Goal: Task Accomplishment & Management: Manage account settings

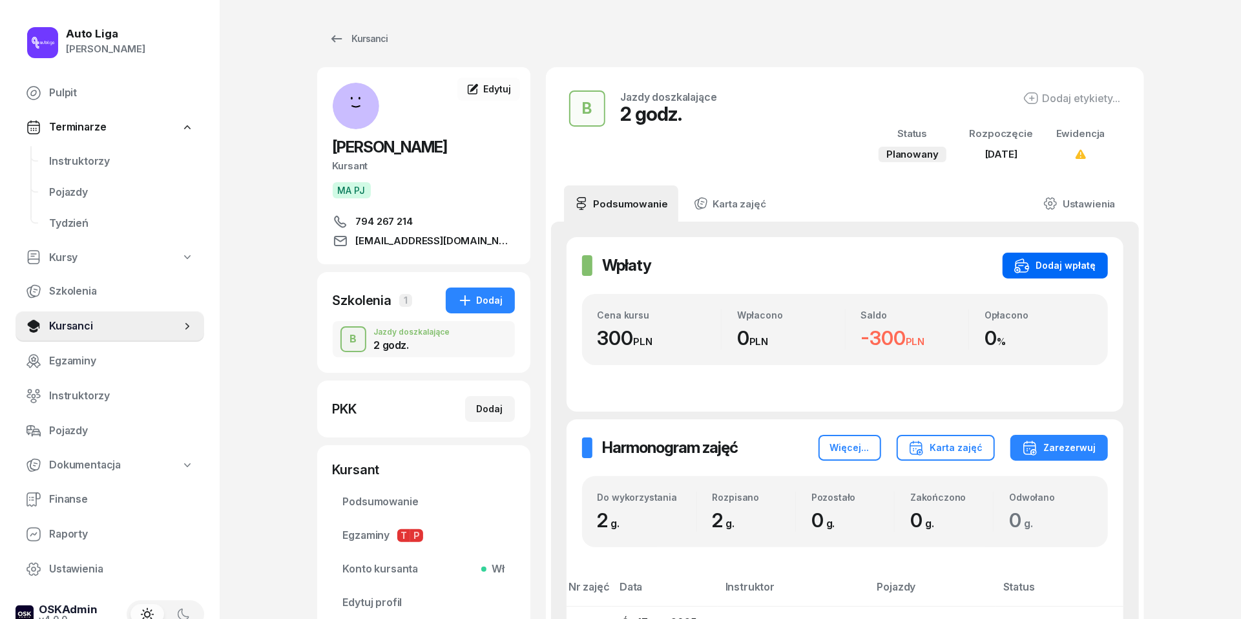
click at [1047, 265] on div "Dodaj wpłatę" at bounding box center [1055, 266] width 82 height 16
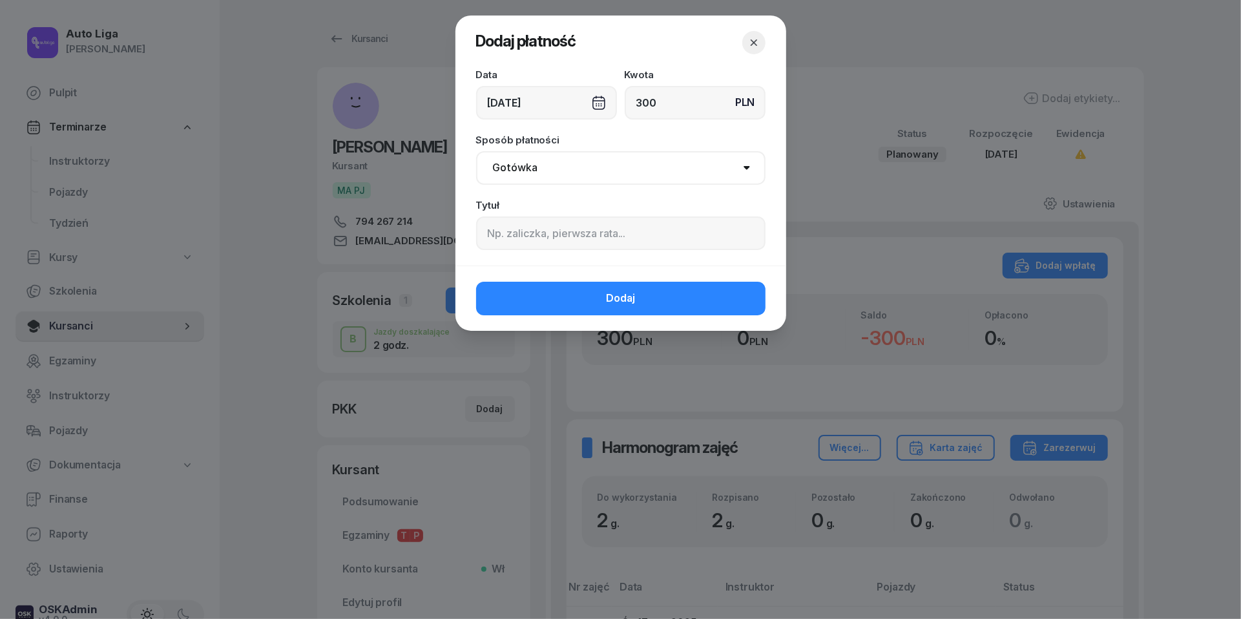
type input "300"
select select "transfer"
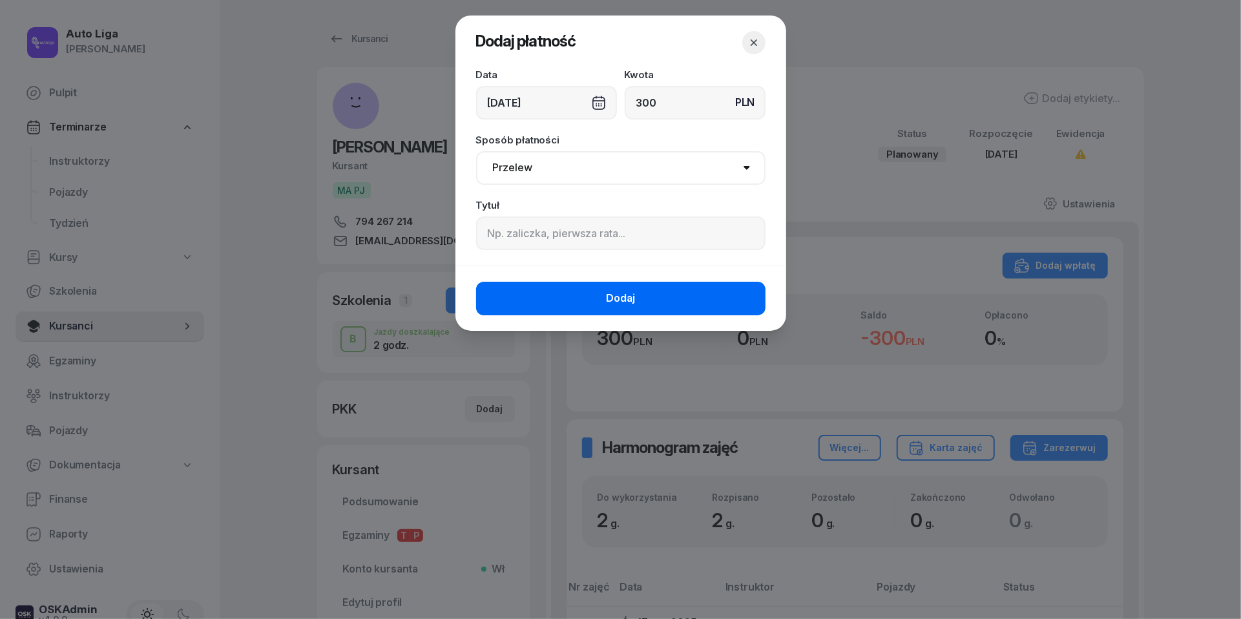
click at [616, 300] on span "Dodaj" at bounding box center [620, 298] width 29 height 17
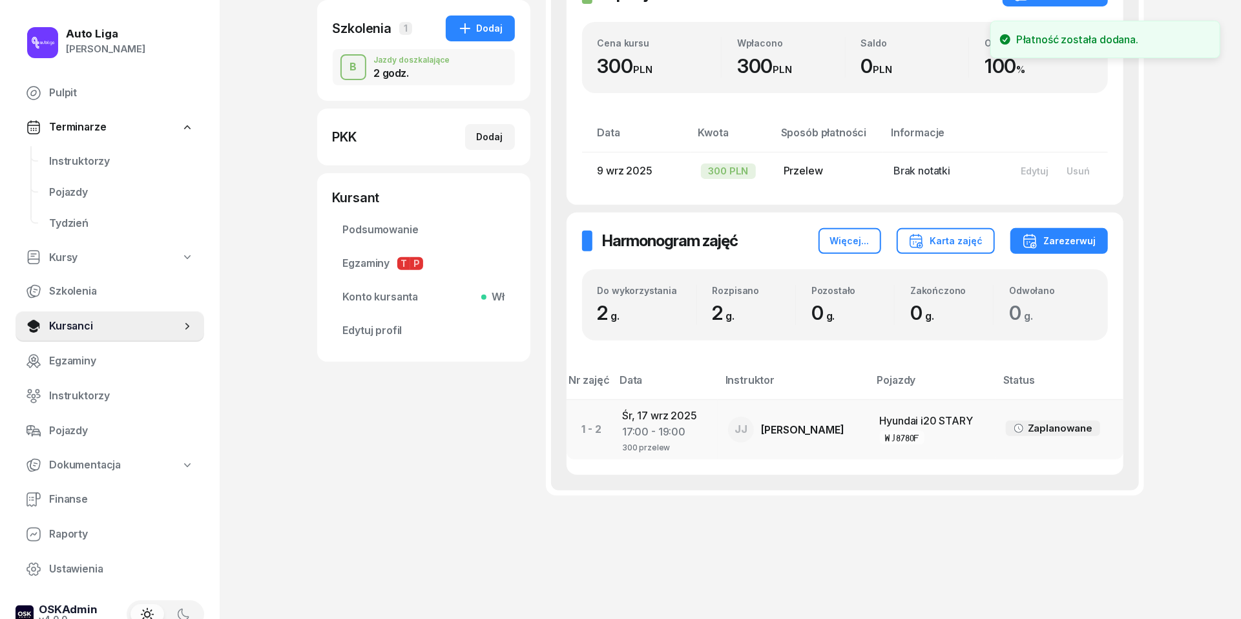
scroll to position [271, 0]
click at [637, 430] on div "17:00 - 19:00" at bounding box center [664, 432] width 85 height 17
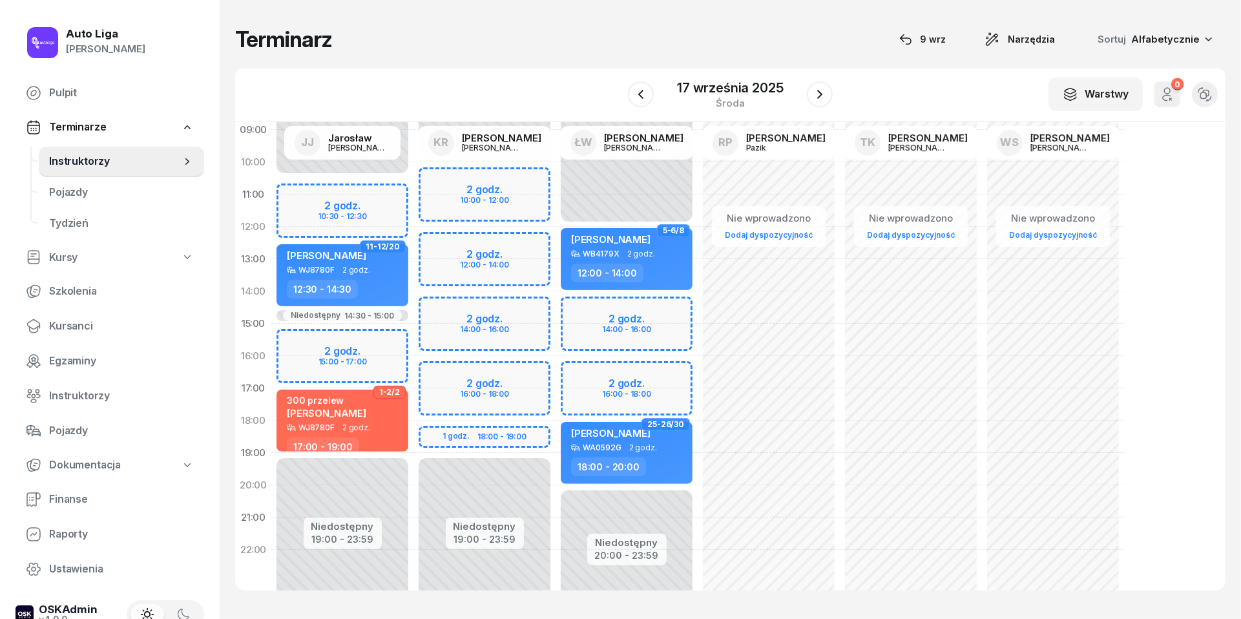
scroll to position [147, 0]
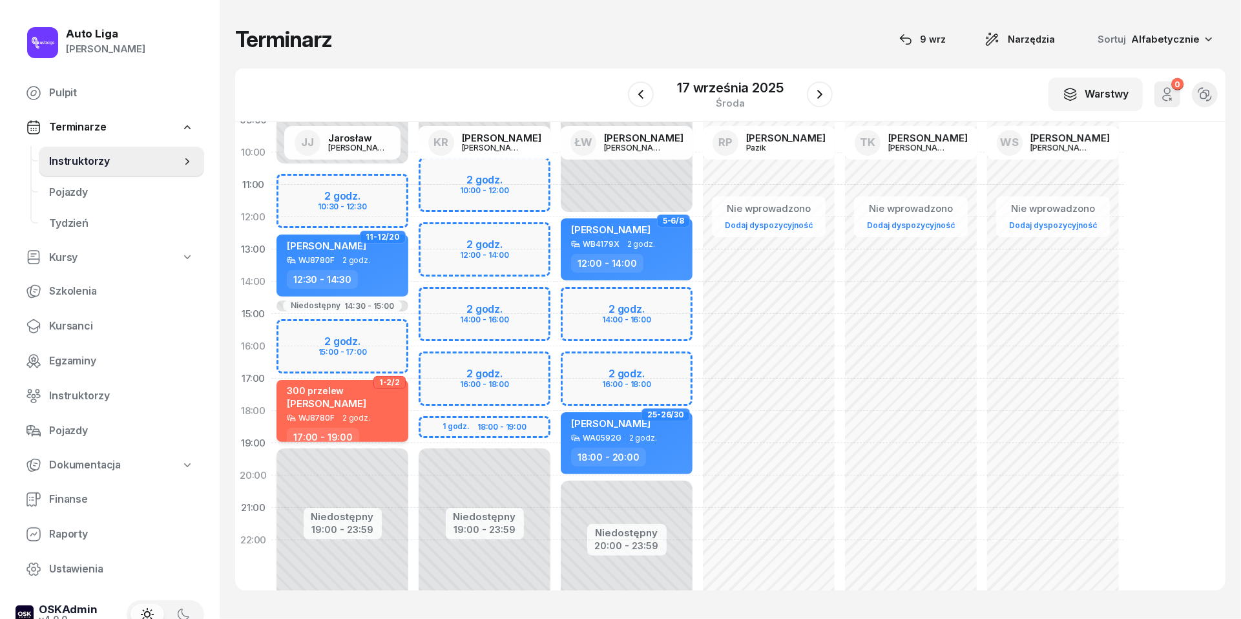
click at [315, 411] on div "300 przelew [PERSON_NAME]" at bounding box center [326, 399] width 79 height 28
select select "17"
select select "19"
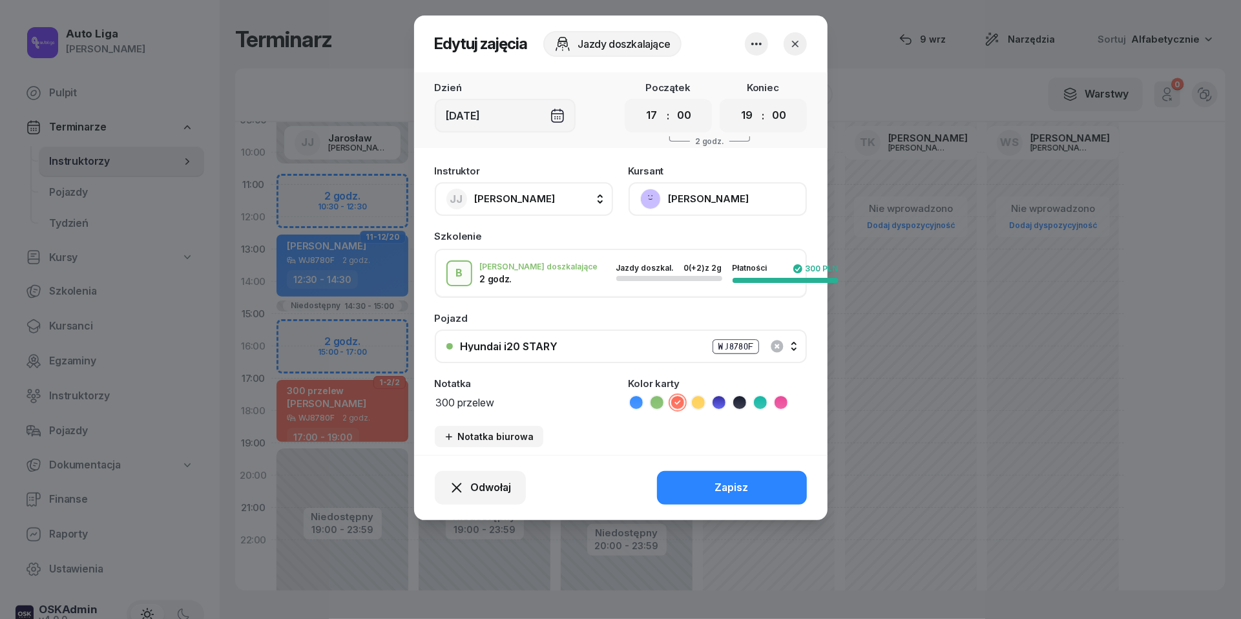
click at [459, 406] on textarea "300 przelew" at bounding box center [524, 401] width 178 height 16
click at [639, 401] on icon at bounding box center [636, 402] width 13 height 13
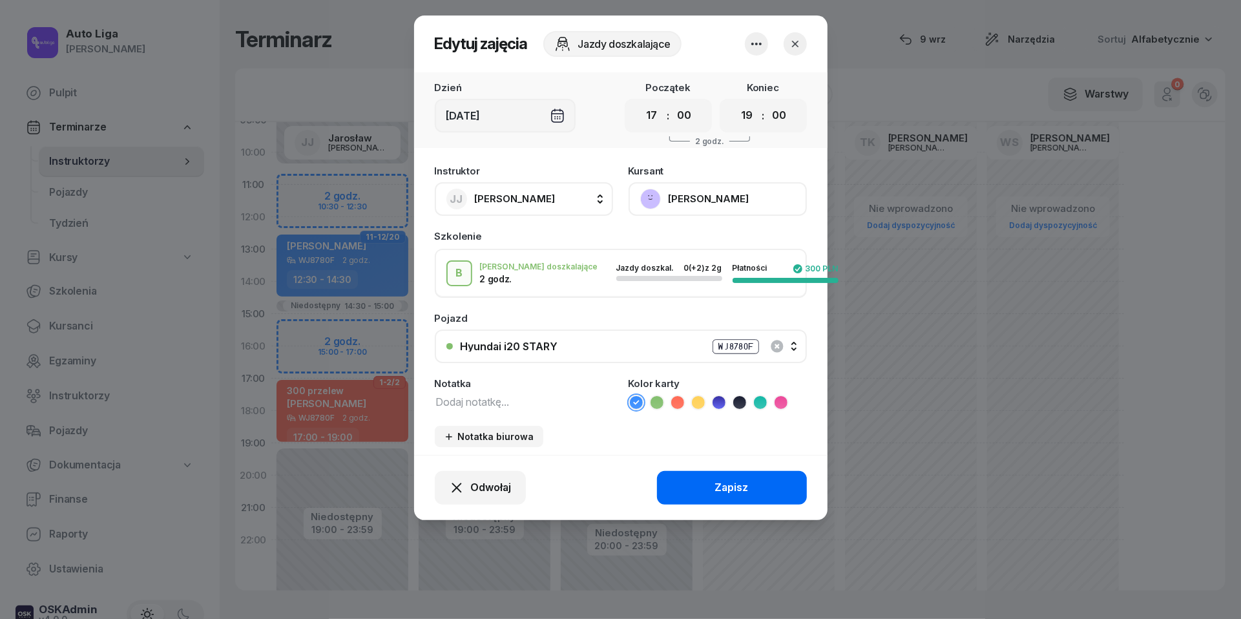
click at [730, 487] on div "Zapisz" at bounding box center [732, 487] width 34 height 17
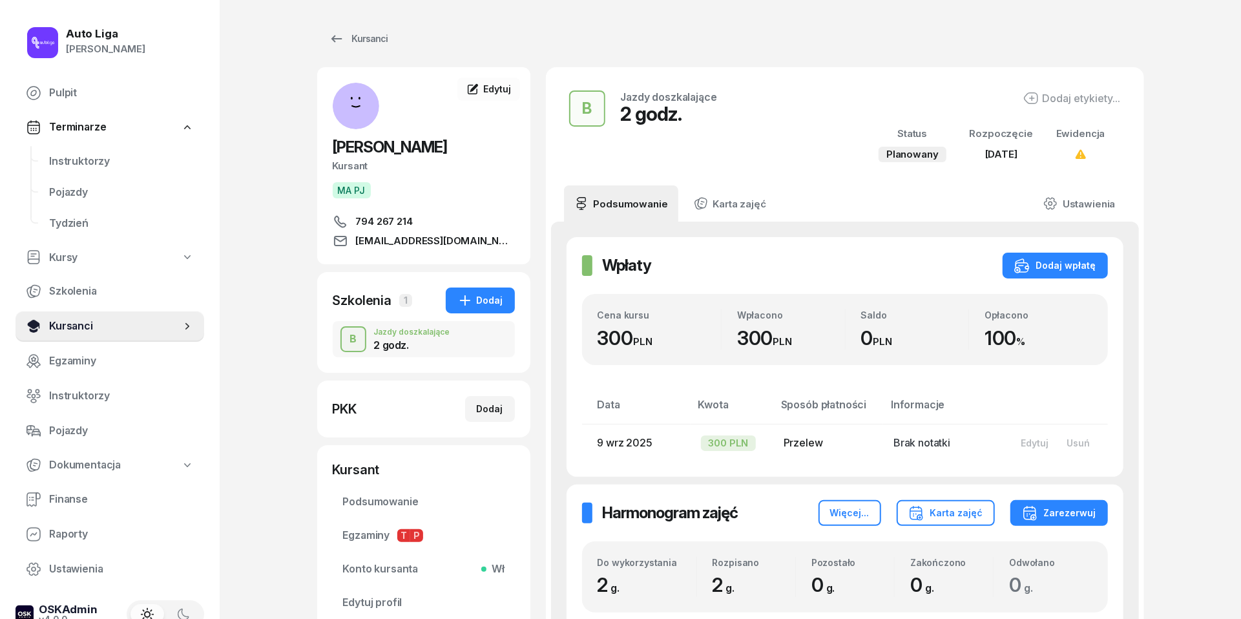
click at [84, 324] on span "Kursanci" at bounding box center [115, 326] width 132 height 17
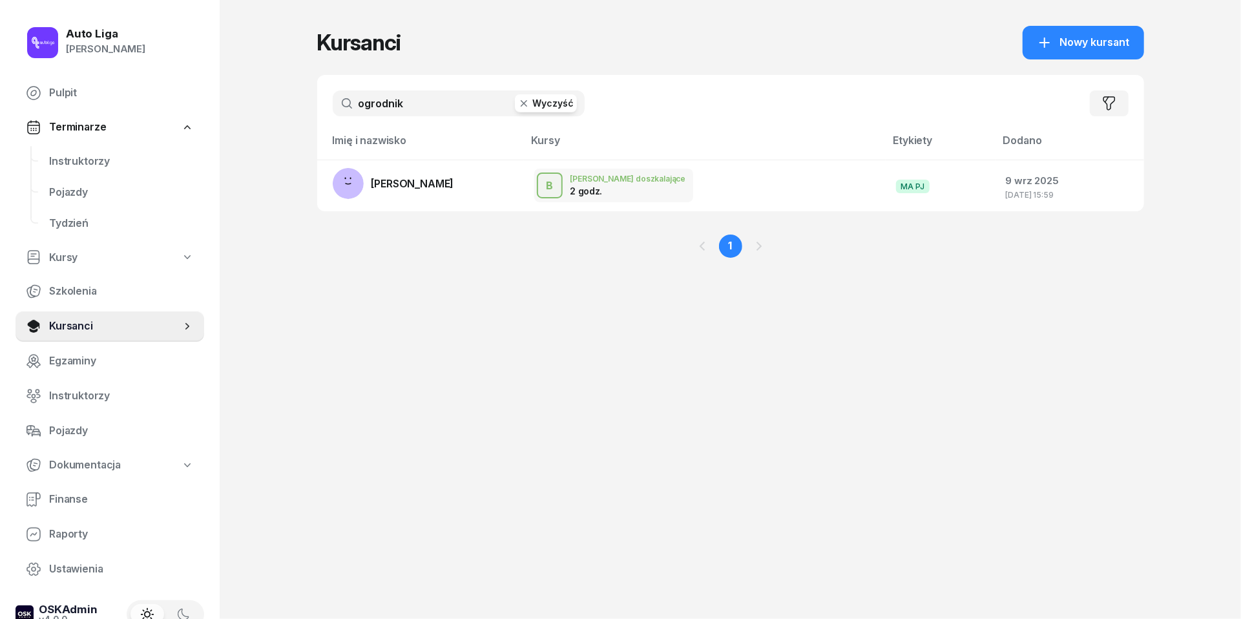
click at [425, 107] on input "ogrodnik" at bounding box center [459, 103] width 252 height 26
click at [425, 102] on input "ogrodnik" at bounding box center [459, 103] width 252 height 26
click at [424, 101] on input "ogrodnik" at bounding box center [459, 103] width 252 height 26
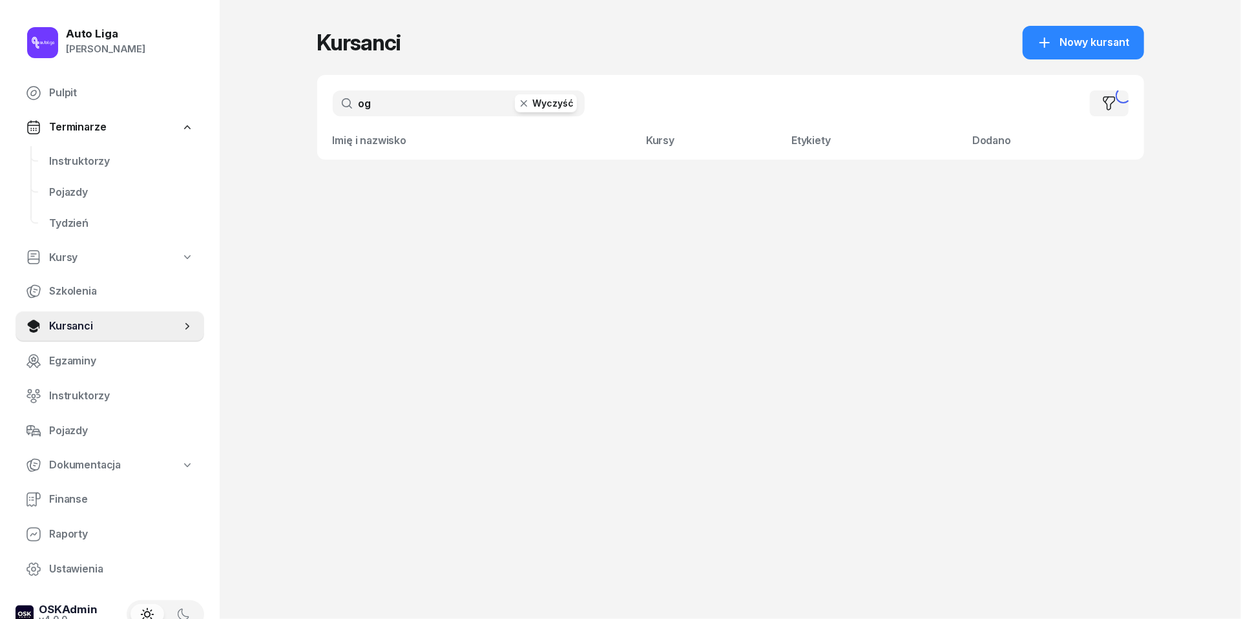
type input "o"
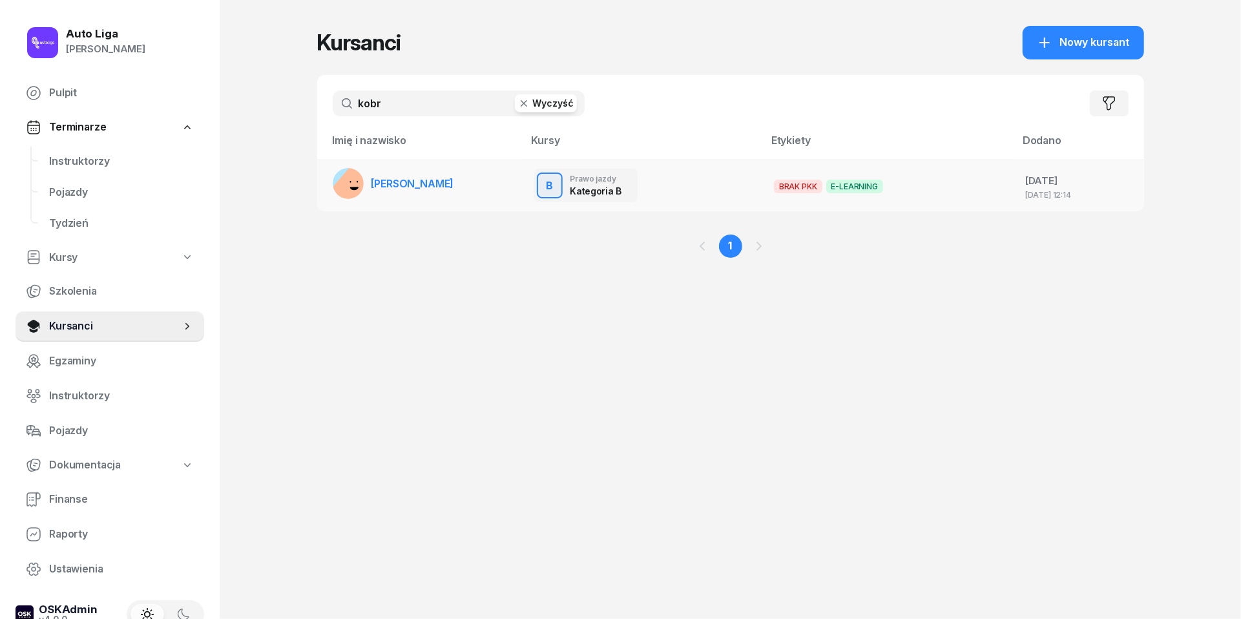
type input "kobr"
click at [401, 182] on span "[PERSON_NAME]" at bounding box center [412, 183] width 83 height 13
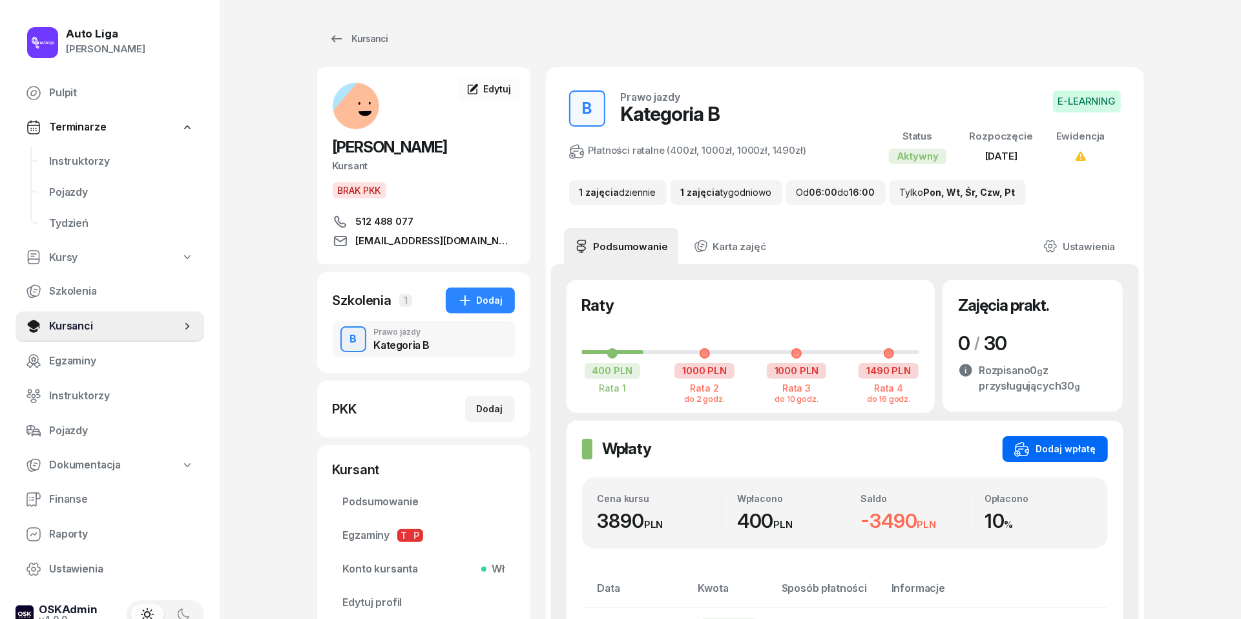
click at [1062, 446] on div "Dodaj wpłatę" at bounding box center [1055, 449] width 82 height 16
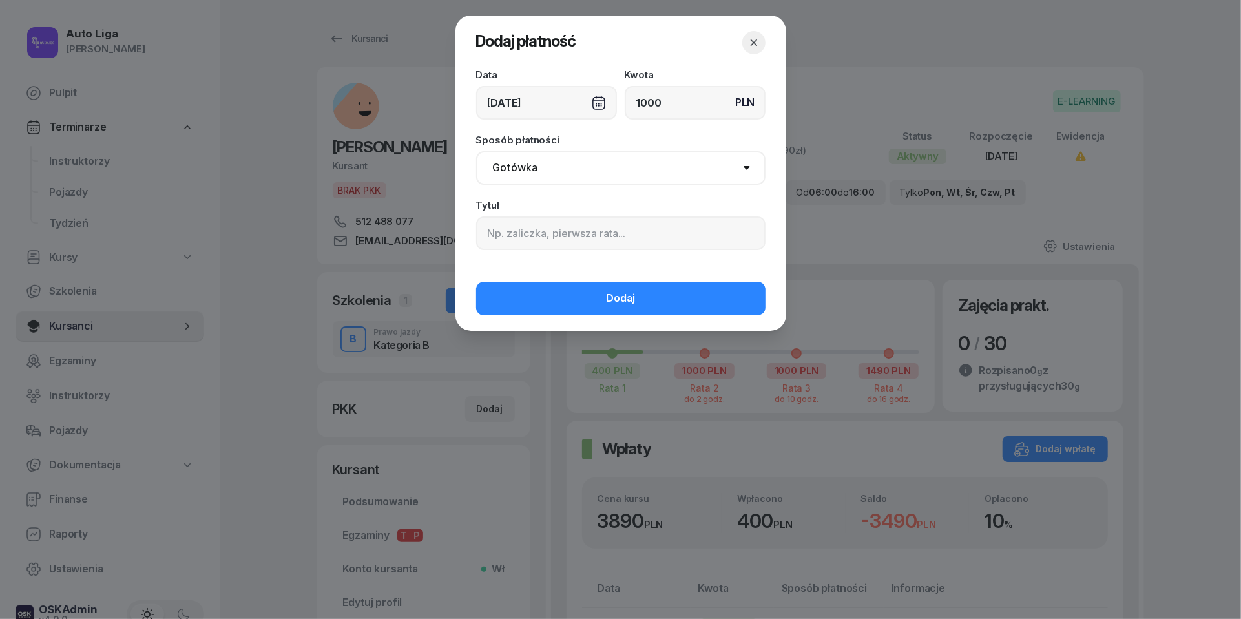
type input "1000"
select select "transfer"
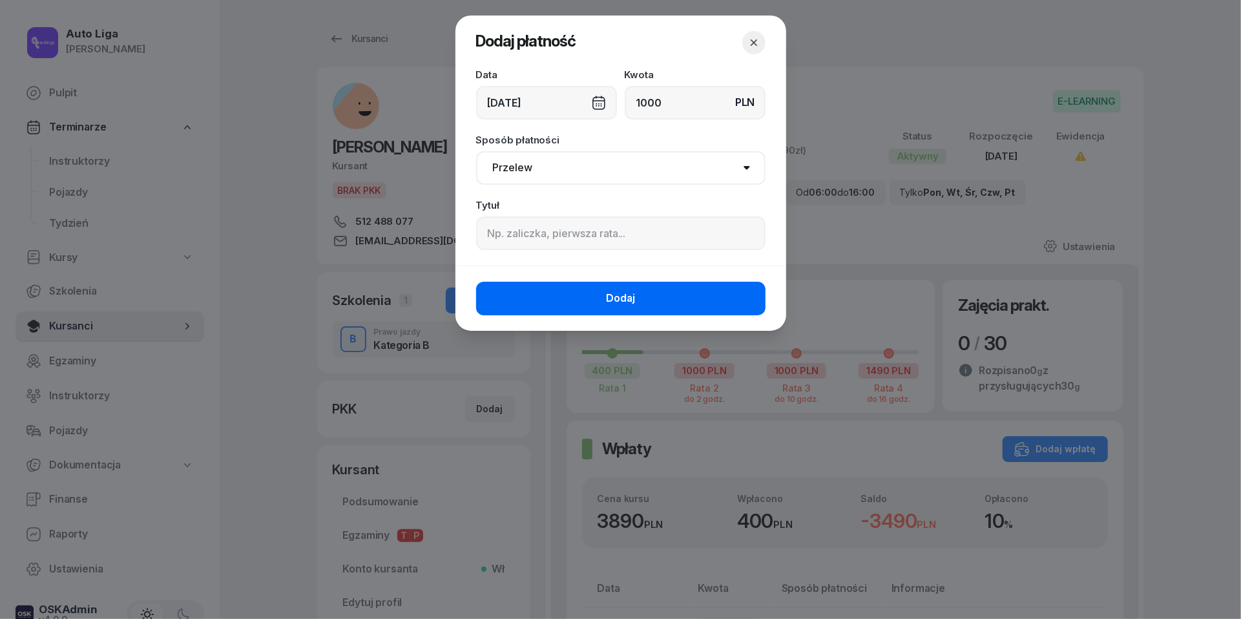
click at [631, 298] on span "Dodaj" at bounding box center [620, 298] width 29 height 17
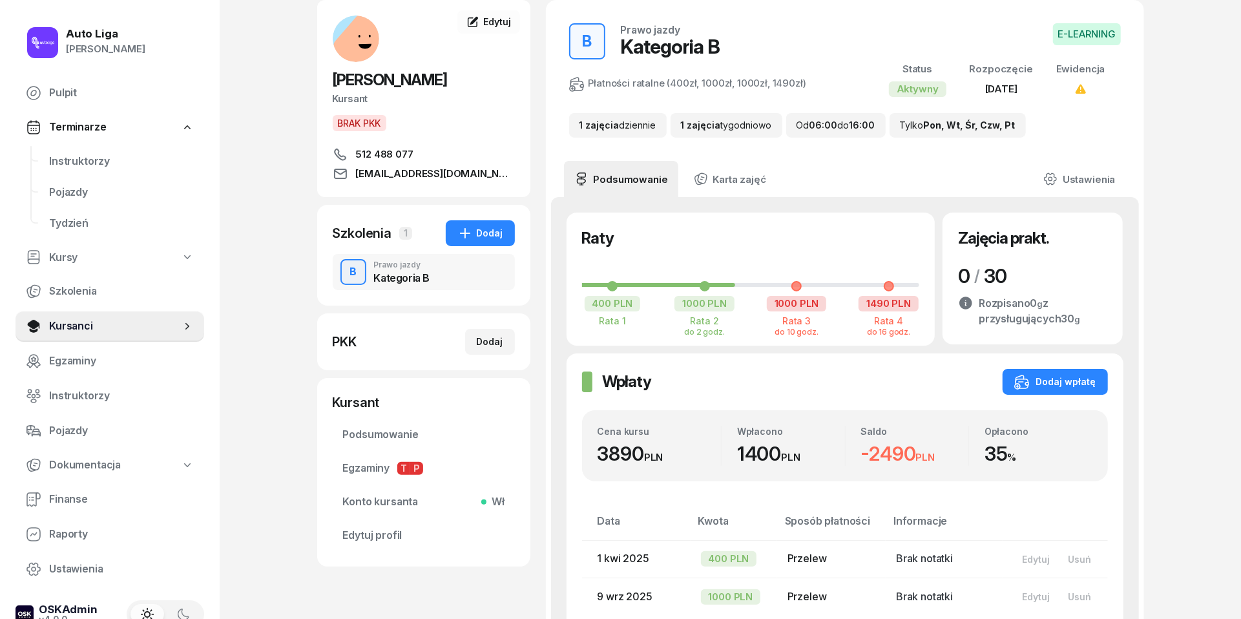
scroll to position [35, 0]
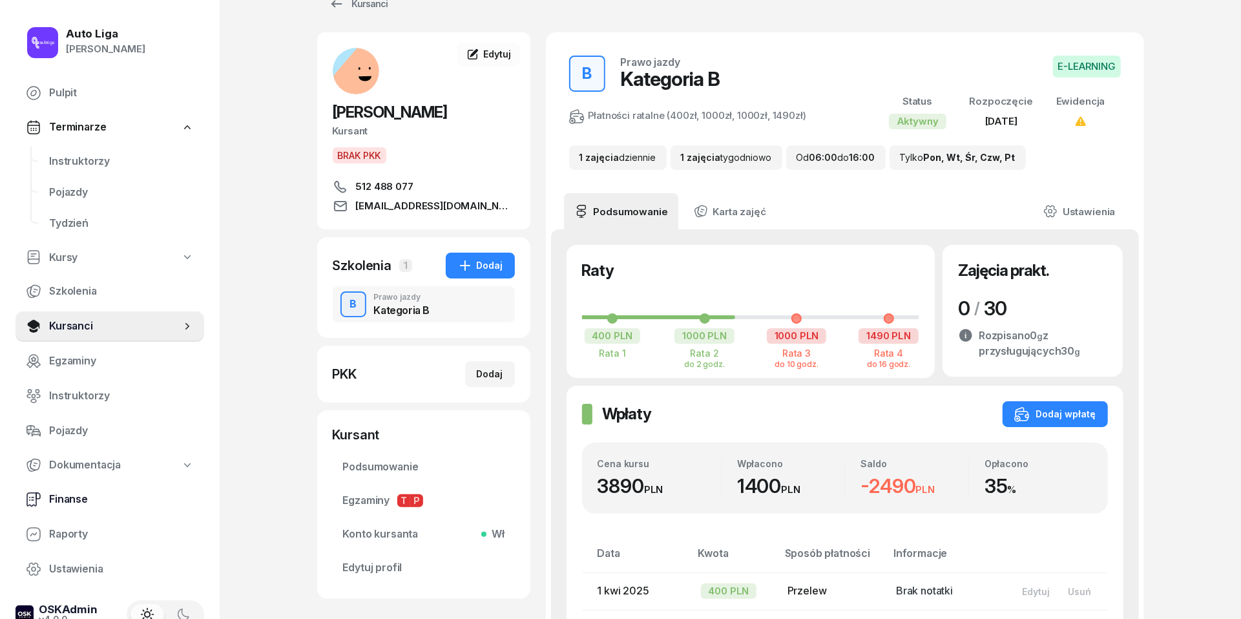
click at [59, 494] on span "Finanse" at bounding box center [121, 499] width 145 height 17
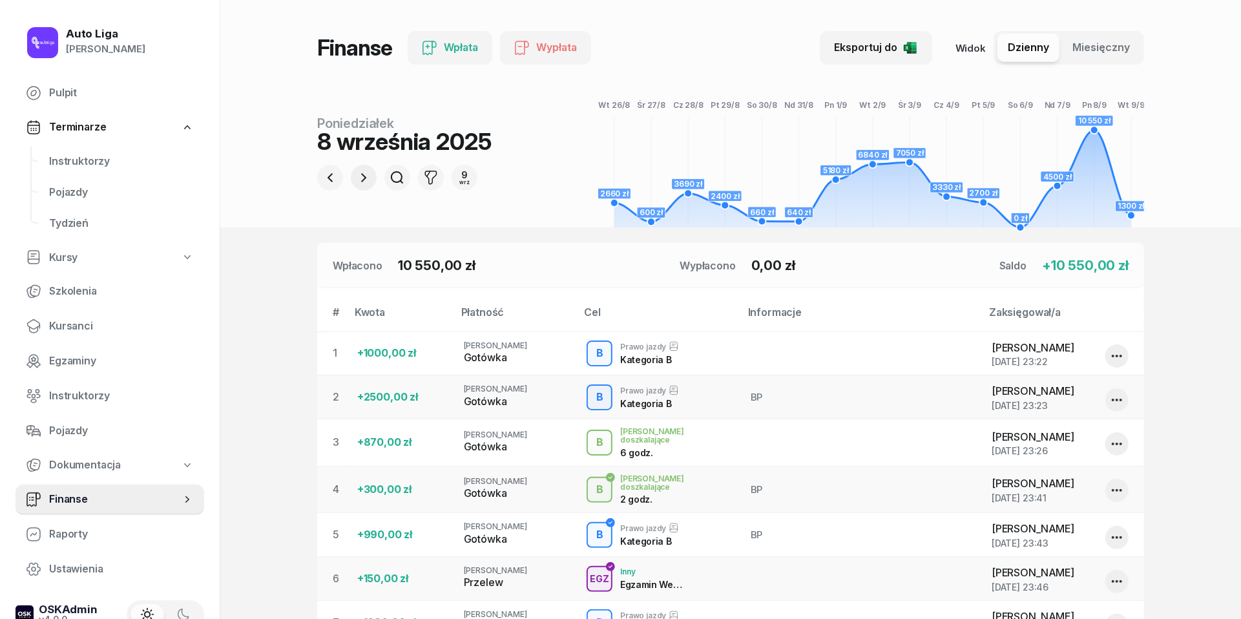
click at [360, 172] on icon "button" at bounding box center [364, 178] width 16 height 16
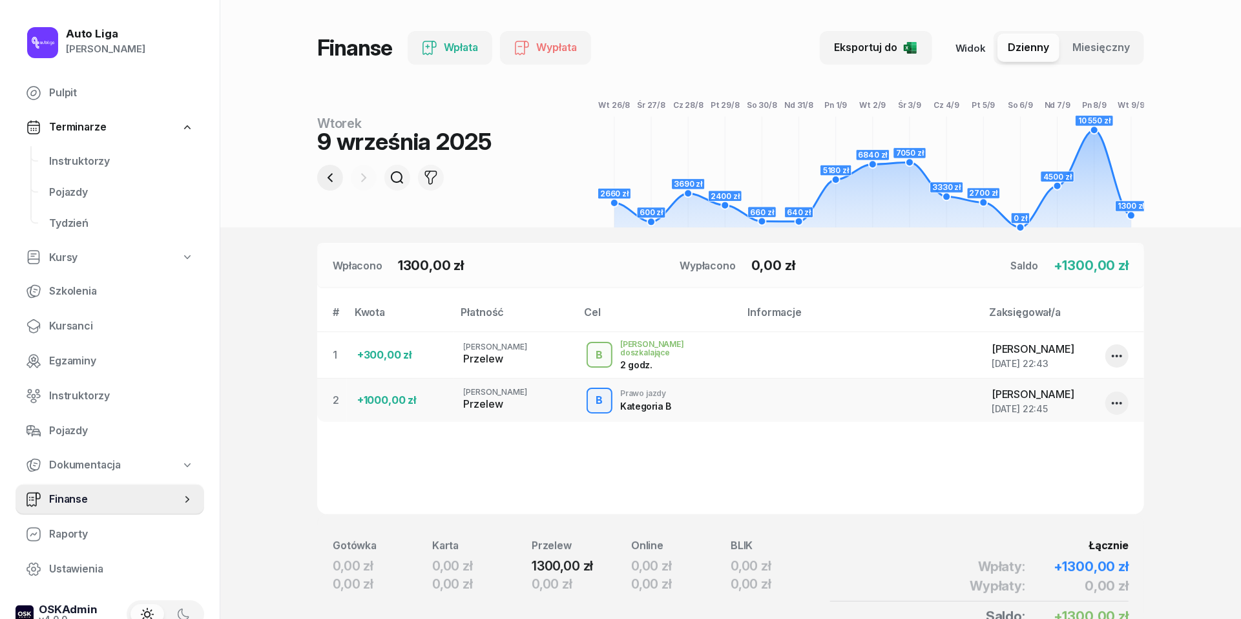
click at [324, 173] on icon "button" at bounding box center [330, 178] width 16 height 16
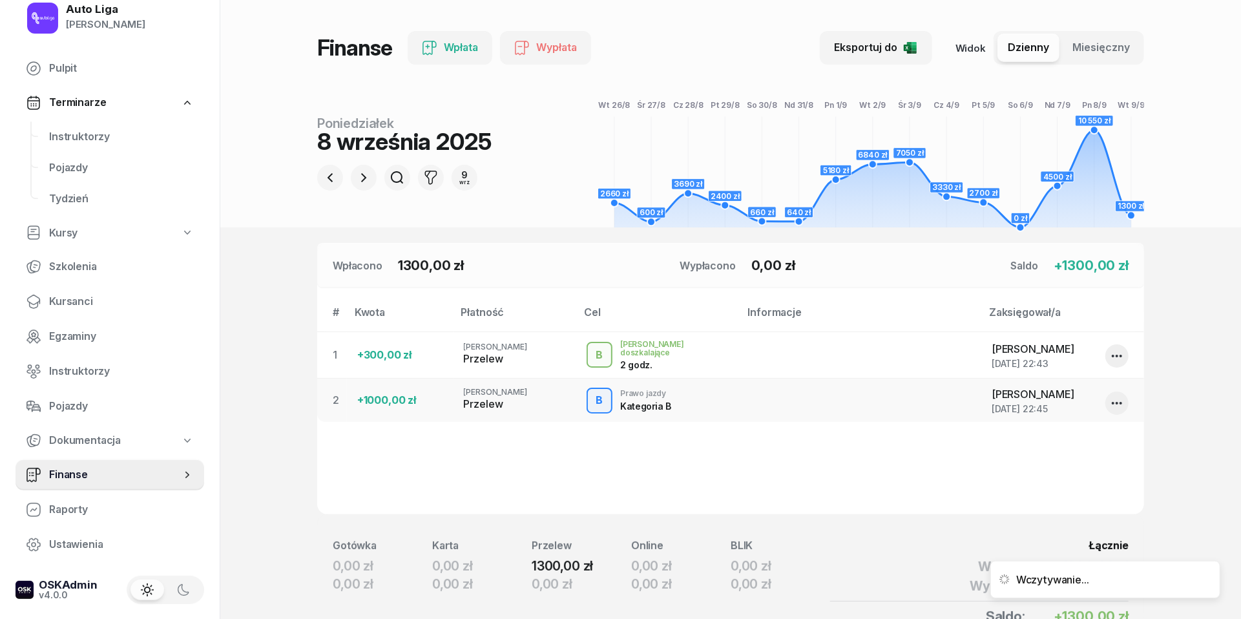
scroll to position [24, 0]
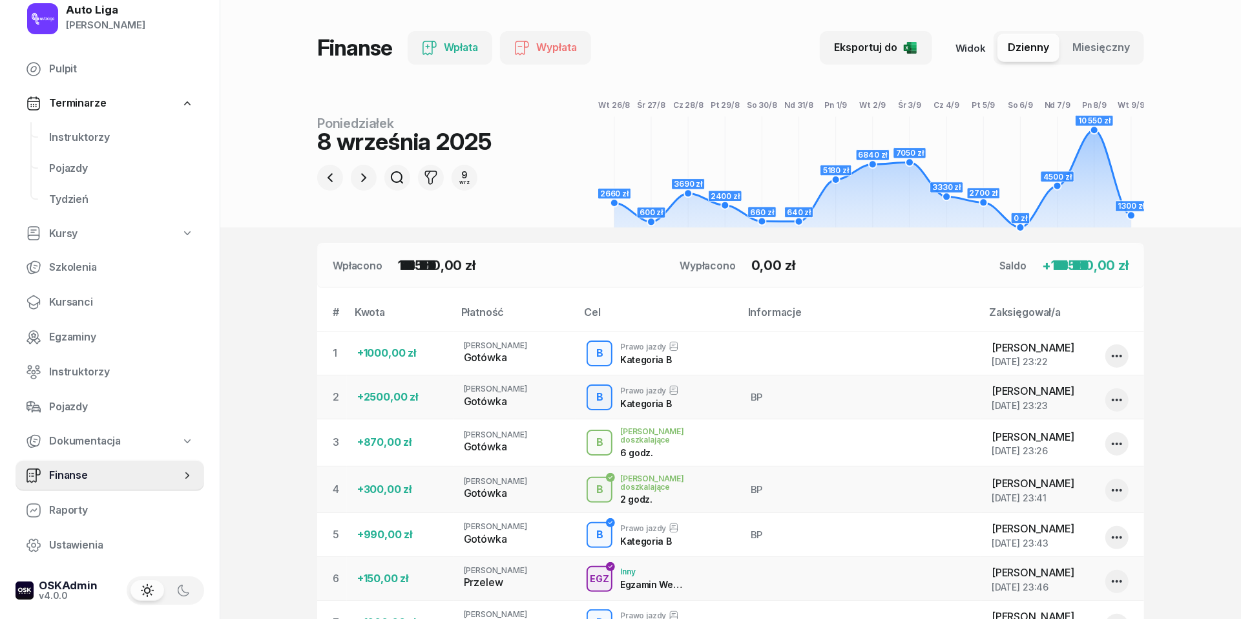
click at [183, 590] on icon "button" at bounding box center [183, 590] width 13 height 13
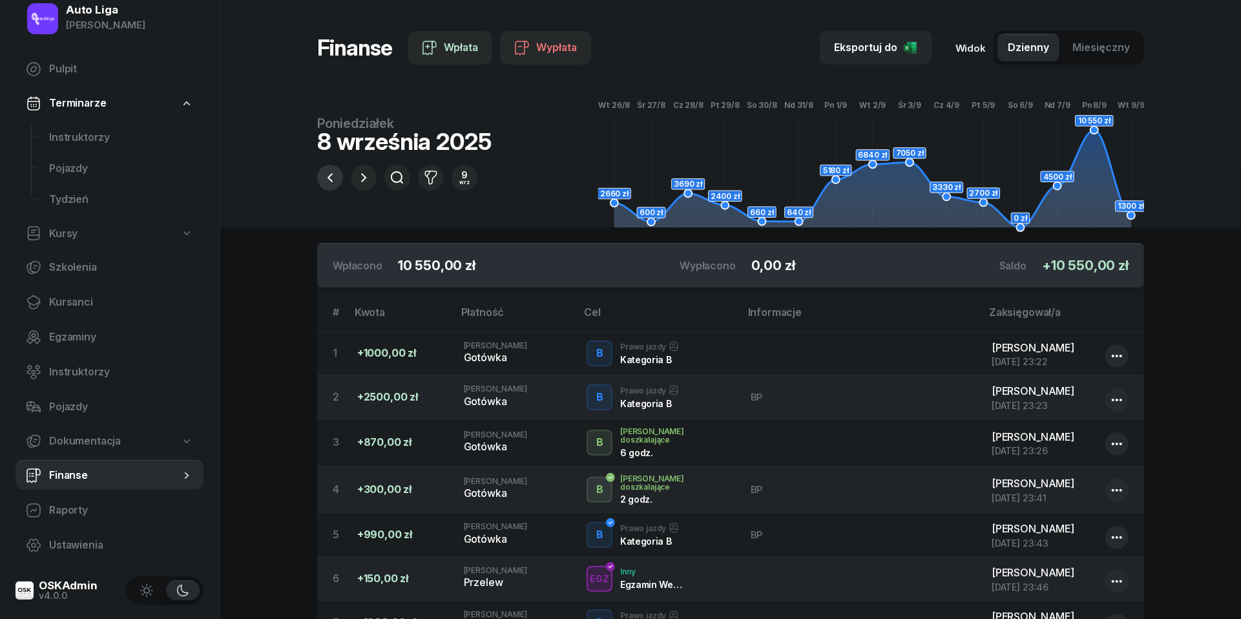
click at [333, 176] on icon "button" at bounding box center [330, 178] width 16 height 16
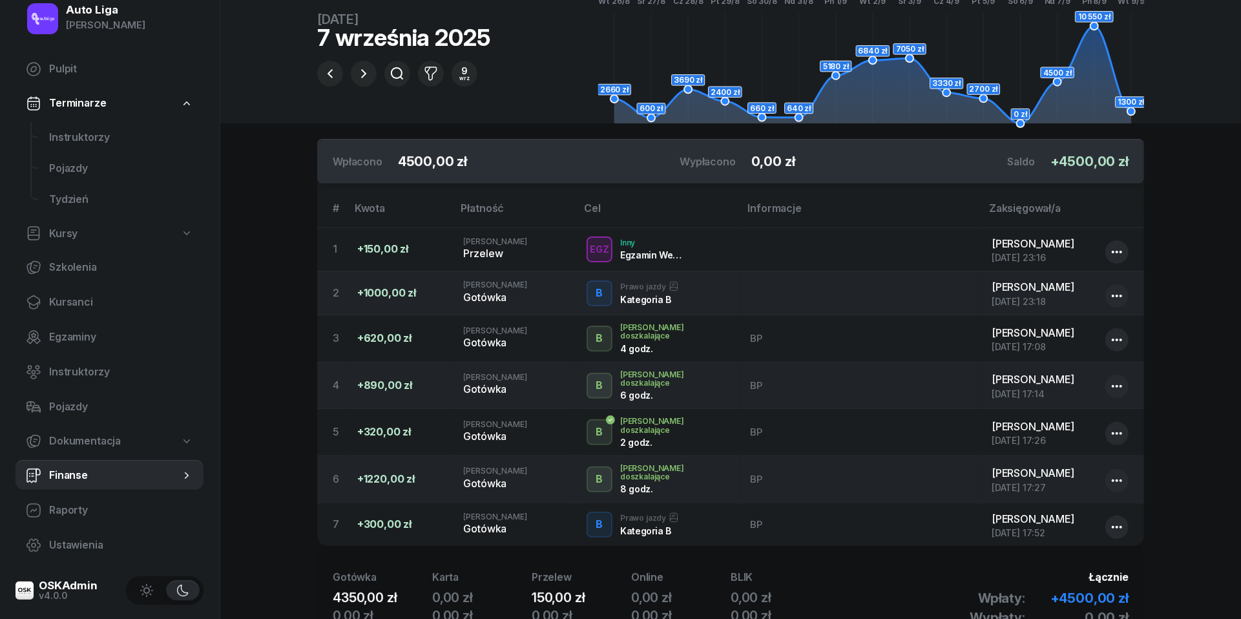
scroll to position [107, 0]
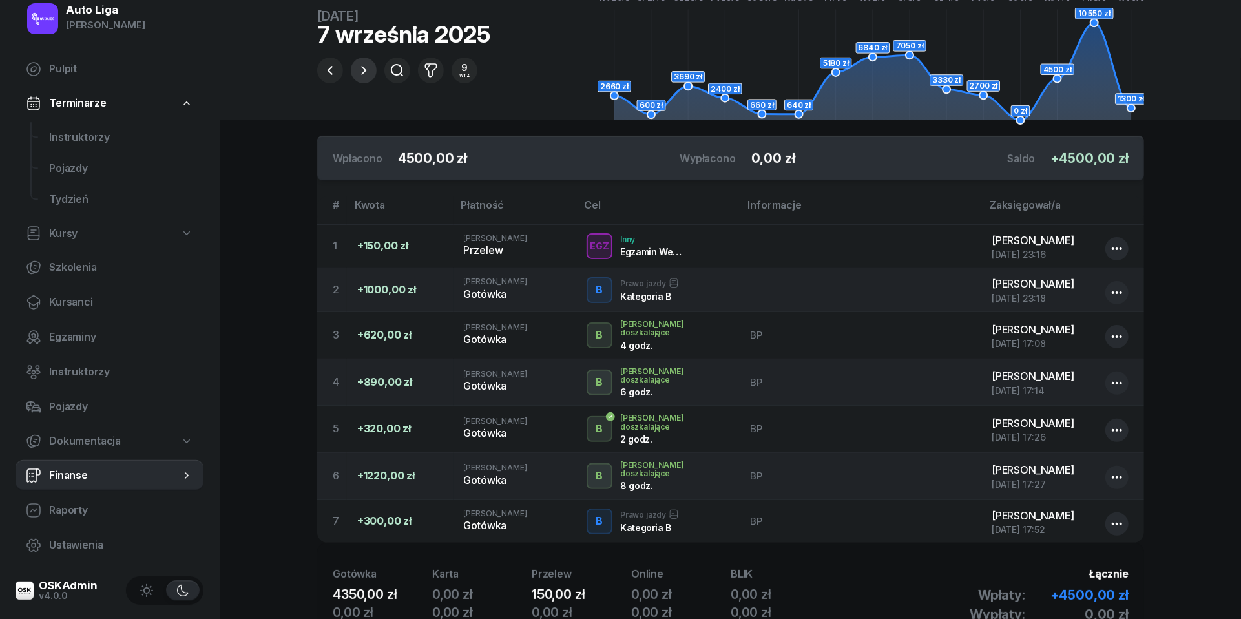
click at [358, 72] on icon "button" at bounding box center [364, 71] width 16 height 16
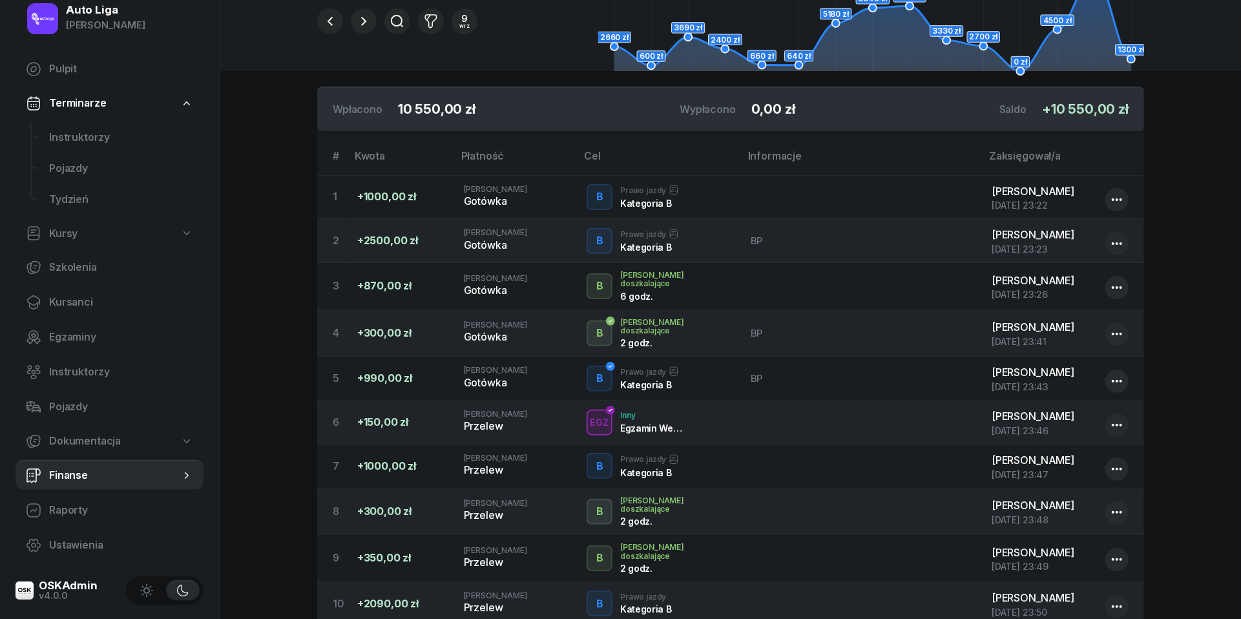
scroll to position [132, 0]
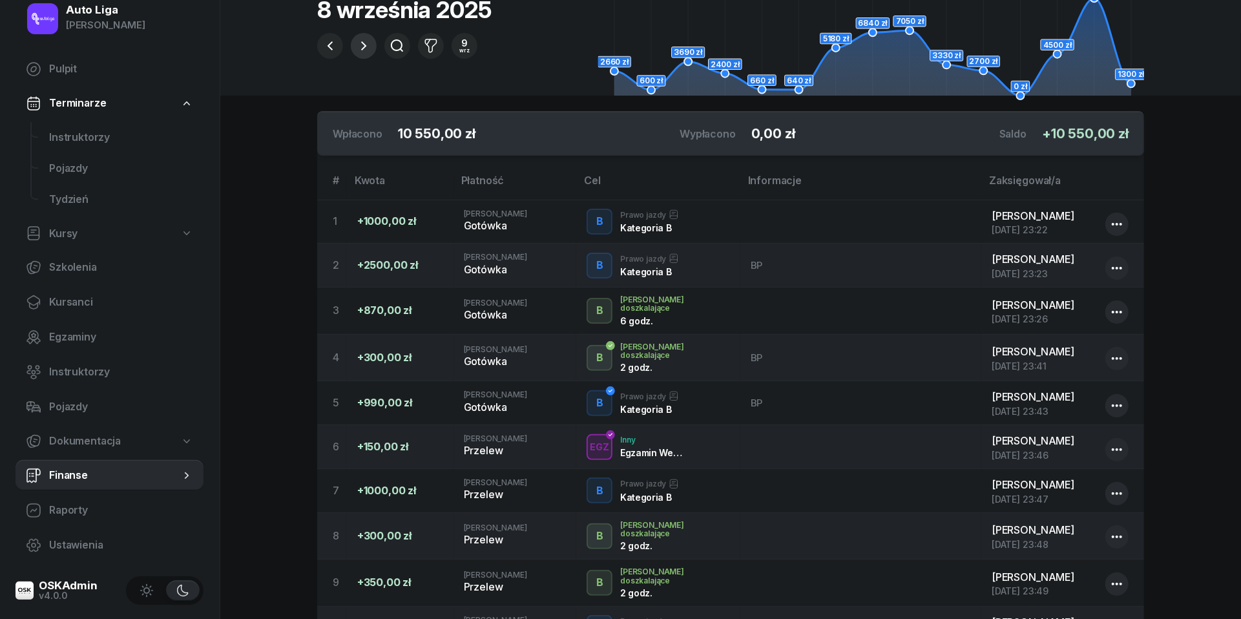
click at [367, 45] on icon "button" at bounding box center [364, 46] width 16 height 16
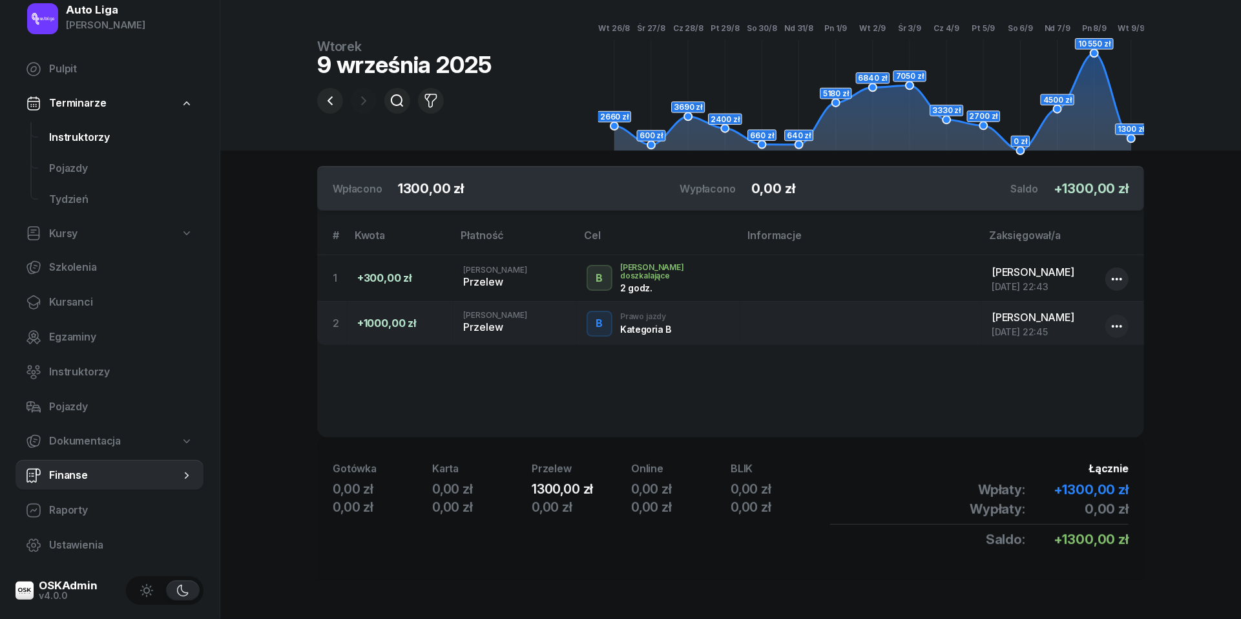
click at [99, 132] on span "Instruktorzy" at bounding box center [121, 137] width 144 height 17
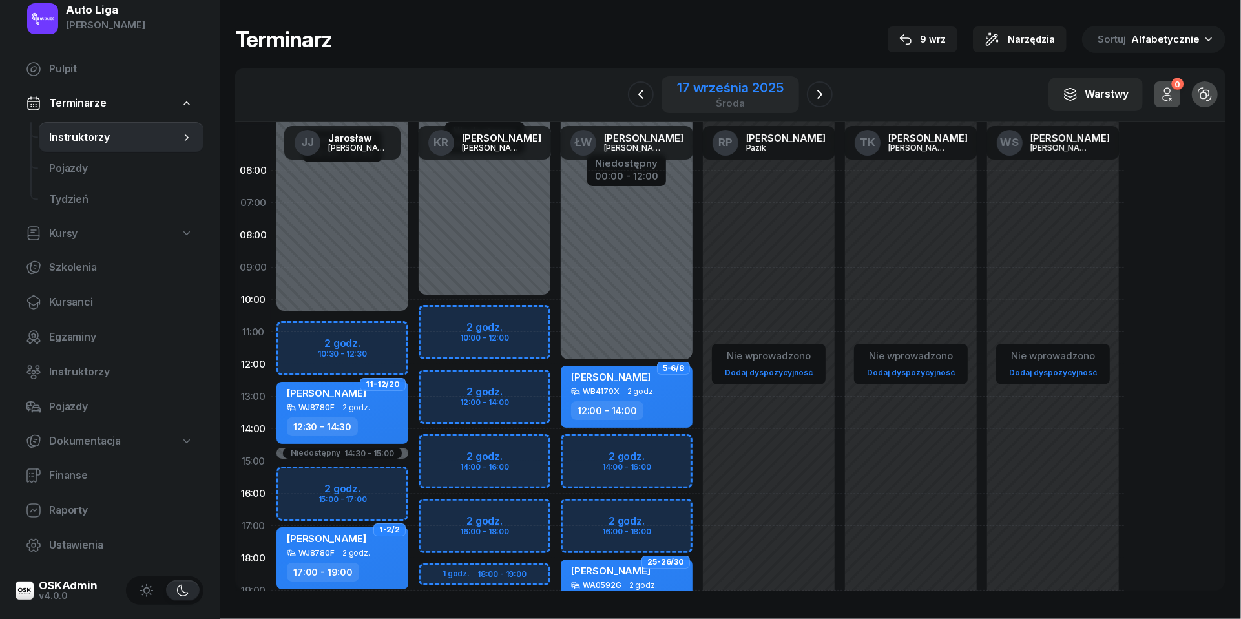
click at [722, 94] on div "17 września 2025" at bounding box center [730, 87] width 106 height 13
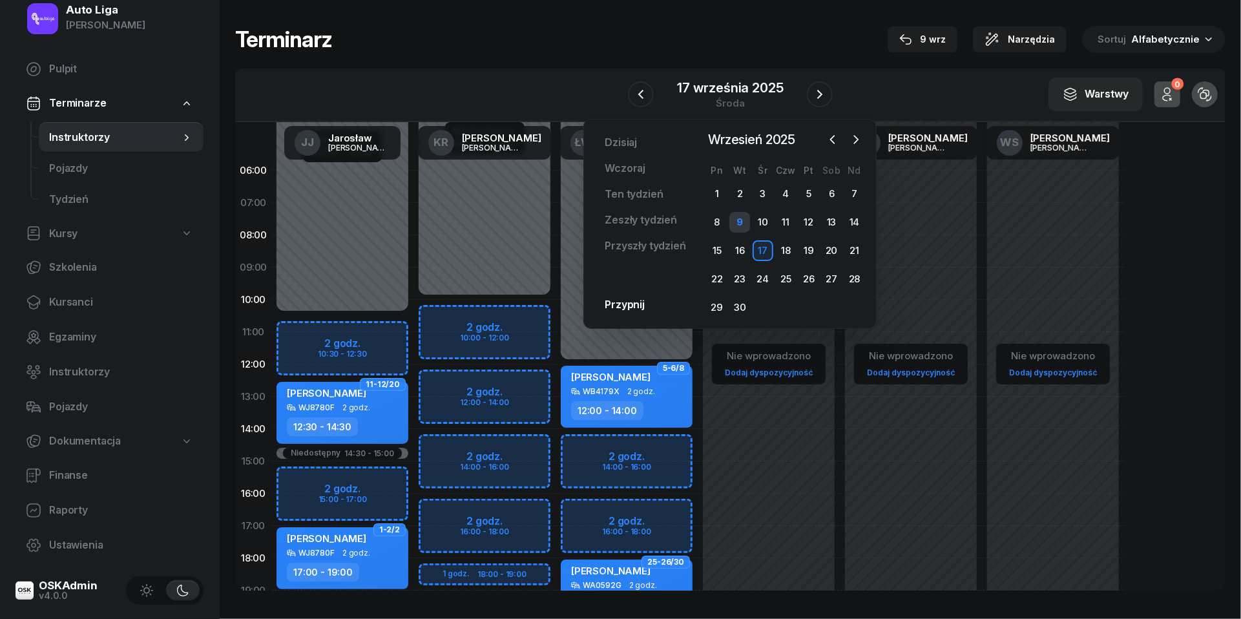
click at [740, 217] on div "9" at bounding box center [739, 222] width 21 height 21
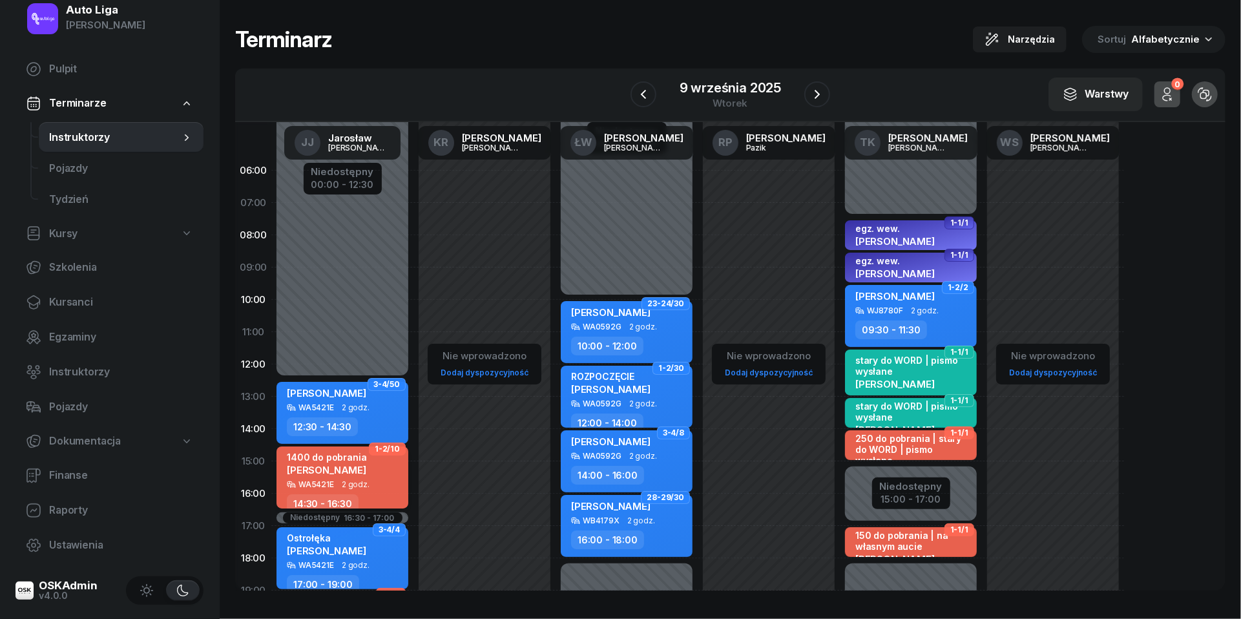
click at [364, 481] on span "2 godz." at bounding box center [356, 484] width 28 height 9
select select "14"
select select "30"
select select "16"
select select "30"
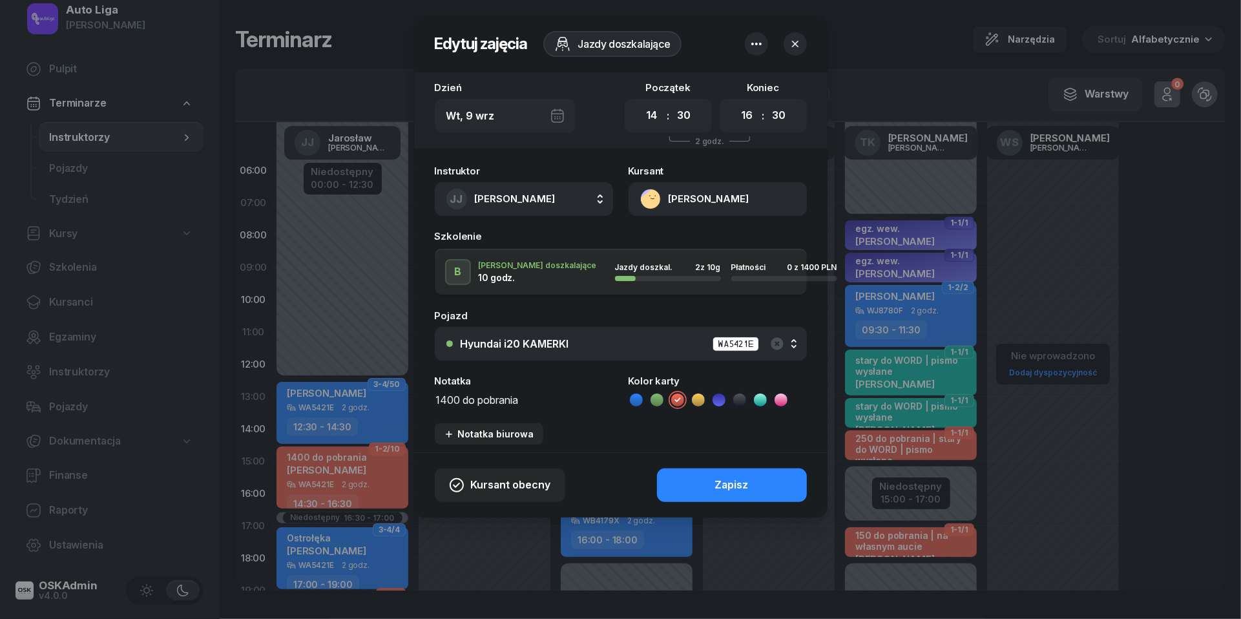
click at [479, 404] on textarea "1400 do pobrania" at bounding box center [524, 399] width 178 height 16
click at [637, 398] on icon at bounding box center [636, 399] width 13 height 13
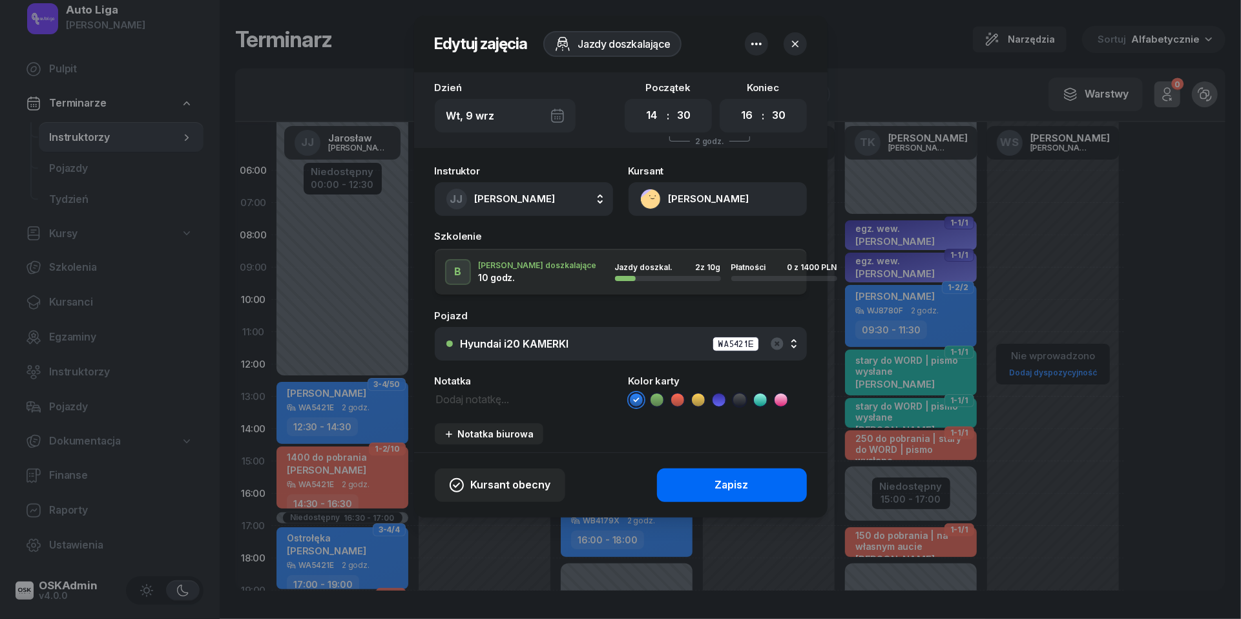
click at [714, 481] on button "Zapisz" at bounding box center [732, 485] width 150 height 34
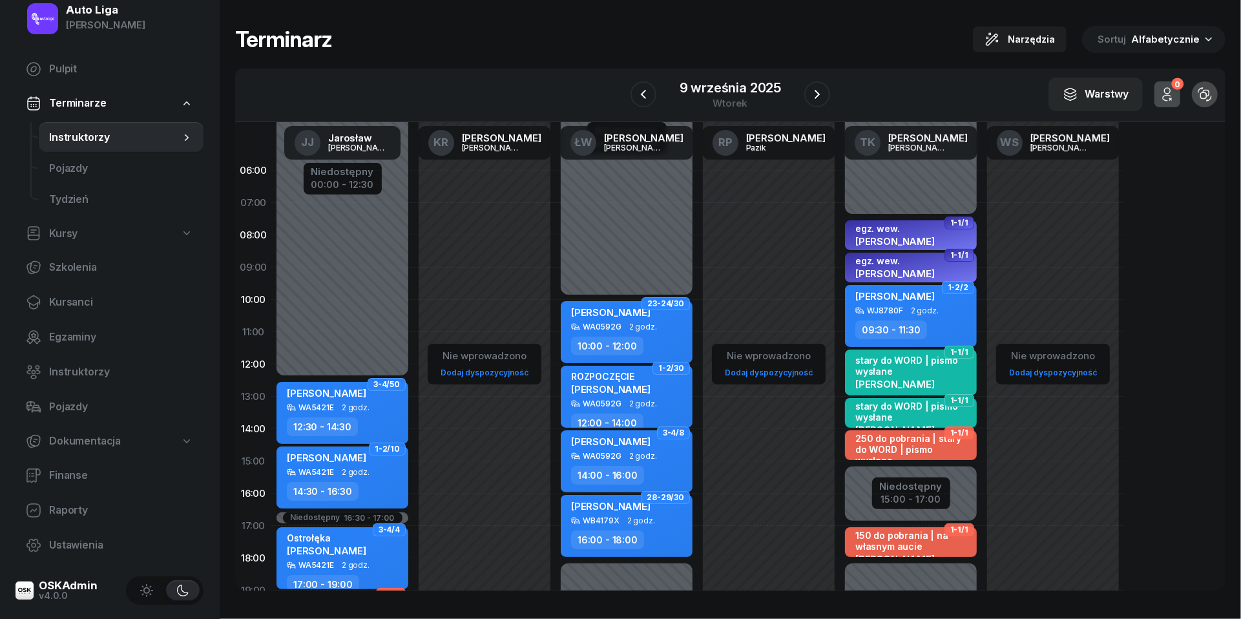
click at [355, 470] on span "2 godz." at bounding box center [356, 472] width 28 height 9
select select "14"
select select "30"
select select "16"
select select "30"
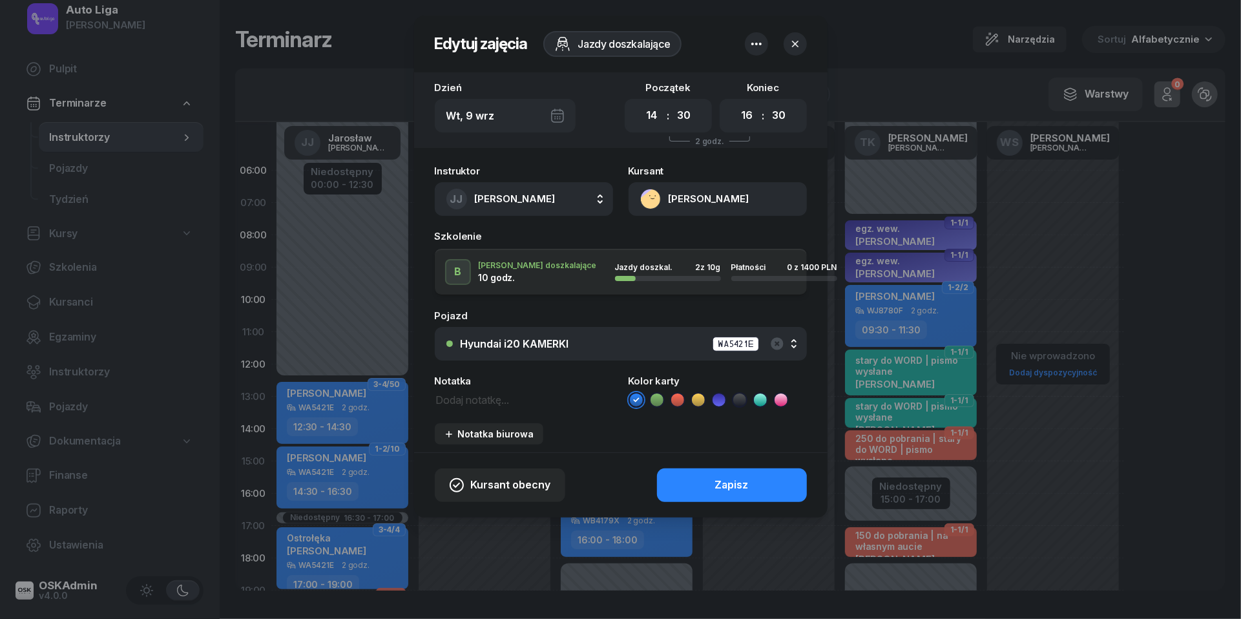
click at [655, 195] on button "[PERSON_NAME]" at bounding box center [718, 199] width 178 height 34
click at [665, 233] on link "Otwórz profil" at bounding box center [716, 243] width 169 height 32
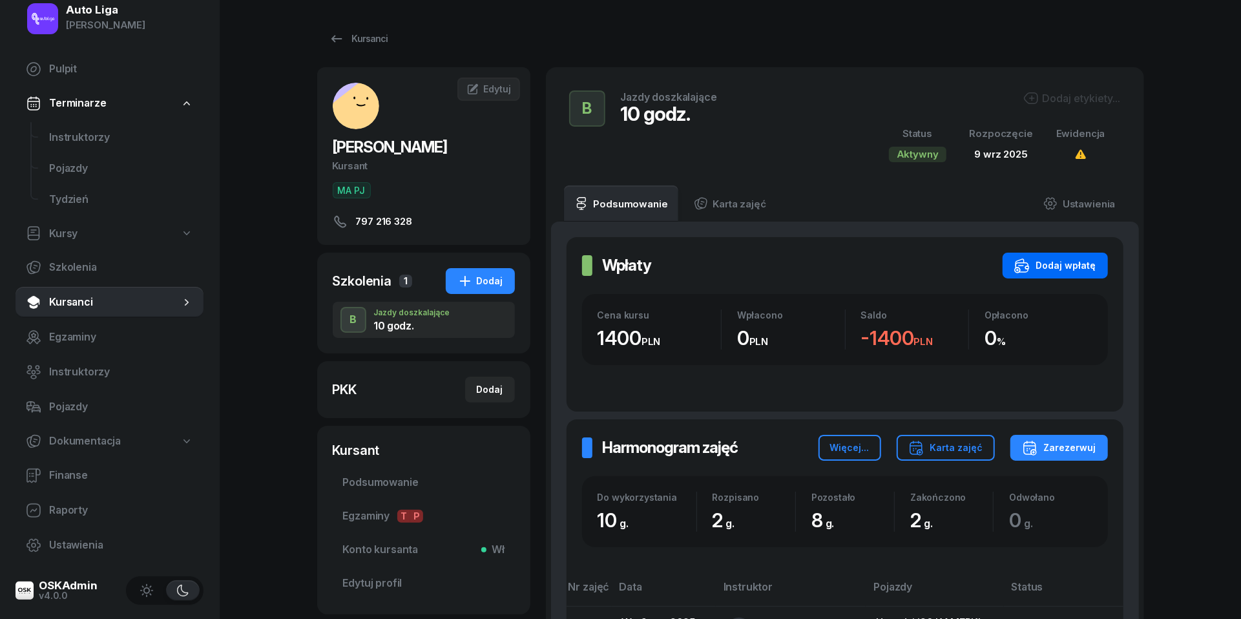
click at [1053, 264] on div "Dodaj wpłatę" at bounding box center [1055, 266] width 82 height 16
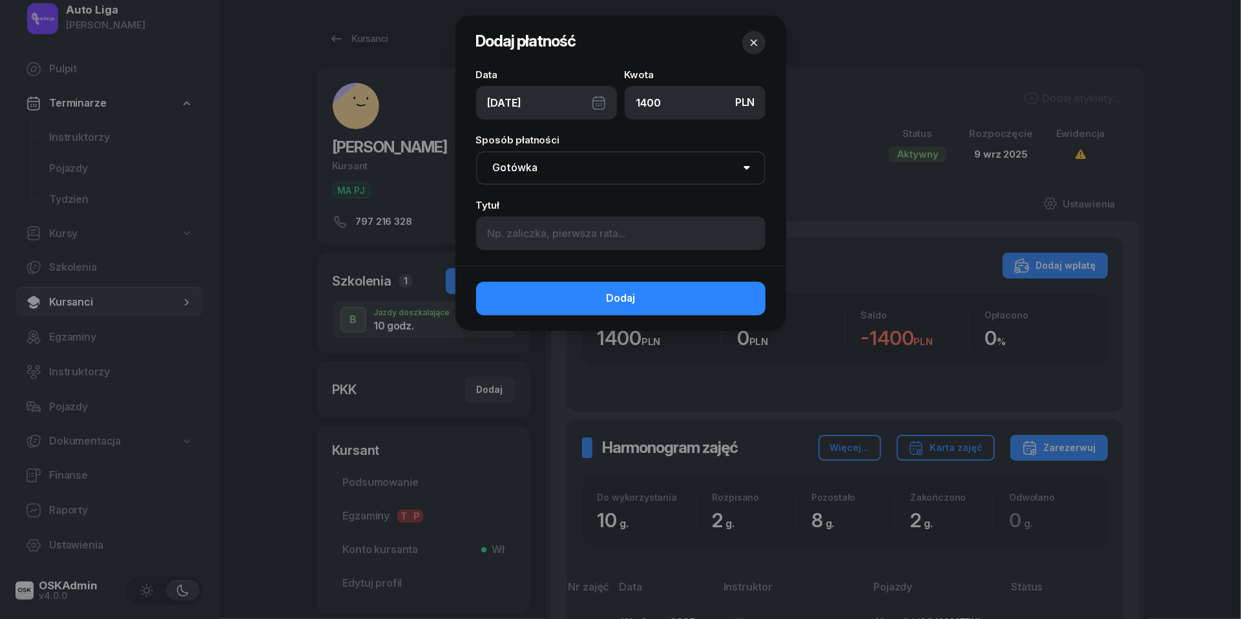
type input "1400"
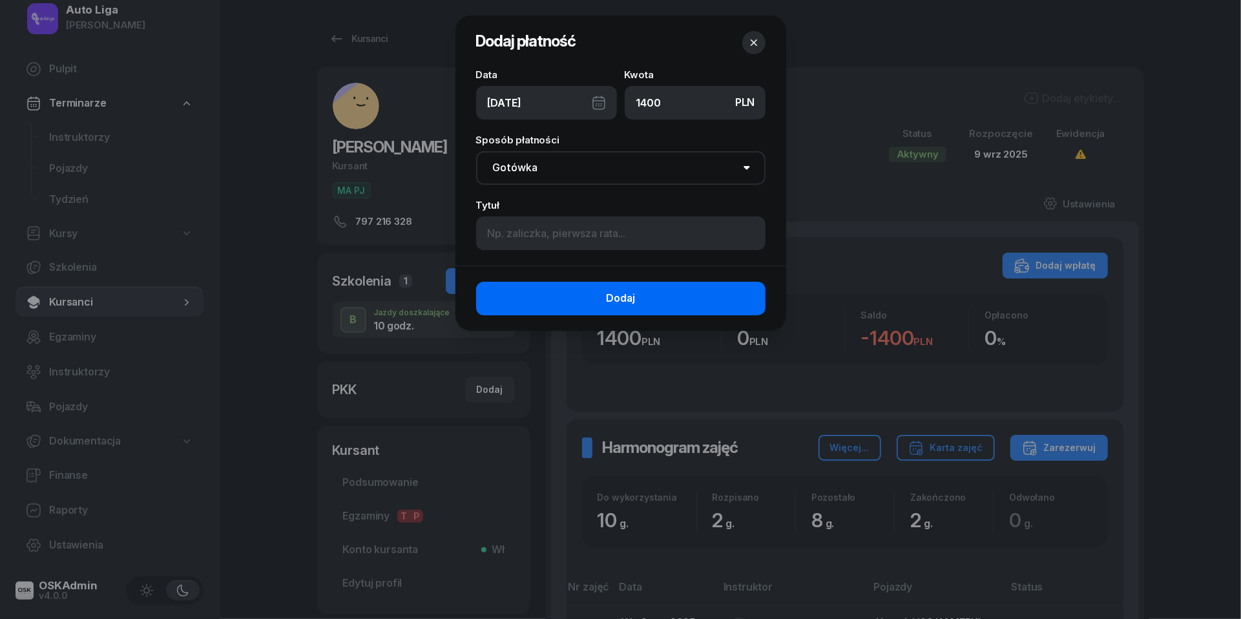
click at [623, 298] on span "Dodaj" at bounding box center [620, 298] width 29 height 17
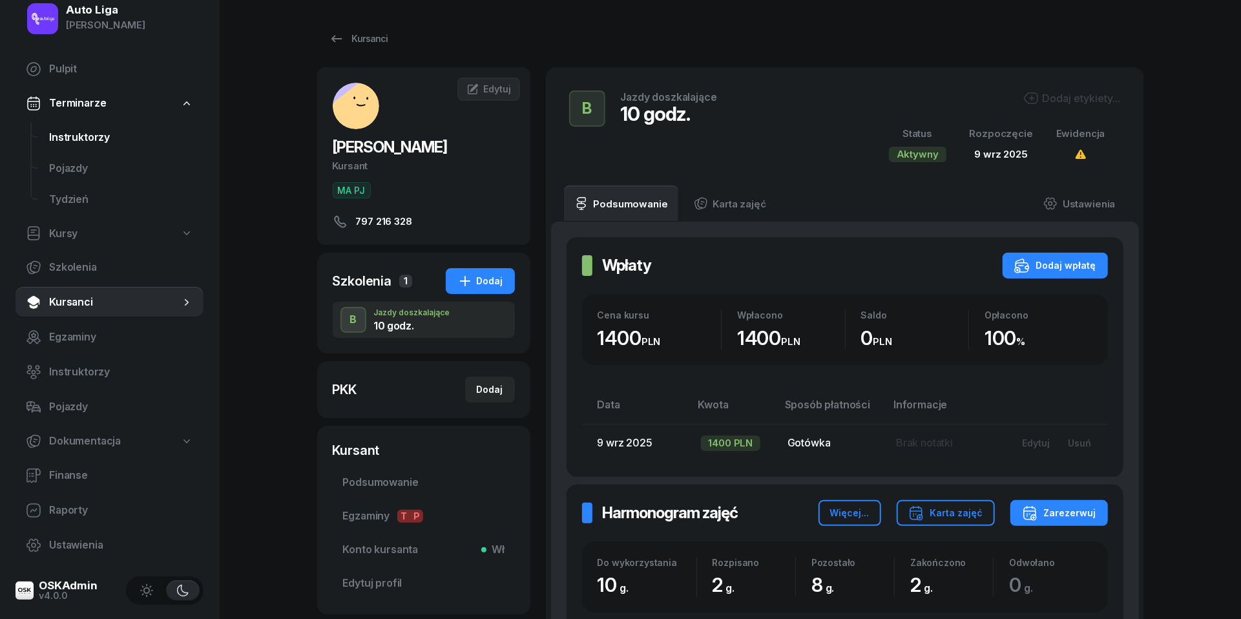
click at [138, 134] on span "Instruktorzy" at bounding box center [121, 137] width 144 height 17
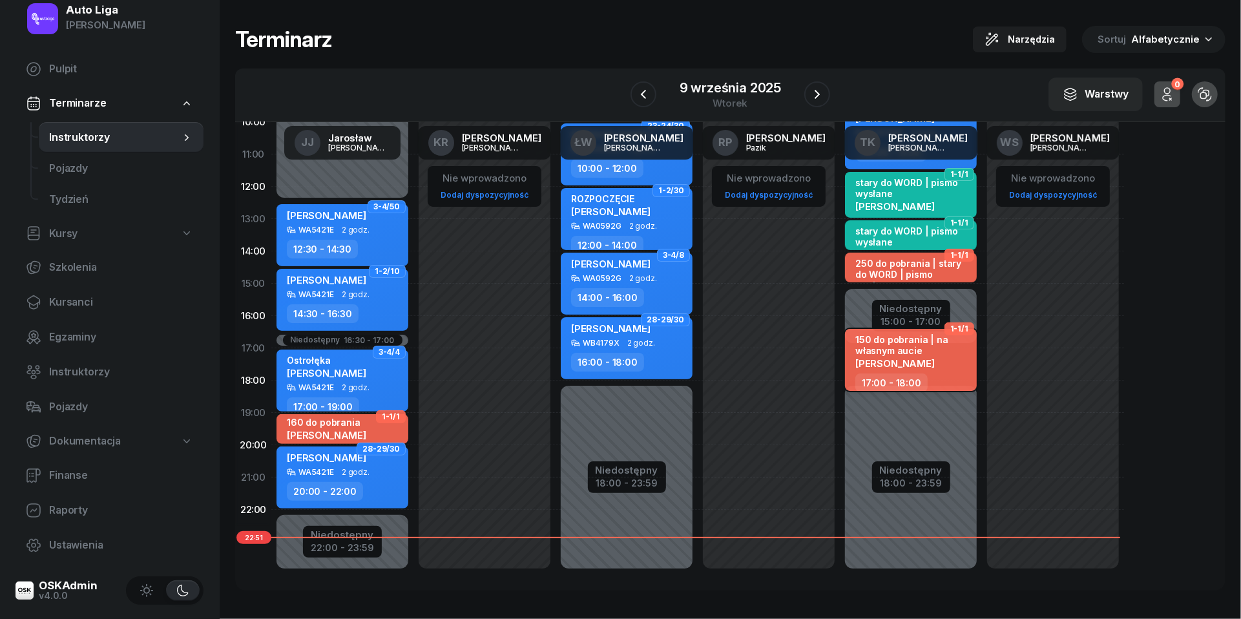
scroll to position [177, 0]
click at [913, 362] on span "[PERSON_NAME]" at bounding box center [894, 364] width 79 height 12
select select "17"
select select "18"
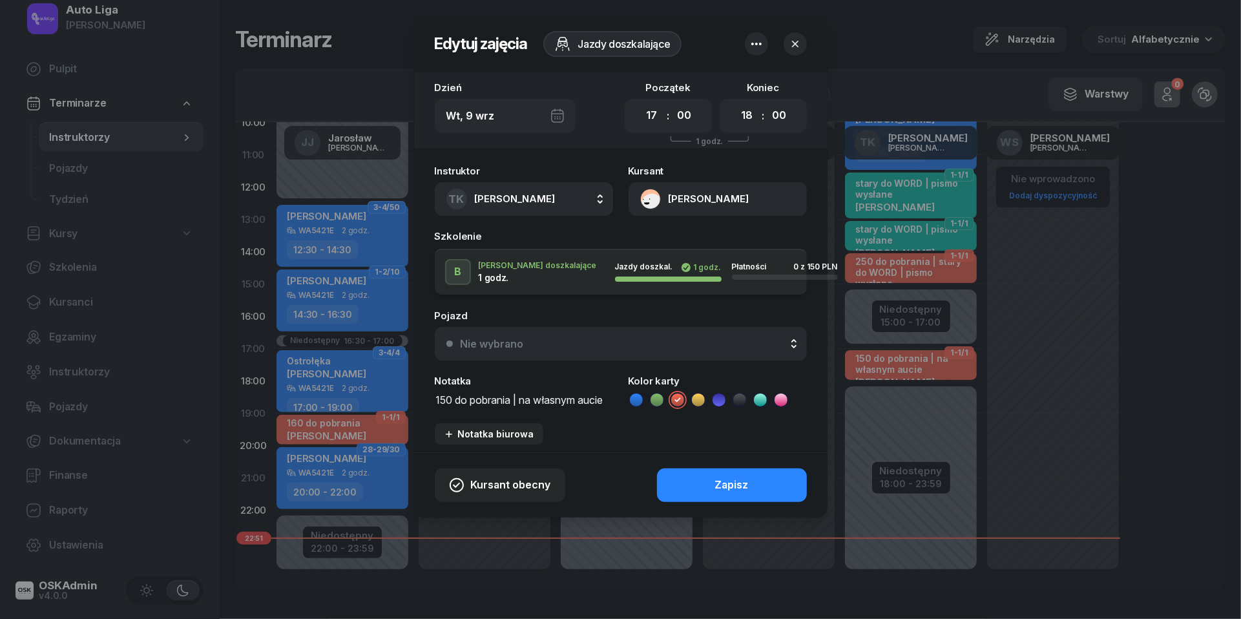
drag, startPoint x: 525, startPoint y: 402, endPoint x: 363, endPoint y: 409, distance: 161.7
click at [364, 409] on div "Edytuj zajęcia Jazdy doszkalające Dzień [DATE] Początek 00 01 02 03 04 05 06 07…" at bounding box center [620, 309] width 1241 height 619
click at [501, 391] on textarea "150 do pobrania | na własnym aucie" at bounding box center [524, 399] width 178 height 16
drag, startPoint x: 525, startPoint y: 396, endPoint x: 309, endPoint y: 396, distance: 215.8
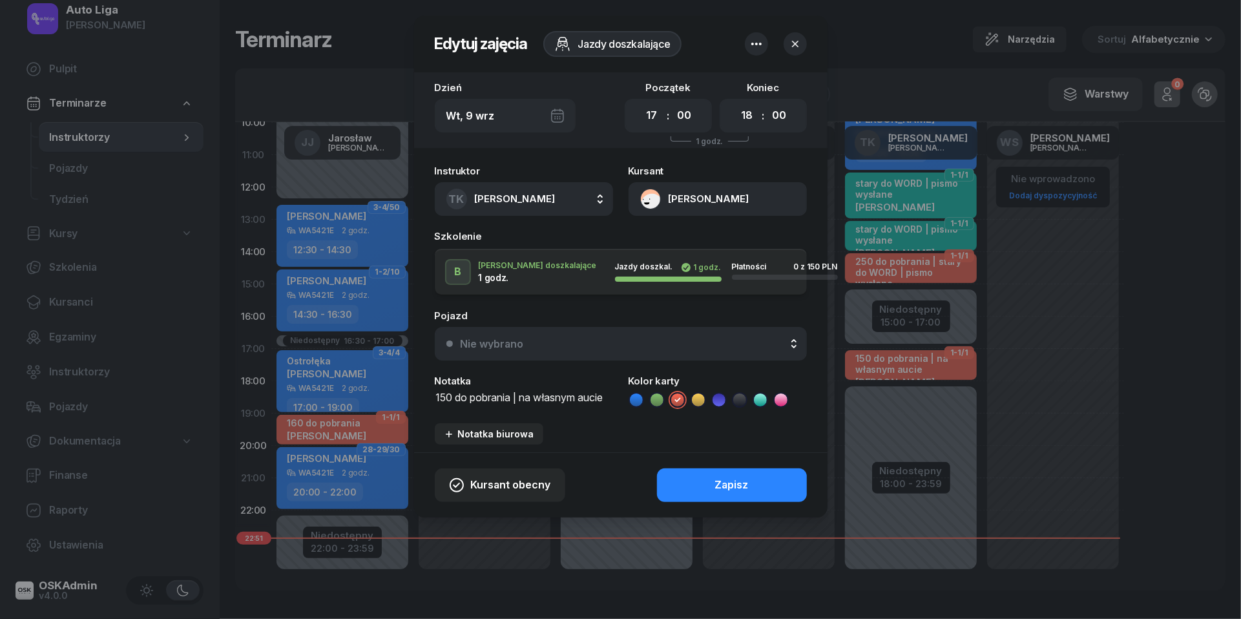
click at [310, 396] on div "Edytuj zajęcia Jazdy doszkalające Dzień [DATE] Początek 00 01 02 03 04 05 06 07…" at bounding box center [620, 309] width 1241 height 619
type textarea "na własnym aucie"
click at [636, 393] on icon at bounding box center [636, 399] width 13 height 13
click at [743, 396] on icon at bounding box center [739, 399] width 13 height 13
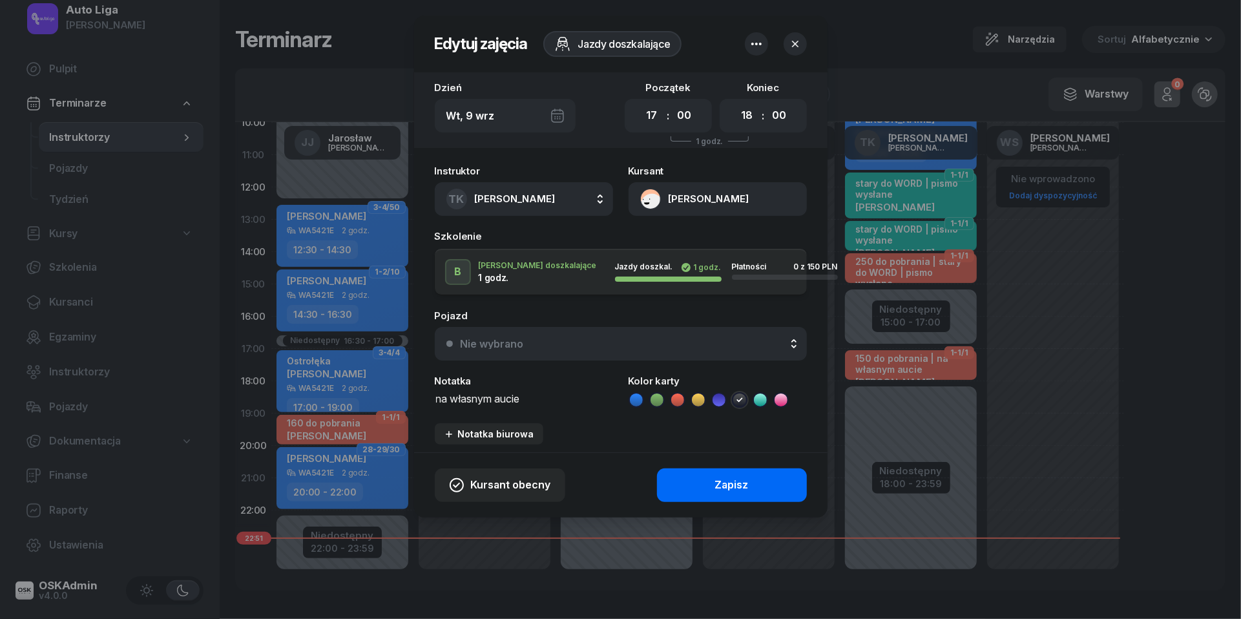
click at [753, 483] on button "Zapisz" at bounding box center [732, 485] width 150 height 34
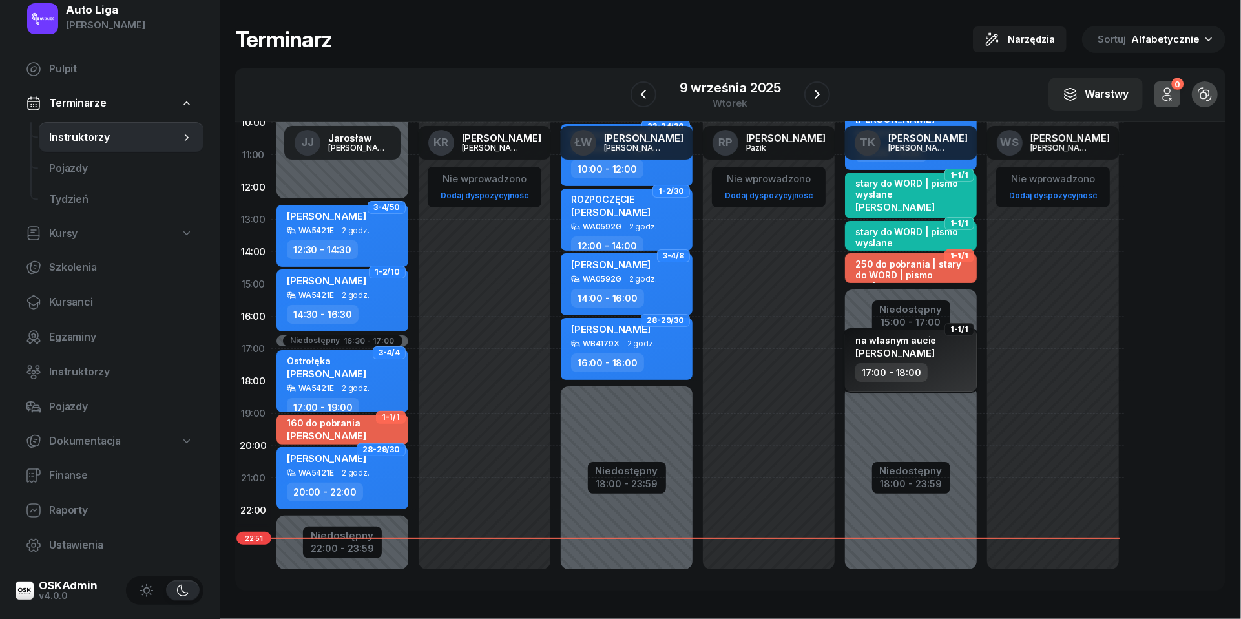
click at [893, 363] on div "17:00 - 18:00" at bounding box center [891, 372] width 72 height 19
select select "17"
select select "18"
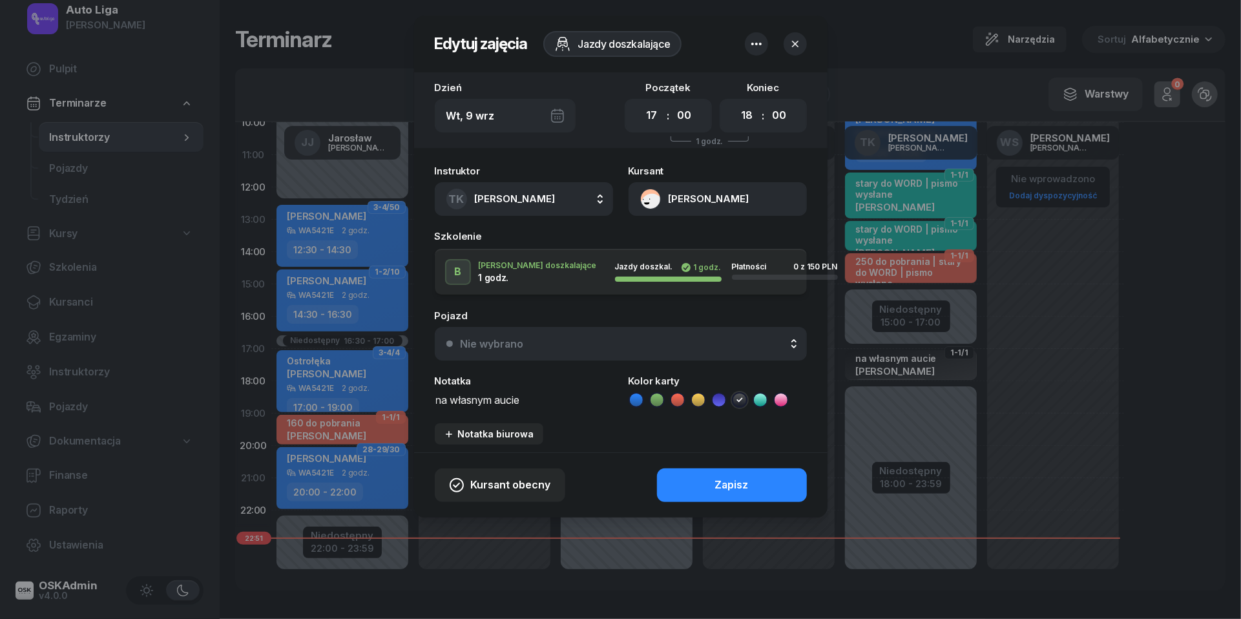
click at [654, 193] on button "[PERSON_NAME]" at bounding box center [718, 199] width 178 height 34
click at [662, 245] on div "Otwórz profil" at bounding box center [671, 243] width 63 height 17
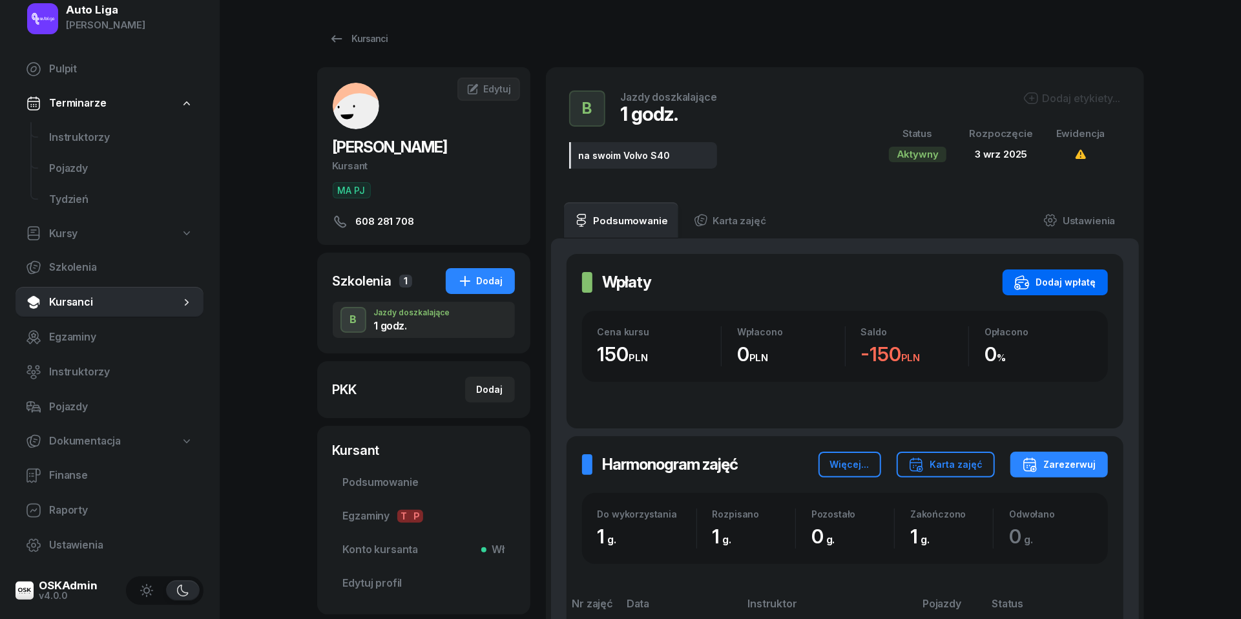
click at [1069, 278] on div "Dodaj wpłatę" at bounding box center [1055, 283] width 82 height 16
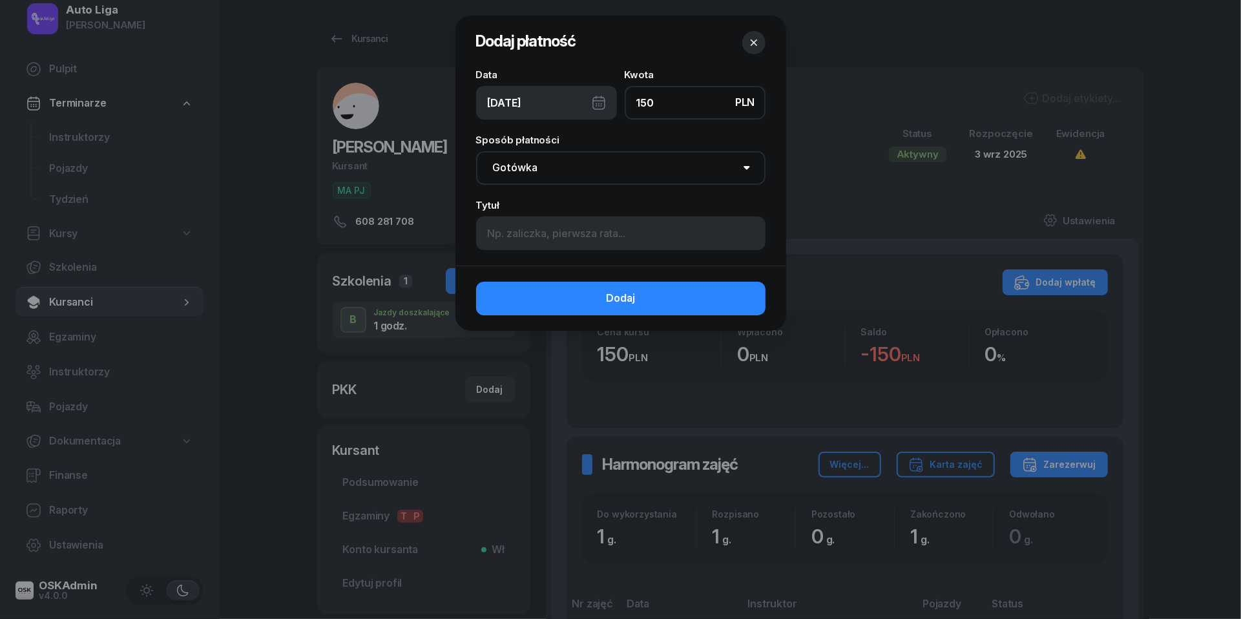
type input "150"
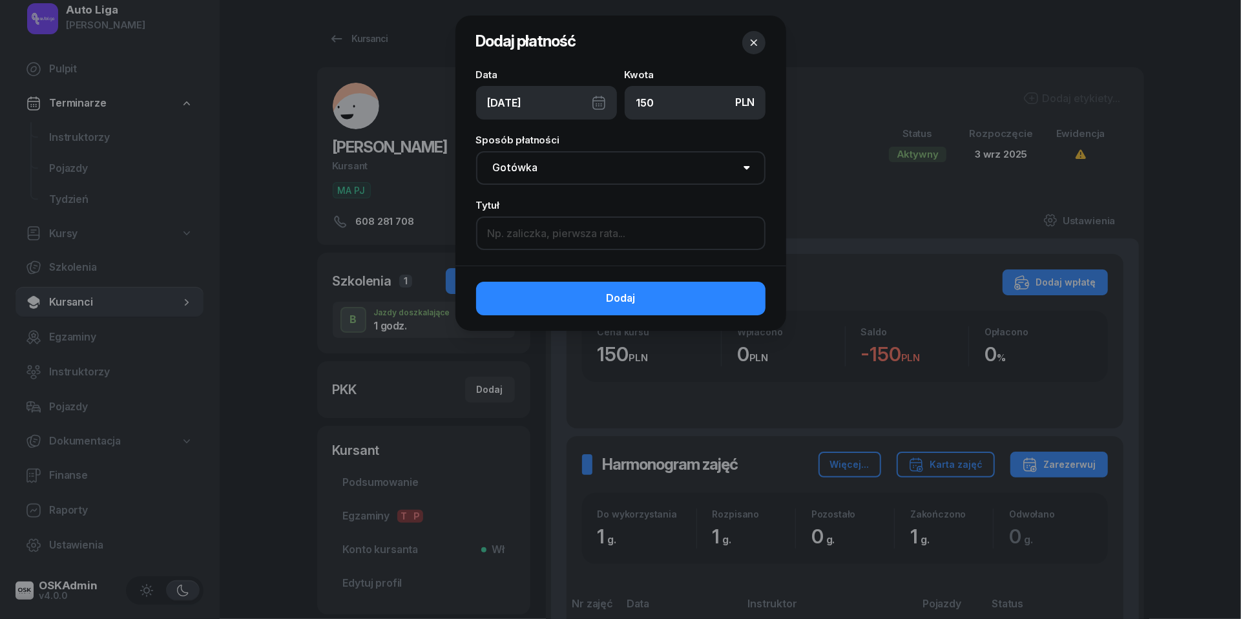
click at [637, 234] on input at bounding box center [620, 233] width 289 height 34
type input "\"
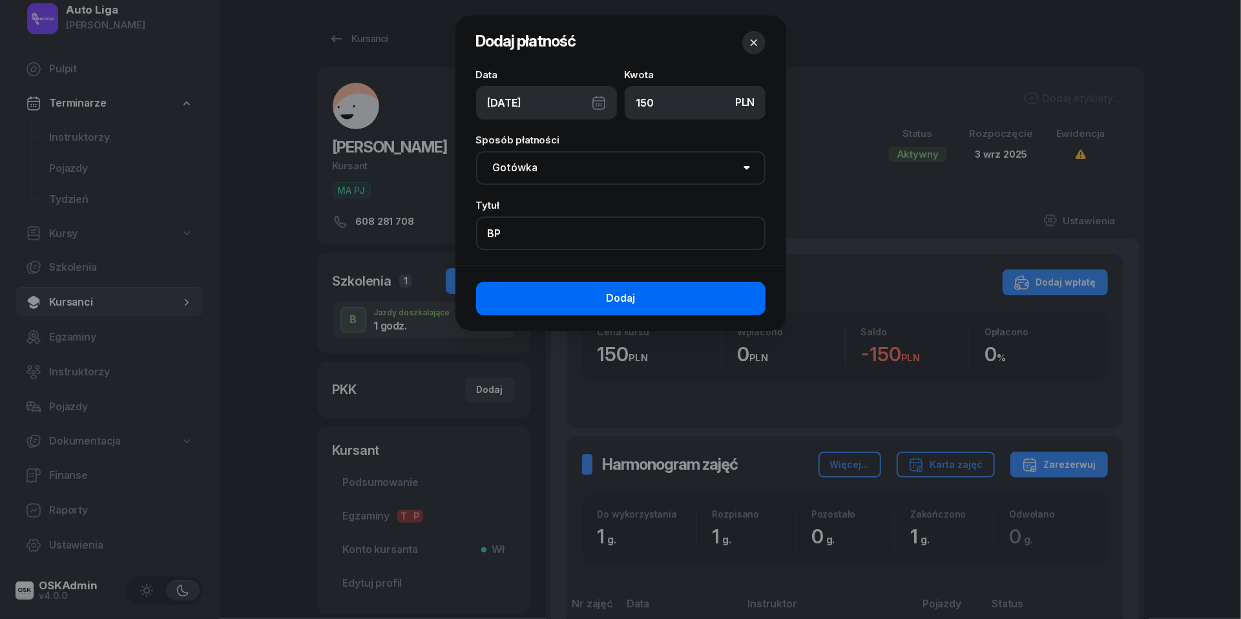
type input "BP"
click at [678, 297] on button "Dodaj" at bounding box center [620, 299] width 289 height 34
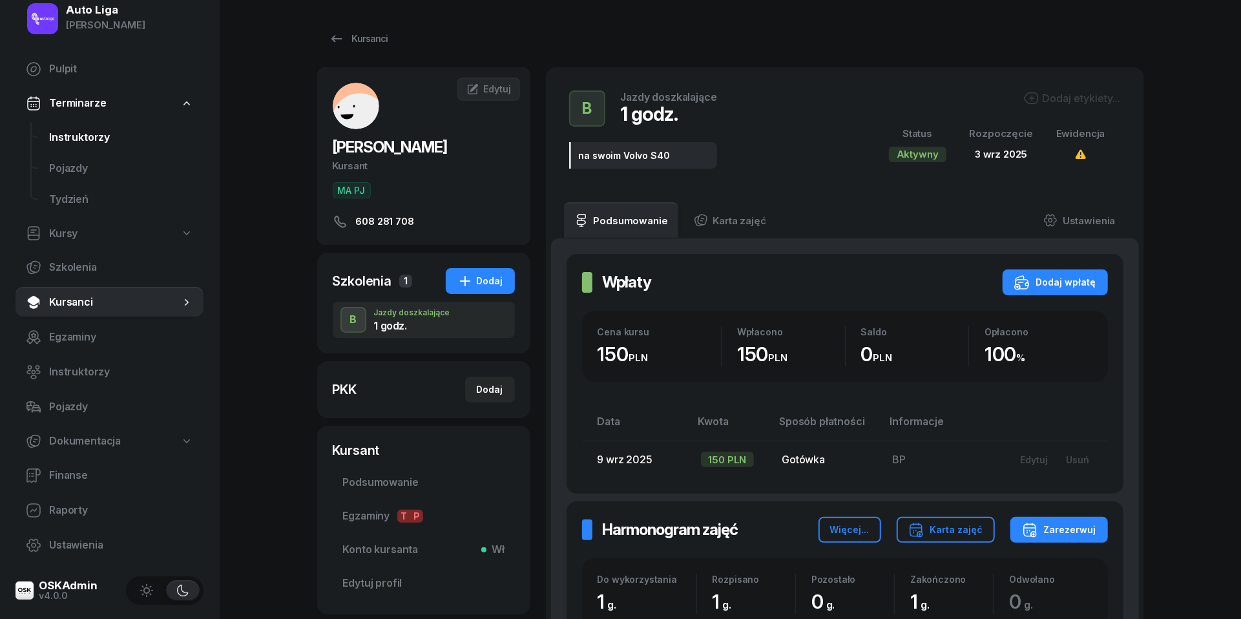
click at [118, 132] on span "Instruktorzy" at bounding box center [121, 137] width 144 height 17
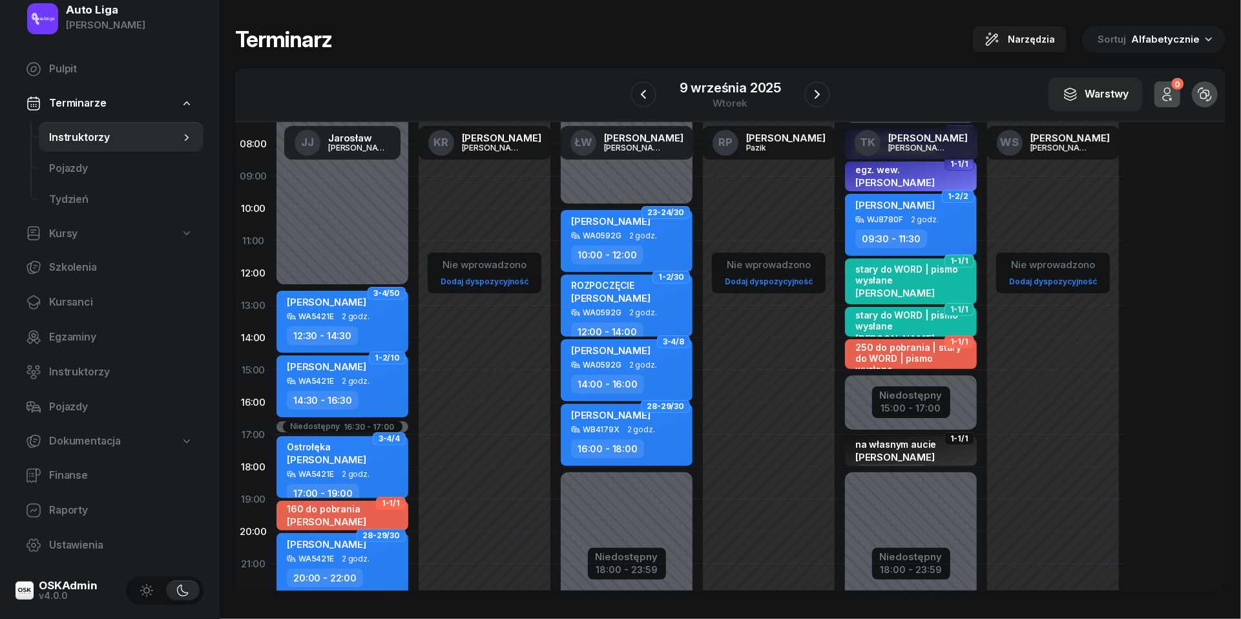
scroll to position [94, 0]
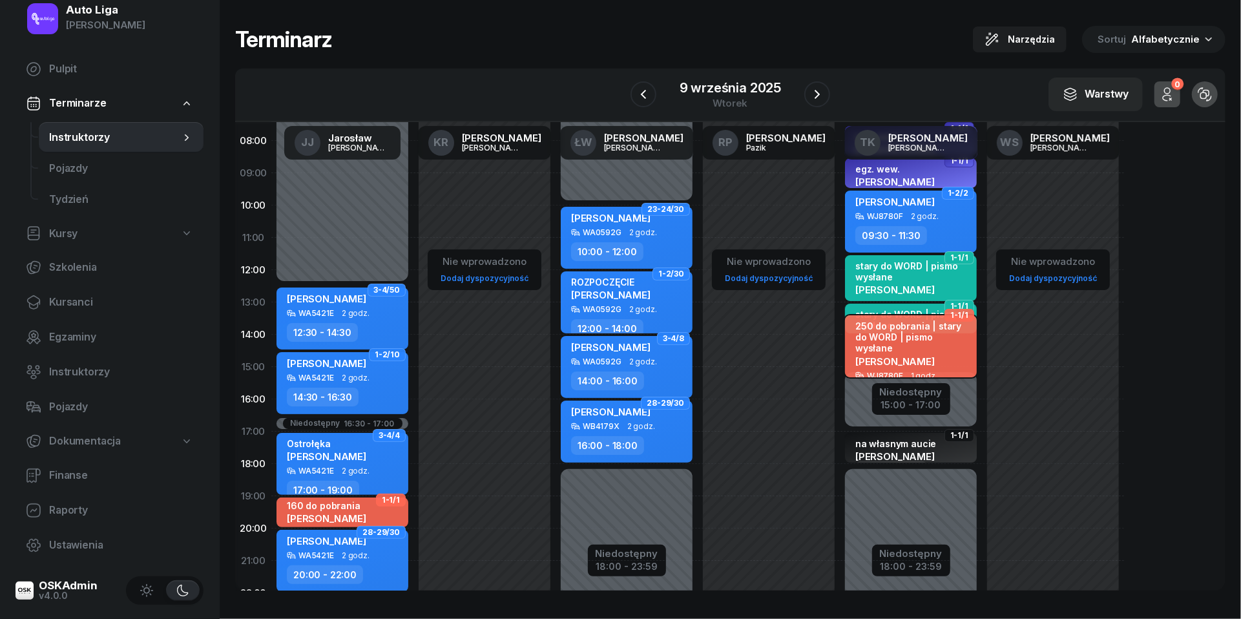
click at [942, 355] on div "[PERSON_NAME]" at bounding box center [912, 360] width 114 height 11
select select "14"
select select "15"
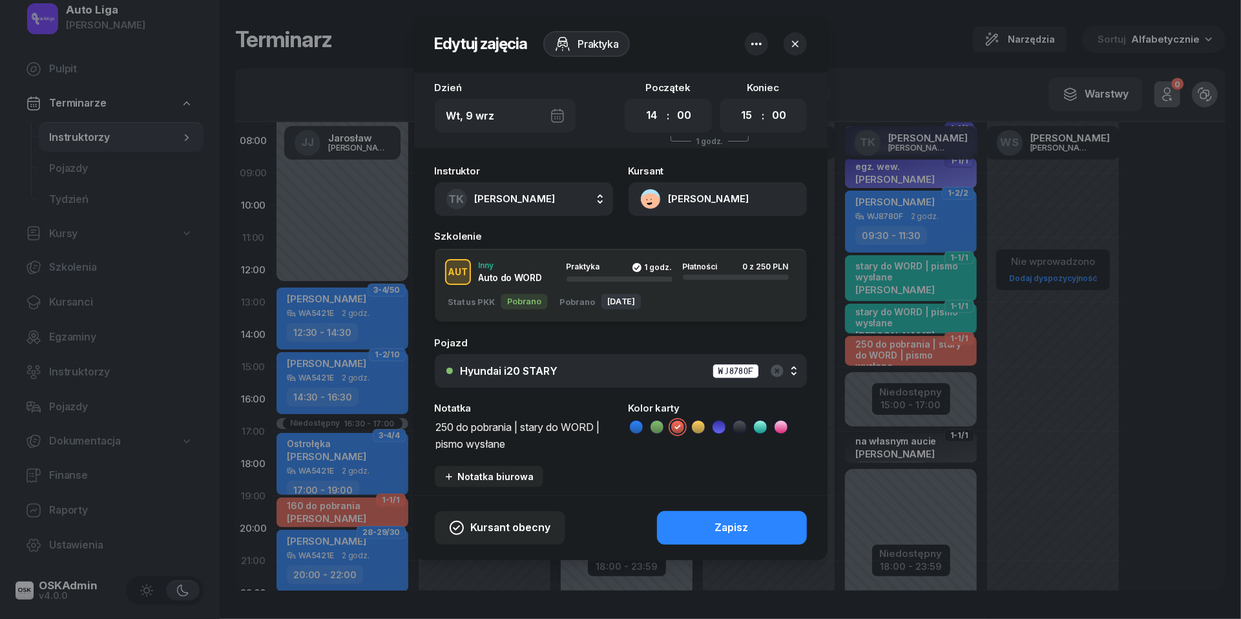
drag, startPoint x: 528, startPoint y: 428, endPoint x: 333, endPoint y: 419, distance: 194.6
click at [333, 419] on div "Edytuj zajęcia Praktyka Dzień [DATE] Początek 00 01 02 03 04 05 06 07 08 09 10 …" at bounding box center [620, 309] width 1241 height 619
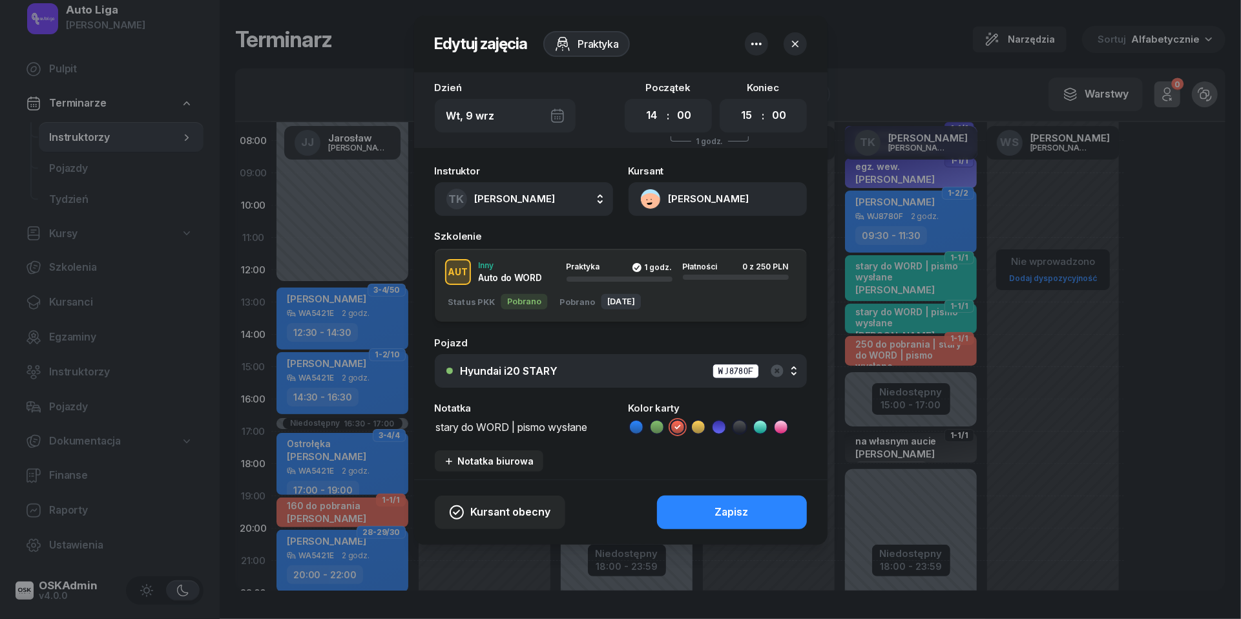
scroll to position [1, 0]
type textarea "stary do WORD | pismo wysłane"
click at [763, 427] on icon at bounding box center [760, 427] width 13 height 13
click at [736, 507] on div "Zapisz" at bounding box center [732, 512] width 34 height 17
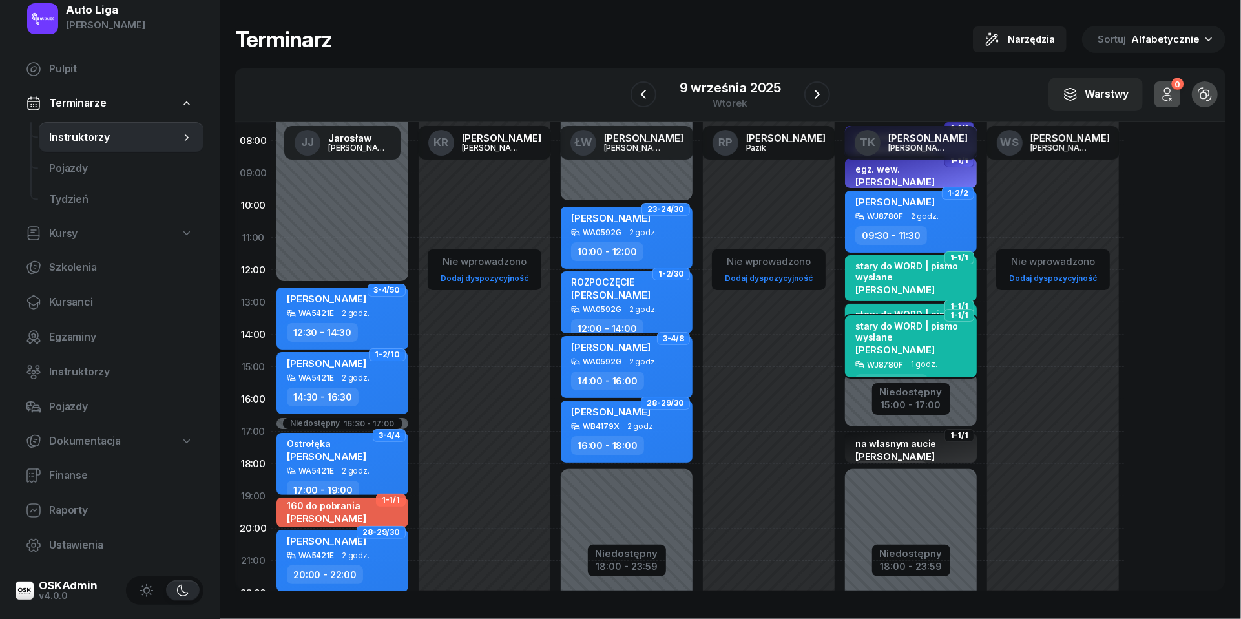
click at [877, 344] on span "[PERSON_NAME]" at bounding box center [894, 350] width 79 height 12
select select "14"
select select "15"
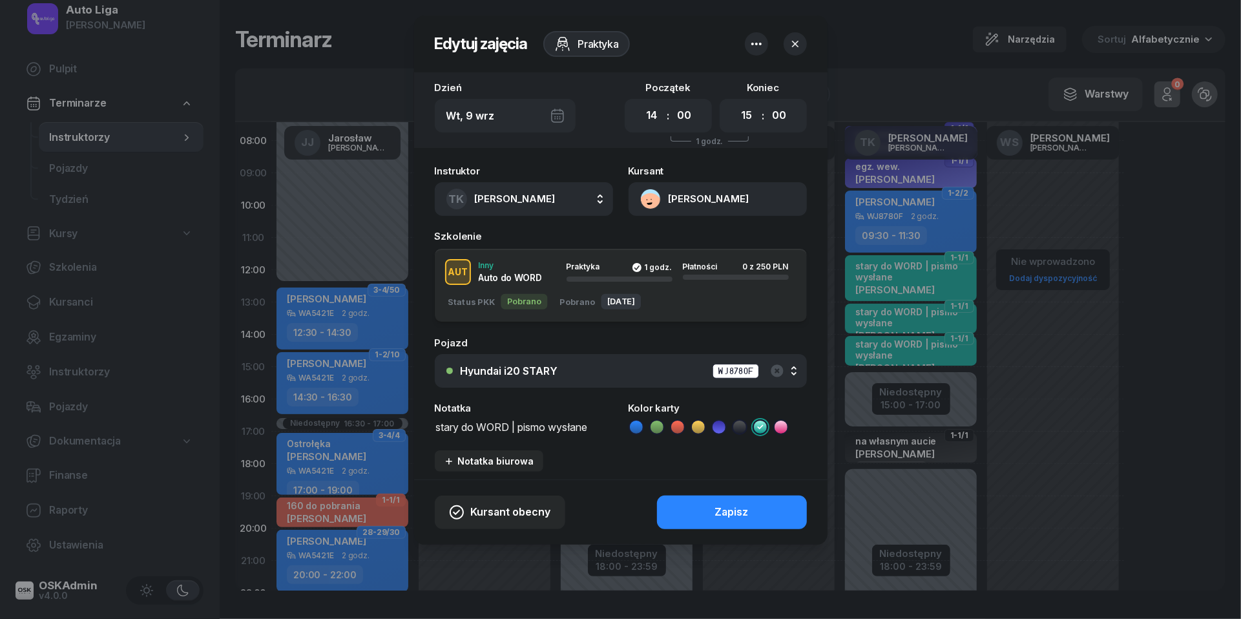
click at [652, 199] on button "[PERSON_NAME]" at bounding box center [718, 199] width 178 height 34
click at [665, 236] on div "Otwórz profil" at bounding box center [671, 243] width 63 height 17
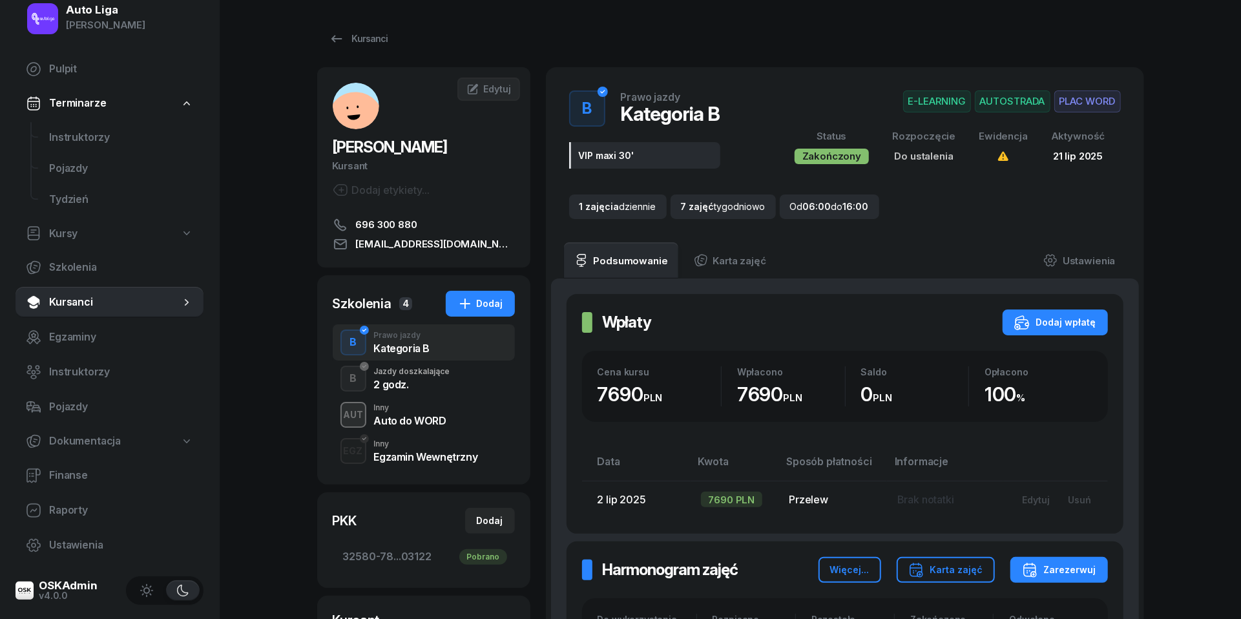
click at [406, 379] on div "2 godz." at bounding box center [412, 384] width 76 height 10
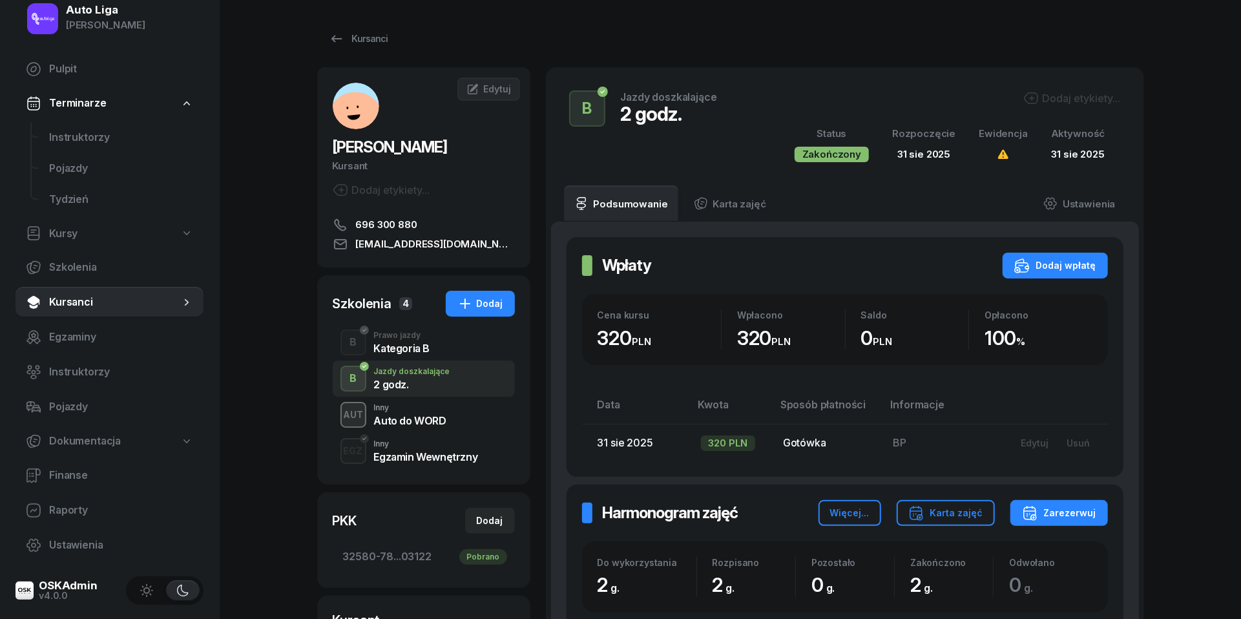
click at [401, 343] on div "Kategoria B" at bounding box center [402, 348] width 56 height 10
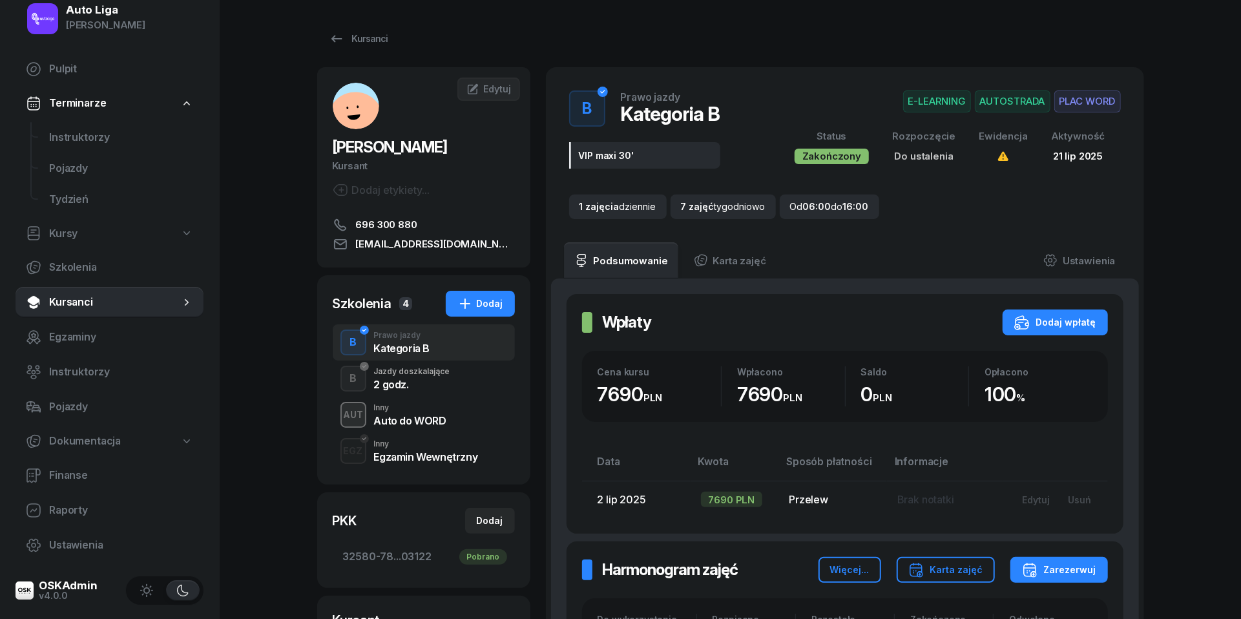
click at [401, 419] on div "Auto do WORD" at bounding box center [410, 420] width 72 height 10
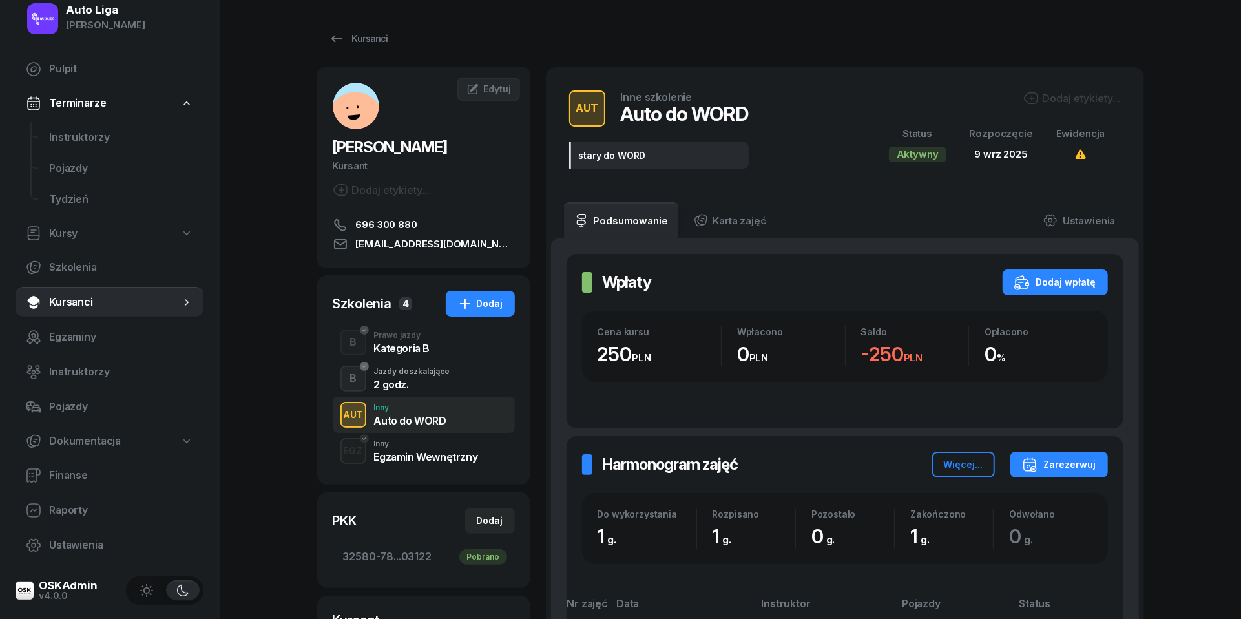
click at [434, 461] on div "Egzamin Wewnętrzny" at bounding box center [426, 457] width 104 height 10
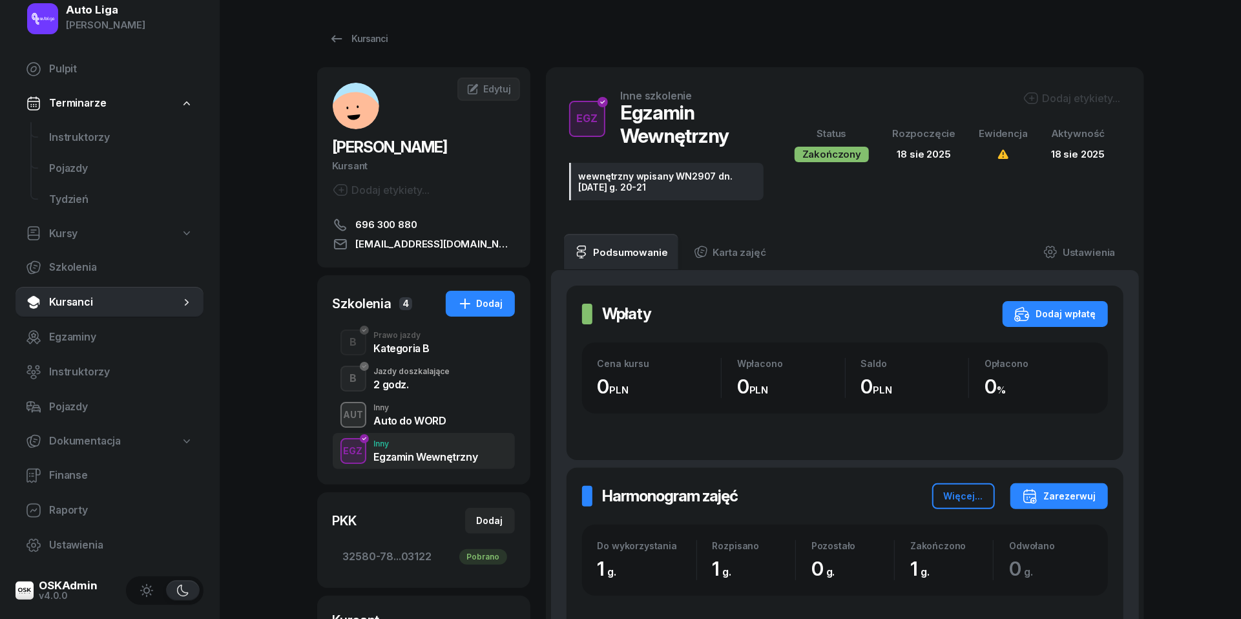
click at [423, 419] on div "Auto do WORD" at bounding box center [410, 420] width 72 height 10
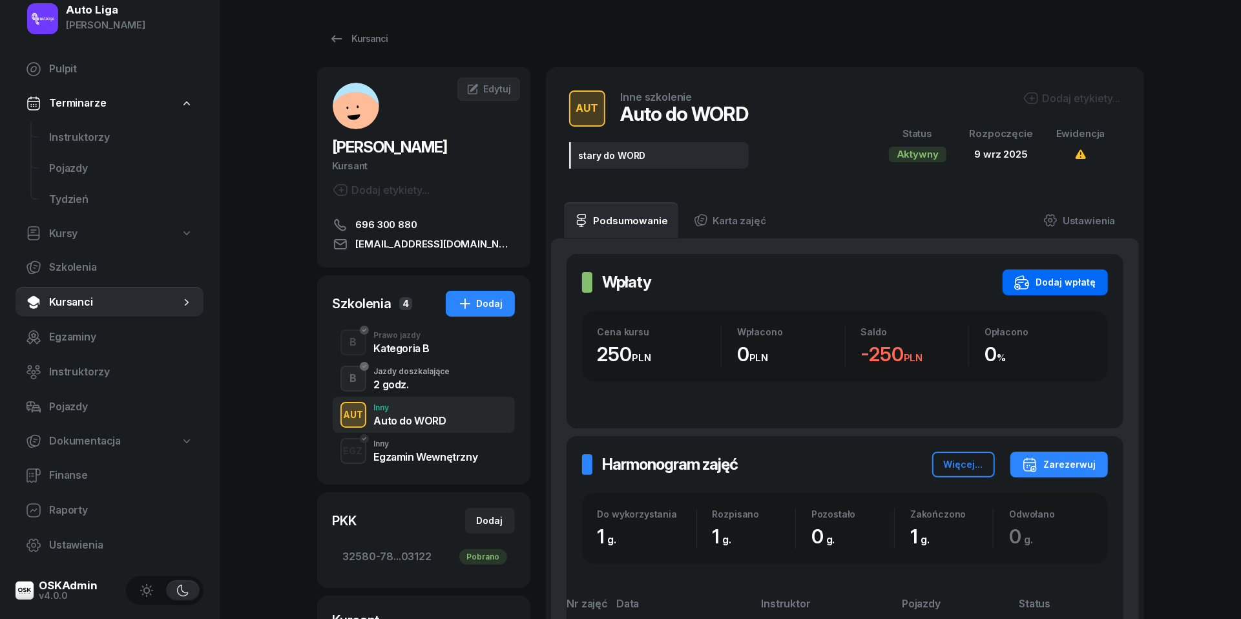
click at [1049, 277] on div "Dodaj wpłatę" at bounding box center [1055, 283] width 82 height 16
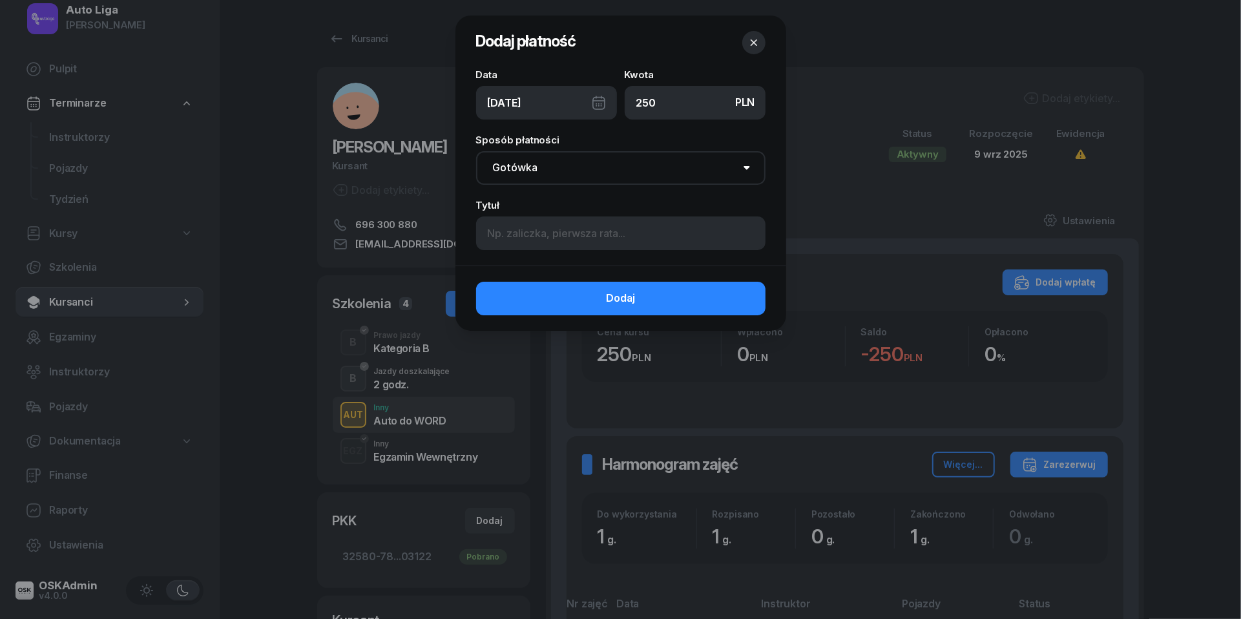
type input "250"
click at [603, 231] on input at bounding box center [620, 233] width 289 height 34
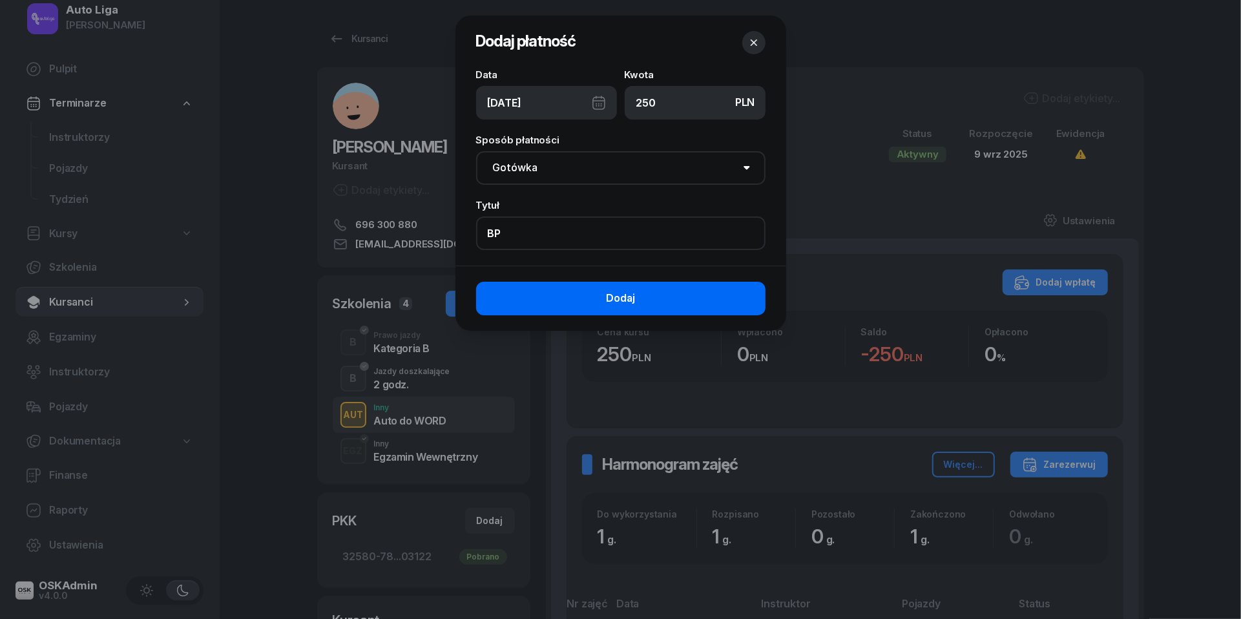
type input "BP"
click at [637, 302] on button "Dodaj" at bounding box center [620, 299] width 289 height 34
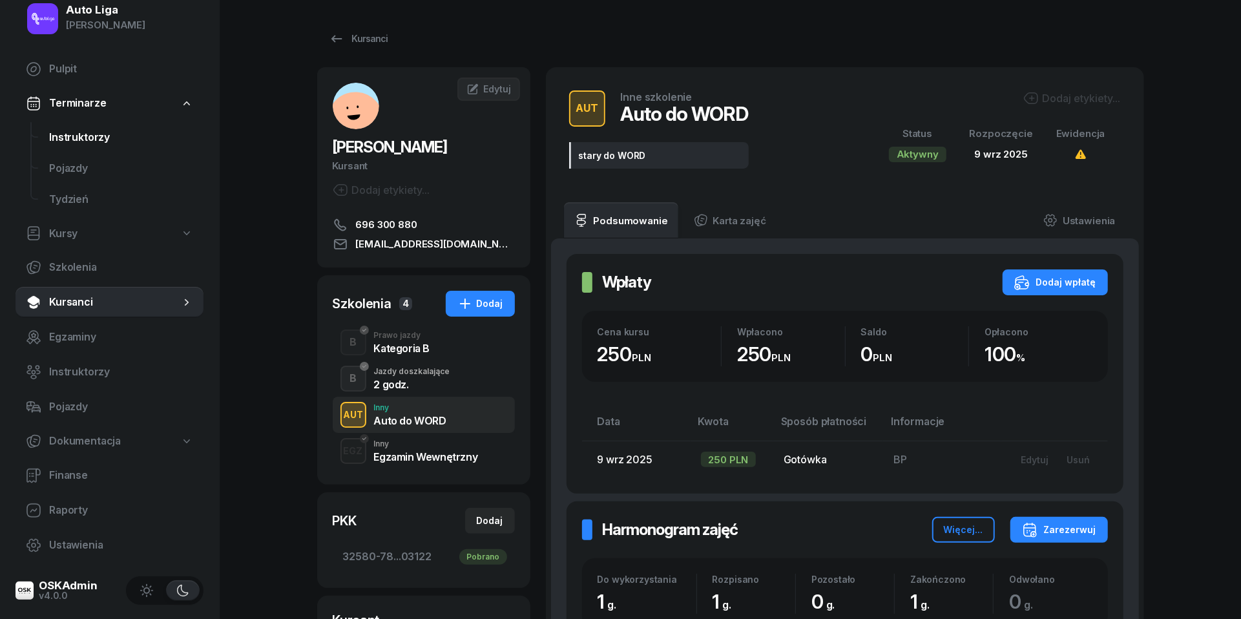
click at [76, 129] on span "Instruktorzy" at bounding box center [121, 137] width 144 height 17
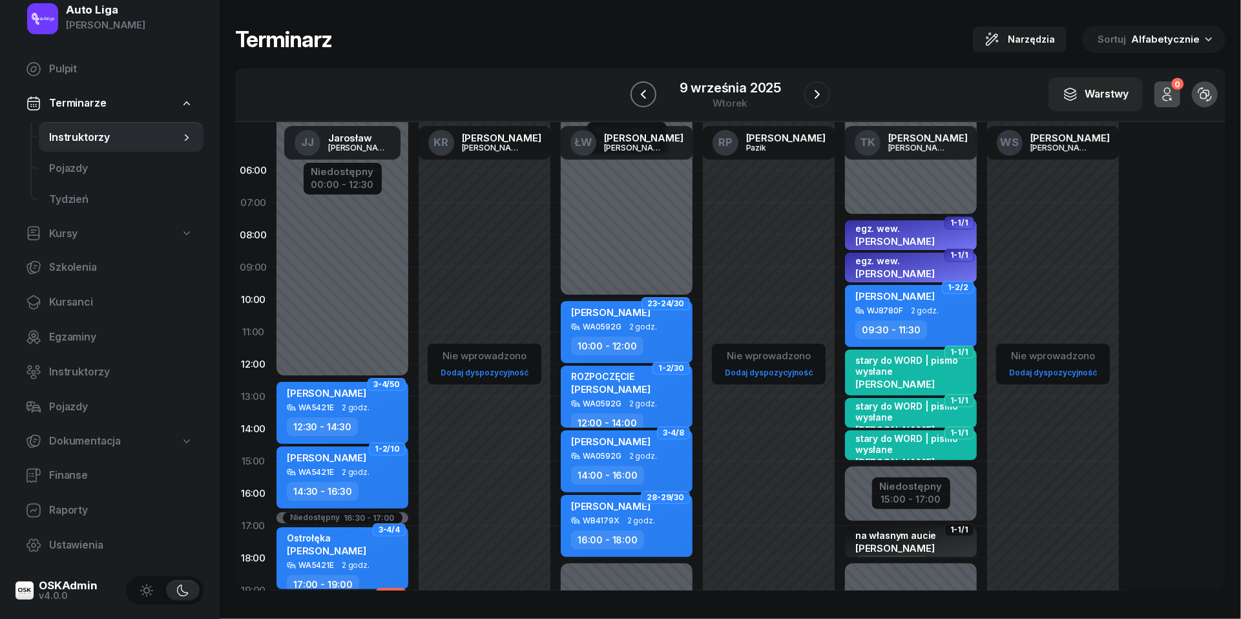
click at [641, 96] on icon "button" at bounding box center [644, 95] width 16 height 16
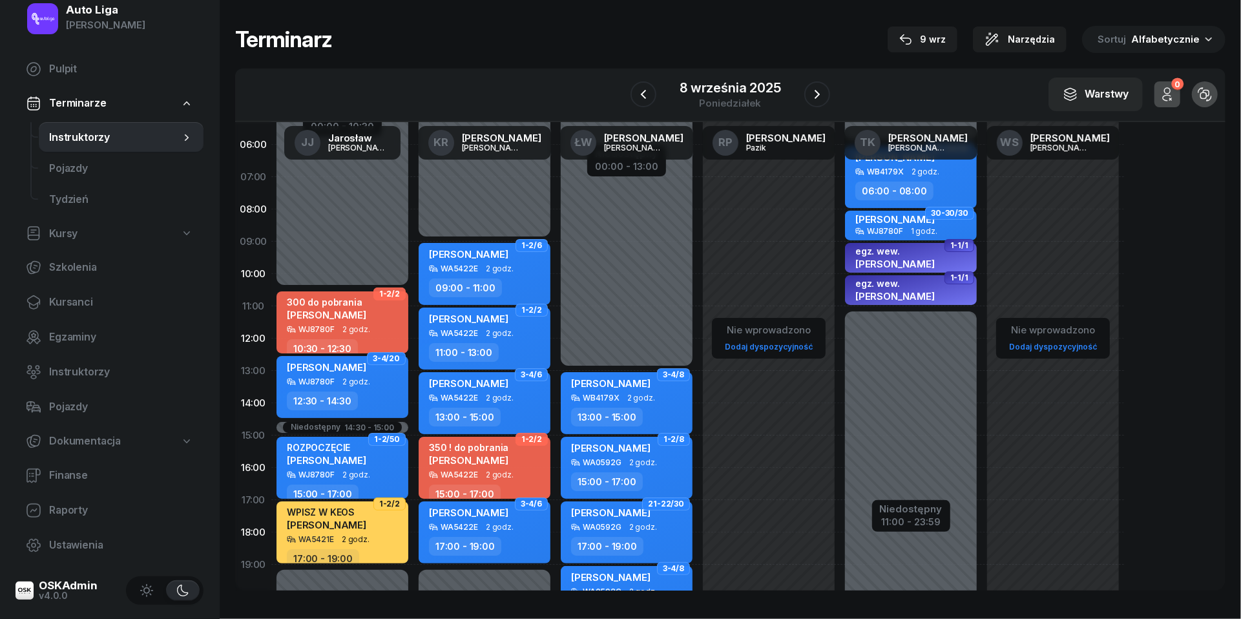
scroll to position [37, 0]
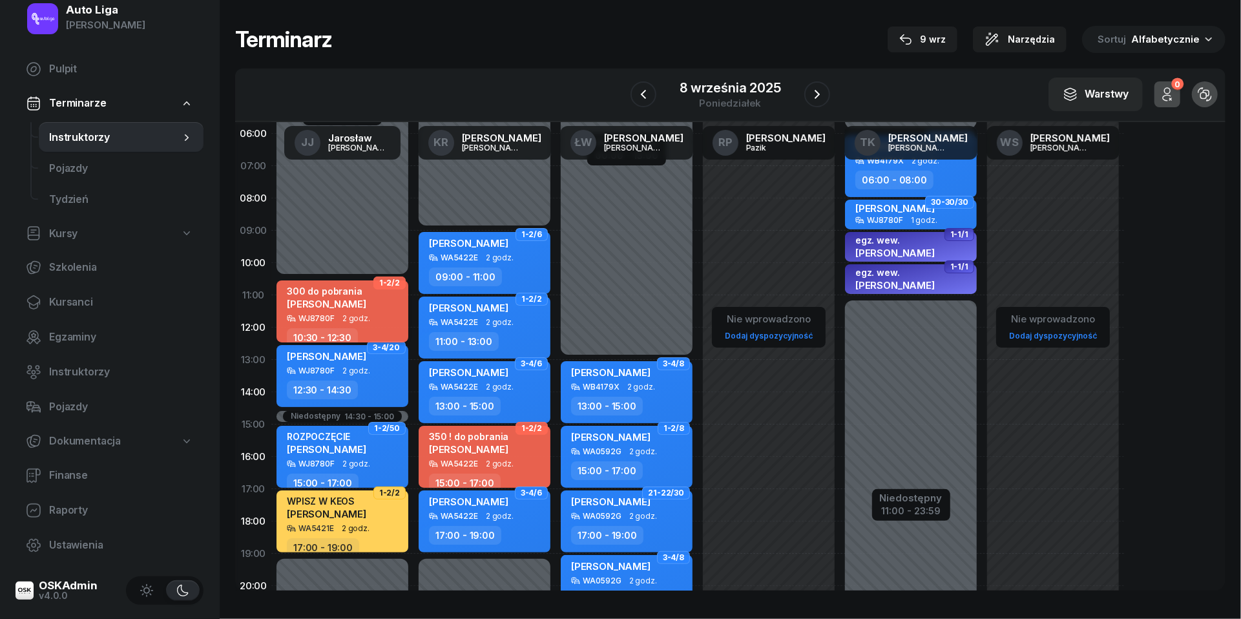
click at [355, 320] on span "2 godz." at bounding box center [356, 318] width 28 height 9
select select "10"
select select "30"
select select "12"
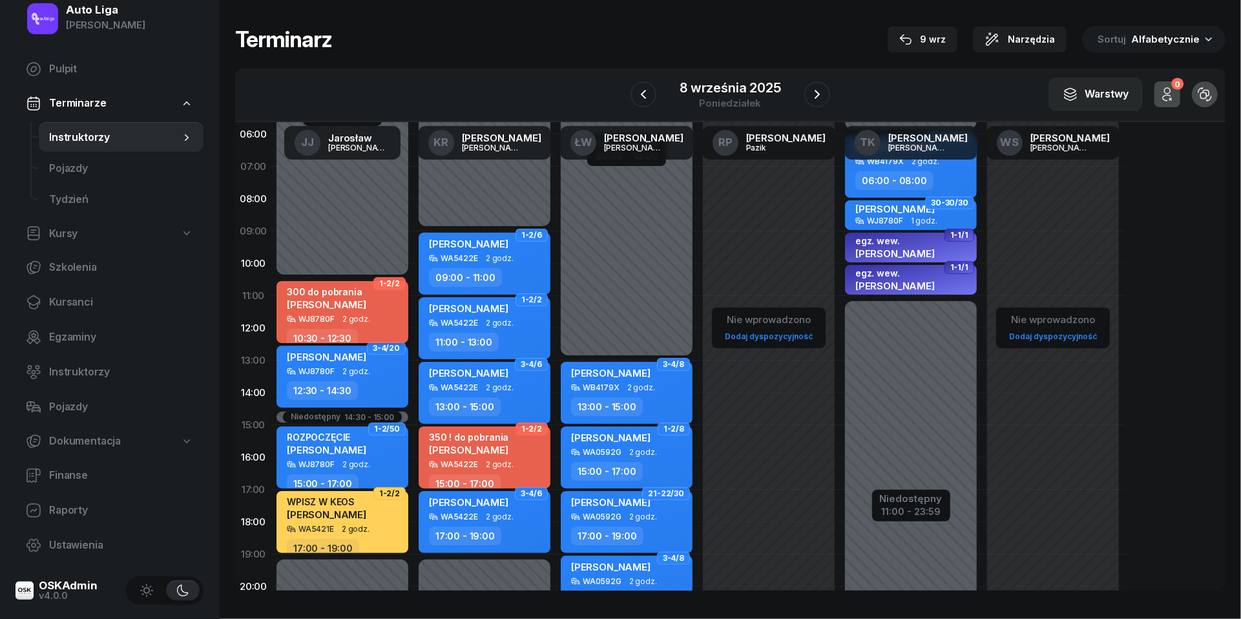
select select "30"
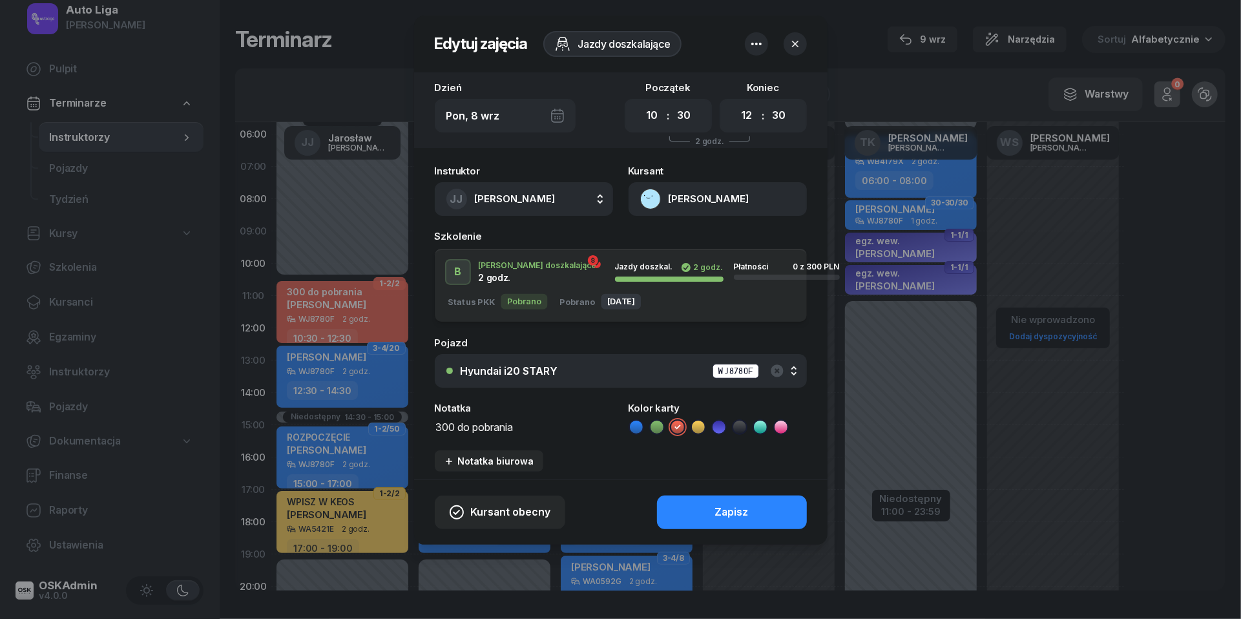
click at [496, 422] on textarea "300 do pobrania" at bounding box center [524, 426] width 178 height 16
click at [638, 426] on icon at bounding box center [636, 427] width 13 height 13
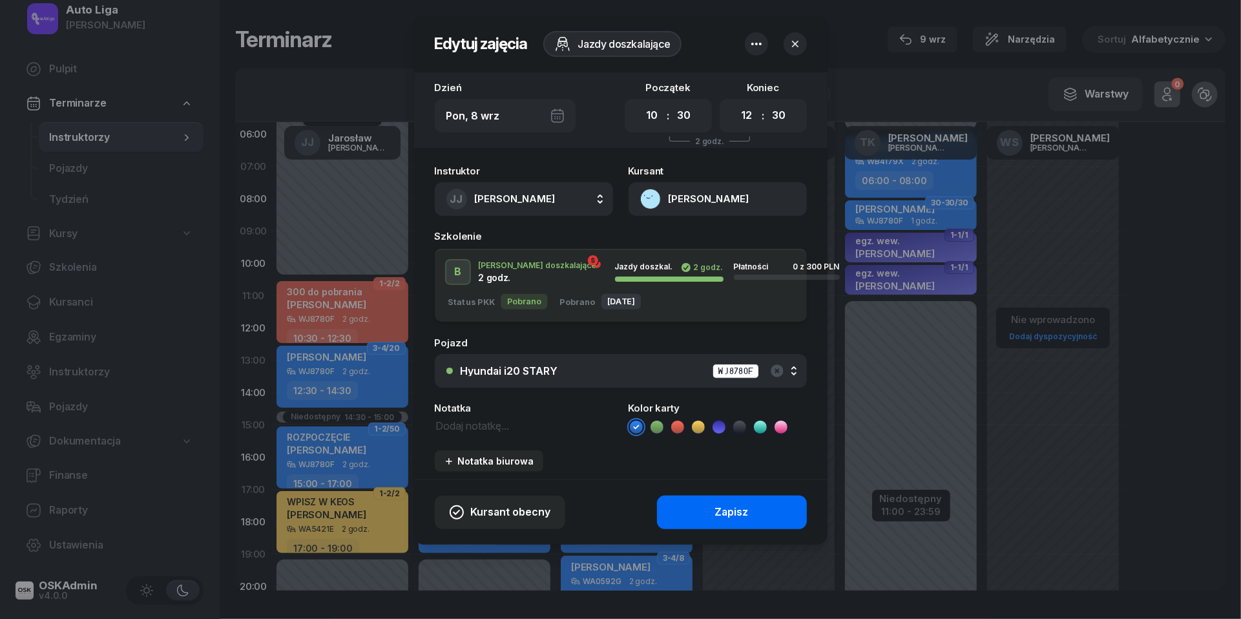
click at [694, 510] on button "Zapisz" at bounding box center [732, 513] width 150 height 34
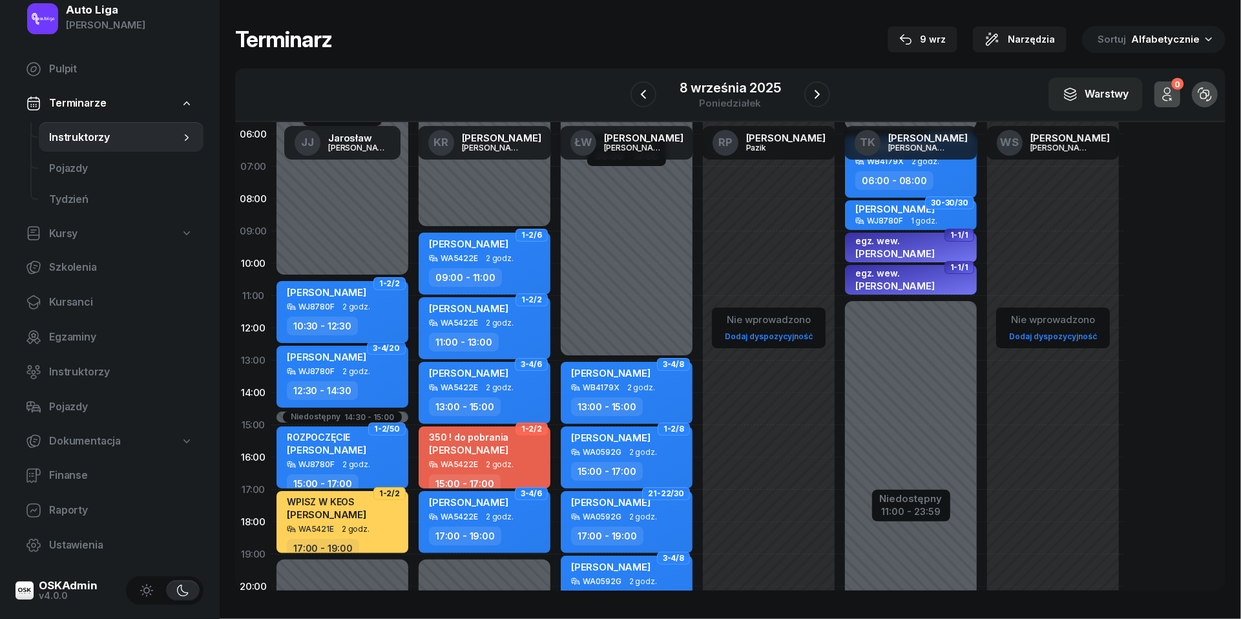
click at [350, 292] on span "[PERSON_NAME]" at bounding box center [326, 292] width 79 height 12
select select "10"
select select "30"
select select "12"
select select "30"
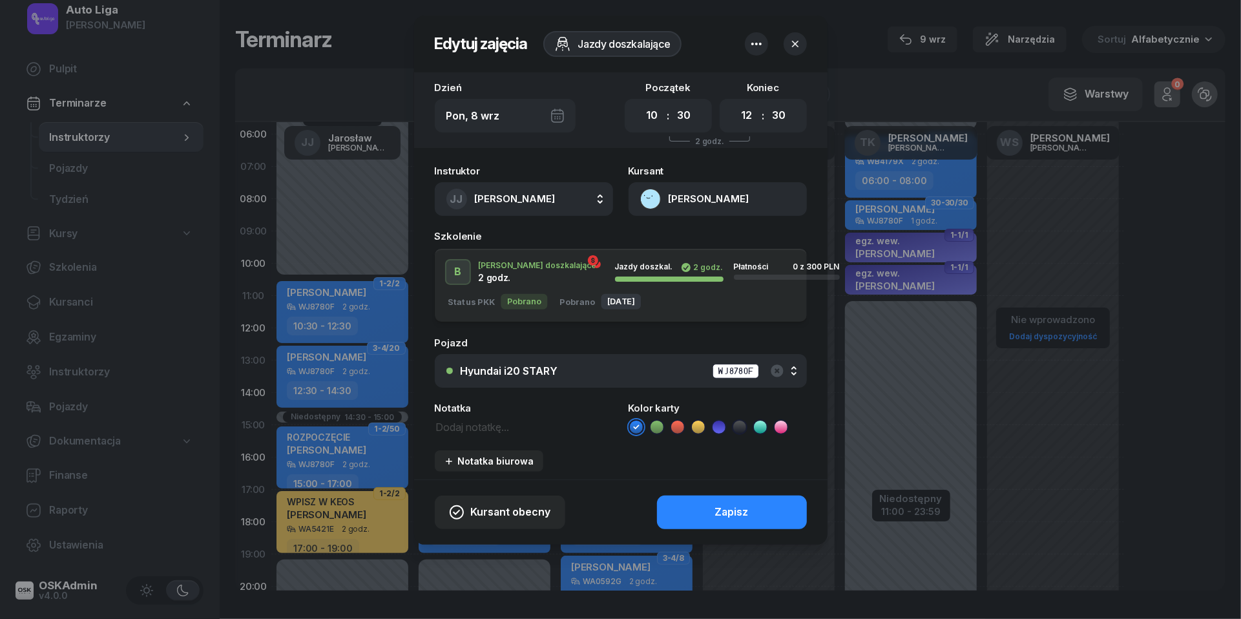
click at [657, 194] on button "[PERSON_NAME]" at bounding box center [718, 199] width 178 height 34
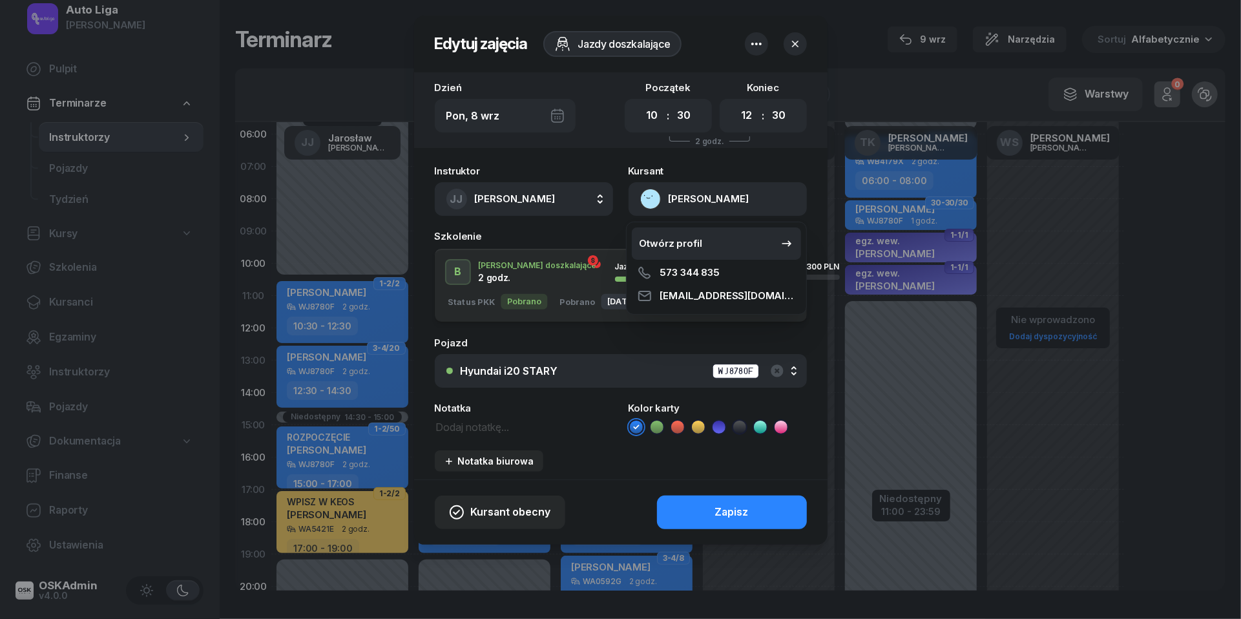
click at [681, 235] on div "Otwórz profil" at bounding box center [671, 243] width 63 height 17
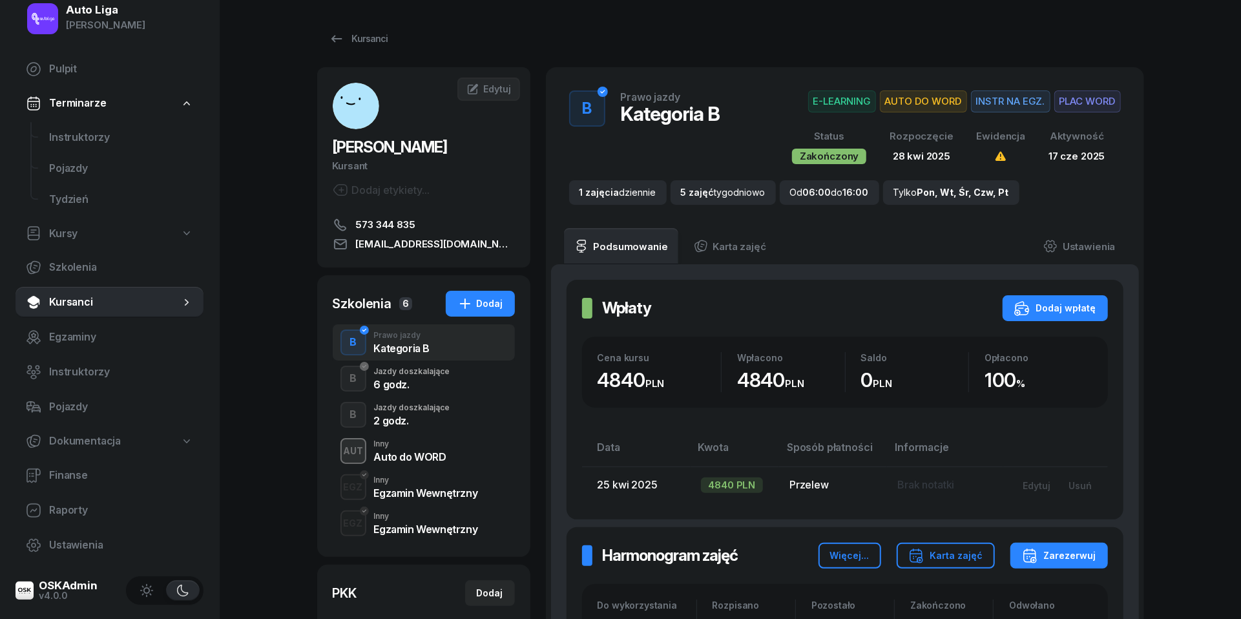
click at [424, 381] on div "6 godz." at bounding box center [412, 384] width 76 height 10
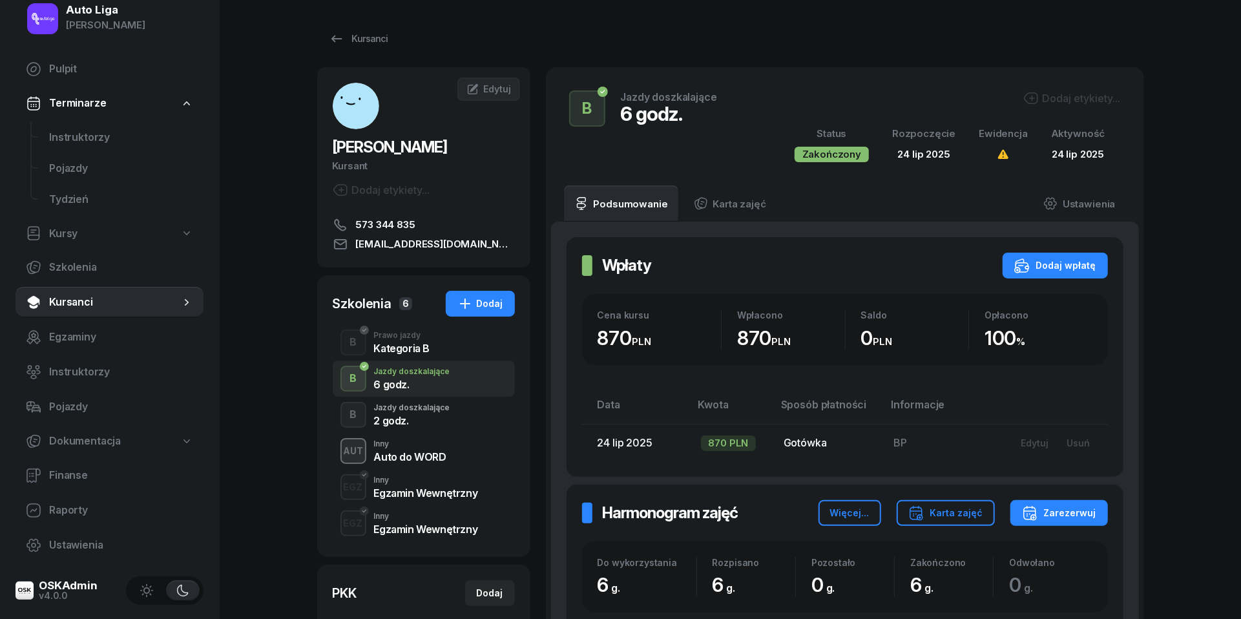
click at [424, 407] on div "Jazdy doszkalające" at bounding box center [412, 408] width 76 height 8
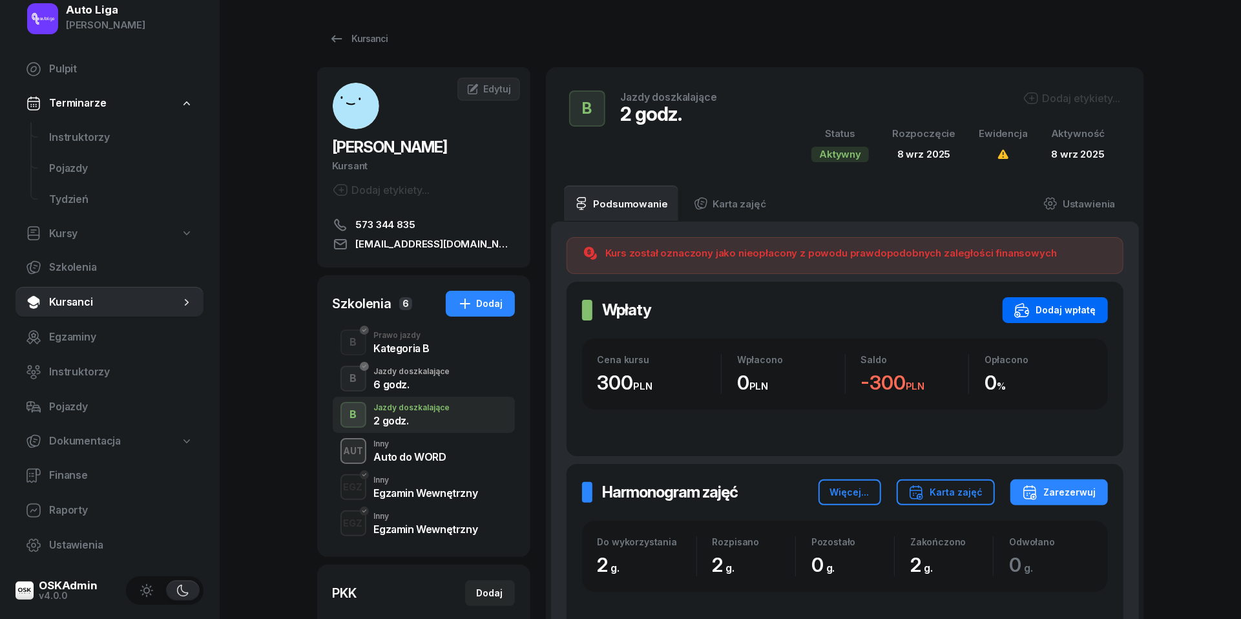
click at [1076, 308] on div "Dodaj wpłatę" at bounding box center [1055, 310] width 82 height 16
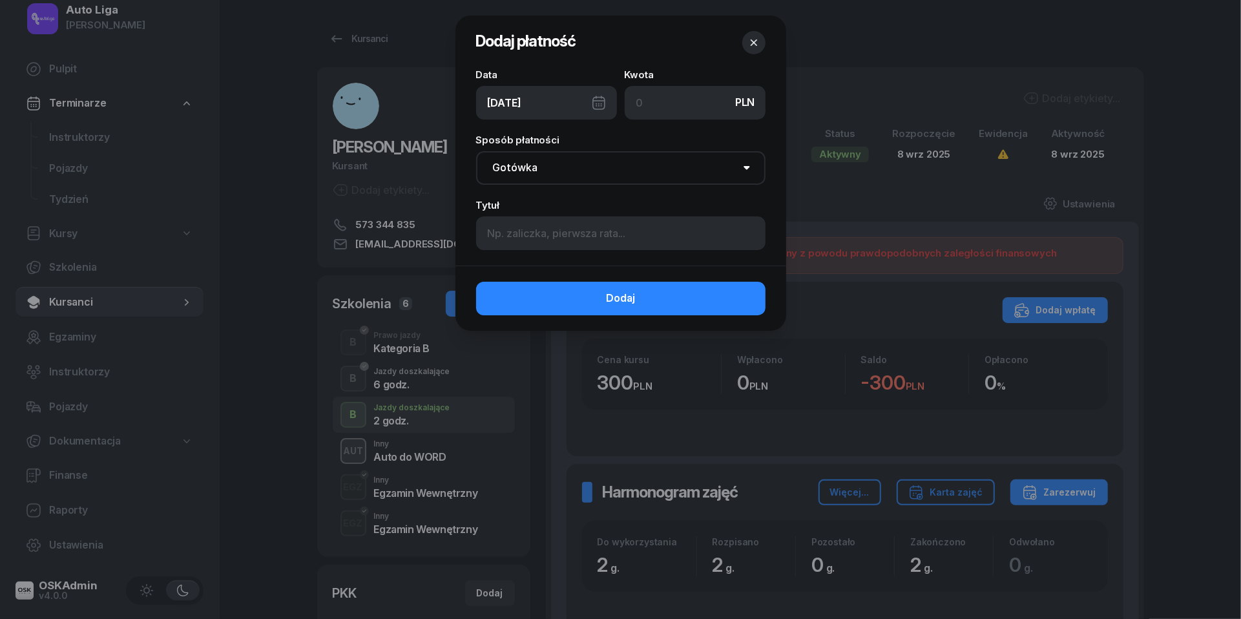
click at [605, 104] on div "[DATE]" at bounding box center [546, 103] width 141 height 34
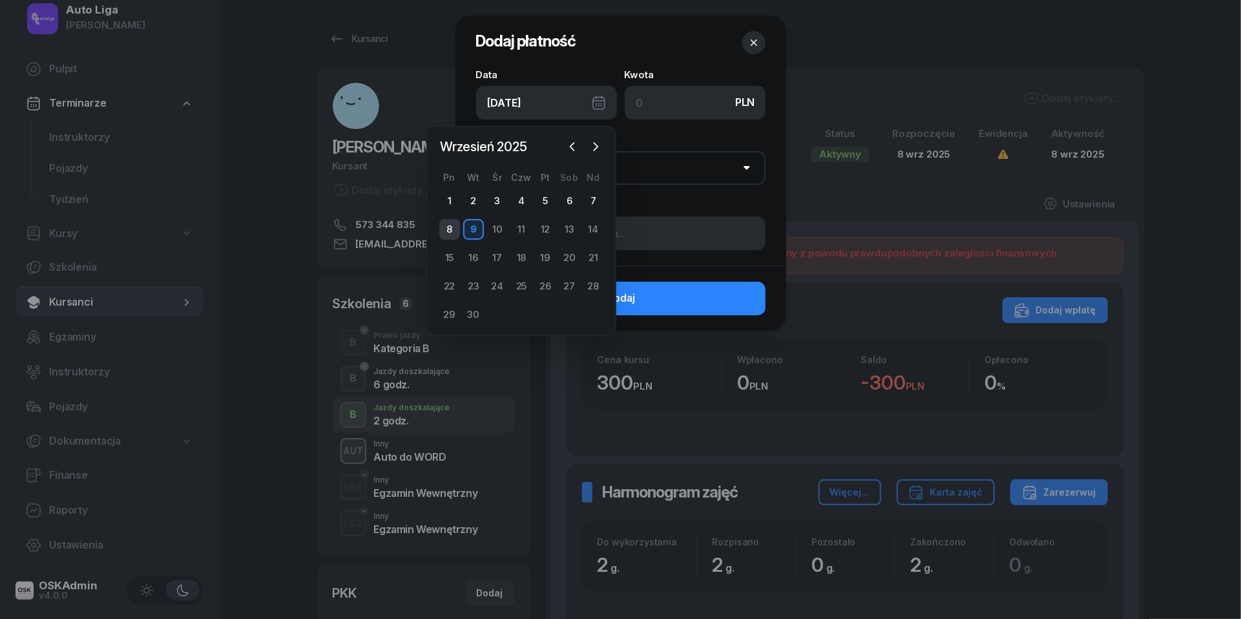
click at [457, 229] on div "8" at bounding box center [449, 229] width 21 height 21
type input "[DATE]"
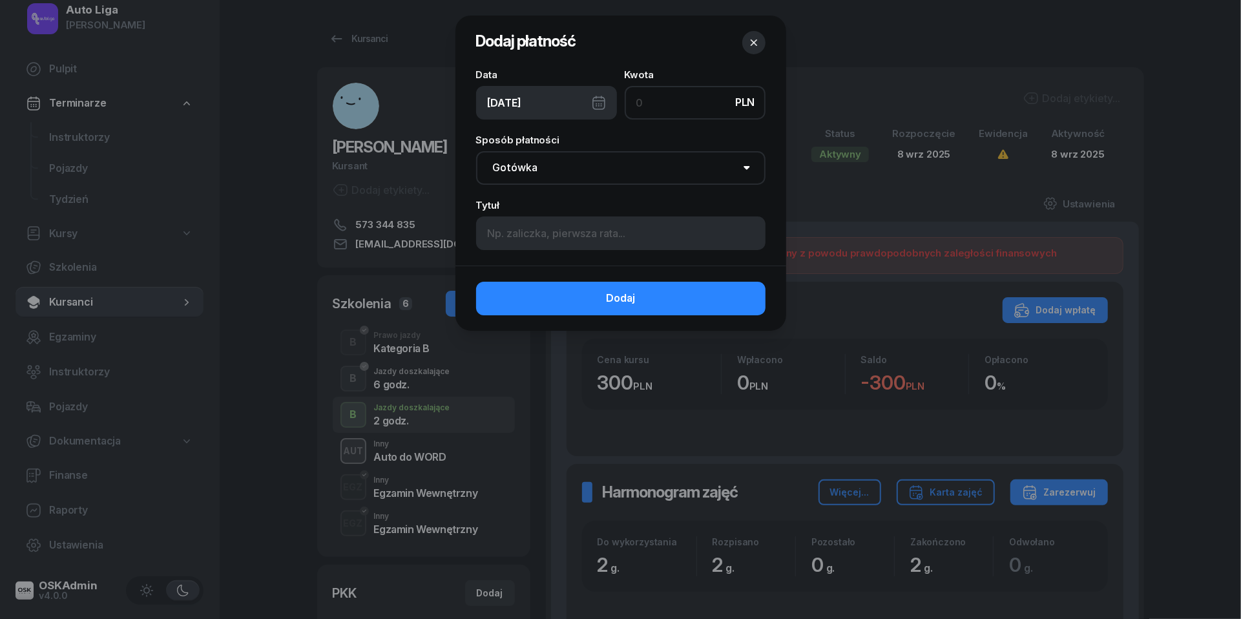
click at [687, 97] on input at bounding box center [695, 103] width 141 height 34
type input "300"
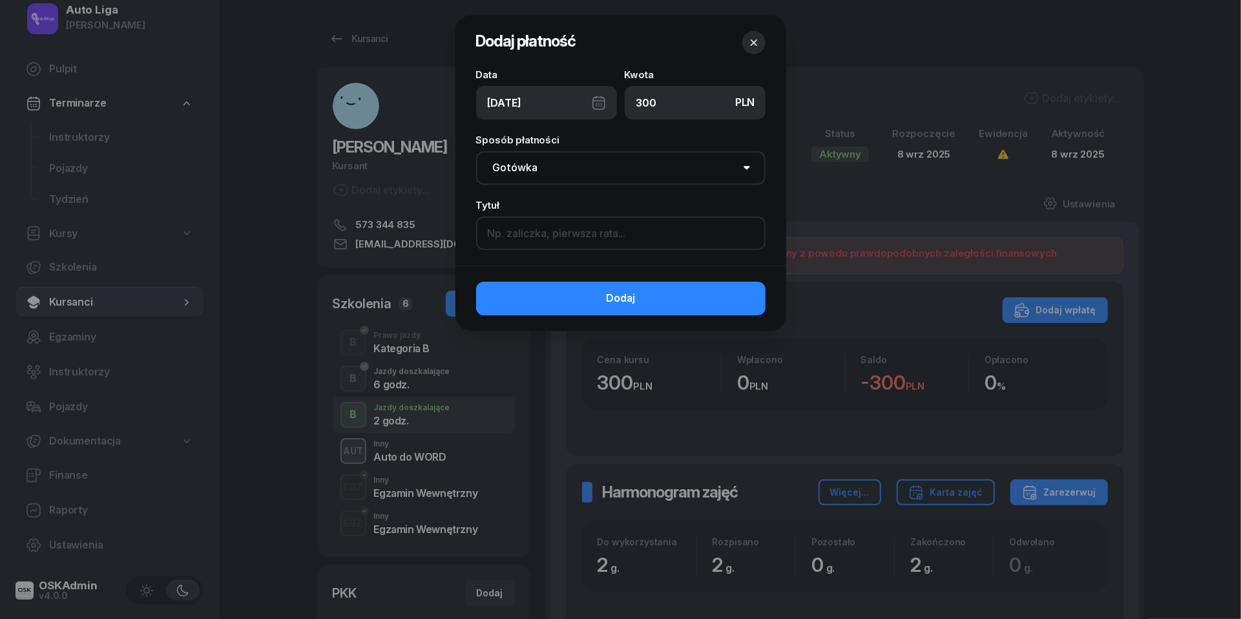
click at [569, 238] on input at bounding box center [620, 233] width 289 height 34
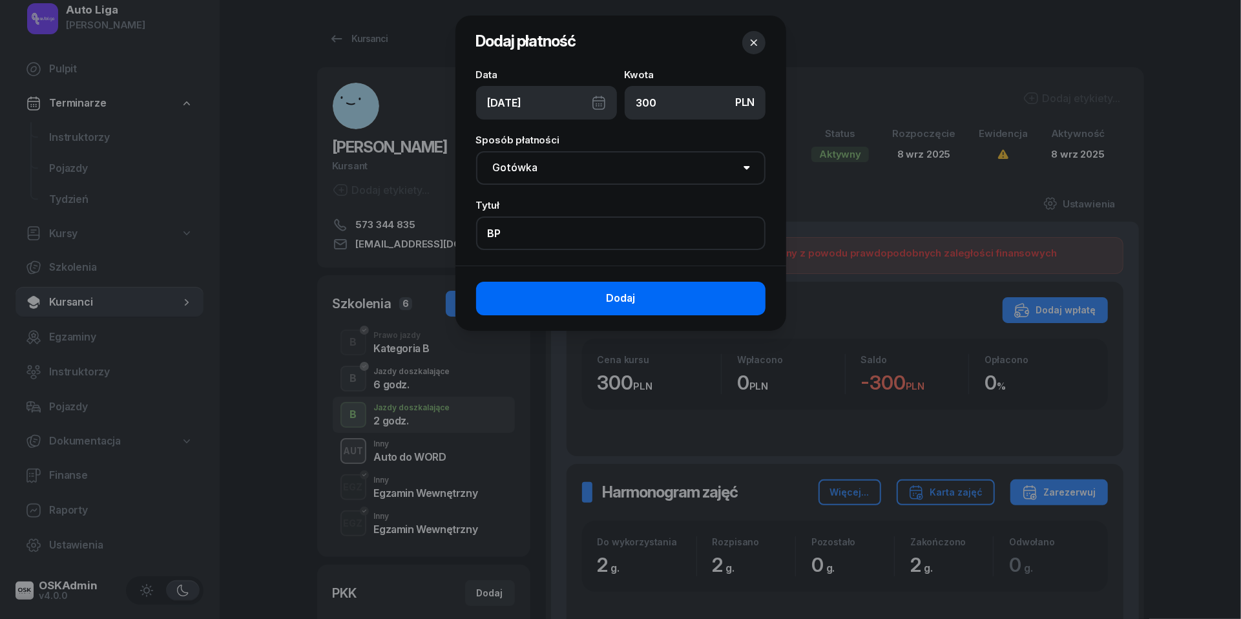
type input "BP"
click at [592, 309] on button "Dodaj" at bounding box center [620, 299] width 289 height 34
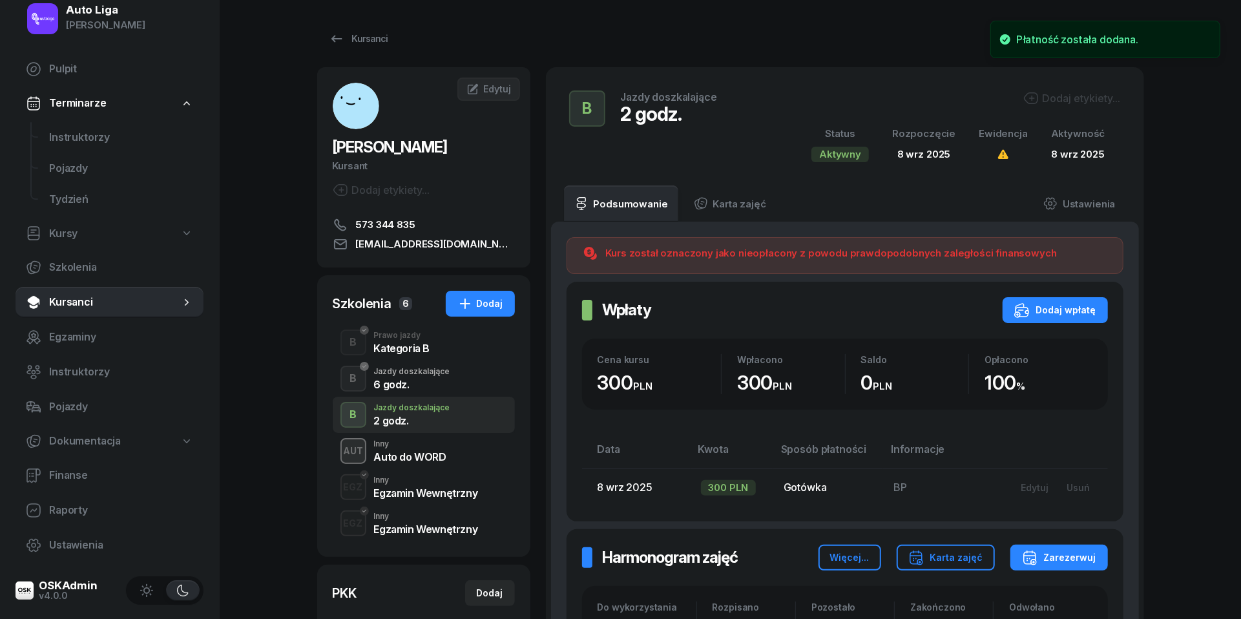
click at [432, 452] on div "Auto do WORD" at bounding box center [410, 457] width 72 height 10
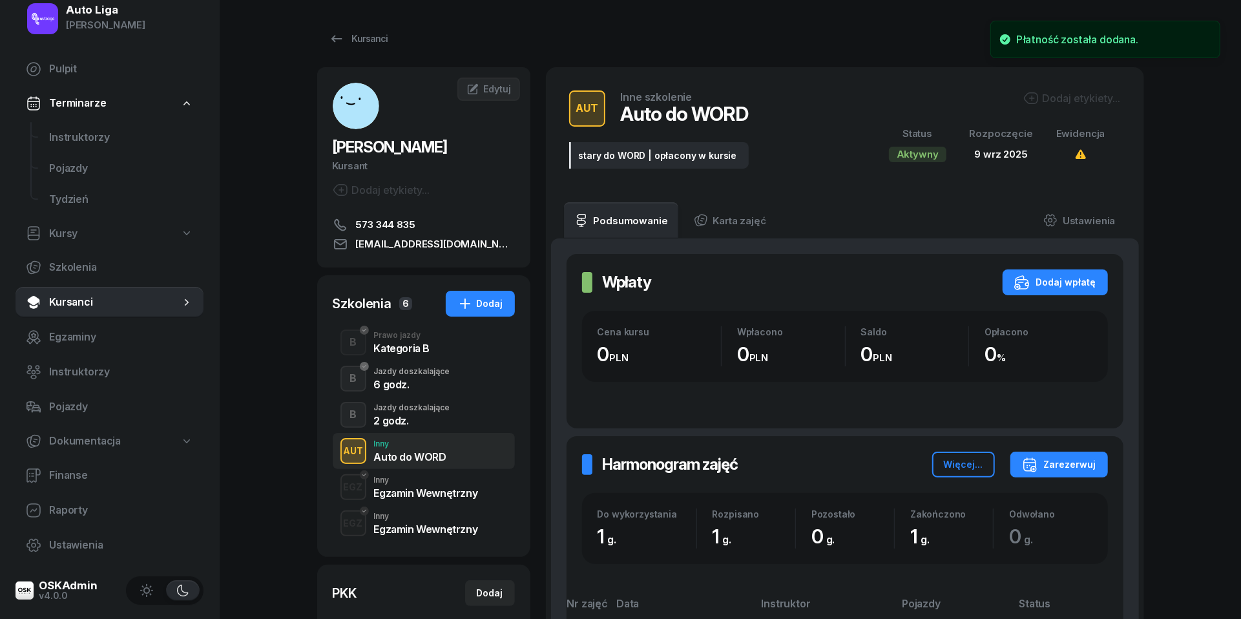
click at [437, 488] on div "Egzamin Wewnętrzny" at bounding box center [426, 493] width 104 height 10
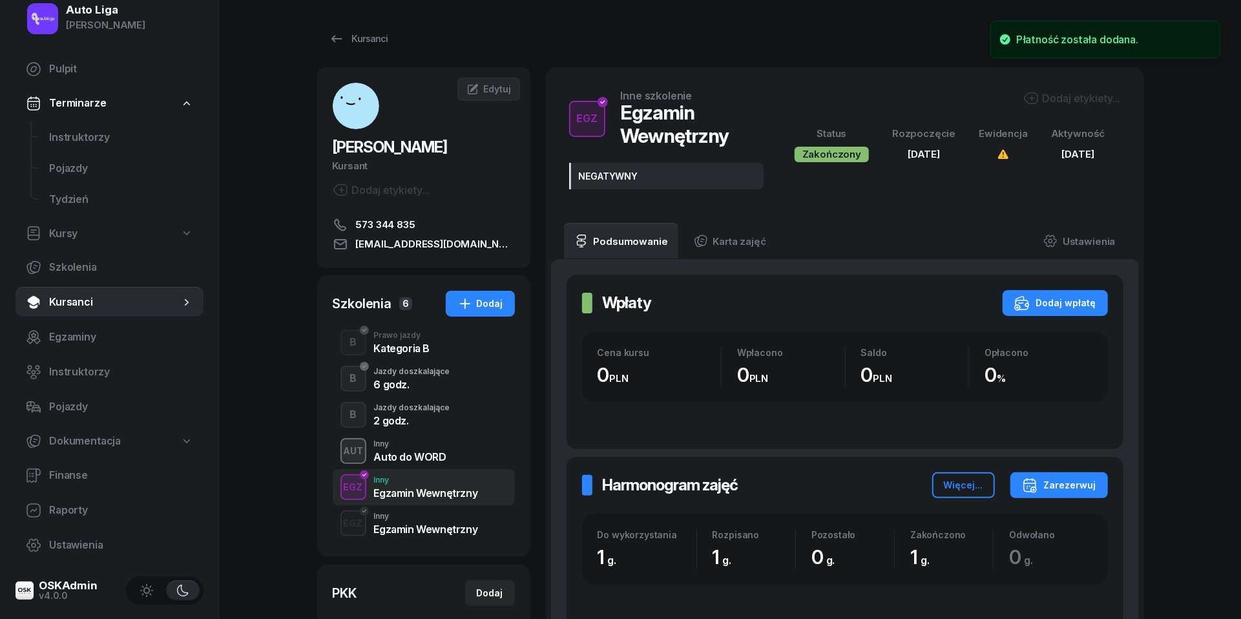
click at [438, 530] on div "Egzamin Wewnętrzny" at bounding box center [426, 529] width 104 height 10
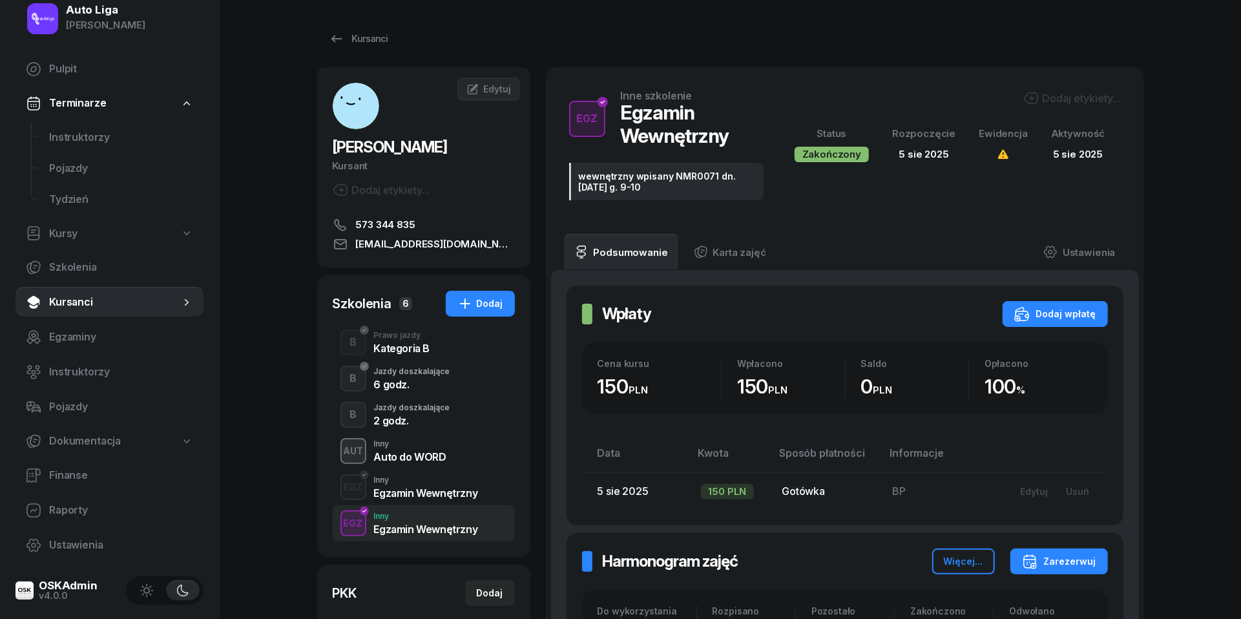
click at [390, 344] on div "Kategoria B" at bounding box center [402, 348] width 56 height 10
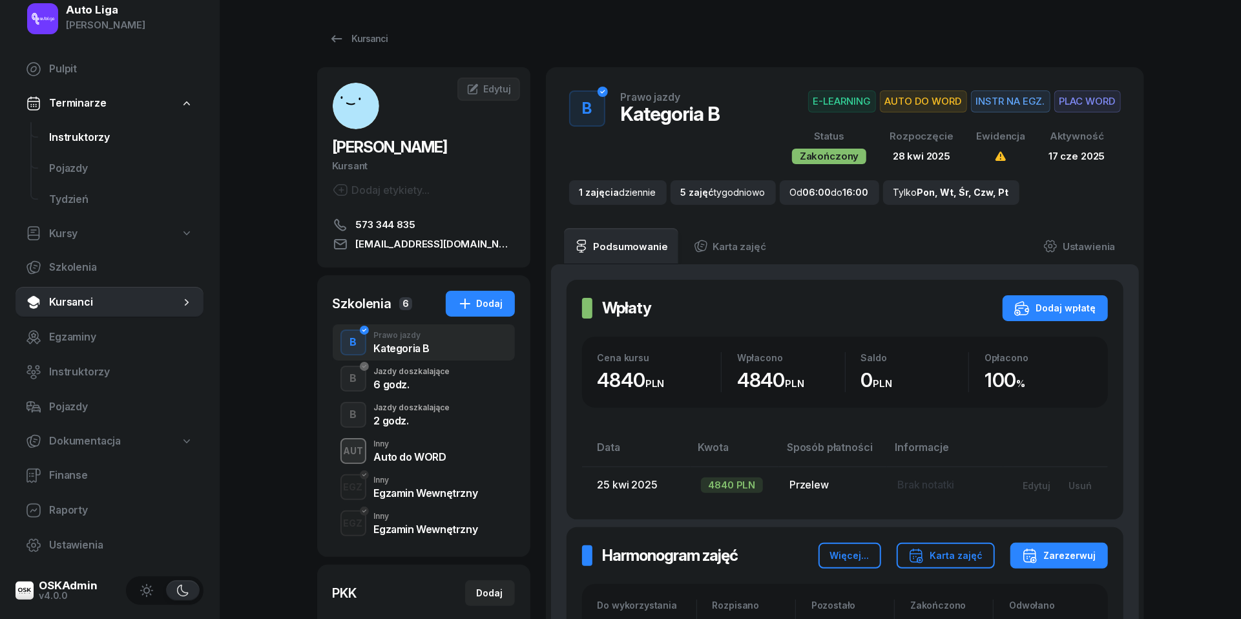
click at [85, 131] on span "Instruktorzy" at bounding box center [121, 137] width 144 height 17
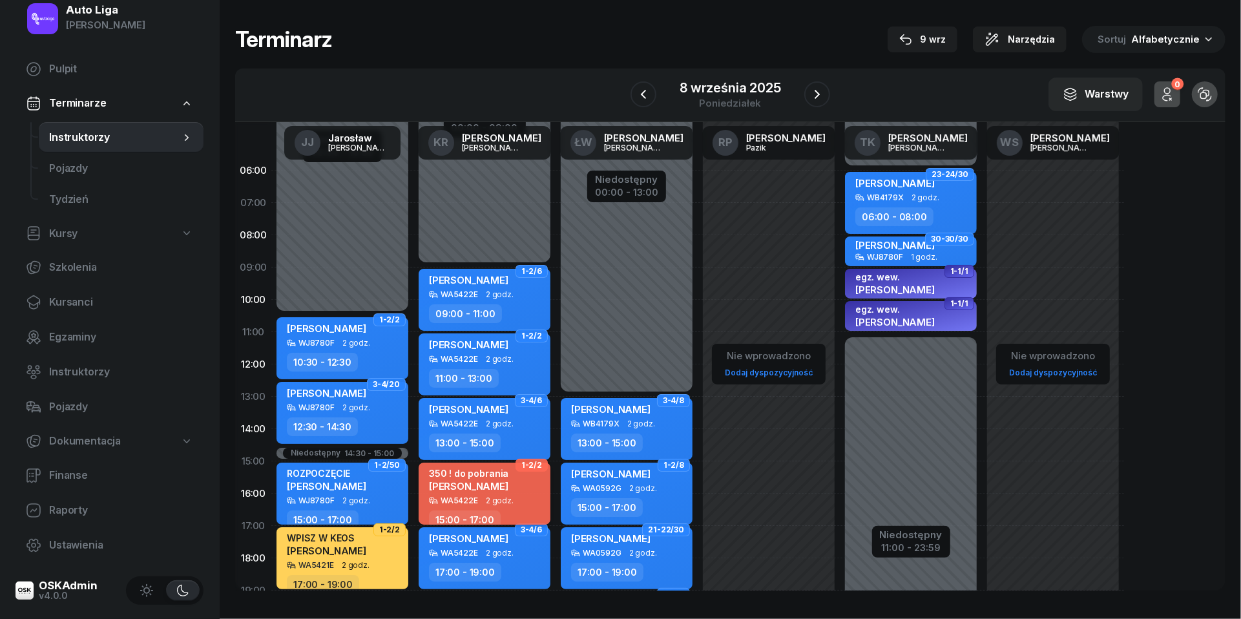
click at [510, 492] on div "350 ! do pobrania [PERSON_NAME]" at bounding box center [486, 482] width 114 height 28
select select "15"
select select "17"
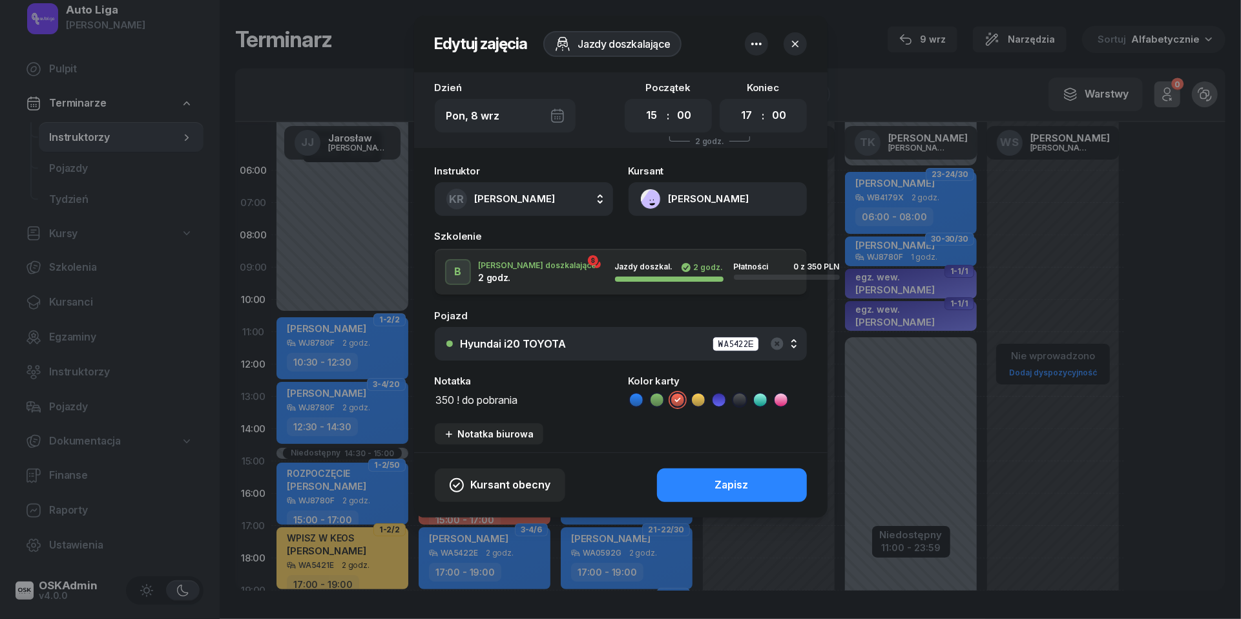
click at [492, 399] on textarea "350 ! do pobrania" at bounding box center [524, 399] width 178 height 16
click at [639, 393] on icon at bounding box center [636, 399] width 13 height 13
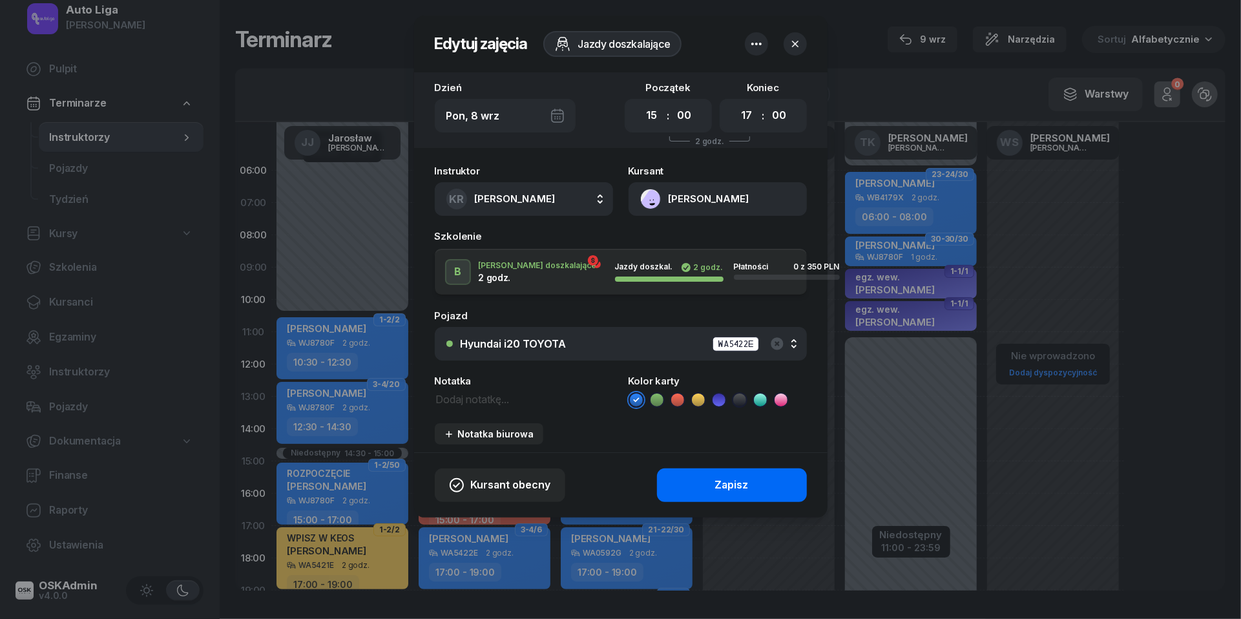
click at [749, 485] on button "Zapisz" at bounding box center [732, 485] width 150 height 34
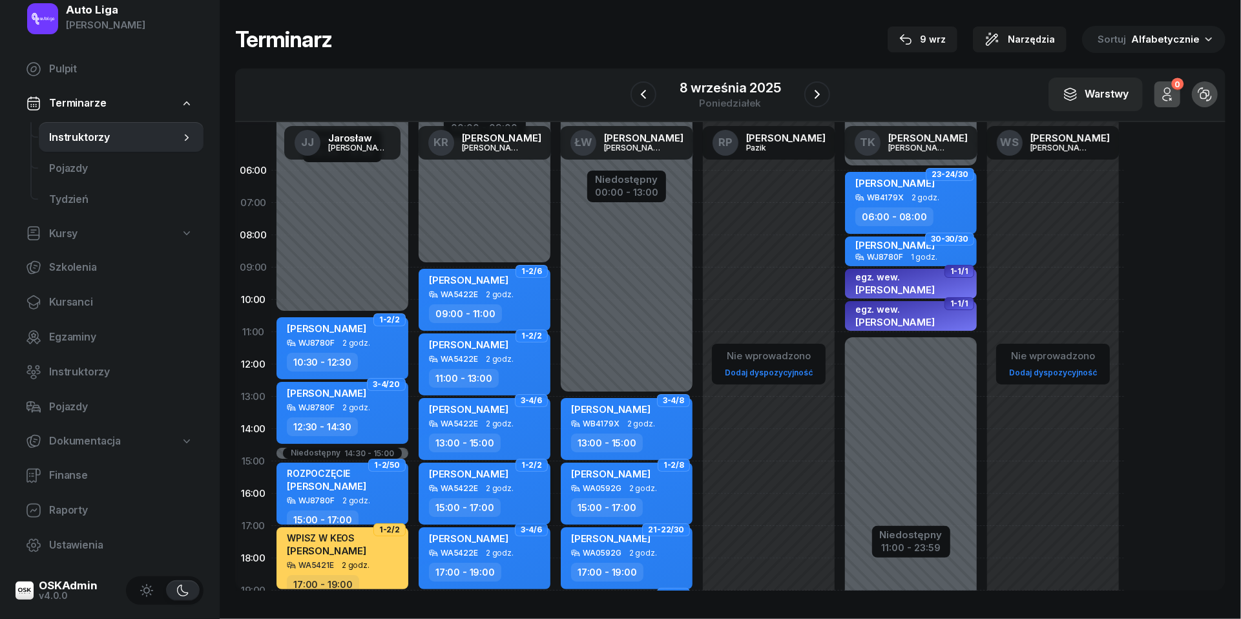
click at [489, 495] on div "[PERSON_NAME] WA5422E 2 godz. 15:00 - 17:00" at bounding box center [485, 494] width 132 height 62
select select "15"
select select "17"
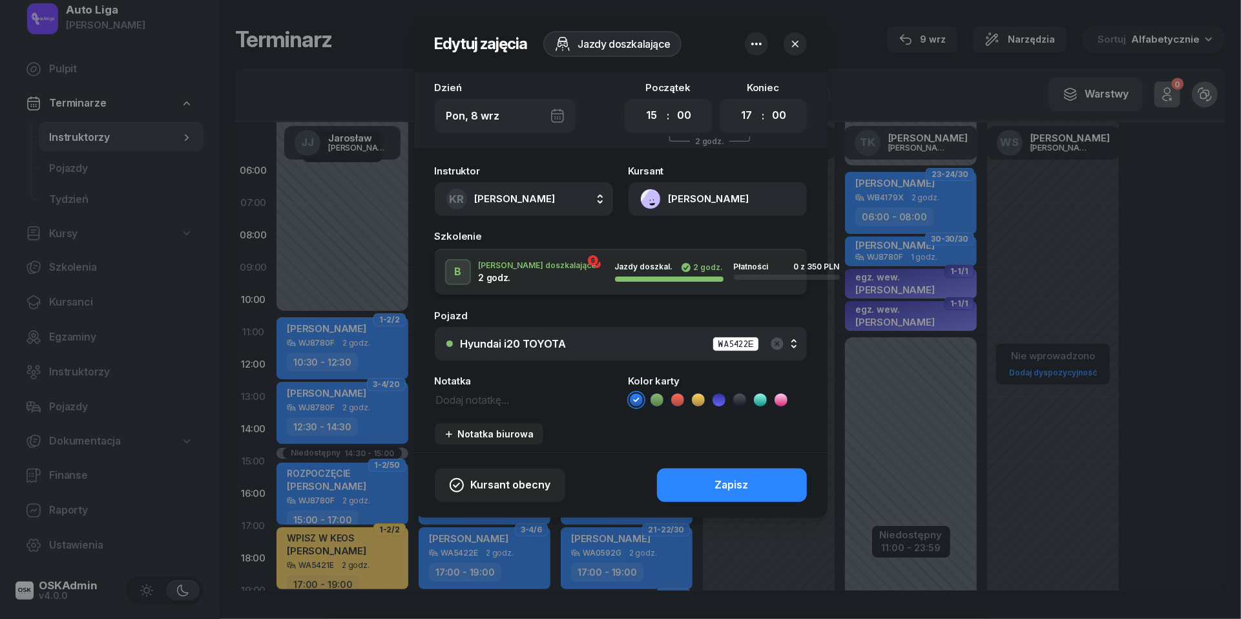
click at [652, 192] on button "[PERSON_NAME]" at bounding box center [718, 199] width 178 height 34
click at [654, 229] on link "Otwórz profil" at bounding box center [716, 243] width 169 height 32
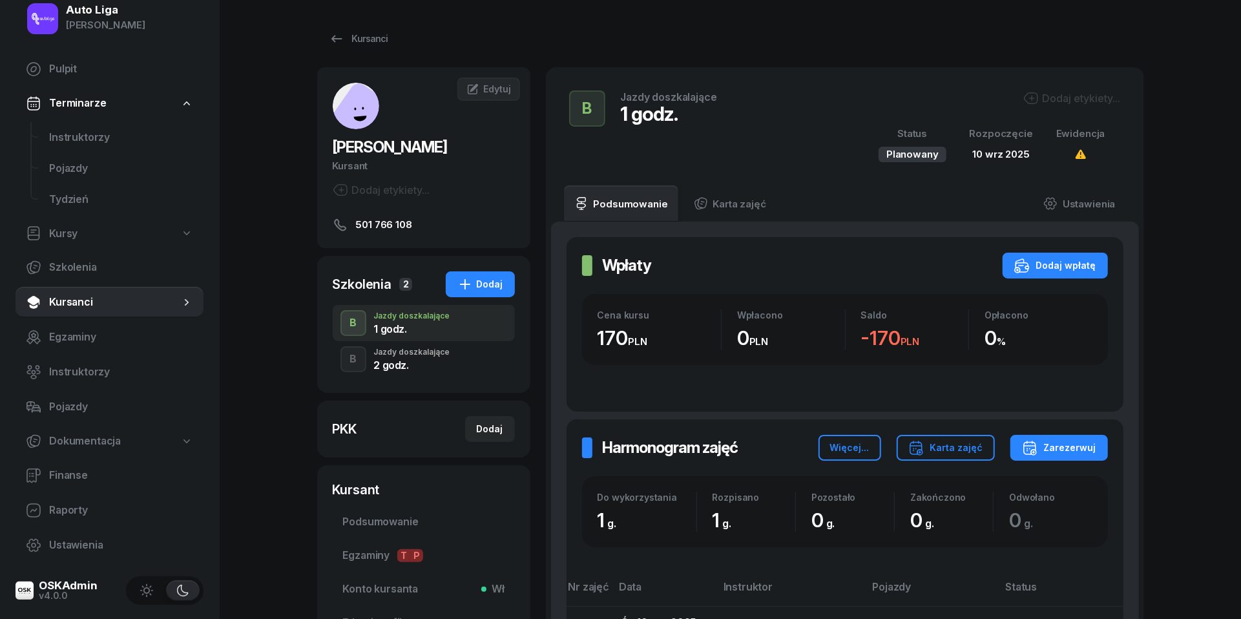
click at [401, 360] on div "2 godz." at bounding box center [412, 365] width 76 height 10
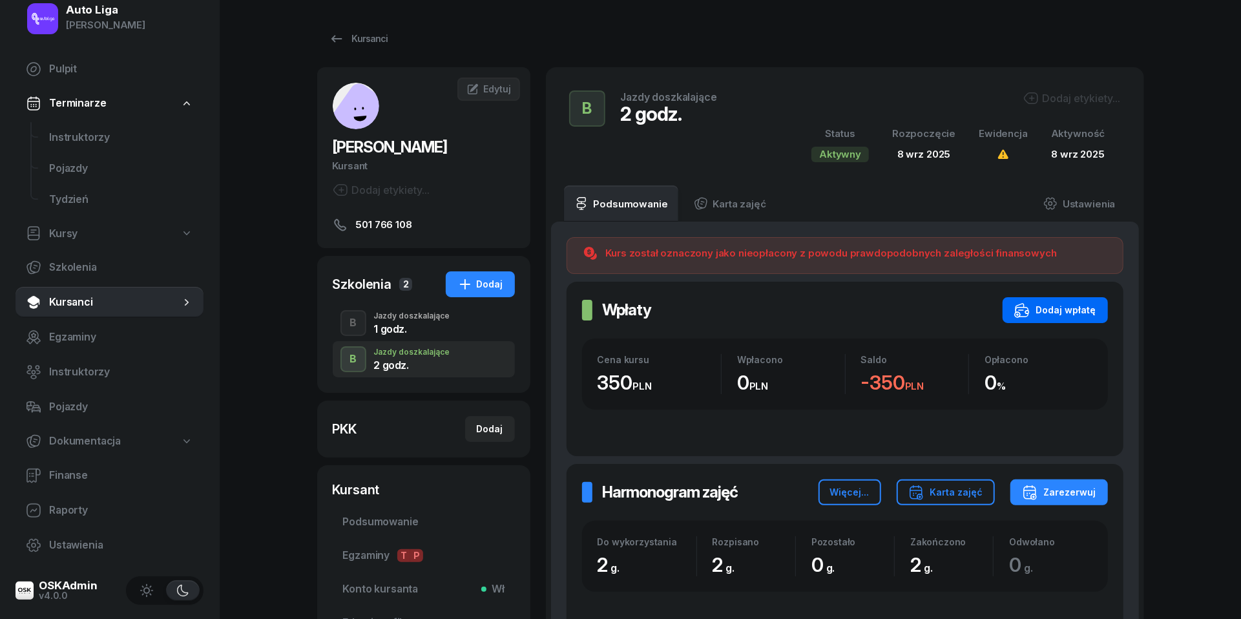
click at [1045, 300] on button "Dodaj wpłatę" at bounding box center [1055, 310] width 105 height 26
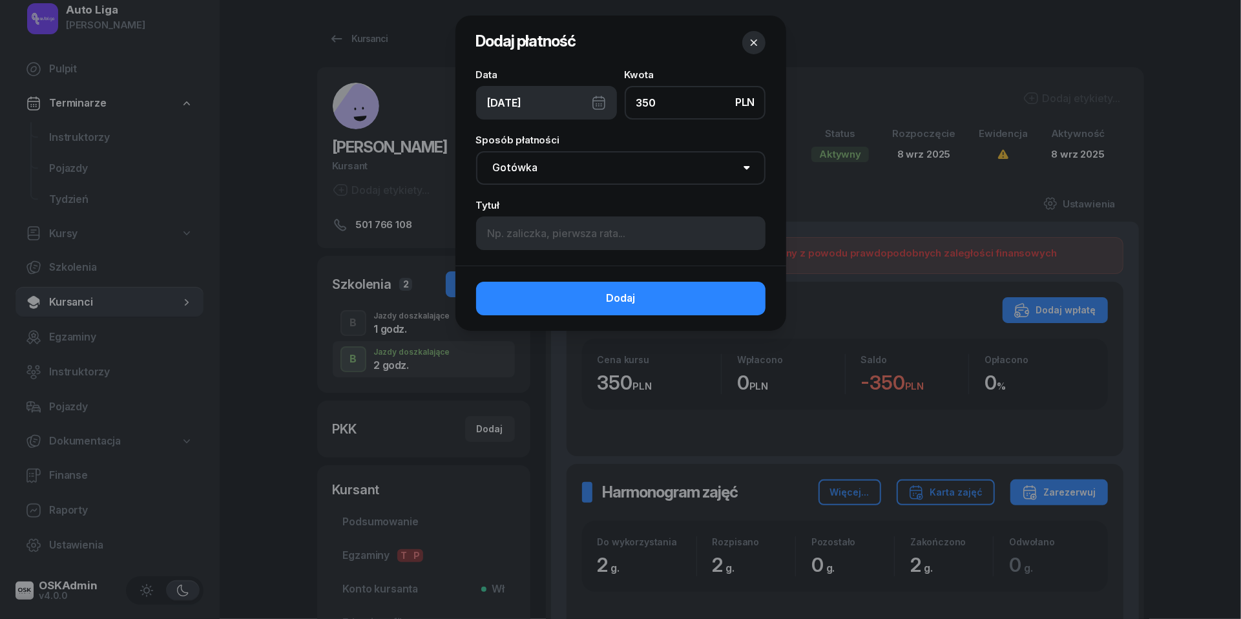
type input "350"
click at [598, 101] on div "[DATE]" at bounding box center [546, 103] width 141 height 34
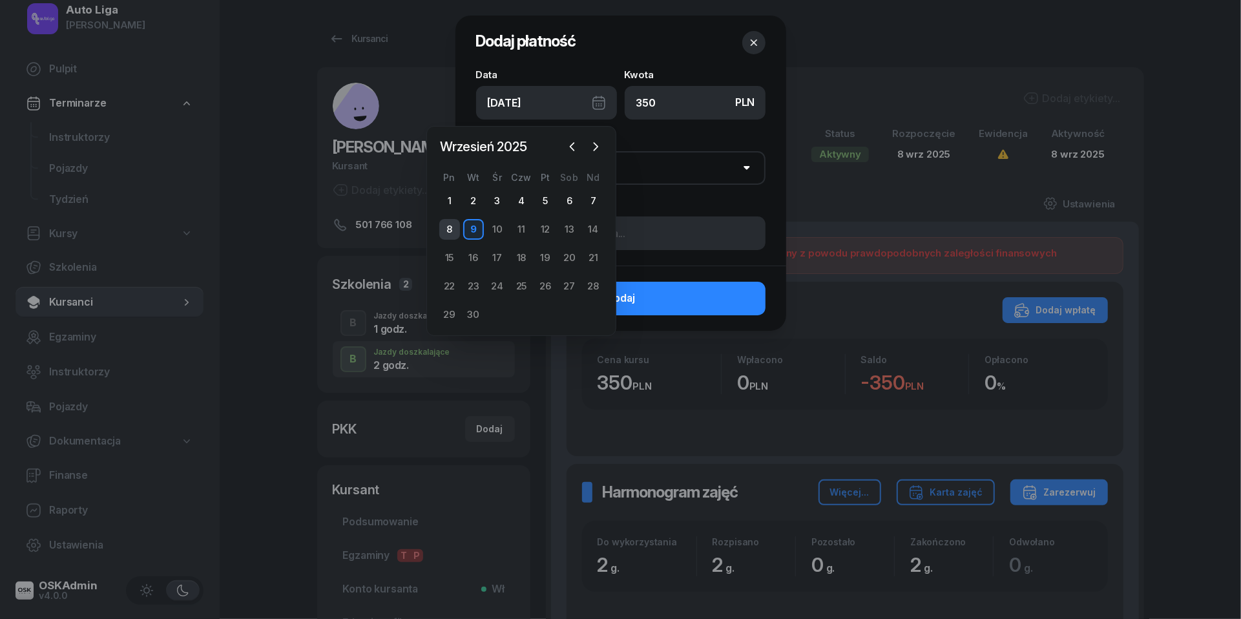
click at [454, 230] on div "8" at bounding box center [449, 229] width 21 height 21
type input "[DATE]"
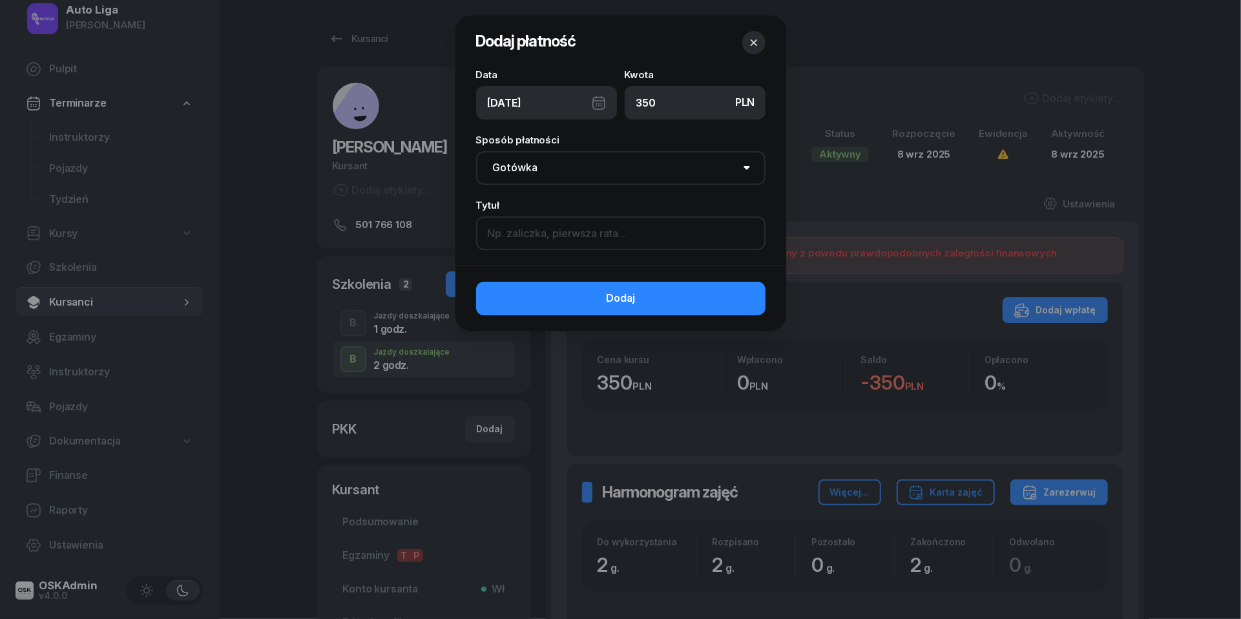
click at [520, 224] on input at bounding box center [620, 233] width 289 height 34
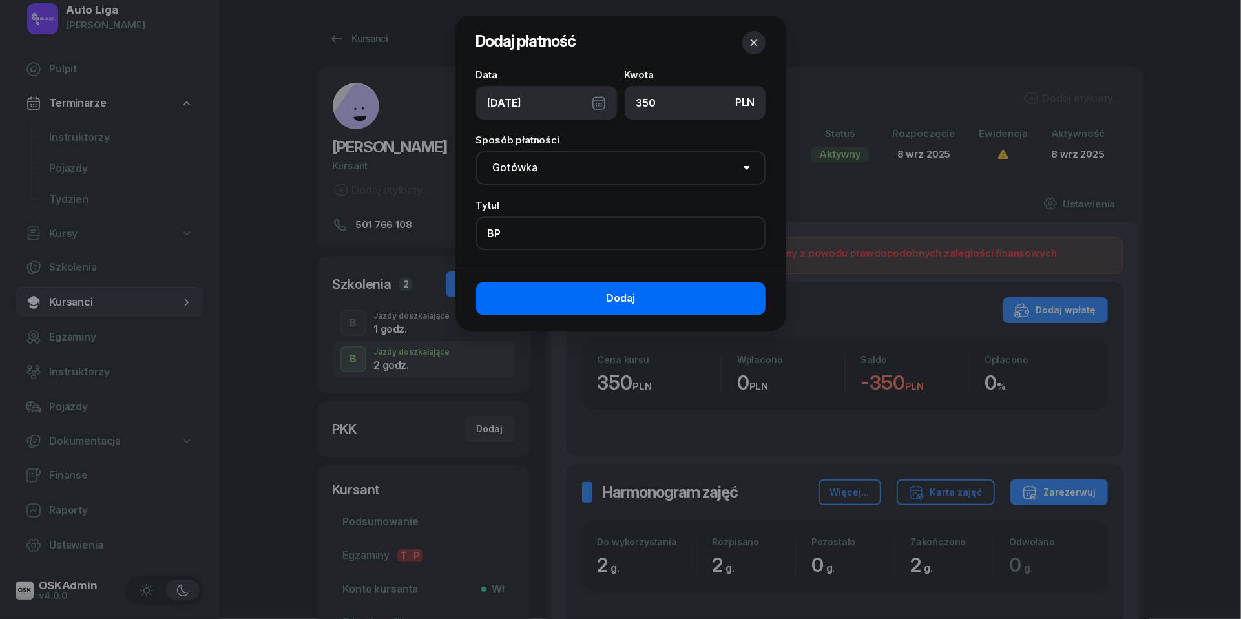
type input "BP"
click at [570, 287] on button "Dodaj" at bounding box center [620, 299] width 289 height 34
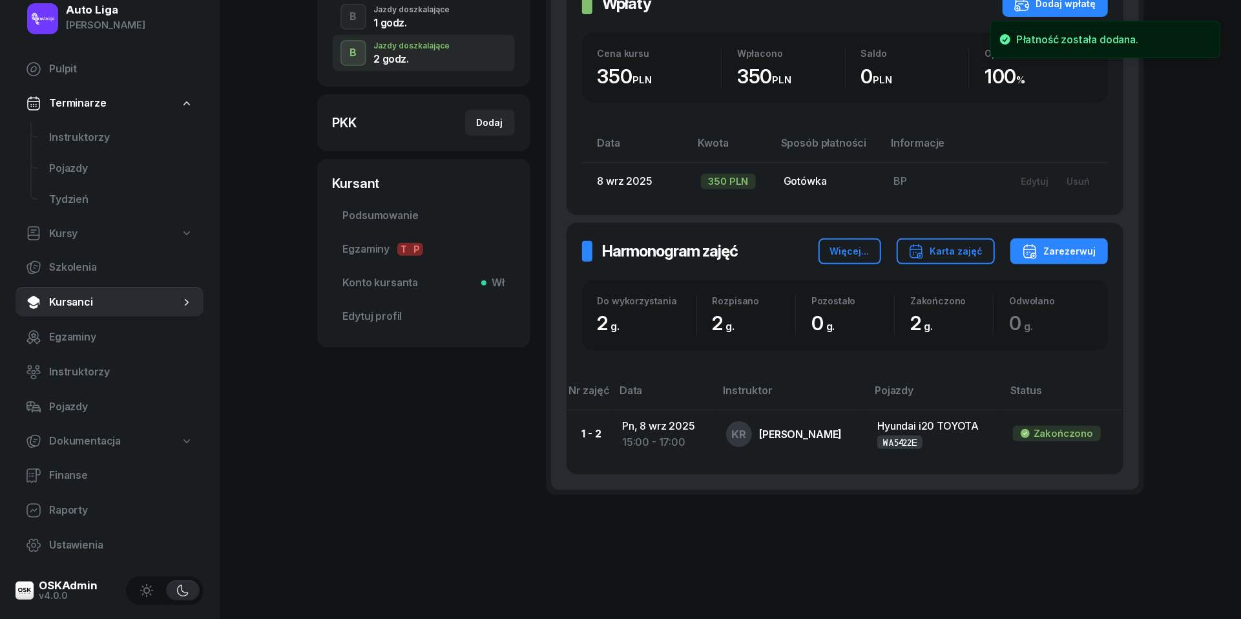
scroll to position [306, 0]
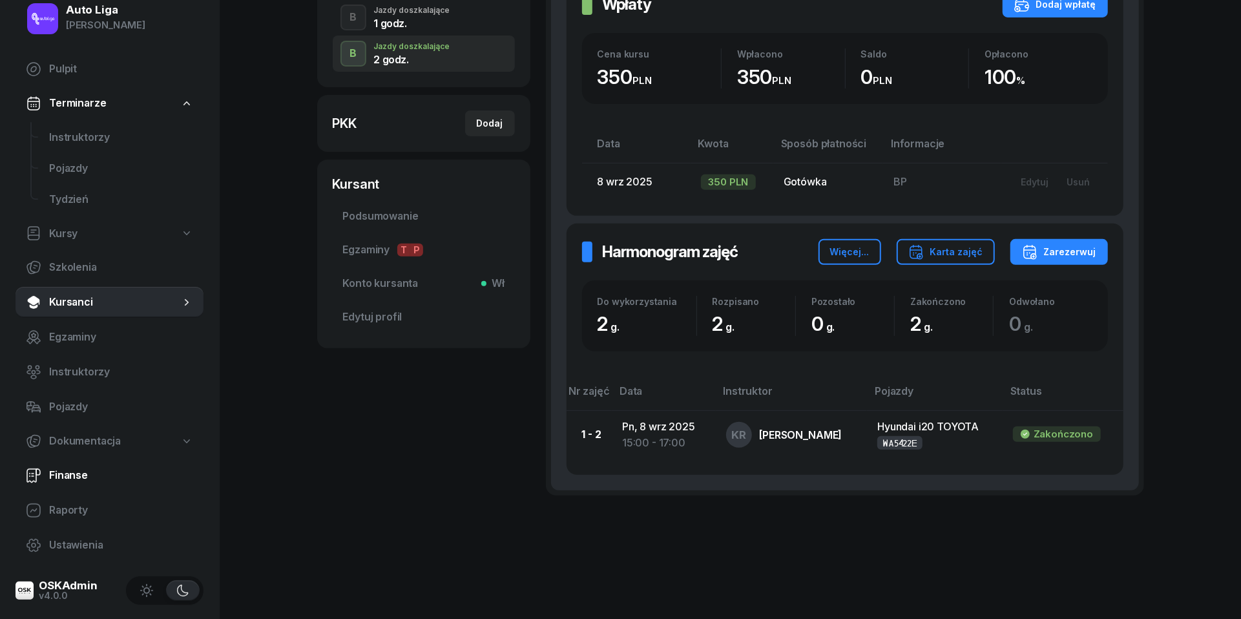
click at [61, 467] on span "Finanse" at bounding box center [121, 475] width 144 height 17
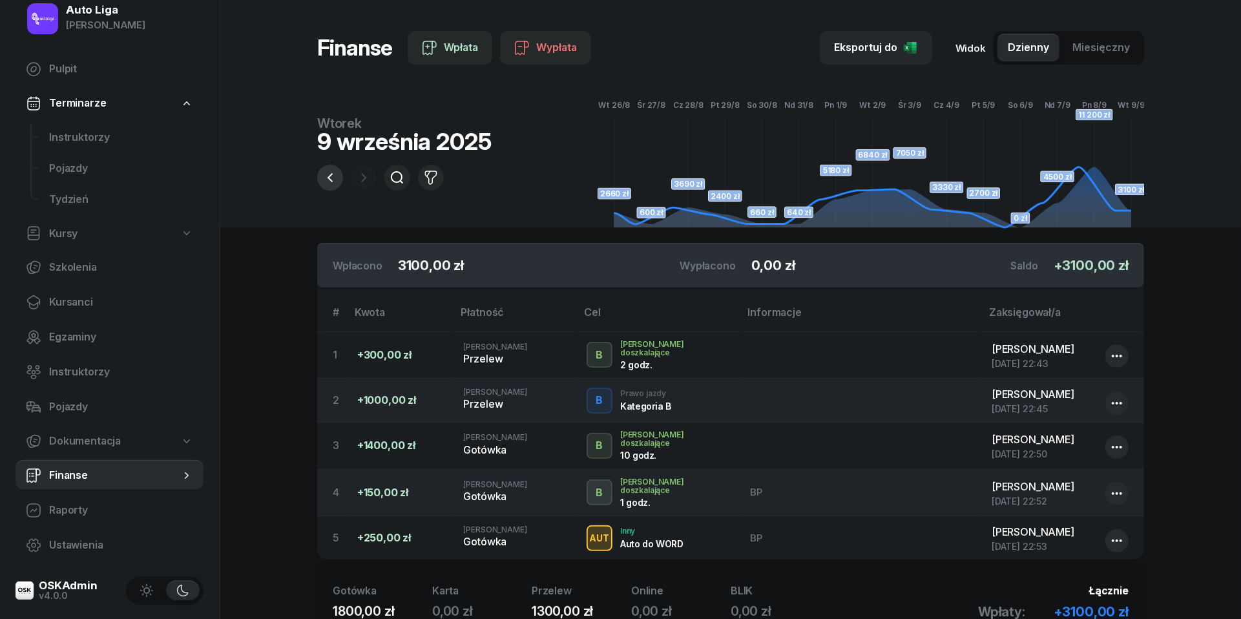
click at [329, 179] on icon "button" at bounding box center [330, 177] width 5 height 9
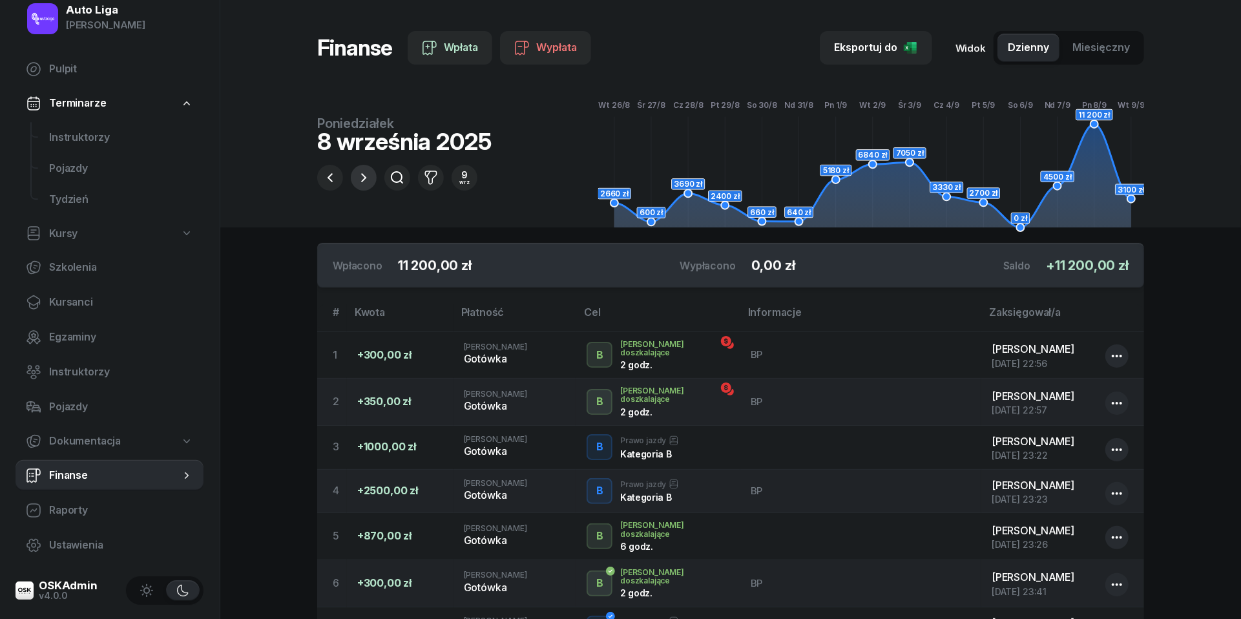
click at [363, 179] on icon "button" at bounding box center [364, 178] width 16 height 16
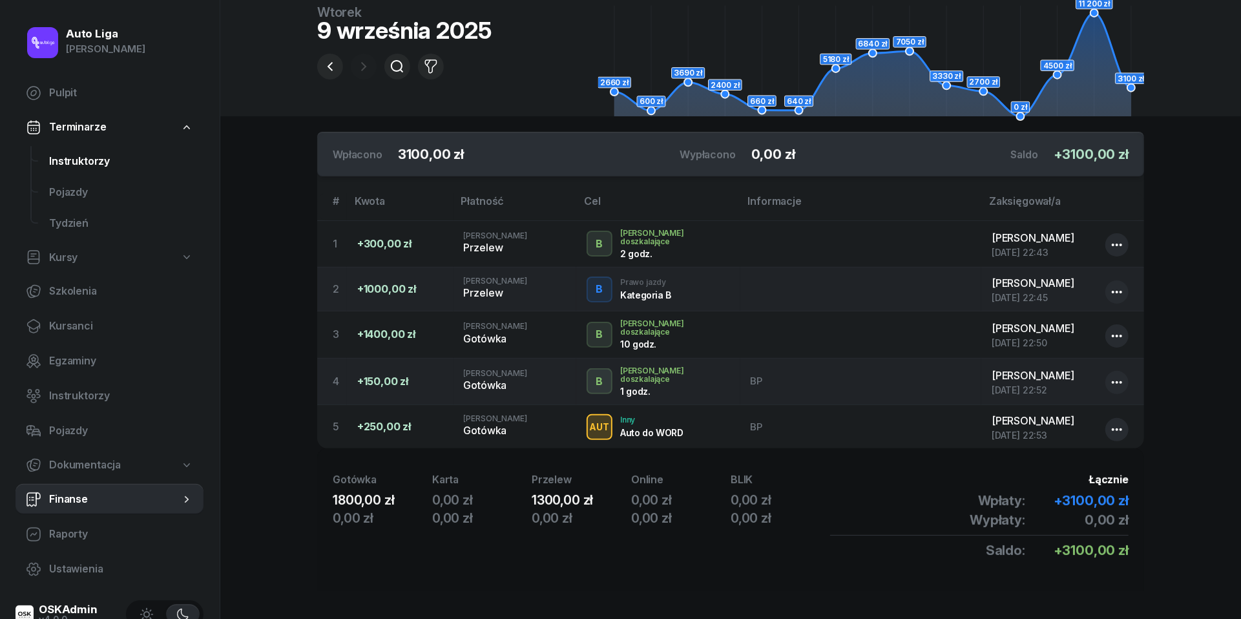
click at [76, 153] on span "Instruktorzy" at bounding box center [121, 161] width 144 height 17
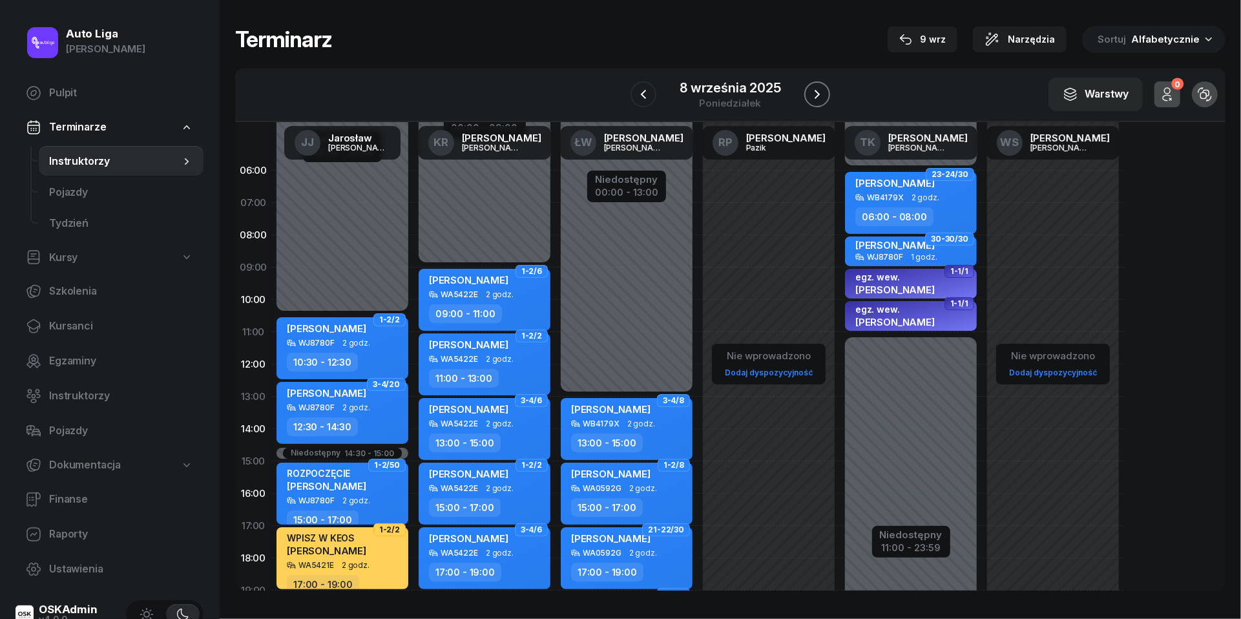
click at [815, 92] on icon "button" at bounding box center [817, 95] width 16 height 16
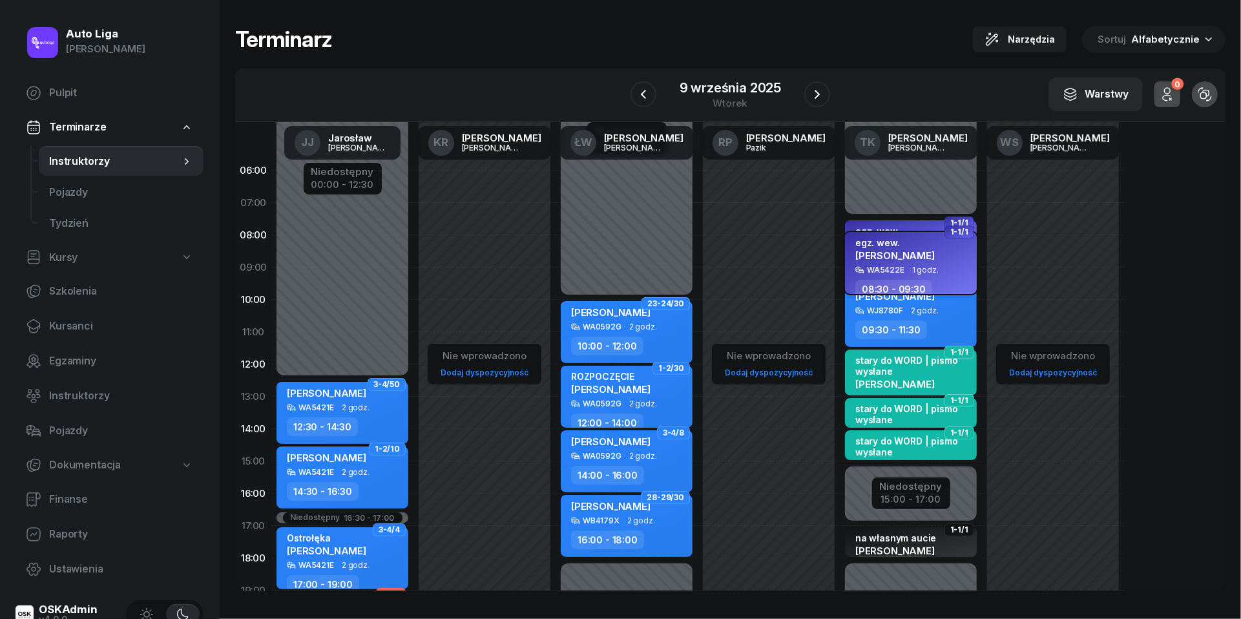
click at [915, 264] on div "egz. wew. [PERSON_NAME]" at bounding box center [894, 251] width 79 height 28
select select "08"
select select "30"
select select "09"
select select "30"
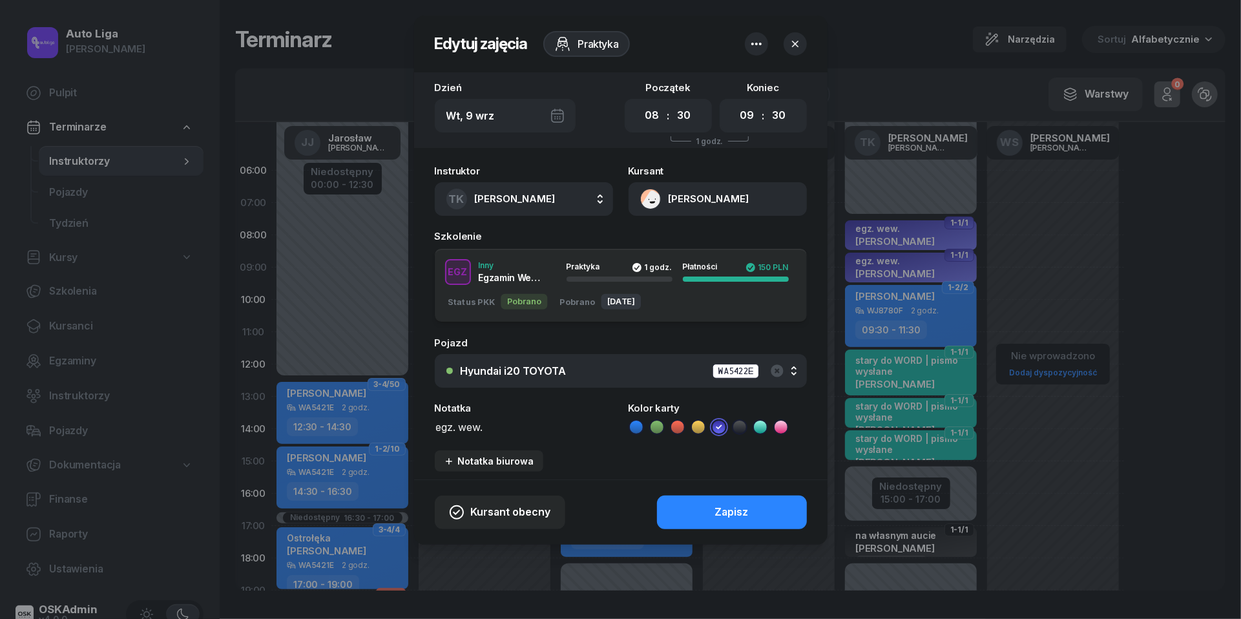
click at [512, 426] on textarea "egz. wew." at bounding box center [524, 426] width 178 height 16
type textarea "egz. wew. NEGATYWNY"
click at [711, 507] on button "Zapisz" at bounding box center [732, 513] width 150 height 34
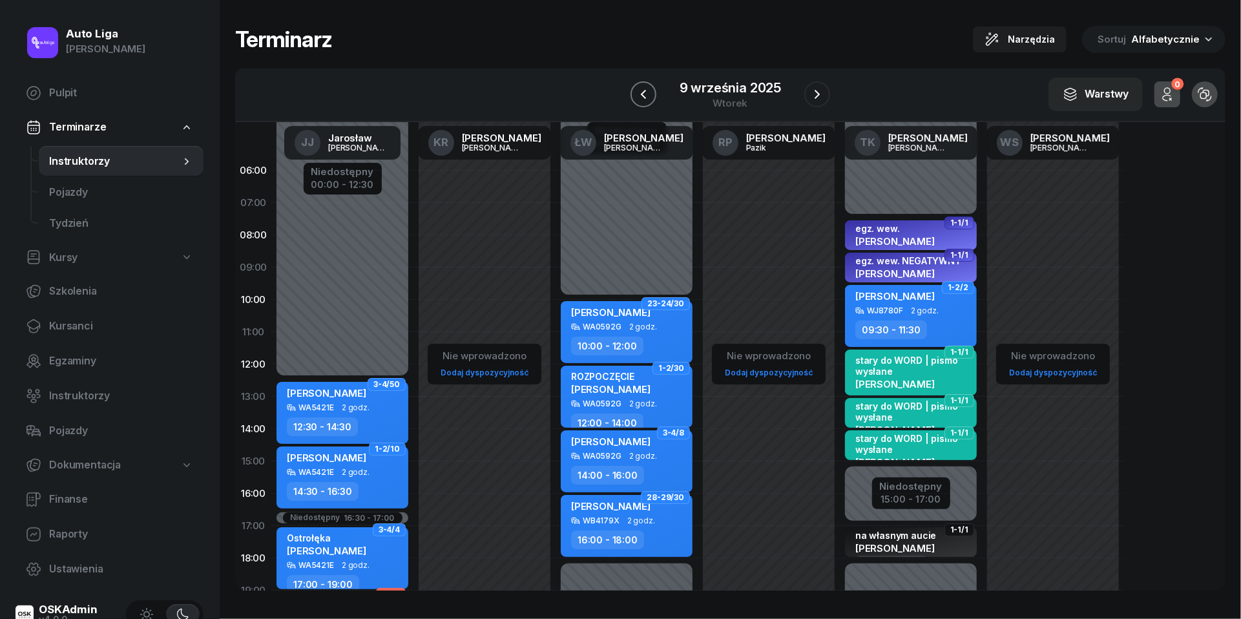
click at [643, 96] on icon "button" at bounding box center [642, 94] width 5 height 9
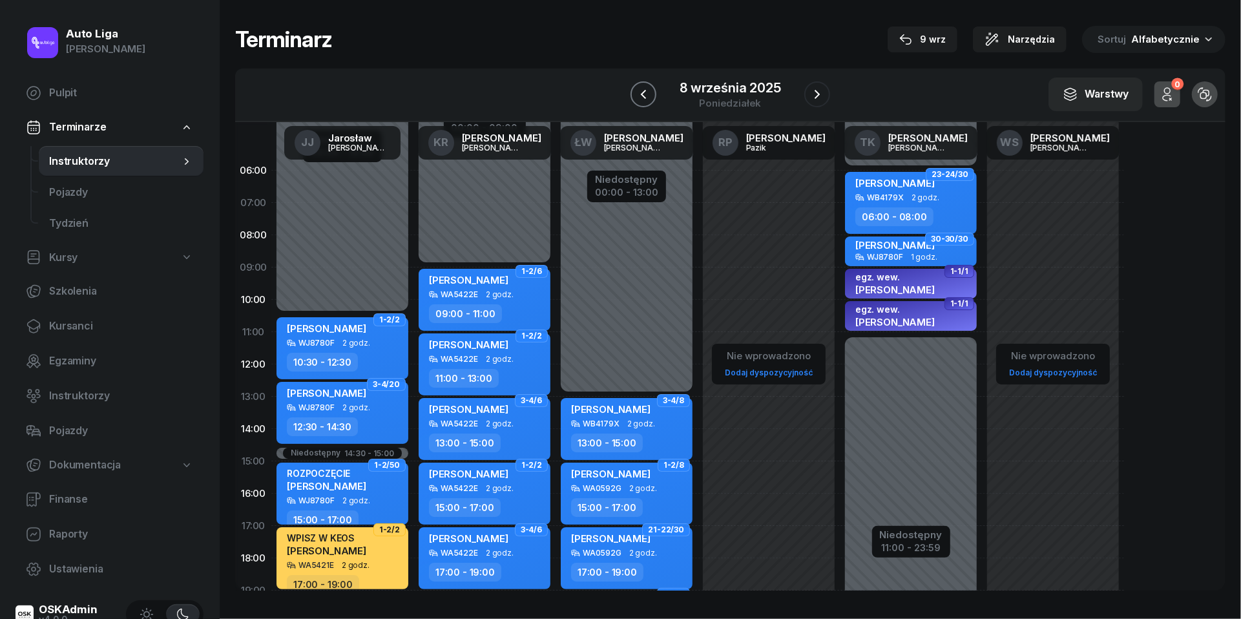
click at [643, 96] on icon "button" at bounding box center [643, 94] width 5 height 9
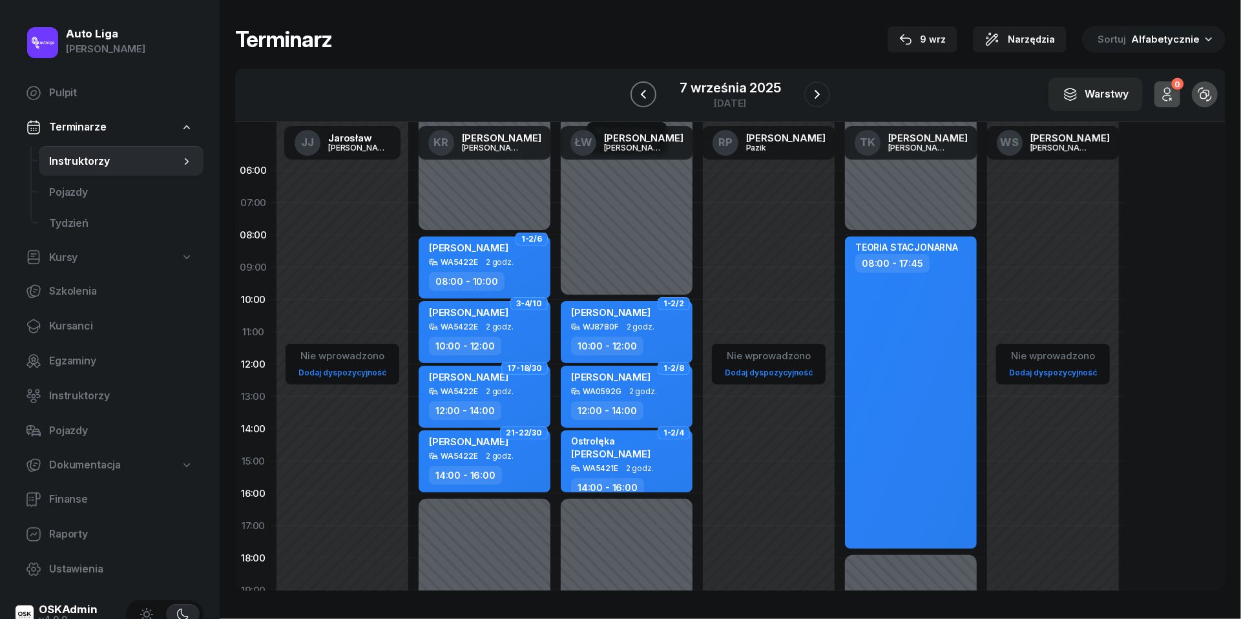
click at [643, 96] on icon "button" at bounding box center [643, 94] width 5 height 9
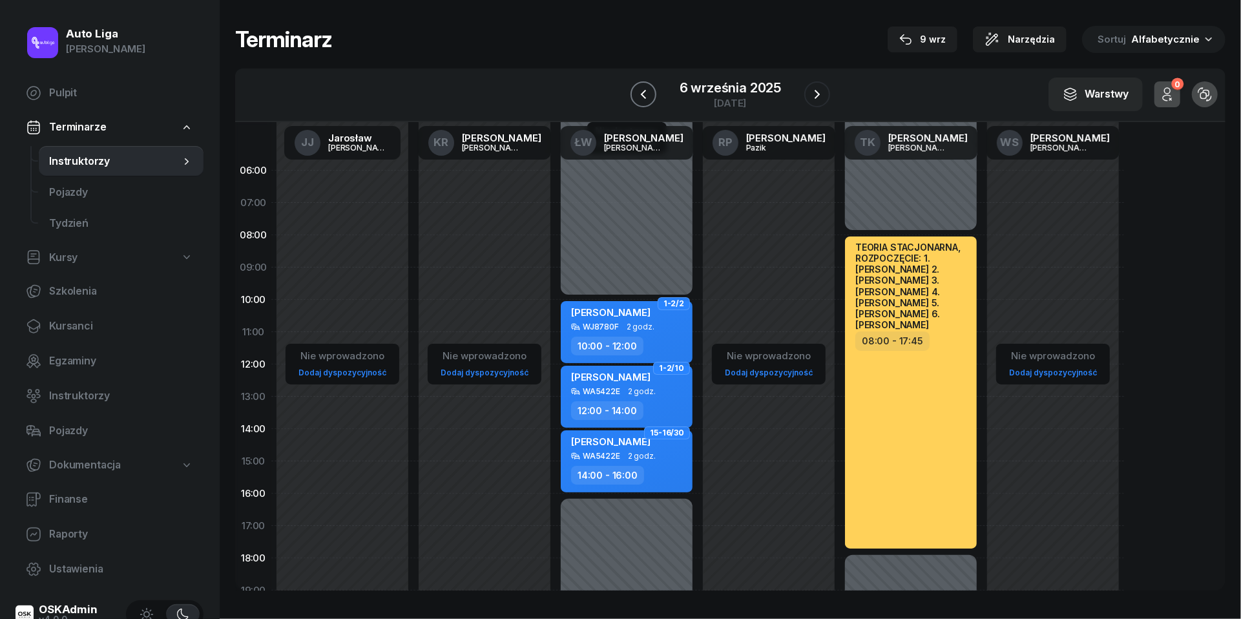
click at [643, 96] on icon "button" at bounding box center [642, 94] width 5 height 9
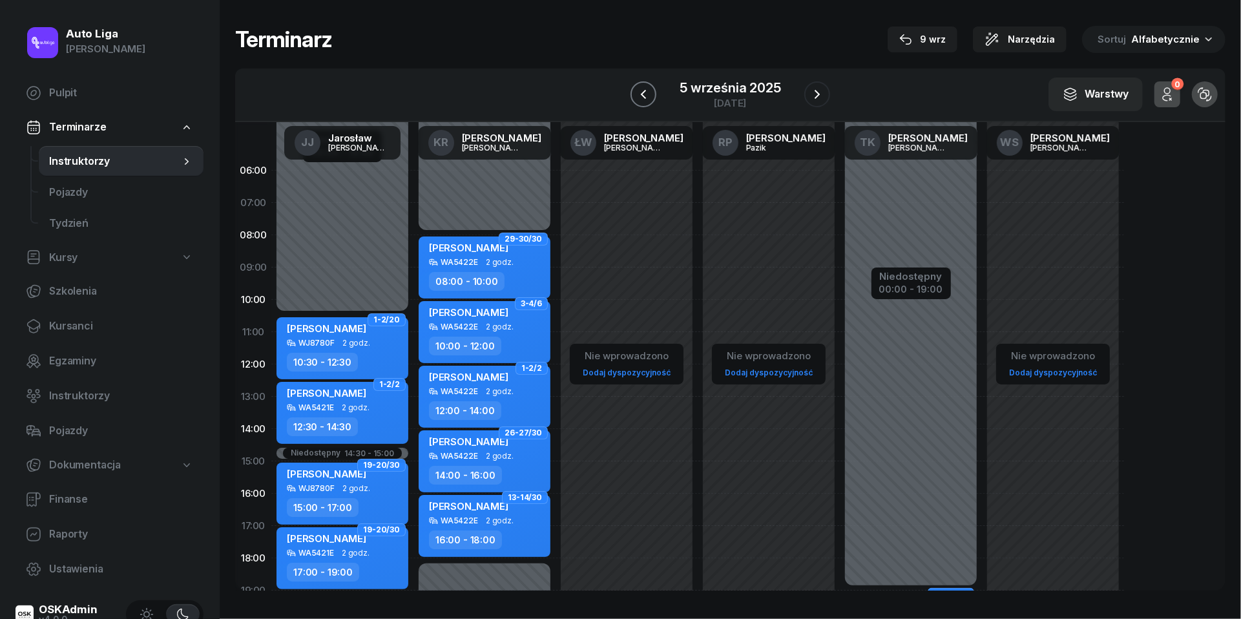
click at [643, 96] on icon "button" at bounding box center [643, 94] width 5 height 9
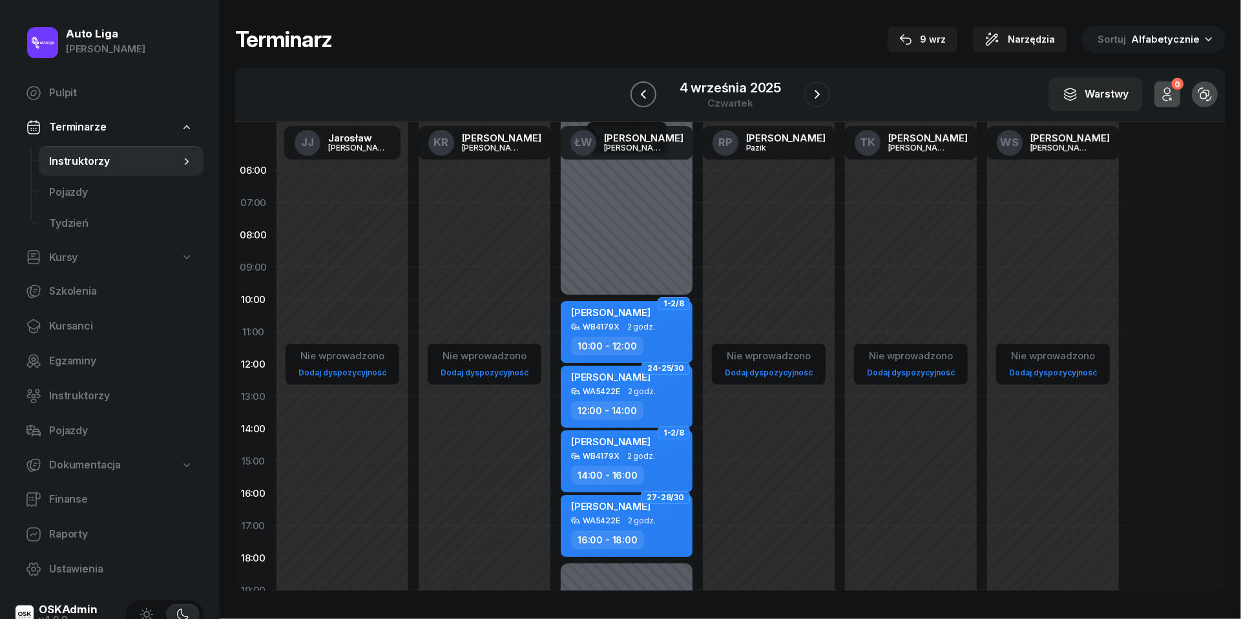
click at [643, 96] on icon "button" at bounding box center [642, 94] width 5 height 9
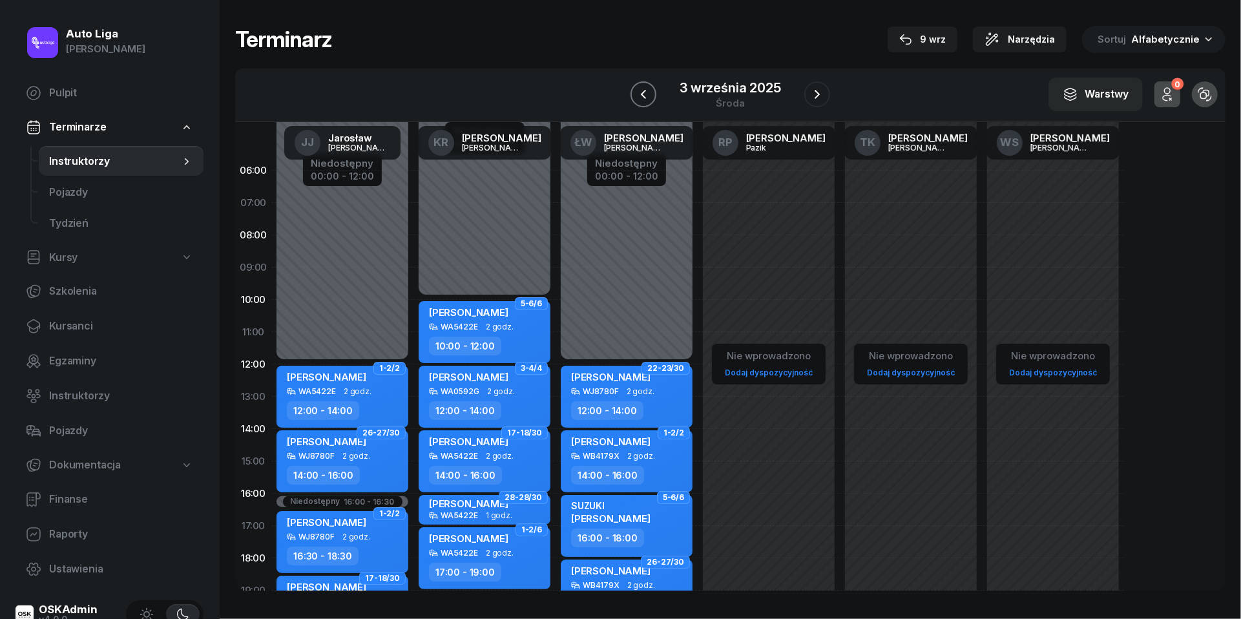
click at [643, 96] on icon "button" at bounding box center [643, 94] width 5 height 9
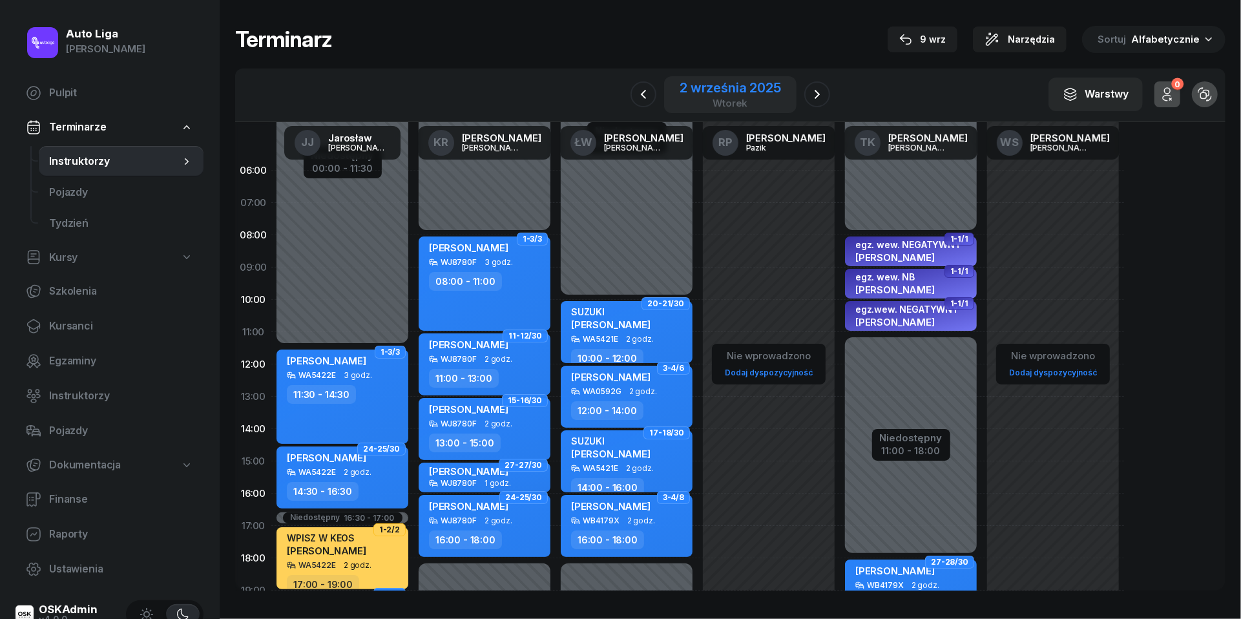
click at [748, 99] on div "wtorek" at bounding box center [730, 103] width 101 height 10
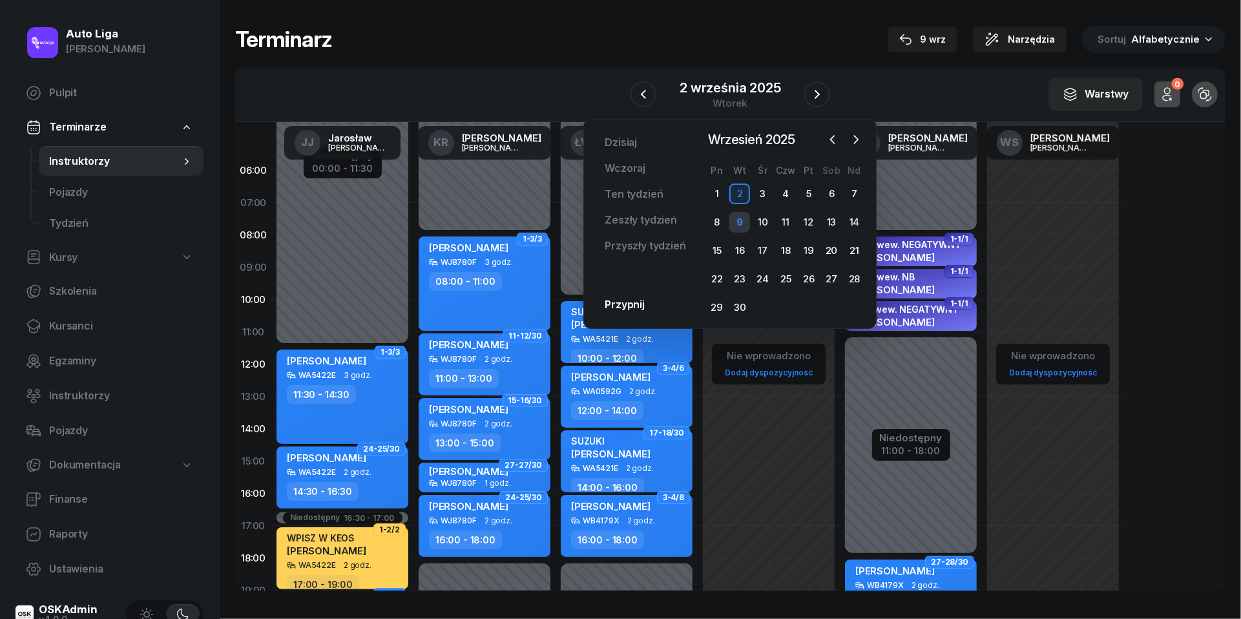
click at [739, 217] on div "9" at bounding box center [739, 222] width 21 height 21
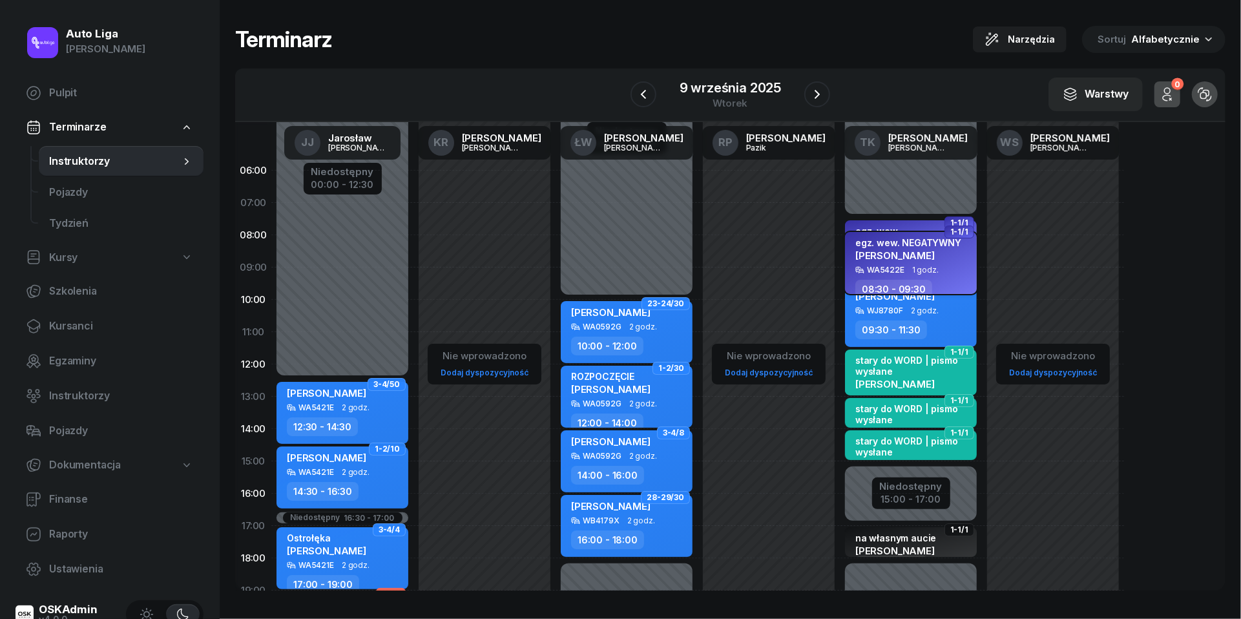
click at [919, 257] on span "[PERSON_NAME]" at bounding box center [894, 255] width 79 height 12
select select "08"
select select "30"
select select "09"
select select "30"
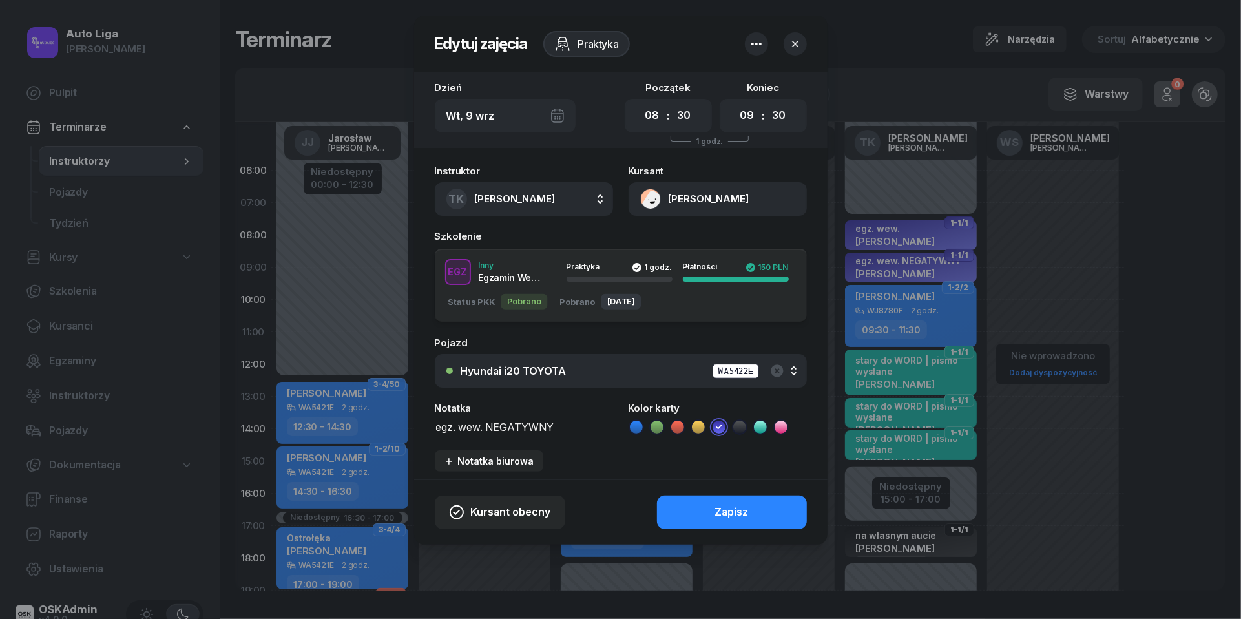
click at [653, 202] on button "[PERSON_NAME]" at bounding box center [718, 199] width 178 height 34
click at [652, 238] on div "Otwórz profil" at bounding box center [671, 243] width 63 height 17
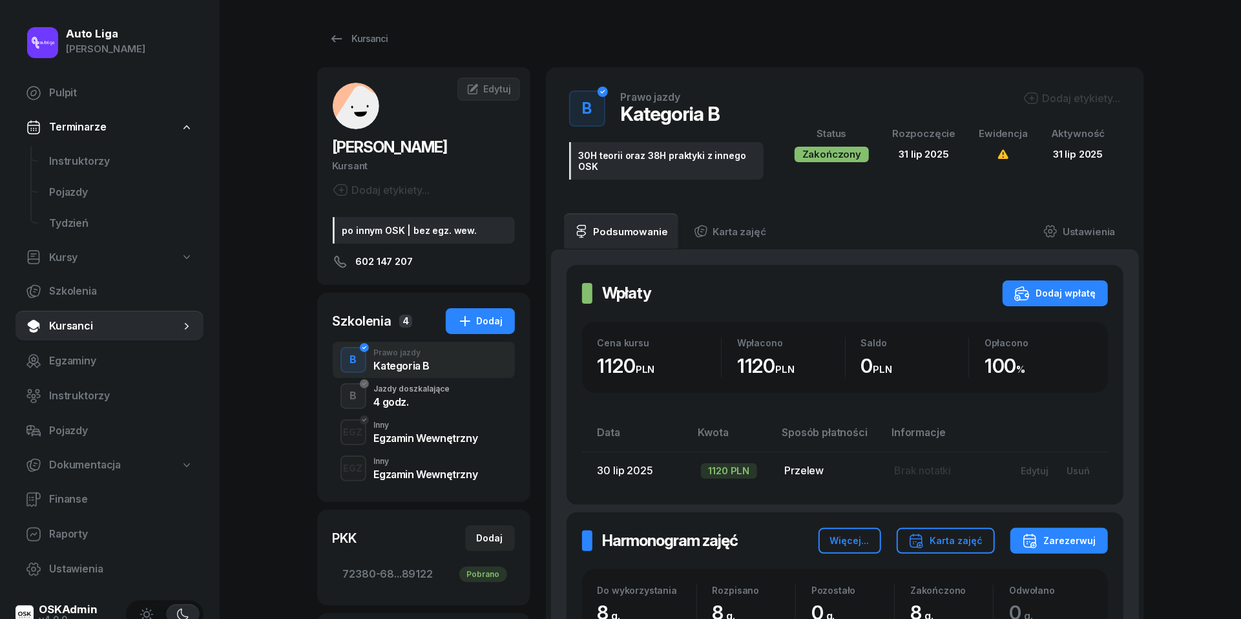
click at [448, 435] on div "Egzamin Wewnętrzny" at bounding box center [426, 438] width 104 height 10
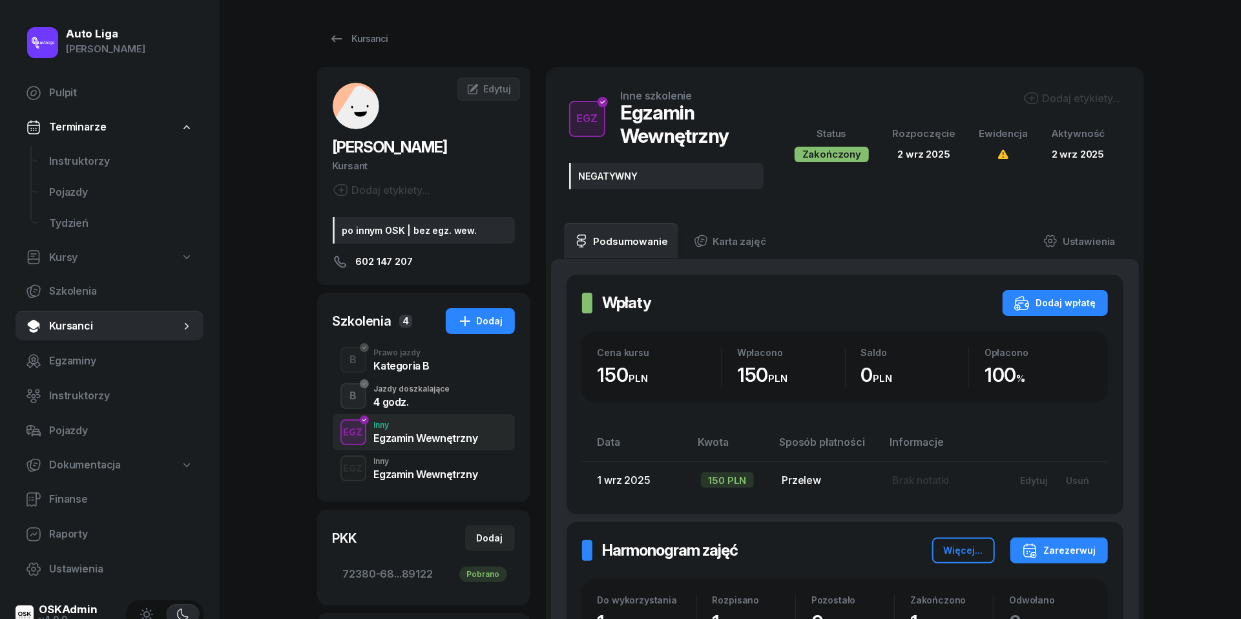
click at [442, 473] on div "Egzamin Wewnętrzny" at bounding box center [426, 474] width 104 height 10
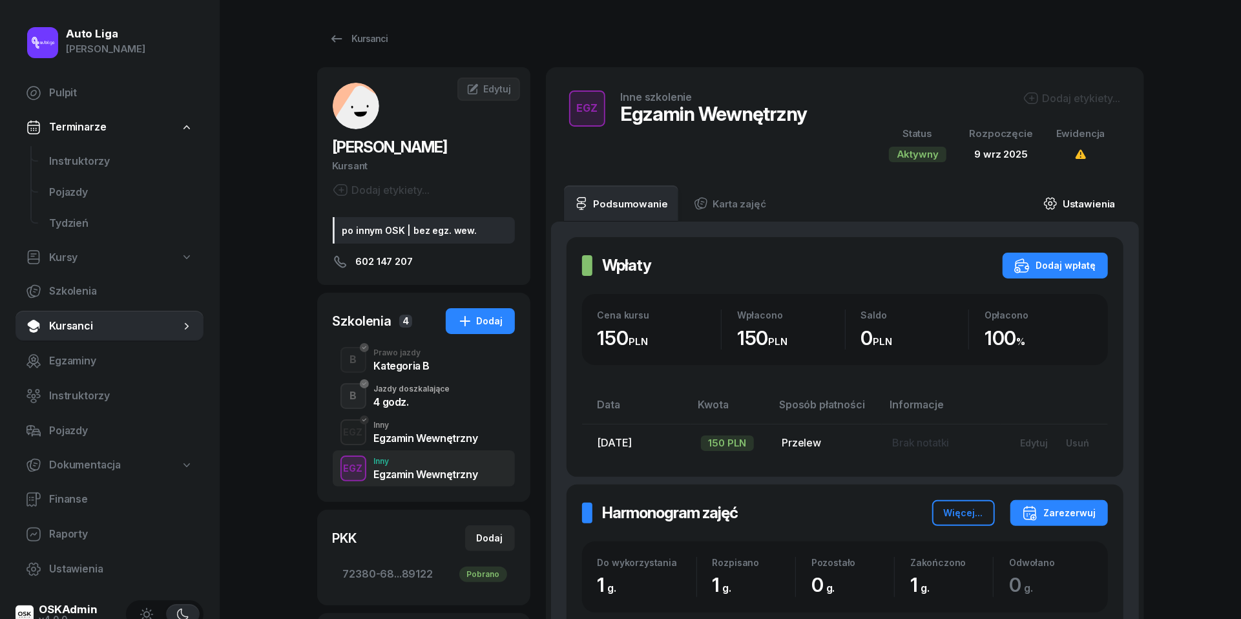
click at [1056, 202] on icon at bounding box center [1051, 203] width 12 height 11
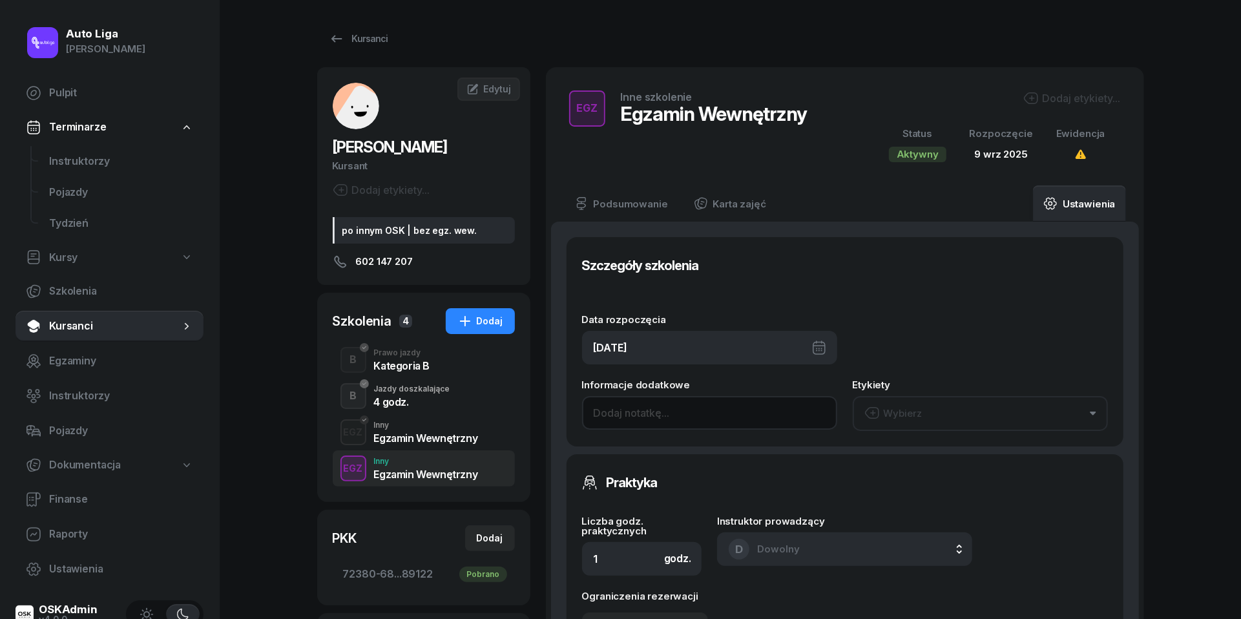
click at [696, 417] on input at bounding box center [709, 413] width 255 height 34
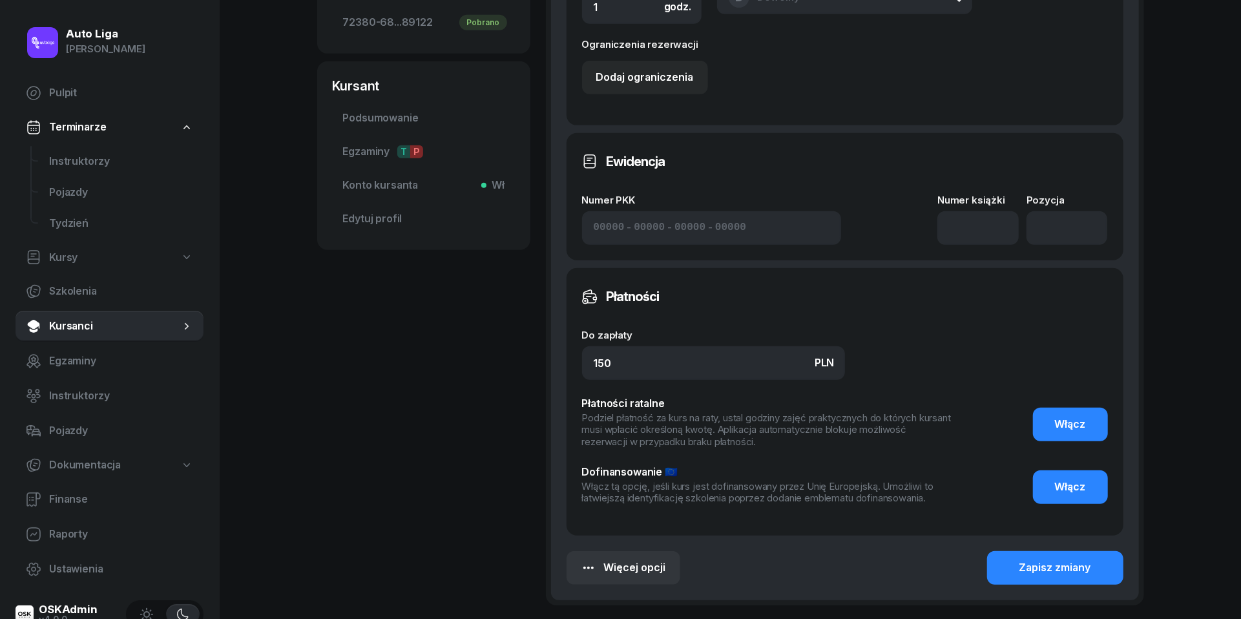
scroll to position [578, 0]
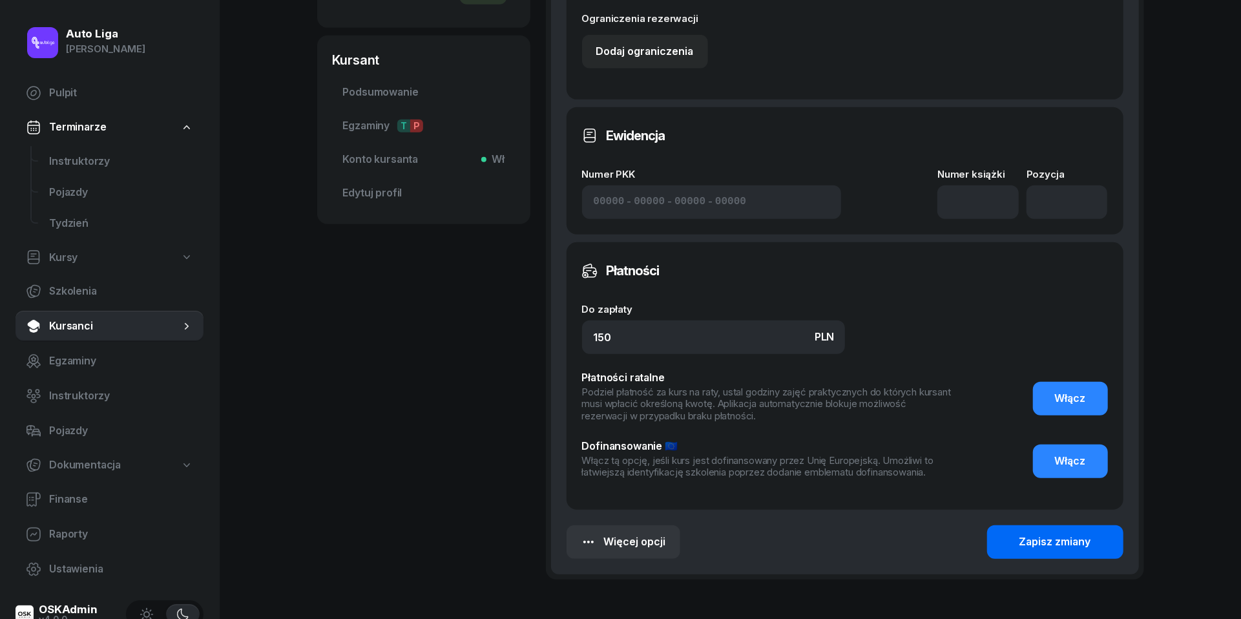
type input "NEGATYWNY"
click at [1018, 544] on button "Zapisz zmiany" at bounding box center [1055, 542] width 136 height 34
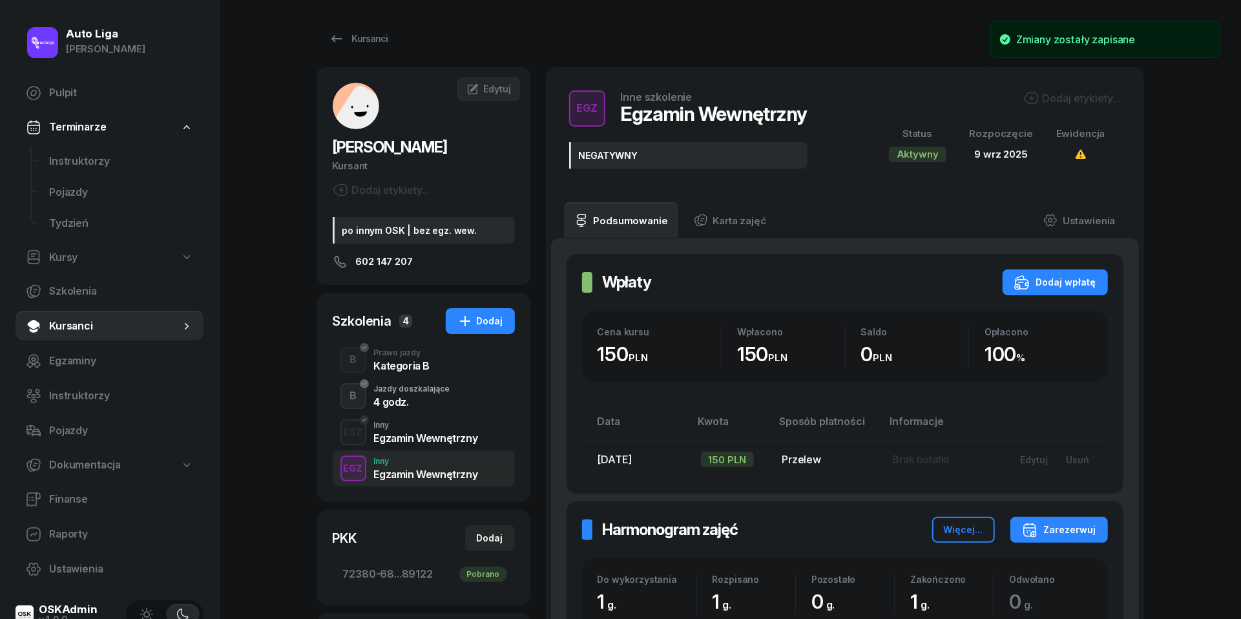
scroll to position [0, 0]
click at [335, 42] on icon at bounding box center [337, 39] width 16 height 16
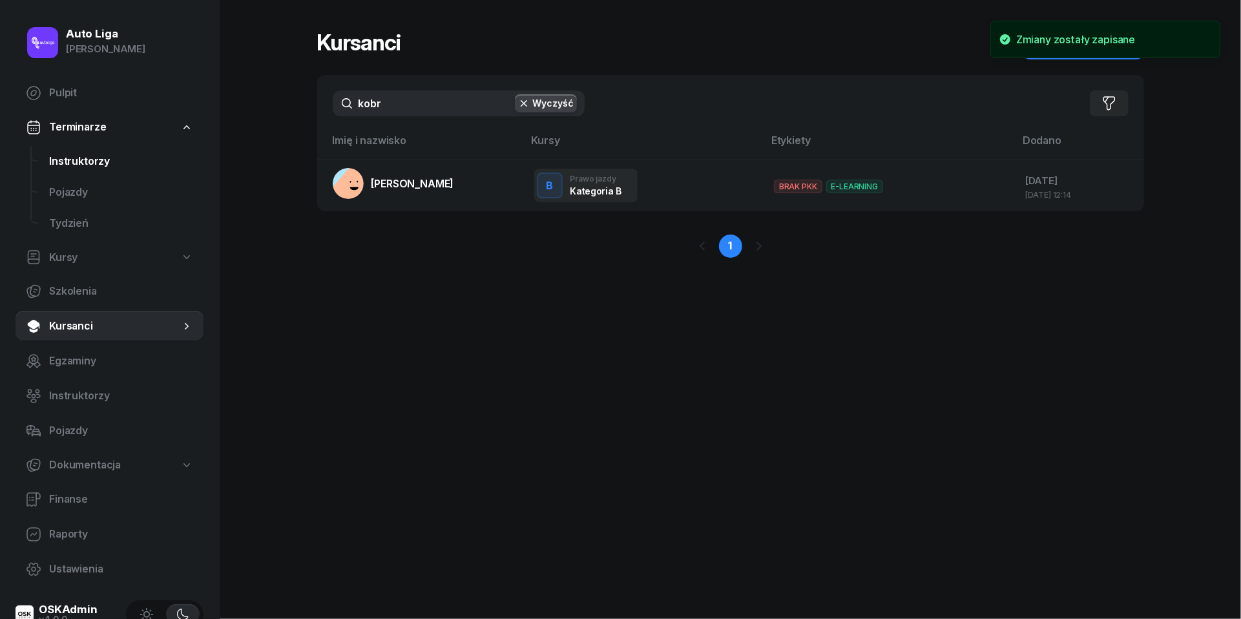
click at [90, 154] on span "Instruktorzy" at bounding box center [121, 161] width 144 height 17
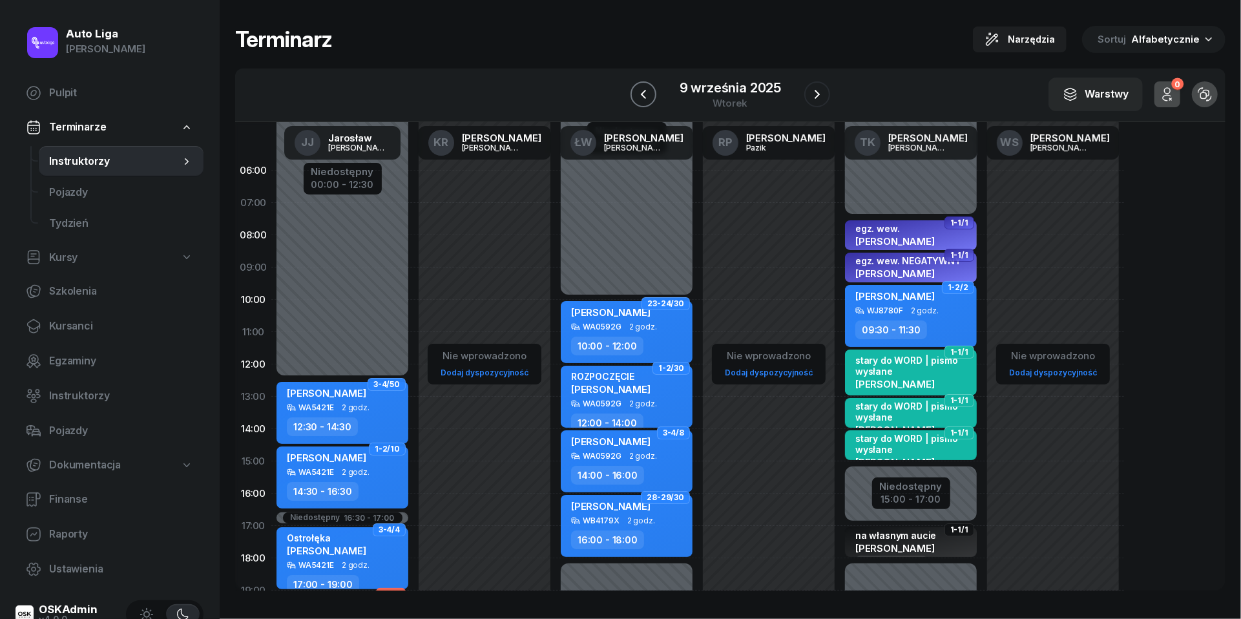
click at [642, 93] on icon "button" at bounding box center [642, 94] width 5 height 9
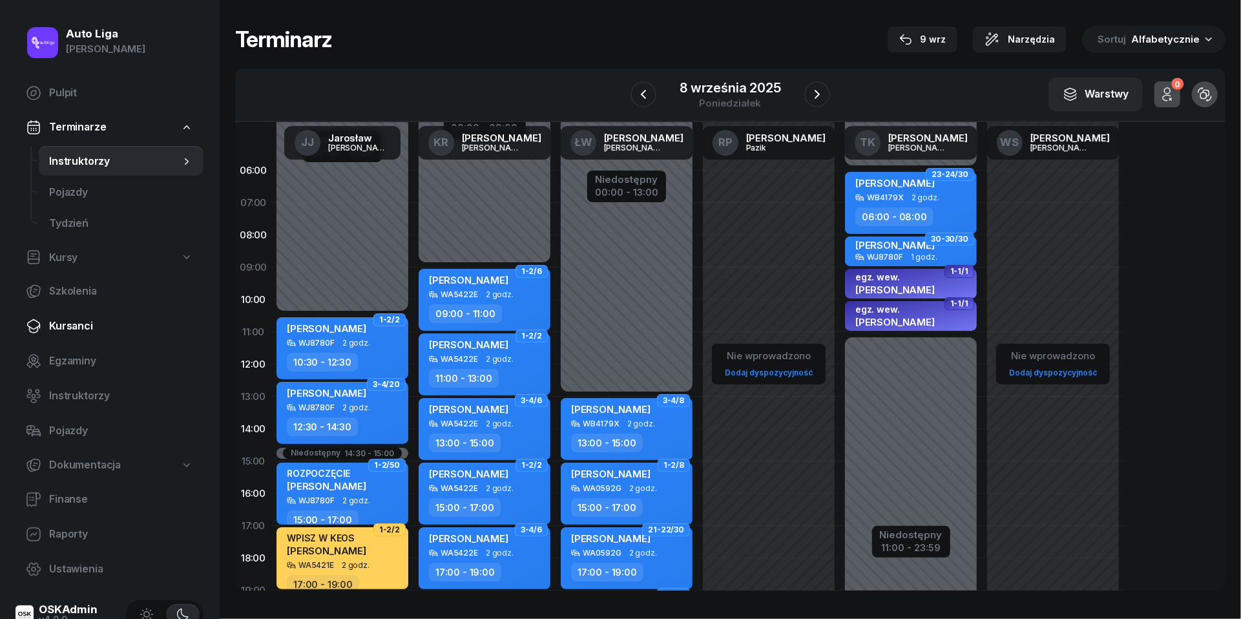
click at [81, 331] on span "Kursanci" at bounding box center [121, 326] width 144 height 17
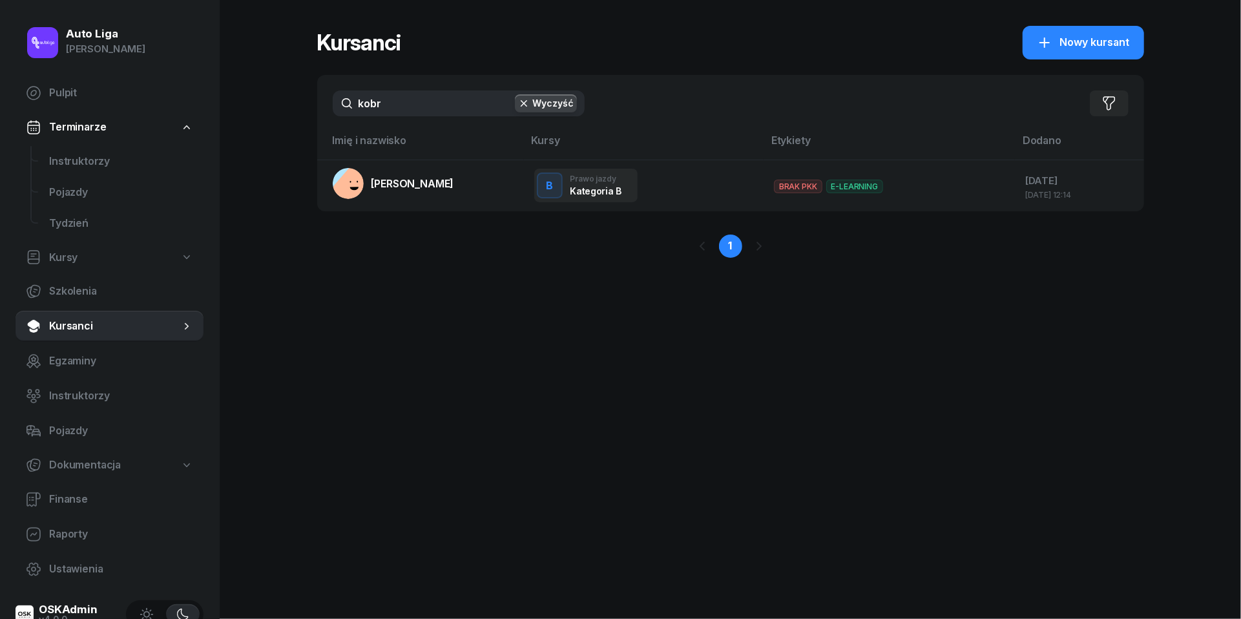
click at [426, 98] on input "kobr" at bounding box center [459, 103] width 252 height 26
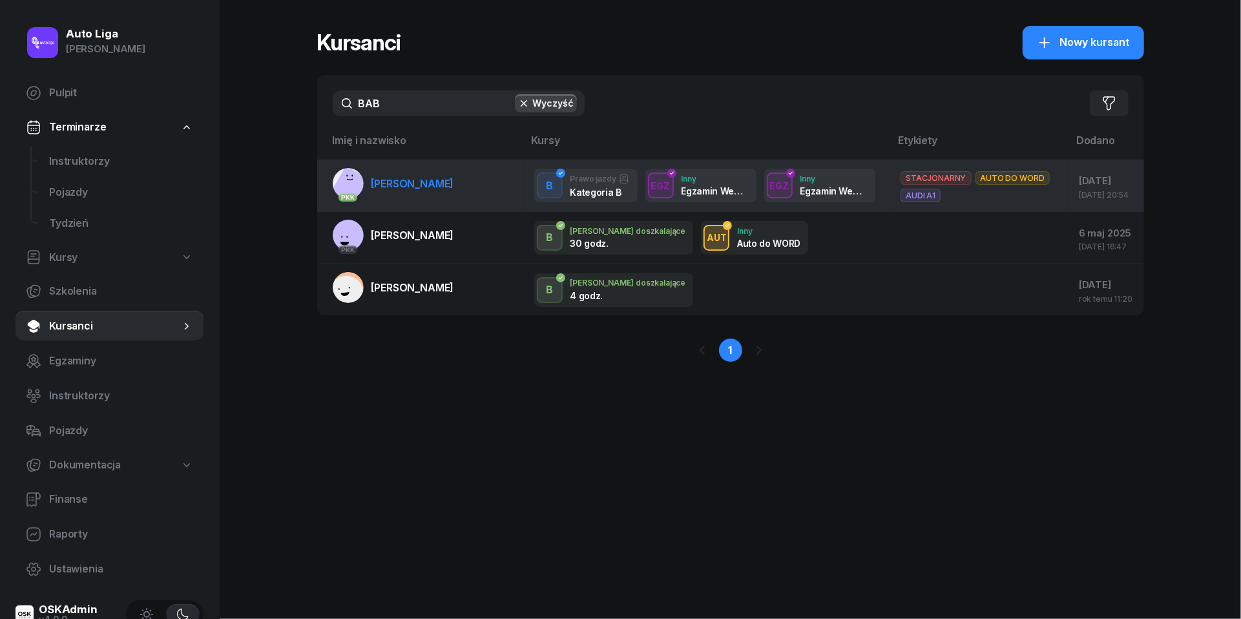
type input "BAB"
click at [421, 199] on link "PKK [PERSON_NAME]" at bounding box center [393, 183] width 121 height 31
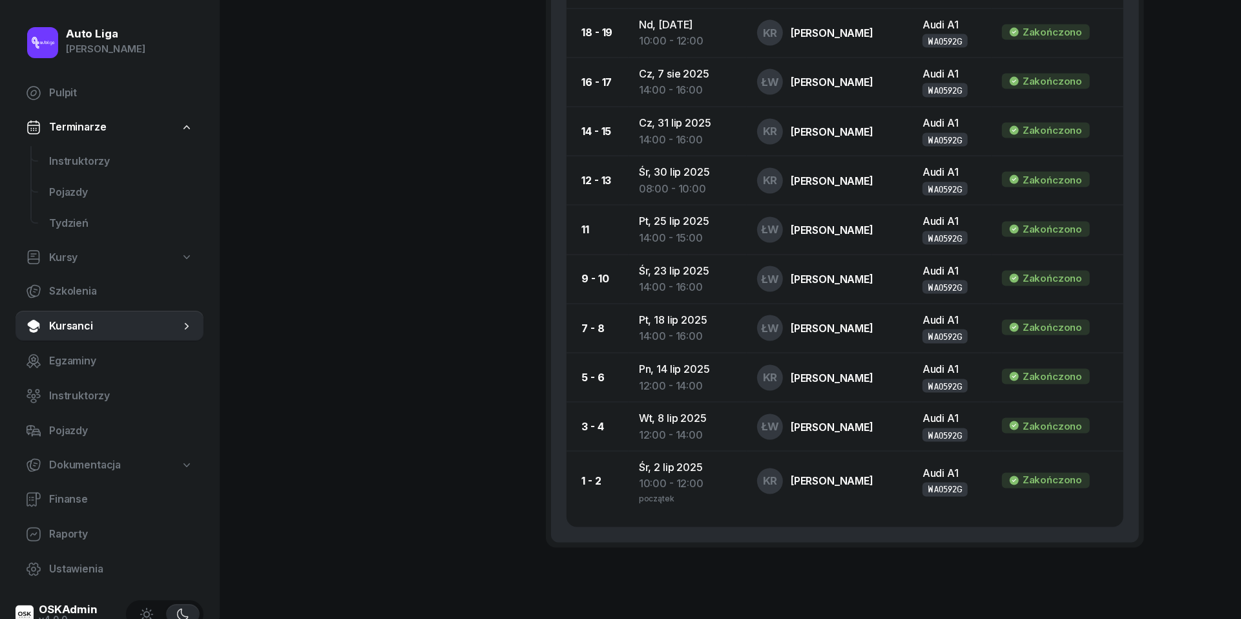
scroll to position [1426, 0]
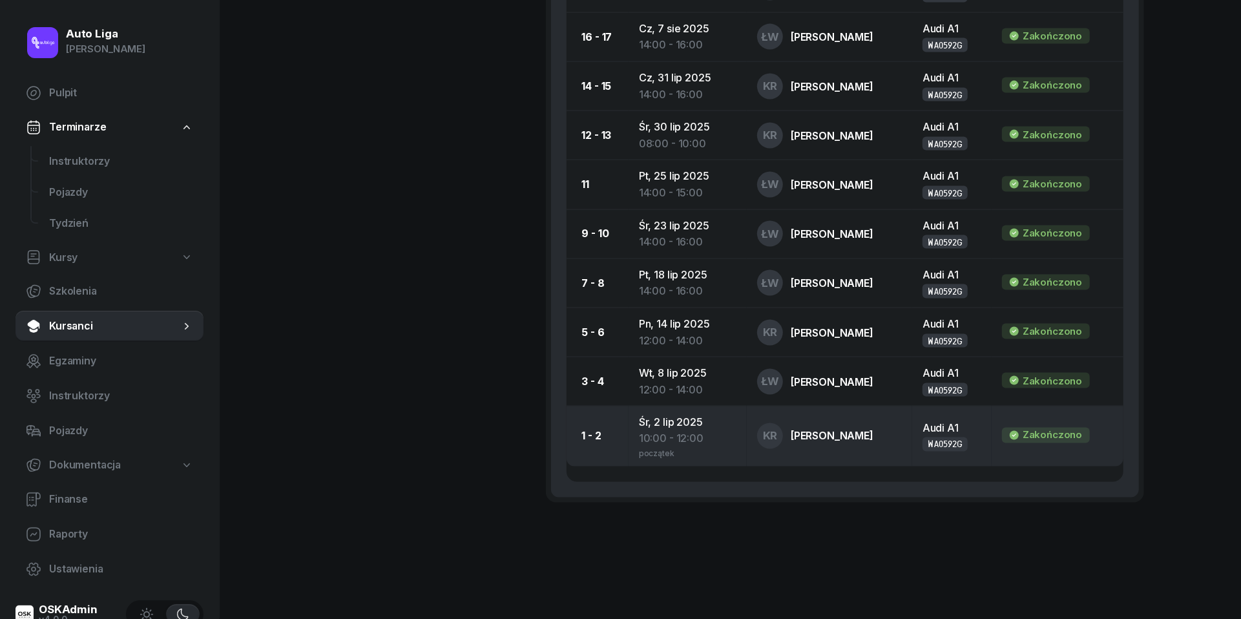
click at [680, 419] on td "[DATE] 10:00 - 12:00 początek" at bounding box center [688, 436] width 118 height 60
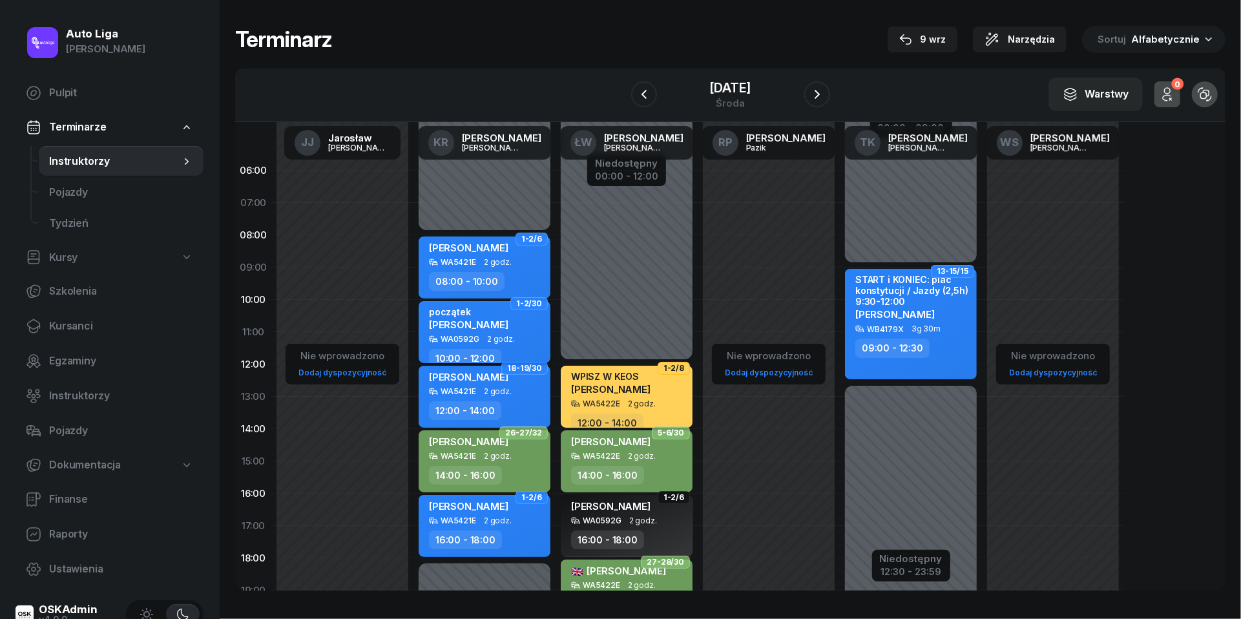
click at [487, 329] on div "początek [PERSON_NAME]" at bounding box center [468, 320] width 79 height 28
select select "10"
select select "12"
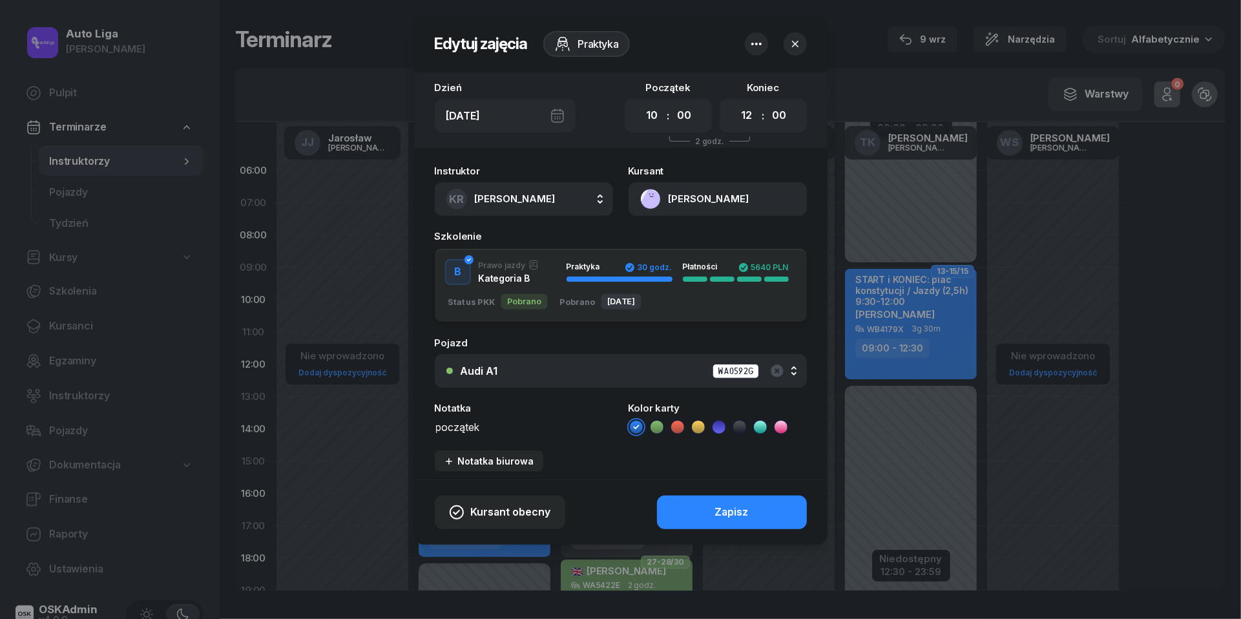
click at [460, 426] on textarea "początek" at bounding box center [524, 426] width 178 height 16
click at [654, 423] on icon at bounding box center [657, 427] width 13 height 13
click at [704, 508] on button "Zapisz" at bounding box center [732, 513] width 150 height 34
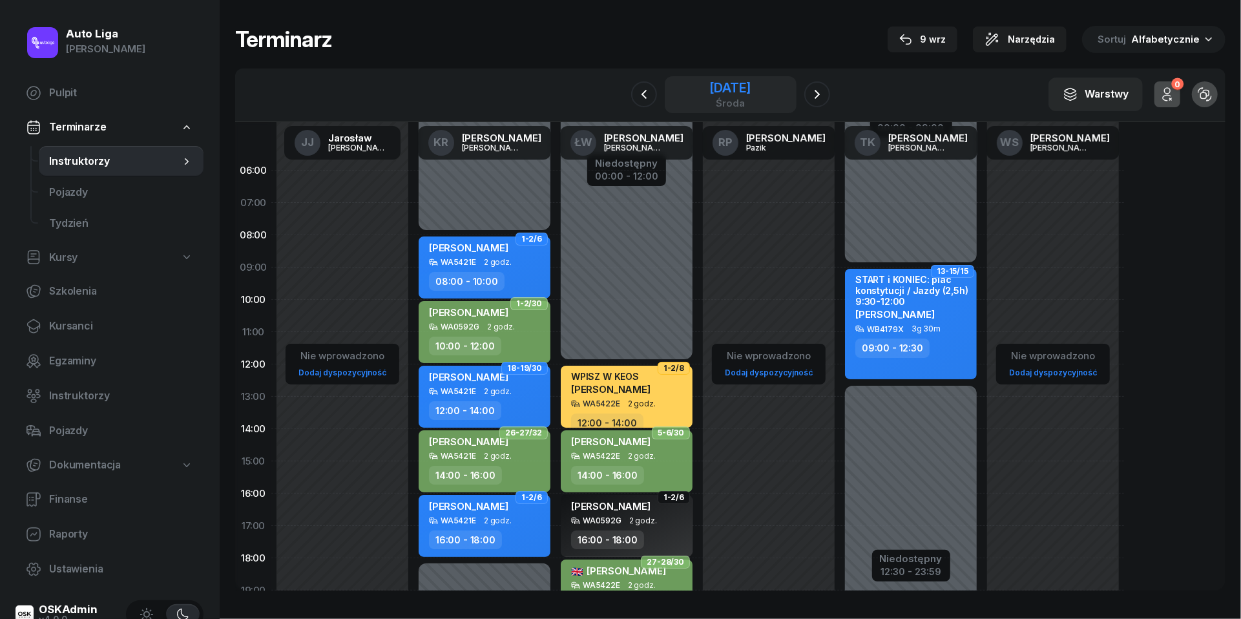
click at [749, 85] on div "[DATE]" at bounding box center [729, 87] width 41 height 13
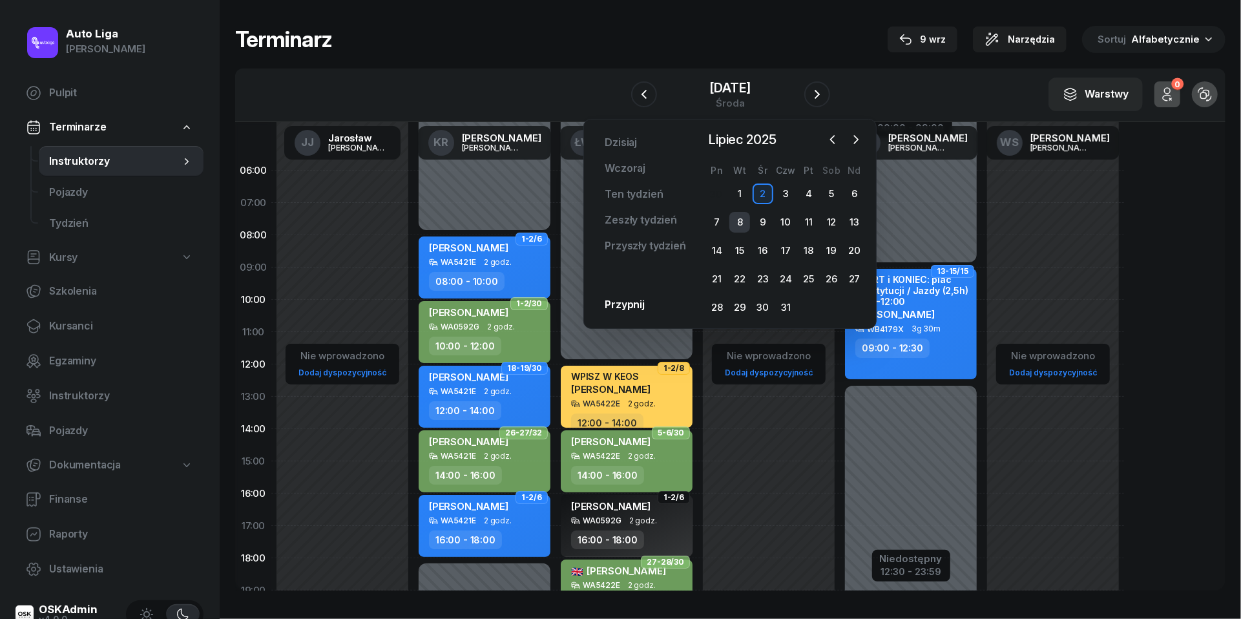
click at [739, 217] on div "8" at bounding box center [739, 222] width 21 height 21
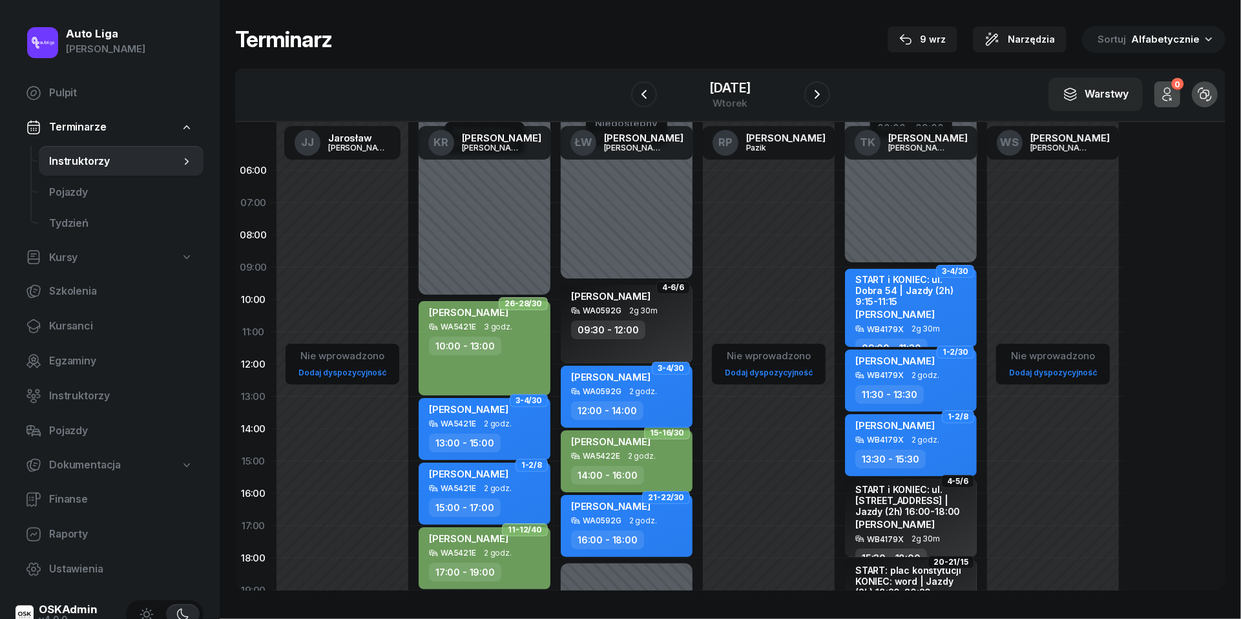
click at [652, 388] on span "2 godz." at bounding box center [643, 391] width 28 height 9
select select "12"
select select "14"
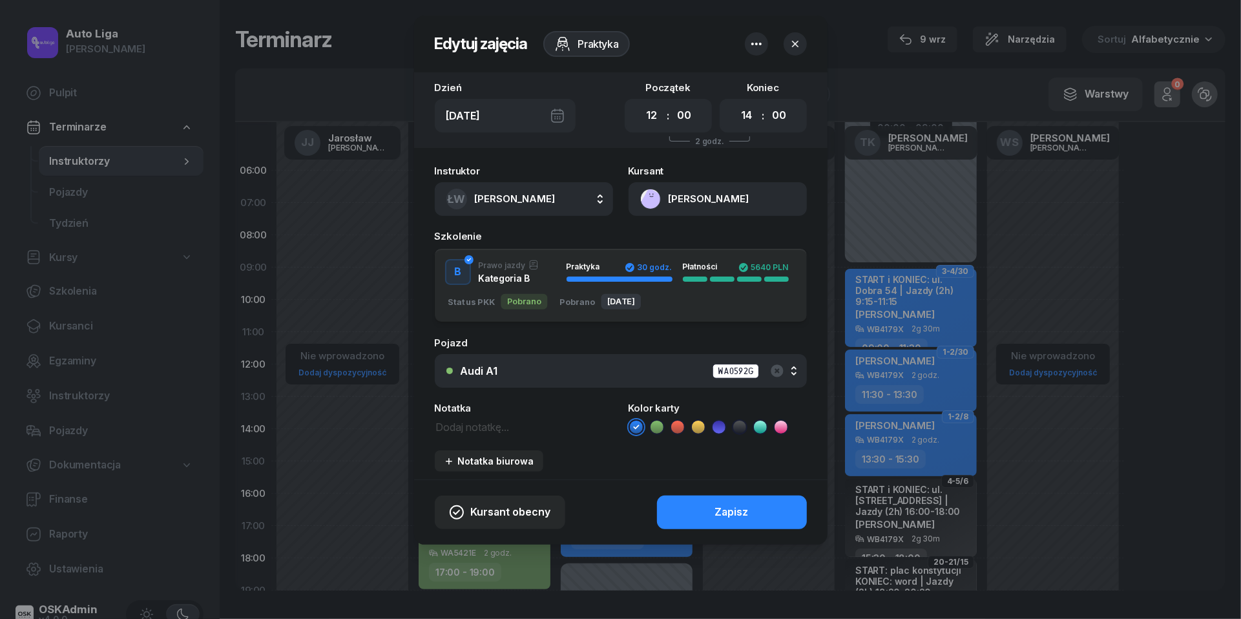
click at [658, 428] on icon at bounding box center [657, 427] width 13 height 13
click at [712, 512] on button "Zapisz" at bounding box center [732, 513] width 150 height 34
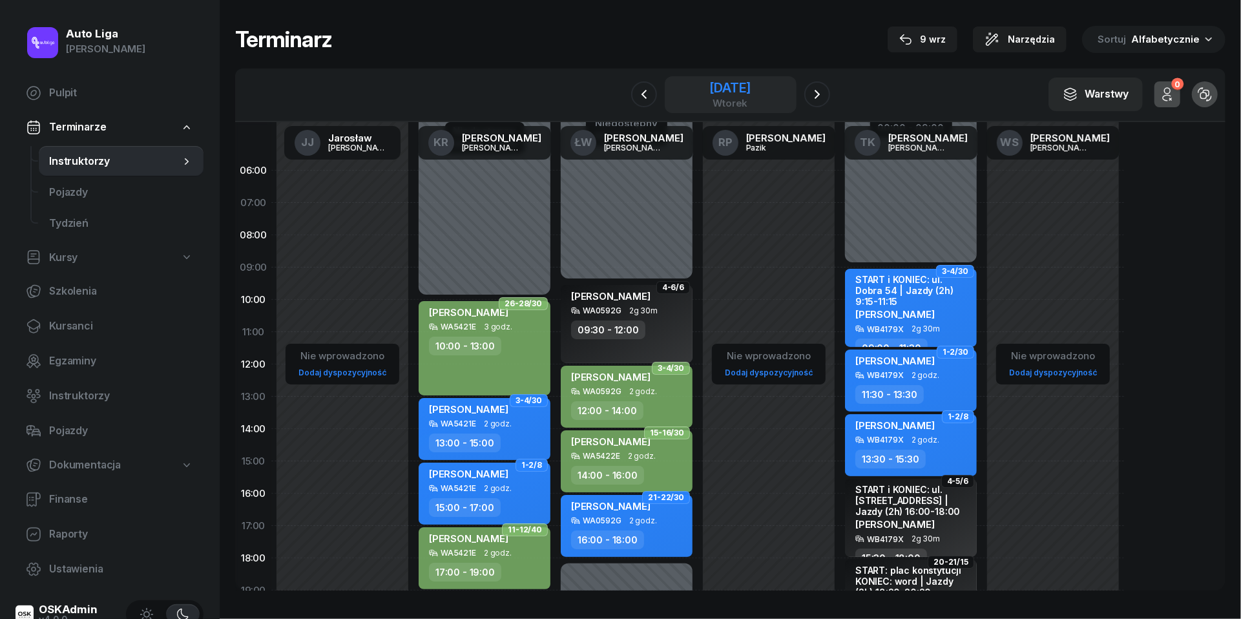
click at [730, 83] on div "[DATE]" at bounding box center [729, 87] width 41 height 13
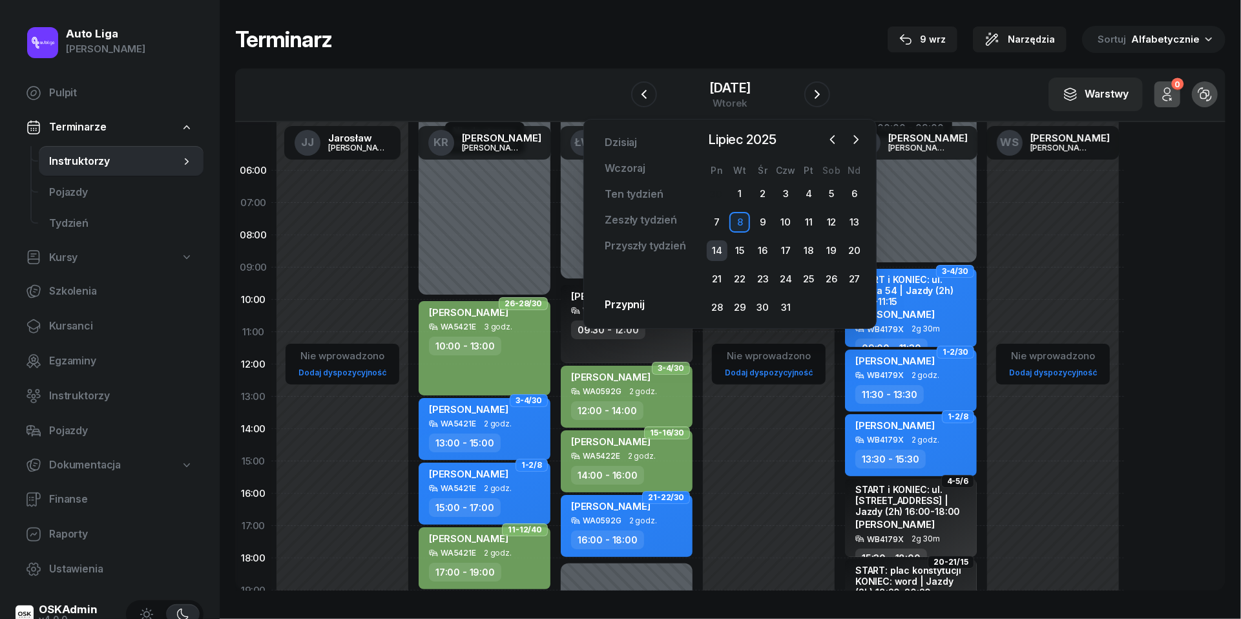
click at [716, 247] on div "14" at bounding box center [717, 250] width 21 height 21
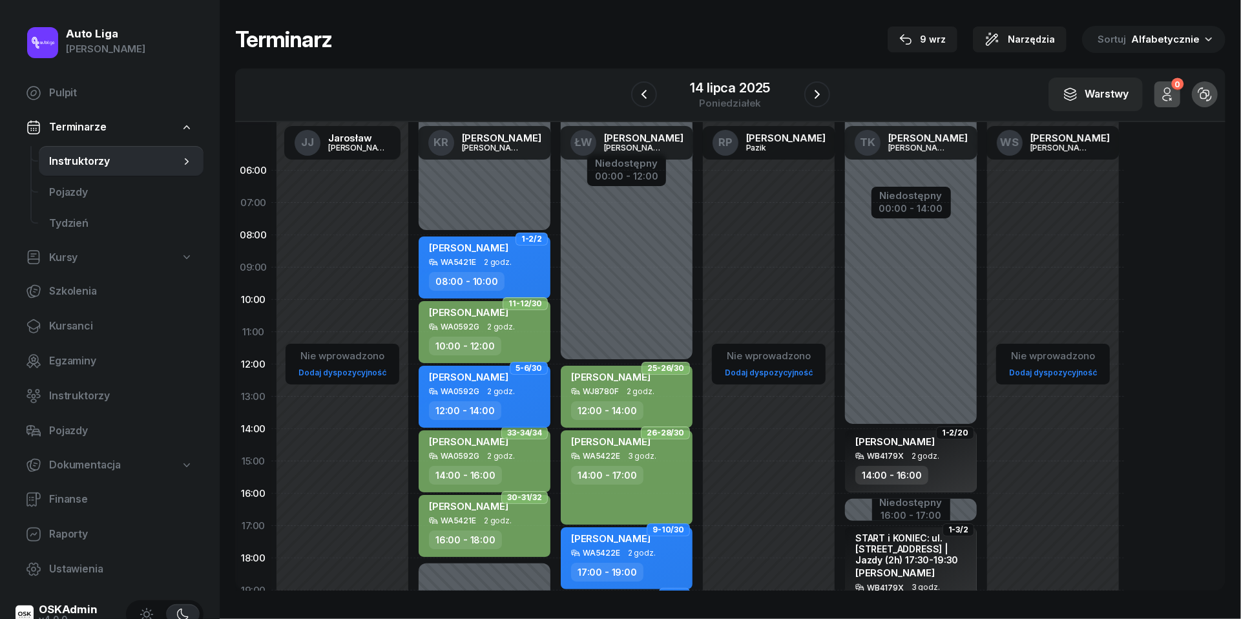
click at [505, 392] on span "2 godz." at bounding box center [501, 391] width 28 height 9
select select "12"
select select "14"
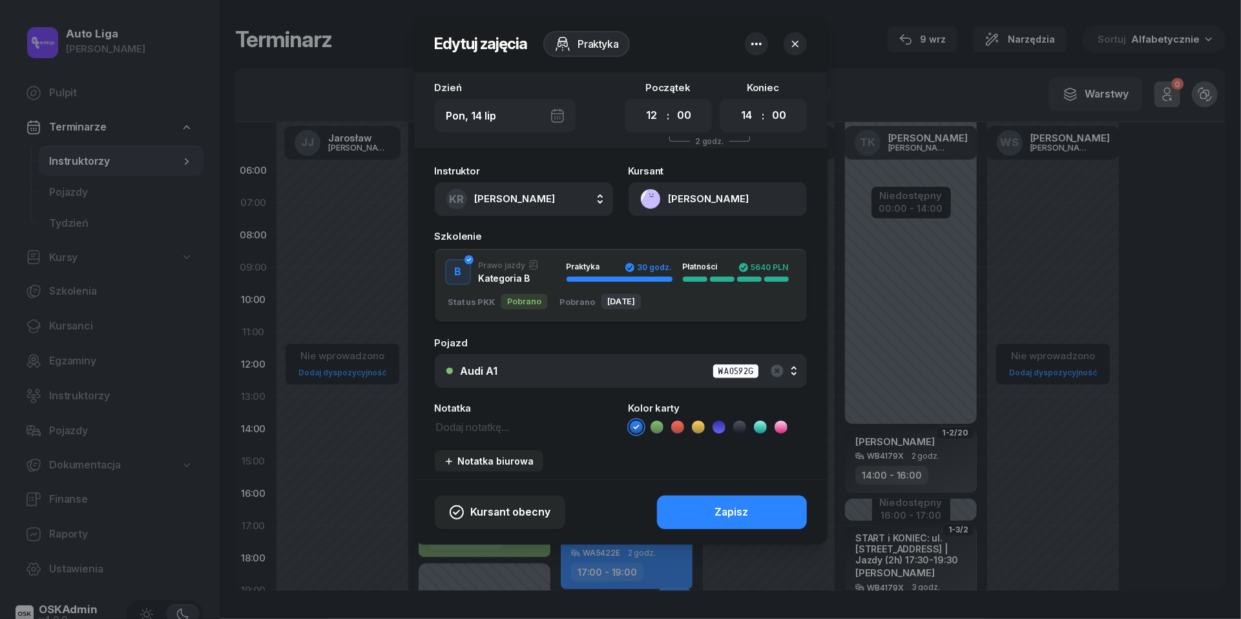
click at [658, 429] on icon at bounding box center [657, 427] width 13 height 13
click at [708, 501] on button "Zapisz" at bounding box center [732, 513] width 150 height 34
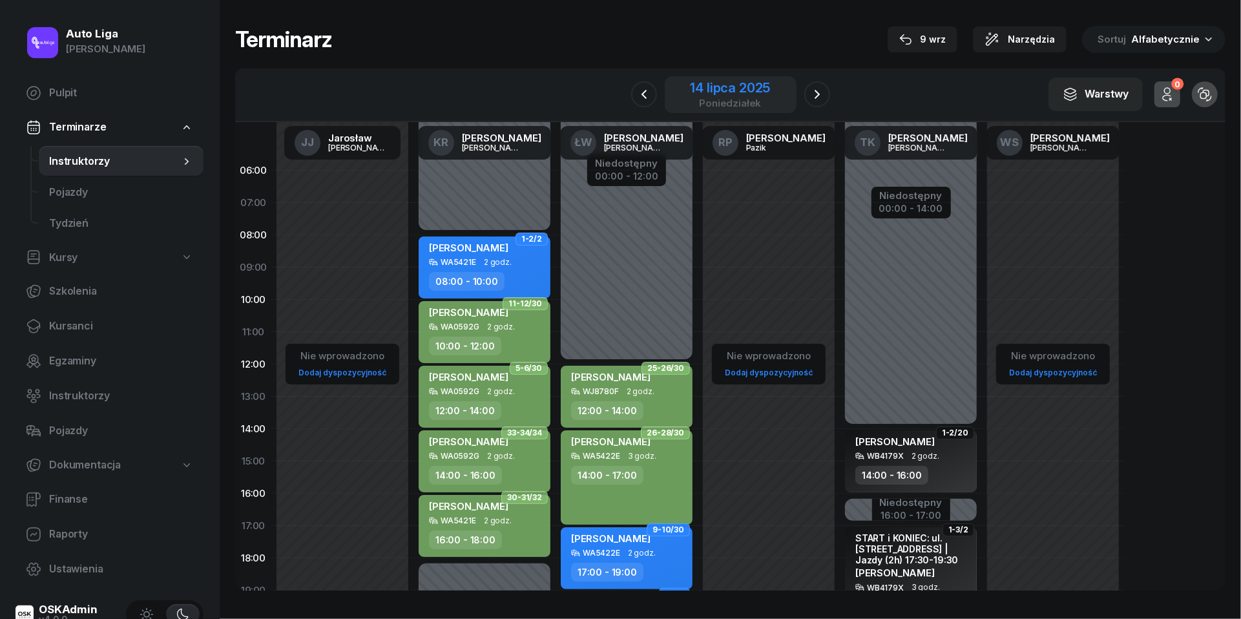
click at [756, 101] on div "poniedziałek" at bounding box center [731, 103] width 80 height 10
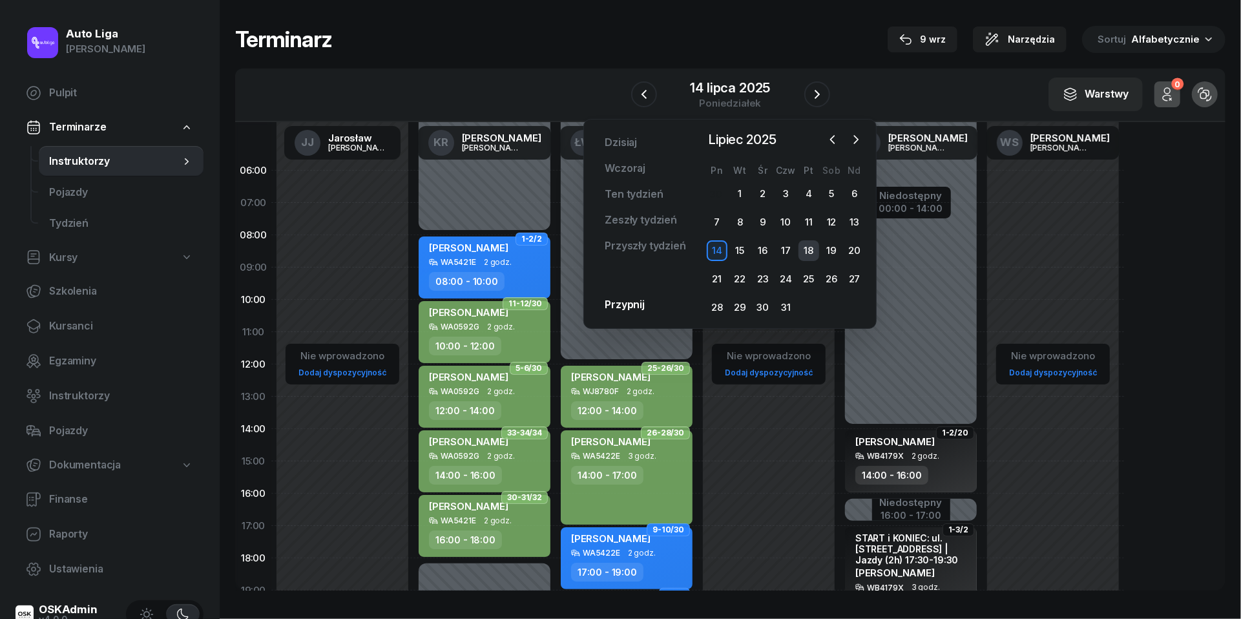
click at [810, 253] on div "18" at bounding box center [809, 250] width 21 height 21
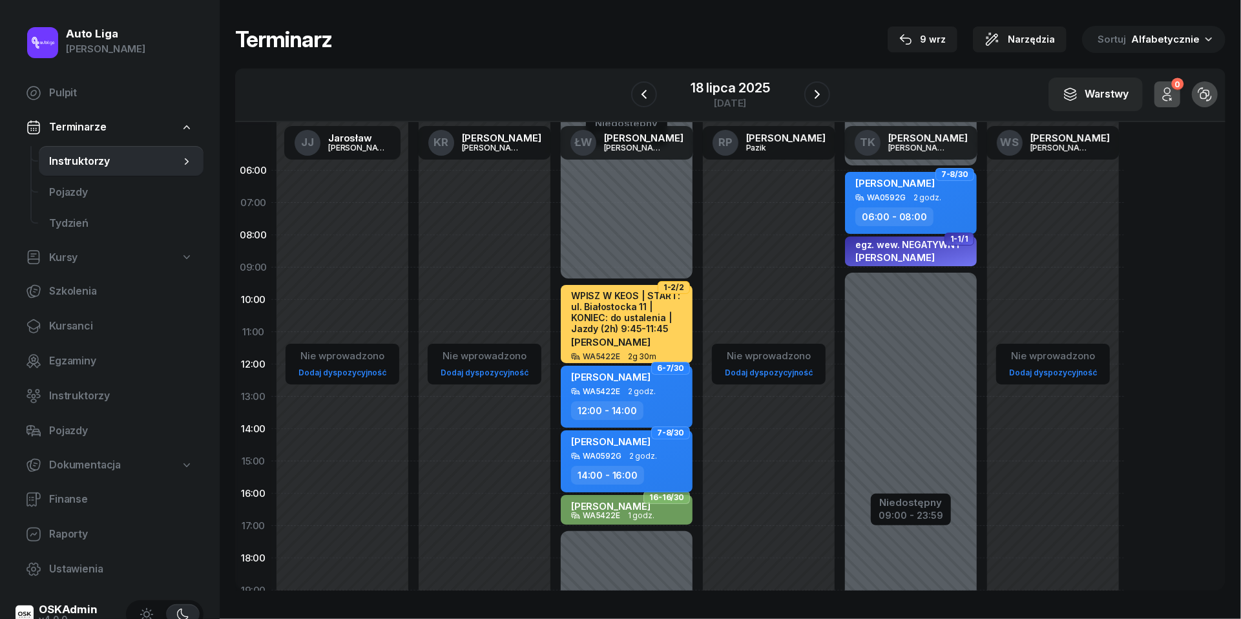
click at [647, 453] on span "2 godz." at bounding box center [643, 456] width 28 height 9
select select "14"
select select "16"
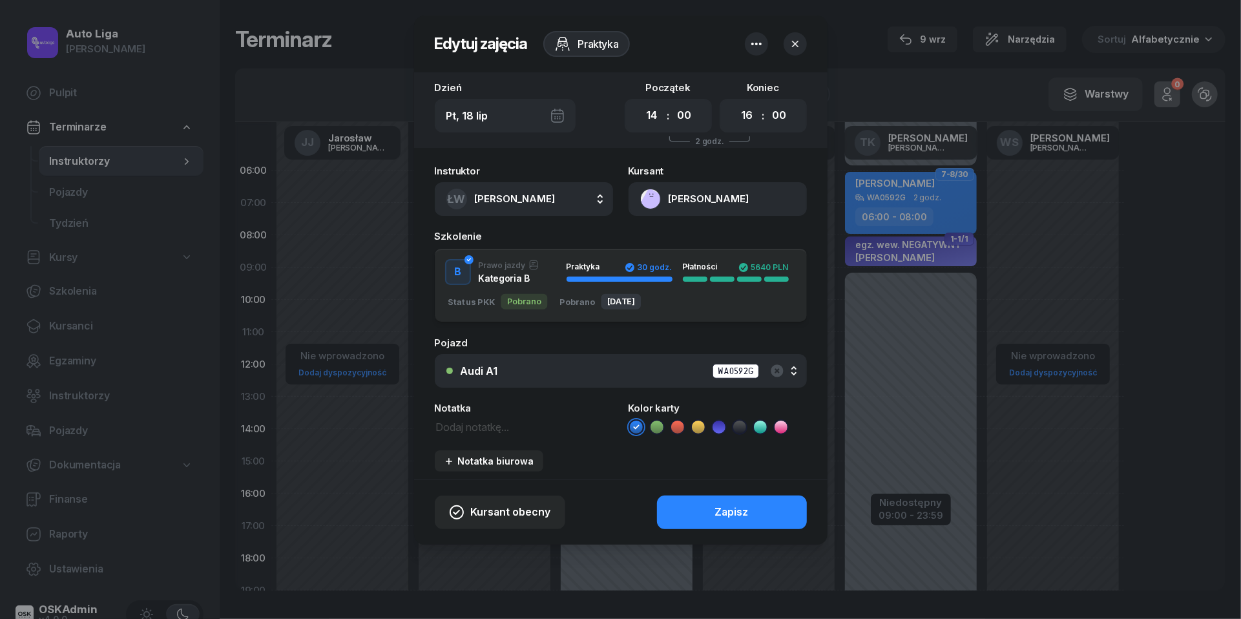
click at [662, 428] on icon at bounding box center [657, 427] width 13 height 13
click at [699, 507] on button "Zapisz" at bounding box center [732, 513] width 150 height 34
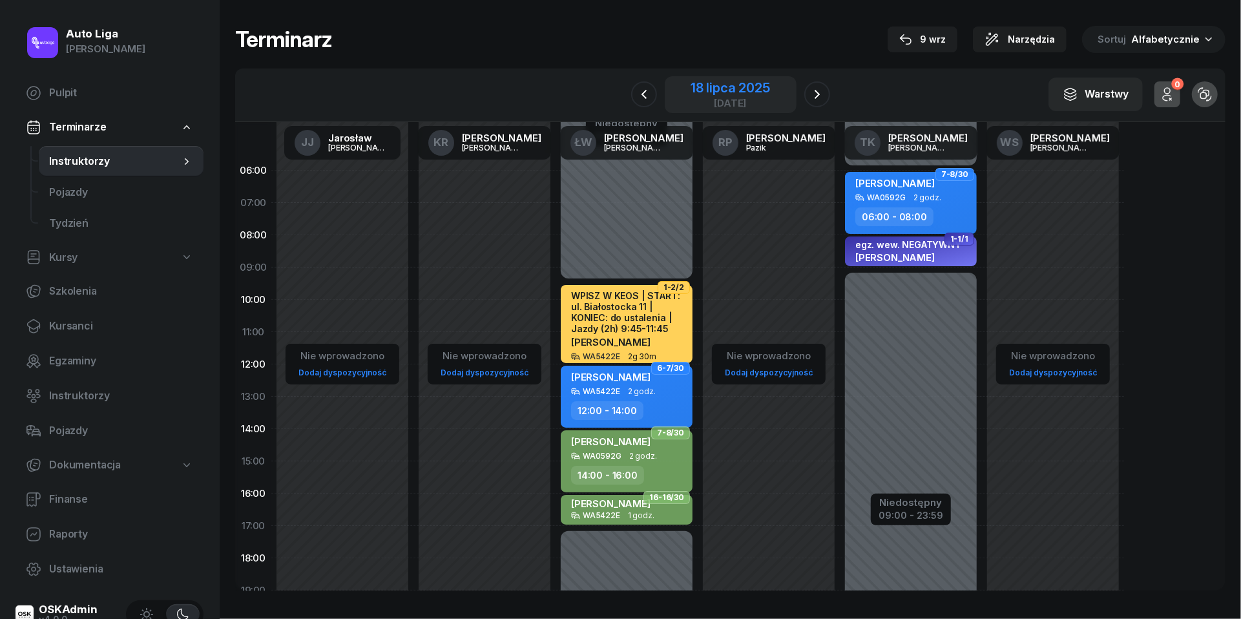
click at [756, 89] on div "18 lipca 2025" at bounding box center [730, 87] width 79 height 13
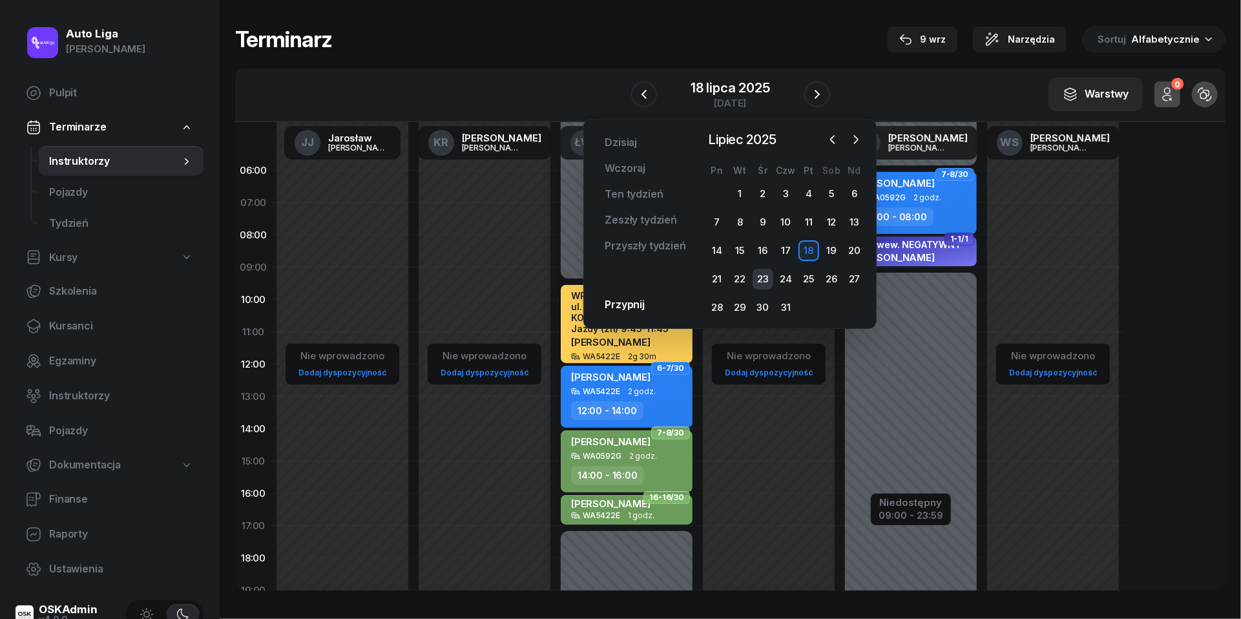
click at [766, 275] on div "23" at bounding box center [763, 279] width 21 height 21
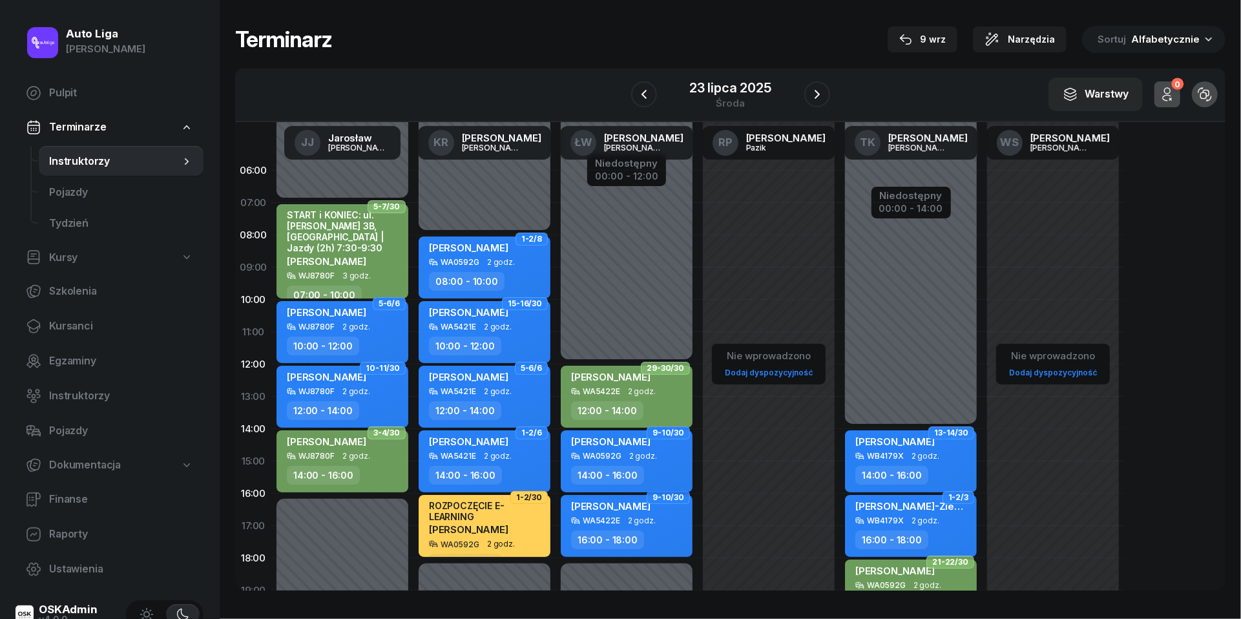
click at [662, 455] on div "WA0592G 2 godz." at bounding box center [628, 456] width 114 height 9
select select "14"
select select "16"
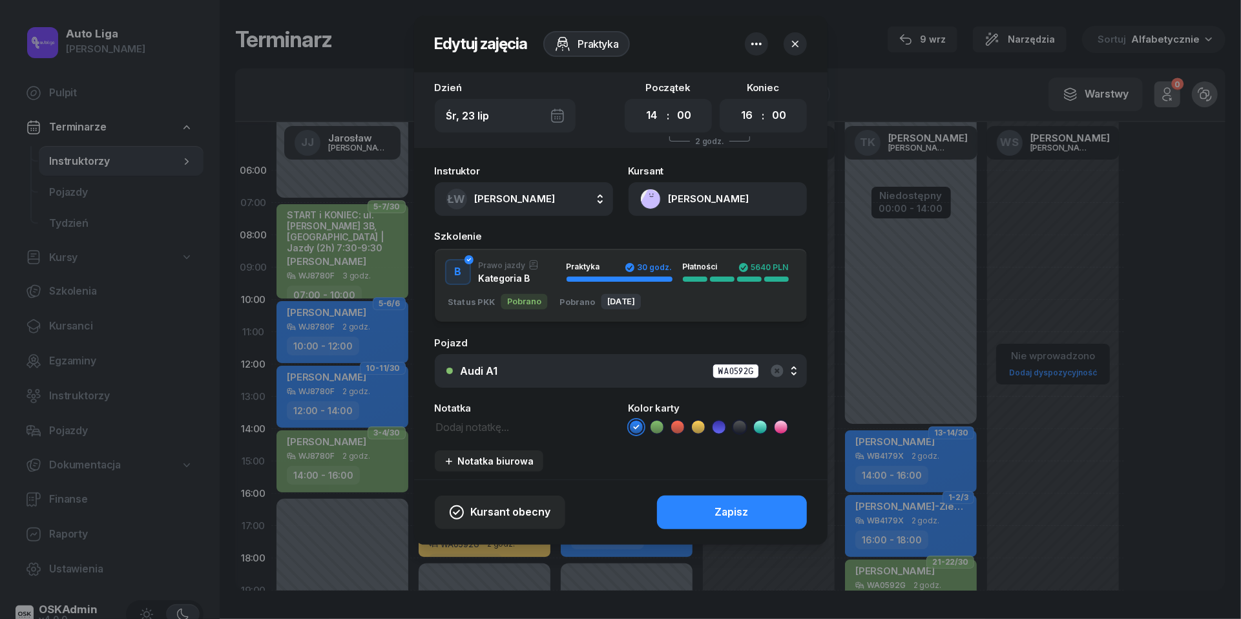
click at [660, 426] on icon at bounding box center [657, 427] width 13 height 13
click at [703, 510] on button "Zapisz" at bounding box center [732, 513] width 150 height 34
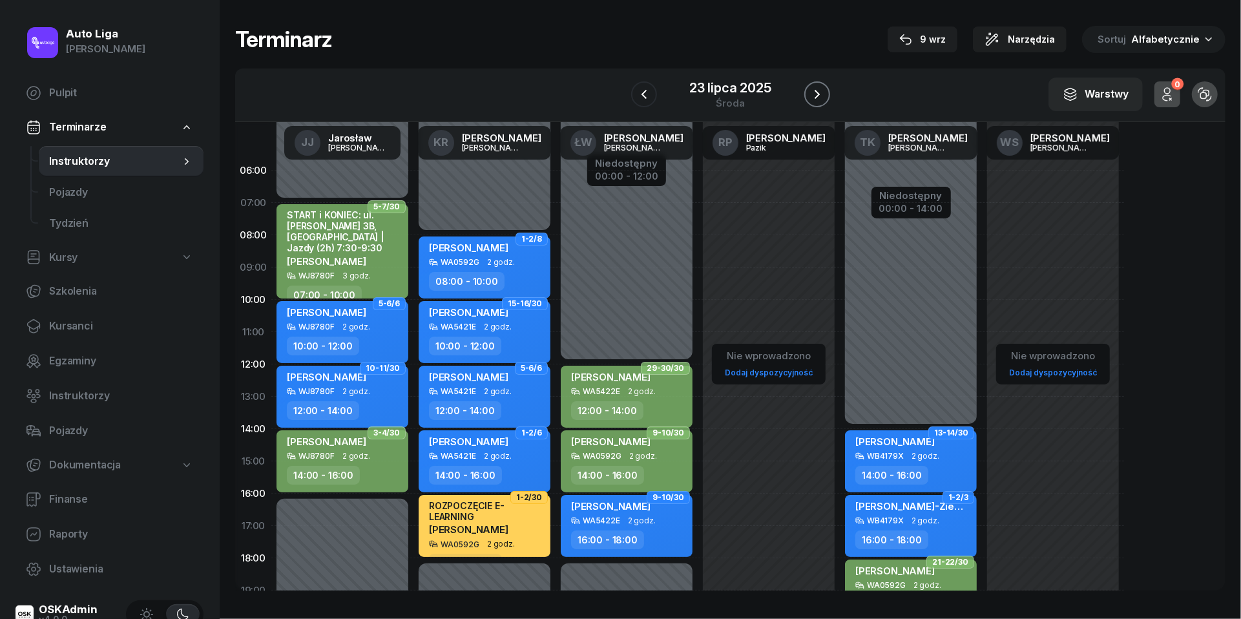
click at [815, 94] on icon "button" at bounding box center [817, 95] width 16 height 16
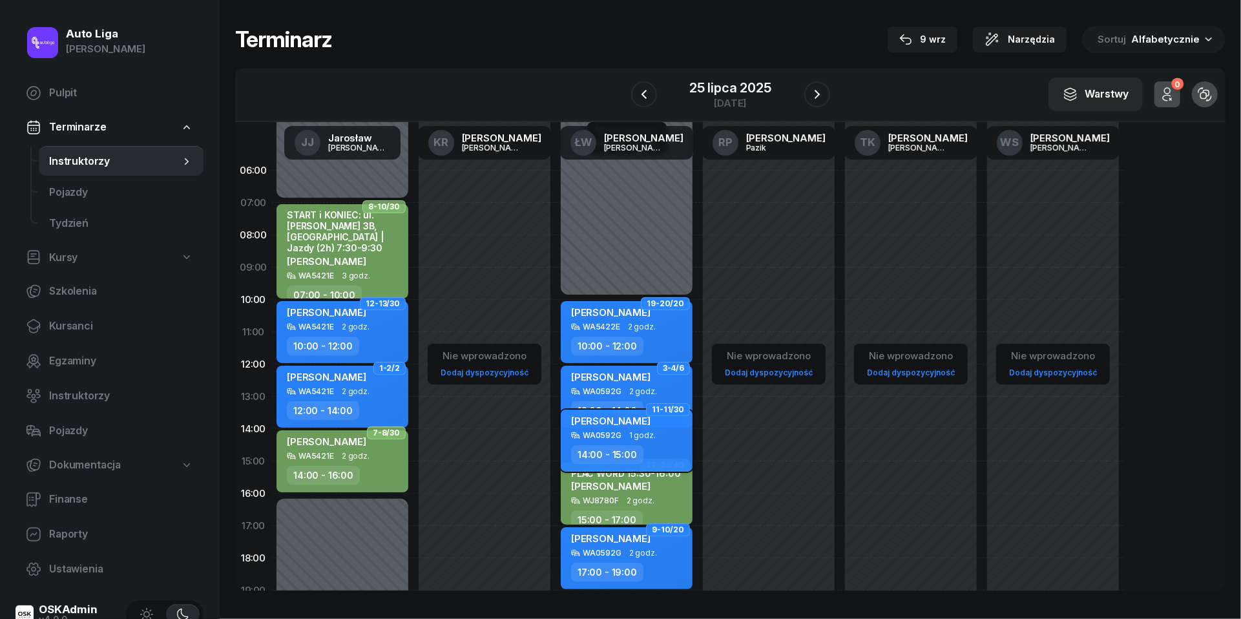
click at [597, 443] on div "[PERSON_NAME] WA0592G 1 godz. 14:00 - 15:00" at bounding box center [627, 441] width 132 height 62
select select "14"
select select "15"
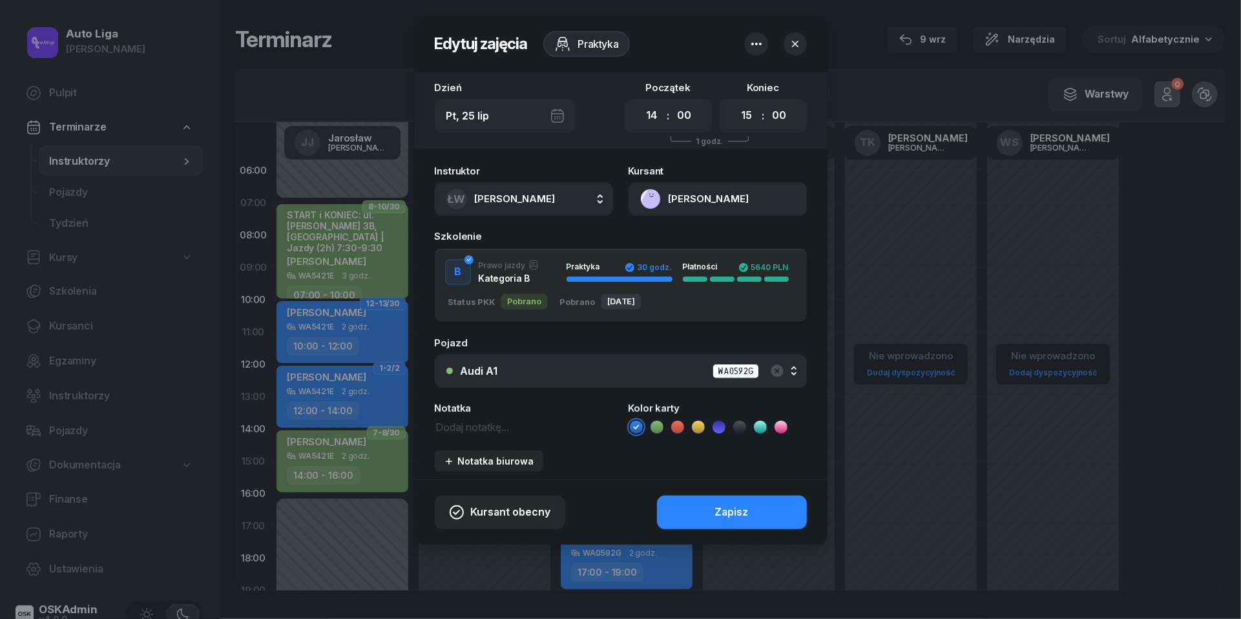
click at [660, 427] on icon at bounding box center [657, 427] width 13 height 13
click at [715, 515] on div "Zapisz" at bounding box center [732, 512] width 34 height 17
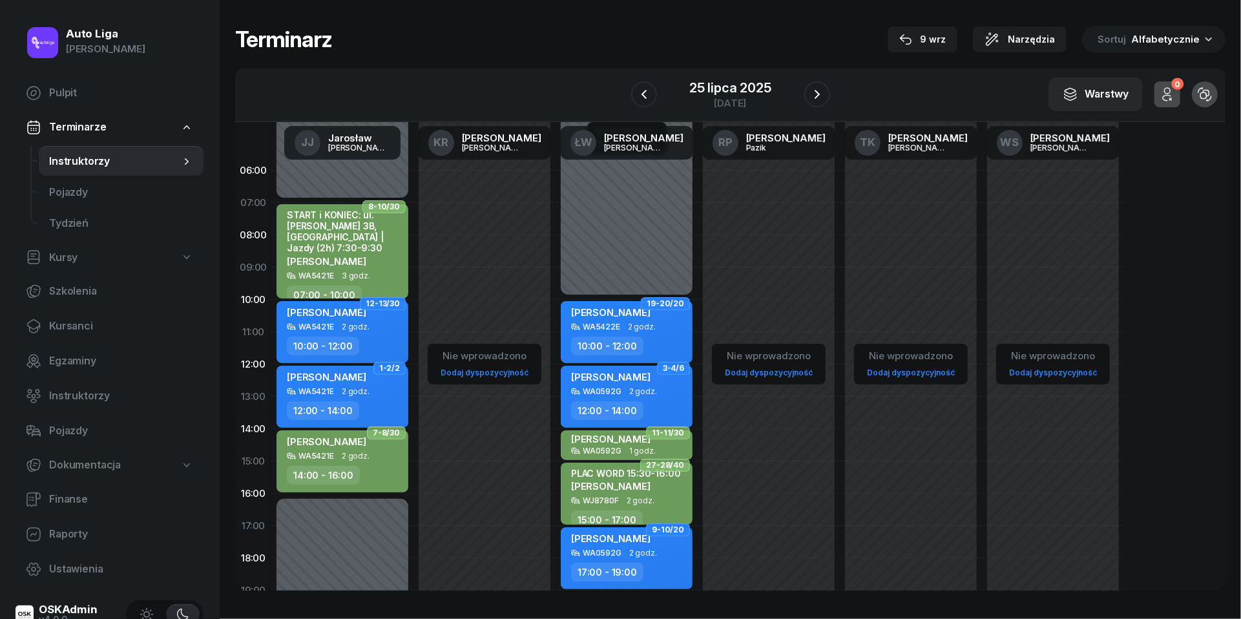
click at [746, 71] on div "W Wybierz [PERSON_NAME] KR [PERSON_NAME] ŁW [PERSON_NAME] RP [PERSON_NAME] TK […" at bounding box center [730, 95] width 990 height 54
click at [744, 93] on div "25 lipca 2025" at bounding box center [730, 87] width 82 height 13
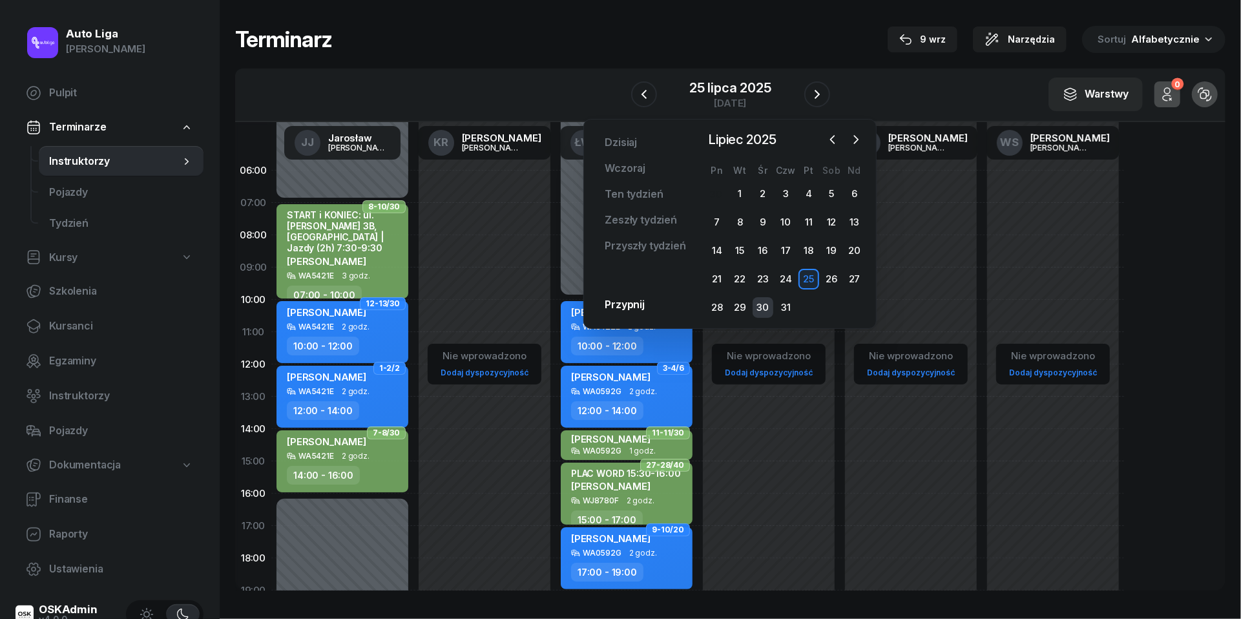
click at [765, 302] on div "30" at bounding box center [763, 307] width 21 height 21
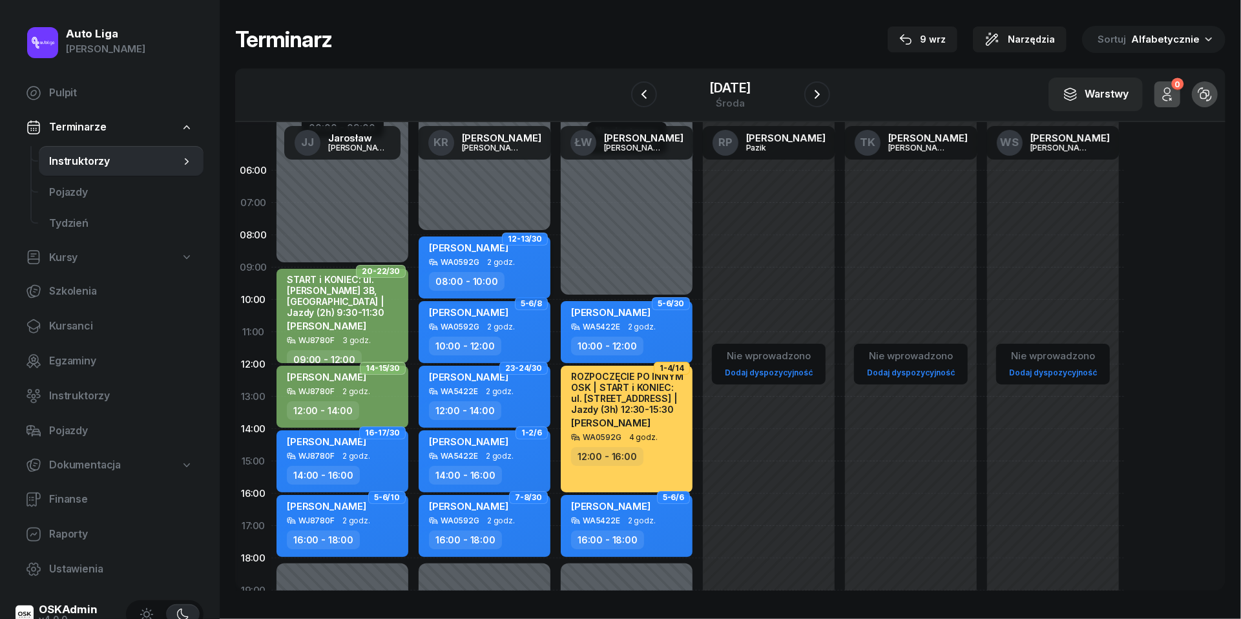
click at [503, 251] on div "[PERSON_NAME]" at bounding box center [486, 250] width 114 height 16
select select "08"
select select "10"
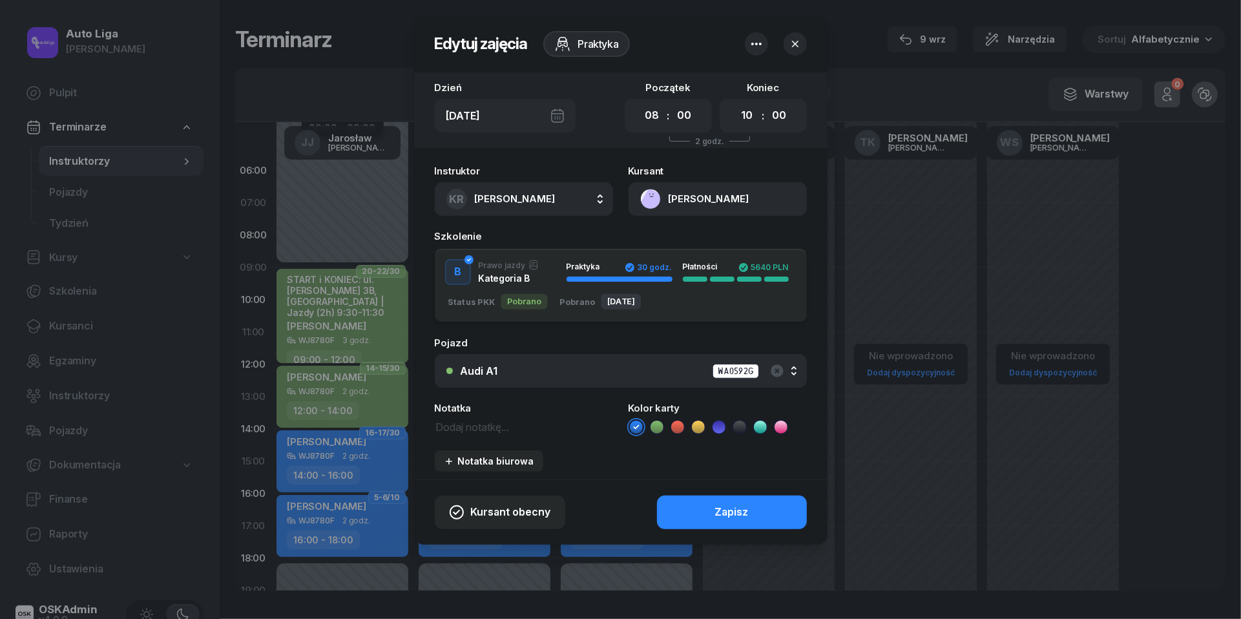
click at [657, 423] on icon at bounding box center [657, 427] width 13 height 13
click at [708, 509] on button "Zapisz" at bounding box center [732, 513] width 150 height 34
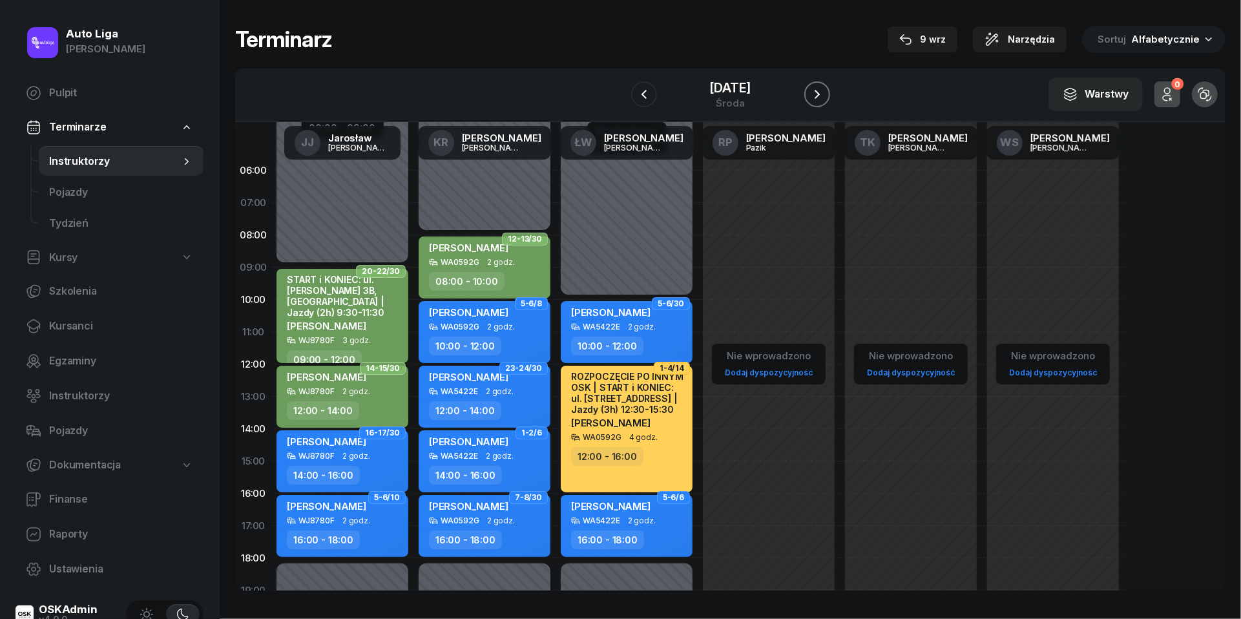
click at [817, 99] on icon "button" at bounding box center [817, 95] width 16 height 16
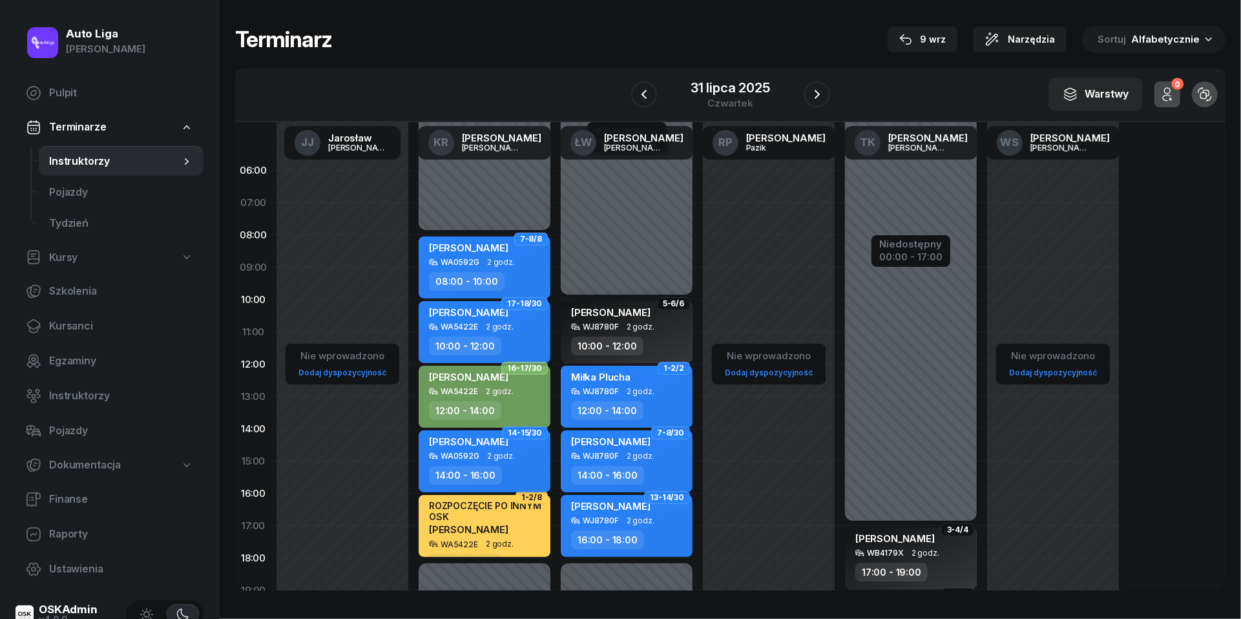
click at [499, 466] on div "14:00 - 16:00" at bounding box center [486, 475] width 114 height 19
select select "14"
select select "16"
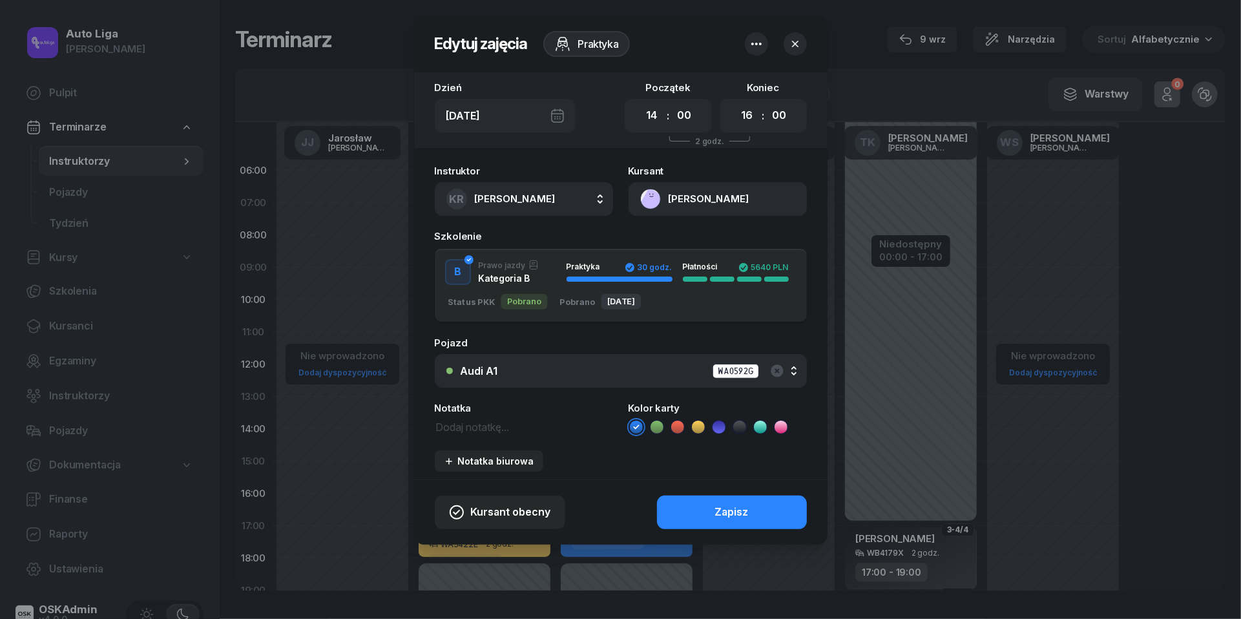
click at [658, 427] on icon at bounding box center [657, 427] width 13 height 13
click at [693, 499] on button "Zapisz" at bounding box center [732, 513] width 150 height 34
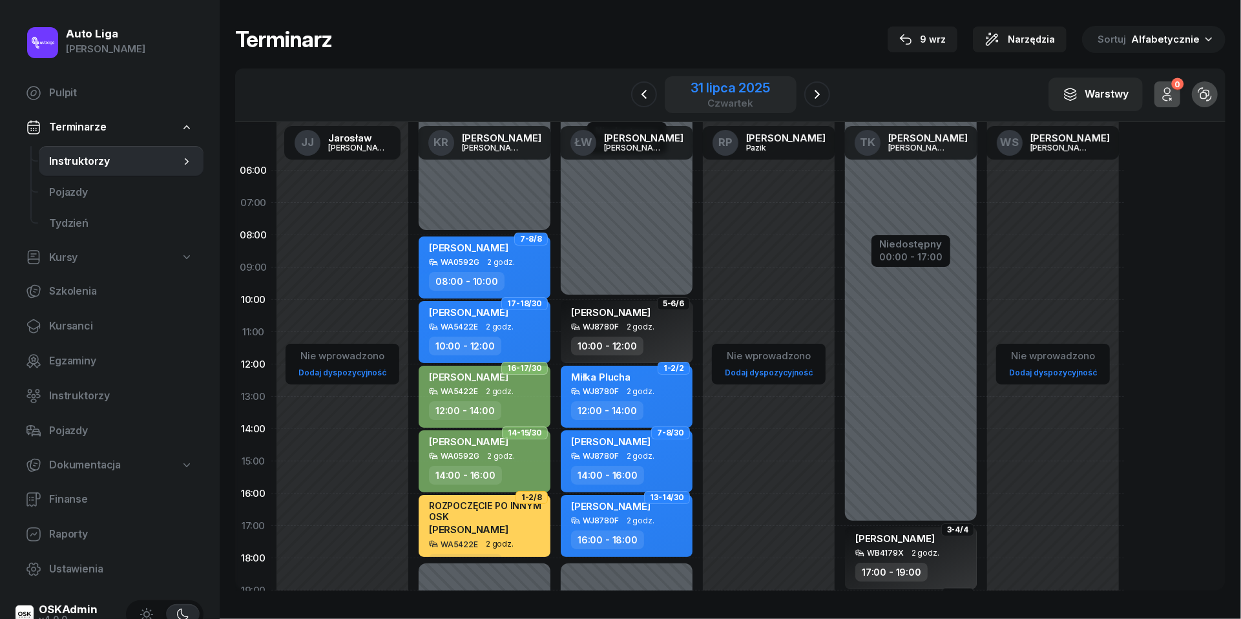
click at [755, 89] on div "31 lipca 2025" at bounding box center [730, 87] width 79 height 13
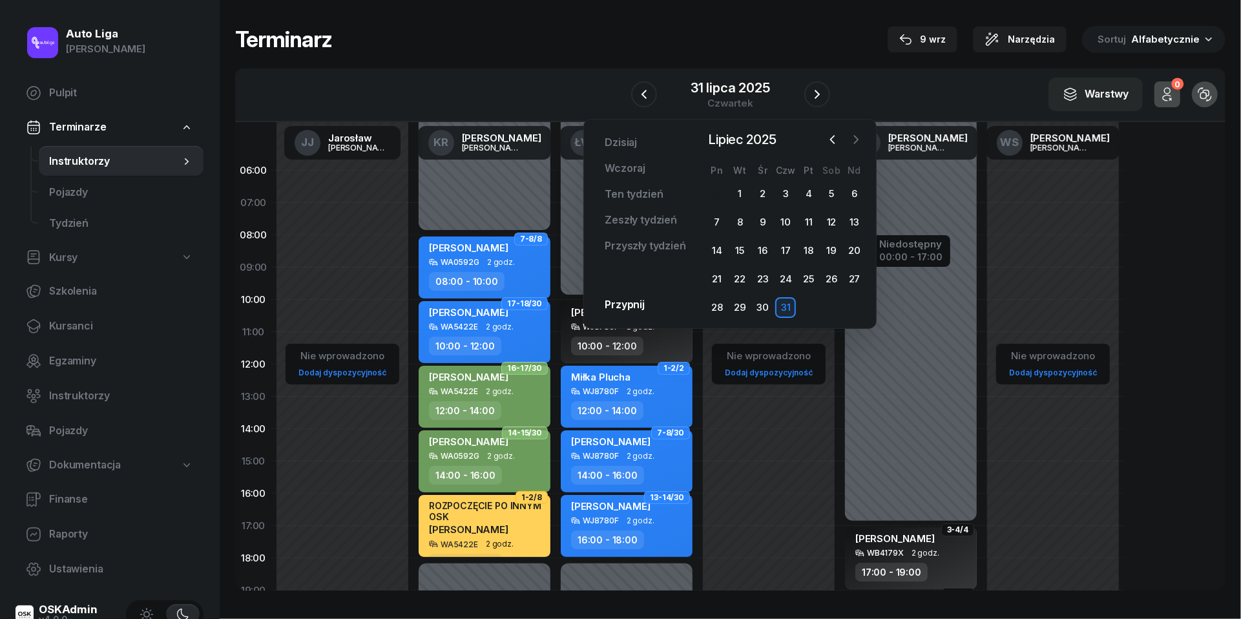
click at [862, 140] on icon "button" at bounding box center [856, 139] width 13 height 13
click at [789, 225] on div "7" at bounding box center [785, 222] width 21 height 21
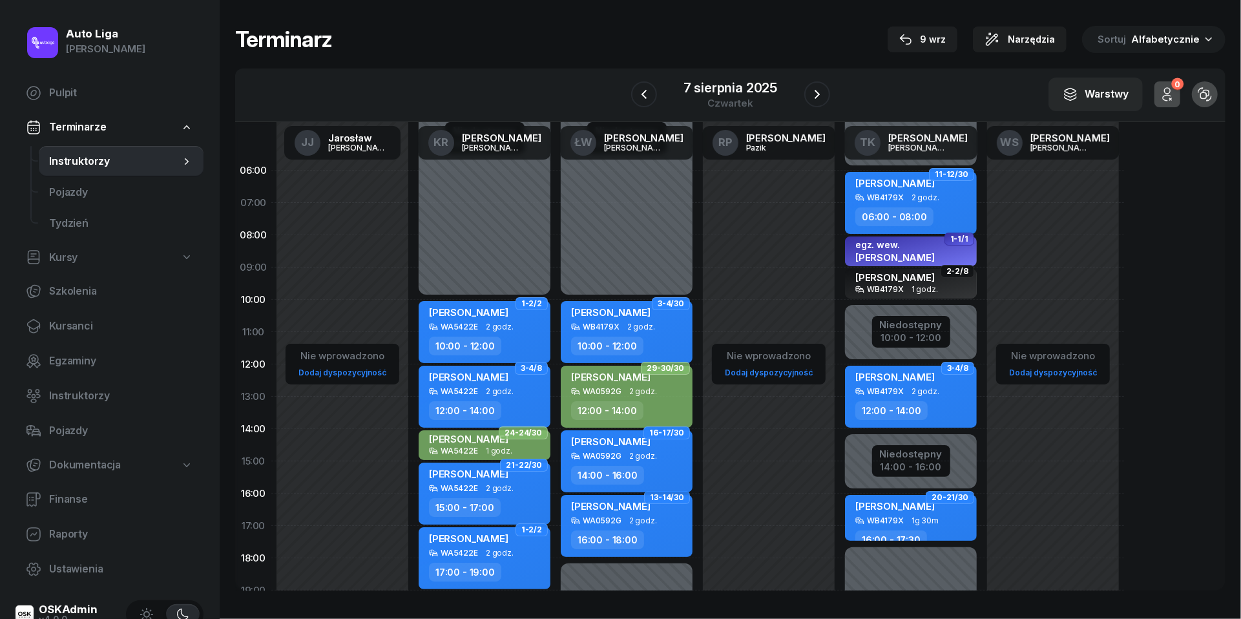
click at [646, 454] on span "2 godz." at bounding box center [643, 456] width 28 height 9
select select "14"
select select "16"
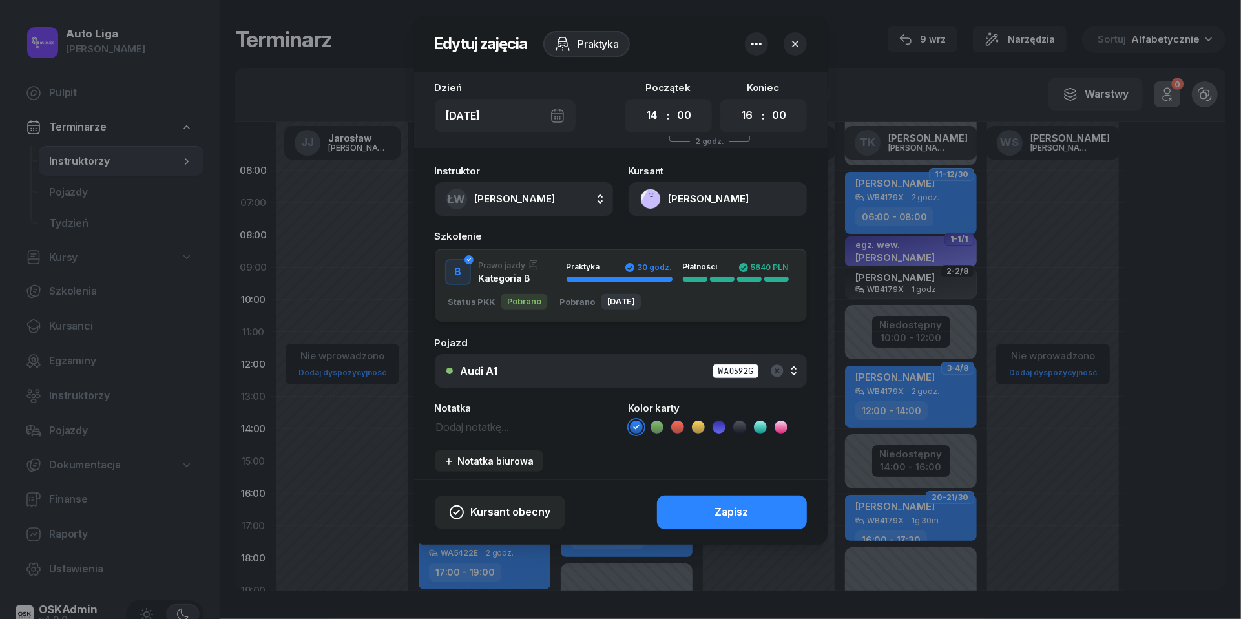
click at [662, 421] on icon at bounding box center [657, 427] width 13 height 13
click at [704, 505] on button "Zapisz" at bounding box center [732, 513] width 150 height 34
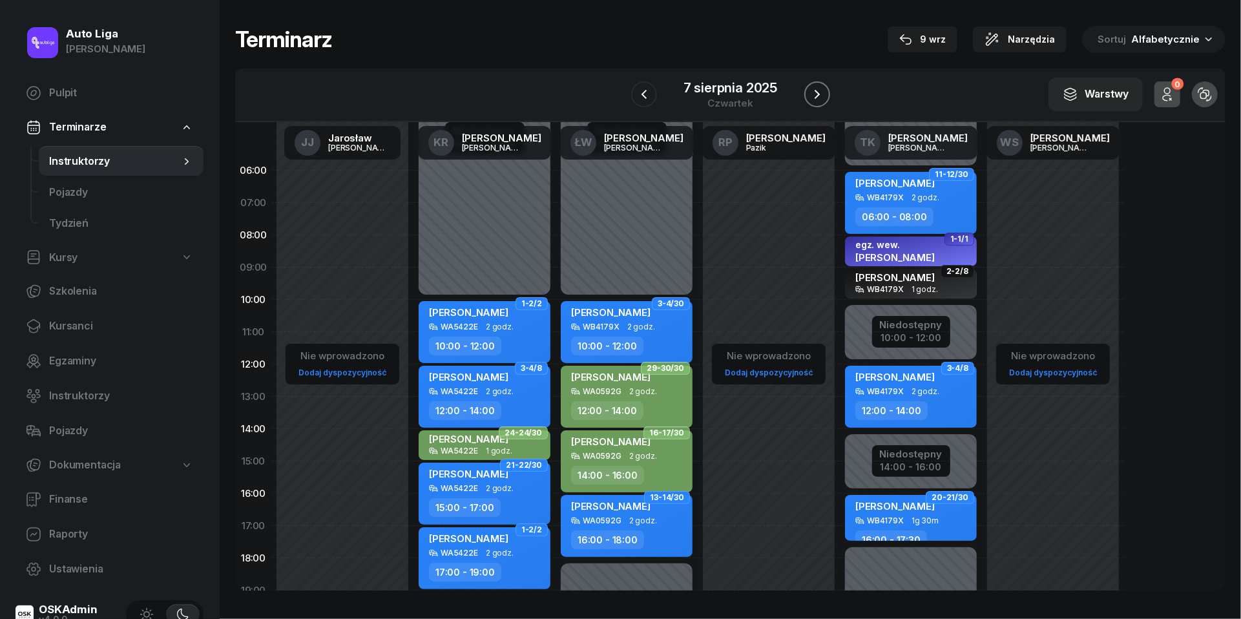
click at [815, 92] on icon "button" at bounding box center [817, 95] width 16 height 16
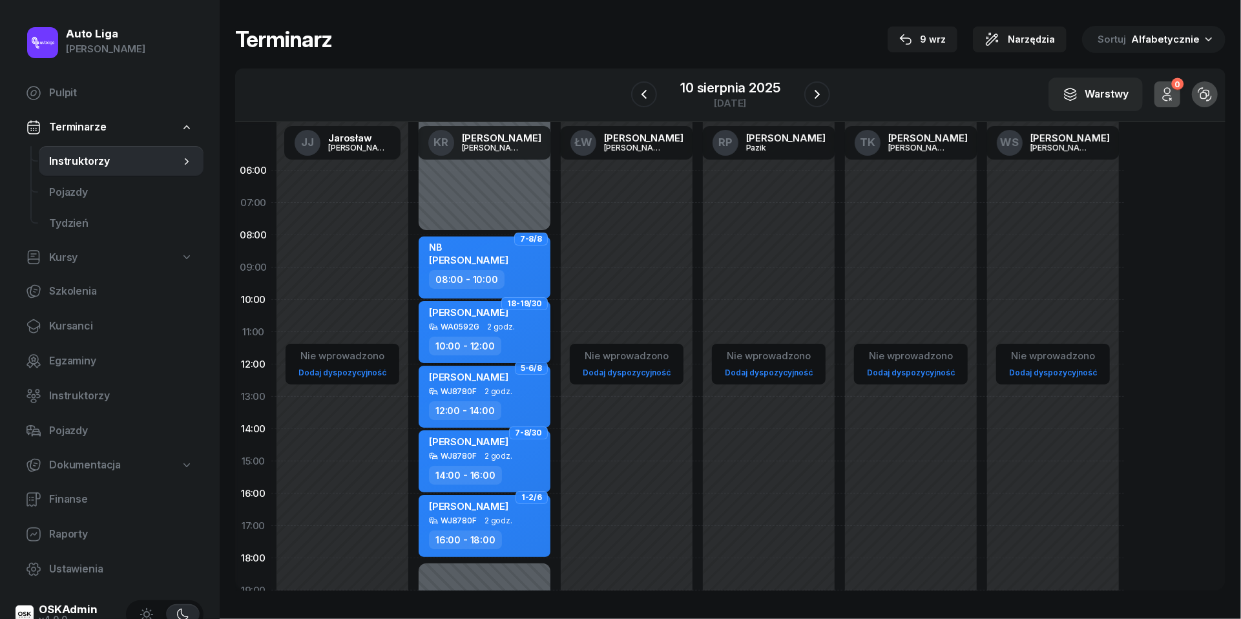
click at [477, 335] on div "[PERSON_NAME] WA0592G 2 godz. 10:00 - 12:00" at bounding box center [485, 332] width 132 height 62
select select "10"
select select "12"
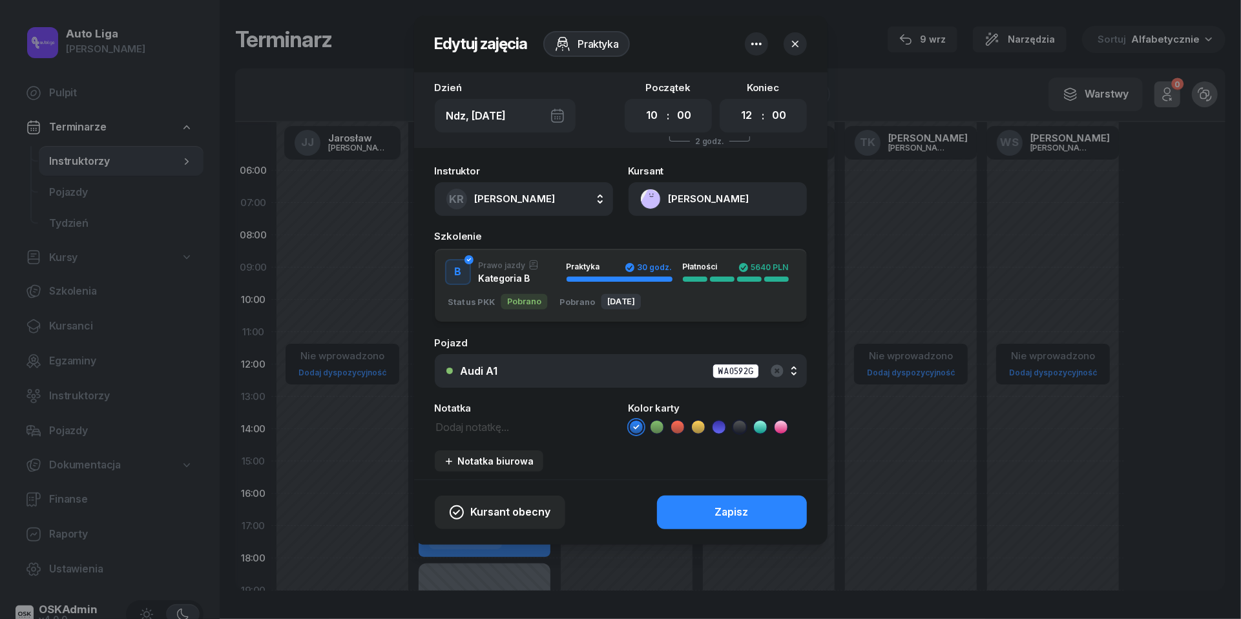
click at [662, 421] on icon at bounding box center [657, 427] width 13 height 13
click at [726, 523] on button "Zapisz" at bounding box center [732, 513] width 150 height 34
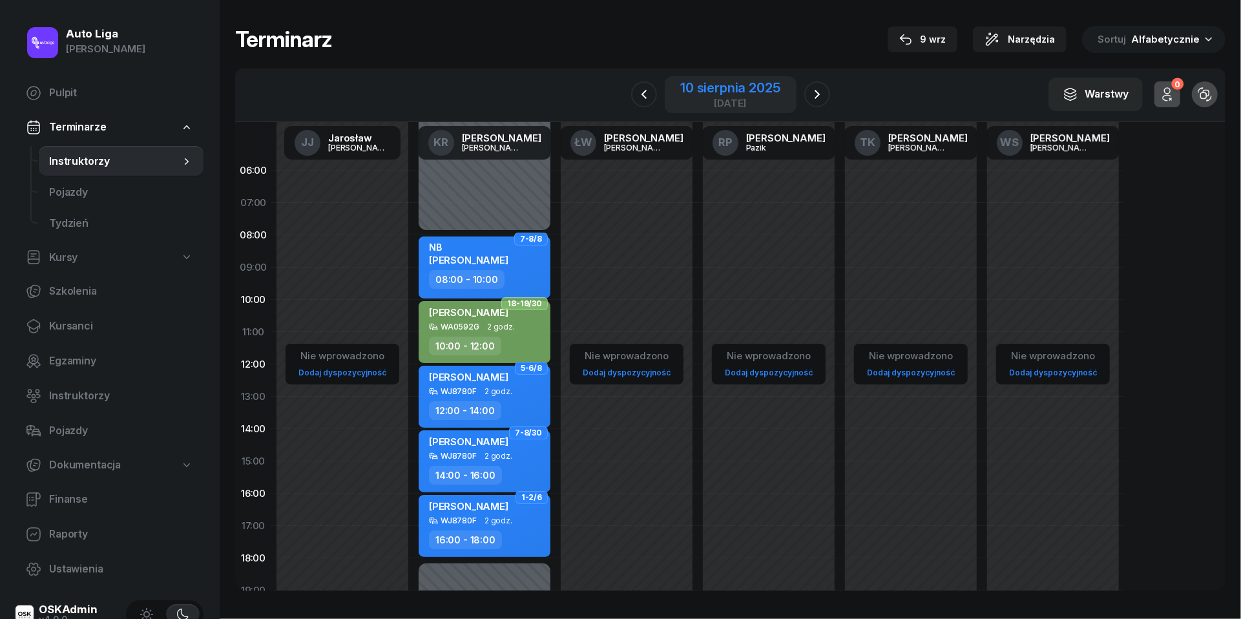
click at [736, 85] on div "10 sierpnia 2025" at bounding box center [729, 87] width 99 height 13
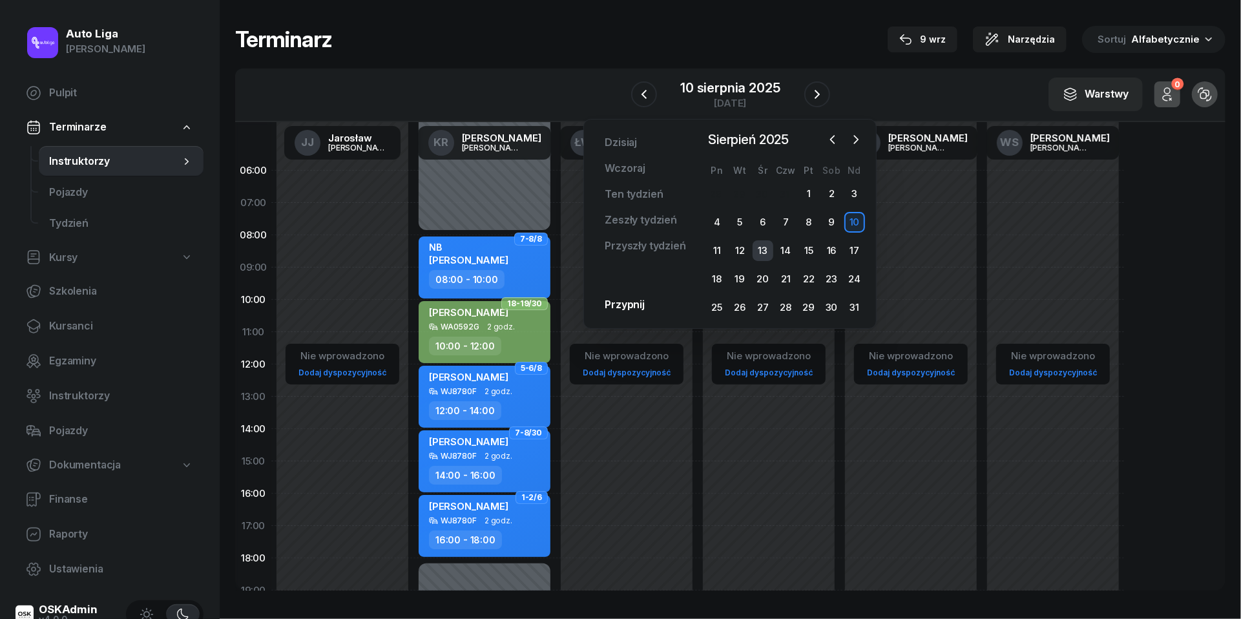
click at [755, 249] on div "13" at bounding box center [763, 250] width 21 height 21
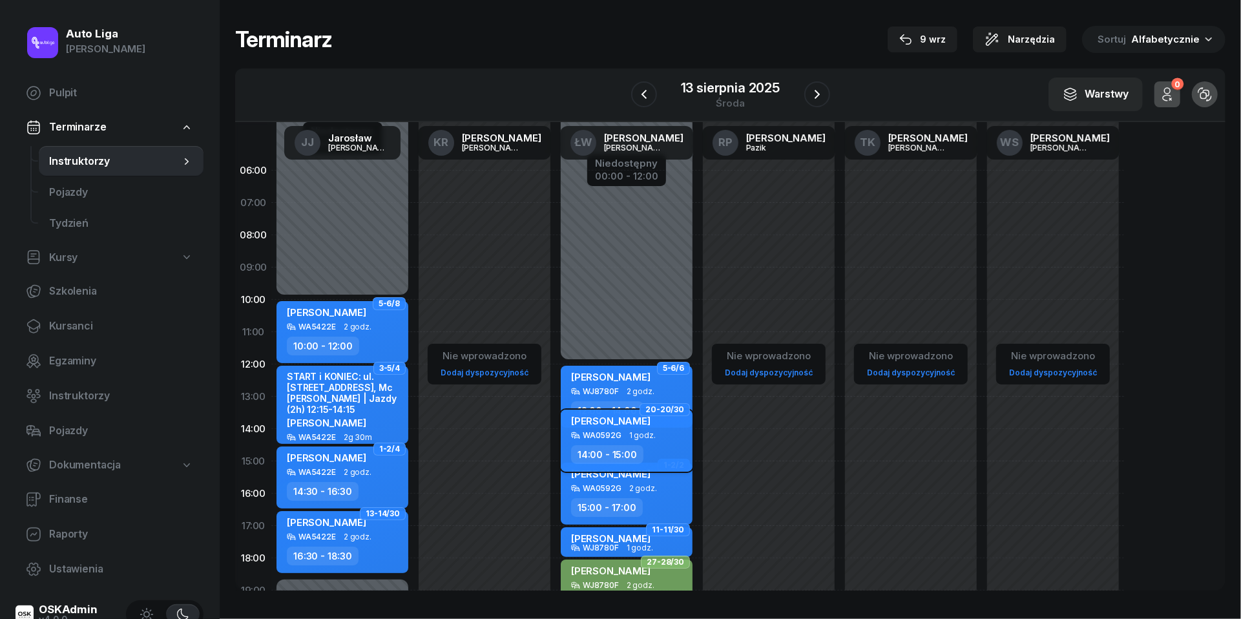
click at [657, 431] on div "WA0592G 1 godz." at bounding box center [628, 435] width 114 height 9
select select "14"
select select "15"
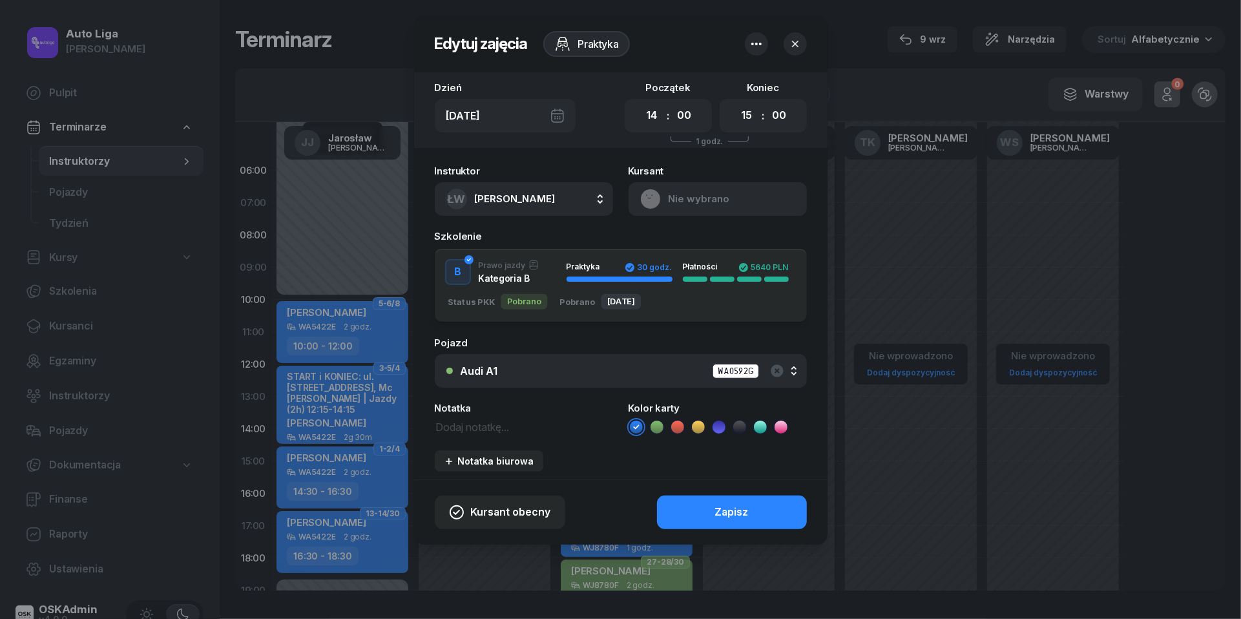
click at [657, 424] on icon at bounding box center [657, 427] width 13 height 13
click at [707, 502] on button "Zapisz" at bounding box center [732, 513] width 150 height 34
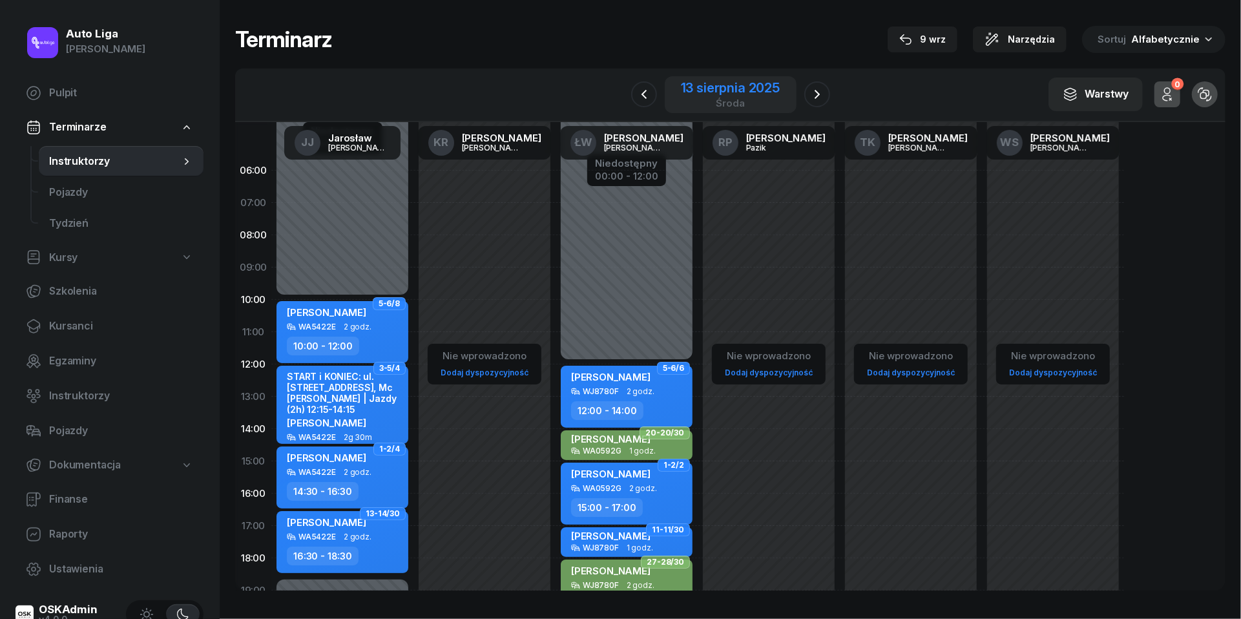
click at [742, 107] on div "środa" at bounding box center [730, 103] width 99 height 10
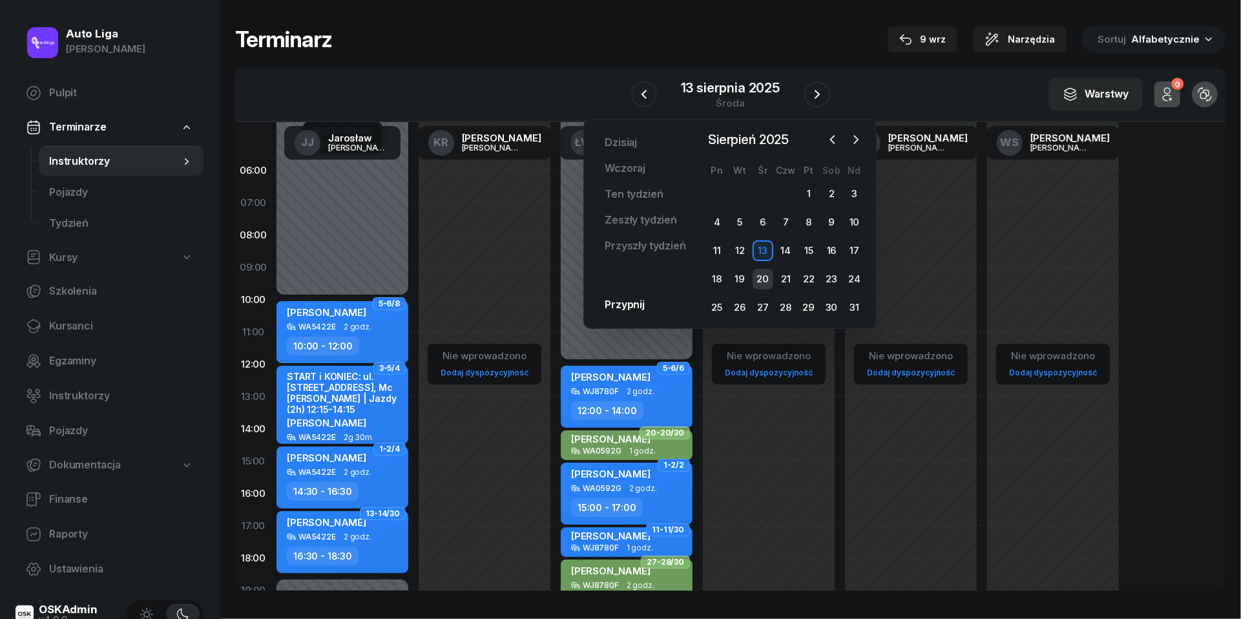
click at [763, 280] on div "20" at bounding box center [763, 279] width 21 height 21
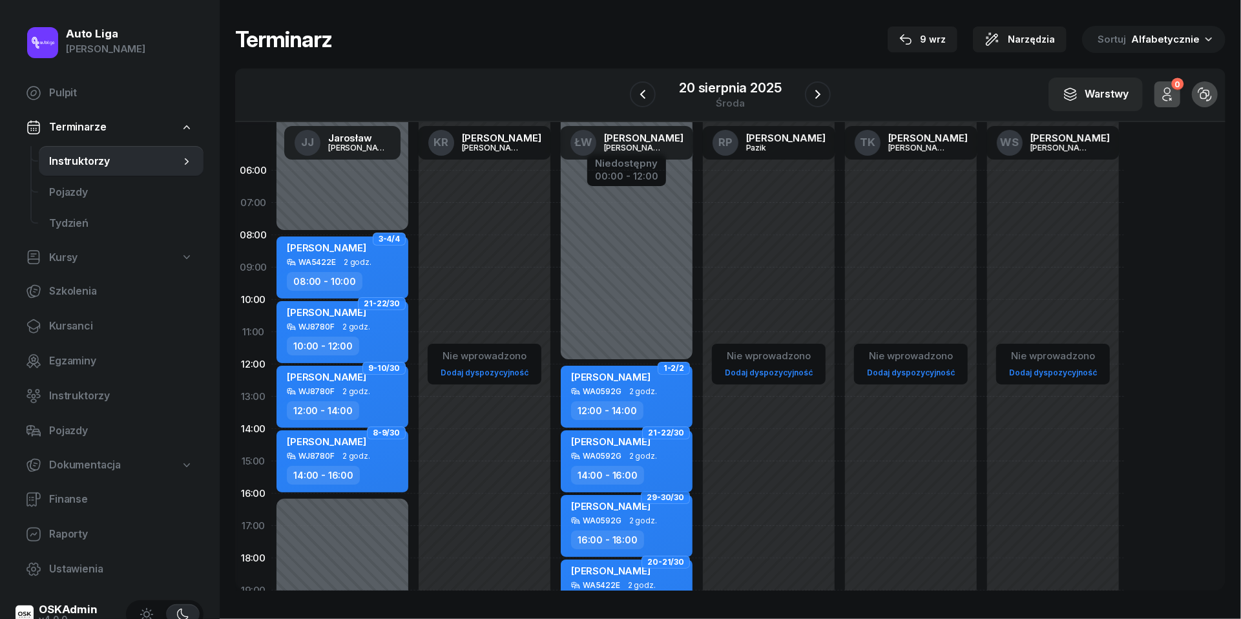
click at [663, 443] on div "[PERSON_NAME]" at bounding box center [628, 443] width 114 height 16
select select "14"
select select "16"
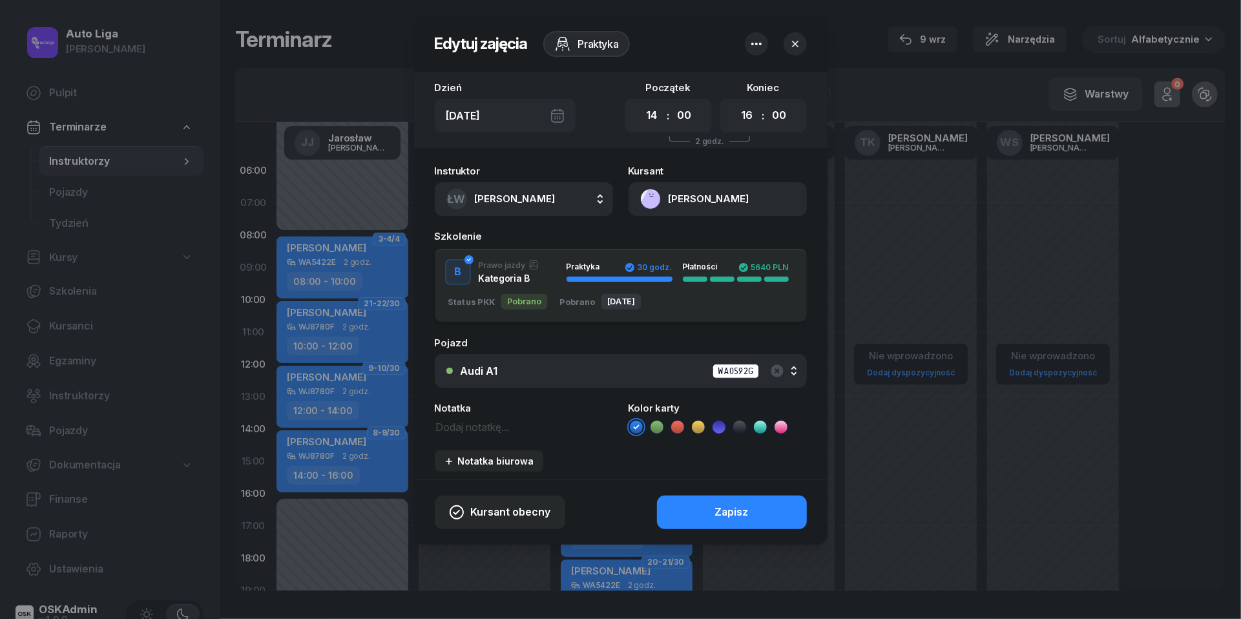
click at [659, 427] on icon at bounding box center [657, 427] width 13 height 13
click at [709, 510] on button "Zapisz" at bounding box center [732, 513] width 150 height 34
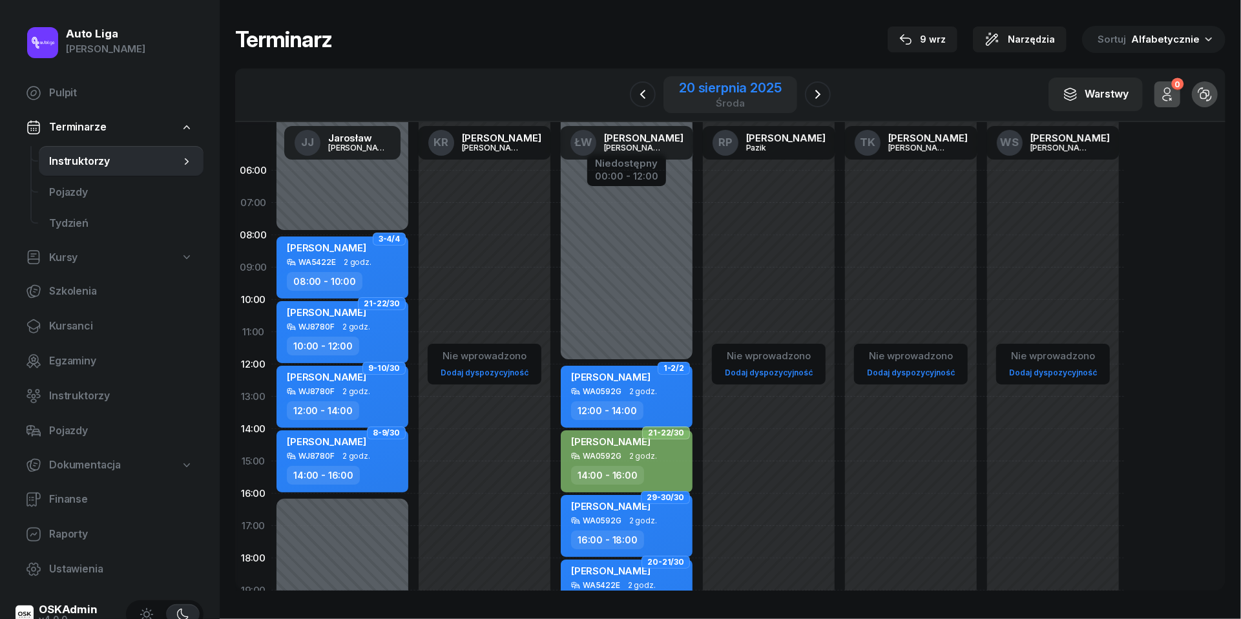
click at [719, 102] on div "środa" at bounding box center [730, 103] width 102 height 10
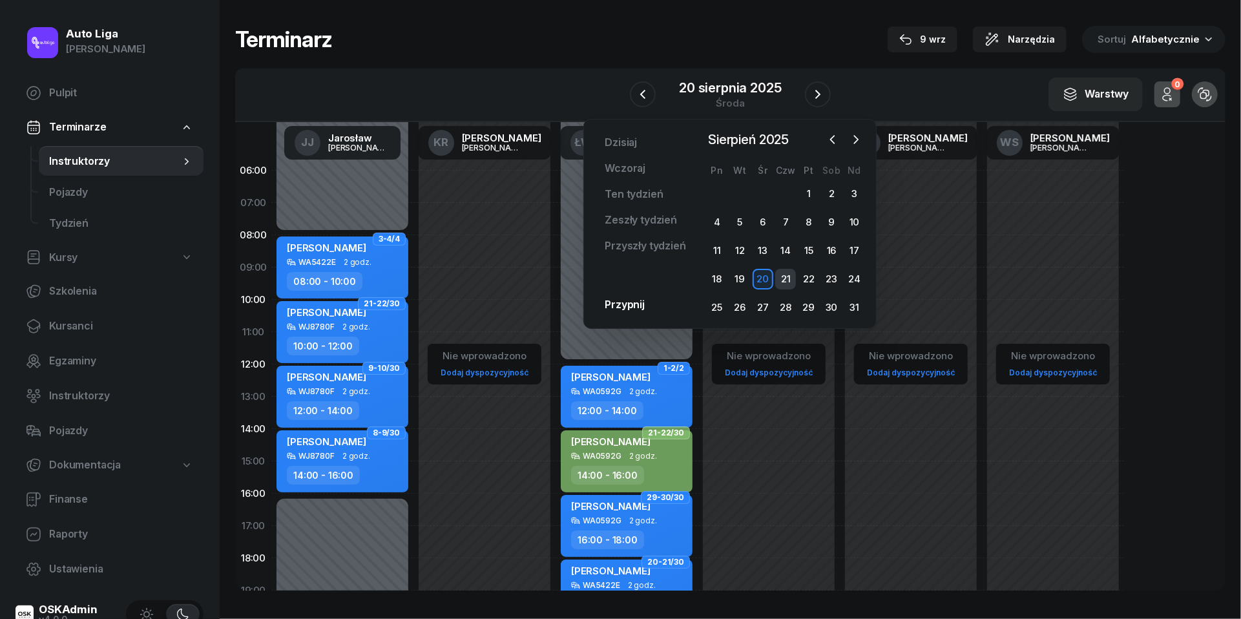
click at [789, 275] on div "21" at bounding box center [785, 279] width 21 height 21
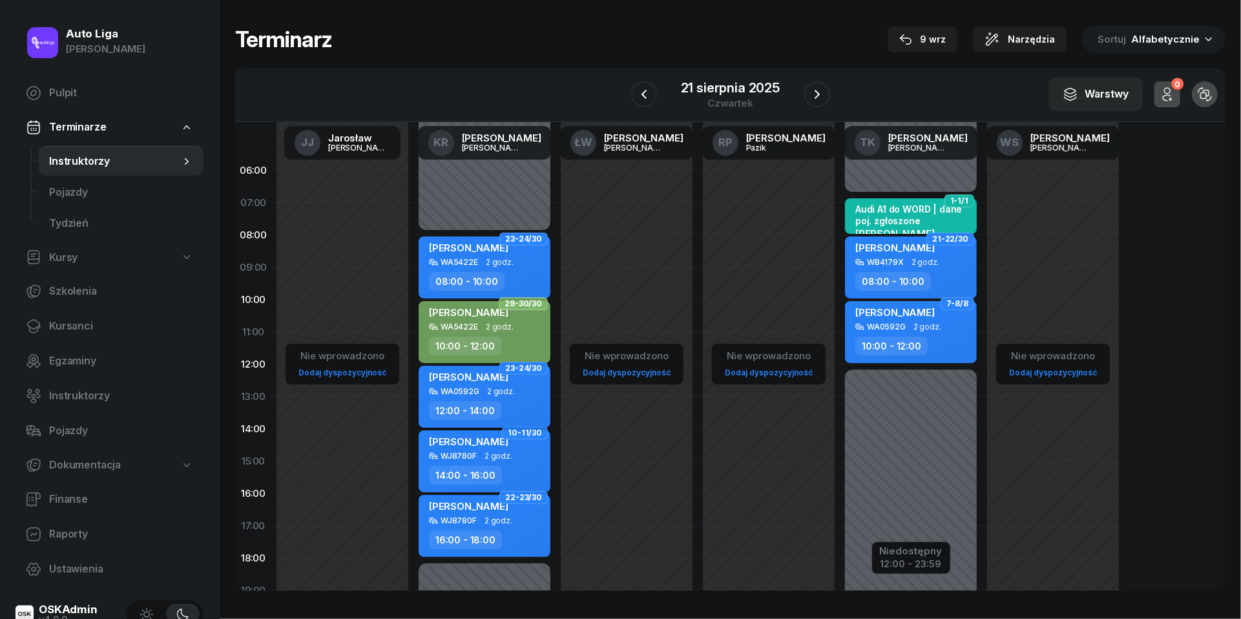
click at [516, 396] on div "[PERSON_NAME] WA0592G 2 godz. 12:00 - 14:00" at bounding box center [485, 397] width 132 height 62
select select "12"
select select "14"
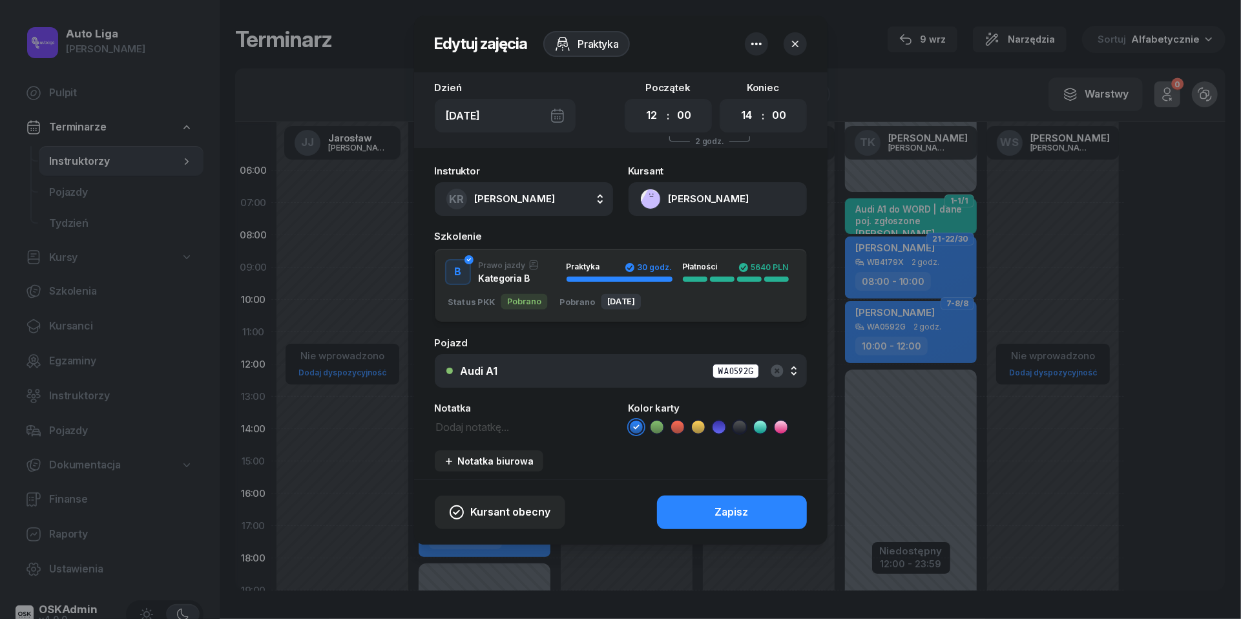
click at [659, 425] on icon at bounding box center [657, 426] width 6 height 5
click at [704, 503] on button "Zapisz" at bounding box center [732, 513] width 150 height 34
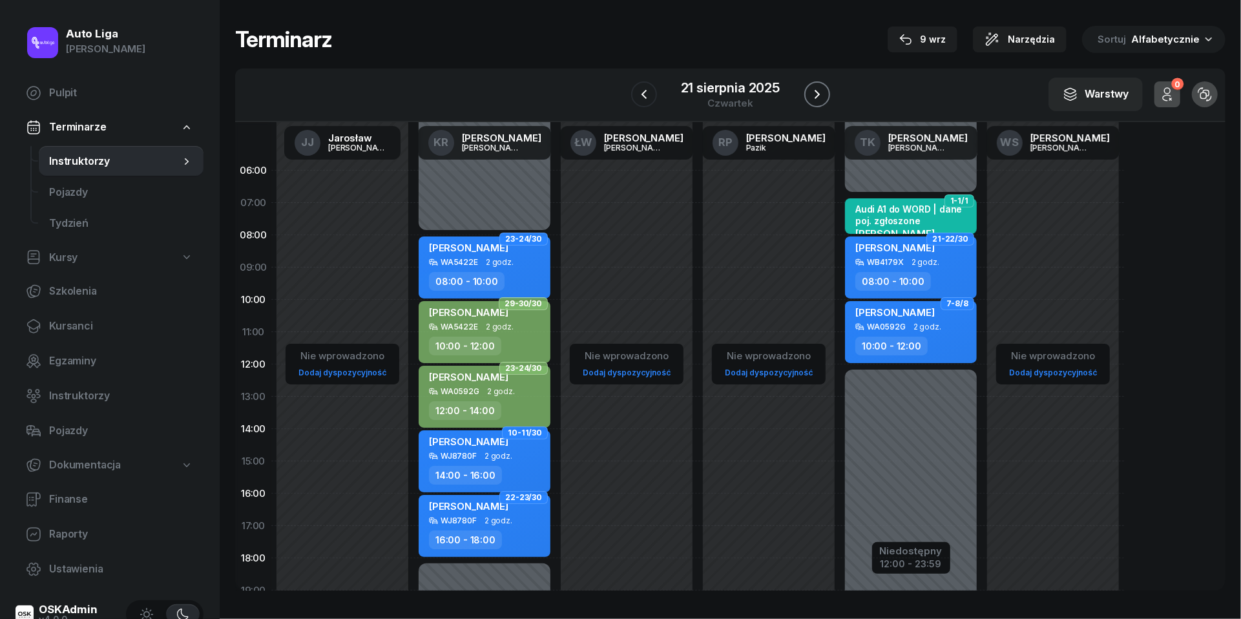
click at [822, 94] on icon "button" at bounding box center [817, 95] width 16 height 16
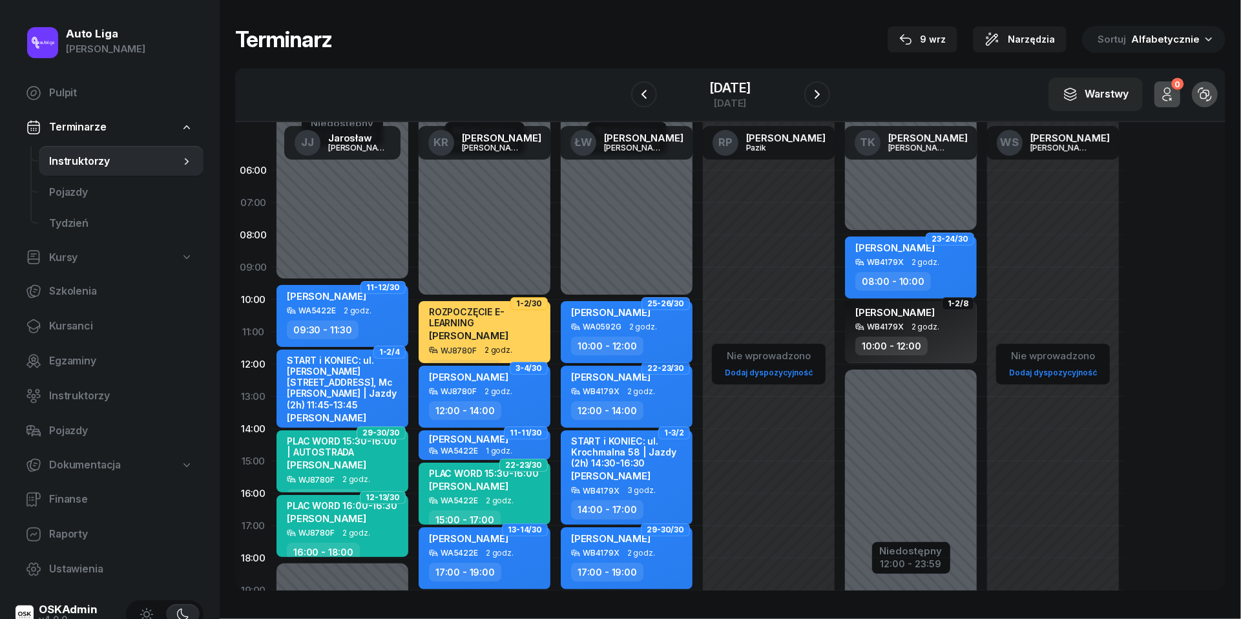
click at [659, 328] on div "WA0592G 2 godz." at bounding box center [628, 326] width 114 height 9
select select "10"
select select "12"
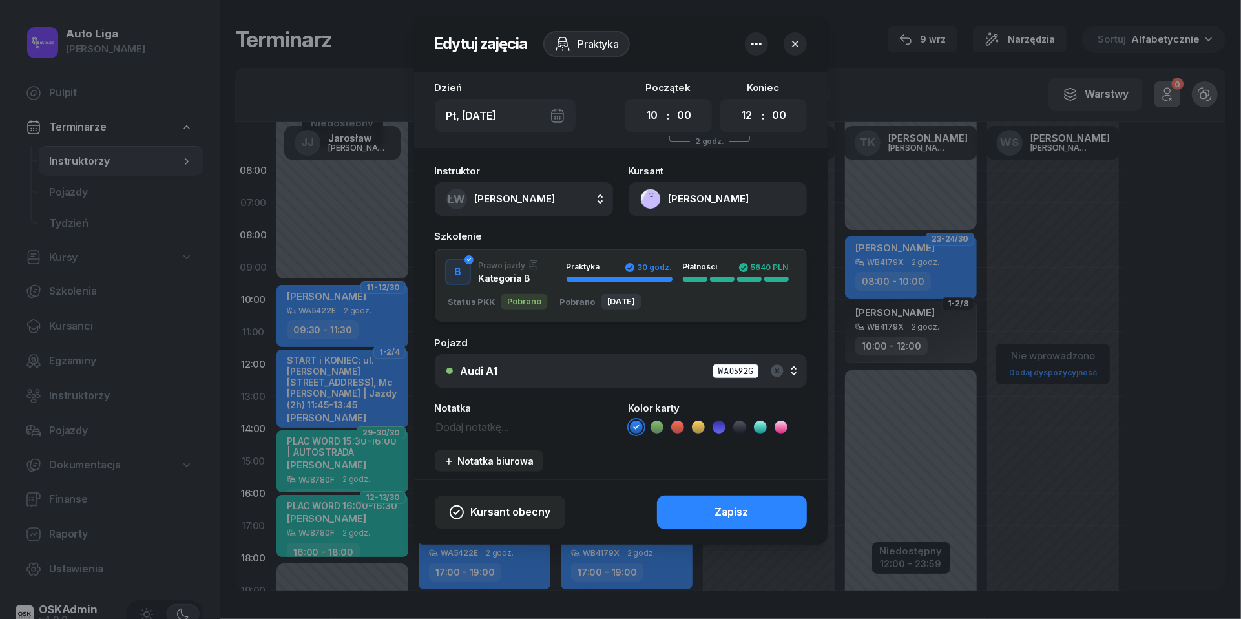
click at [660, 421] on icon at bounding box center [657, 427] width 13 height 13
click at [711, 510] on button "Zapisz" at bounding box center [732, 513] width 150 height 34
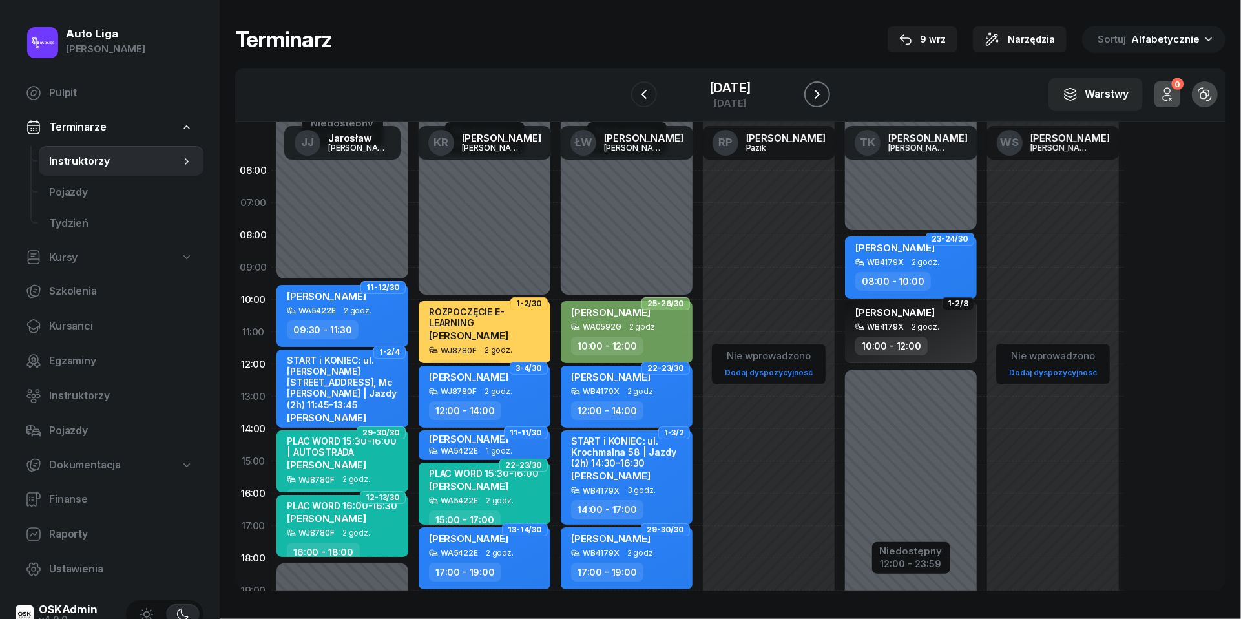
click at [827, 97] on button "button" at bounding box center [817, 94] width 26 height 26
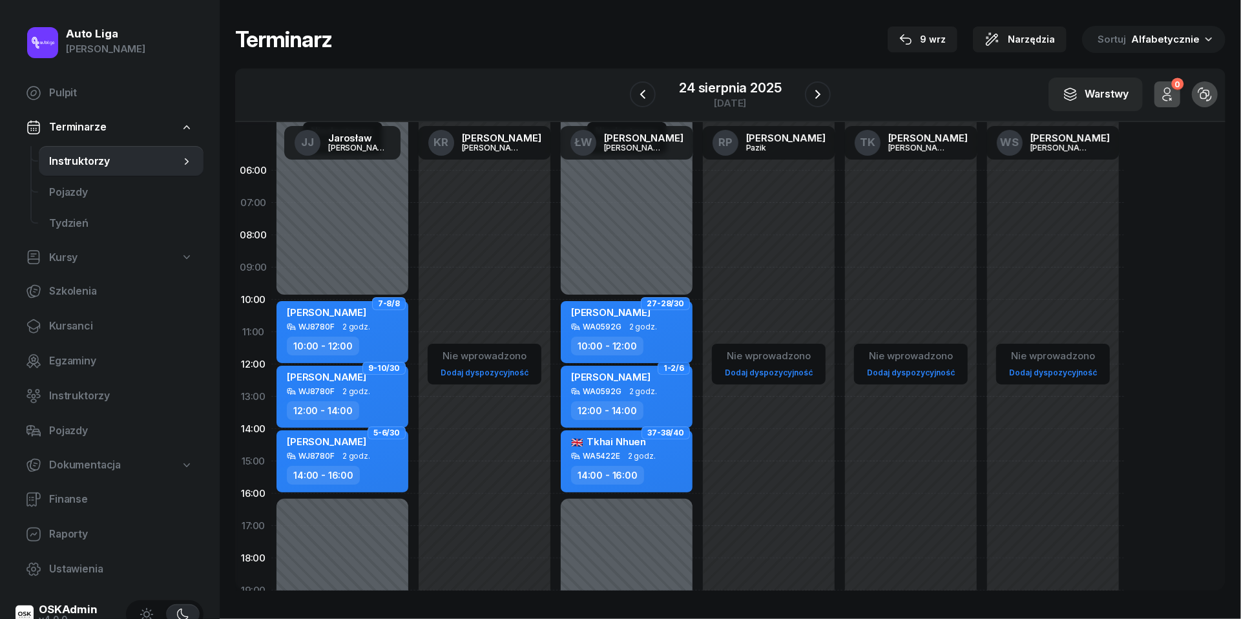
click at [633, 332] on div "[PERSON_NAME] WA0592G 2 godz. 10:00 - 12:00" at bounding box center [627, 332] width 132 height 62
select select "10"
select select "12"
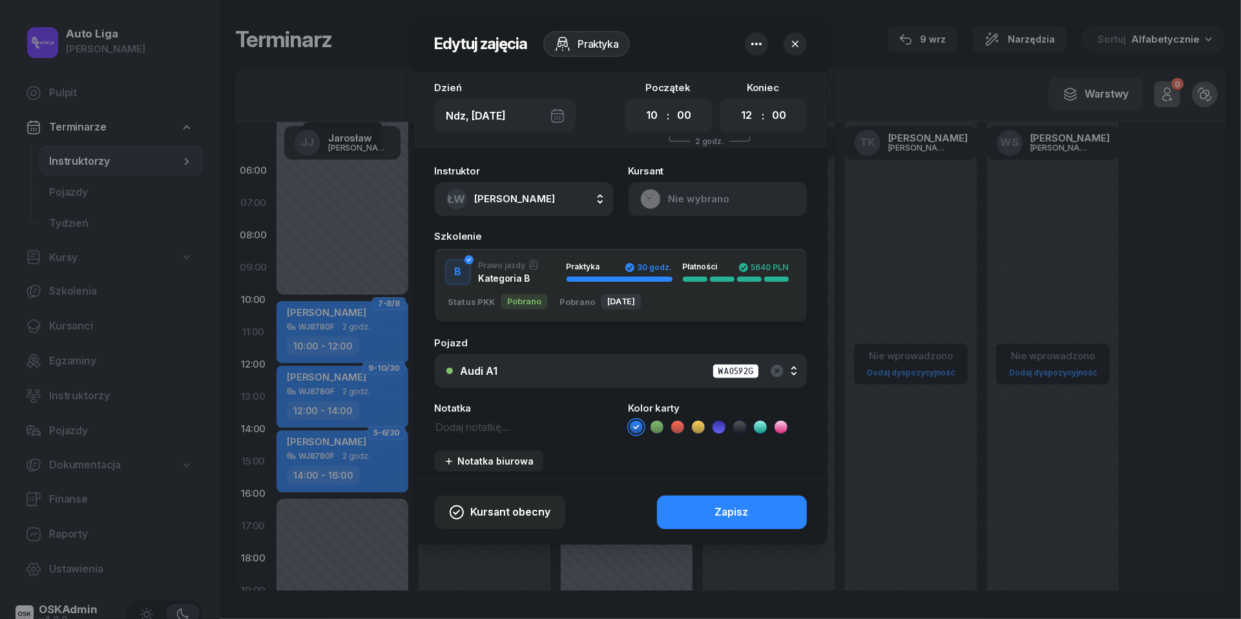
click at [662, 424] on icon at bounding box center [657, 427] width 13 height 13
click at [722, 521] on button "Zapisz" at bounding box center [732, 513] width 150 height 34
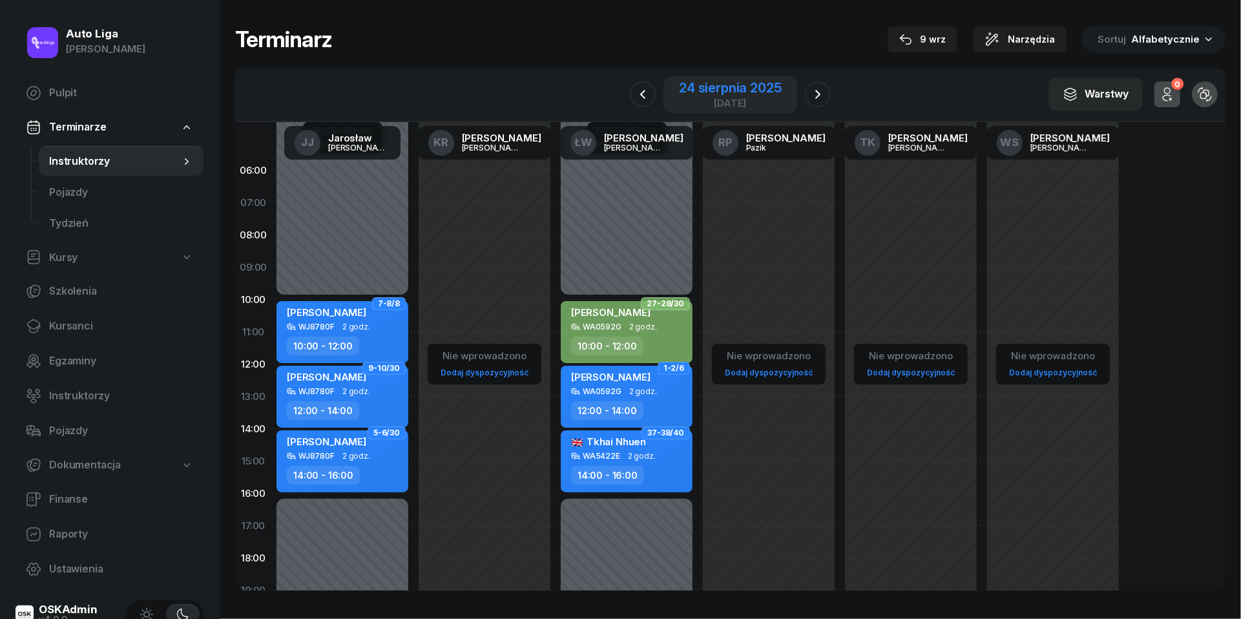
click at [743, 99] on div "[DATE]" at bounding box center [730, 103] width 102 height 10
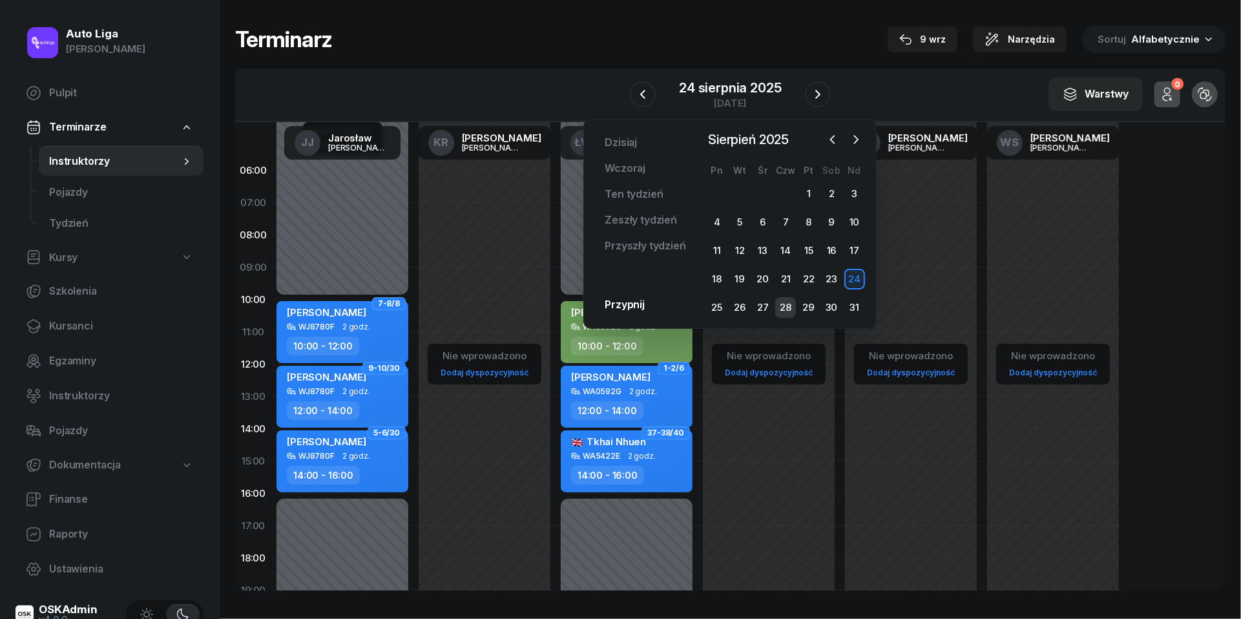
click at [788, 308] on div "28" at bounding box center [785, 307] width 21 height 21
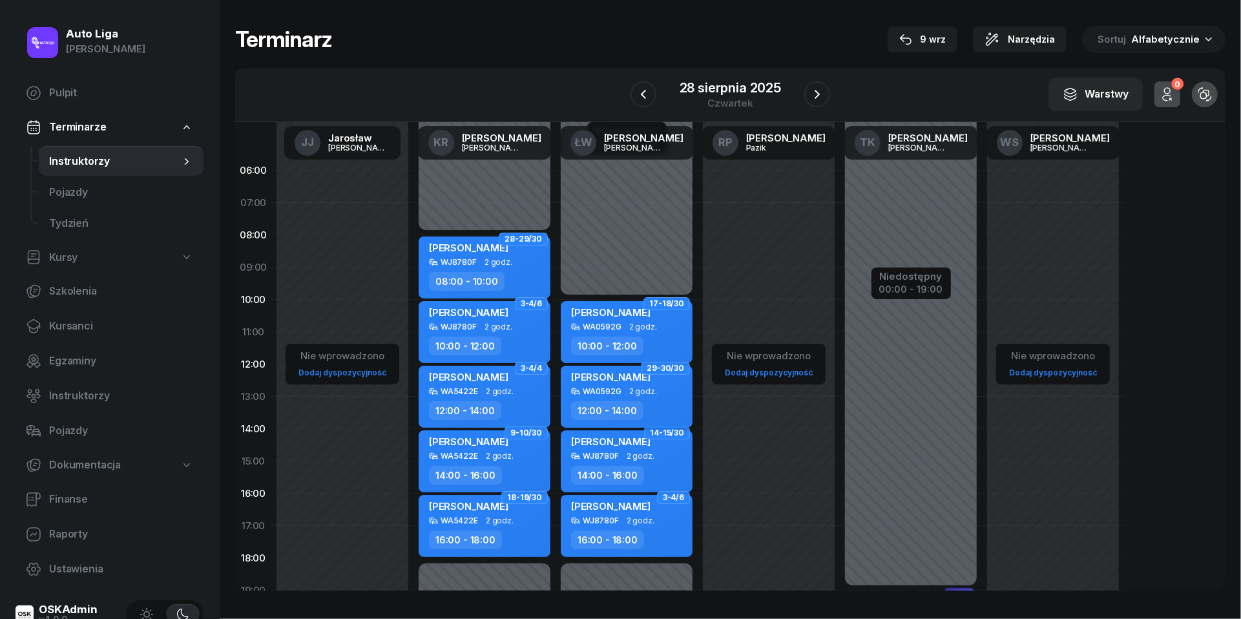
click at [654, 398] on div "[PERSON_NAME] WA0592G 2 godz. 12:00 - 14:00" at bounding box center [627, 397] width 132 height 62
select select "12"
select select "14"
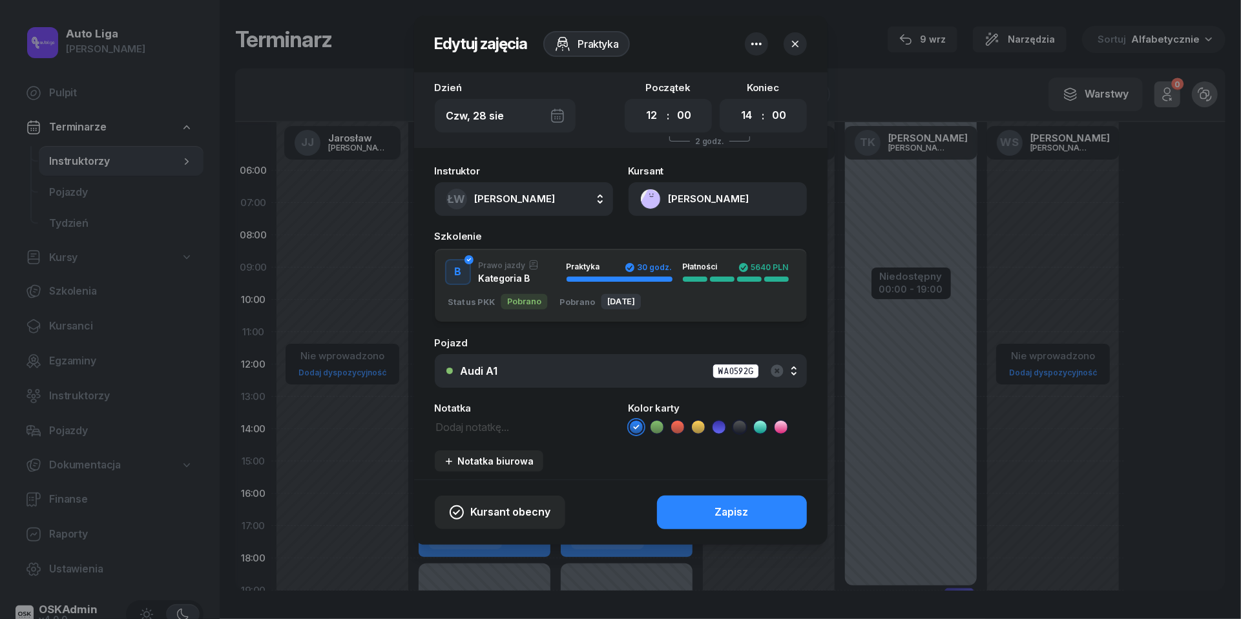
click at [655, 421] on icon at bounding box center [657, 427] width 13 height 13
click at [715, 499] on button "Zapisz" at bounding box center [732, 513] width 150 height 34
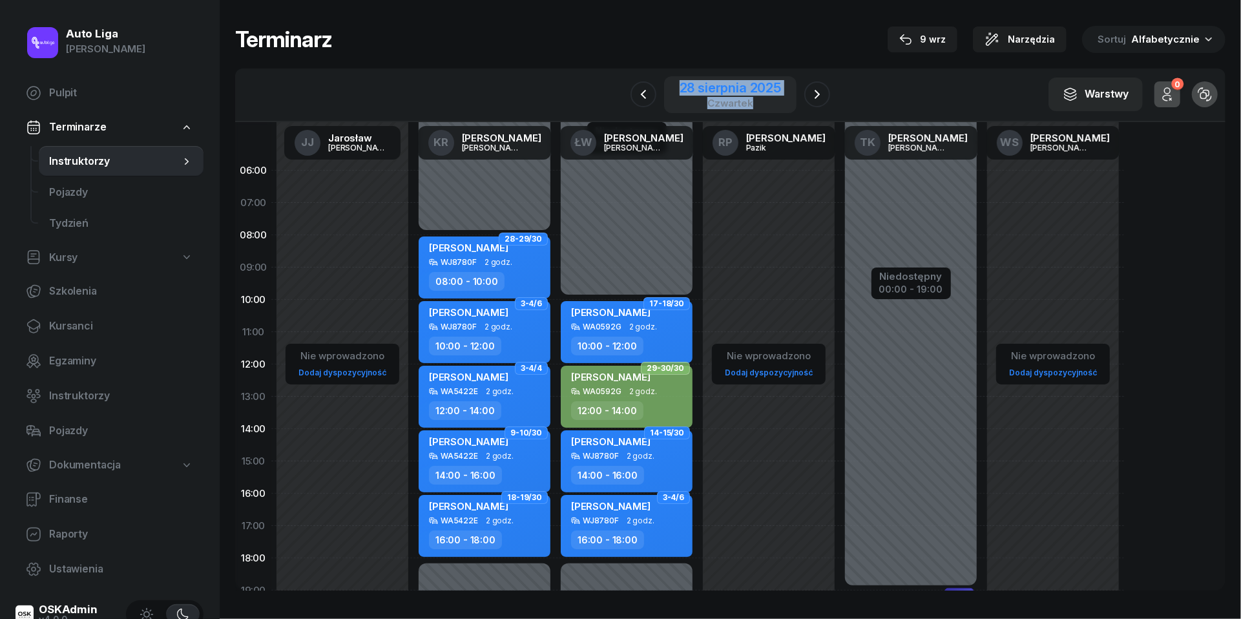
click at [742, 109] on div "[DATE]" at bounding box center [730, 94] width 132 height 37
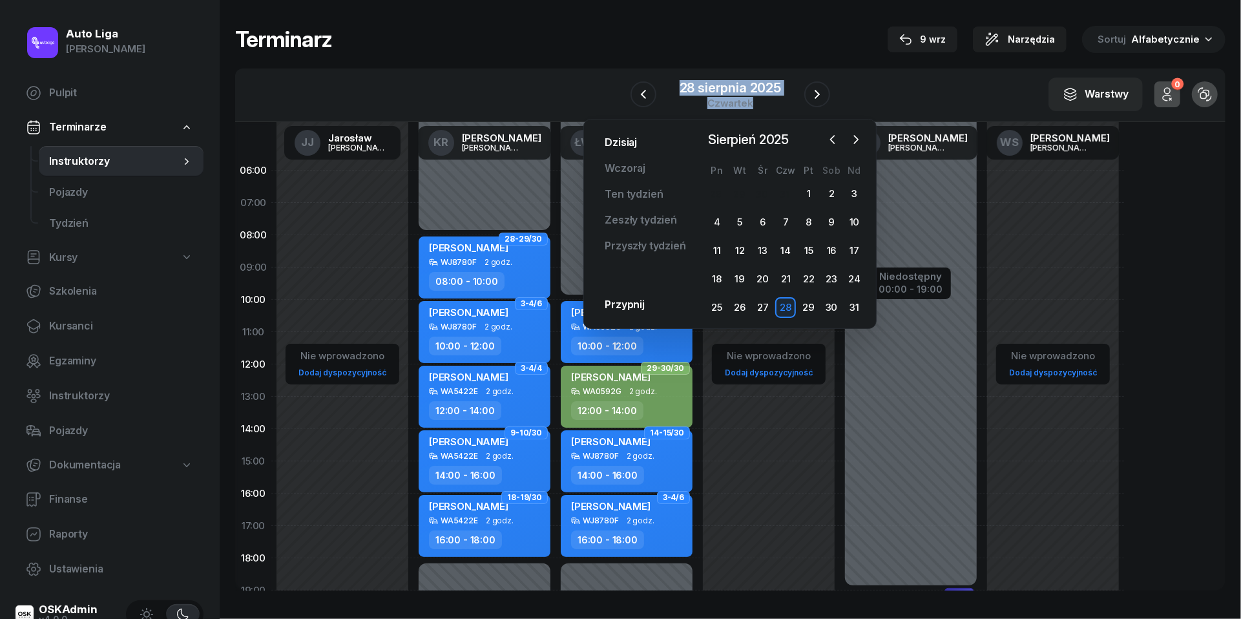
click at [624, 142] on link "Dzisiaj" at bounding box center [620, 143] width 53 height 26
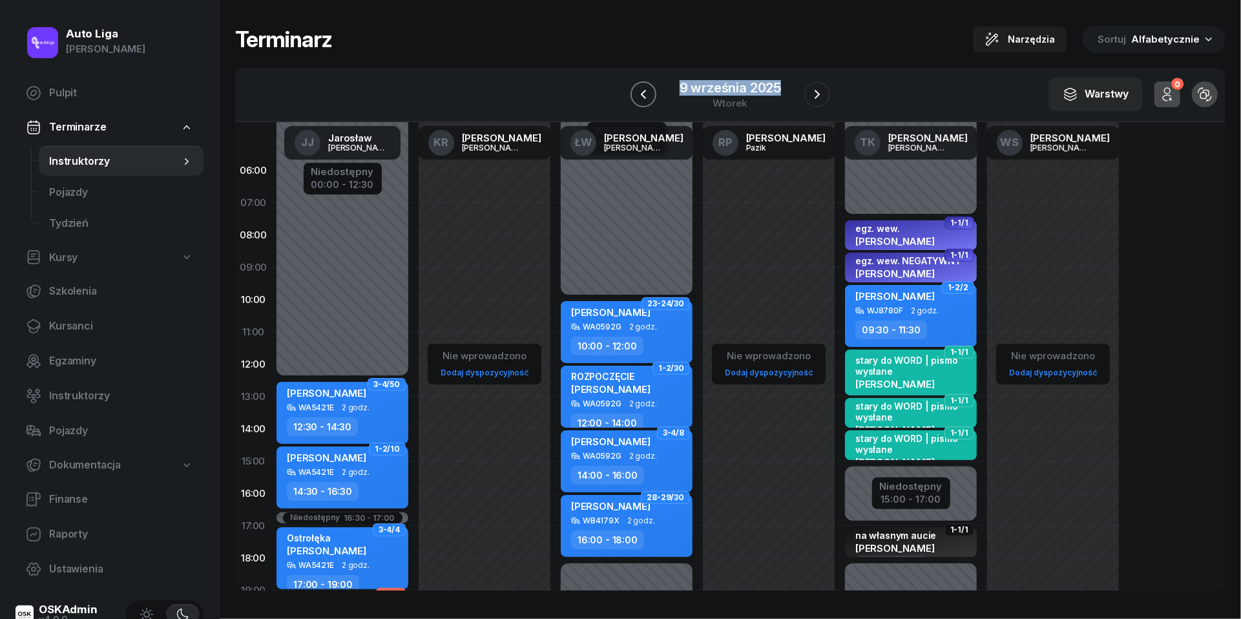
click at [647, 93] on icon "button" at bounding box center [644, 95] width 16 height 16
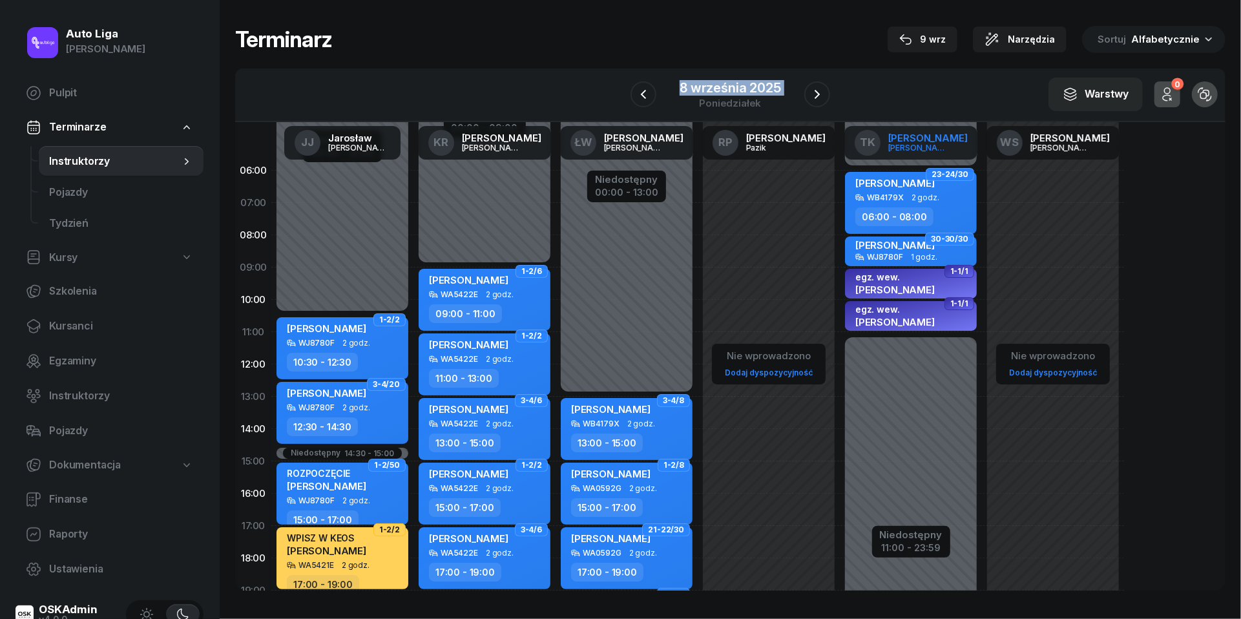
click at [875, 138] on span "TK" at bounding box center [868, 142] width 16 height 11
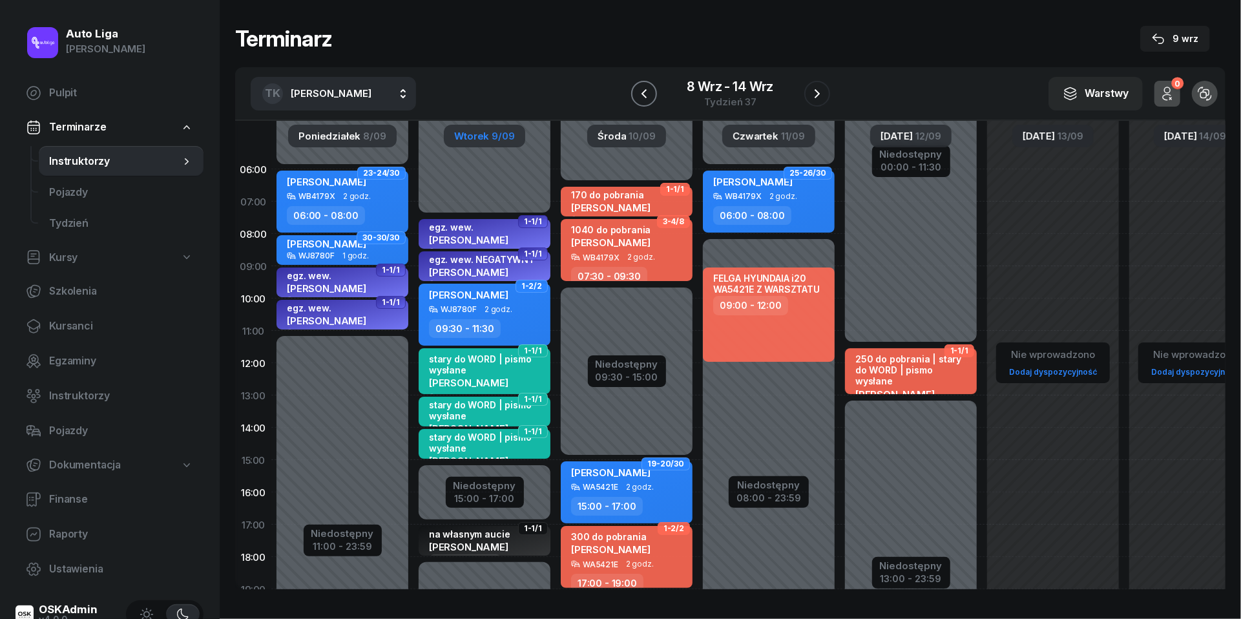
click at [641, 96] on icon "button" at bounding box center [644, 94] width 16 height 16
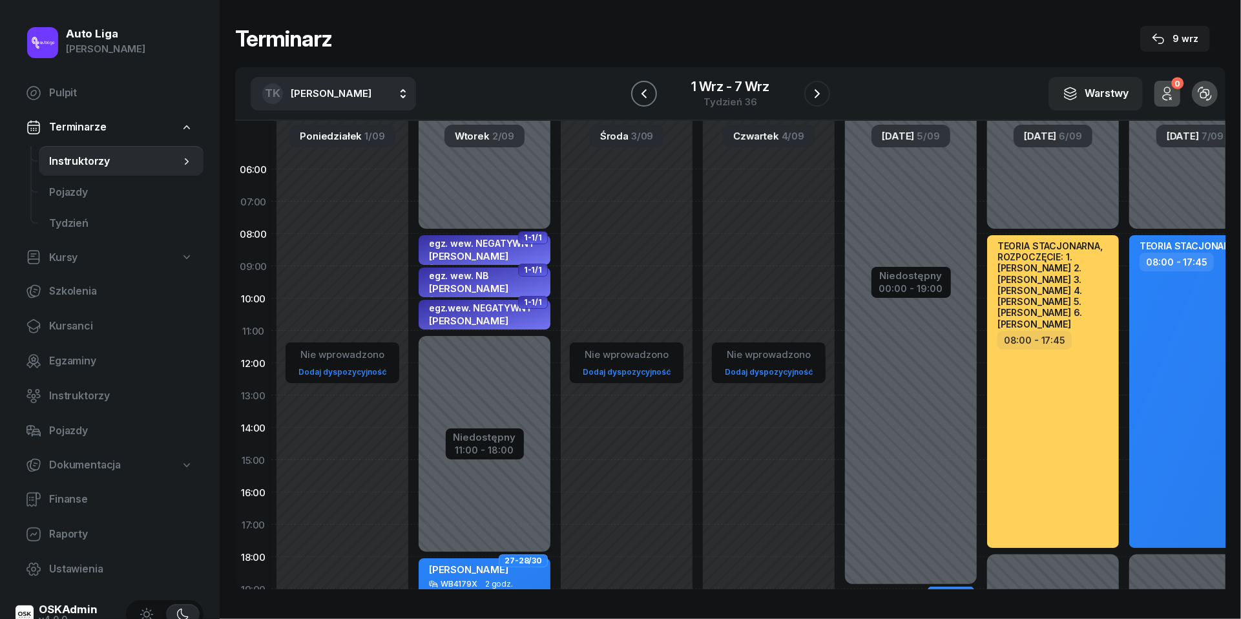
click at [641, 96] on icon "button" at bounding box center [644, 94] width 16 height 16
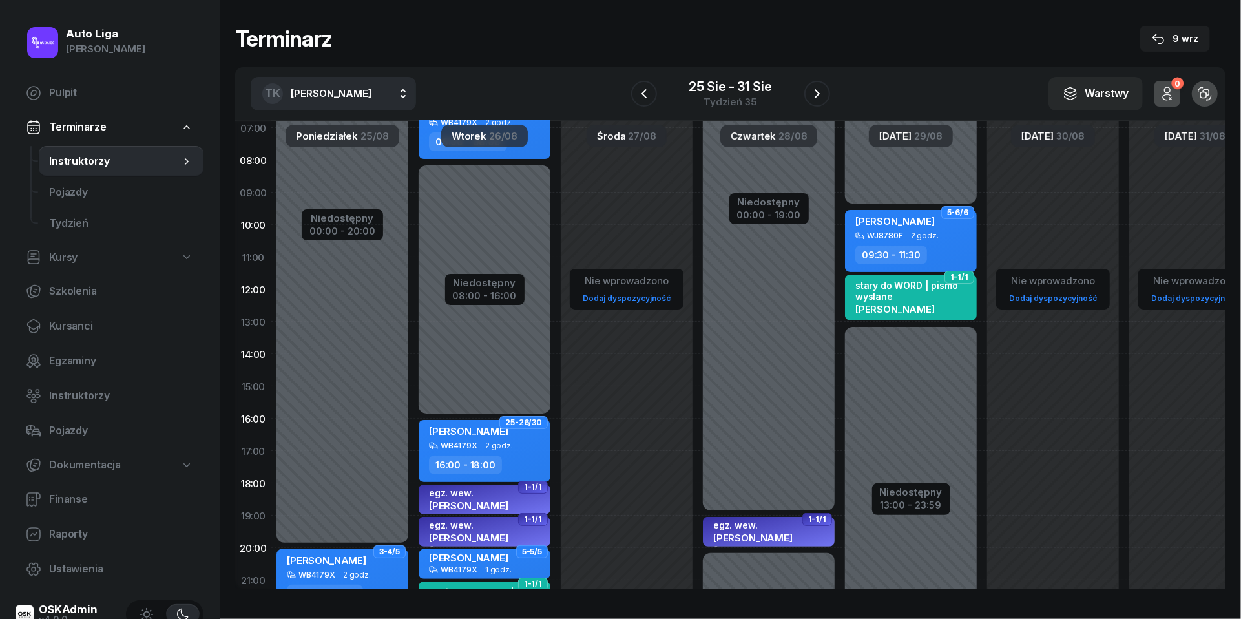
scroll to position [99, 0]
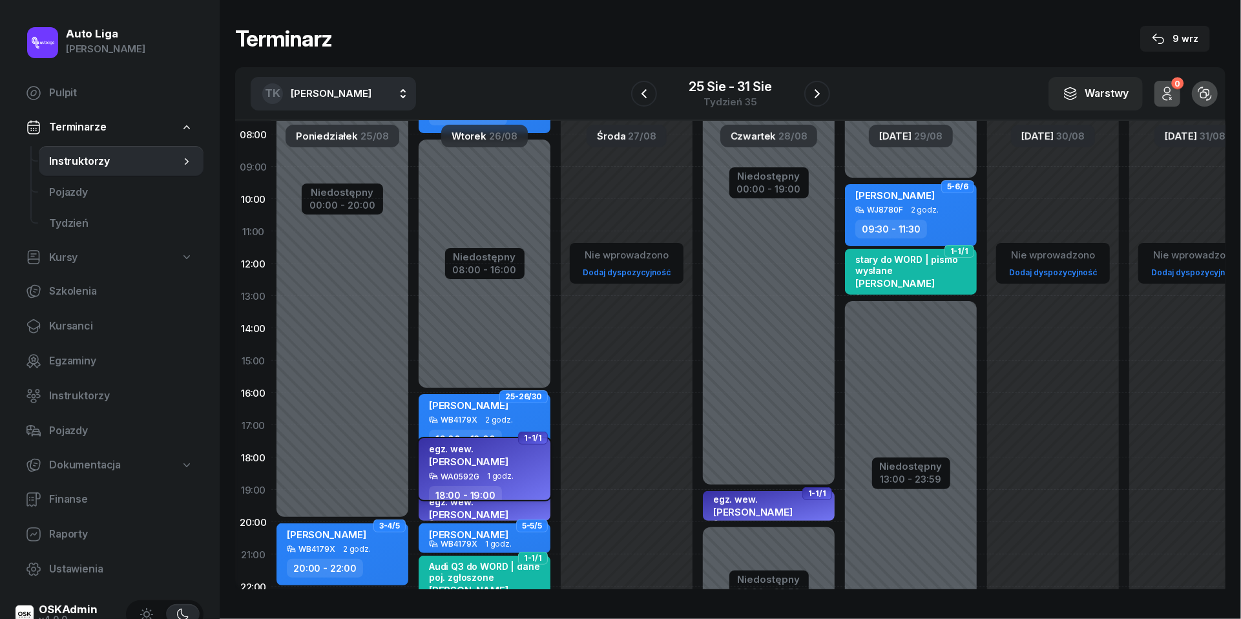
click at [505, 472] on span "1 godz." at bounding box center [500, 476] width 26 height 9
select select "18"
select select "19"
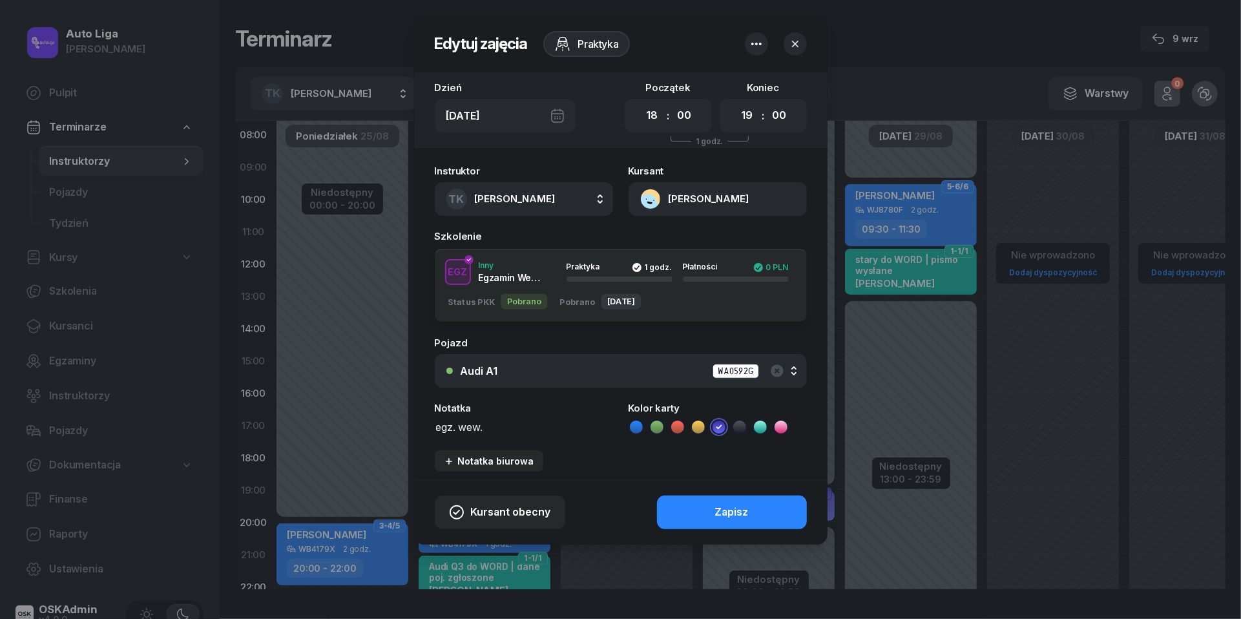
click at [656, 205] on button "[PERSON_NAME]" at bounding box center [718, 199] width 178 height 34
click at [669, 247] on div "Otwórz profil" at bounding box center [671, 243] width 63 height 17
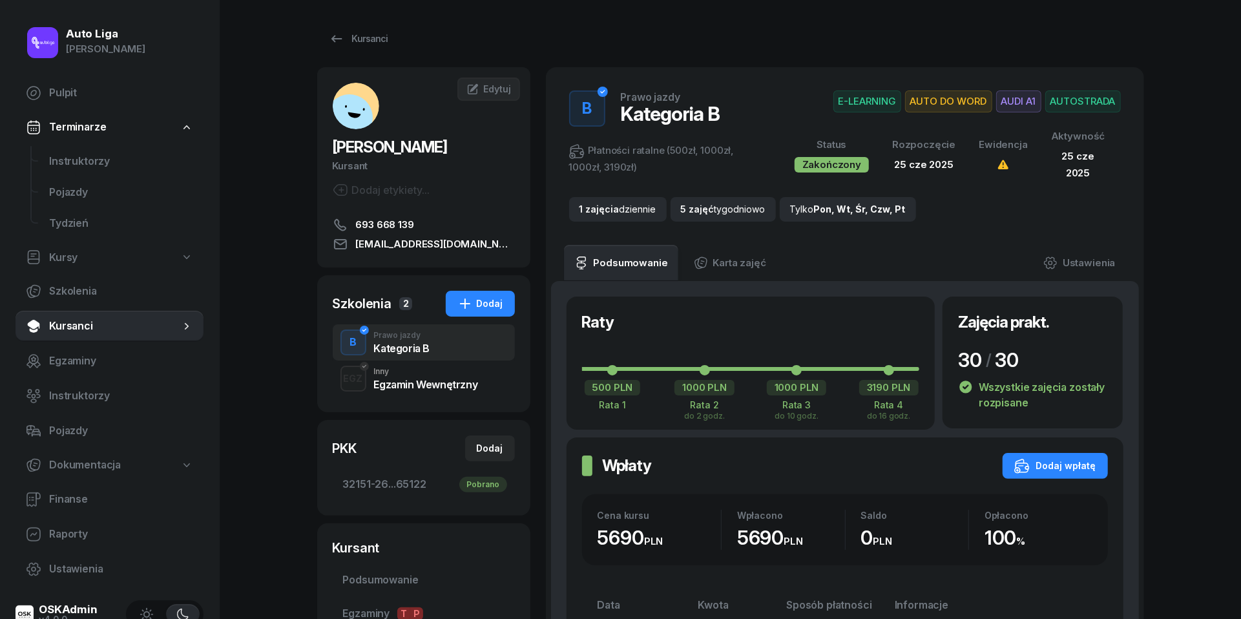
click at [413, 368] on div "Inny" at bounding box center [426, 372] width 104 height 8
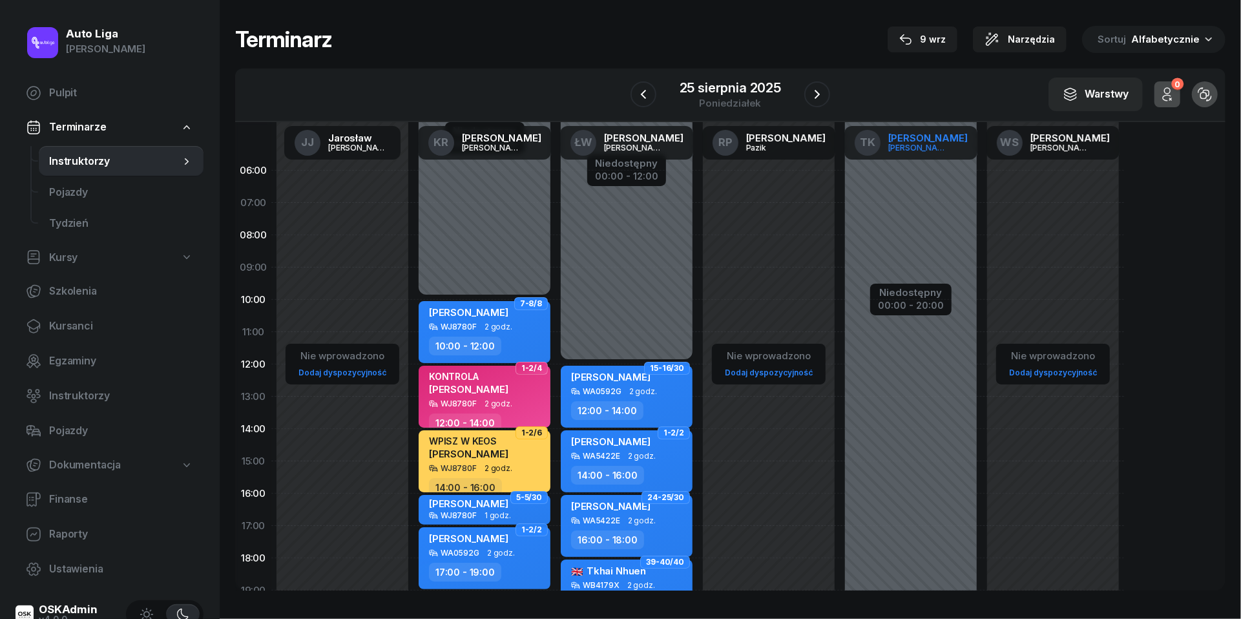
click at [913, 147] on div "[PERSON_NAME]" at bounding box center [919, 147] width 62 height 8
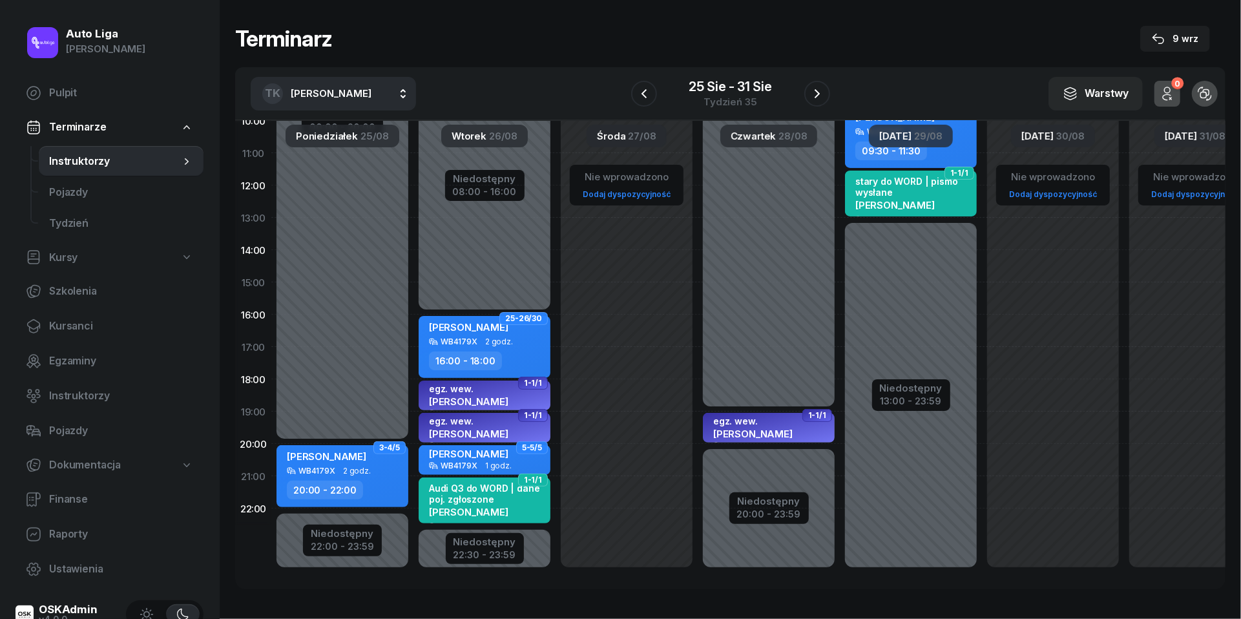
scroll to position [191, 0]
click at [642, 94] on icon "button" at bounding box center [643, 93] width 5 height 9
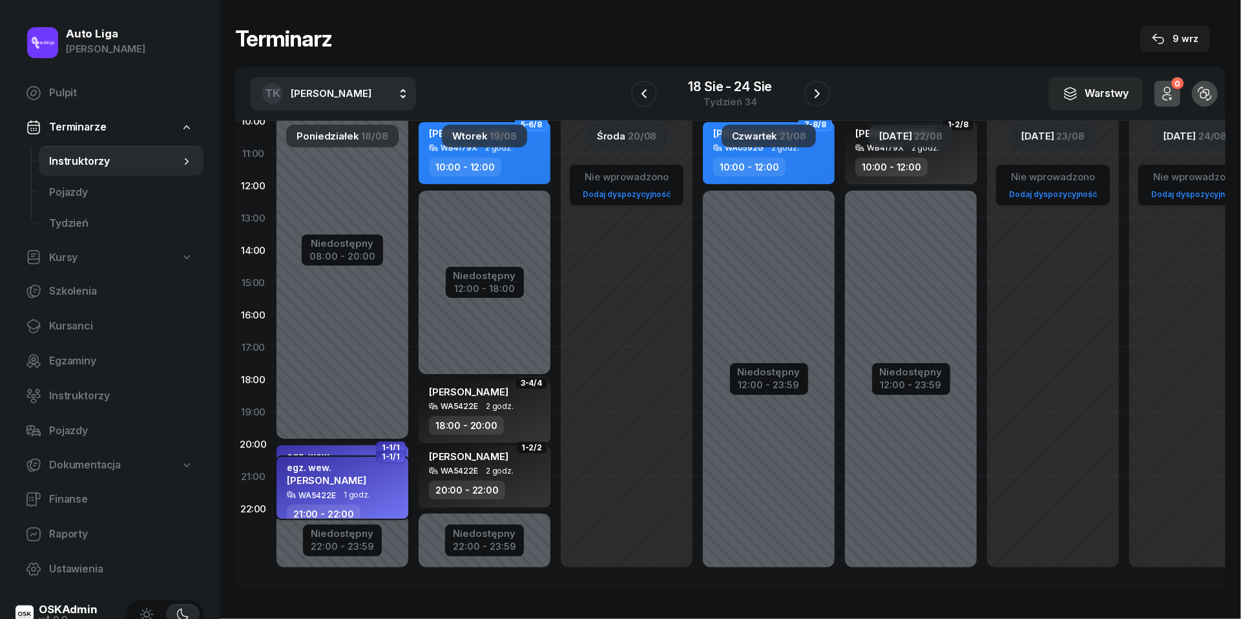
click at [314, 491] on div "WA5422E" at bounding box center [316, 495] width 37 height 8
select select "21"
select select "22"
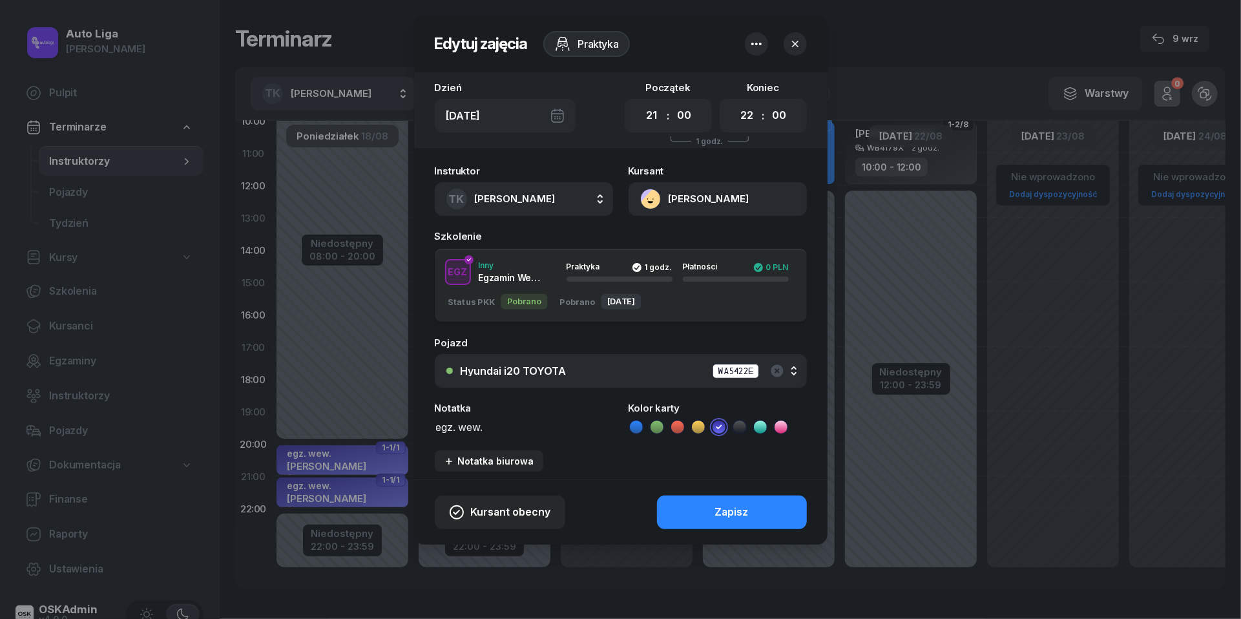
click at [654, 193] on button "[PERSON_NAME]" at bounding box center [718, 199] width 178 height 34
click at [657, 238] on div "Otwórz profil" at bounding box center [671, 243] width 63 height 17
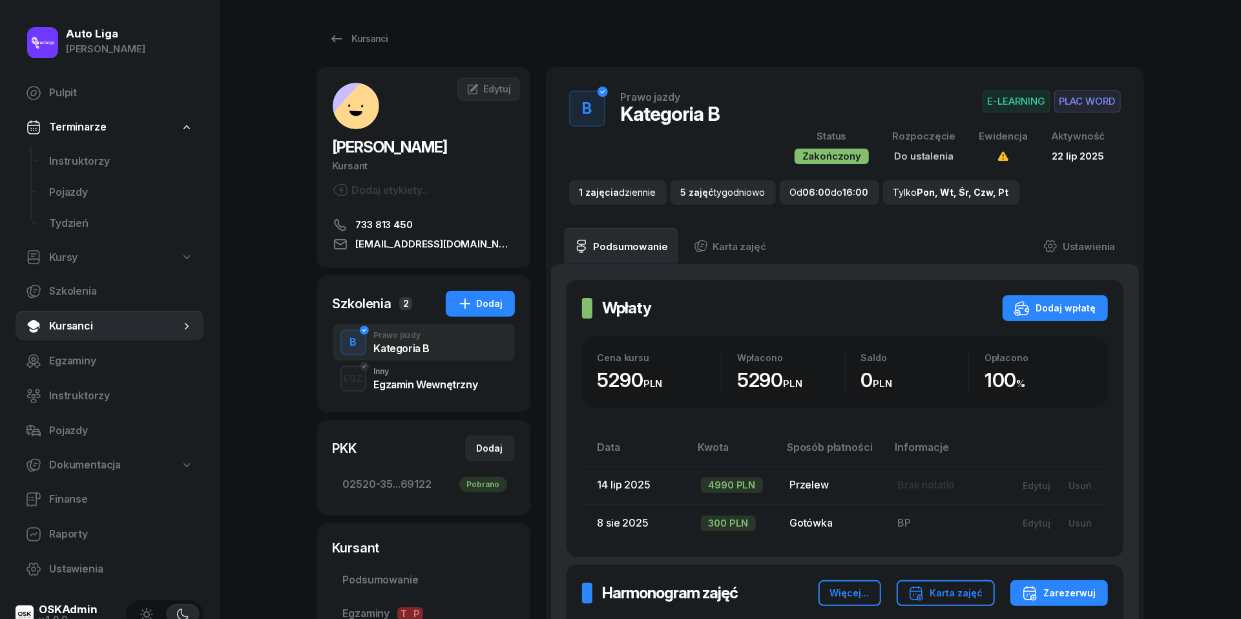
click at [407, 398] on div "Szkolenia 2 Dodaj B Prawo jazdy Kategoria B EGZ Inny Egzamin Wewnętrzny" at bounding box center [423, 343] width 213 height 137
click at [411, 385] on div "Egzamin Wewnętrzny" at bounding box center [426, 384] width 104 height 10
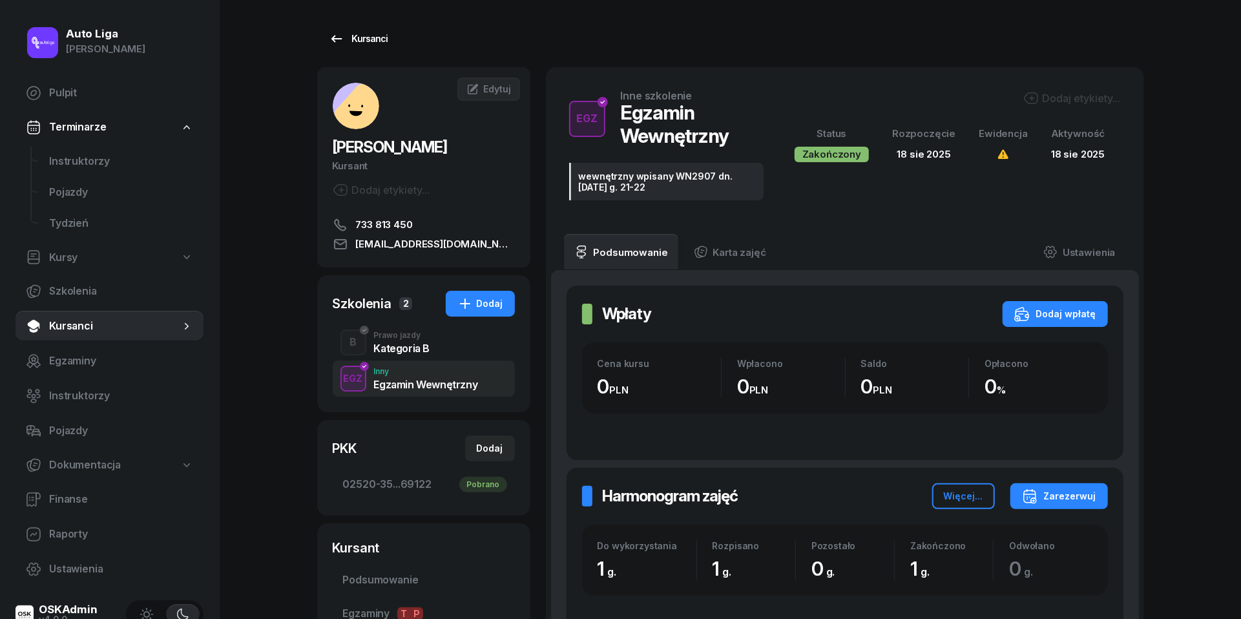
click at [329, 34] on icon at bounding box center [337, 39] width 16 height 16
click at [70, 163] on span "Instruktorzy" at bounding box center [121, 161] width 144 height 17
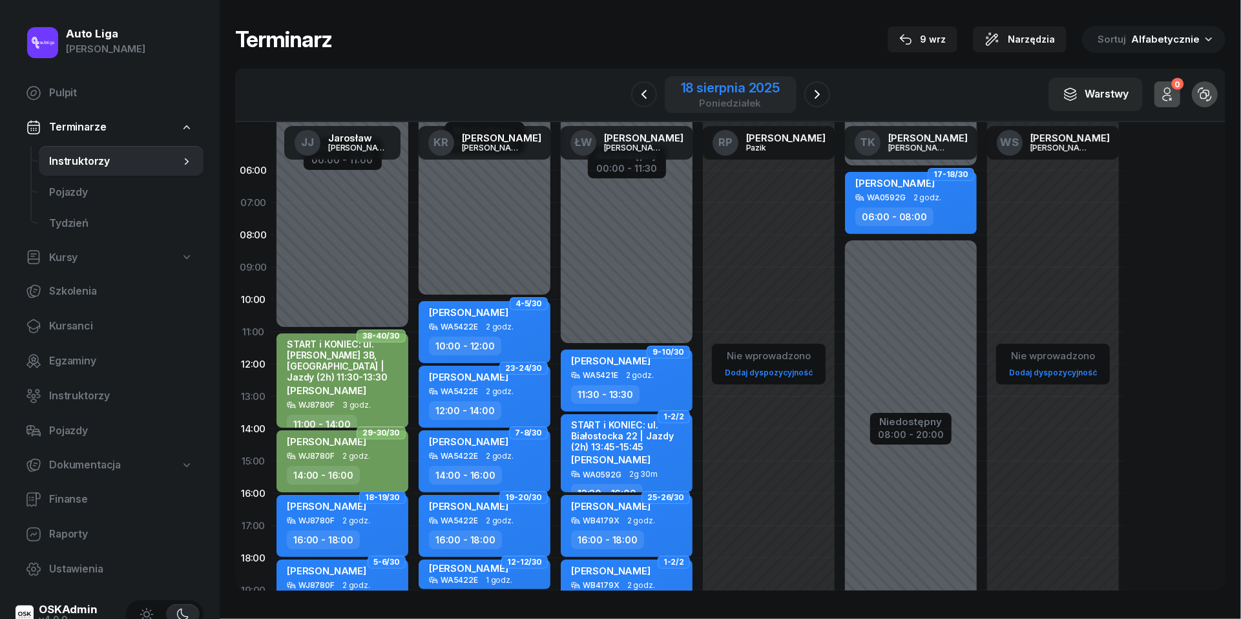
click at [745, 98] on div "poniedziałek" at bounding box center [730, 103] width 99 height 10
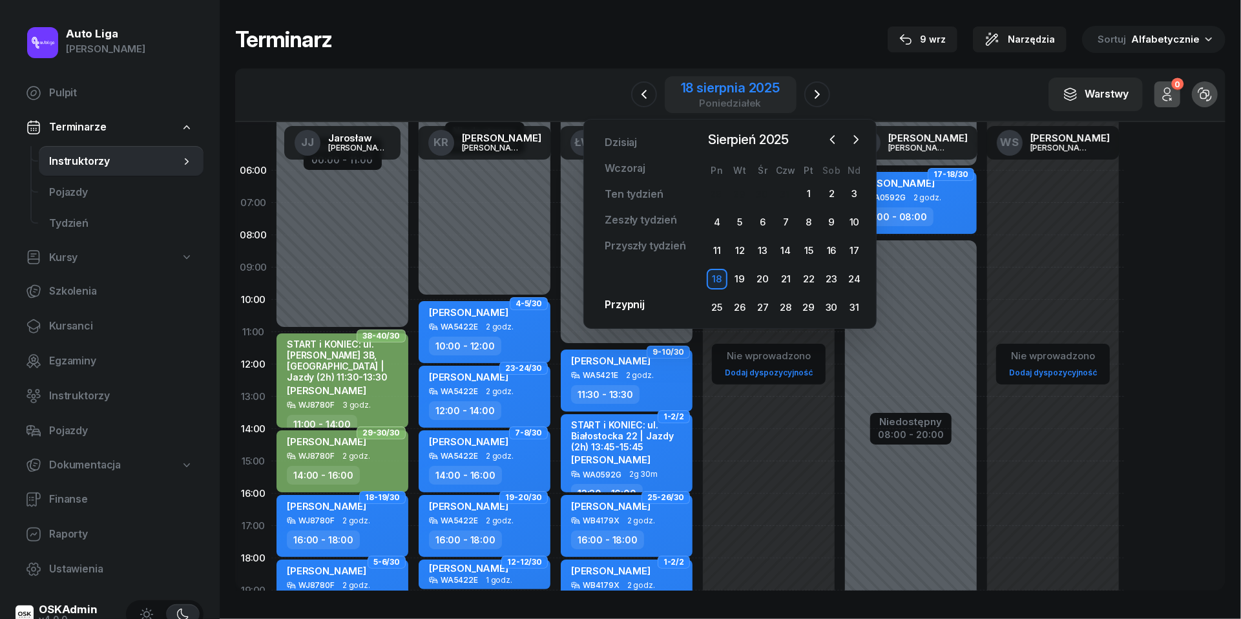
click at [745, 98] on div "poniedziałek" at bounding box center [730, 103] width 99 height 10
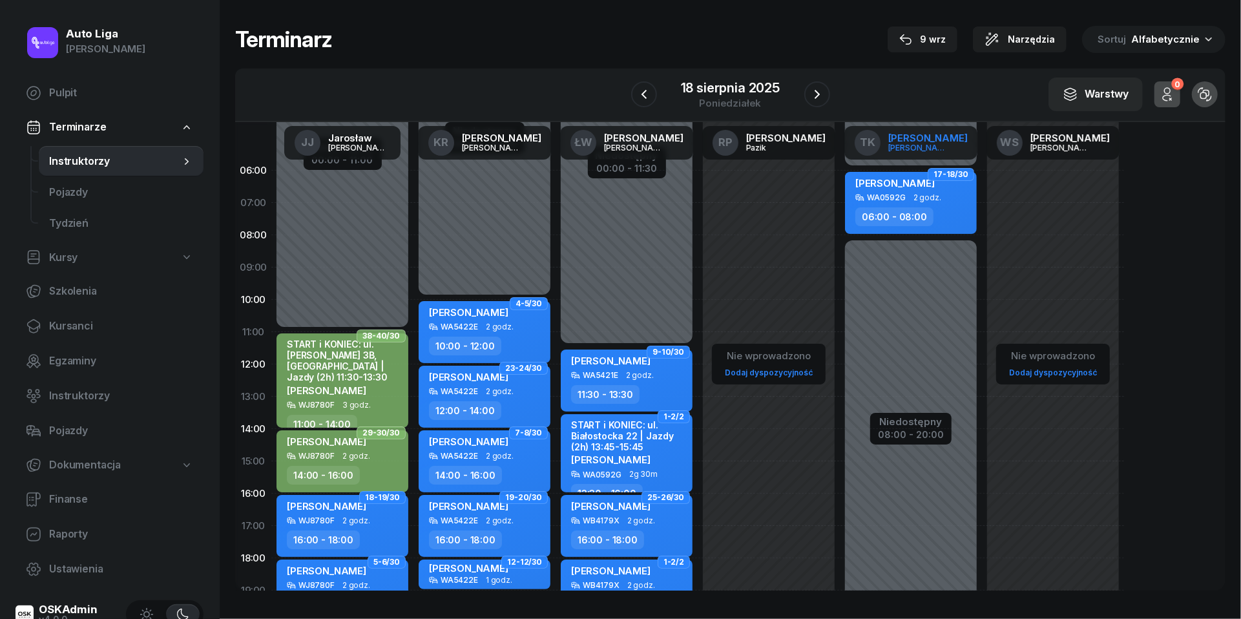
click at [881, 133] on div "TK" at bounding box center [868, 143] width 26 height 26
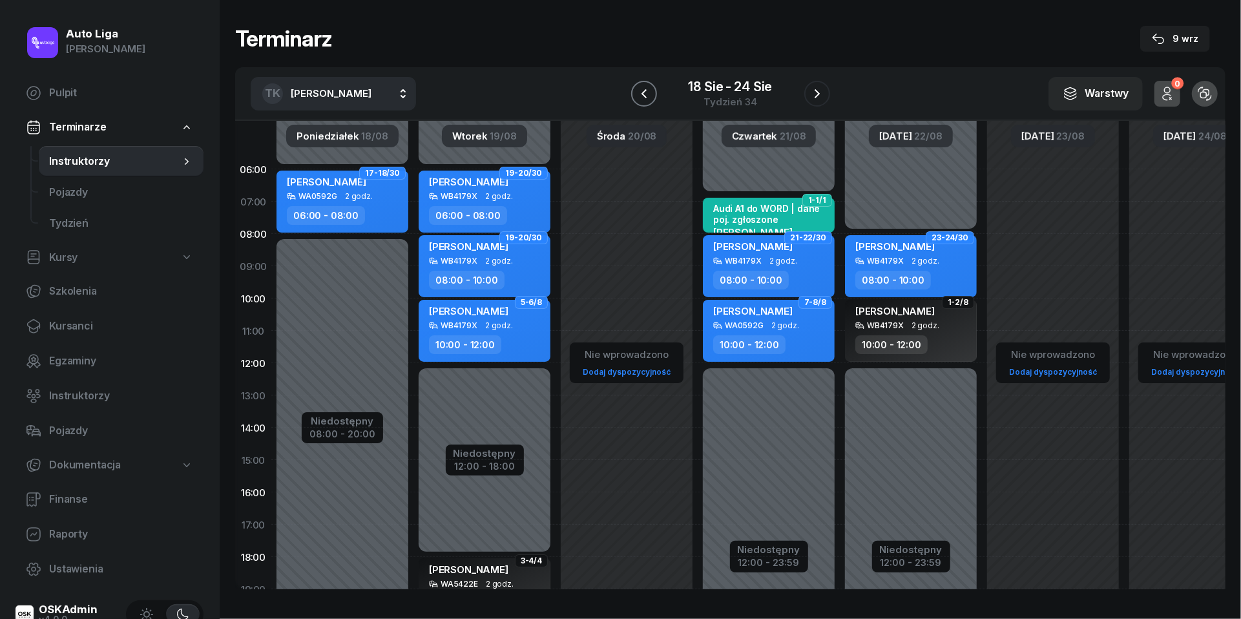
click at [640, 93] on icon "button" at bounding box center [644, 94] width 16 height 16
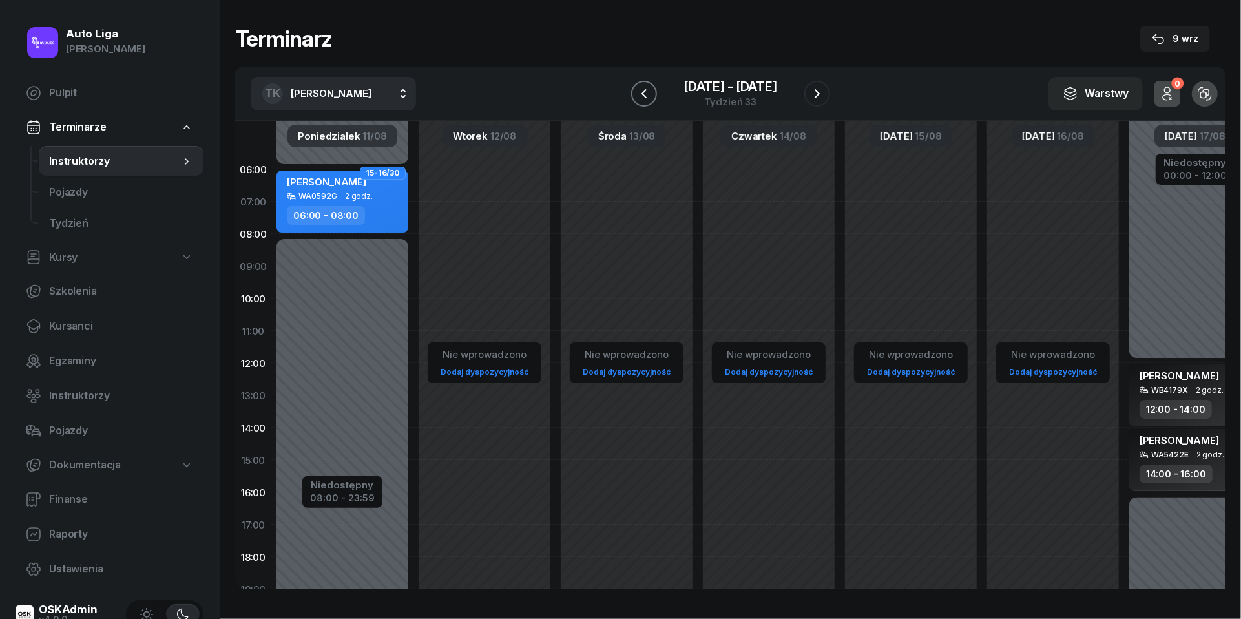
click at [640, 93] on icon "button" at bounding box center [644, 94] width 16 height 16
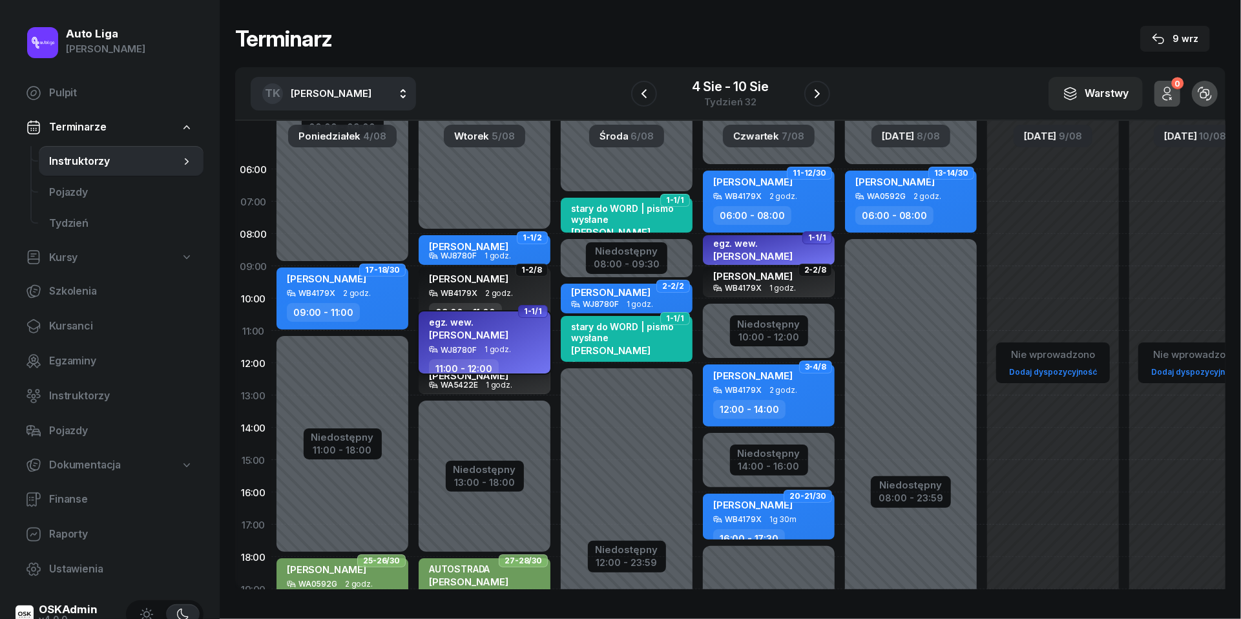
click at [501, 342] on div "egz. wew. [PERSON_NAME]" at bounding box center [468, 331] width 79 height 28
select select "11"
select select "12"
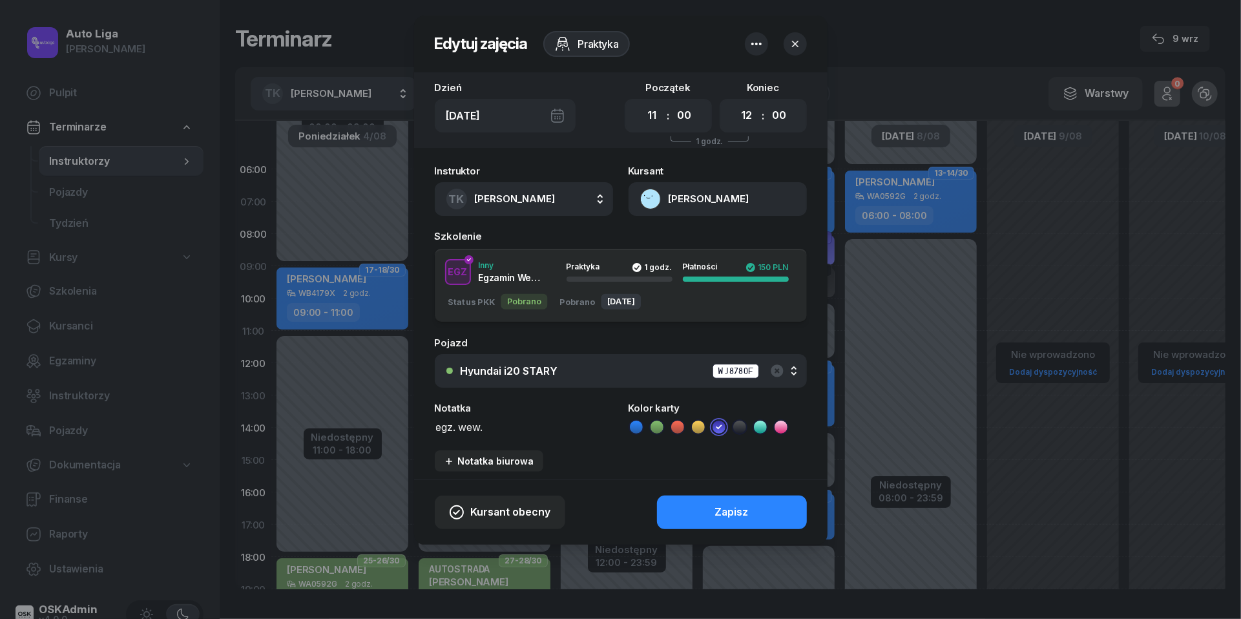
click at [647, 202] on button "[PERSON_NAME]" at bounding box center [718, 199] width 178 height 34
click at [654, 241] on div "Otwórz profil" at bounding box center [671, 243] width 63 height 17
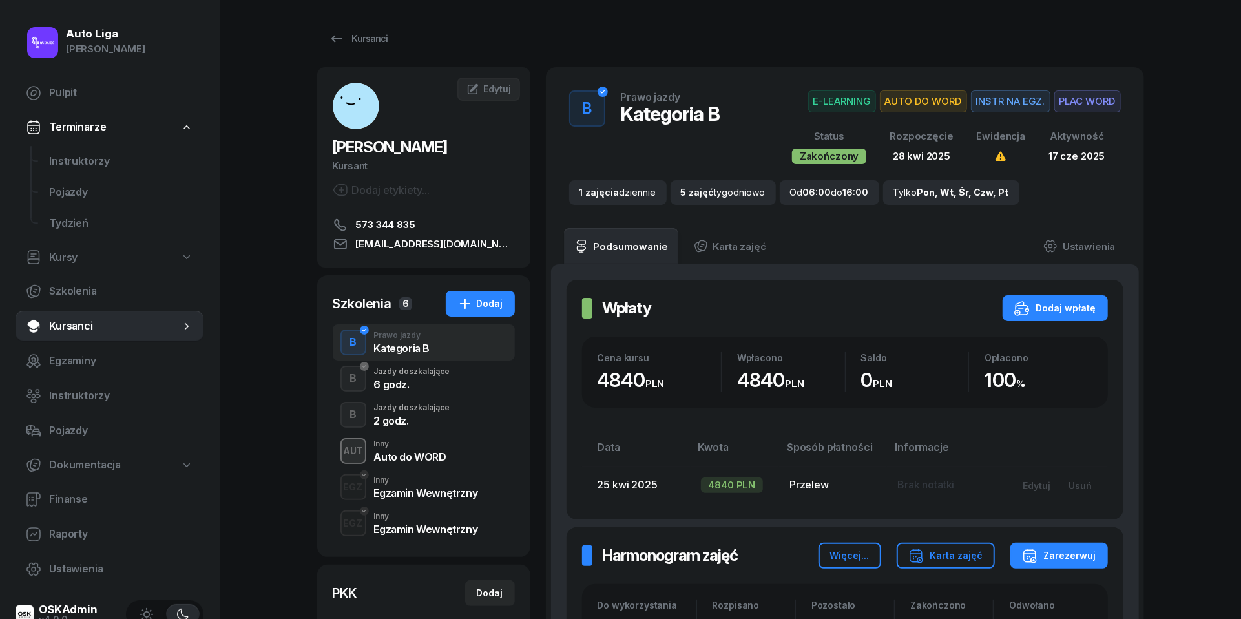
click at [414, 488] on div "Egzamin Wewnętrzny" at bounding box center [426, 493] width 104 height 10
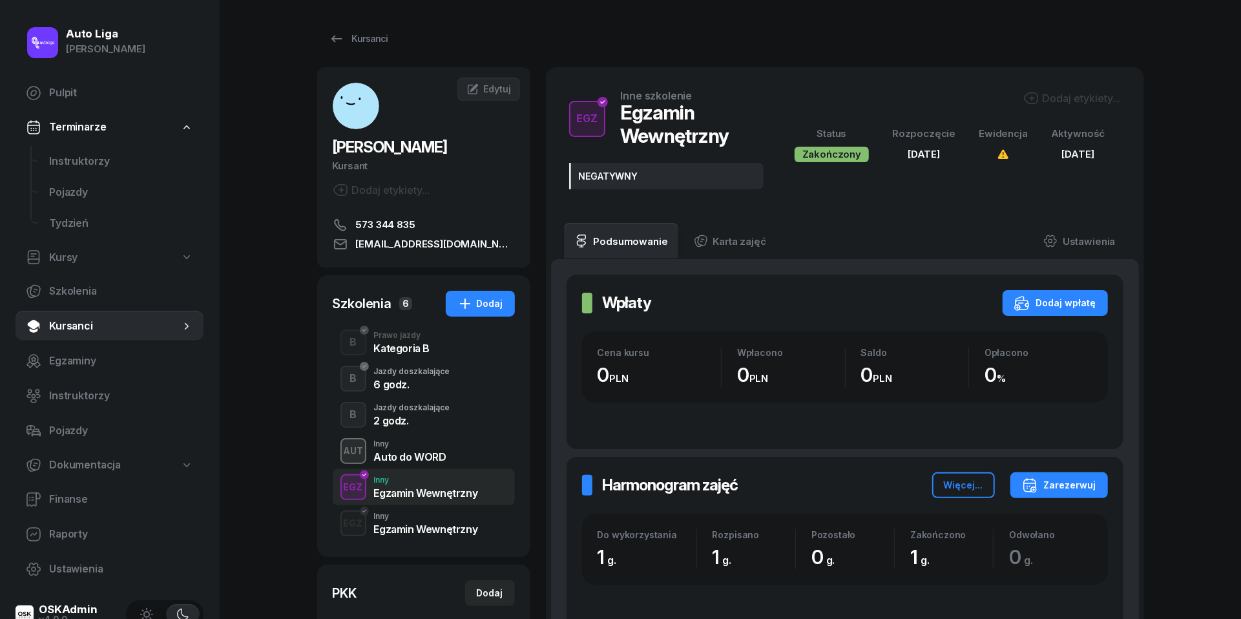
click at [413, 538] on div "EGZ Inny Egzamin Wewnętrzny" at bounding box center [424, 523] width 182 height 36
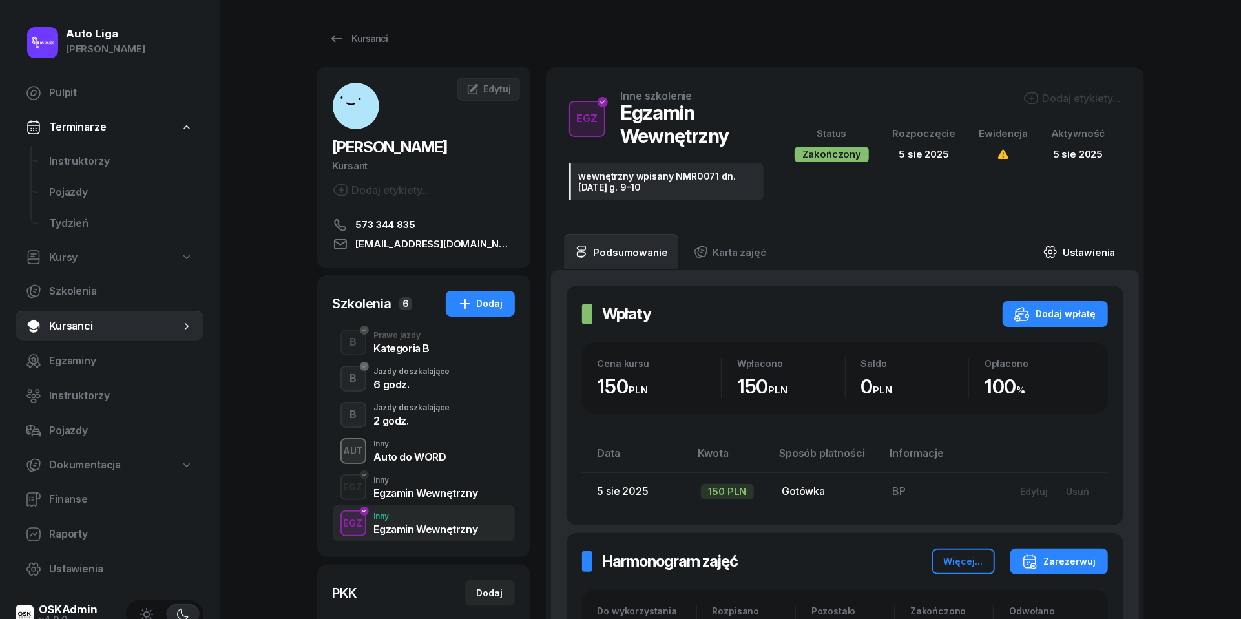
click at [1062, 254] on link "Ustawienia" at bounding box center [1079, 252] width 92 height 36
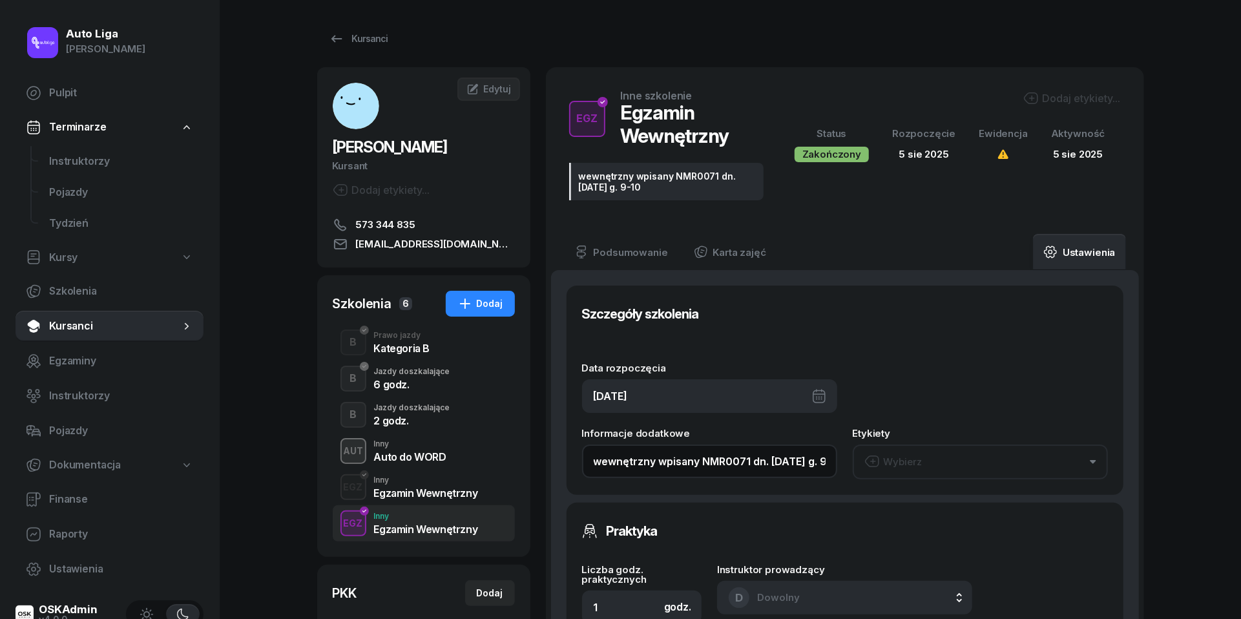
click at [766, 470] on input "wewnętrzny wpisany NMR0071 dn. [DATE] g. 9-10" at bounding box center [709, 461] width 255 height 34
click at [766, 459] on input "wewnętrzny wpisany NMR0071 dn. [DATE] g. 9-10" at bounding box center [709, 461] width 255 height 34
click at [75, 160] on span "Instruktorzy" at bounding box center [121, 161] width 144 height 17
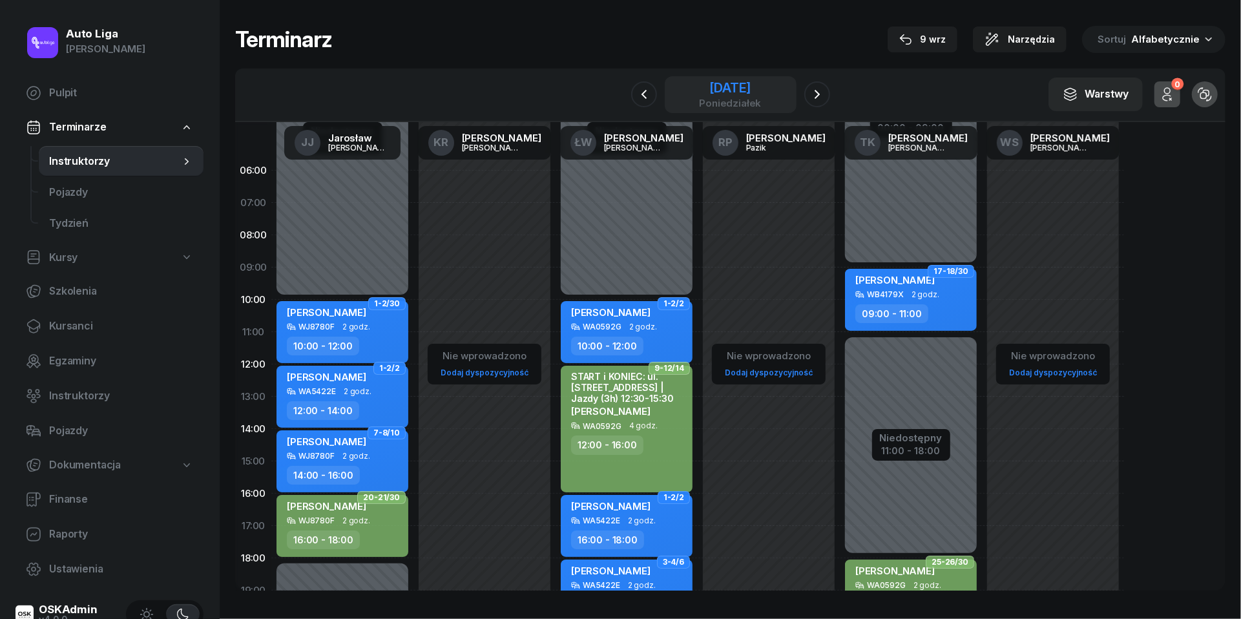
click at [743, 101] on div "poniedziałek" at bounding box center [730, 103] width 62 height 10
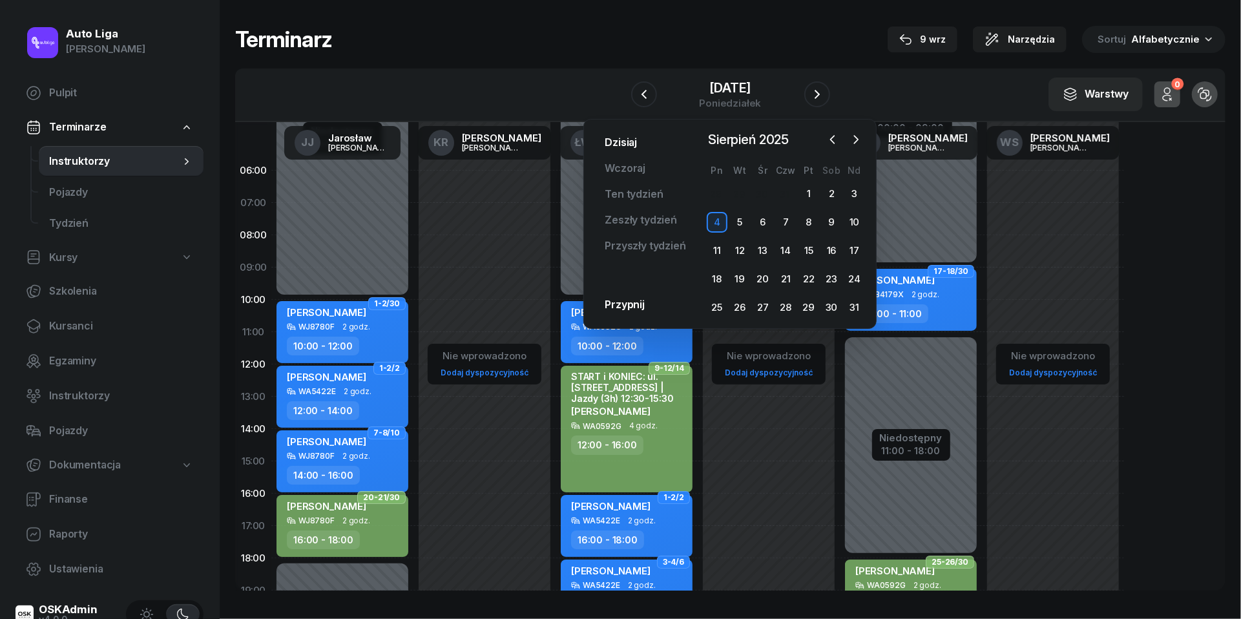
click at [618, 143] on link "Dzisiaj" at bounding box center [620, 143] width 53 height 26
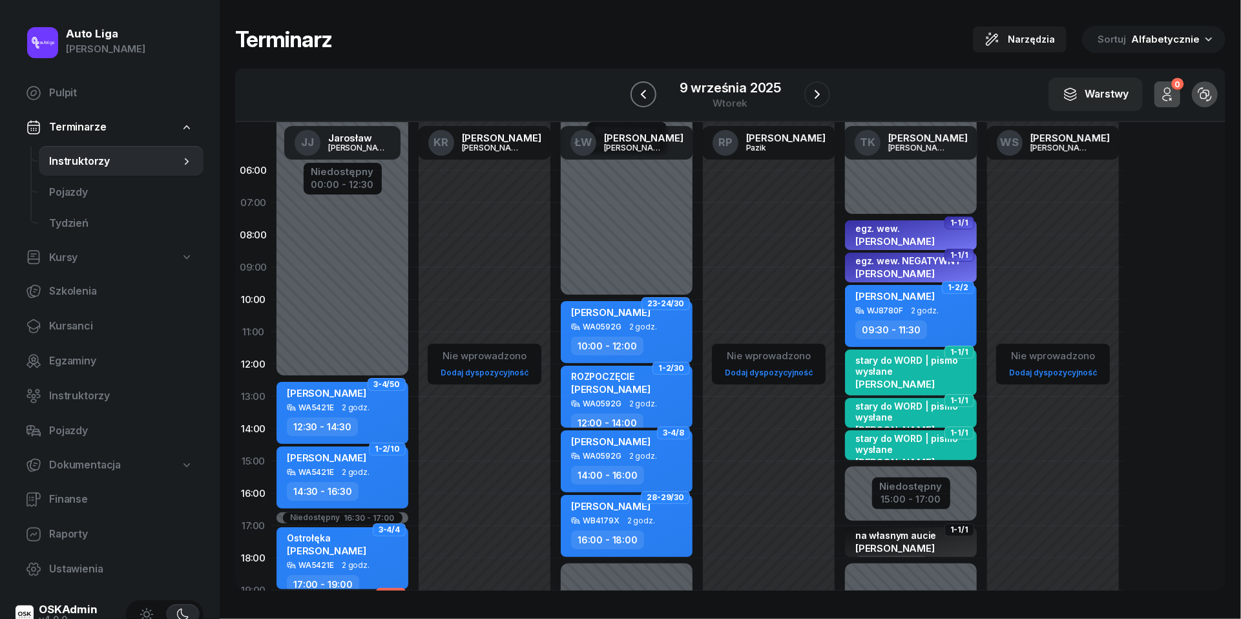
click at [644, 90] on icon "button" at bounding box center [642, 94] width 5 height 9
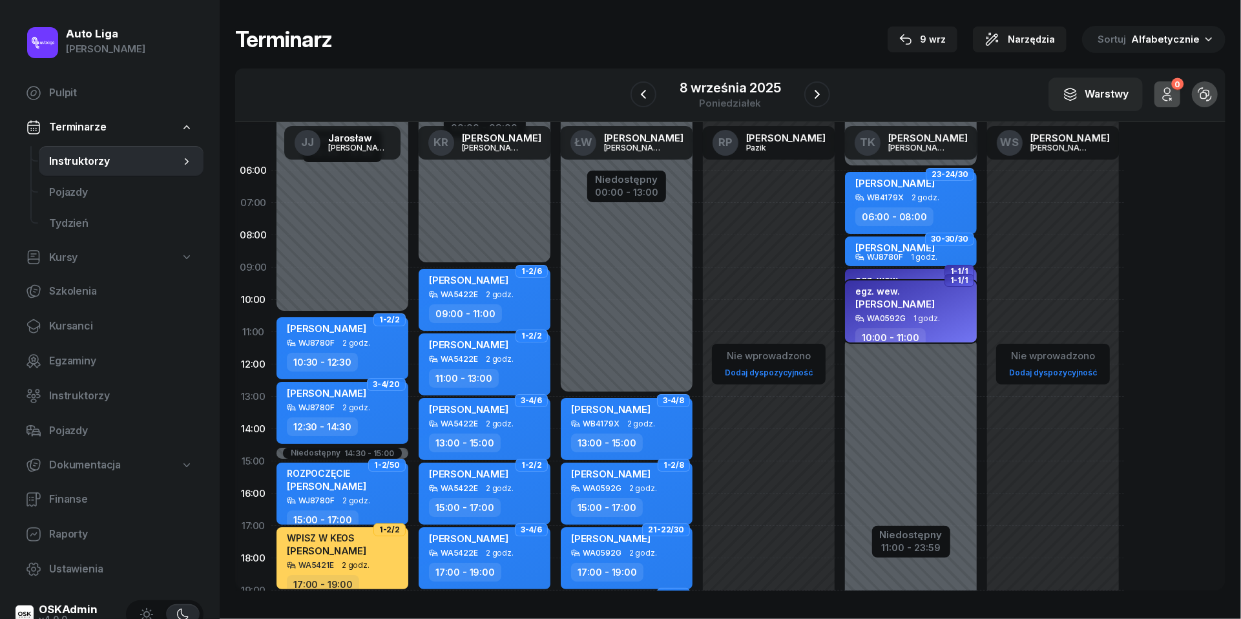
click at [897, 308] on div "egz. wew. [PERSON_NAME]" at bounding box center [894, 300] width 79 height 28
select select "10"
select select "11"
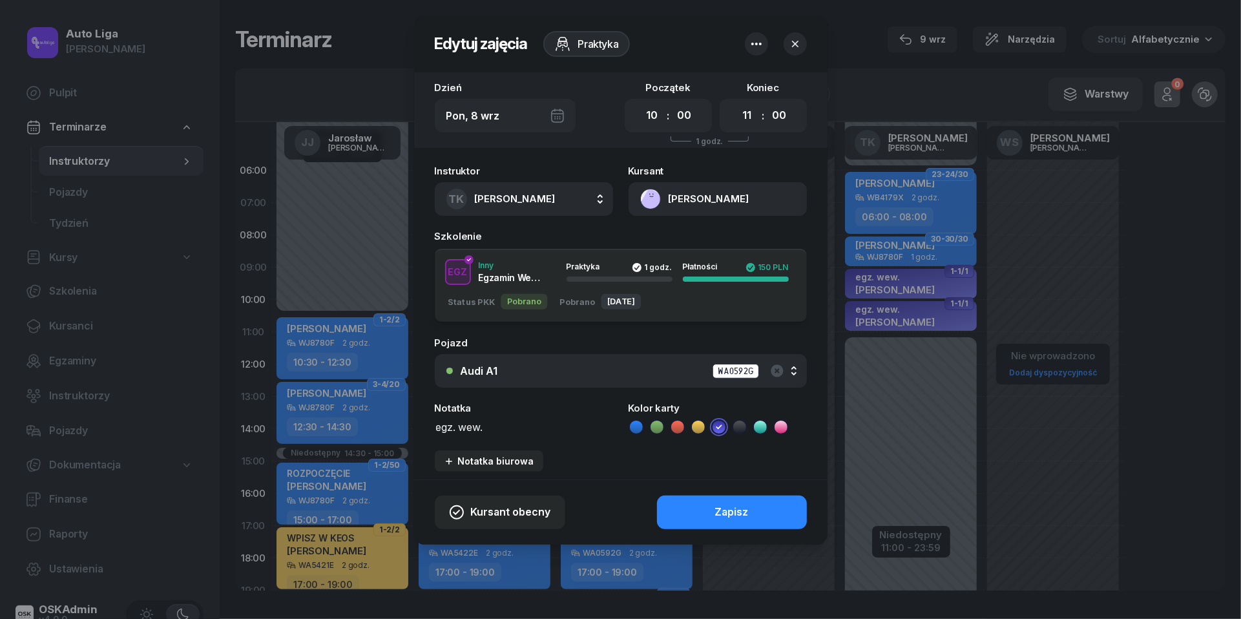
click at [643, 202] on button "[PERSON_NAME]" at bounding box center [718, 199] width 178 height 34
click at [664, 238] on div "Otwórz profil" at bounding box center [671, 243] width 63 height 17
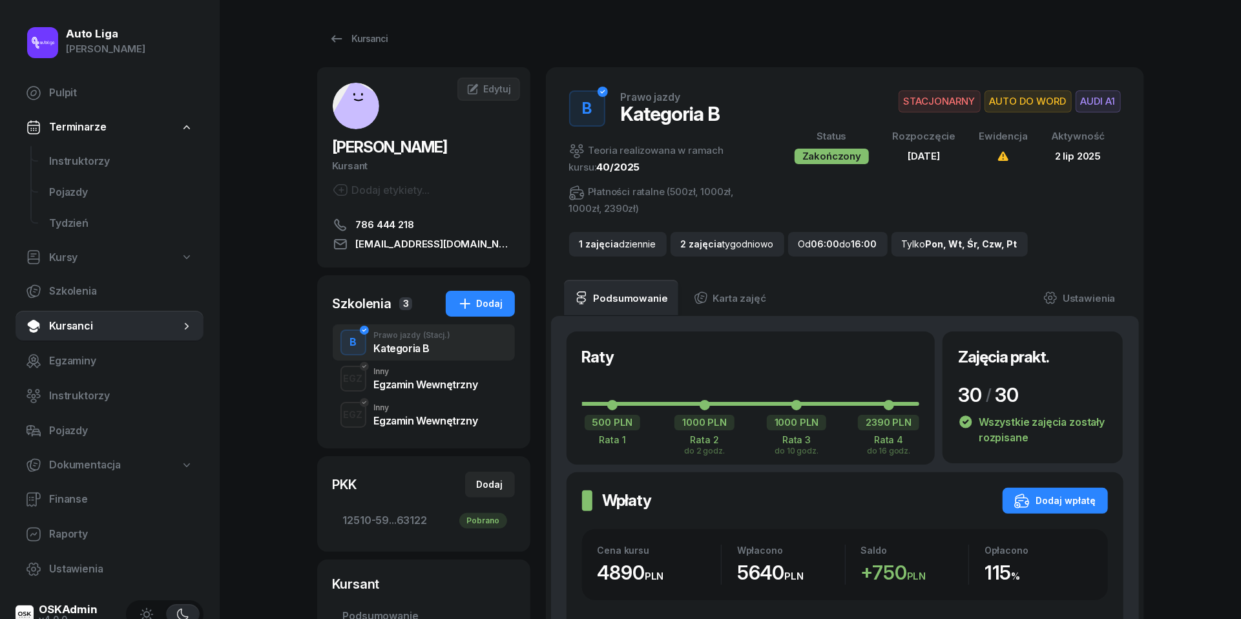
click at [417, 384] on div "Egzamin Wewnętrzny" at bounding box center [426, 384] width 104 height 10
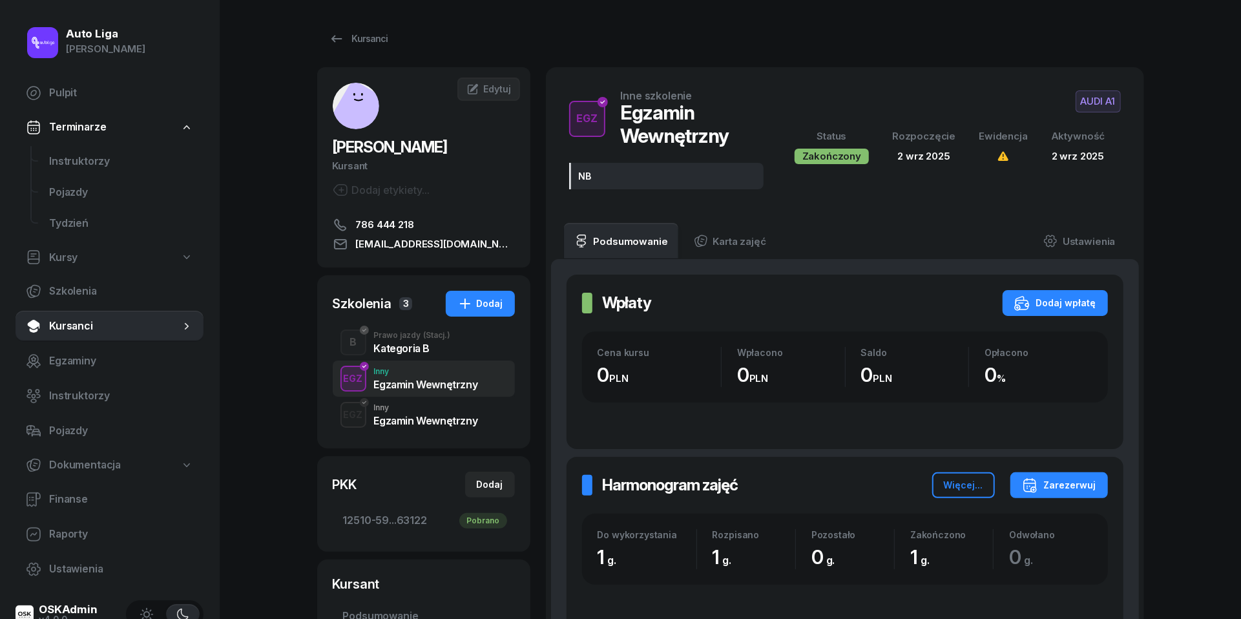
click at [417, 406] on div "Inny" at bounding box center [426, 408] width 104 height 8
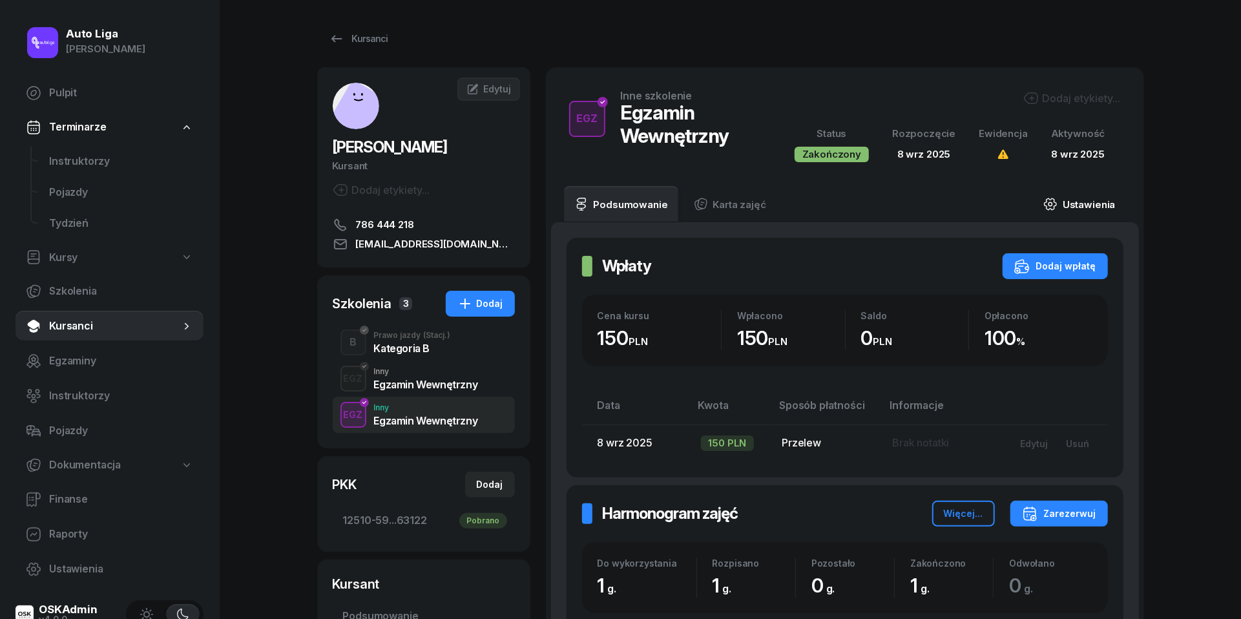
click at [1081, 202] on link "Ustawienia" at bounding box center [1079, 204] width 92 height 36
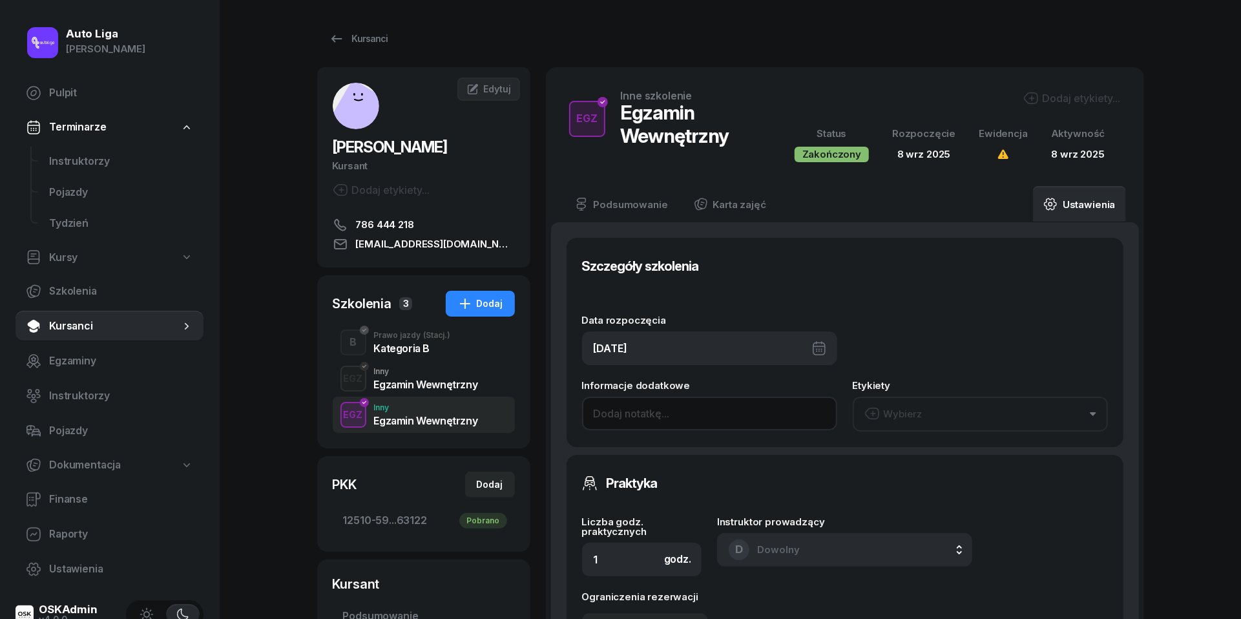
click at [689, 411] on input at bounding box center [709, 414] width 255 height 34
paste input "wewnętrzny wpisany NMR0071 dn. [DATE] g. 9-10"
click at [749, 411] on input "wewnętrzny wpisany NMR0071 dn. [DATE] g. 9-10" at bounding box center [709, 414] width 255 height 34
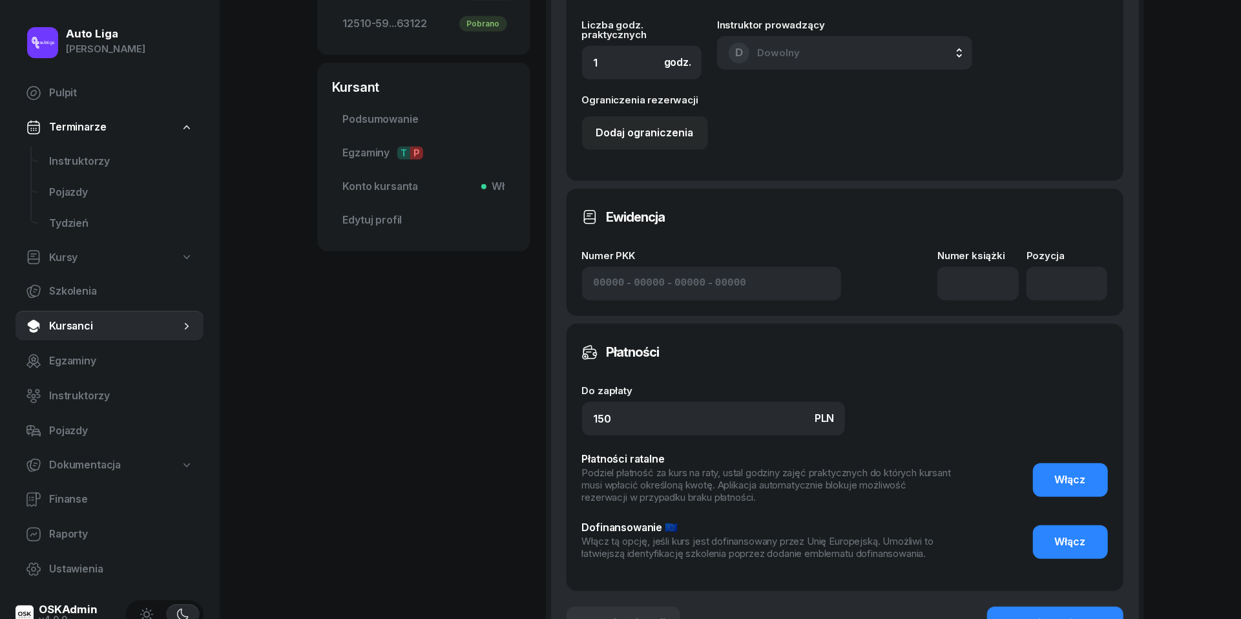
scroll to position [536, 0]
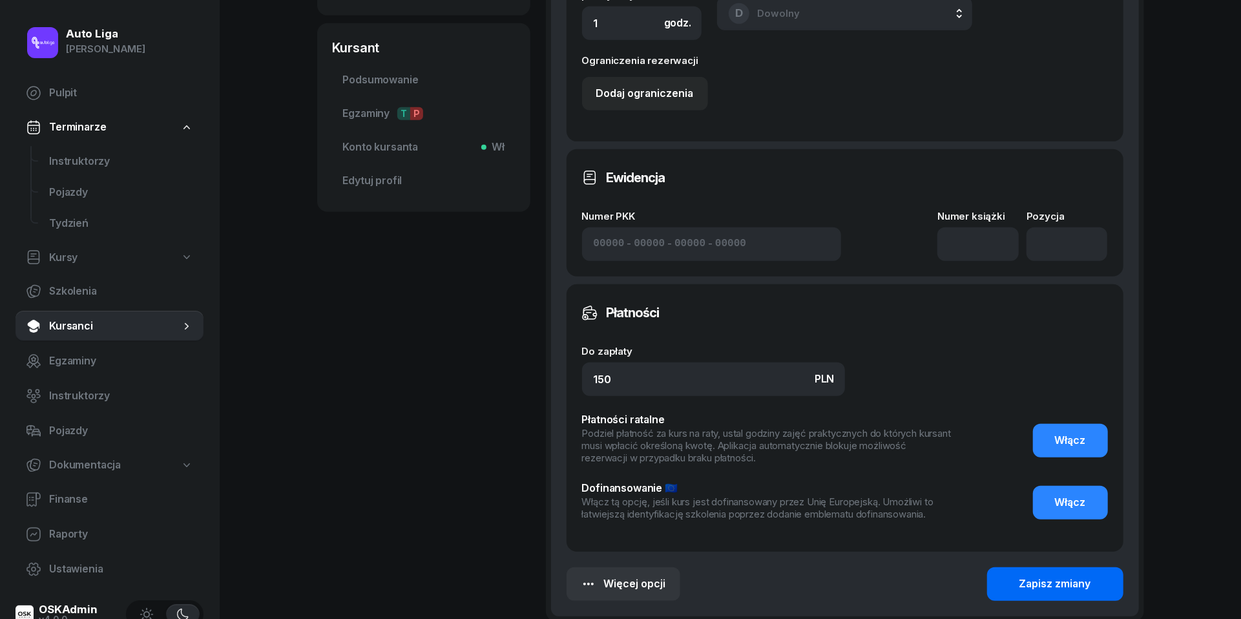
type input "wewnętrzny wpisany NMR0071 dn. [DATE] g. 10-11"
click at [1086, 590] on button "Zapisz zmiany" at bounding box center [1055, 584] width 136 height 34
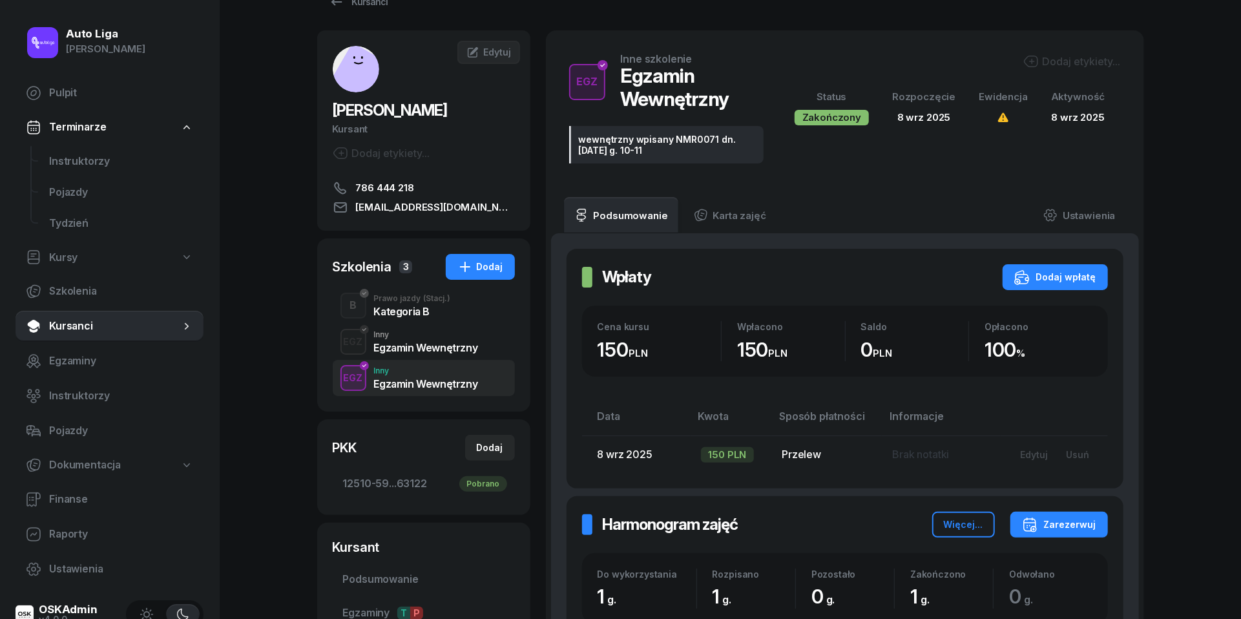
scroll to position [32, 0]
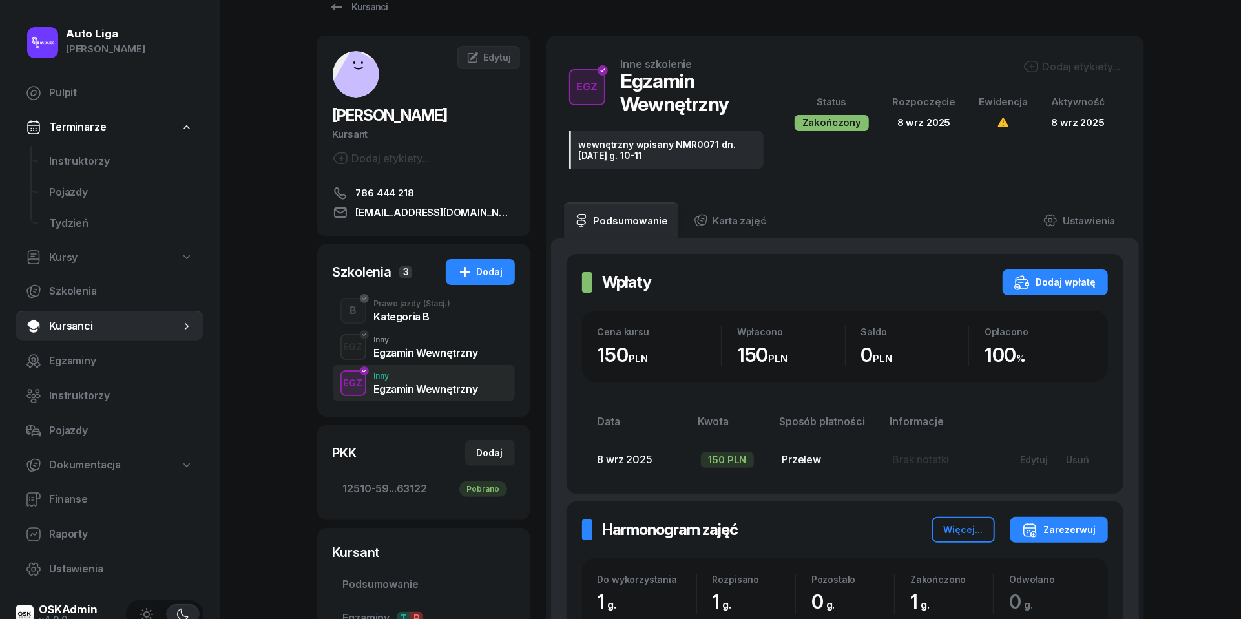
click at [433, 348] on div "Egzamin Wewnętrzny" at bounding box center [426, 353] width 104 height 10
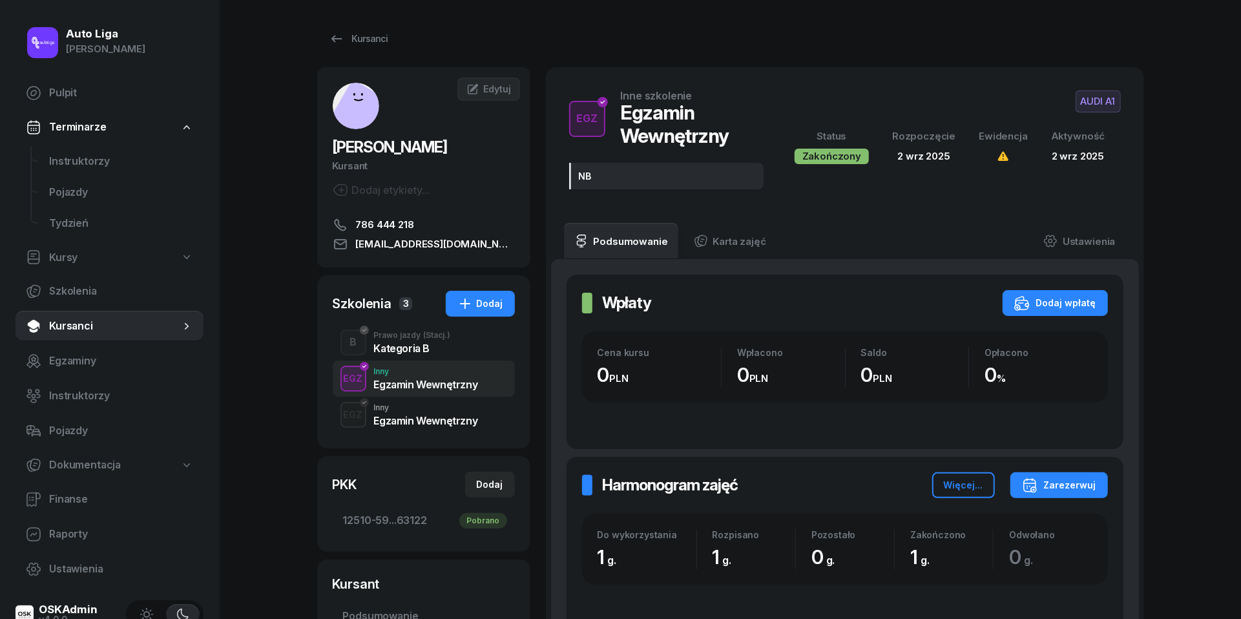
click at [409, 346] on div "Kategoria B" at bounding box center [412, 348] width 77 height 10
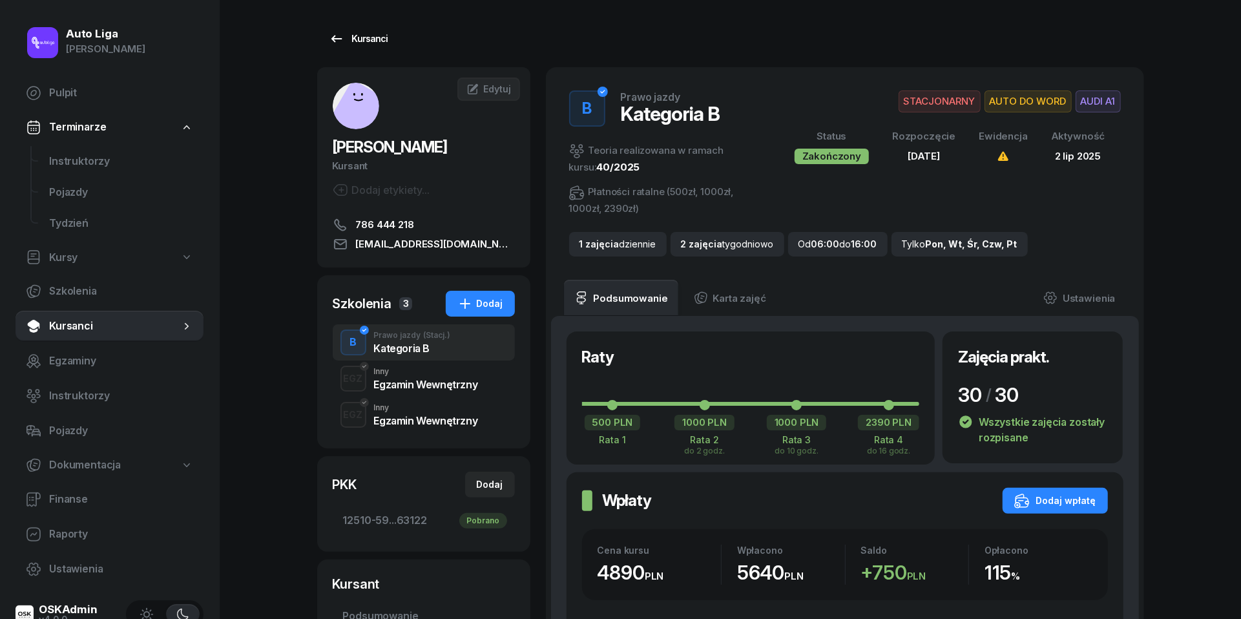
click at [336, 39] on icon at bounding box center [336, 38] width 11 height 7
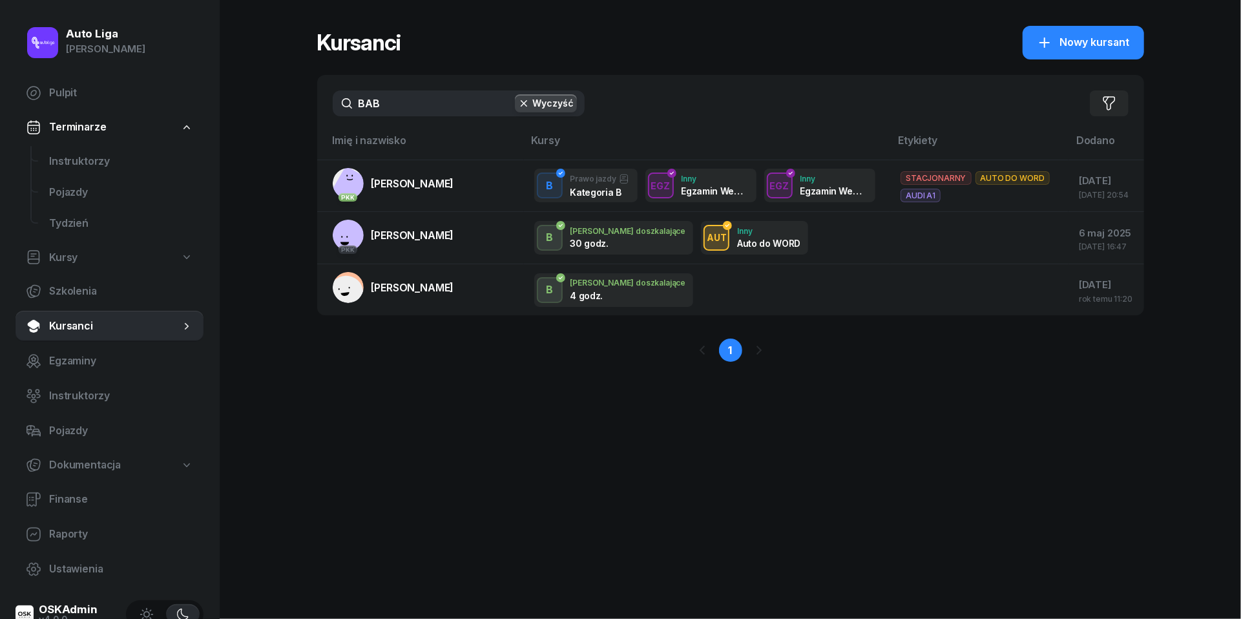
click at [404, 116] on div "BAB Wyczyść Filtruj" at bounding box center [730, 103] width 827 height 57
click at [404, 110] on input "BAB" at bounding box center [459, 103] width 252 height 26
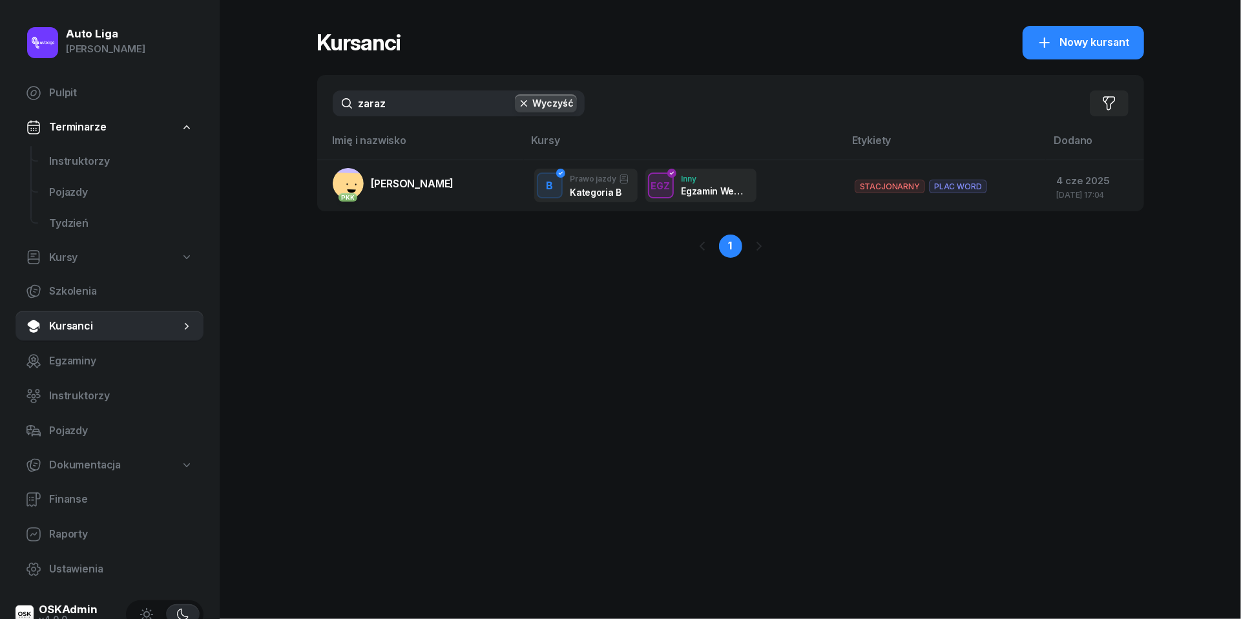
type input "zaraz"
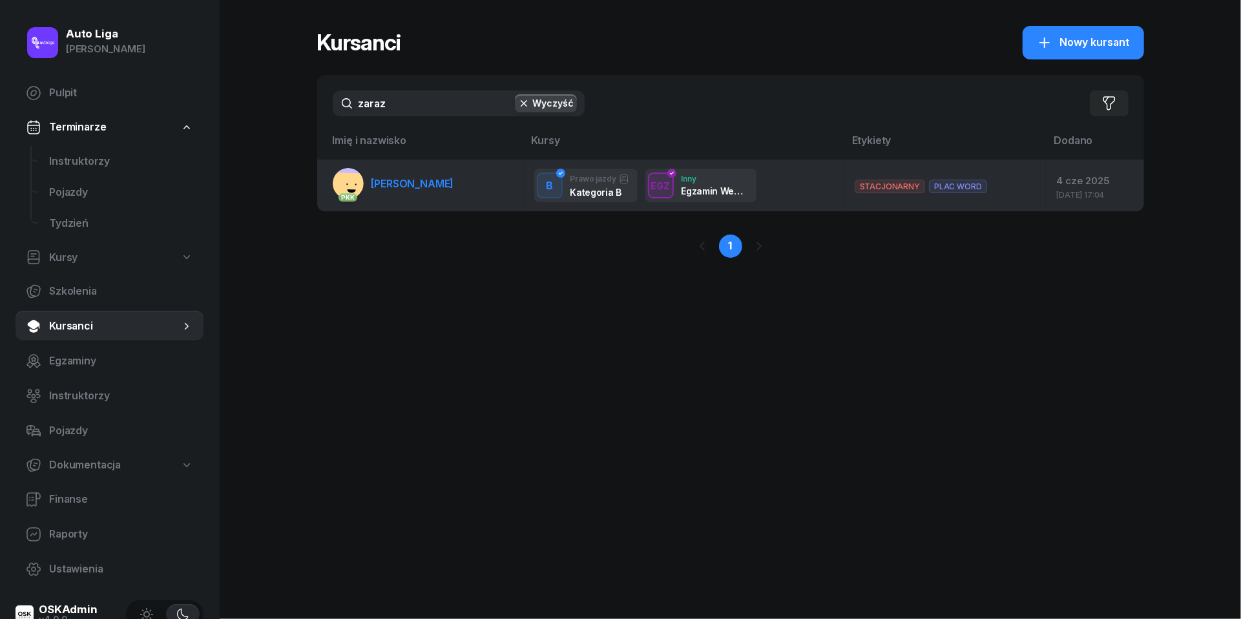
drag, startPoint x: 404, startPoint y: 132, endPoint x: 420, endPoint y: 190, distance: 60.3
click at [420, 190] on link "PKK [PERSON_NAME]" at bounding box center [393, 183] width 121 height 31
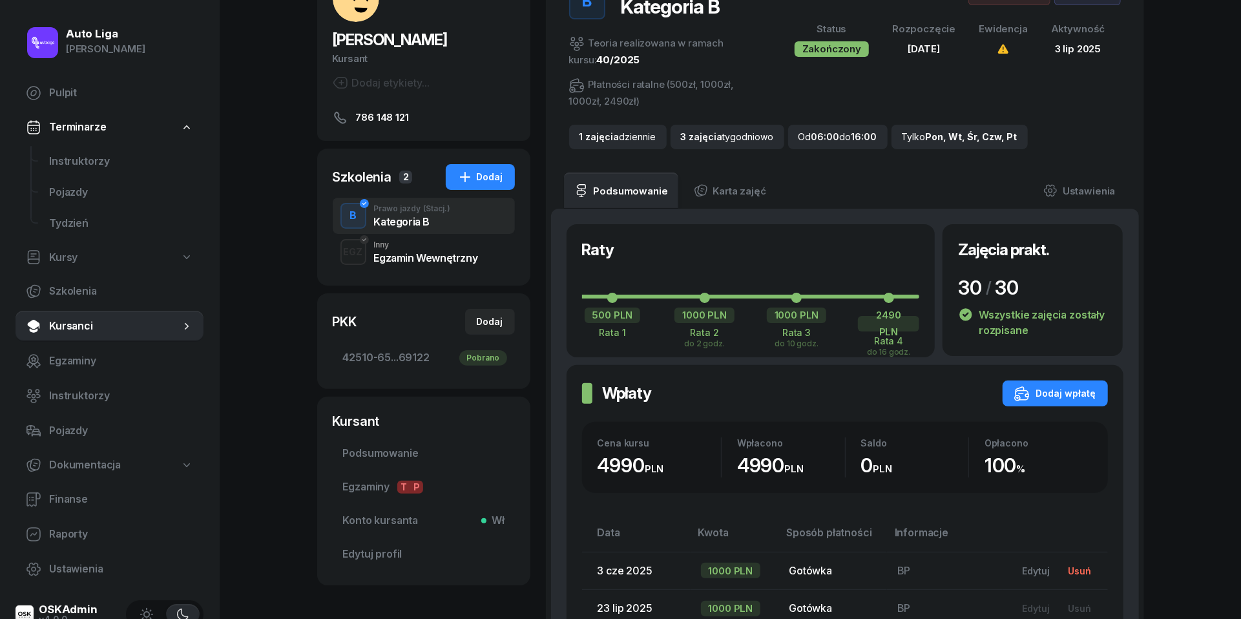
scroll to position [105, 0]
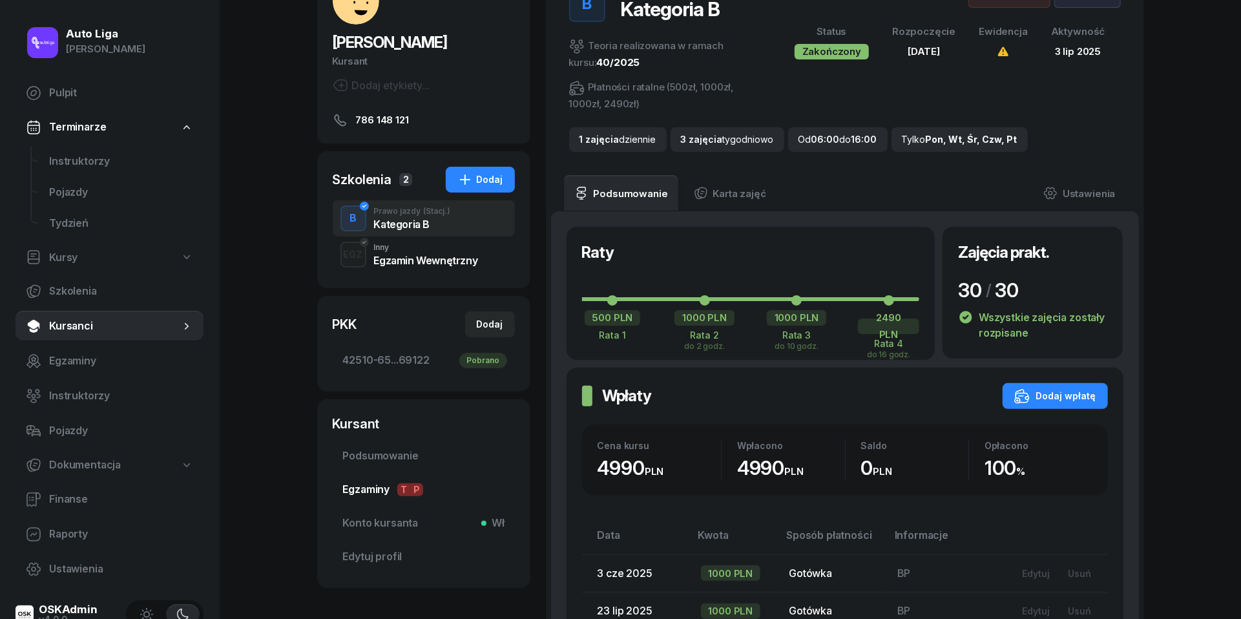
click at [368, 490] on span "Egzaminy T P" at bounding box center [424, 489] width 162 height 17
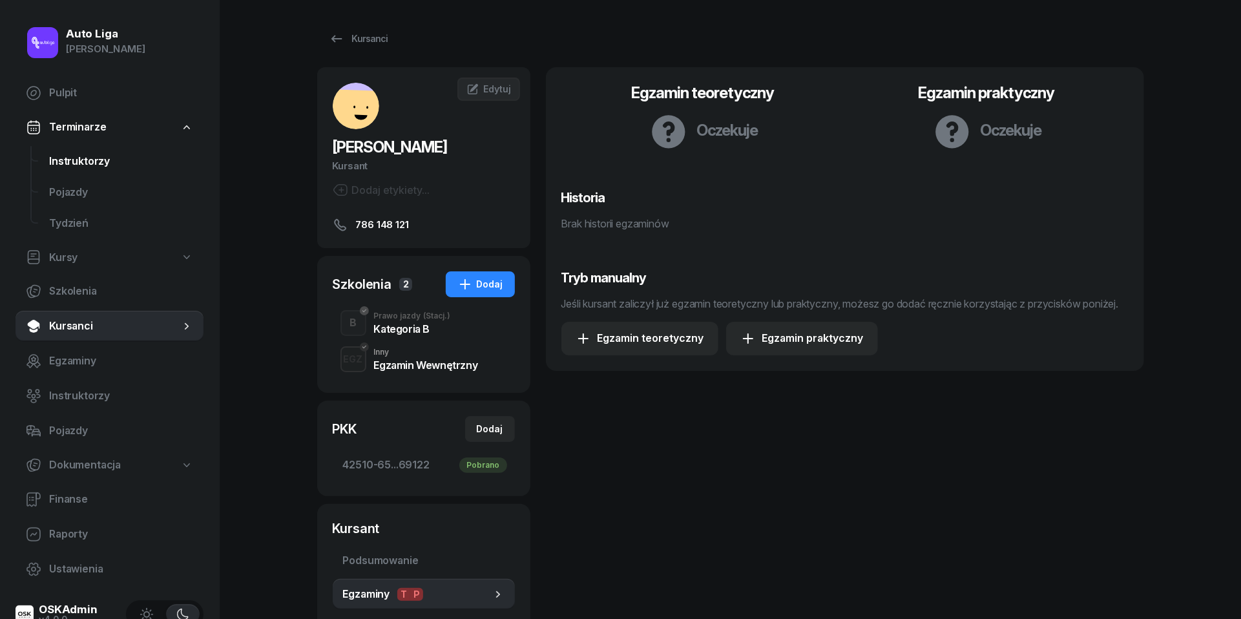
click at [78, 165] on span "Instruktorzy" at bounding box center [121, 161] width 144 height 17
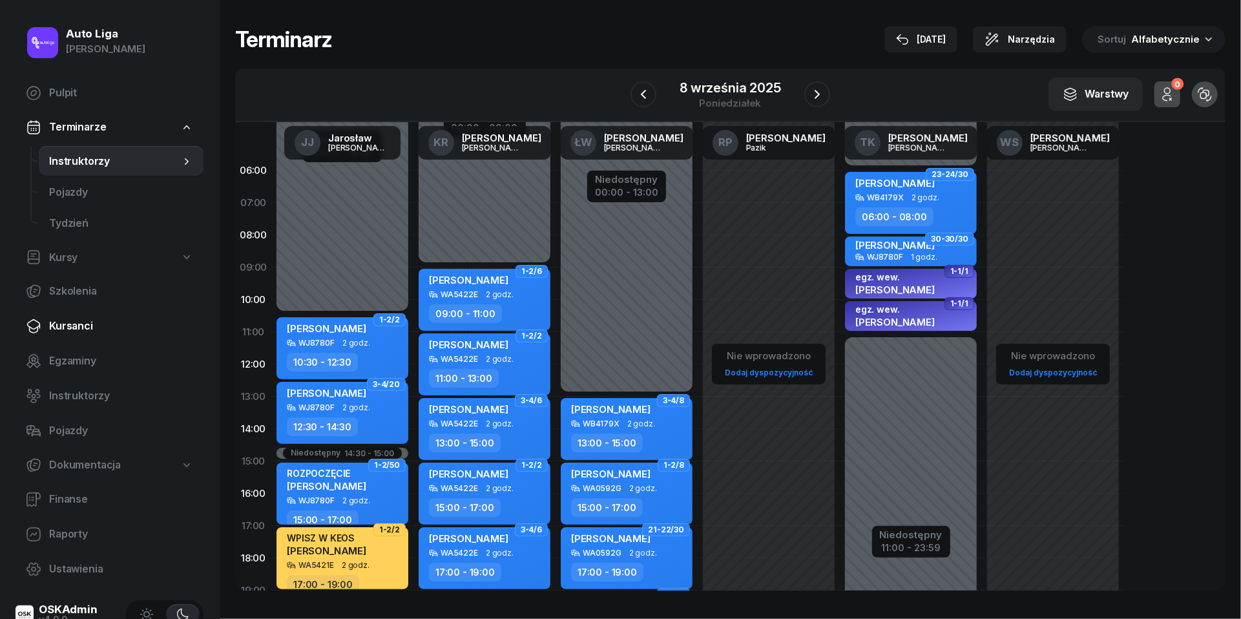
click at [85, 322] on span "Kursanci" at bounding box center [121, 326] width 144 height 17
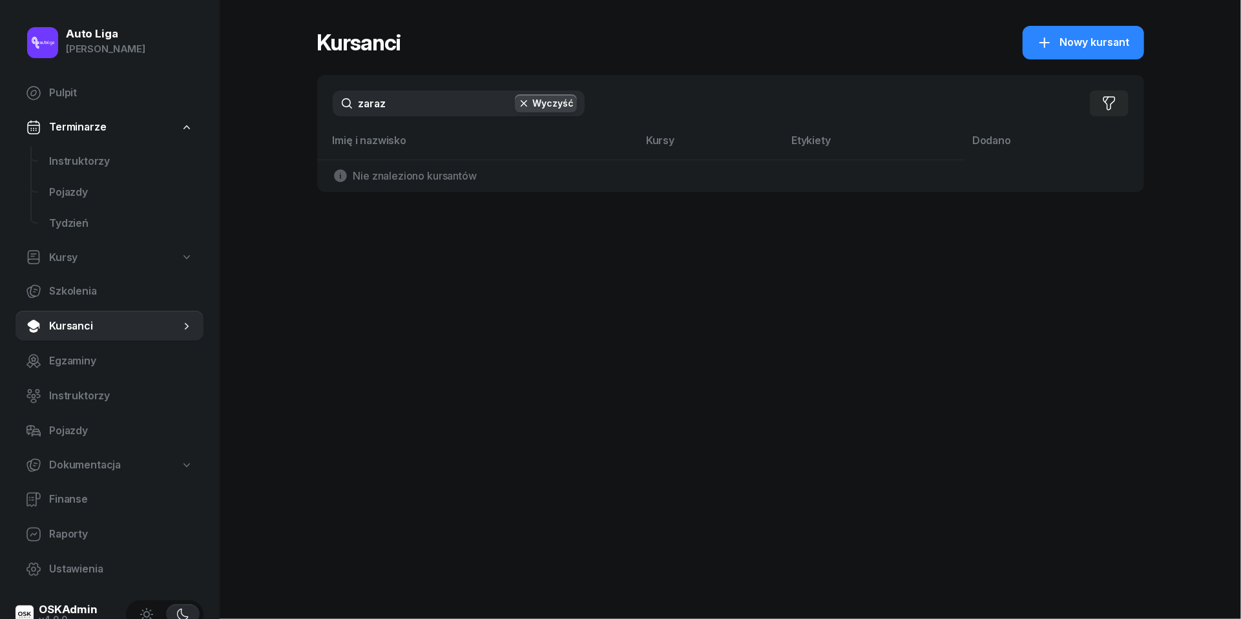
click at [437, 101] on input "zaraz" at bounding box center [459, 103] width 252 height 26
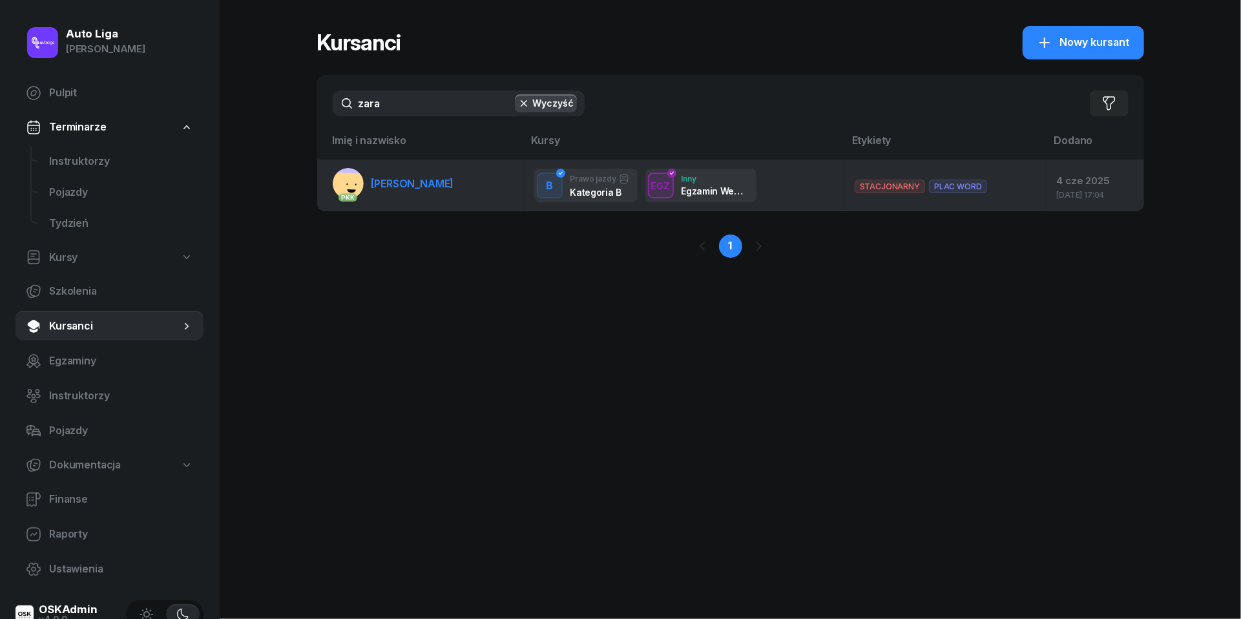
type input "zara"
click at [404, 189] on link "PKK [PERSON_NAME]" at bounding box center [393, 183] width 121 height 31
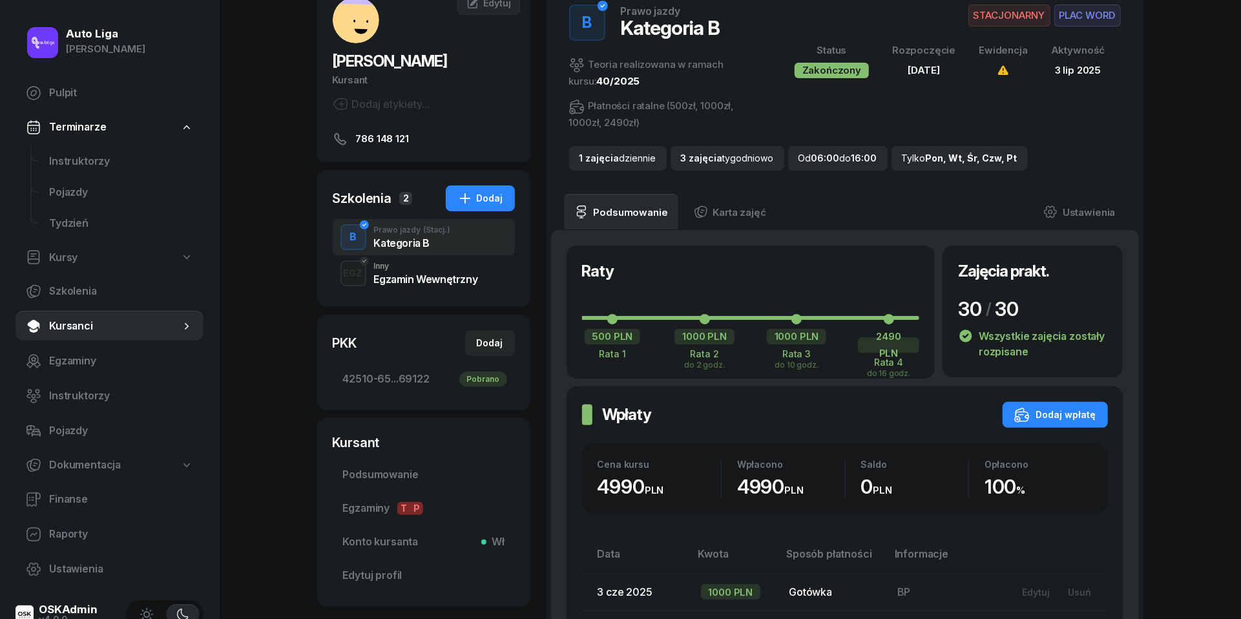
scroll to position [93, 0]
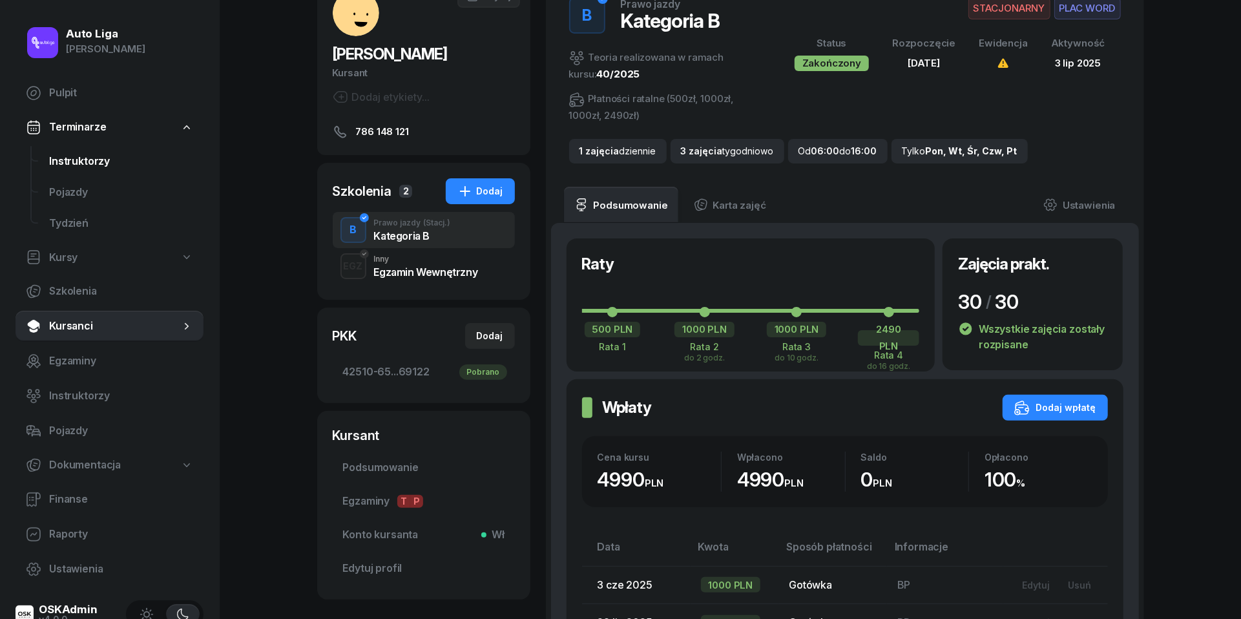
click at [84, 168] on span "Instruktorzy" at bounding box center [121, 161] width 144 height 17
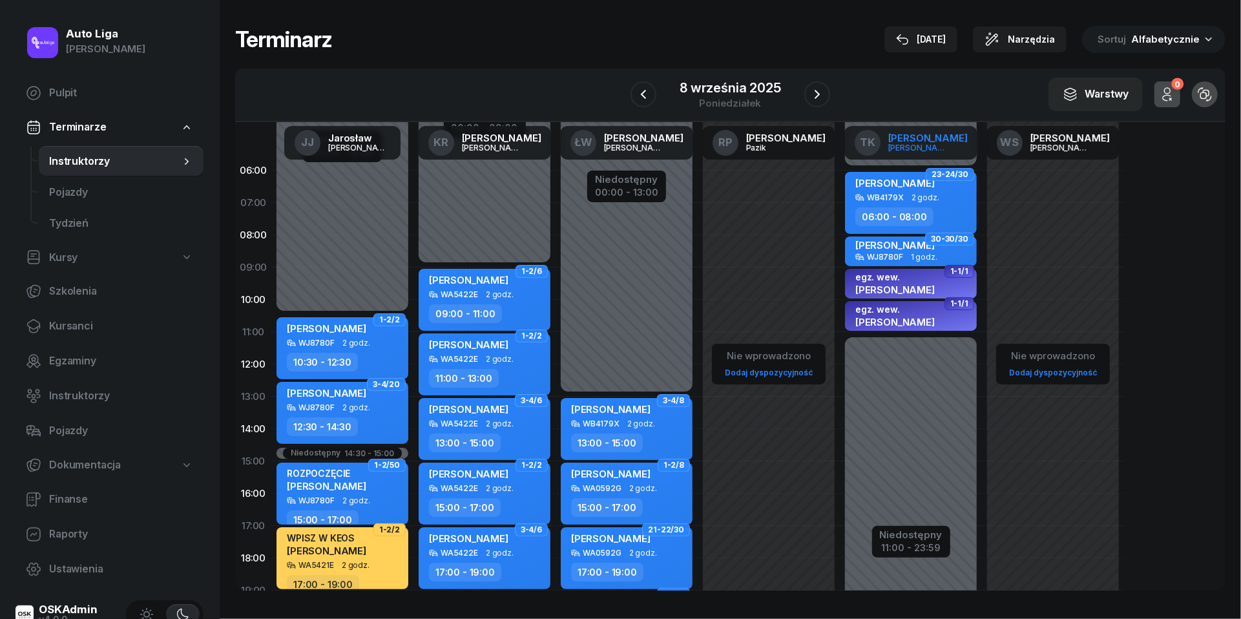
click at [916, 147] on div "[PERSON_NAME]" at bounding box center [919, 147] width 62 height 8
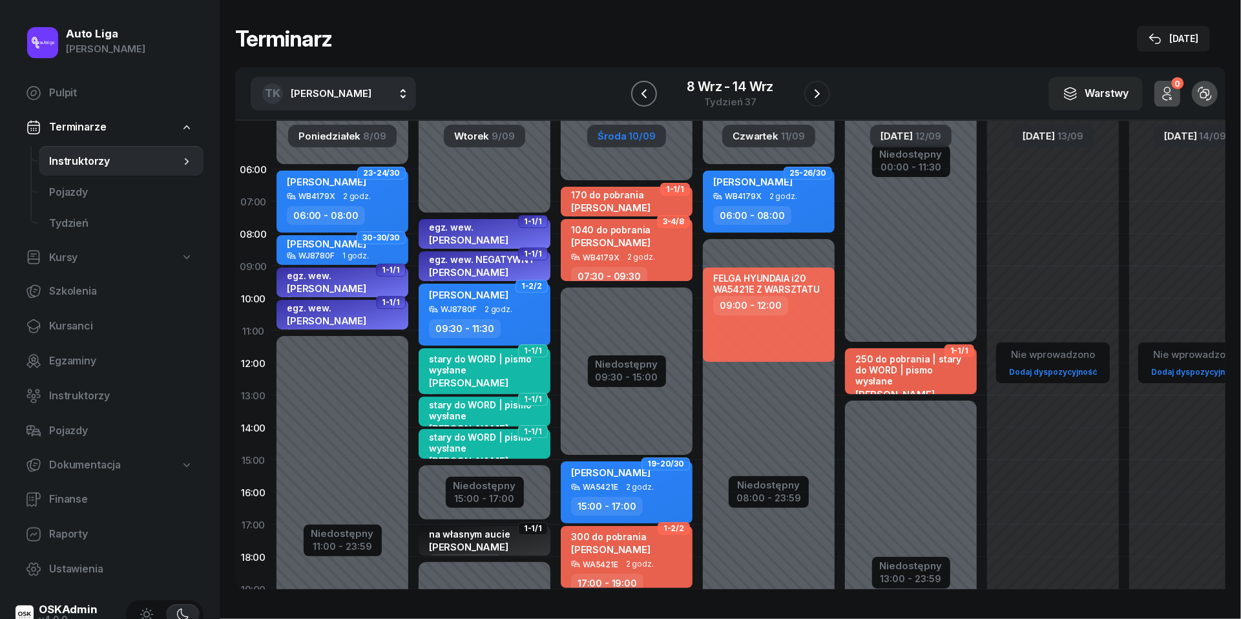
click at [643, 92] on icon "button" at bounding box center [643, 93] width 5 height 9
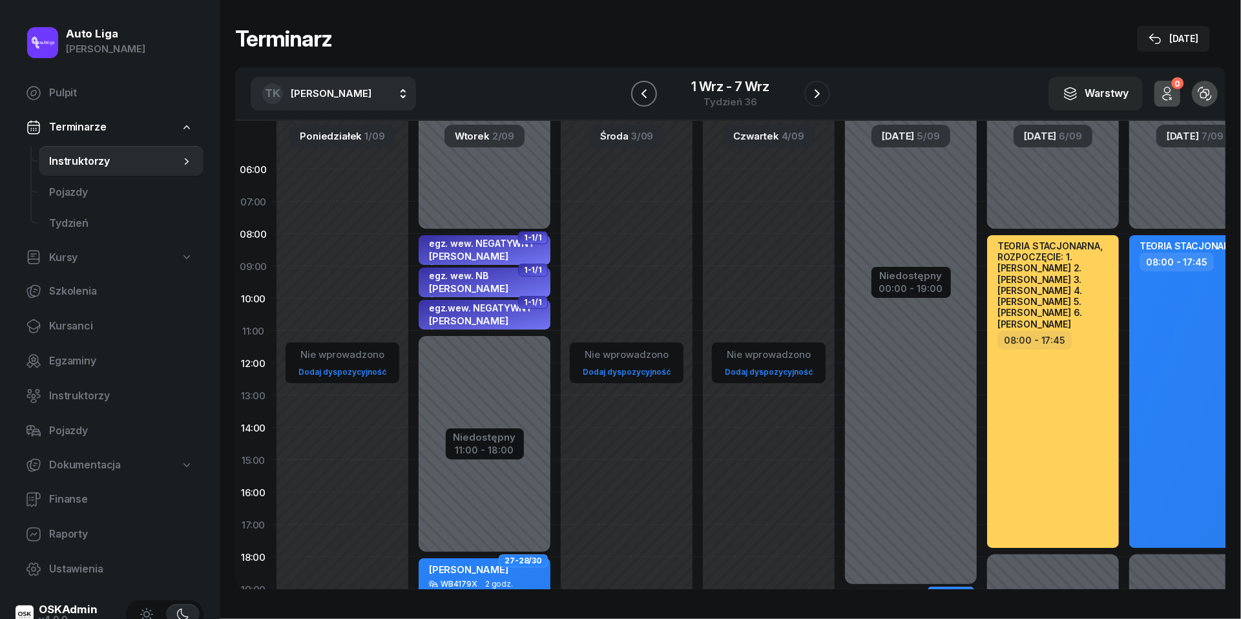
click at [643, 92] on icon "button" at bounding box center [643, 93] width 5 height 9
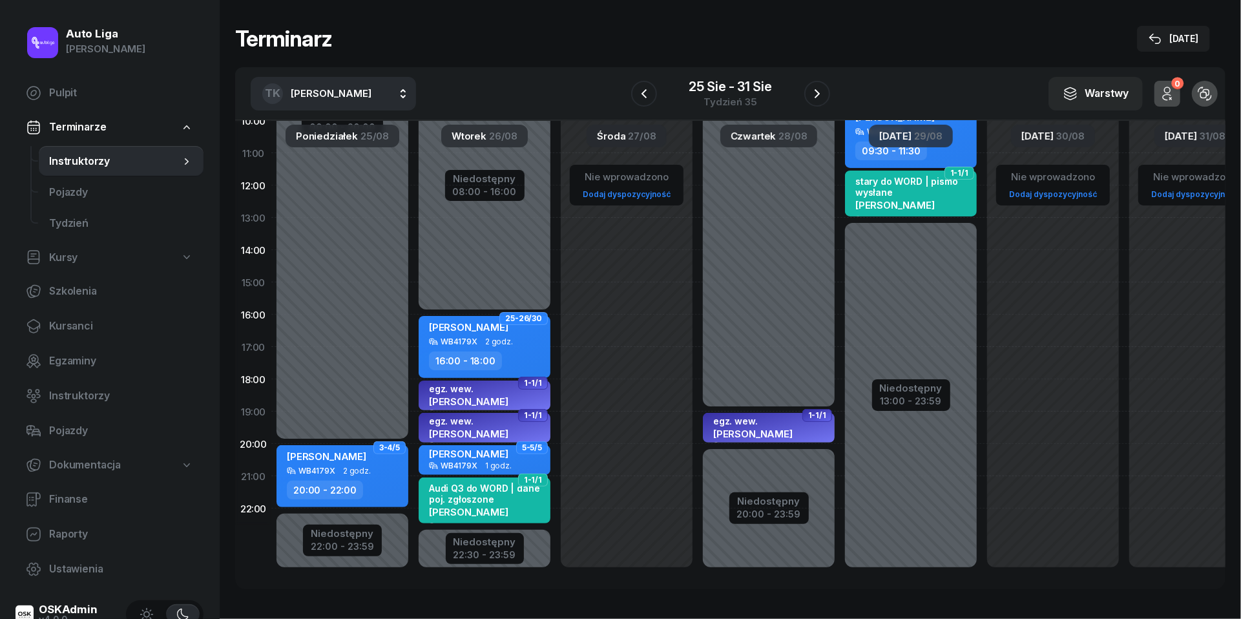
scroll to position [191, 0]
click at [641, 90] on icon "button" at bounding box center [644, 94] width 16 height 16
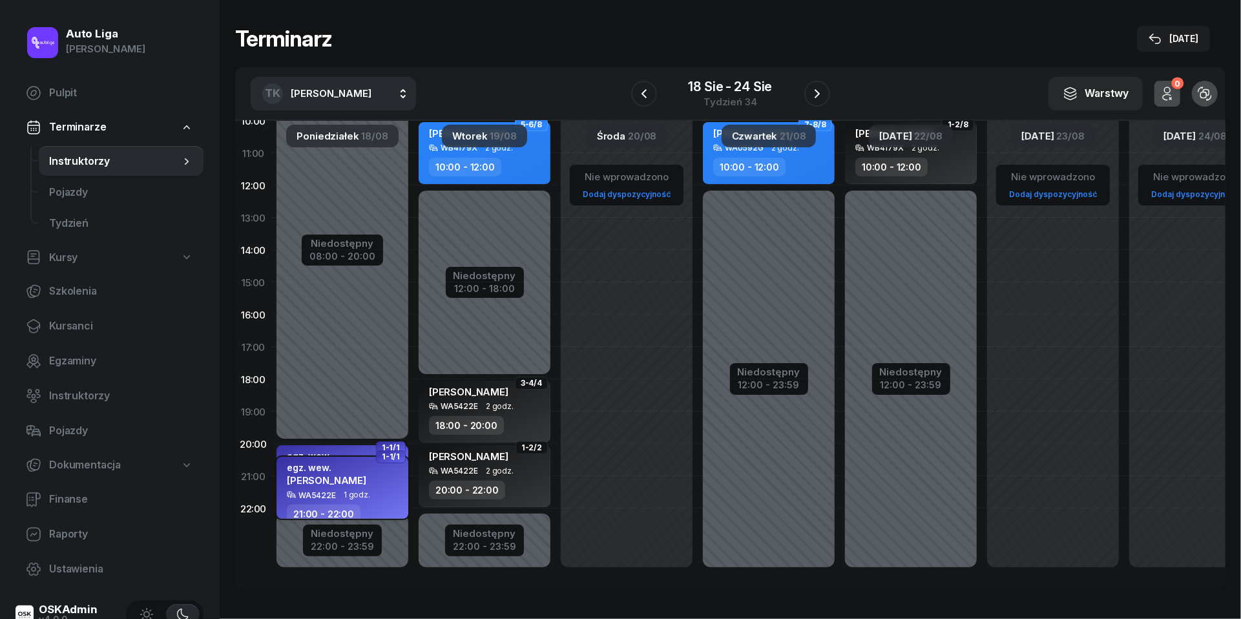
click at [344, 490] on span "1 godz." at bounding box center [357, 494] width 26 height 9
select select "21"
select select "22"
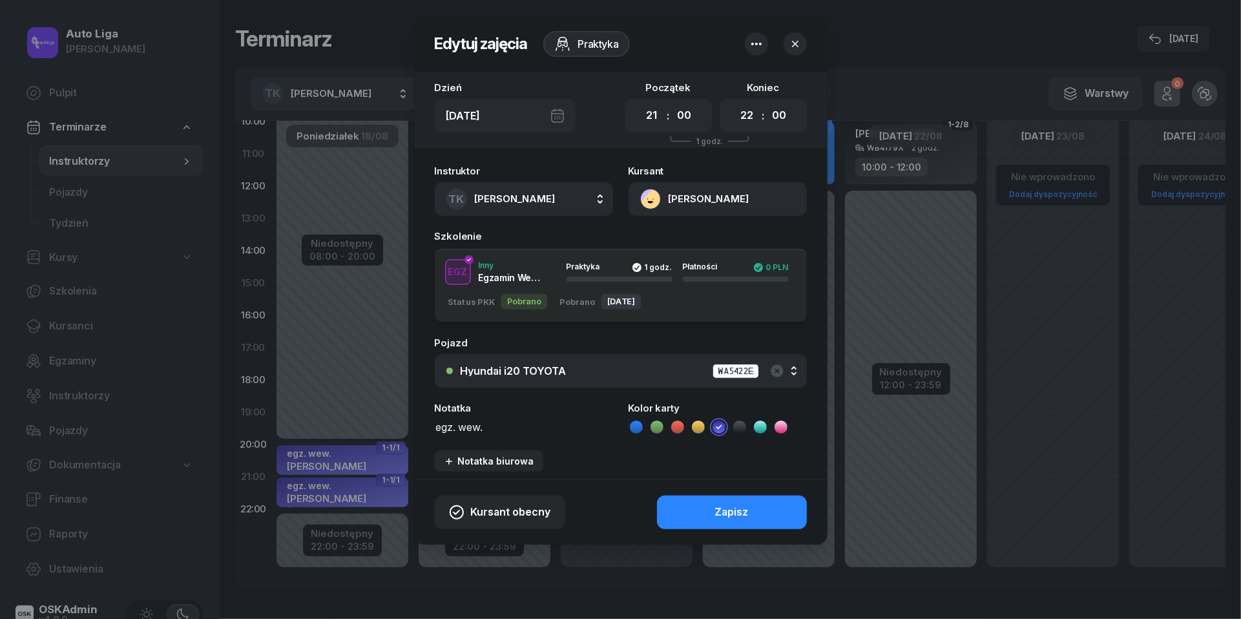
click at [652, 200] on button "[PERSON_NAME]" at bounding box center [718, 199] width 178 height 34
click at [665, 239] on div "Otwórz profil" at bounding box center [671, 243] width 63 height 17
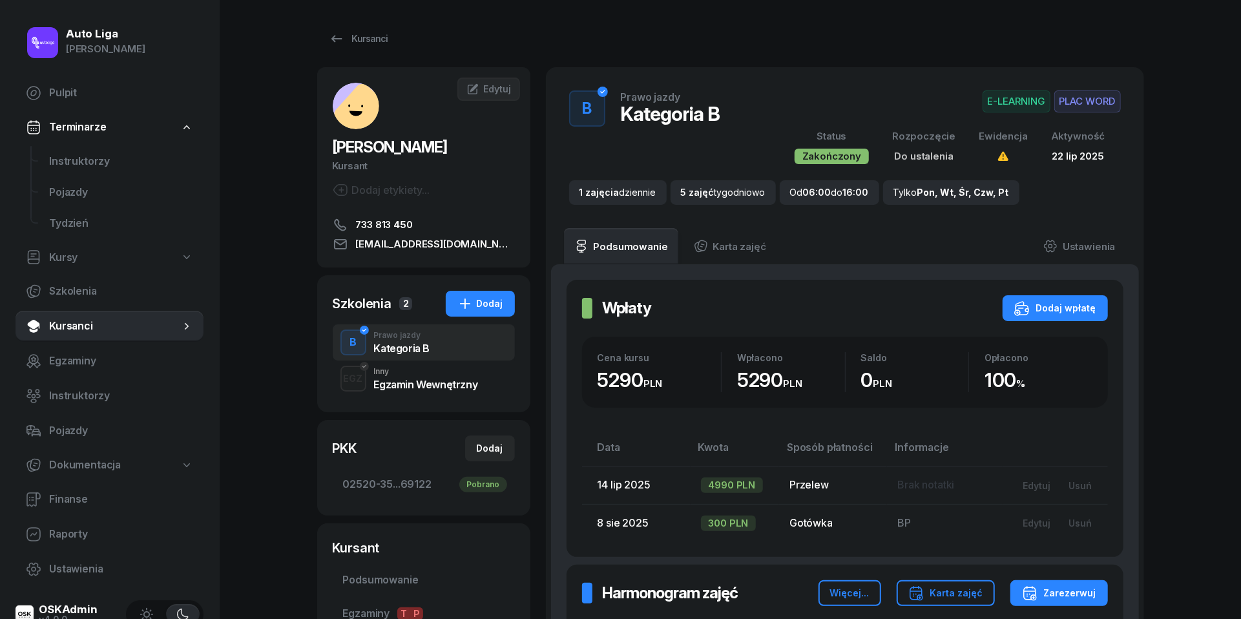
click at [388, 395] on div "EGZ Inny Egzamin Wewnętrzny" at bounding box center [424, 378] width 182 height 36
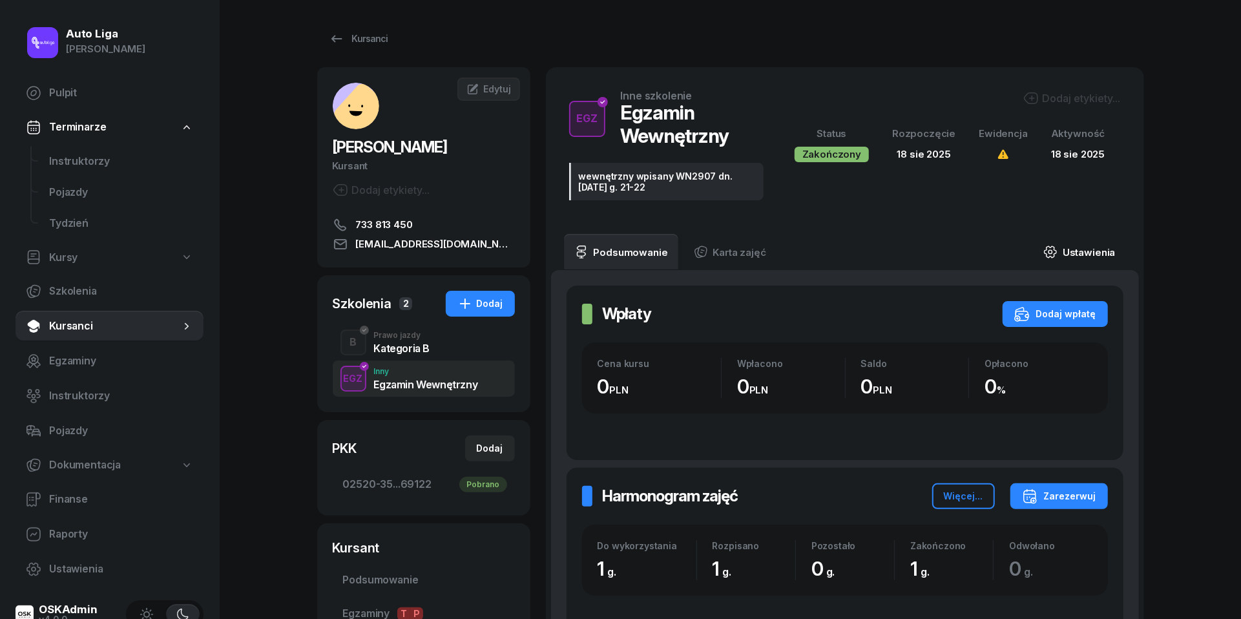
click at [1060, 252] on link "Ustawienia" at bounding box center [1079, 252] width 92 height 36
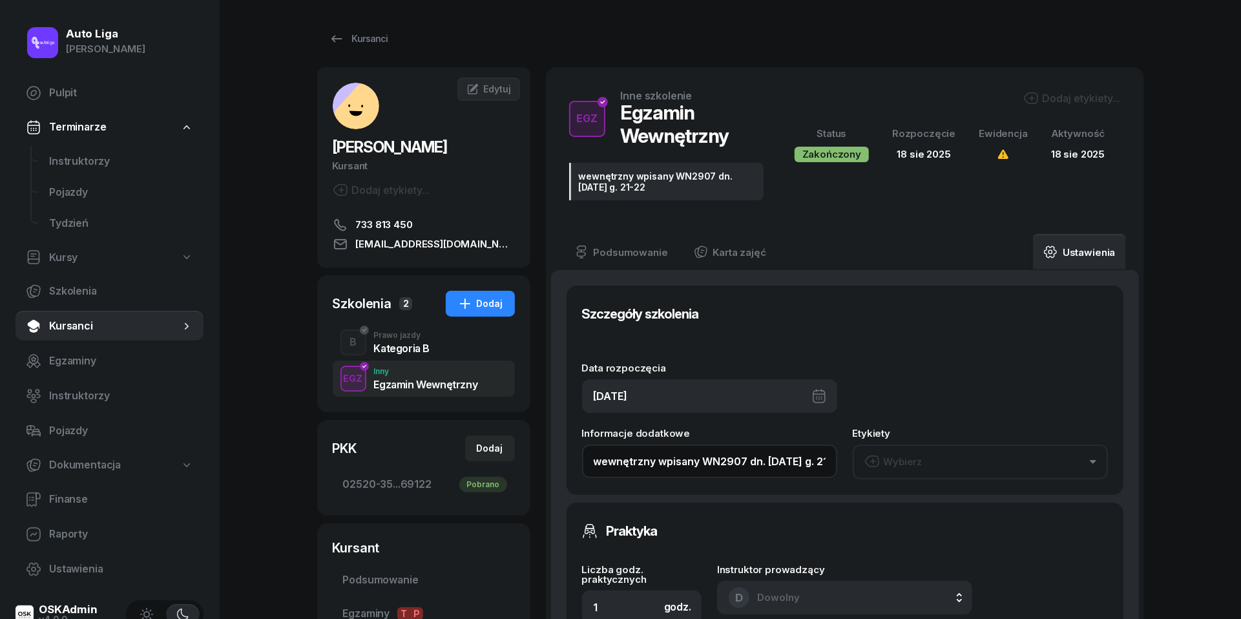
click at [674, 466] on input "wewnętrzny wpisany WN2907 dn. [DATE] g. 21-22" at bounding box center [709, 461] width 255 height 34
click at [99, 156] on span "Instruktorzy" at bounding box center [121, 161] width 144 height 17
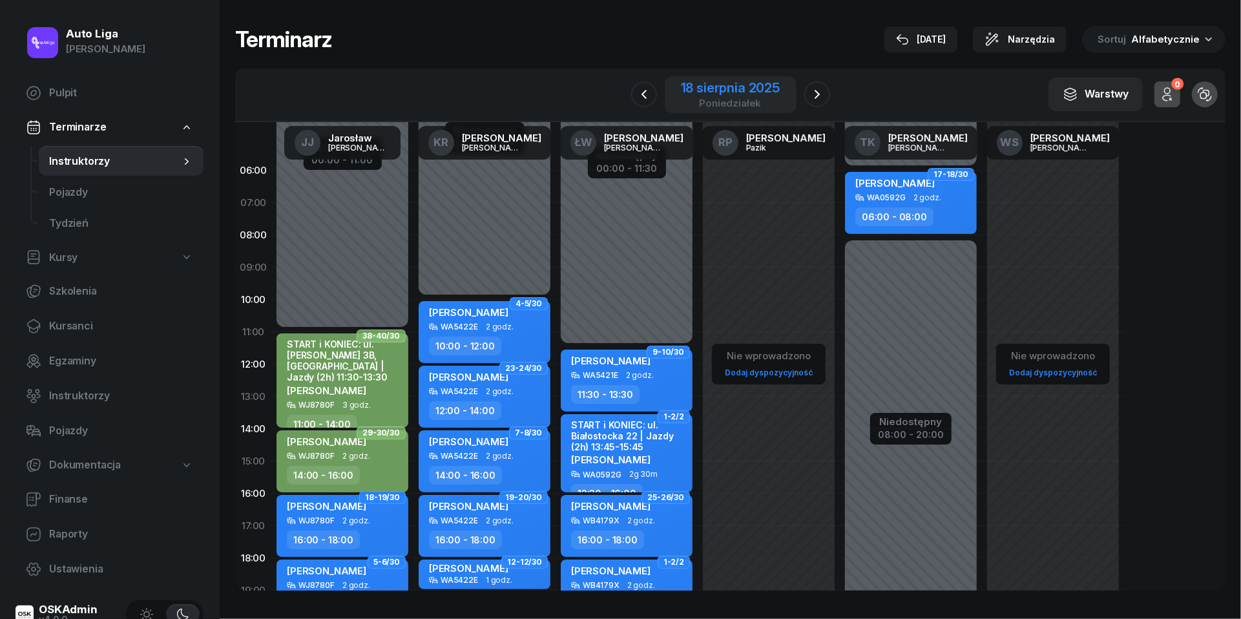
click at [717, 89] on div "18 sierpnia 2025" at bounding box center [730, 87] width 99 height 13
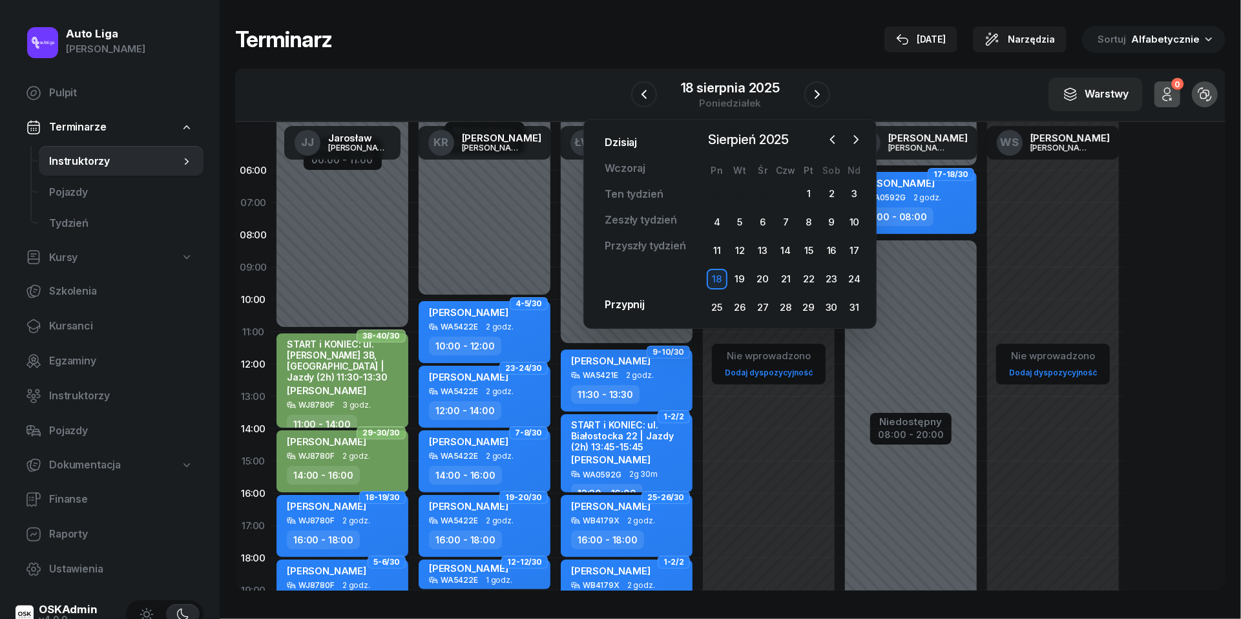
click at [624, 143] on link "Dzisiaj" at bounding box center [620, 143] width 53 height 26
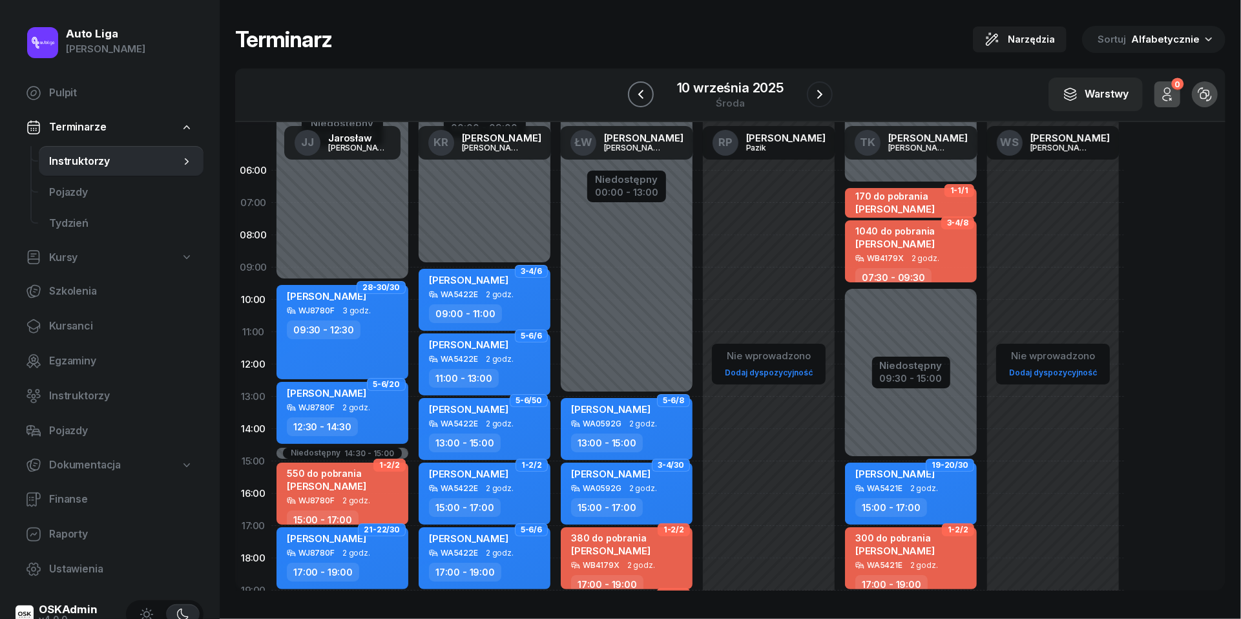
click at [649, 91] on button "button" at bounding box center [641, 94] width 26 height 26
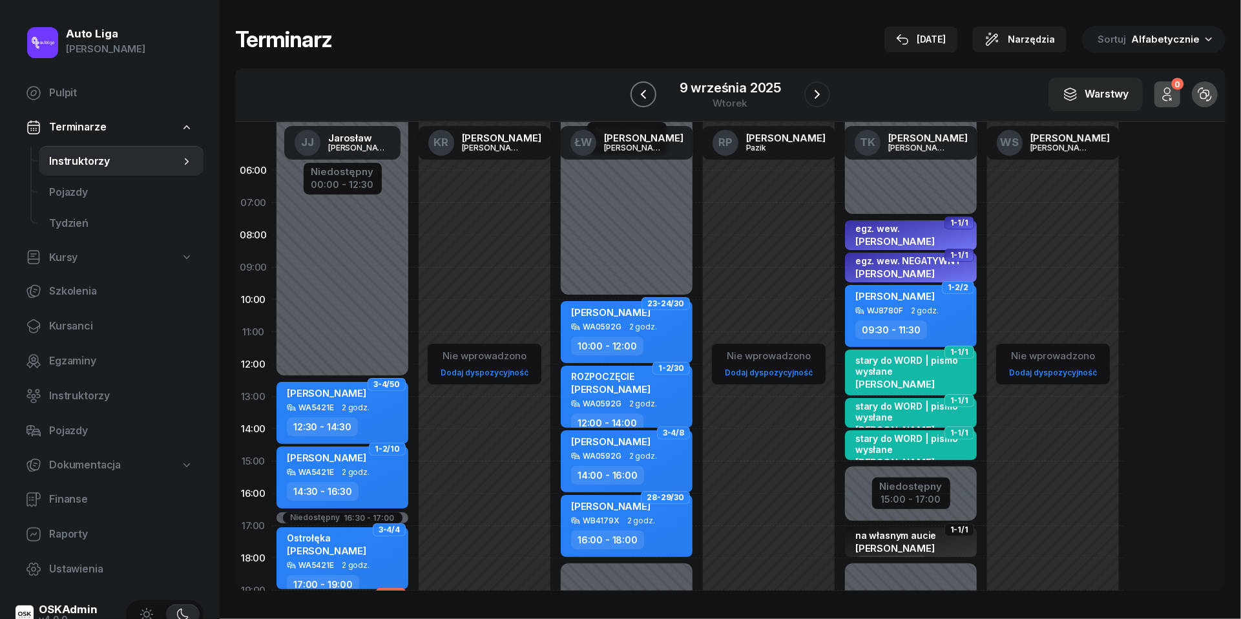
click at [649, 91] on icon "button" at bounding box center [644, 95] width 16 height 16
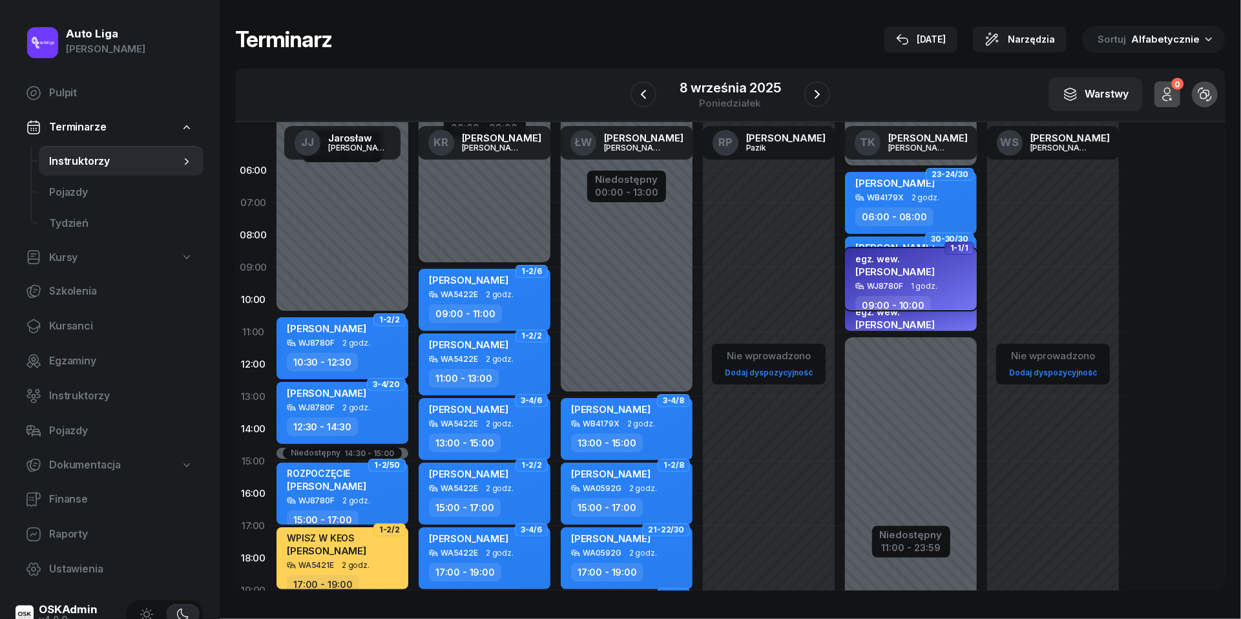
click at [893, 273] on span "[PERSON_NAME]" at bounding box center [894, 272] width 79 height 12
select select "09"
select select "10"
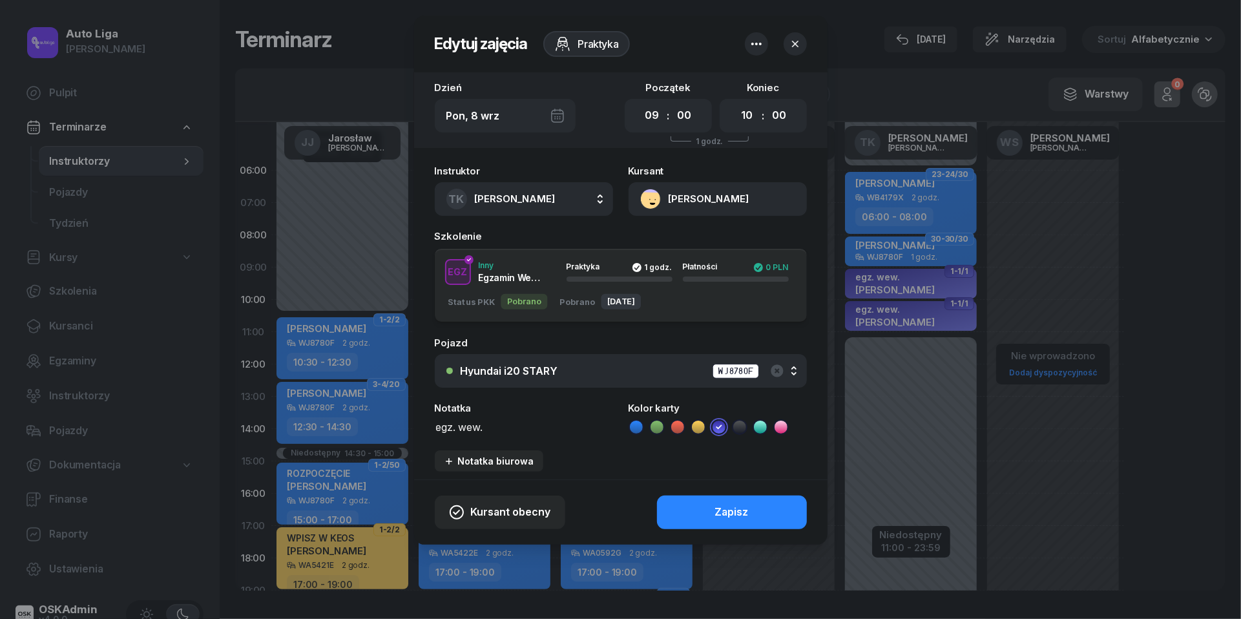
click at [651, 192] on button "[PERSON_NAME]" at bounding box center [718, 199] width 178 height 34
click at [690, 241] on div "Otwórz profil" at bounding box center [671, 243] width 63 height 17
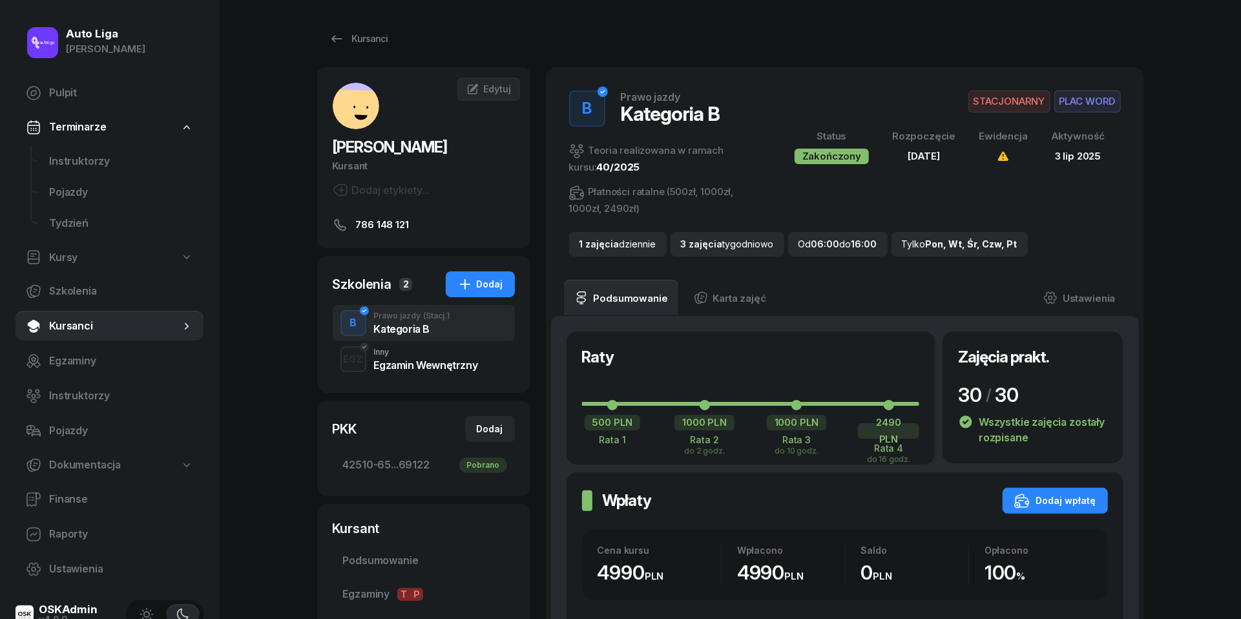
click at [439, 354] on div "Inny" at bounding box center [426, 352] width 104 height 8
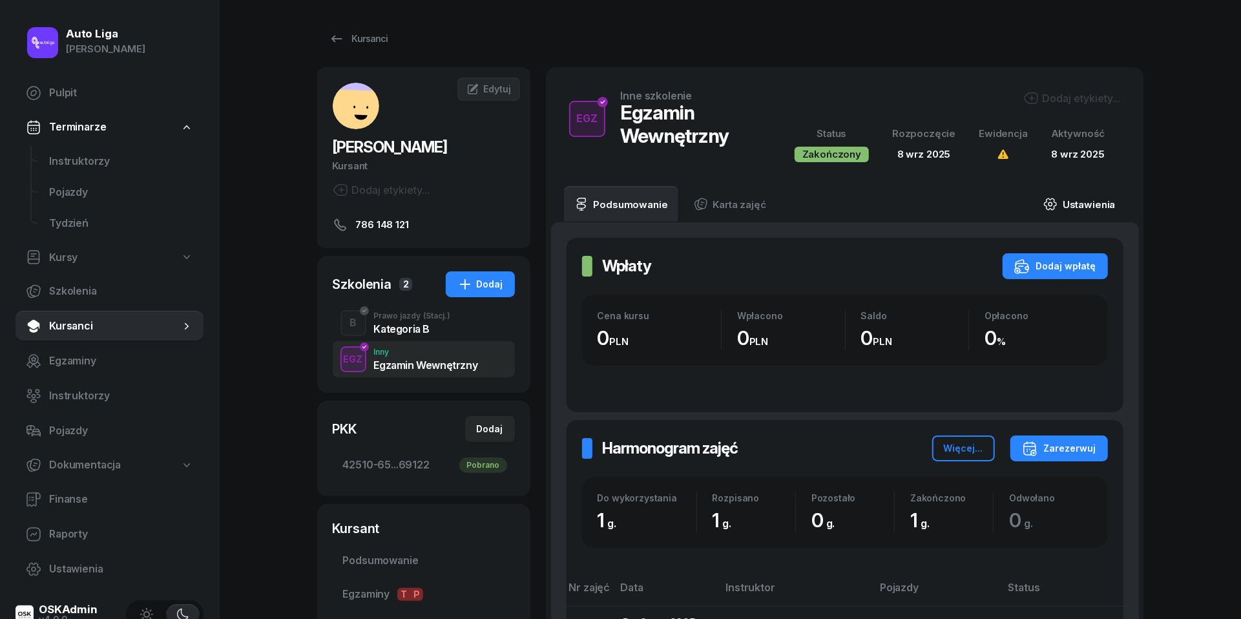
click at [1083, 197] on link "Ustawienia" at bounding box center [1079, 204] width 92 height 36
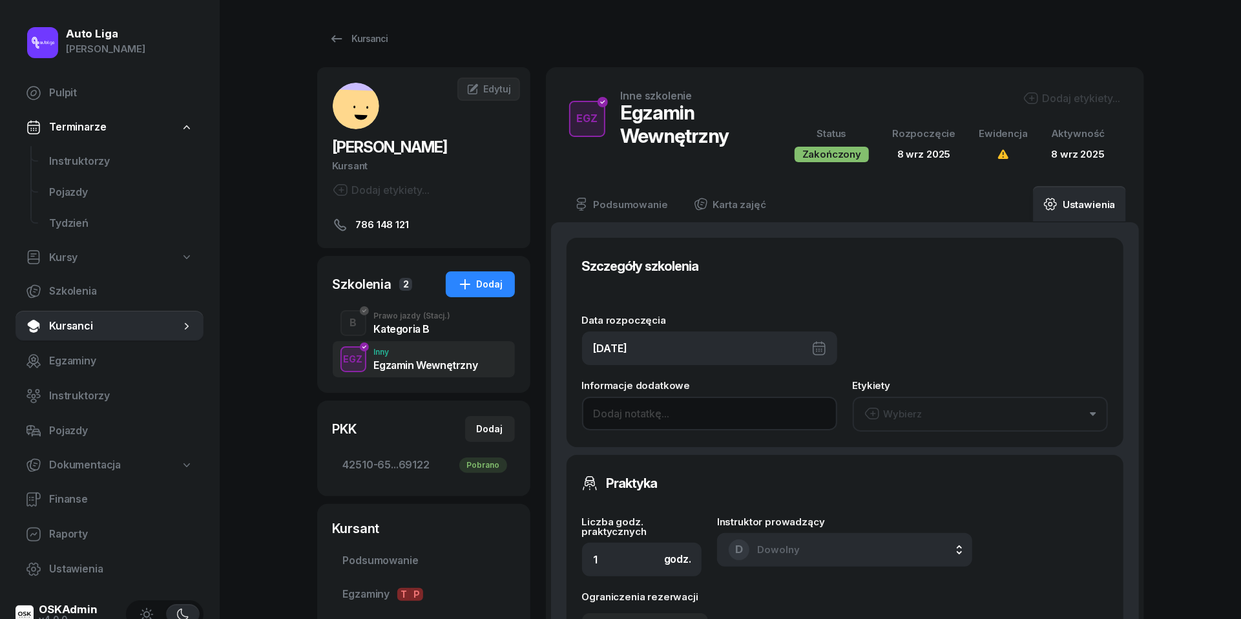
click at [727, 415] on input at bounding box center [709, 414] width 255 height 34
paste input "wewnętrzny wpisany WN2907 dn. [DATE] g. 21-22"
click at [747, 412] on input "wewnętrzny wpisany WN2907 dn. [DATE] g. 21-22" at bounding box center [709, 414] width 255 height 34
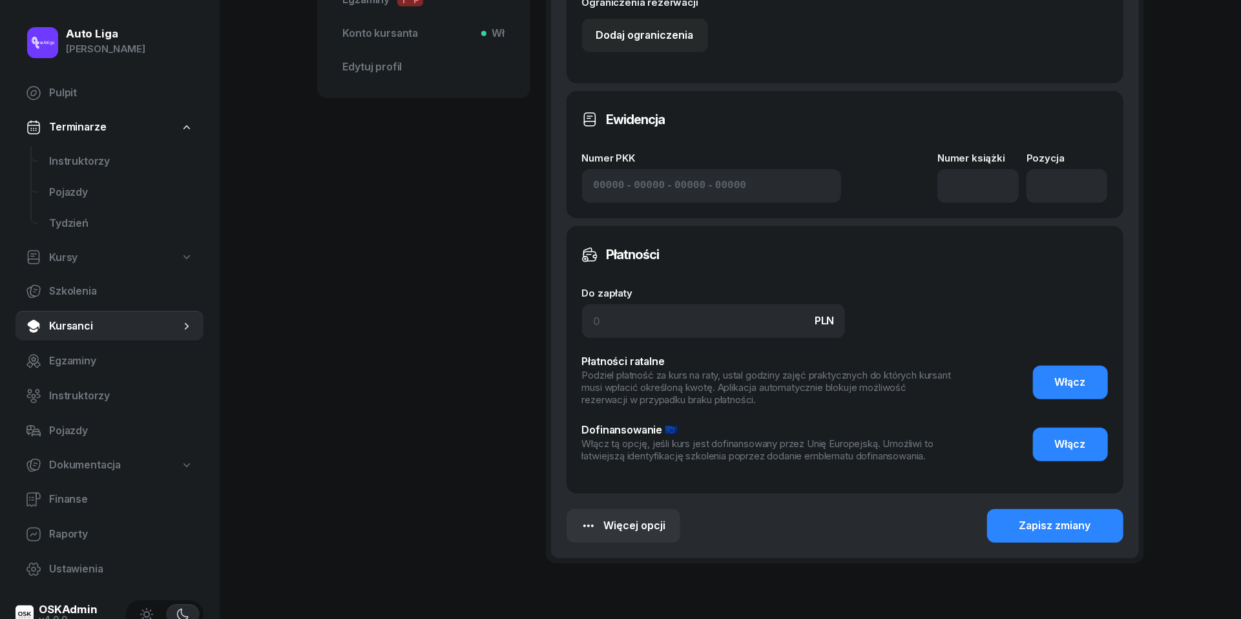
scroll to position [595, 0]
type input "wewnętrzny wpisany WN2907 dn. [DATE] g. 9:30-10:30"
click at [1026, 528] on div "Zapisz zmiany" at bounding box center [1055, 525] width 72 height 17
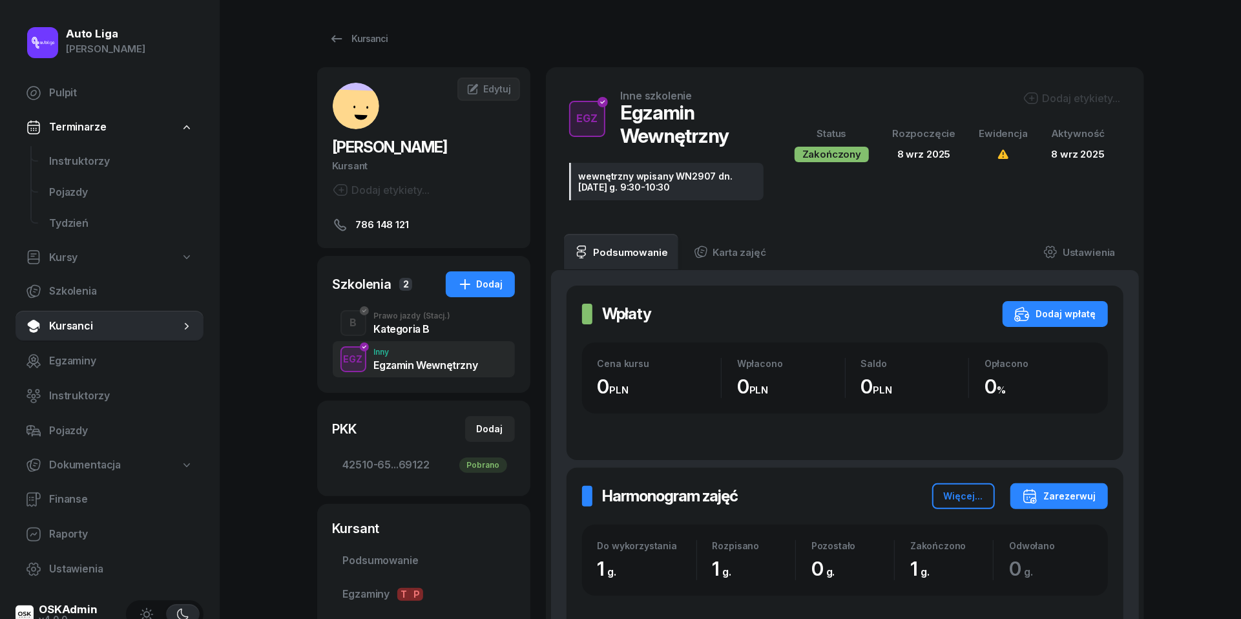
scroll to position [0, 0]
click at [395, 315] on div "Prawo jazdy (Stacj.)" at bounding box center [412, 316] width 77 height 8
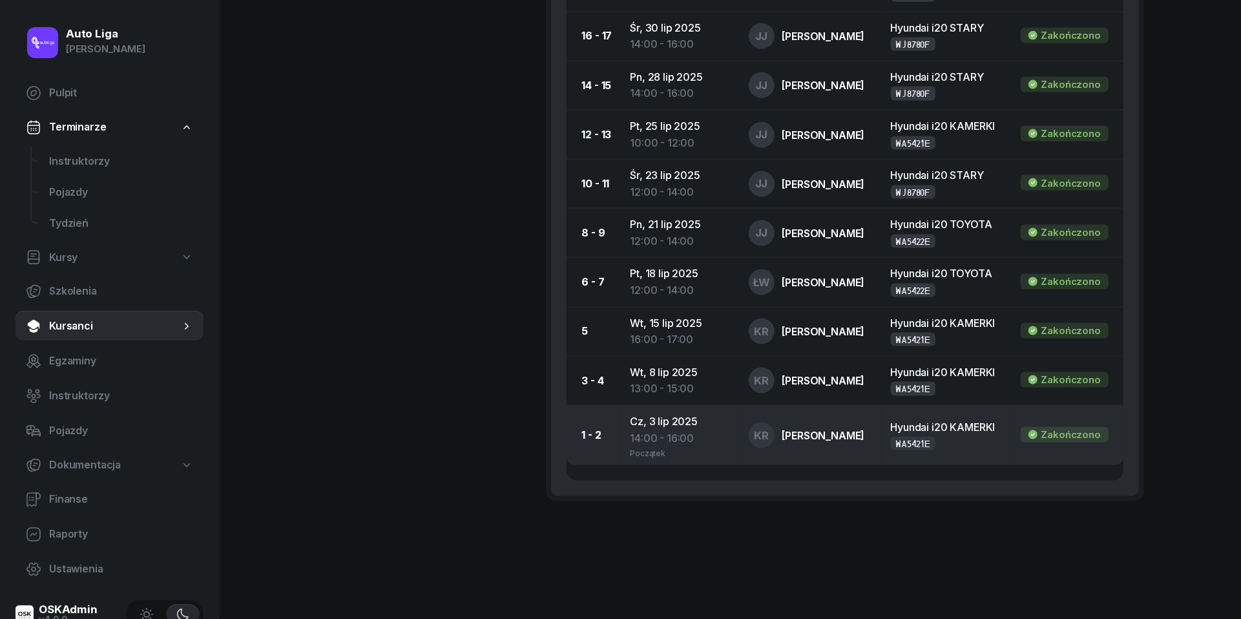
scroll to position [1363, 0]
click at [658, 431] on div "14:00 - 16:00" at bounding box center [679, 439] width 98 height 17
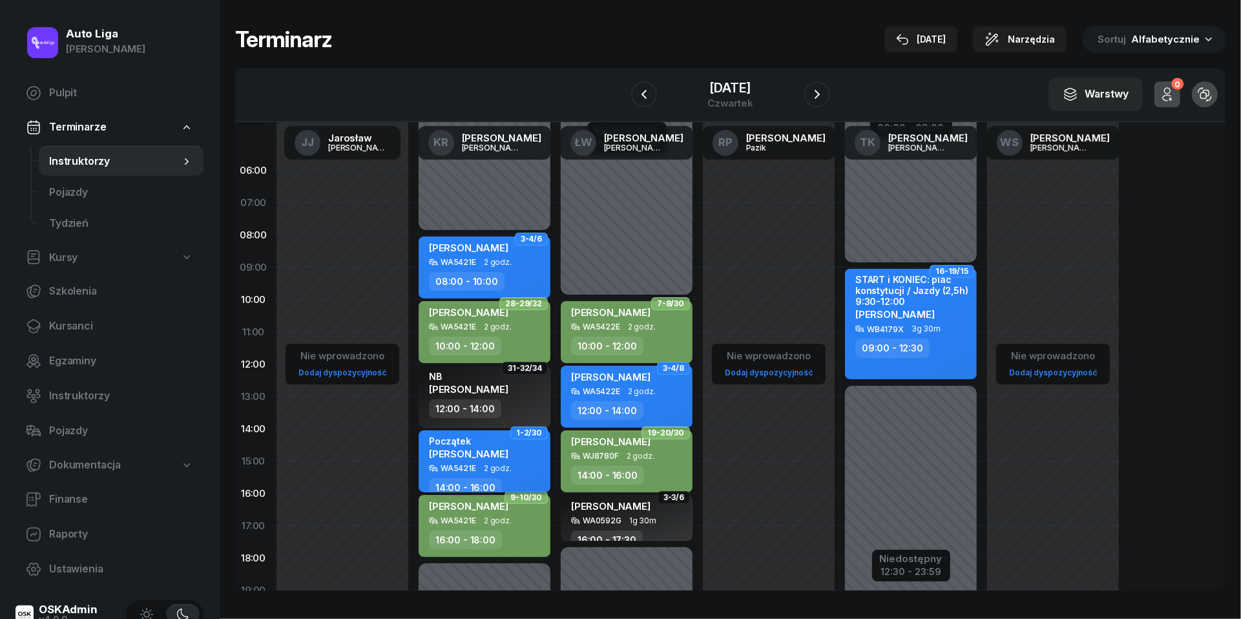
click at [474, 464] on div "WA5421E" at bounding box center [459, 468] width 36 height 8
select select "14"
select select "16"
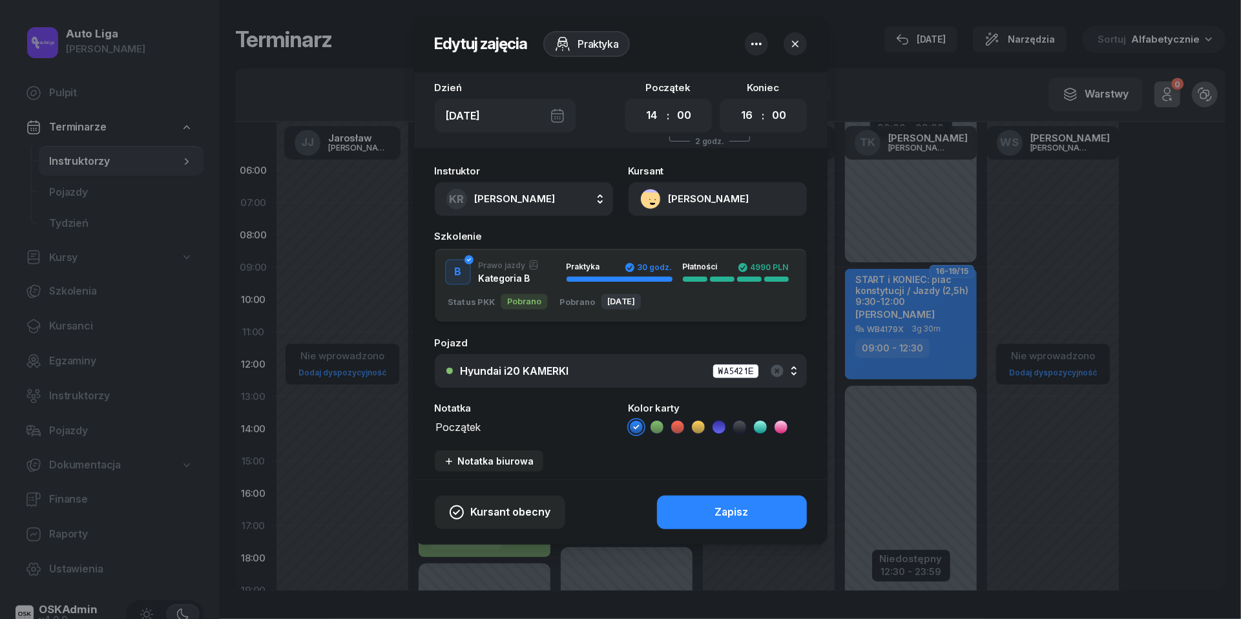
click at [475, 427] on textarea "Początek" at bounding box center [524, 426] width 178 height 16
click at [657, 421] on icon at bounding box center [657, 427] width 13 height 13
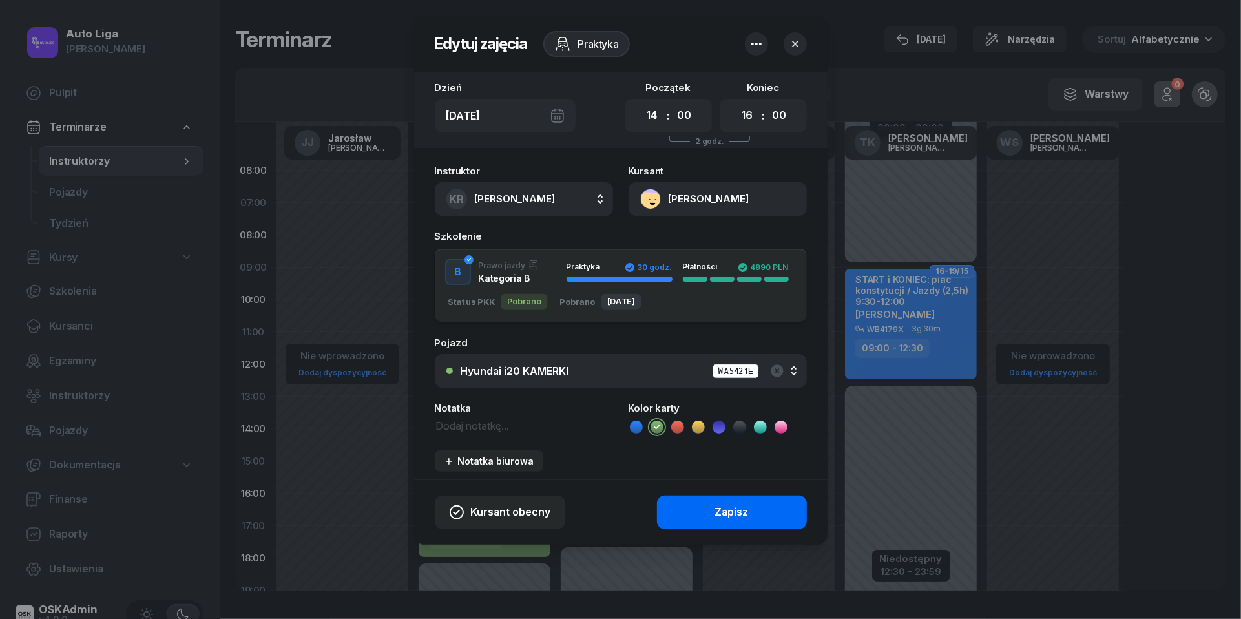
click at [737, 510] on div "Zapisz" at bounding box center [732, 512] width 34 height 17
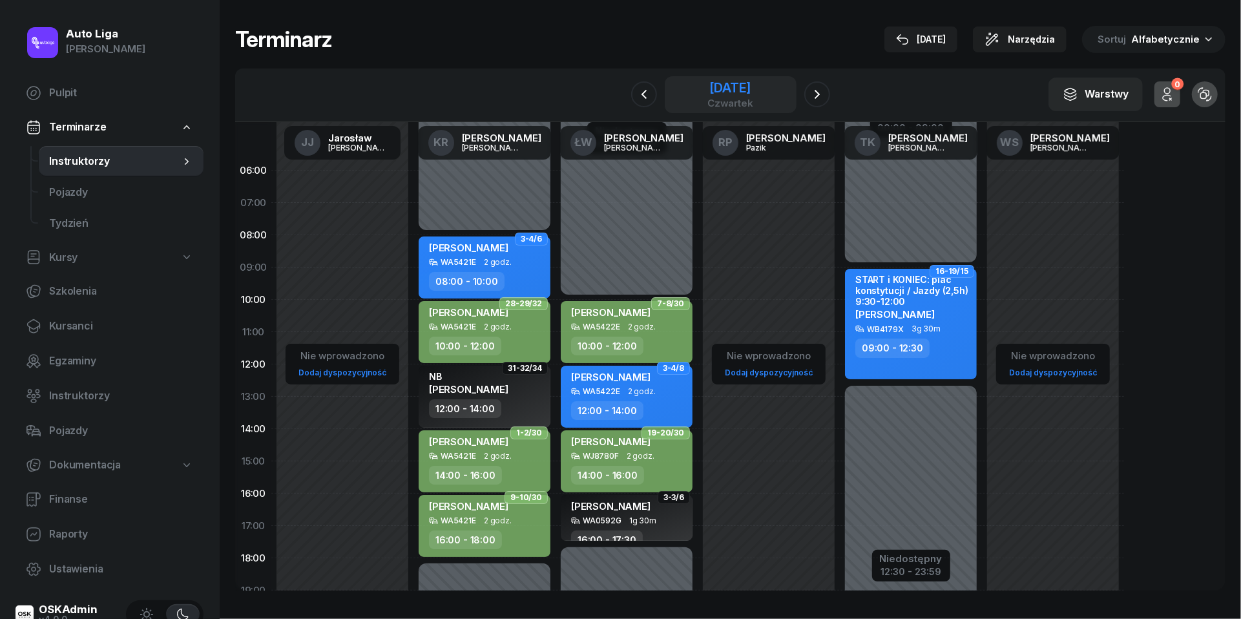
click at [727, 90] on div "[DATE]" at bounding box center [730, 87] width 46 height 13
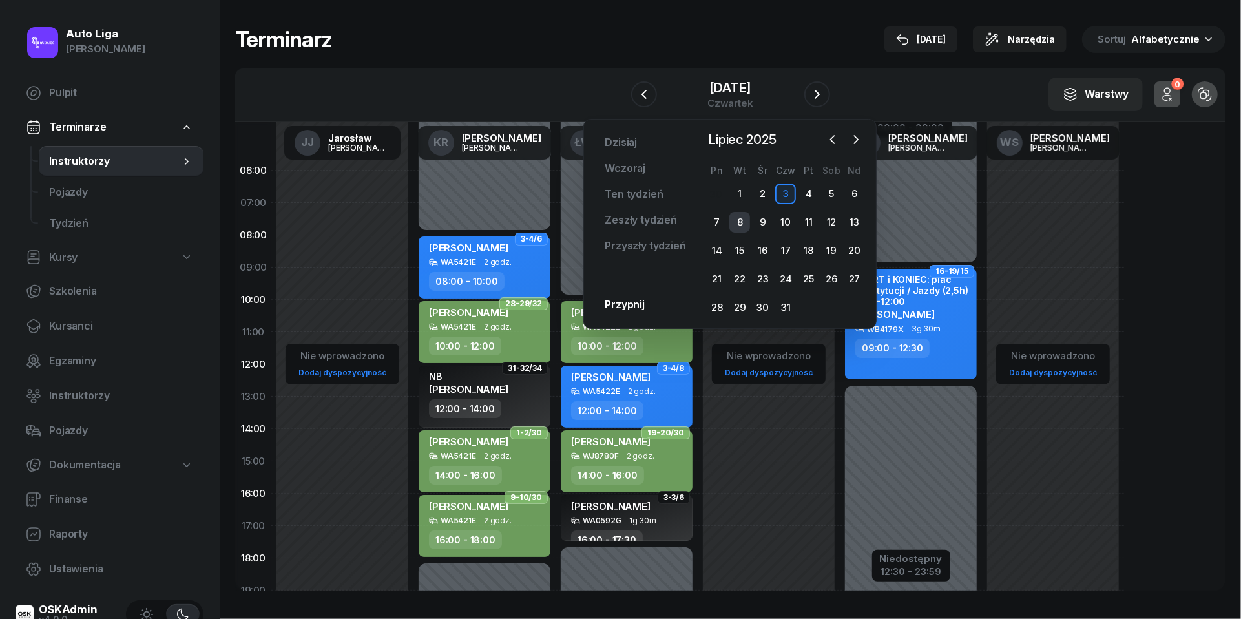
click at [743, 221] on div "8" at bounding box center [739, 222] width 21 height 21
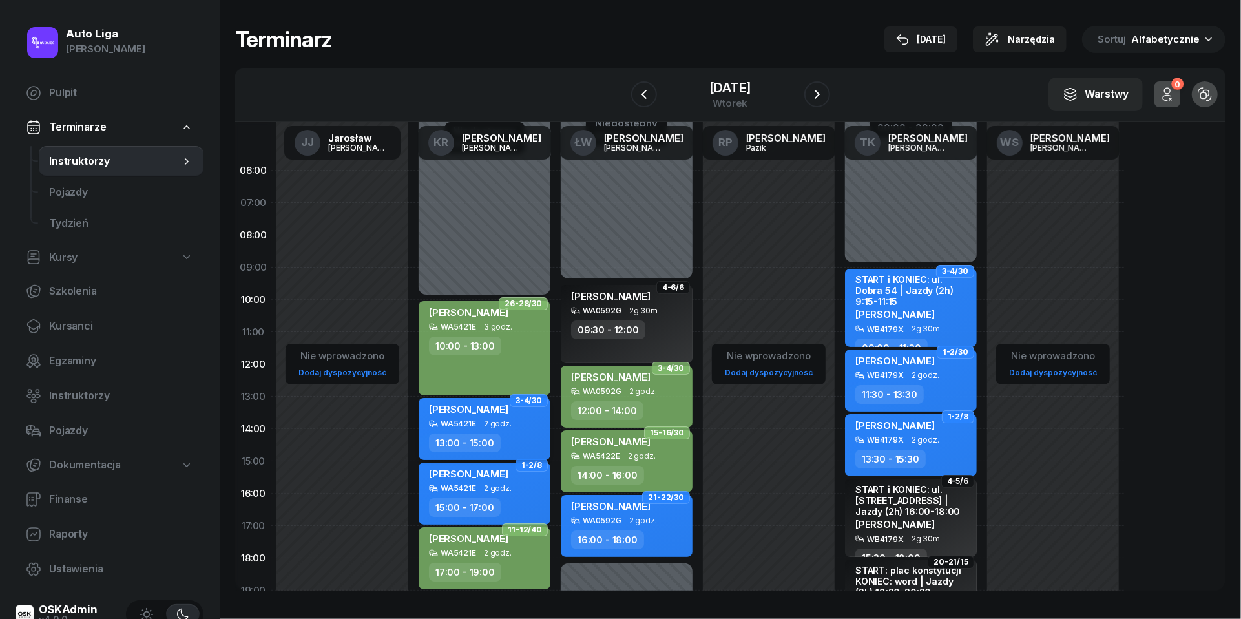
click at [487, 419] on span "2 godz." at bounding box center [498, 423] width 28 height 9
select select "13"
select select "15"
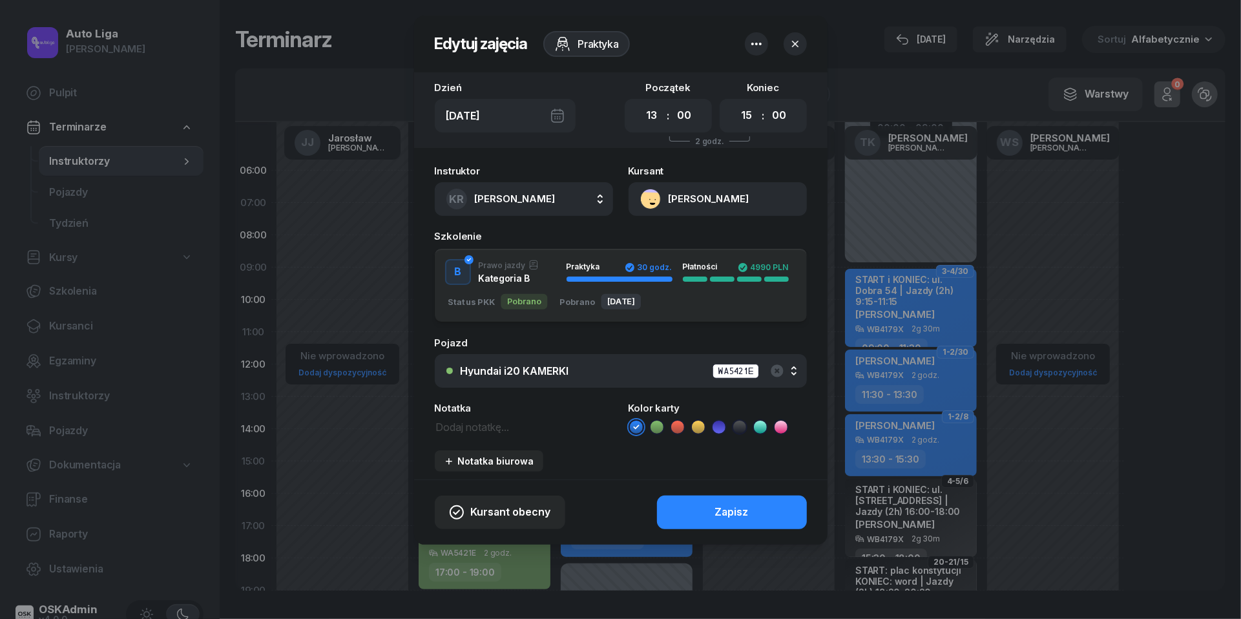
click at [660, 428] on icon at bounding box center [657, 427] width 13 height 13
click at [722, 507] on div "Zapisz" at bounding box center [732, 512] width 34 height 17
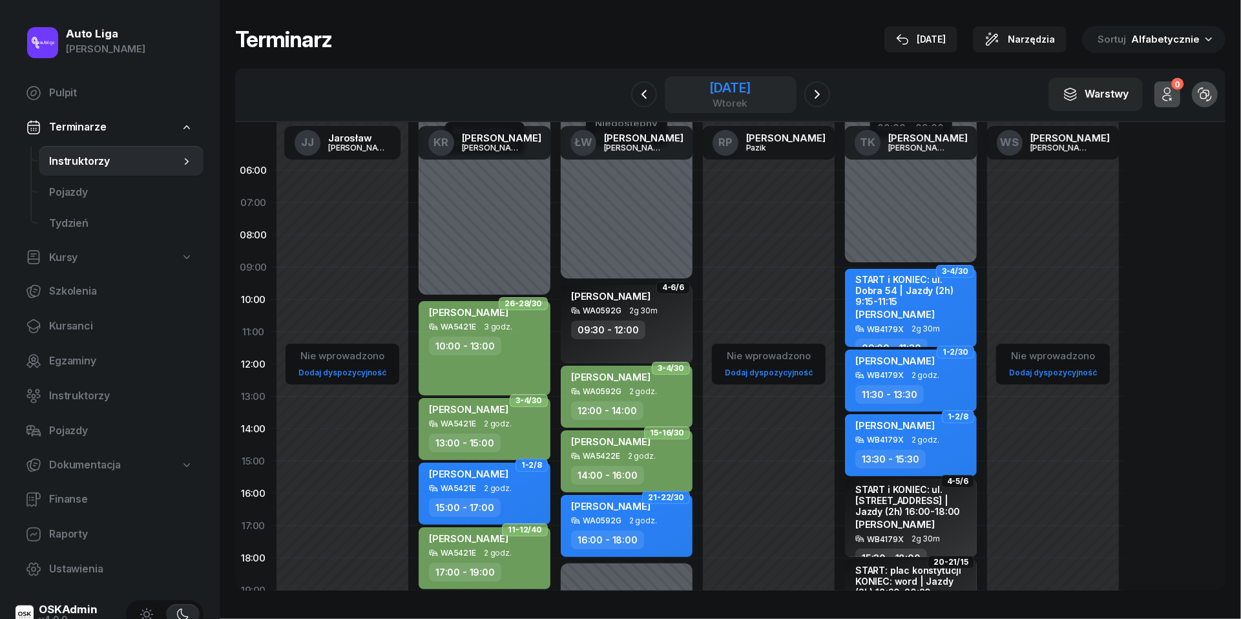
click at [724, 105] on div "wtorek" at bounding box center [729, 103] width 41 height 10
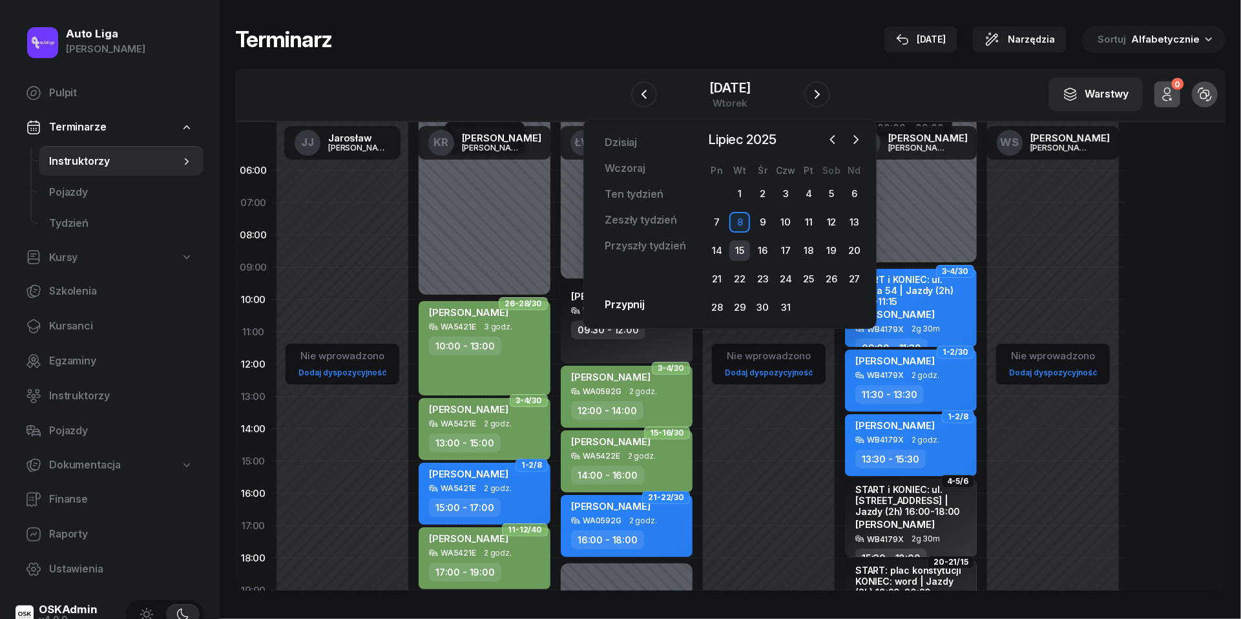
click at [744, 248] on div "15" at bounding box center [739, 250] width 21 height 21
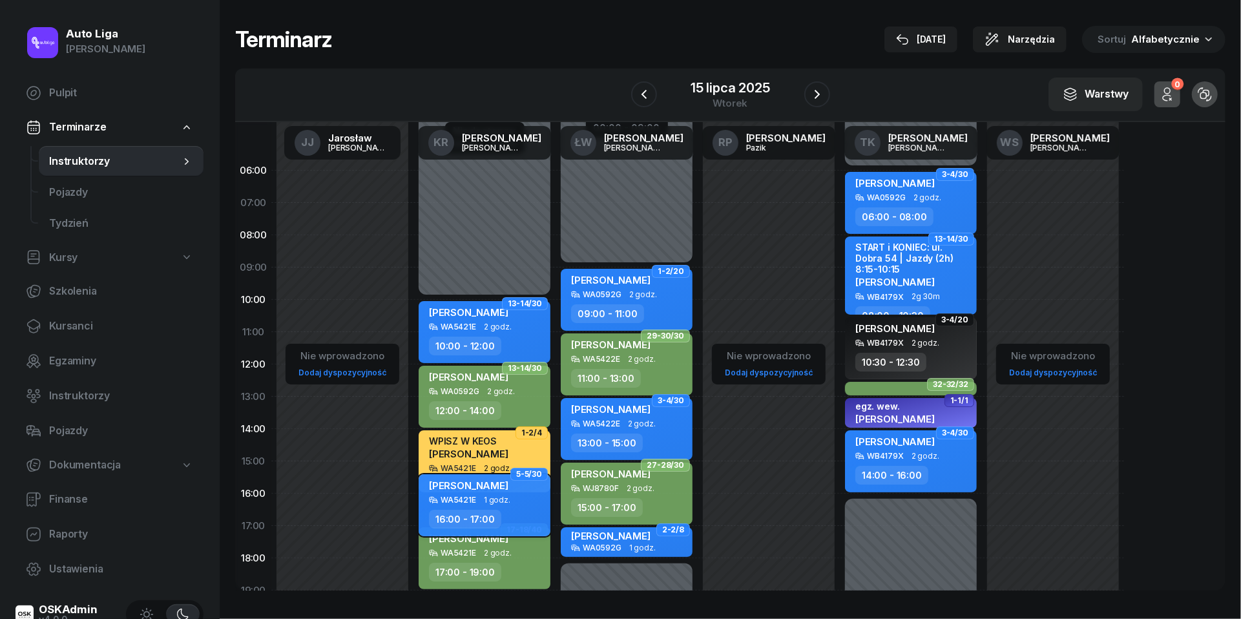
click at [485, 503] on span "1 godz." at bounding box center [497, 500] width 26 height 9
select select "16"
select select "17"
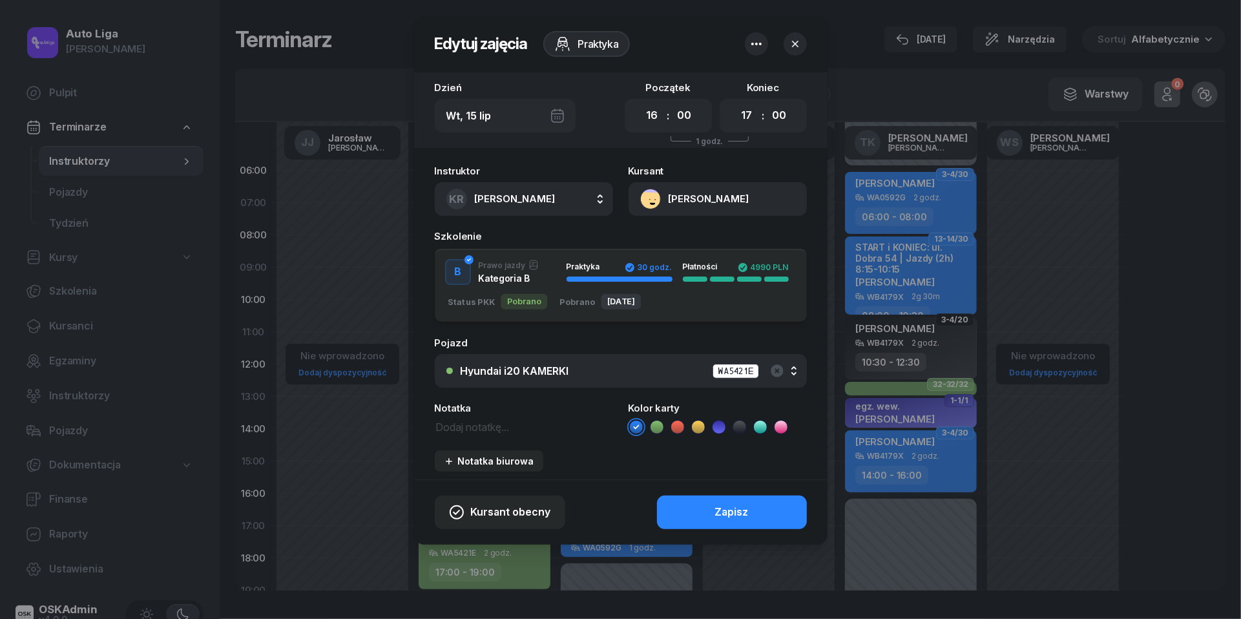
click at [660, 421] on icon at bounding box center [657, 427] width 13 height 13
click at [694, 505] on button "Zapisz" at bounding box center [732, 513] width 150 height 34
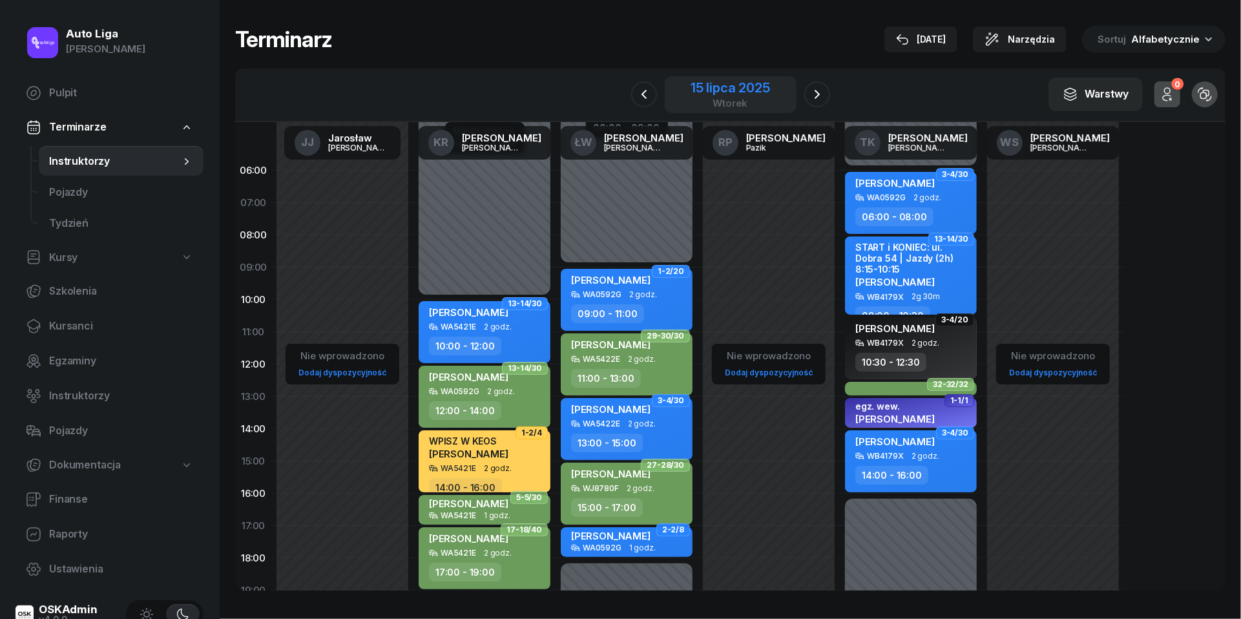
click at [720, 98] on div "wtorek" at bounding box center [730, 103] width 79 height 10
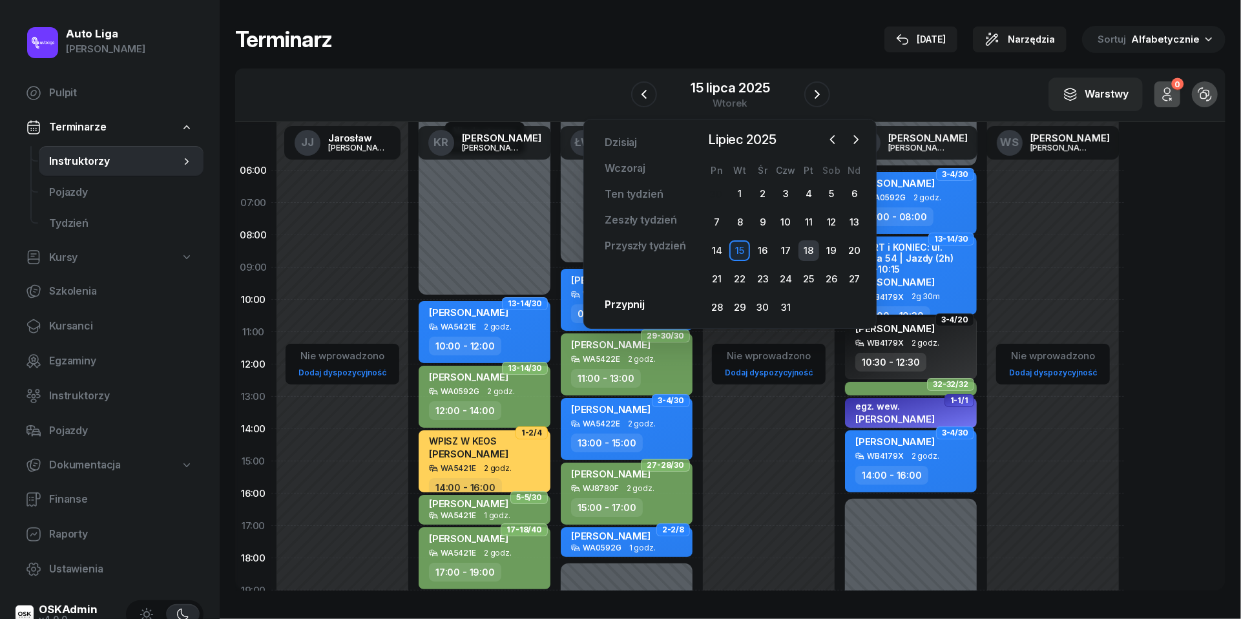
click at [813, 249] on div "18" at bounding box center [809, 250] width 21 height 21
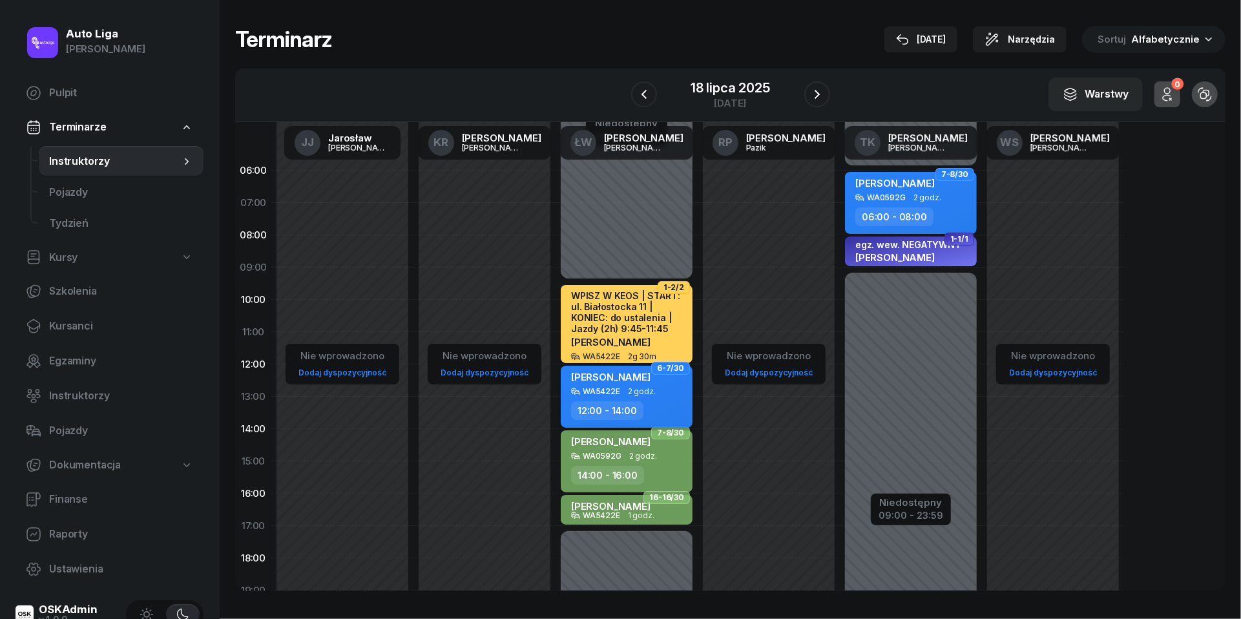
click at [649, 387] on span "2 godz." at bounding box center [642, 391] width 28 height 9
select select "12"
select select "14"
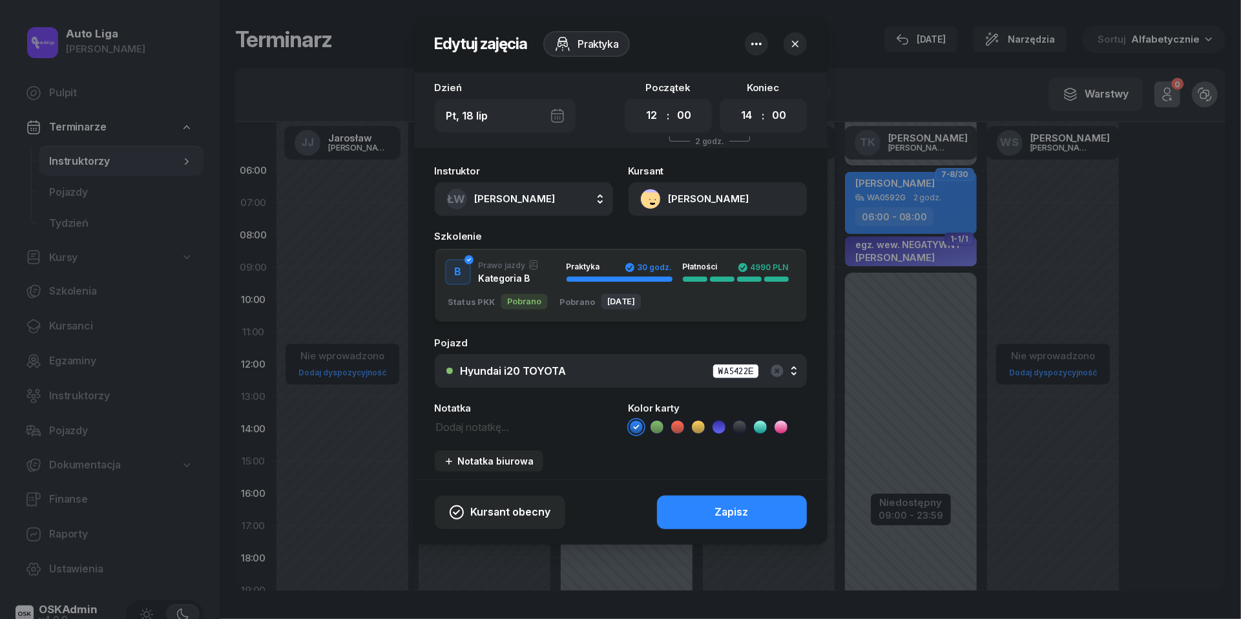
click at [655, 434] on div "Instruktor ŁW [PERSON_NAME] [PERSON_NAME] KR [PERSON_NAME] ŁW [PERSON_NAME] RP …" at bounding box center [620, 318] width 413 height 321
click at [655, 430] on icon at bounding box center [657, 427] width 13 height 13
click at [707, 507] on button "Zapisz" at bounding box center [732, 513] width 150 height 34
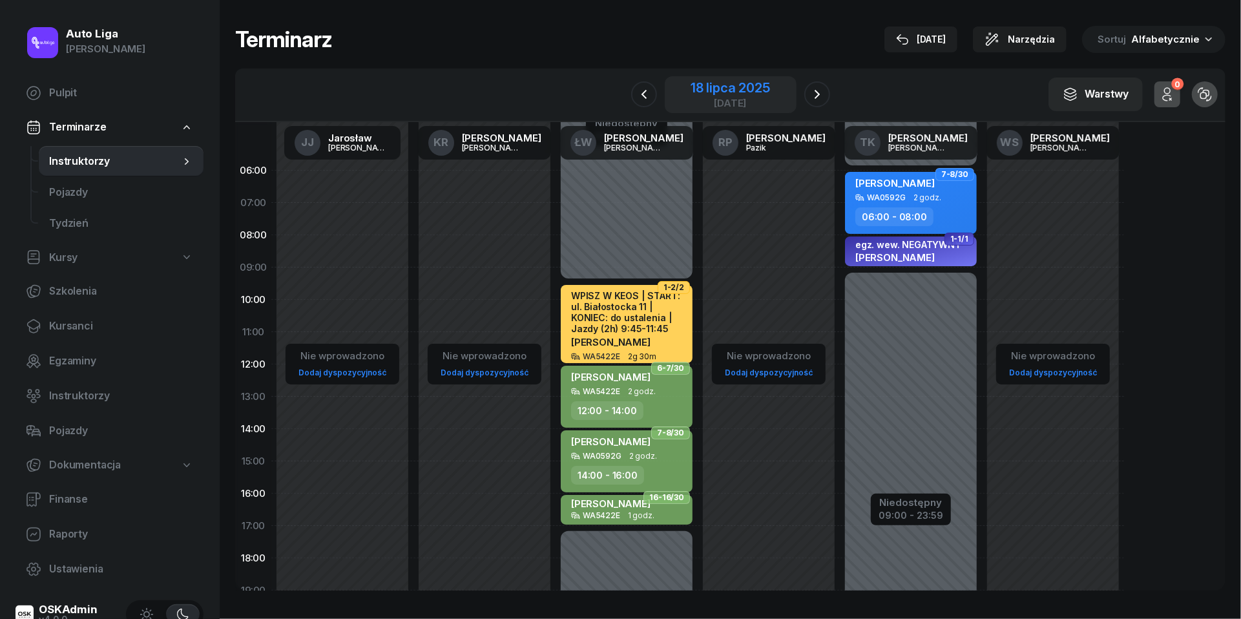
click at [724, 94] on div "18 lipca 2025" at bounding box center [730, 87] width 79 height 13
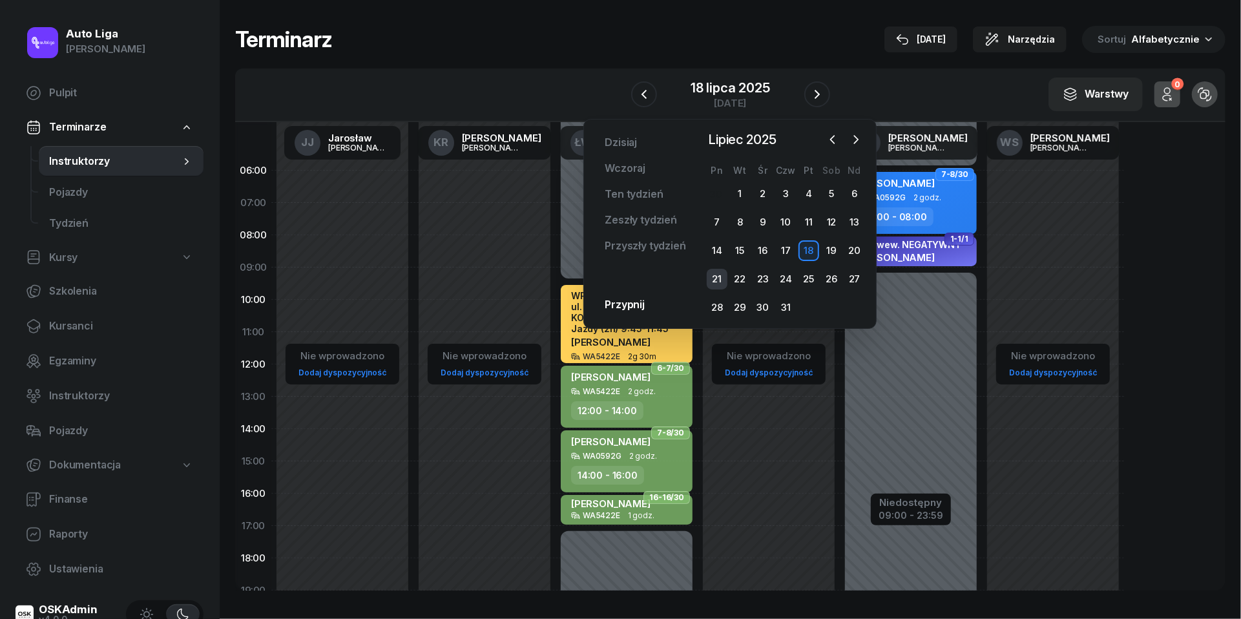
click at [719, 280] on div "21" at bounding box center [717, 279] width 21 height 21
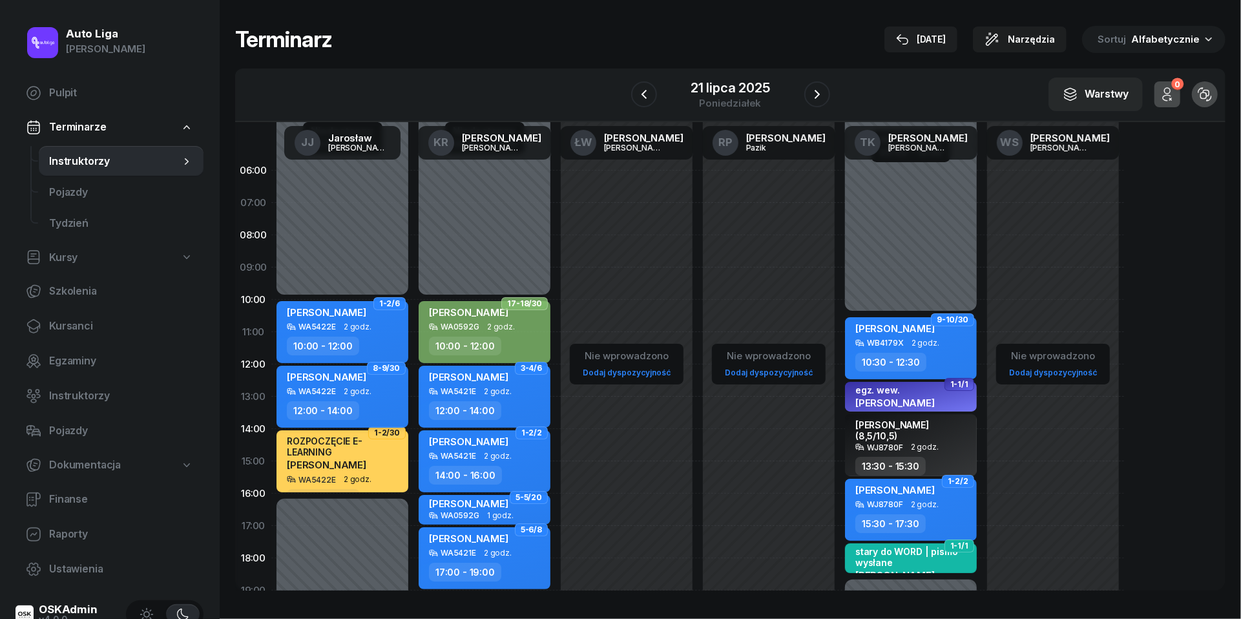
click at [365, 375] on span "[PERSON_NAME]" at bounding box center [326, 377] width 79 height 12
select select "12"
select select "14"
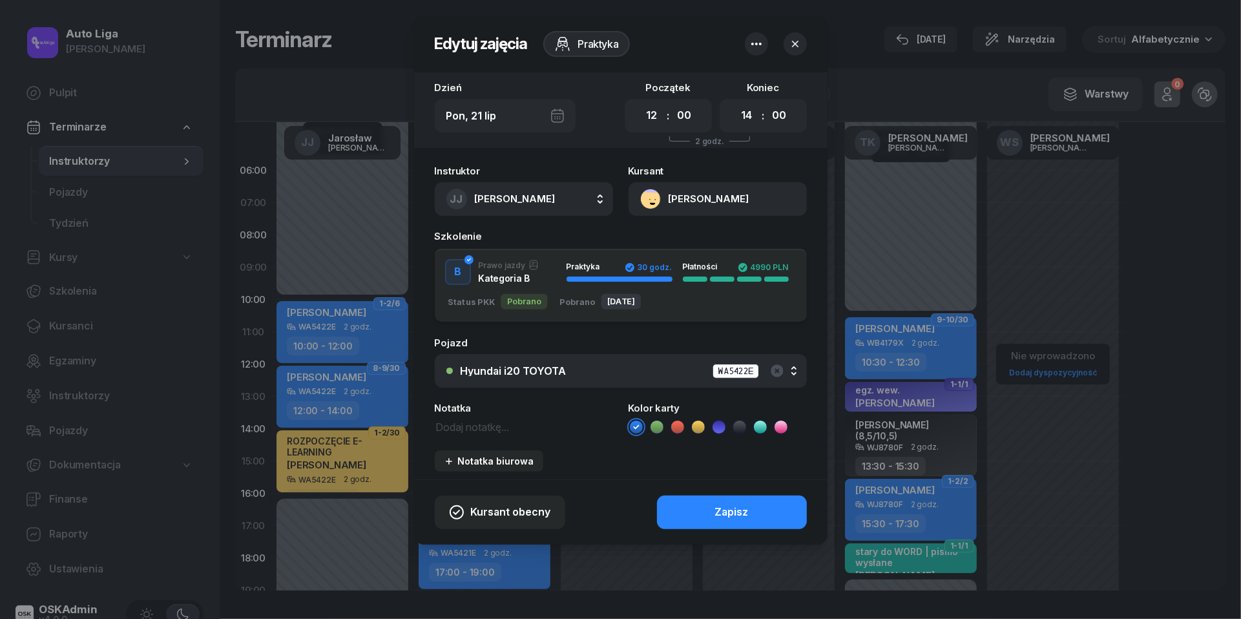
click at [656, 430] on icon at bounding box center [657, 427] width 13 height 13
click at [722, 510] on div "Zapisz" at bounding box center [732, 512] width 34 height 17
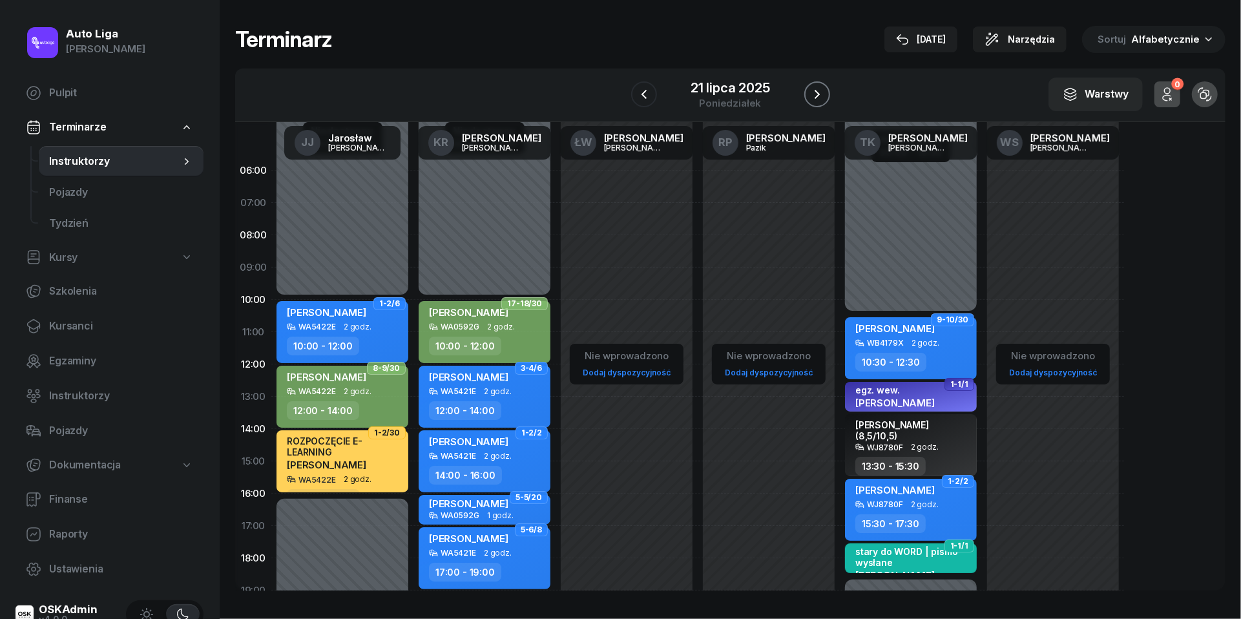
click at [815, 88] on icon "button" at bounding box center [817, 95] width 16 height 16
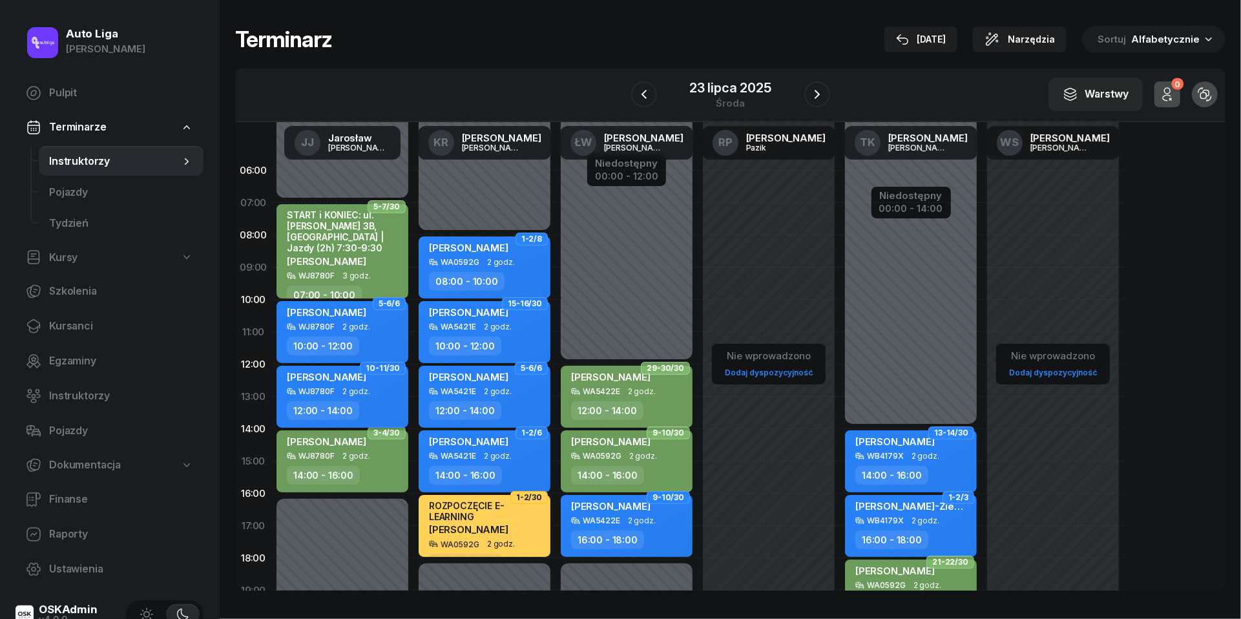
click at [347, 384] on div "[PERSON_NAME]" at bounding box center [326, 379] width 79 height 16
select select "12"
select select "14"
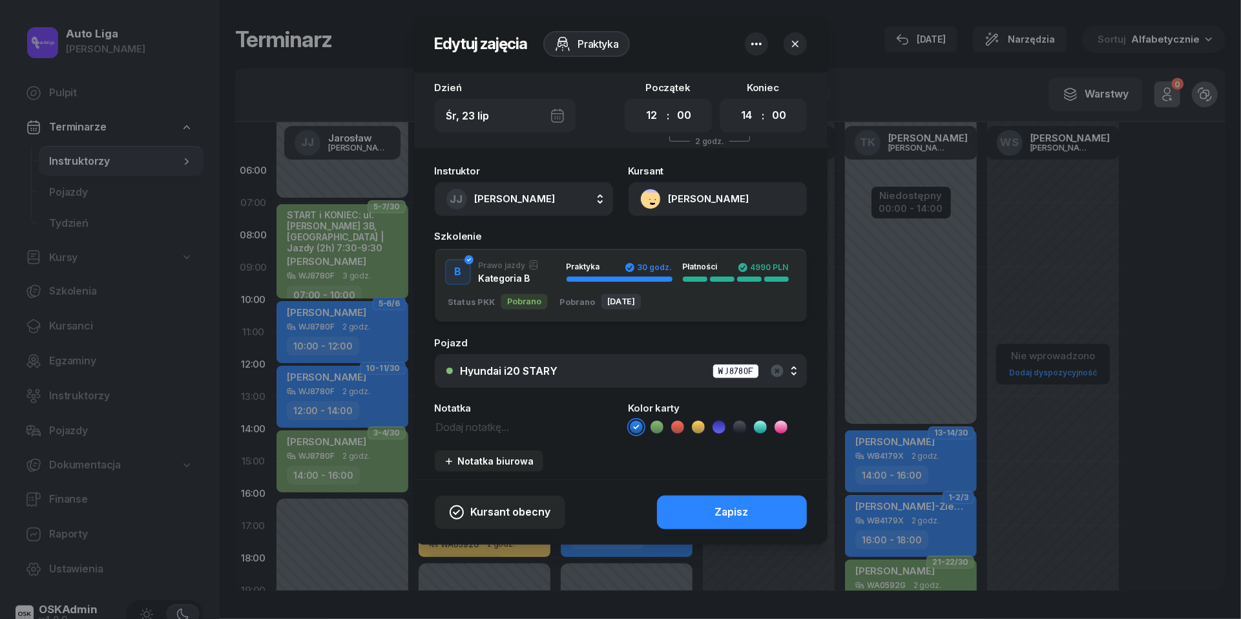
click at [662, 427] on icon at bounding box center [657, 427] width 13 height 13
click at [686, 497] on button "Zapisz" at bounding box center [732, 513] width 150 height 34
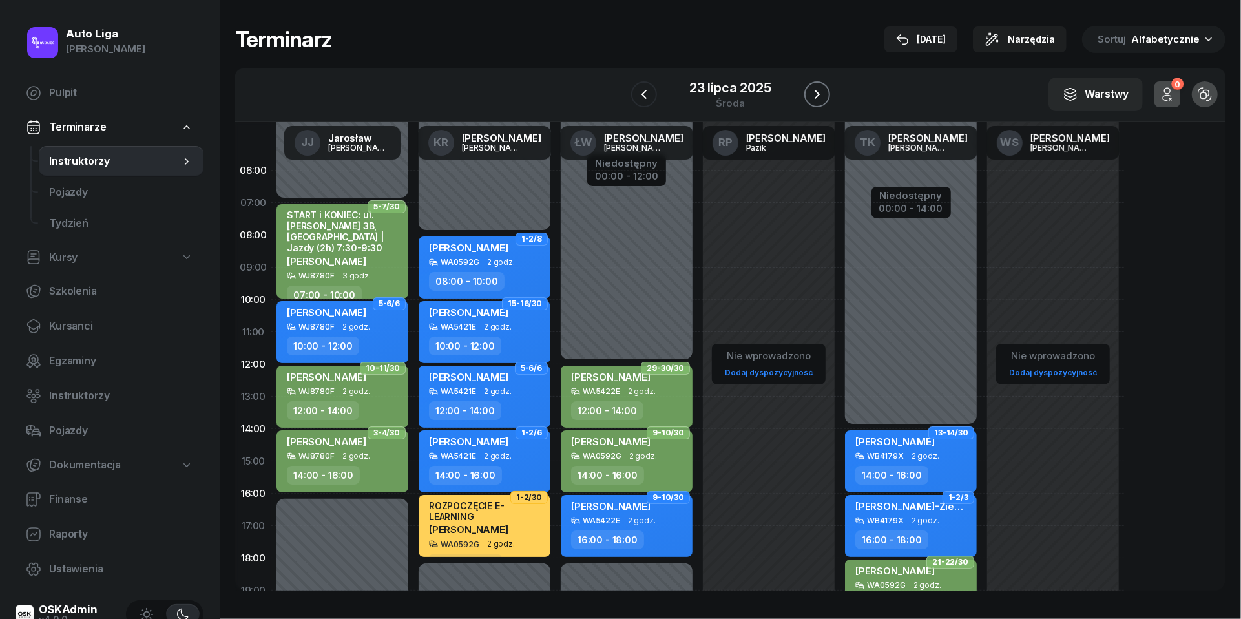
click at [820, 99] on icon "button" at bounding box center [817, 95] width 16 height 16
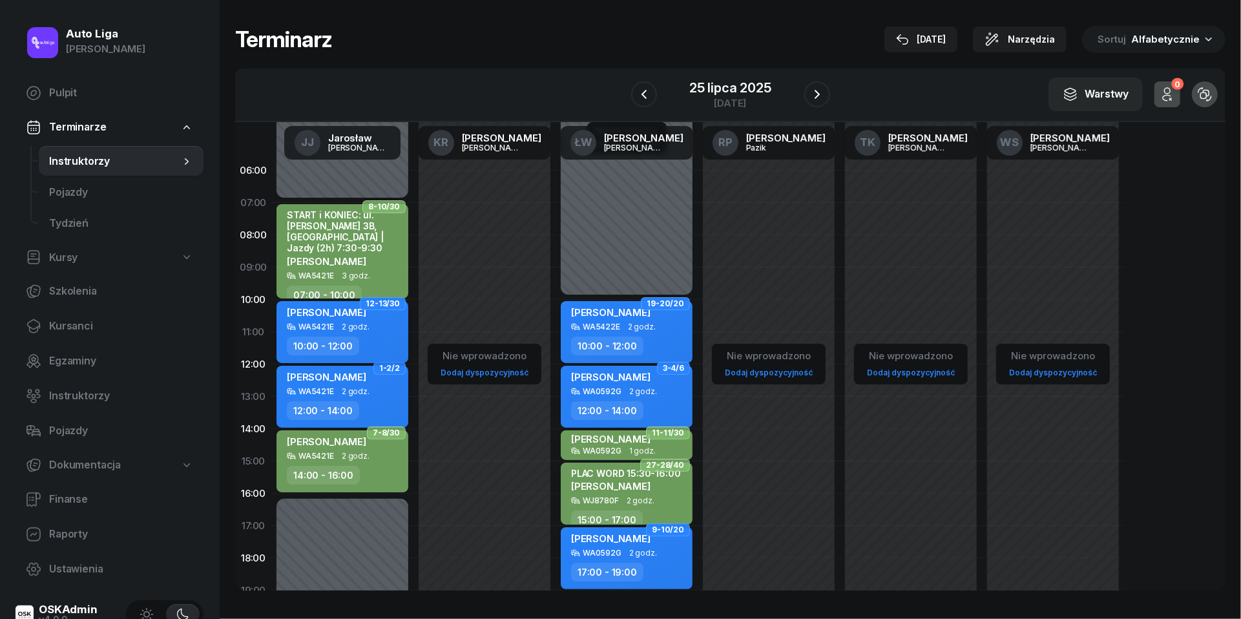
click at [354, 306] on span "[PERSON_NAME]" at bounding box center [326, 312] width 79 height 12
select select "10"
select select "12"
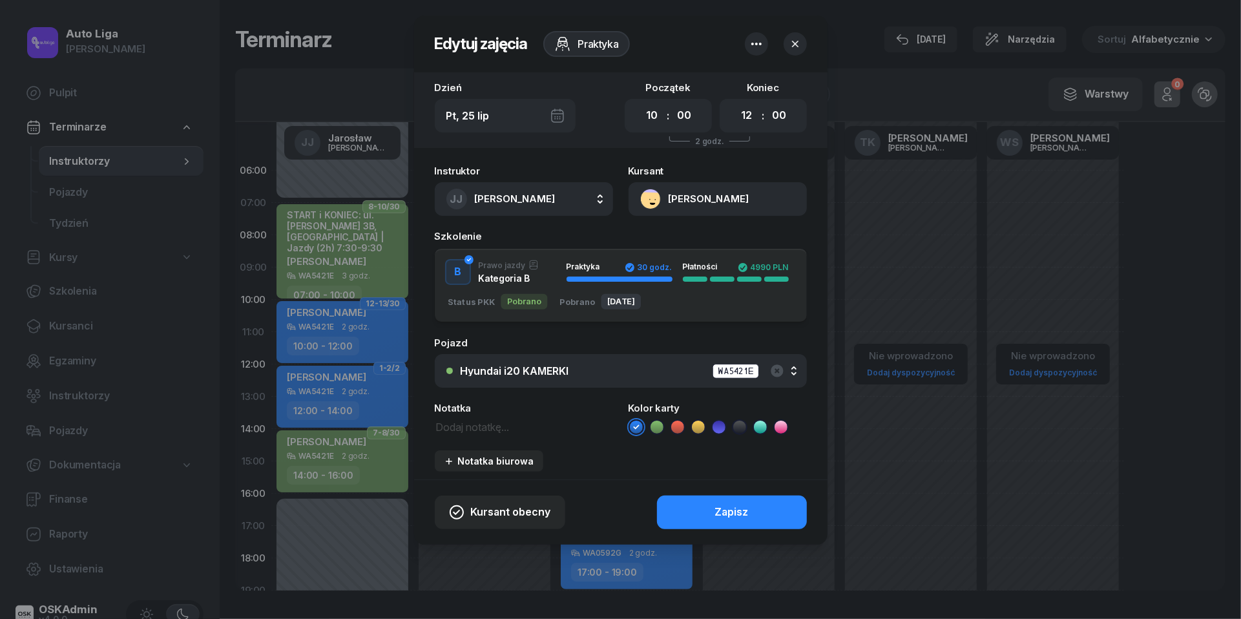
click at [660, 426] on icon at bounding box center [657, 427] width 13 height 13
click at [712, 514] on button "Zapisz" at bounding box center [732, 513] width 150 height 34
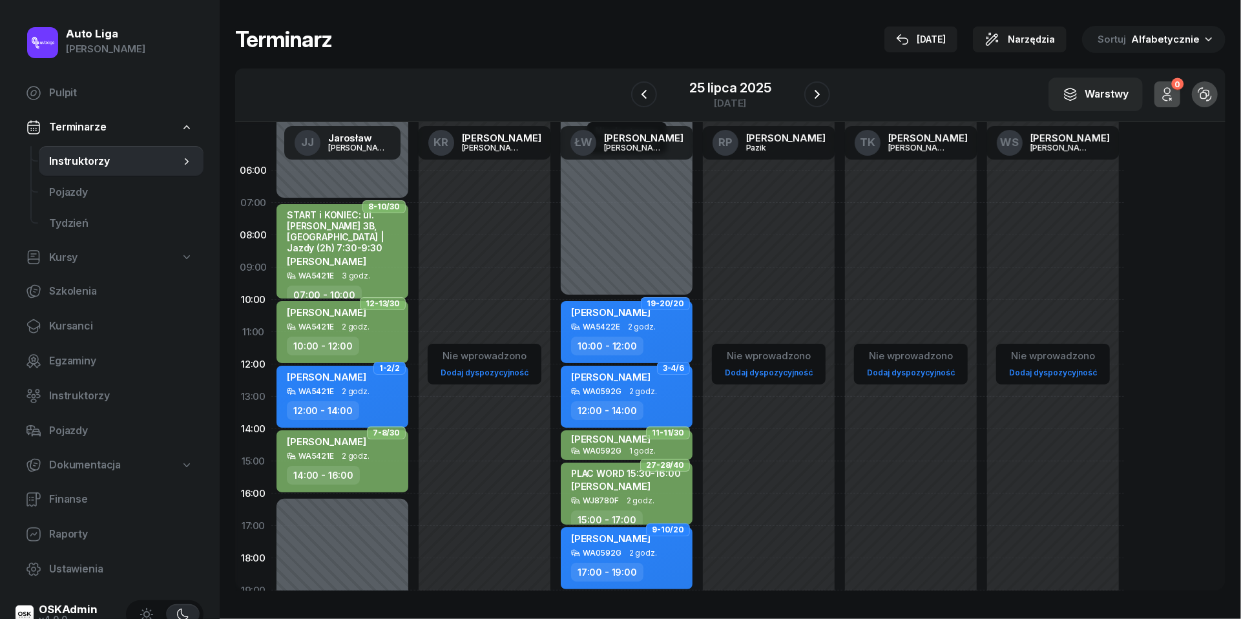
click at [826, 83] on div at bounding box center [817, 94] width 26 height 26
click at [819, 92] on icon "button" at bounding box center [817, 95] width 16 height 16
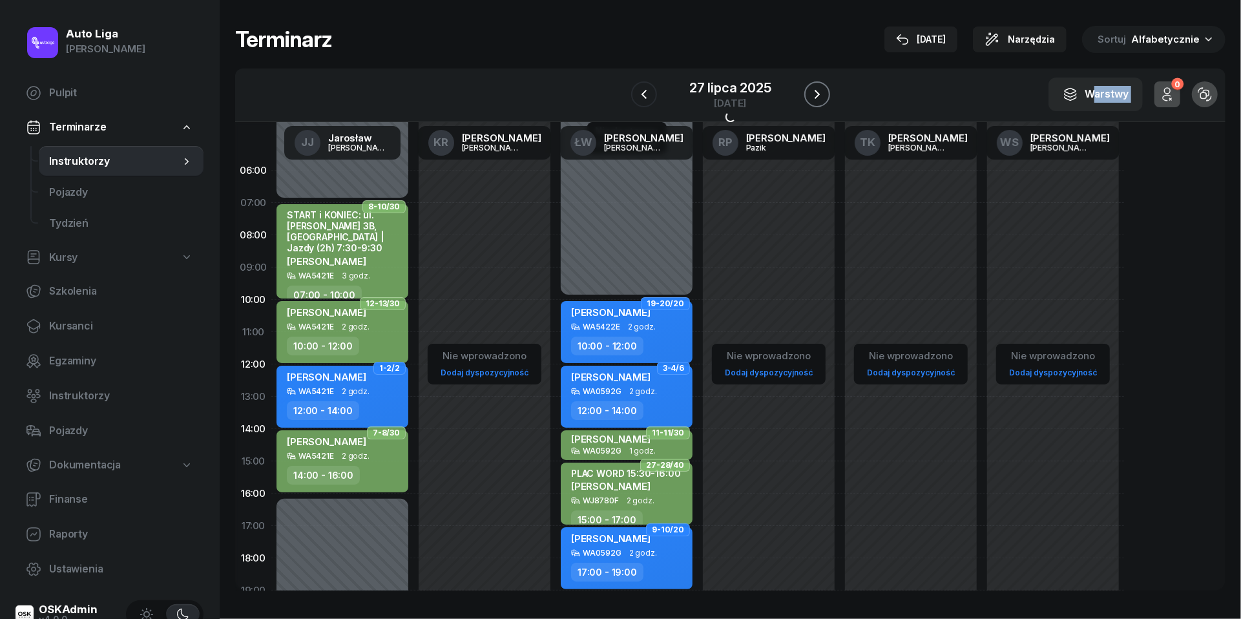
click at [819, 92] on icon "button" at bounding box center [817, 95] width 16 height 16
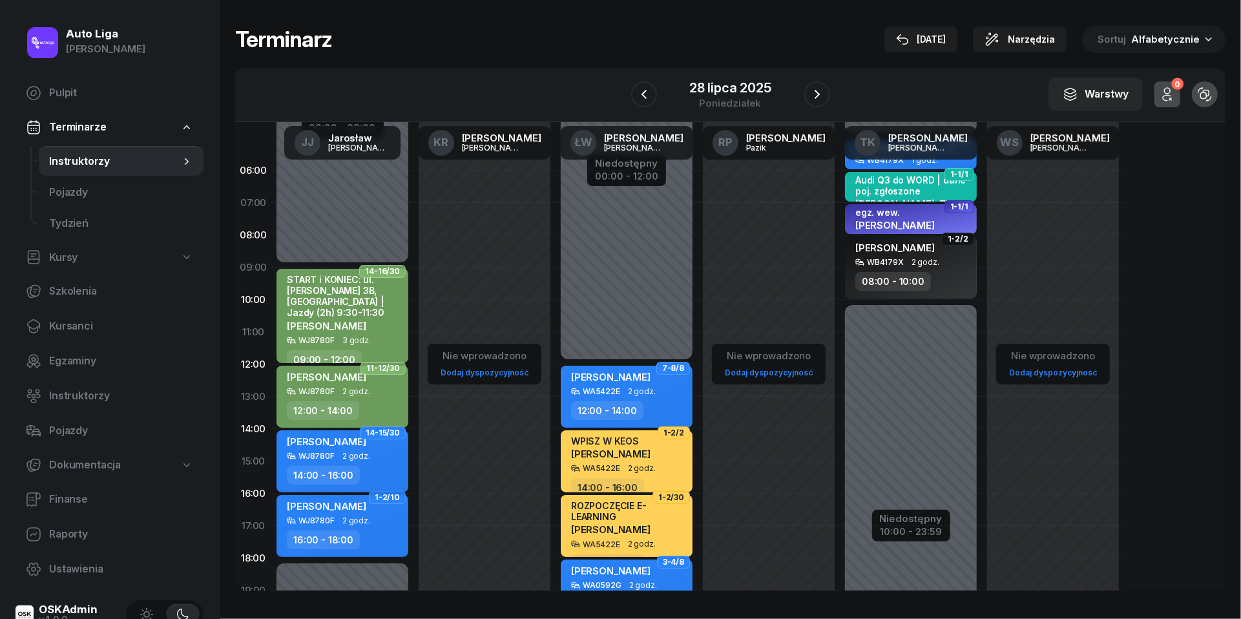
click at [331, 460] on div "WJ8780F" at bounding box center [316, 456] width 36 height 8
select select "14"
select select "16"
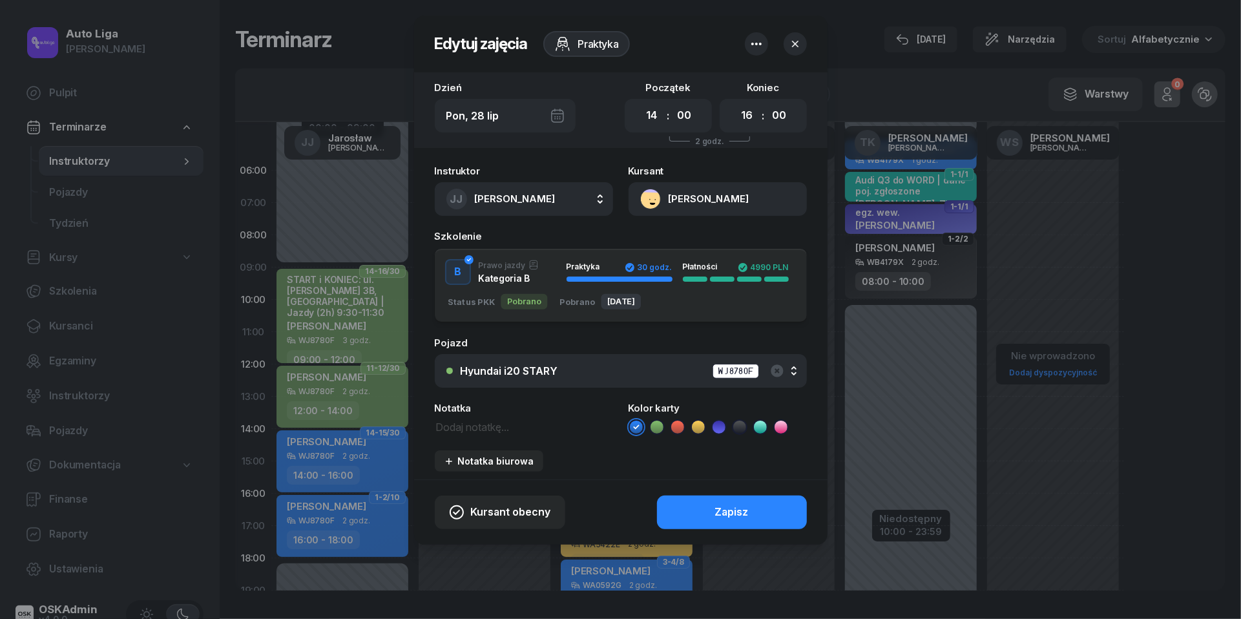
click at [655, 424] on icon at bounding box center [657, 427] width 13 height 13
click at [711, 512] on button "Zapisz" at bounding box center [732, 513] width 150 height 34
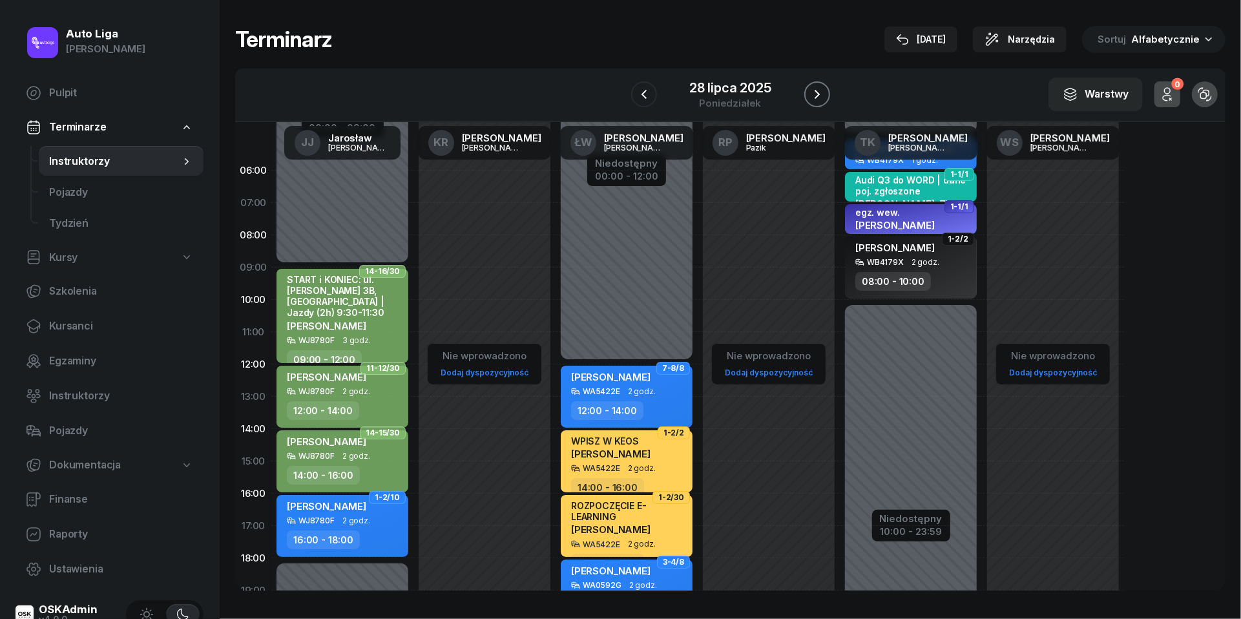
click at [820, 99] on icon "button" at bounding box center [817, 95] width 16 height 16
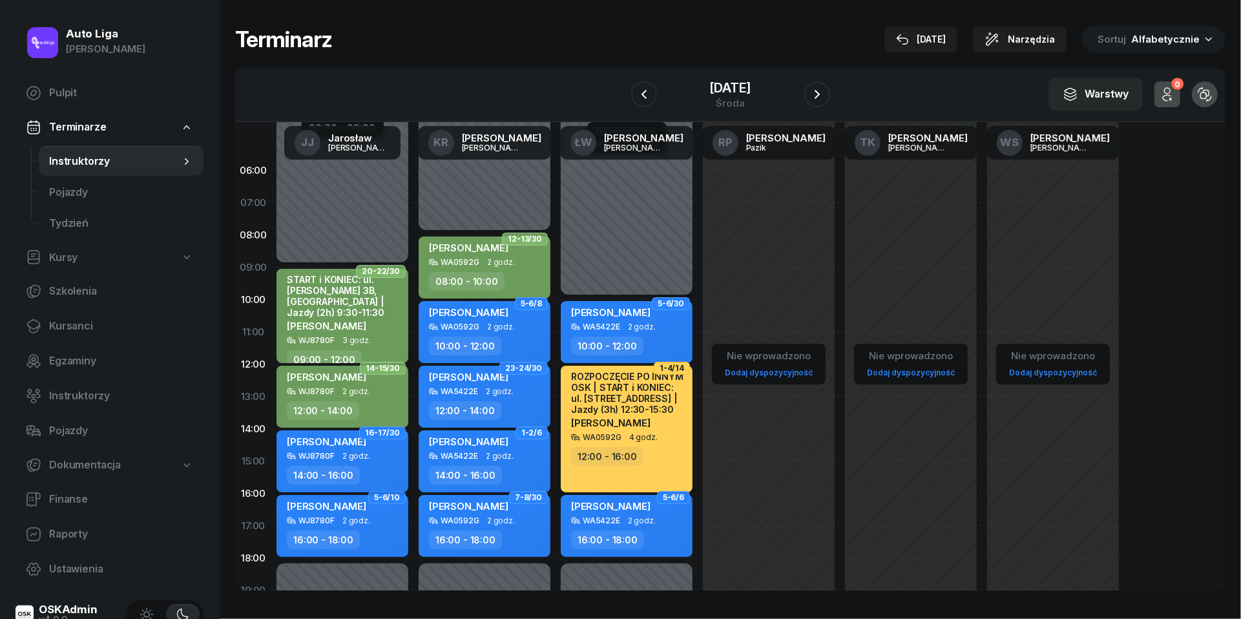
click at [333, 453] on div "WJ8780F 2 godz." at bounding box center [344, 456] width 114 height 9
select select "14"
select select "16"
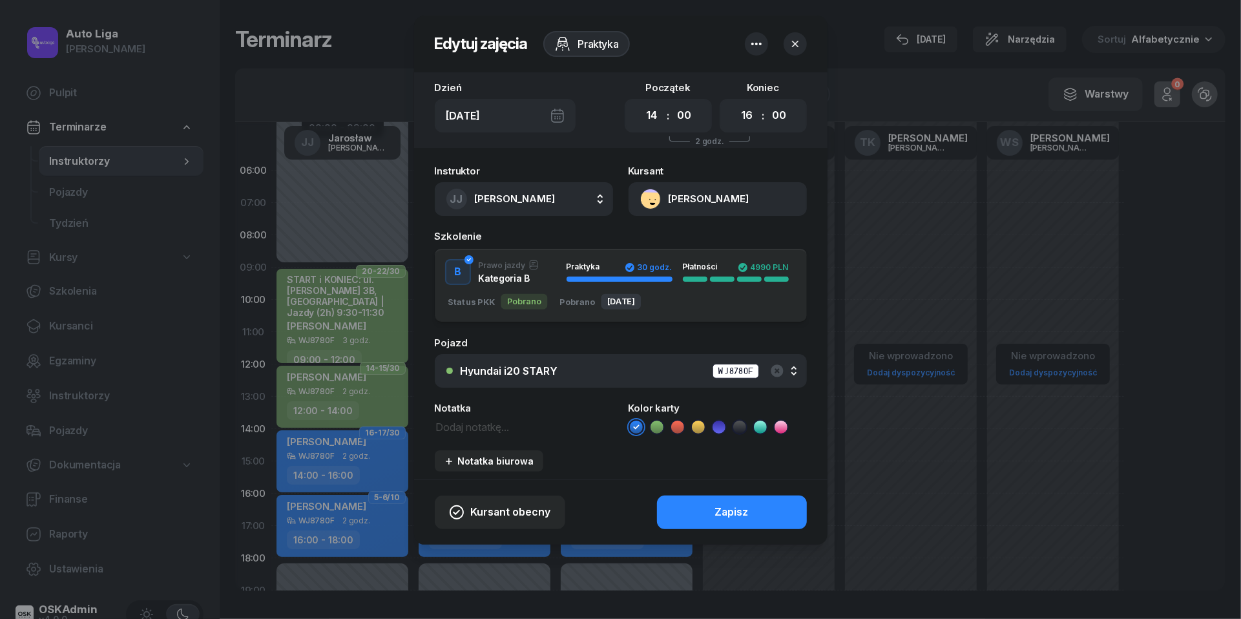
click at [662, 426] on icon at bounding box center [657, 427] width 13 height 13
click at [720, 519] on button "Zapisz" at bounding box center [732, 513] width 150 height 34
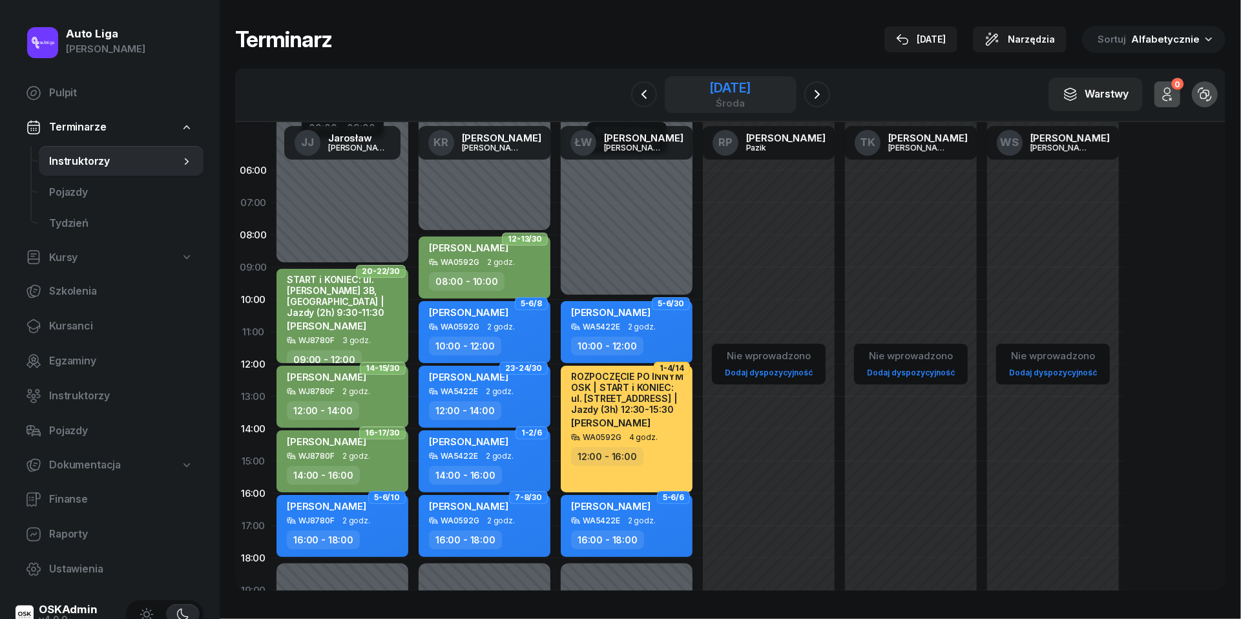
click at [718, 94] on div "[DATE]" at bounding box center [729, 87] width 41 height 13
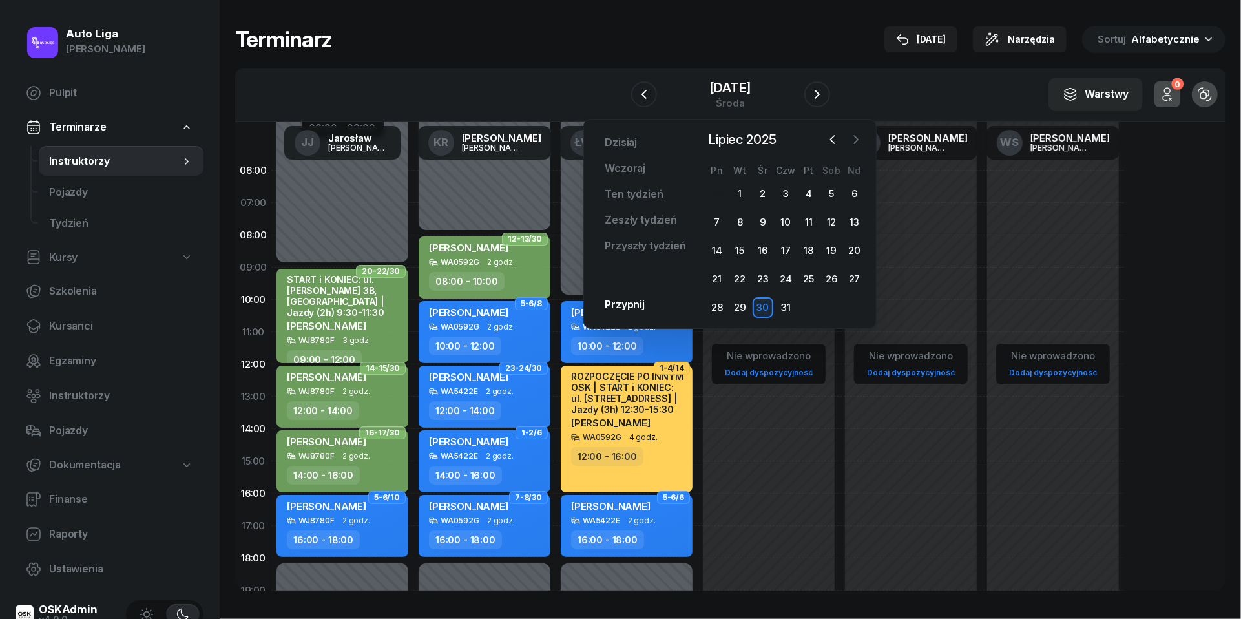
click at [861, 138] on icon "button" at bounding box center [856, 139] width 13 height 13
click at [713, 278] on div "18" at bounding box center [717, 279] width 21 height 21
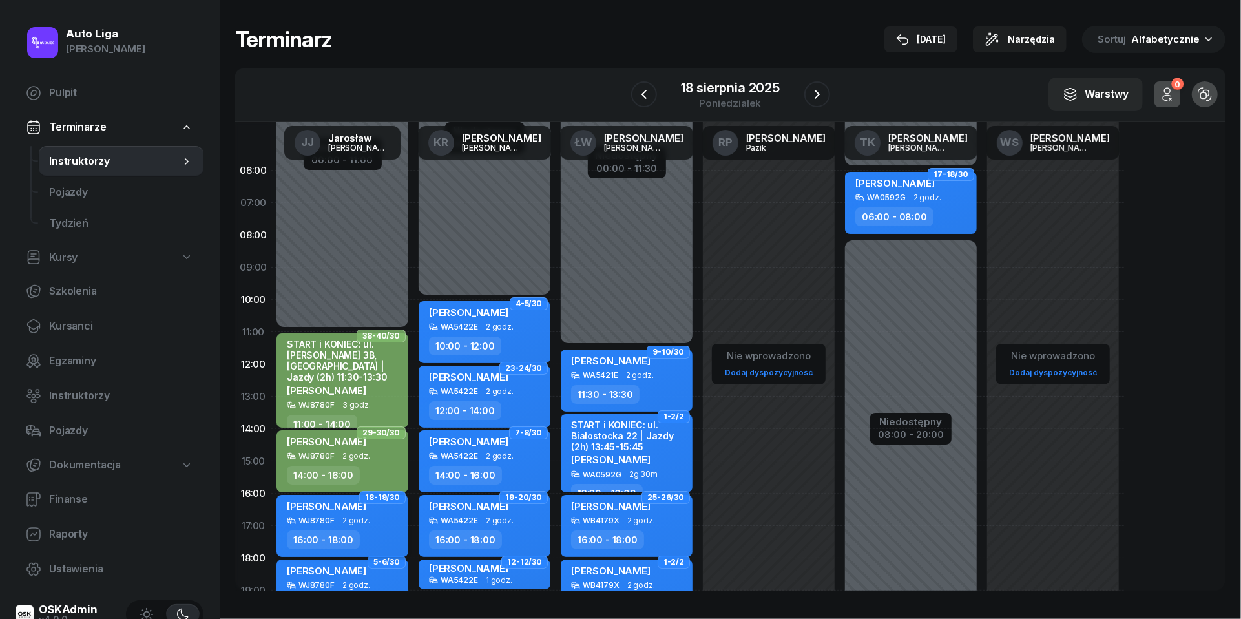
click at [337, 525] on div "[PERSON_NAME] WJ8780F 2 godz. 16:00 - 18:00" at bounding box center [343, 526] width 132 height 62
select select "16"
select select "18"
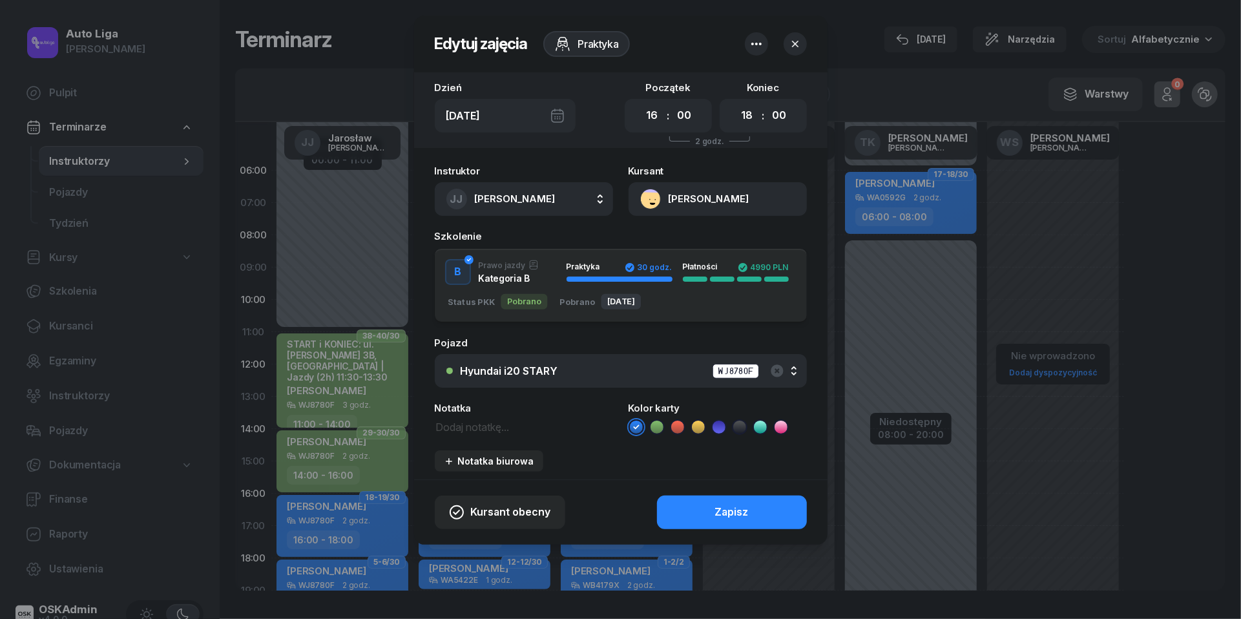
click at [657, 427] on icon at bounding box center [657, 426] width 6 height 5
click at [703, 507] on button "Zapisz" at bounding box center [732, 513] width 150 height 34
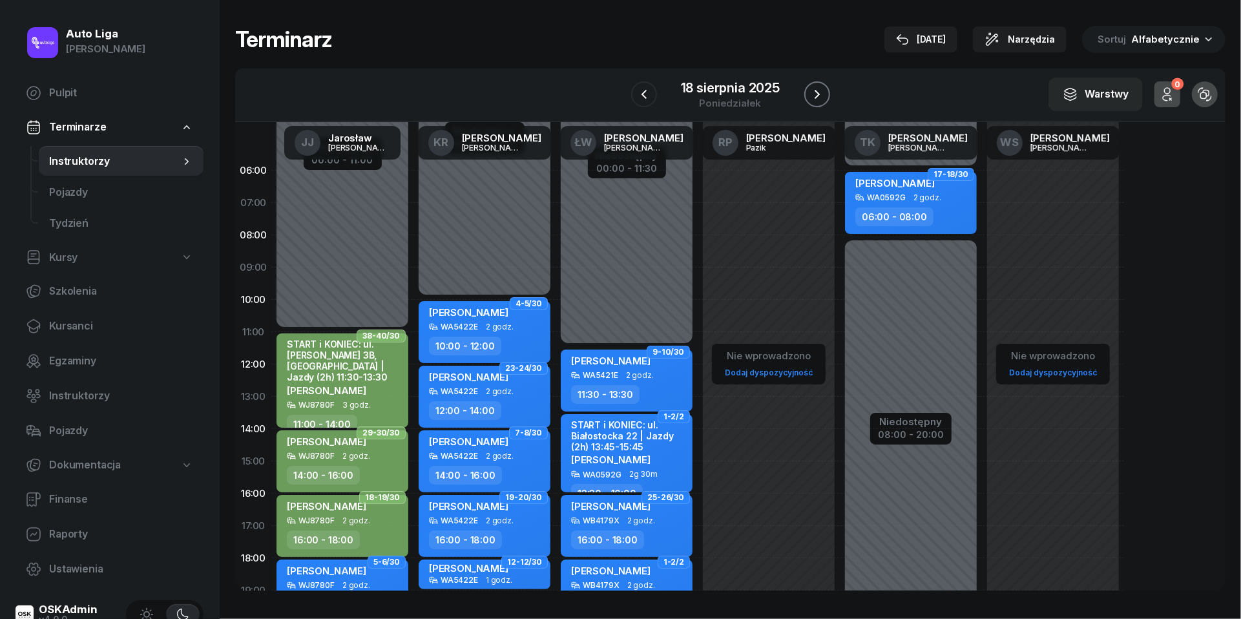
click at [820, 93] on icon "button" at bounding box center [817, 95] width 16 height 16
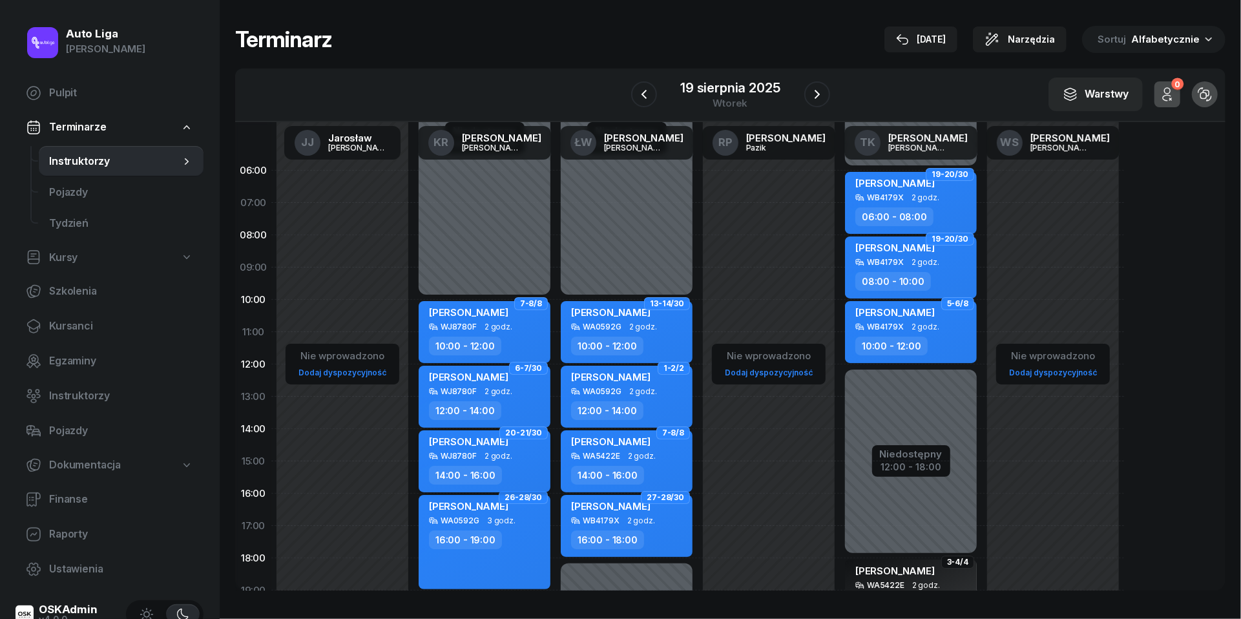
click at [463, 457] on div "WJ8780F" at bounding box center [459, 456] width 36 height 8
select select "14"
select select "16"
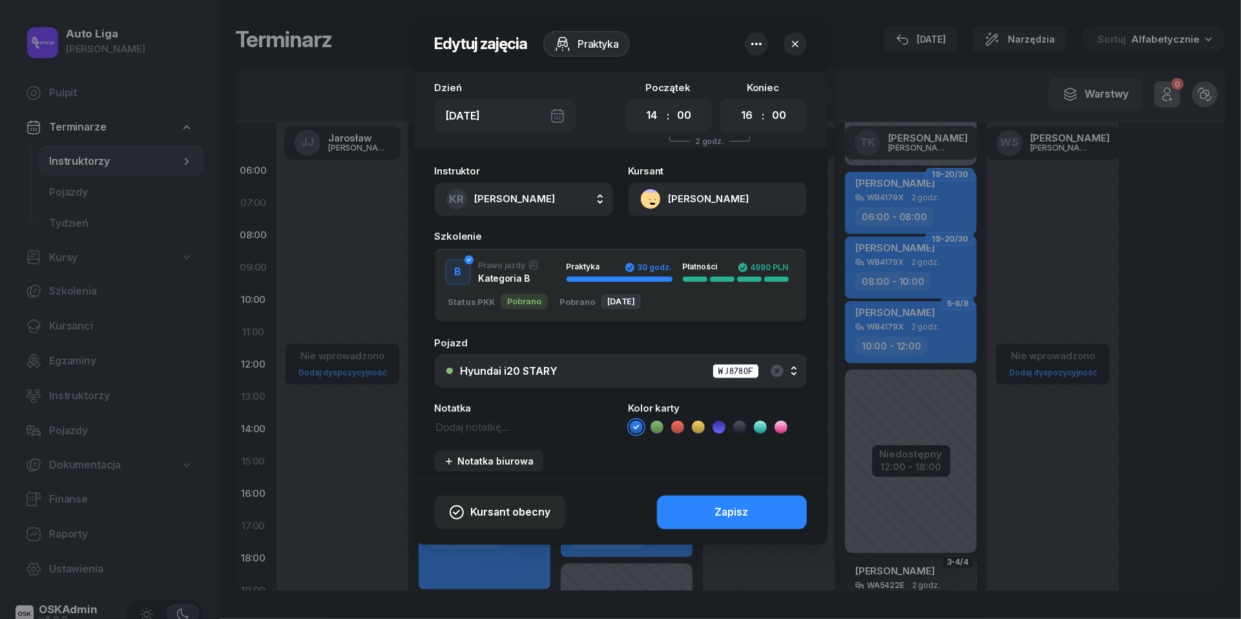
click at [655, 427] on icon at bounding box center [657, 426] width 6 height 5
click at [703, 510] on button "Zapisz" at bounding box center [732, 513] width 150 height 34
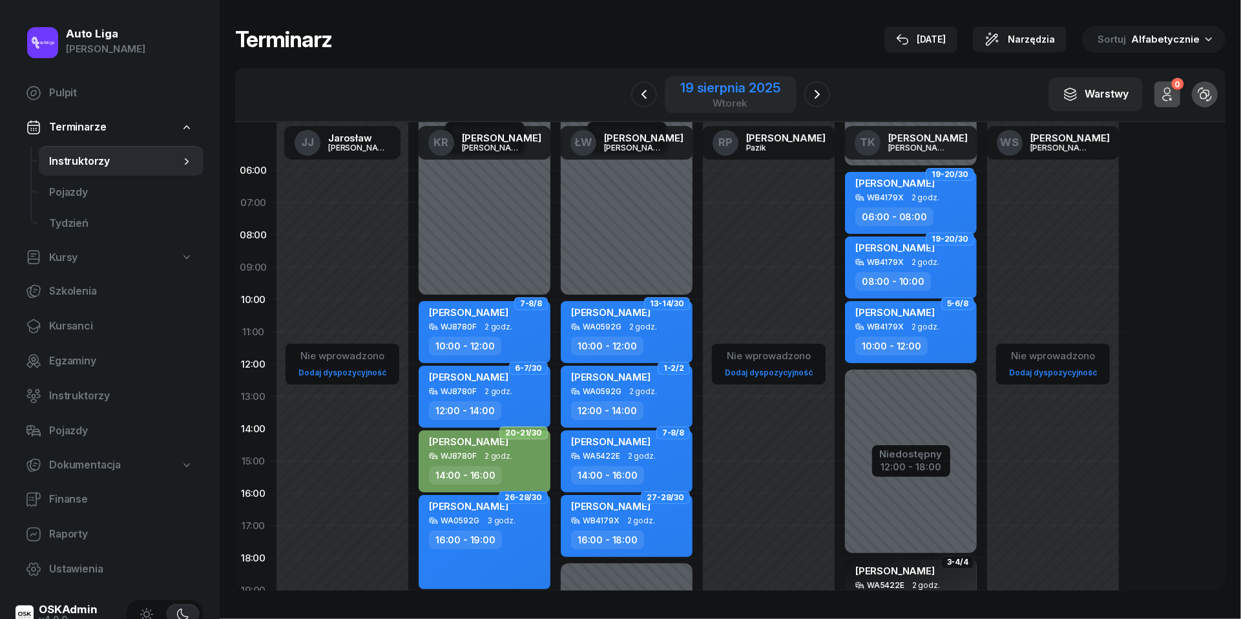
click at [724, 92] on div "19 sierpnia 2025" at bounding box center [729, 87] width 99 height 13
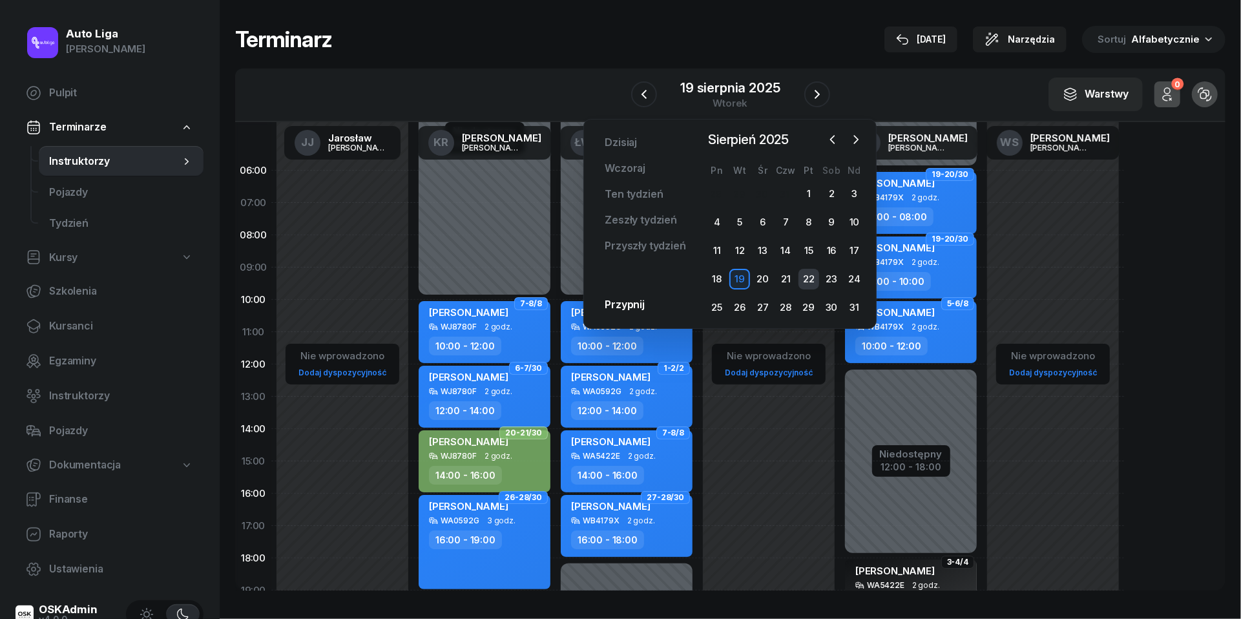
click at [810, 279] on div "22" at bounding box center [809, 279] width 21 height 21
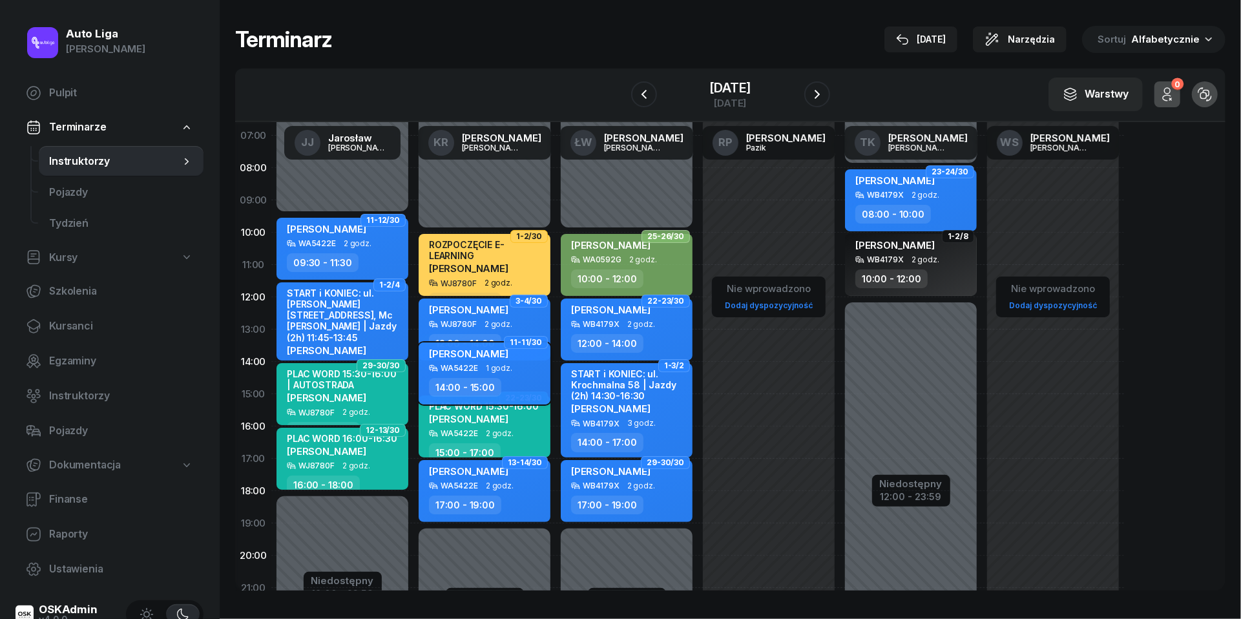
scroll to position [70, 0]
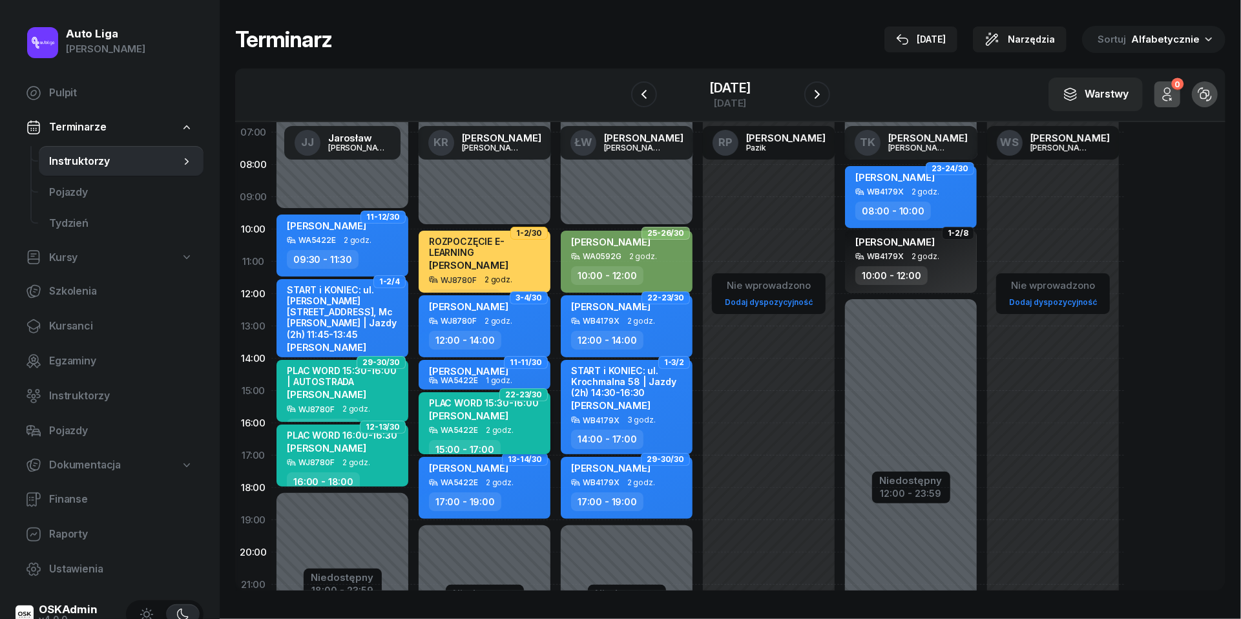
click at [532, 427] on div "WA5422E 2 godz." at bounding box center [486, 430] width 114 height 9
select select "15"
select select "17"
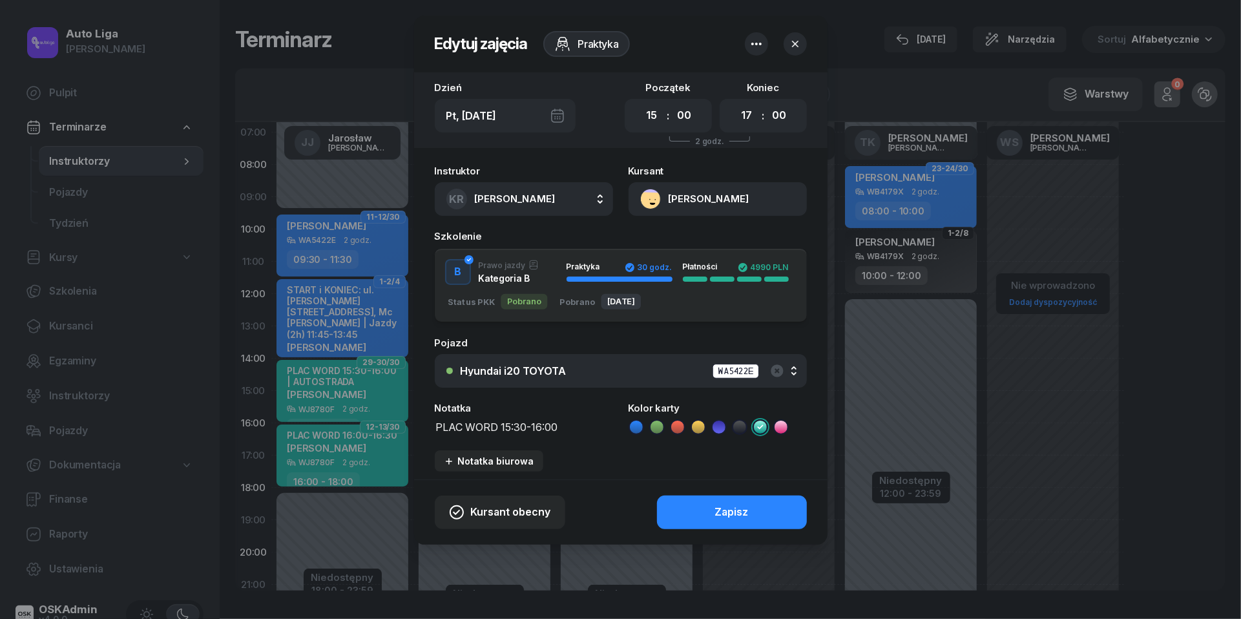
click at [659, 424] on icon at bounding box center [657, 427] width 13 height 13
click at [725, 508] on div "Zapisz" at bounding box center [732, 512] width 34 height 17
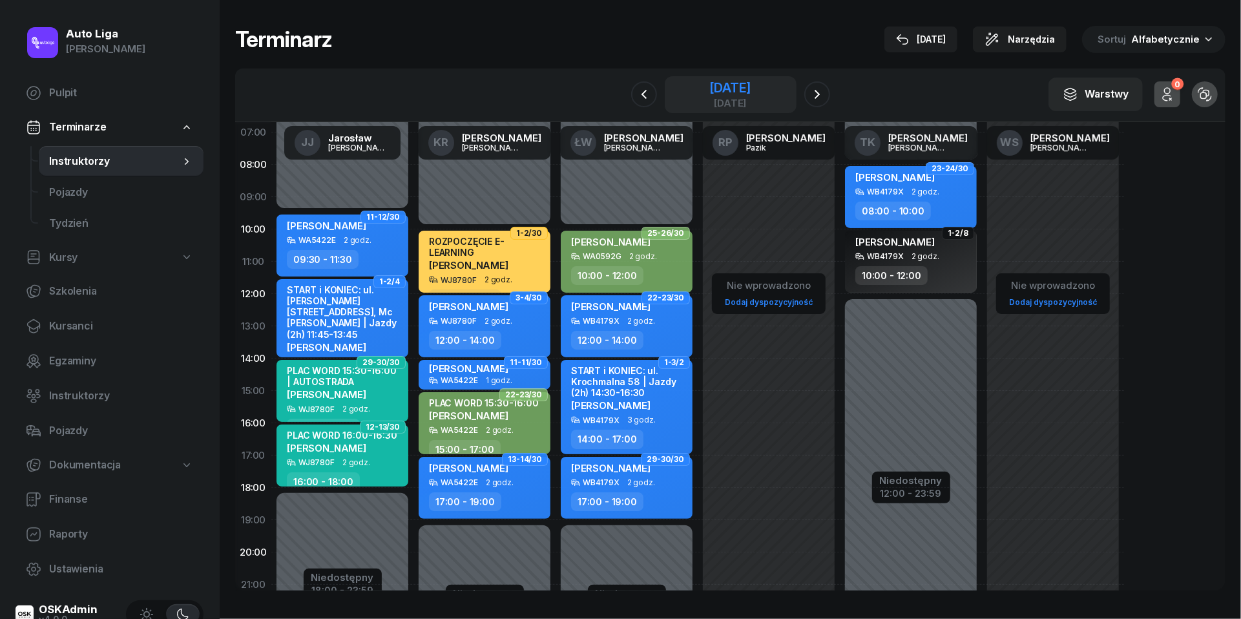
click at [751, 98] on div "[DATE]" at bounding box center [729, 103] width 41 height 10
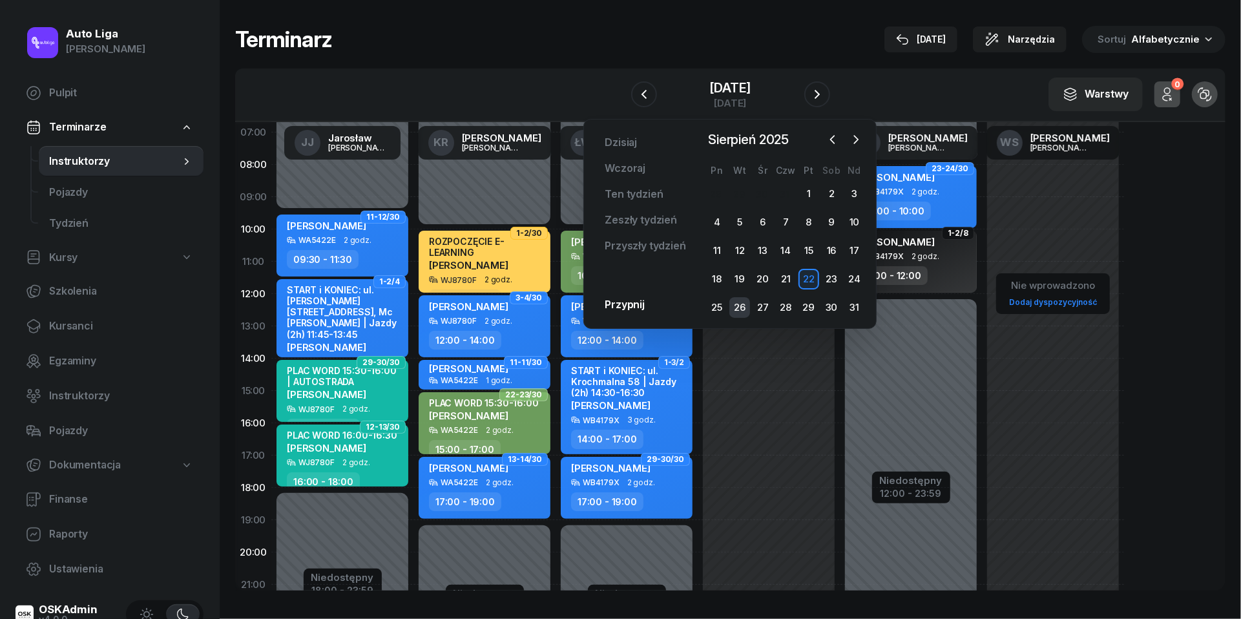
click at [737, 305] on div "26" at bounding box center [739, 307] width 21 height 21
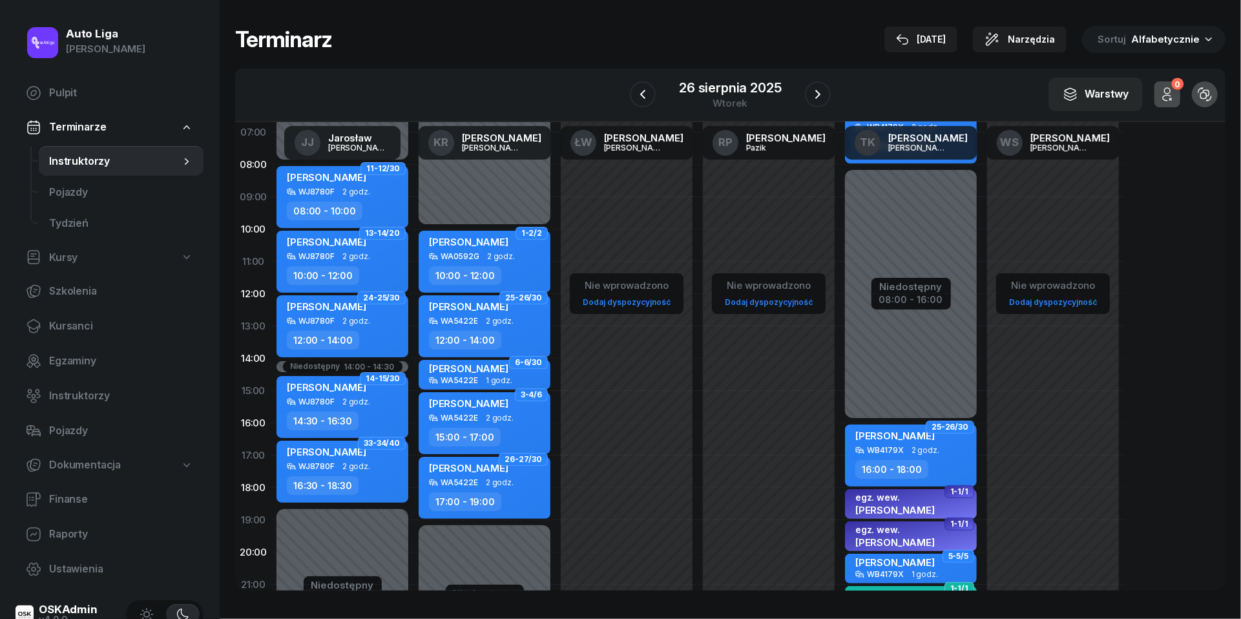
click at [359, 324] on span "2 godz." at bounding box center [356, 321] width 28 height 9
select select "12"
select select "14"
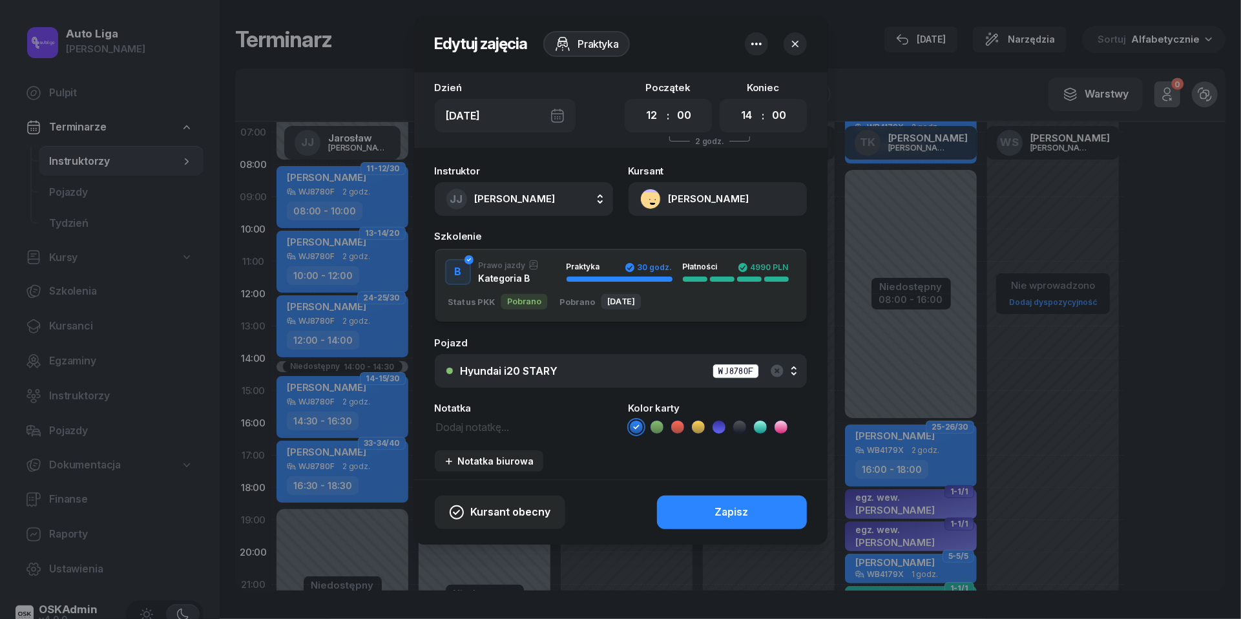
click at [652, 424] on icon at bounding box center [657, 427] width 13 height 13
click at [685, 500] on button "Zapisz" at bounding box center [732, 513] width 150 height 34
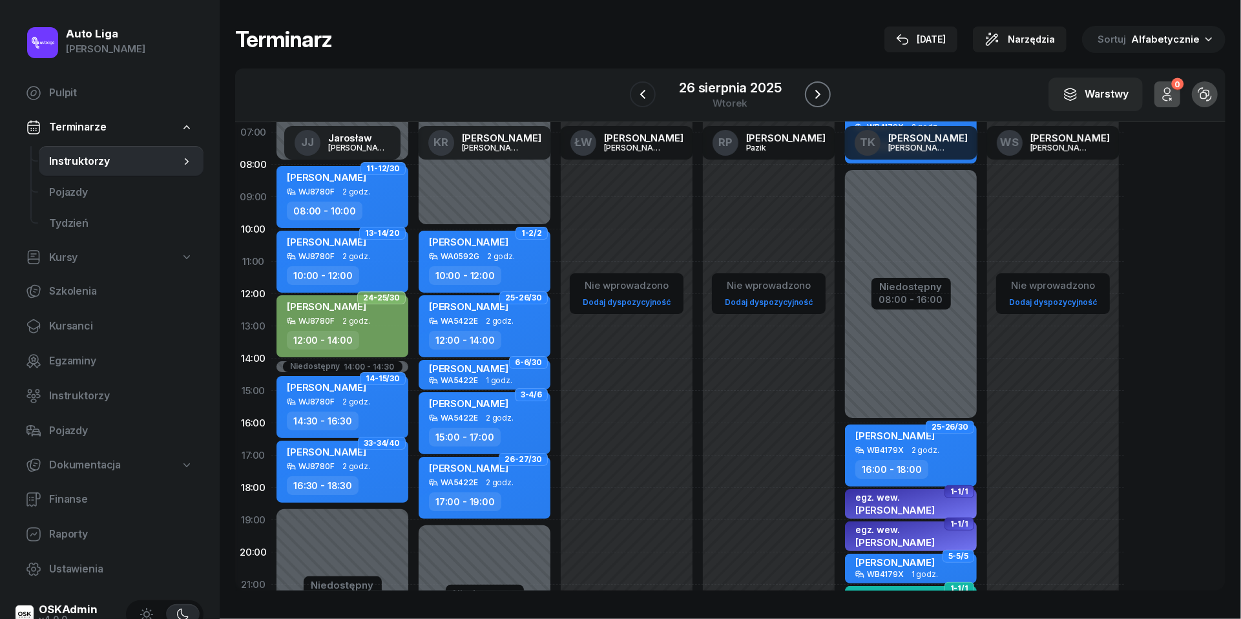
click at [822, 88] on icon "button" at bounding box center [818, 95] width 16 height 16
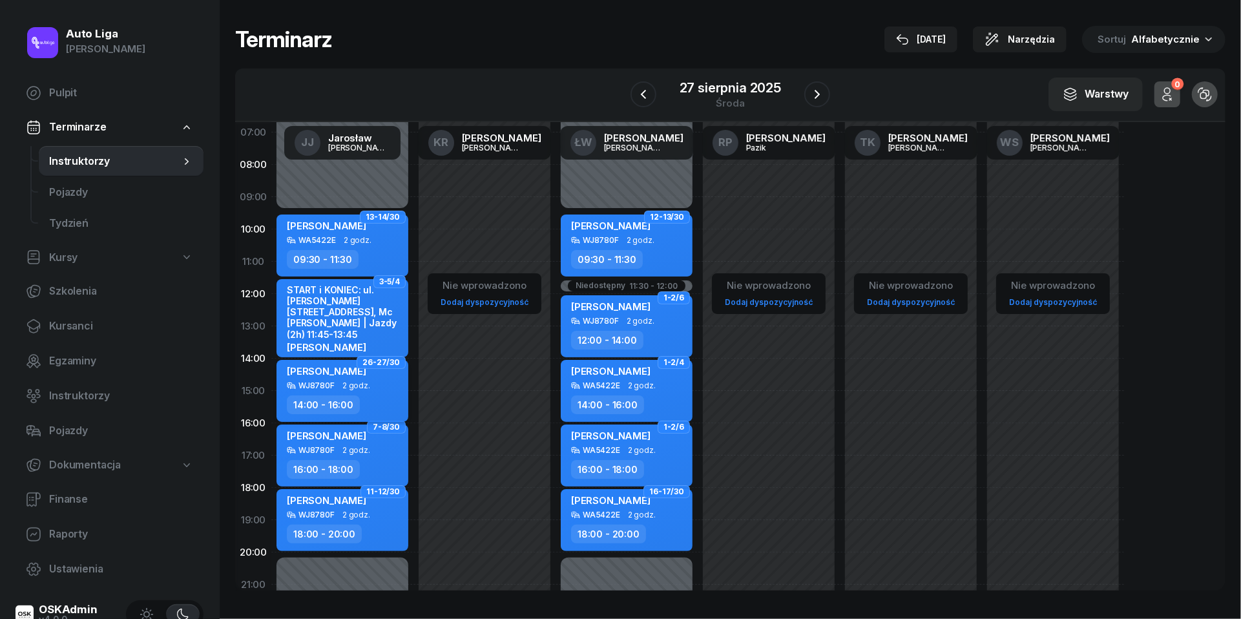
click at [326, 381] on div "WJ8780F" at bounding box center [316, 385] width 36 height 8
select select "14"
select select "16"
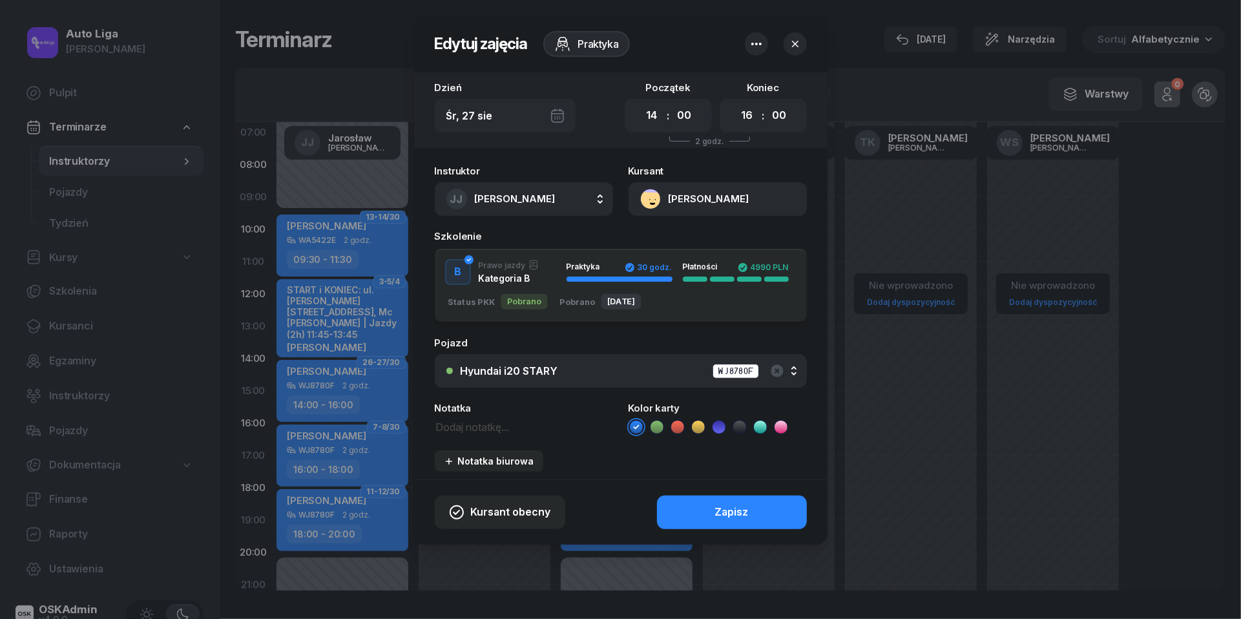
click at [656, 424] on icon at bounding box center [657, 427] width 13 height 13
click at [721, 517] on div "Zapisz" at bounding box center [732, 512] width 34 height 17
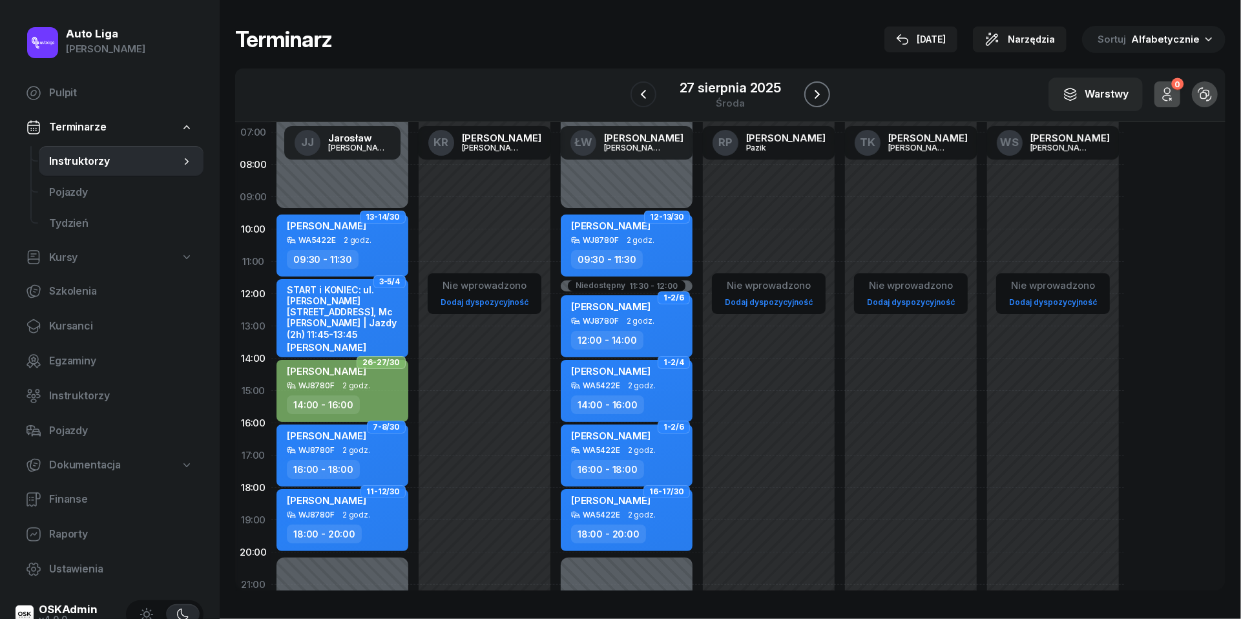
click at [822, 90] on icon "button" at bounding box center [817, 95] width 16 height 16
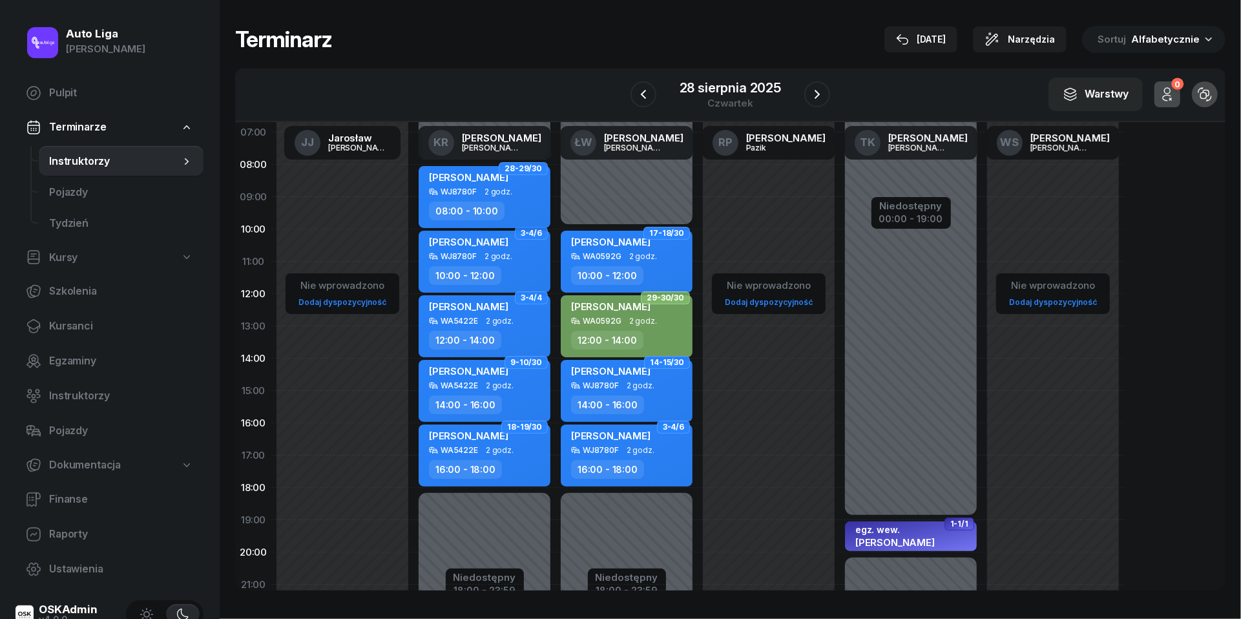
click at [489, 186] on div "[PERSON_NAME]" at bounding box center [468, 179] width 79 height 16
select select "08"
select select "10"
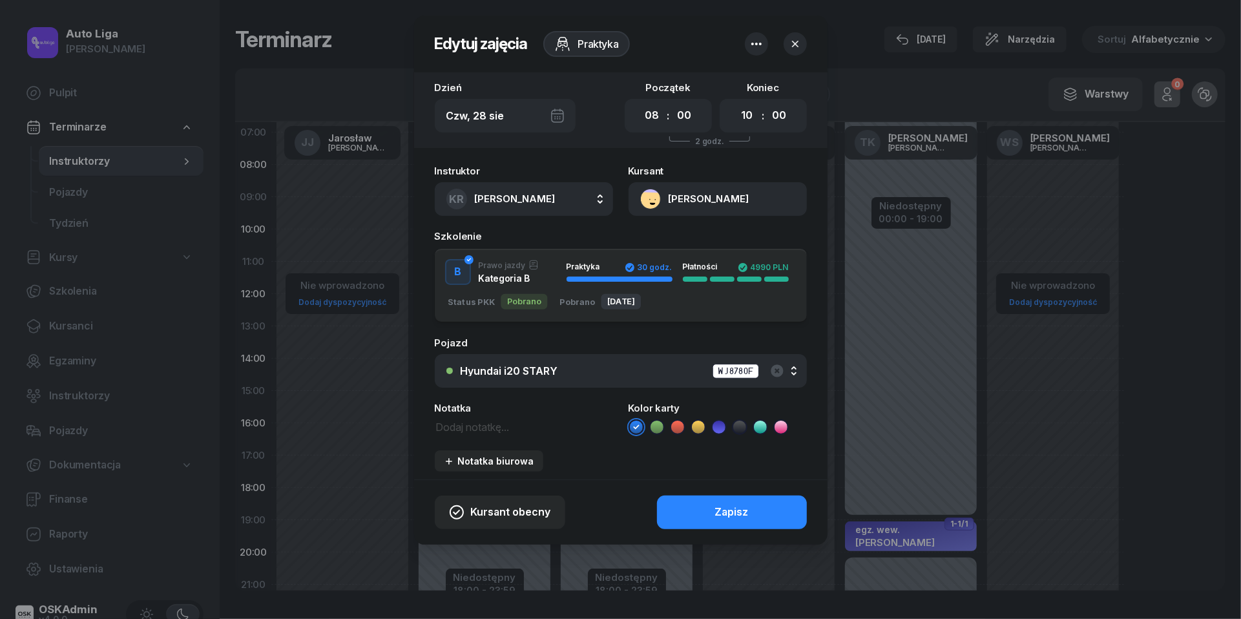
click at [654, 422] on icon at bounding box center [657, 427] width 13 height 13
click at [717, 501] on button "Zapisz" at bounding box center [732, 513] width 150 height 34
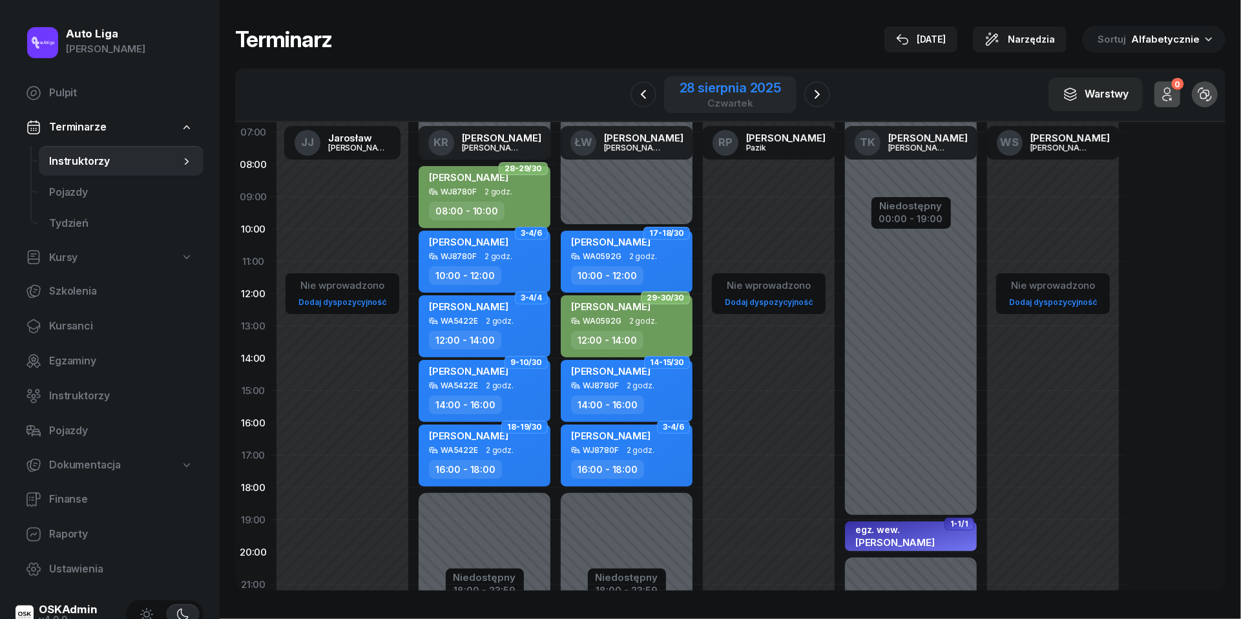
click at [719, 83] on div "28 sierpnia 2025" at bounding box center [730, 87] width 101 height 13
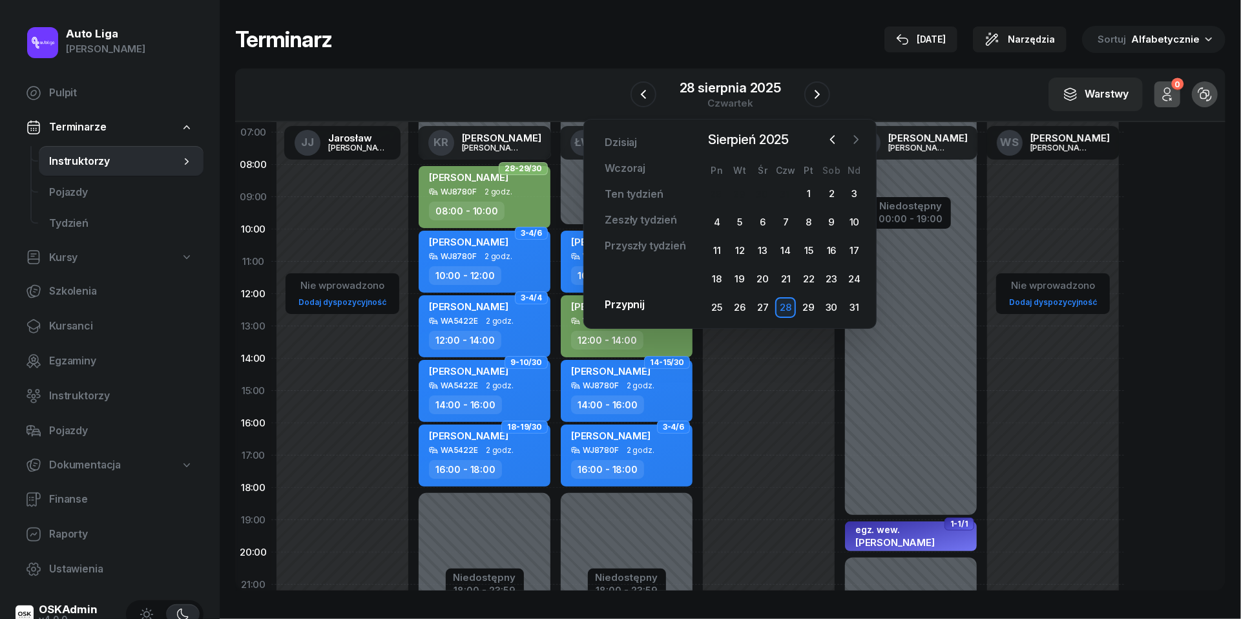
click at [858, 133] on icon "button" at bounding box center [856, 139] width 13 height 13
click at [720, 224] on div "8" at bounding box center [717, 222] width 21 height 21
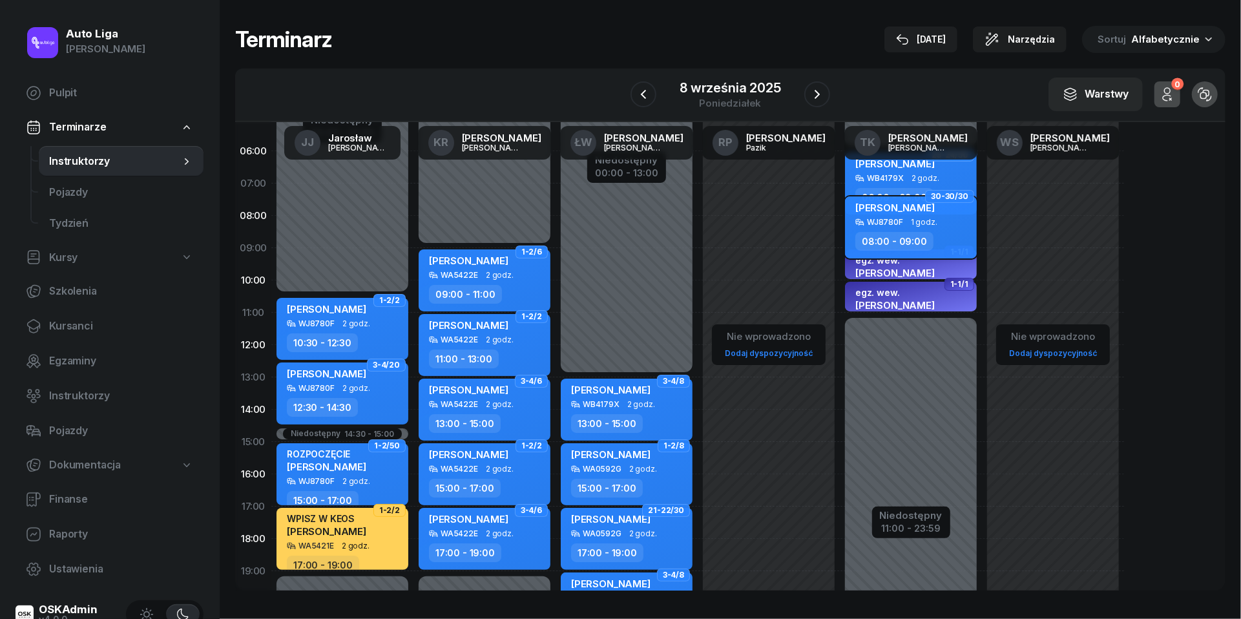
click at [901, 220] on div "WJ8780F 1 godz." at bounding box center [912, 222] width 114 height 9
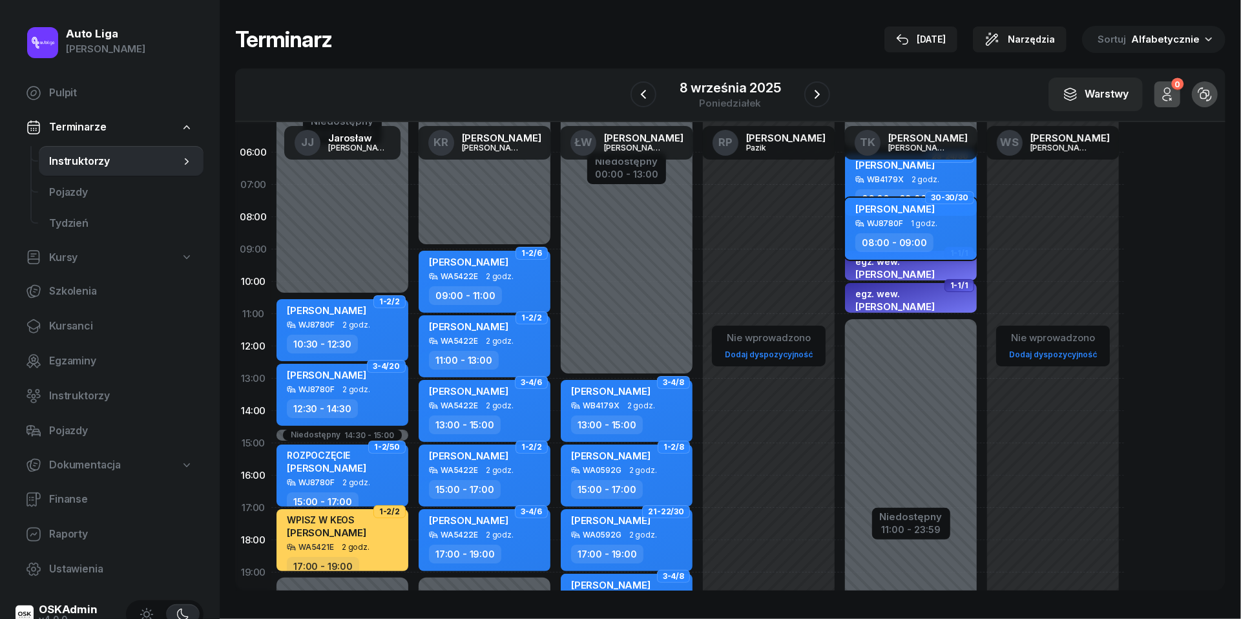
select select "08"
select select "09"
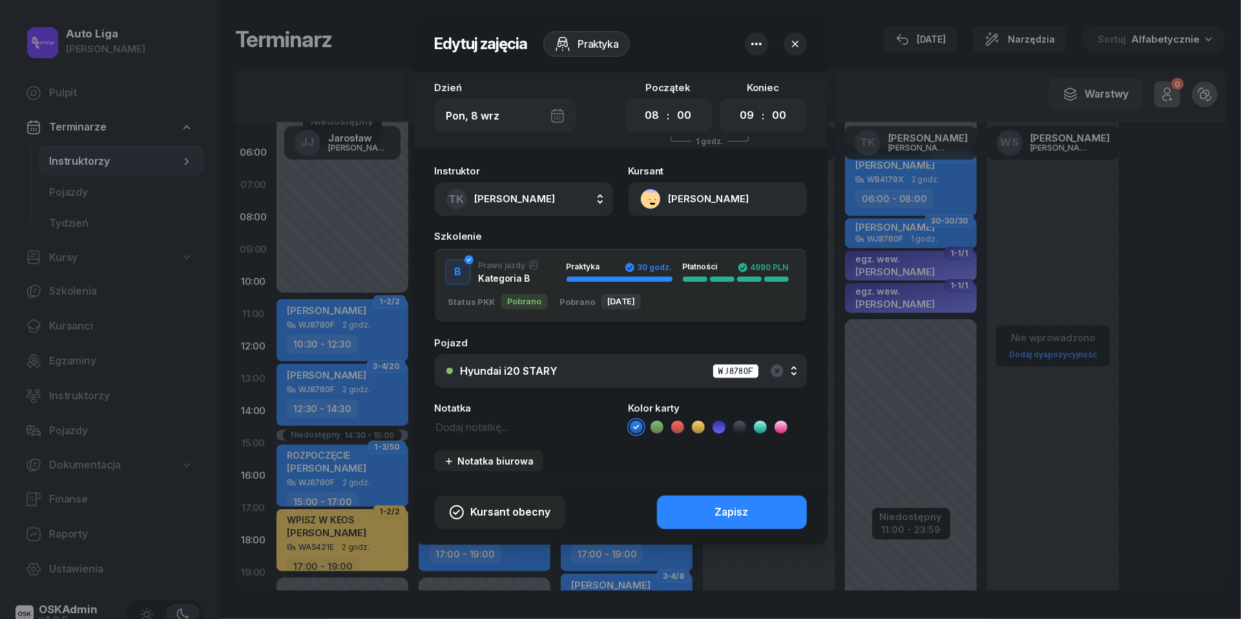
click at [662, 429] on icon at bounding box center [657, 427] width 13 height 13
click at [699, 506] on button "Zapisz" at bounding box center [732, 513] width 150 height 34
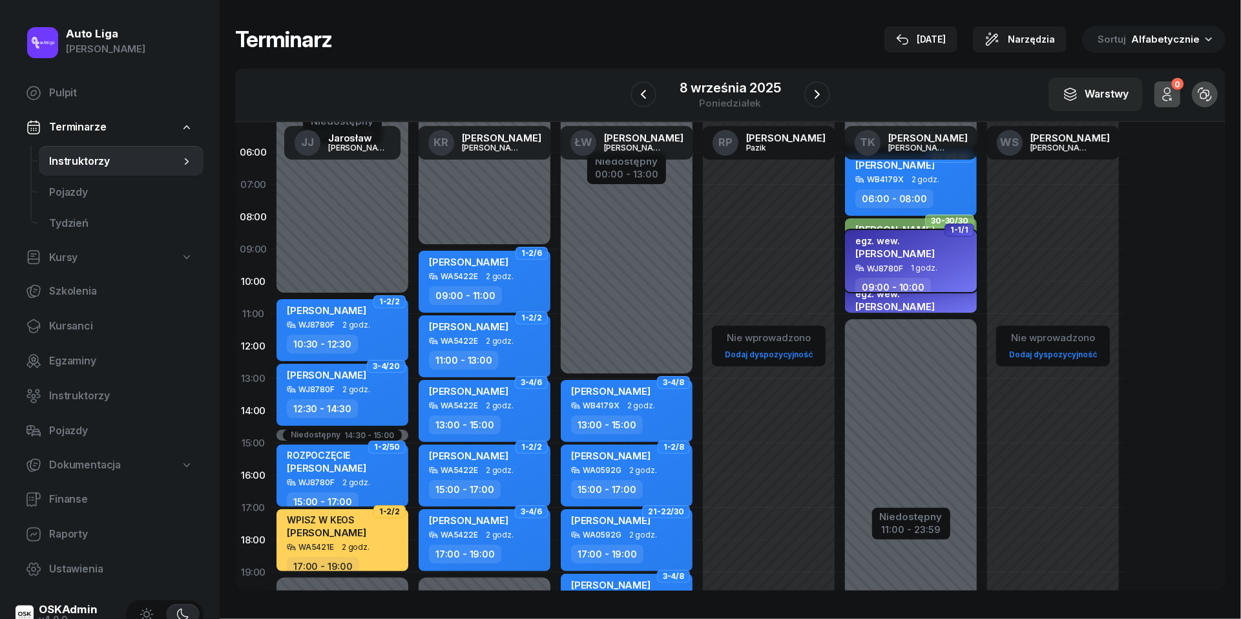
click at [907, 269] on div "WJ8780F 1 godz." at bounding box center [912, 268] width 114 height 9
select select "09"
select select "10"
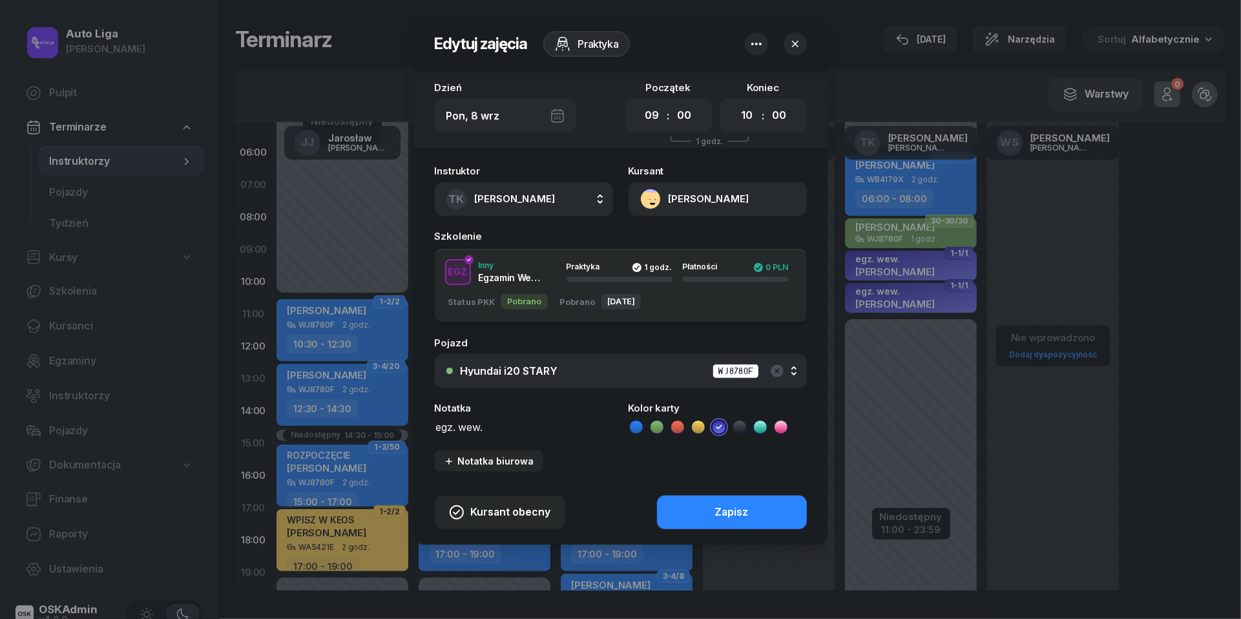
click at [796, 48] on icon "button" at bounding box center [795, 43] width 13 height 13
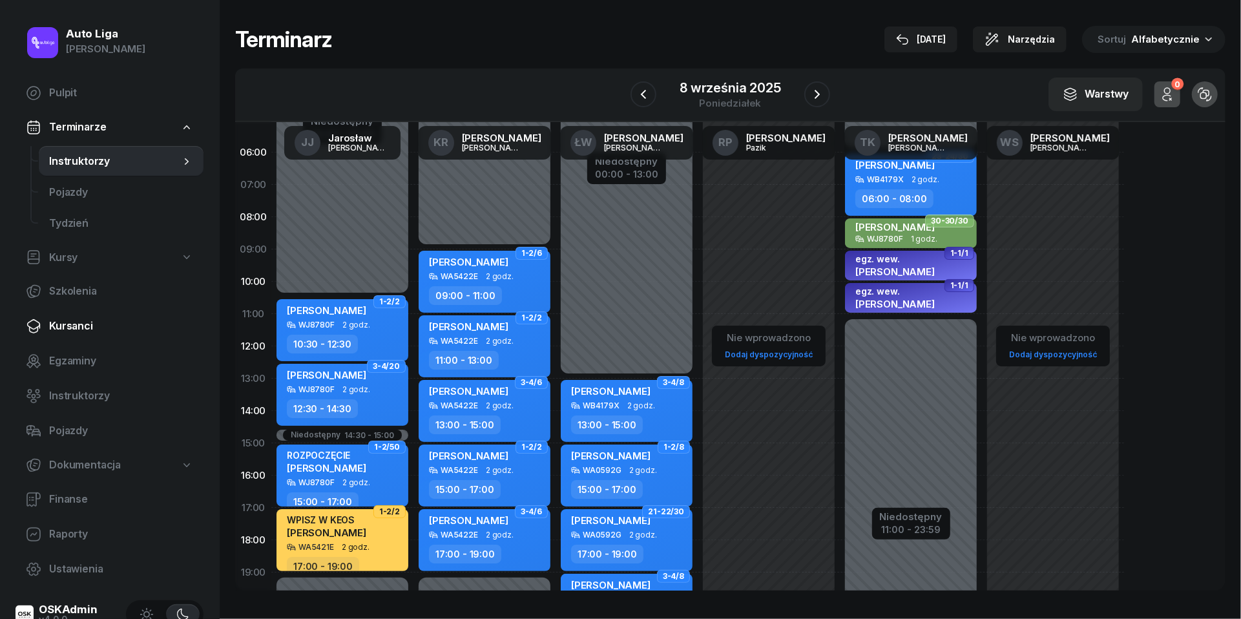
click at [58, 329] on span "Kursanci" at bounding box center [121, 326] width 144 height 17
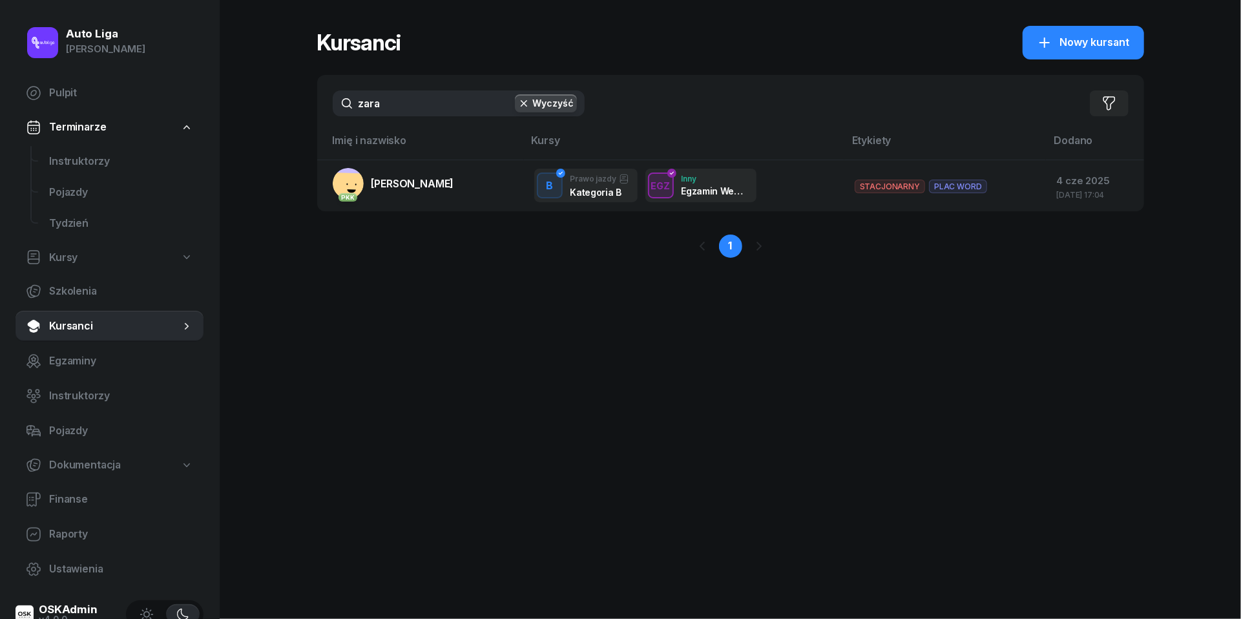
click at [396, 102] on input "zara" at bounding box center [459, 103] width 252 height 26
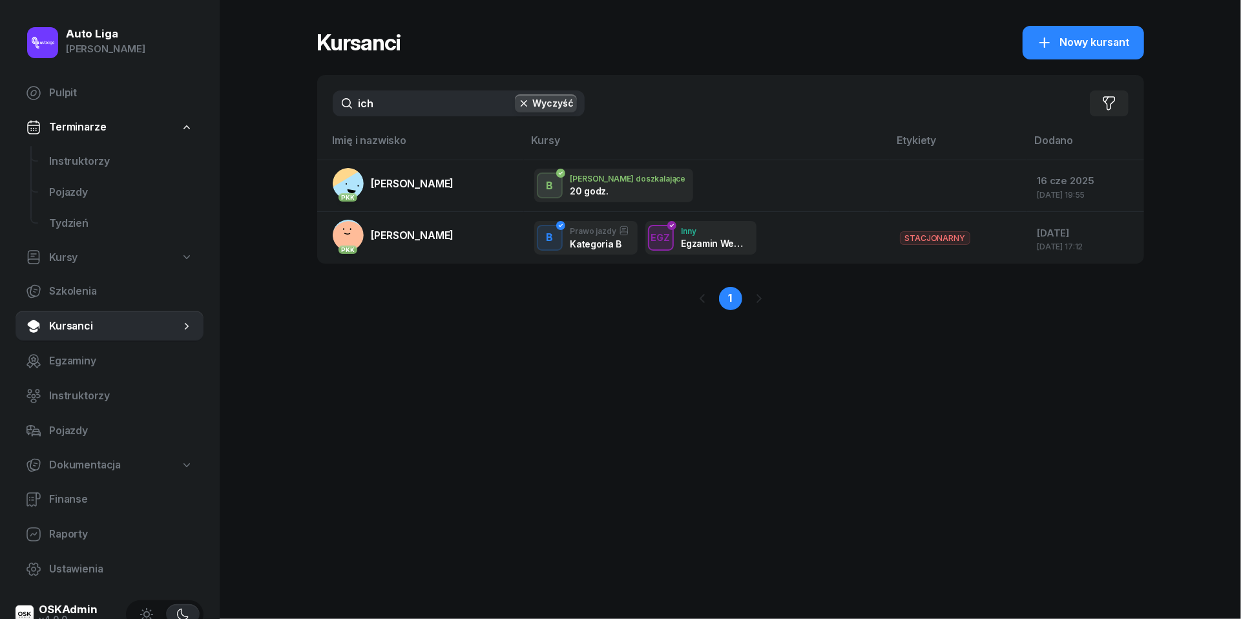
type input "ich"
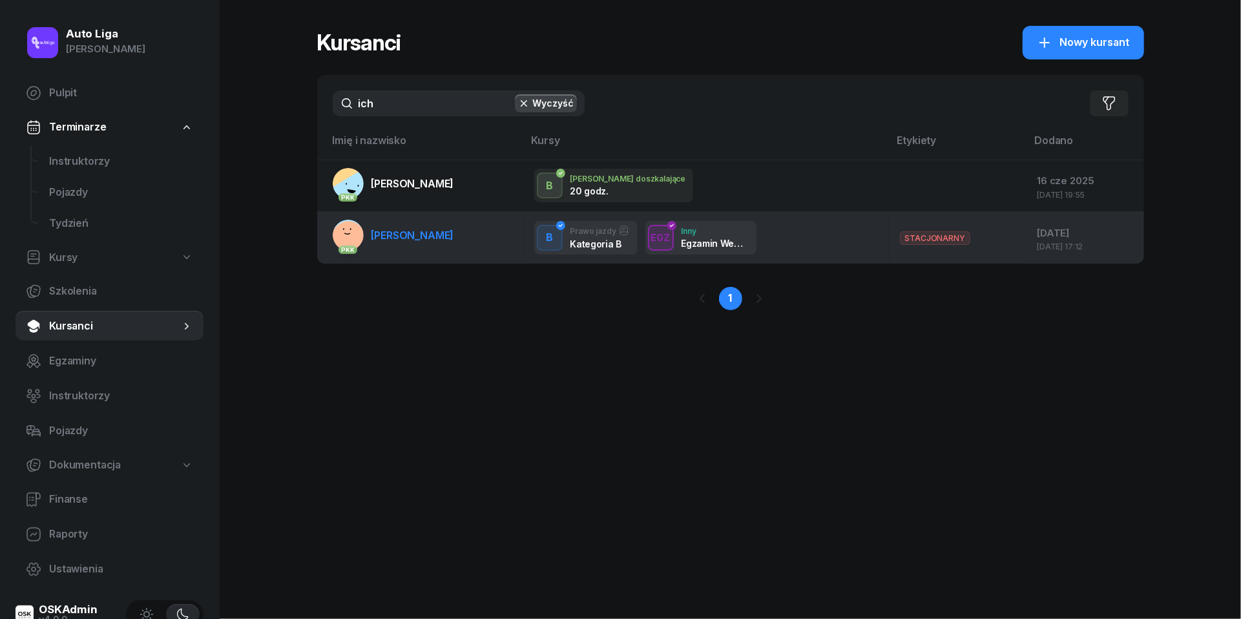
drag, startPoint x: 396, startPoint y: 102, endPoint x: 419, endPoint y: 231, distance: 131.3
click at [419, 231] on span "[PERSON_NAME]" at bounding box center [412, 235] width 83 height 13
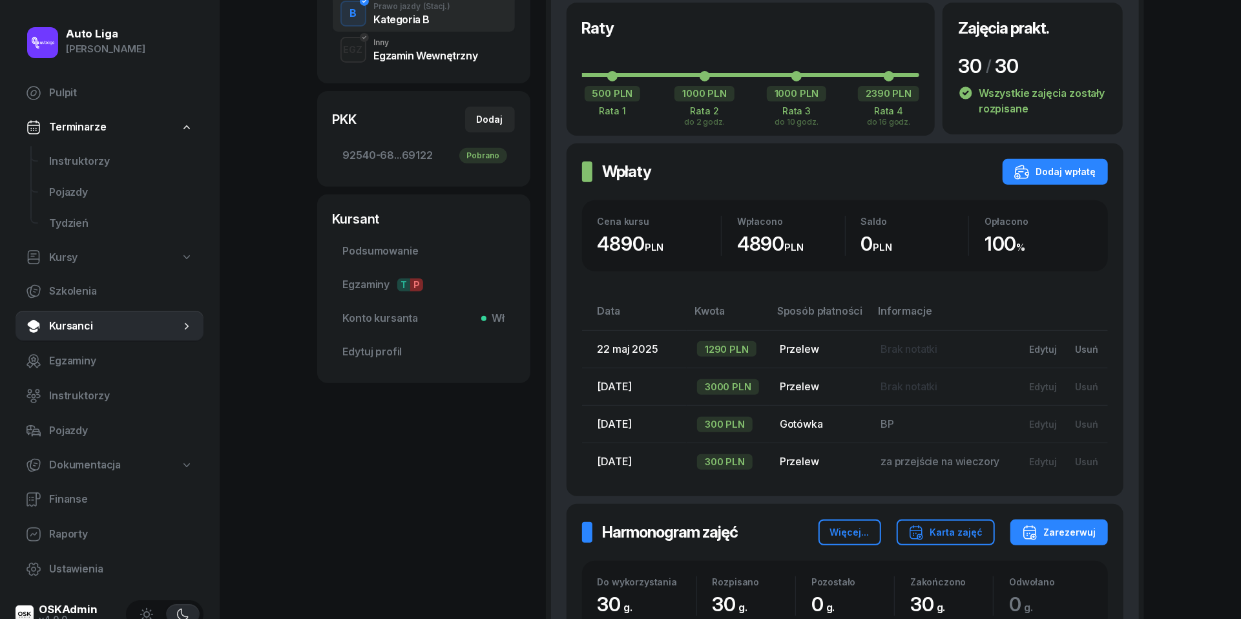
scroll to position [328, 0]
click at [70, 171] on link "Instruktorzy" at bounding box center [121, 161] width 165 height 31
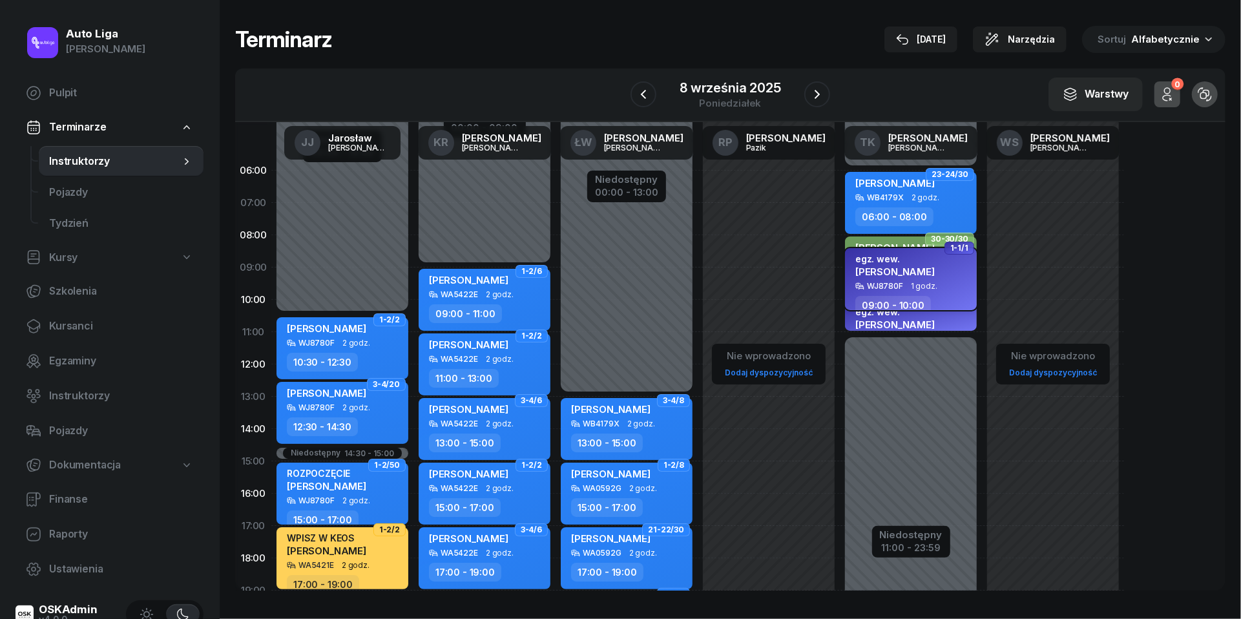
click at [903, 275] on div "egz. wew. [PERSON_NAME]" at bounding box center [894, 267] width 79 height 28
select select "09"
select select "10"
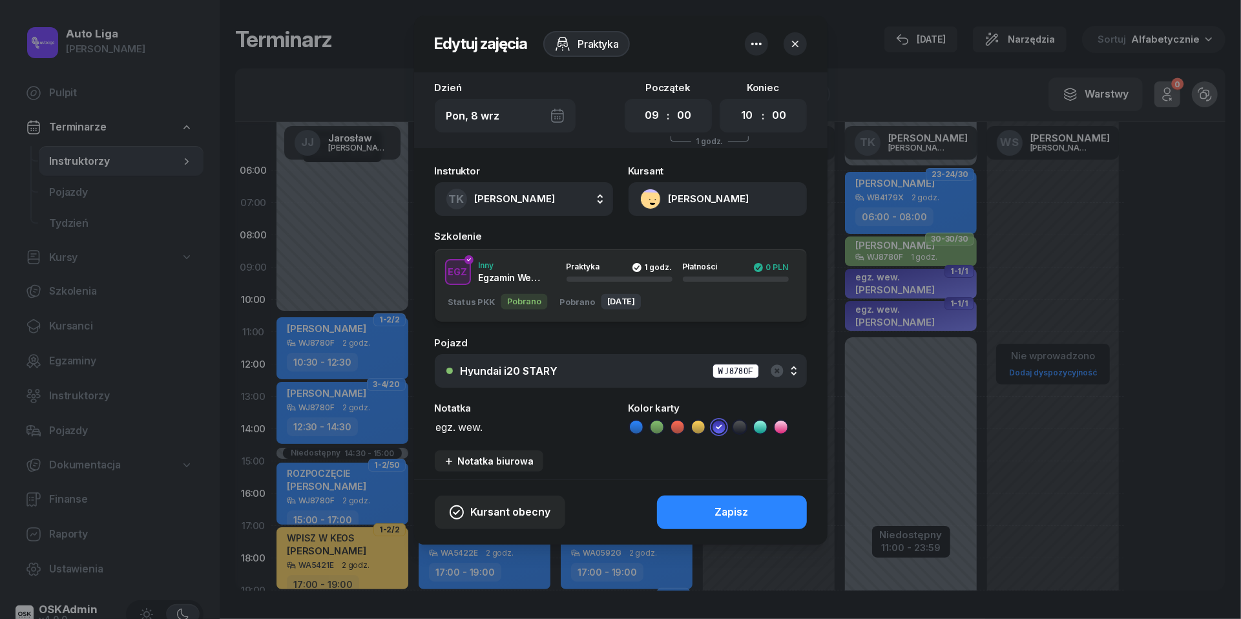
click at [647, 194] on button "[PERSON_NAME]" at bounding box center [718, 199] width 178 height 34
click at [667, 247] on div "Otwórz profil" at bounding box center [671, 243] width 63 height 17
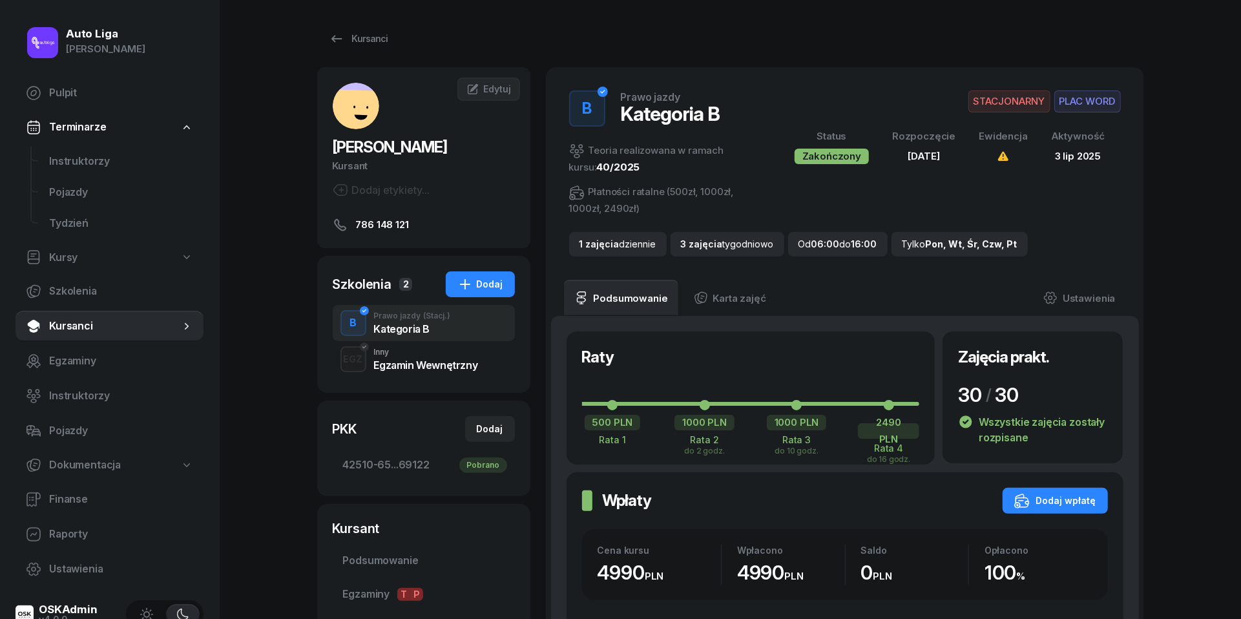
click at [420, 360] on div "Egzamin Wewnętrzny" at bounding box center [426, 365] width 104 height 10
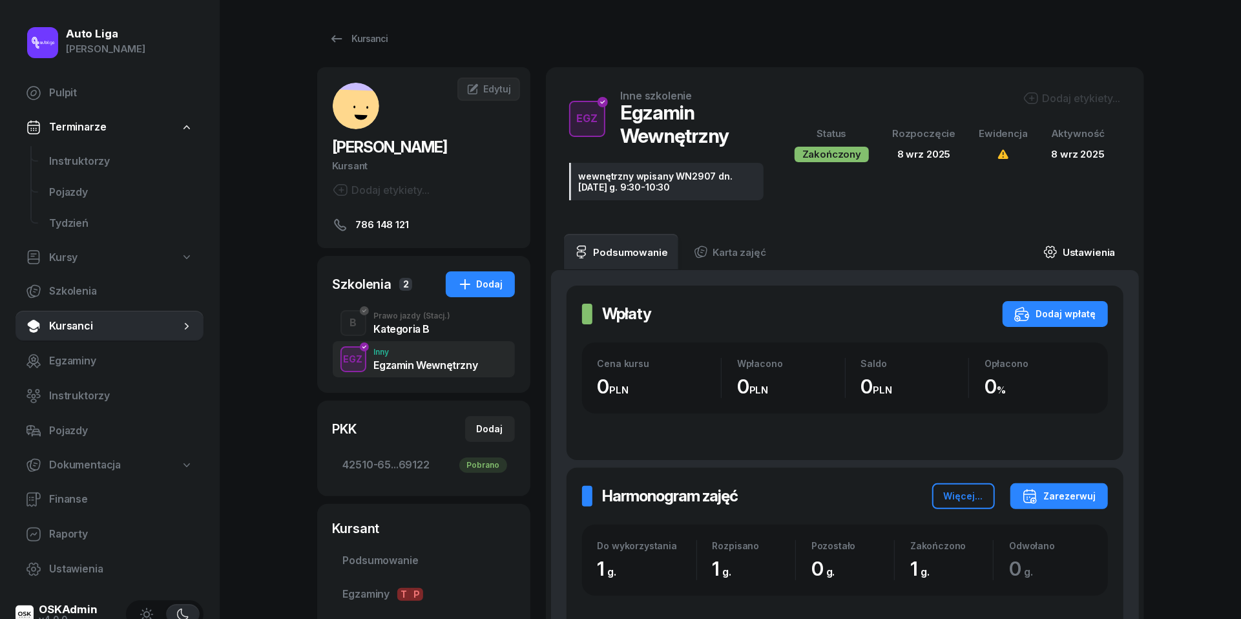
click at [1078, 253] on link "Ustawienia" at bounding box center [1079, 252] width 92 height 36
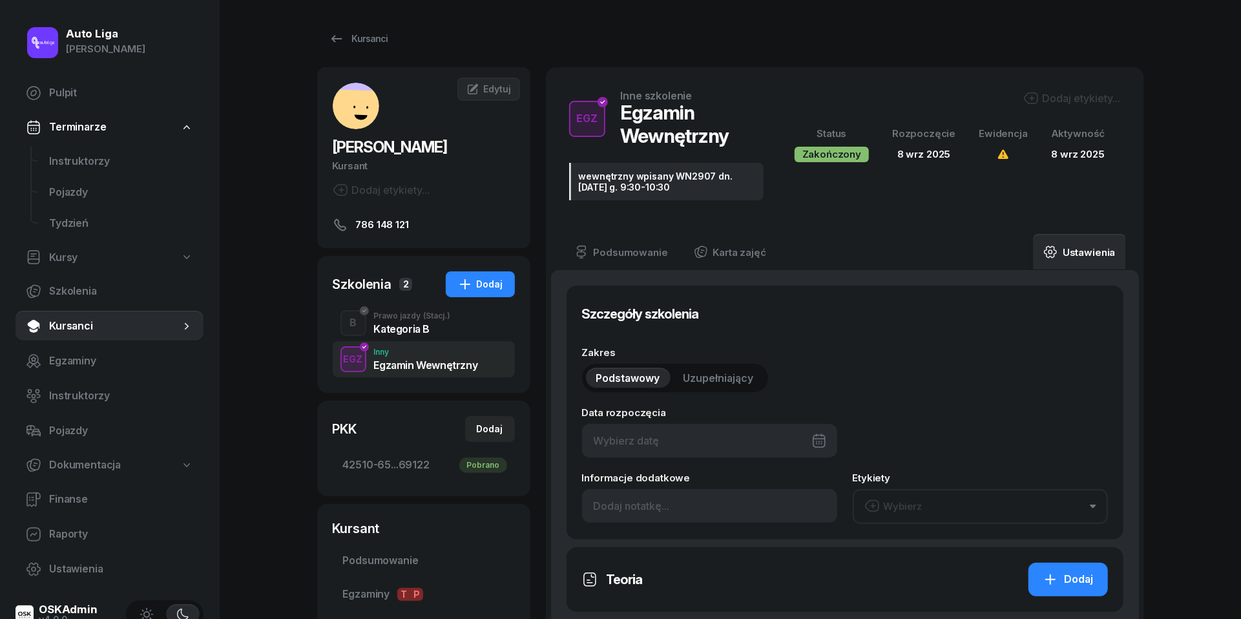
type input "[DATE]"
type input "wewnętrzny wpisany WN2907 dn. [DATE] g. 9:30-10:30"
type input "1"
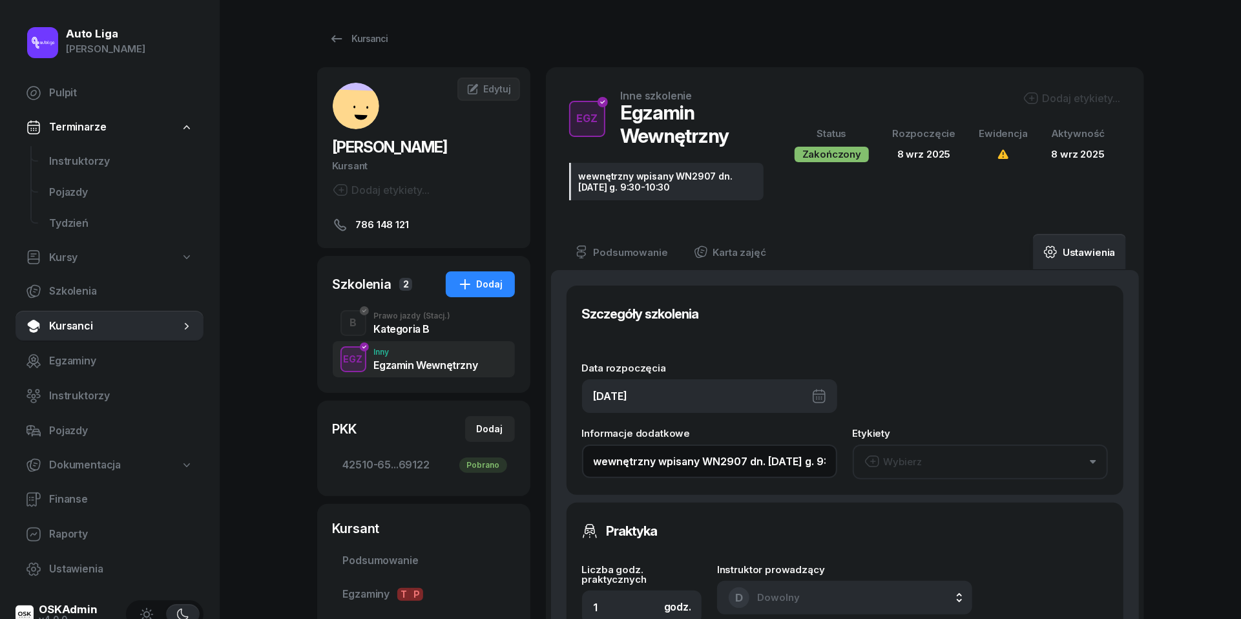
click at [655, 465] on input "wewnętrzny wpisany WN2907 dn. [DATE] g. 9:30-10:30" at bounding box center [709, 461] width 255 height 34
click at [116, 155] on span "Instruktorzy" at bounding box center [121, 161] width 144 height 17
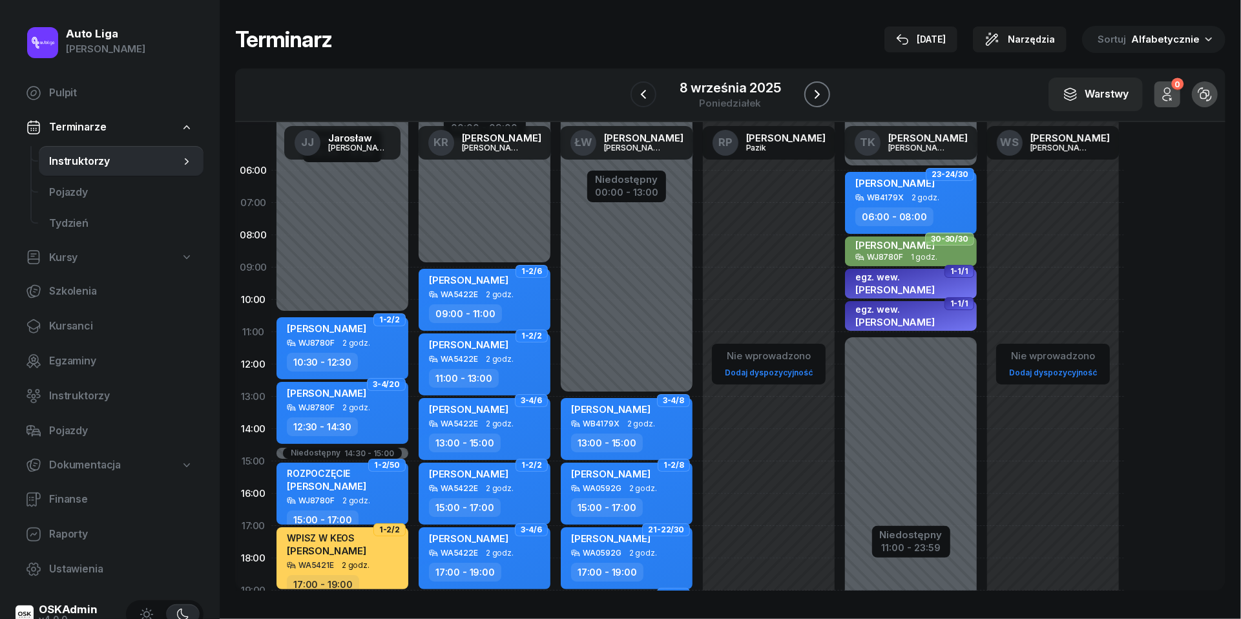
click at [814, 94] on icon "button" at bounding box center [817, 95] width 16 height 16
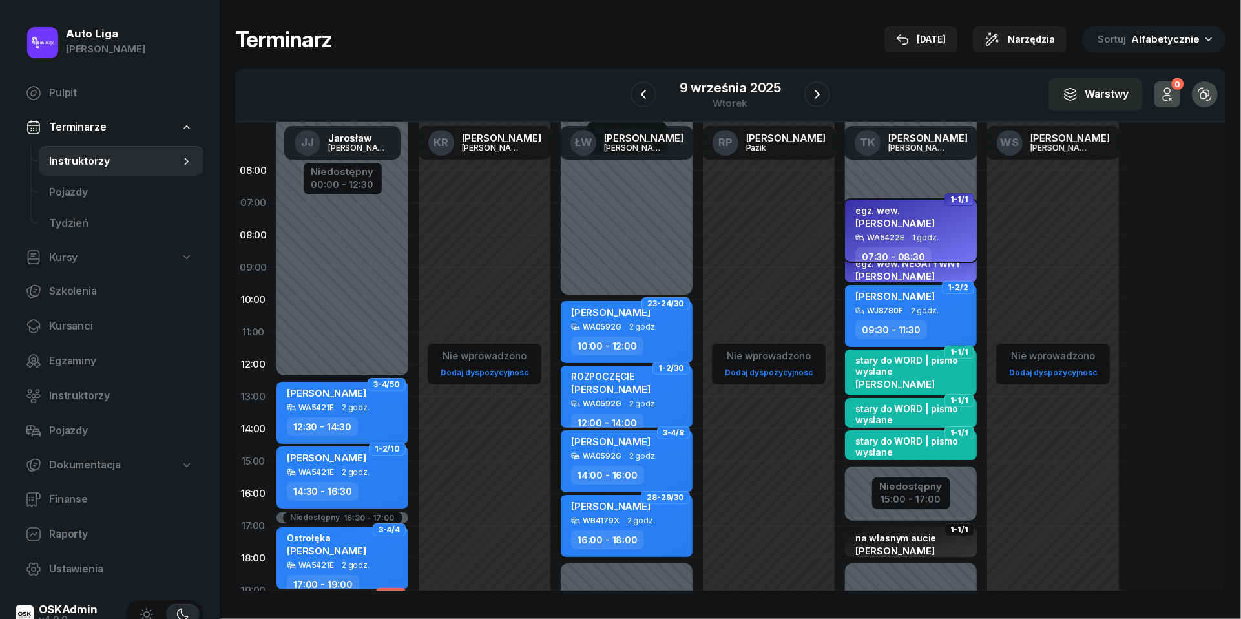
click at [907, 230] on div "egz. wew. [PERSON_NAME]" at bounding box center [894, 219] width 79 height 28
select select "07"
select select "30"
select select "08"
select select "30"
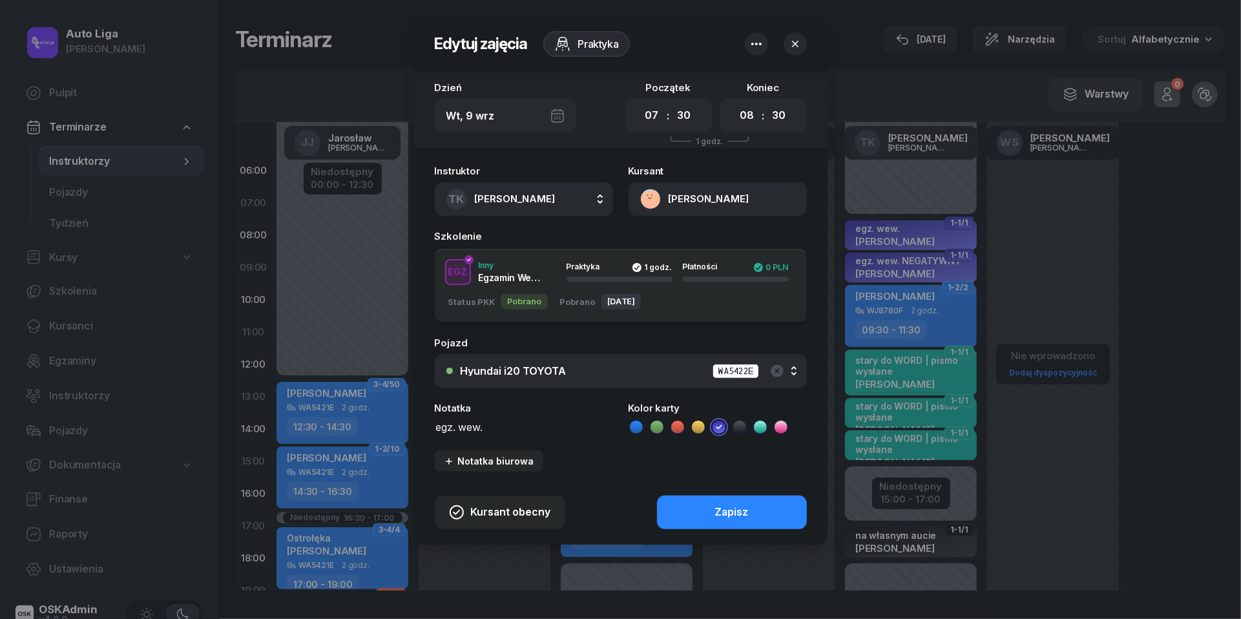
click at [651, 196] on button "[PERSON_NAME]" at bounding box center [718, 199] width 178 height 34
click at [678, 249] on div "Otwórz profil" at bounding box center [671, 243] width 63 height 17
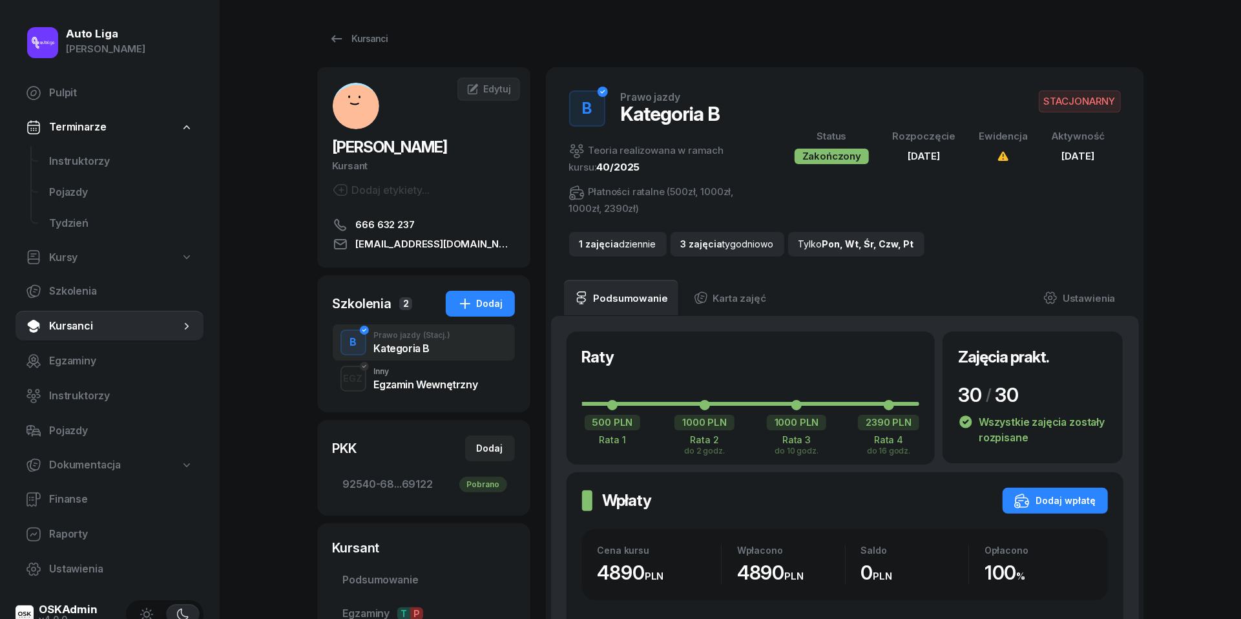
click at [445, 381] on div "Egzamin Wewnętrzny" at bounding box center [426, 384] width 104 height 10
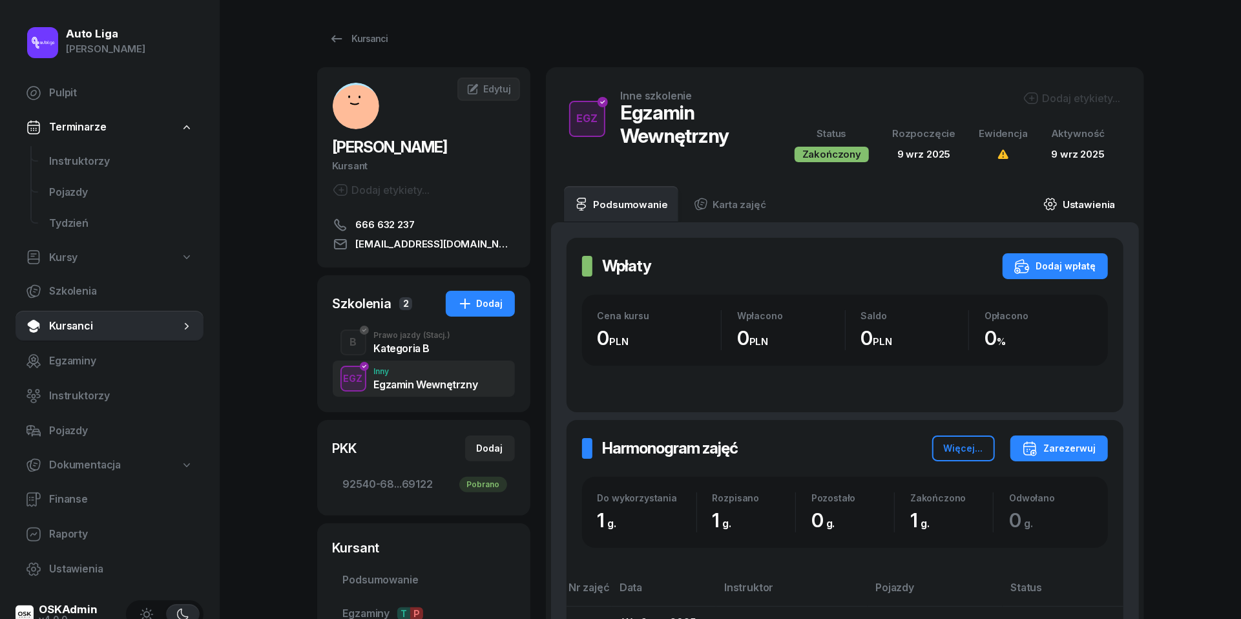
click at [1094, 205] on link "Ustawienia" at bounding box center [1079, 204] width 92 height 36
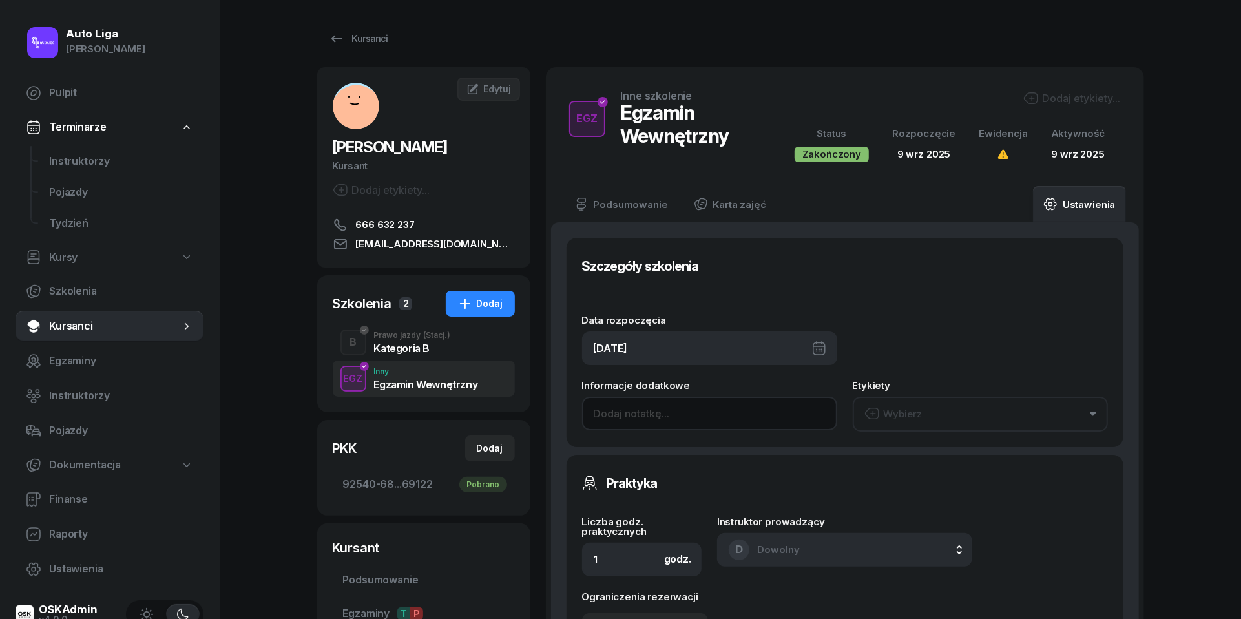
click at [640, 414] on input at bounding box center [709, 414] width 255 height 34
paste input "wewnętrzny wpisany WN2907 dn. [DATE] g. 9:30-10:30"
click at [718, 412] on input "wewnętrzny wpisany WN2907 dn. [DATE] g. 9:30-10:30" at bounding box center [709, 414] width 255 height 34
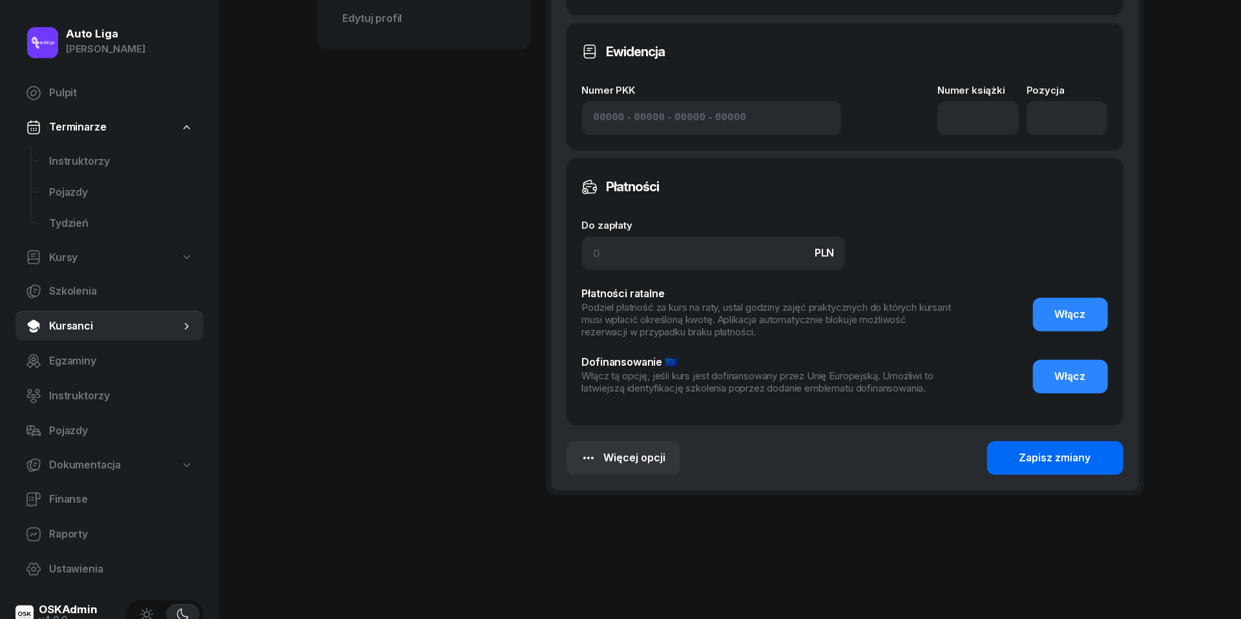
type input "wewnętrzny wpisany WN2907 dn. [DATE] g. 7:30-8:30"
click at [1017, 446] on button "Zapisz zmiany" at bounding box center [1055, 458] width 136 height 34
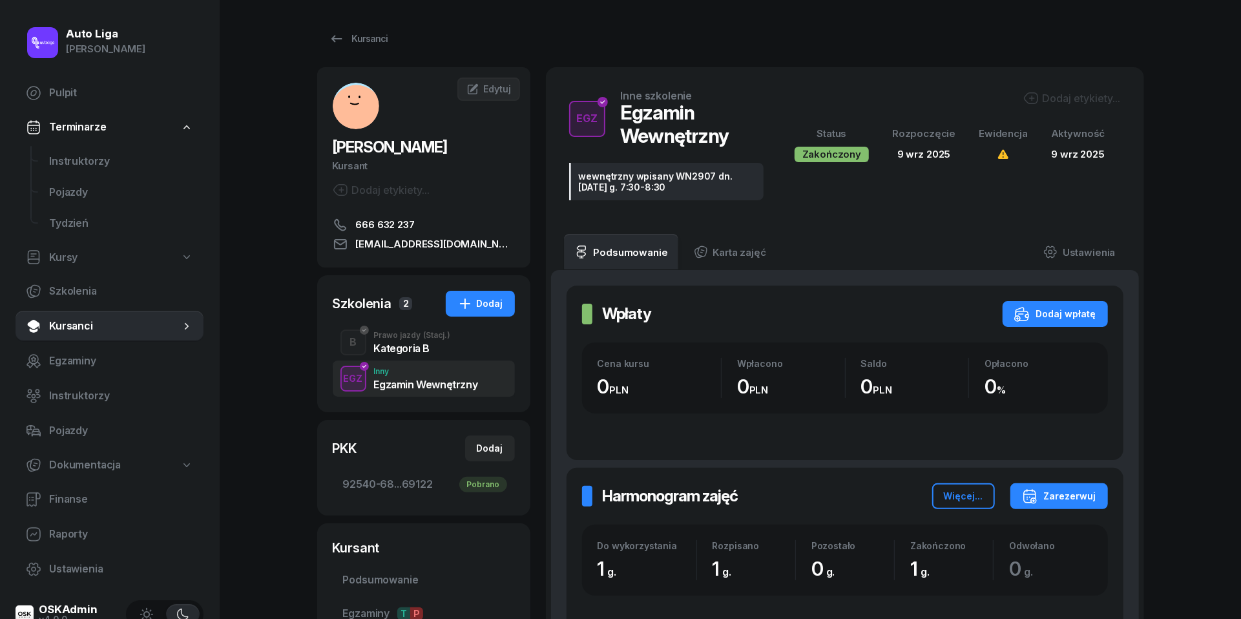
click at [403, 339] on div "Prawo jazdy (Stacj.)" at bounding box center [412, 335] width 77 height 8
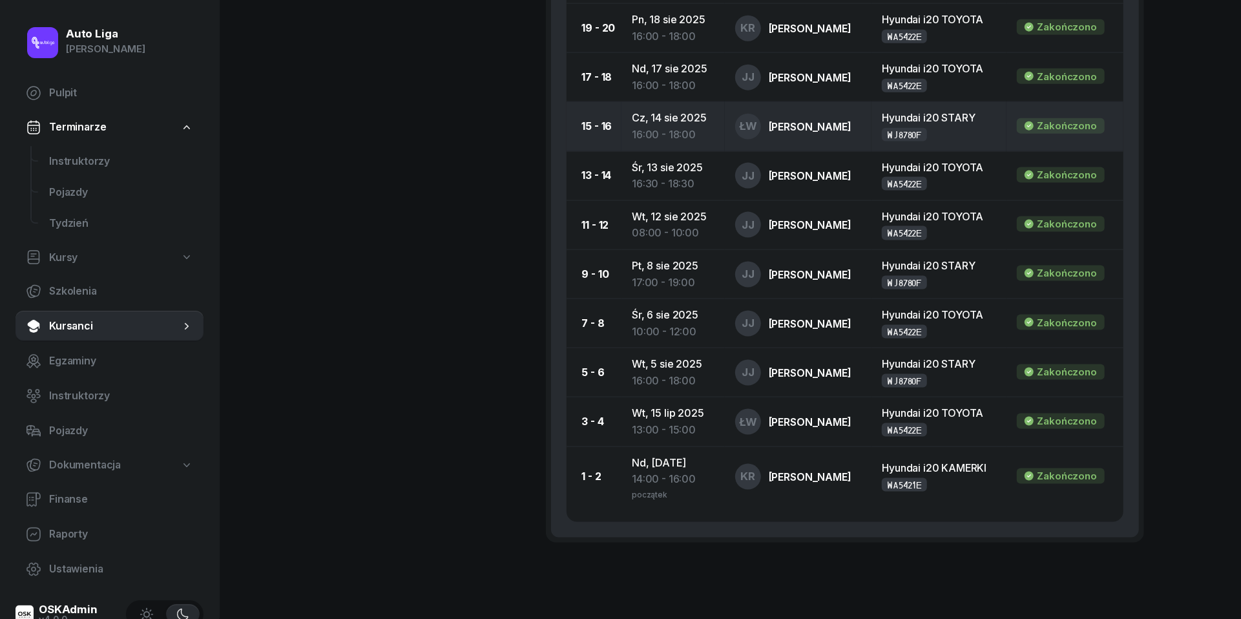
scroll to position [1251, 0]
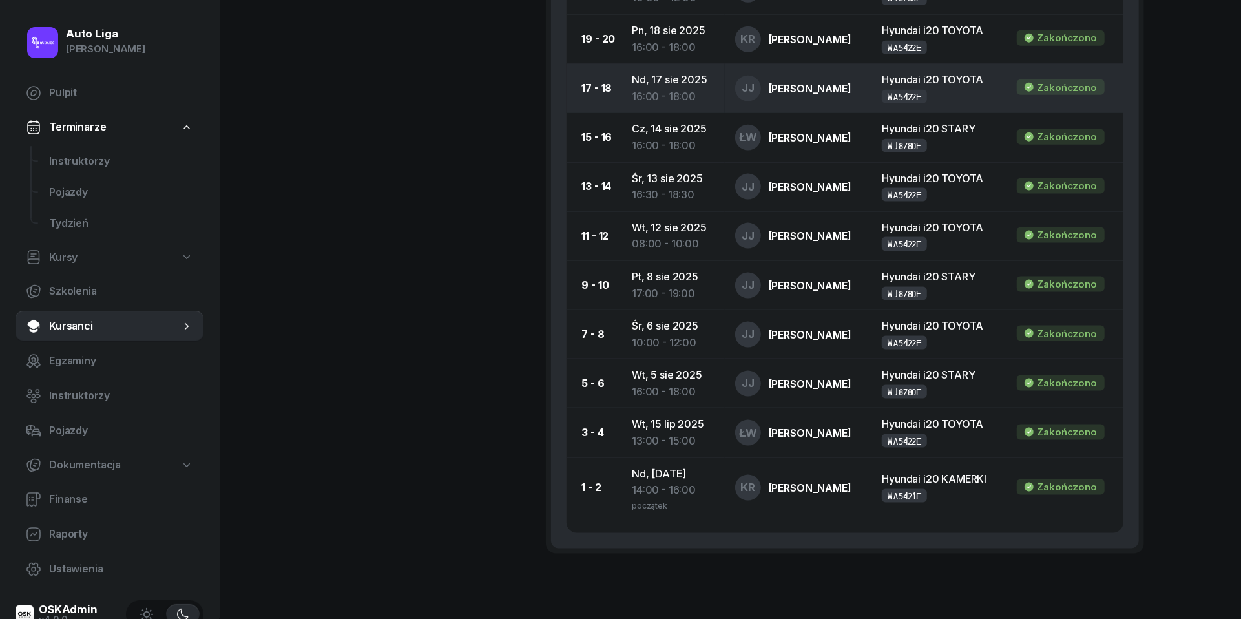
click at [639, 79] on td "Nd, [DATE] 16:00 - 18:00" at bounding box center [672, 88] width 103 height 49
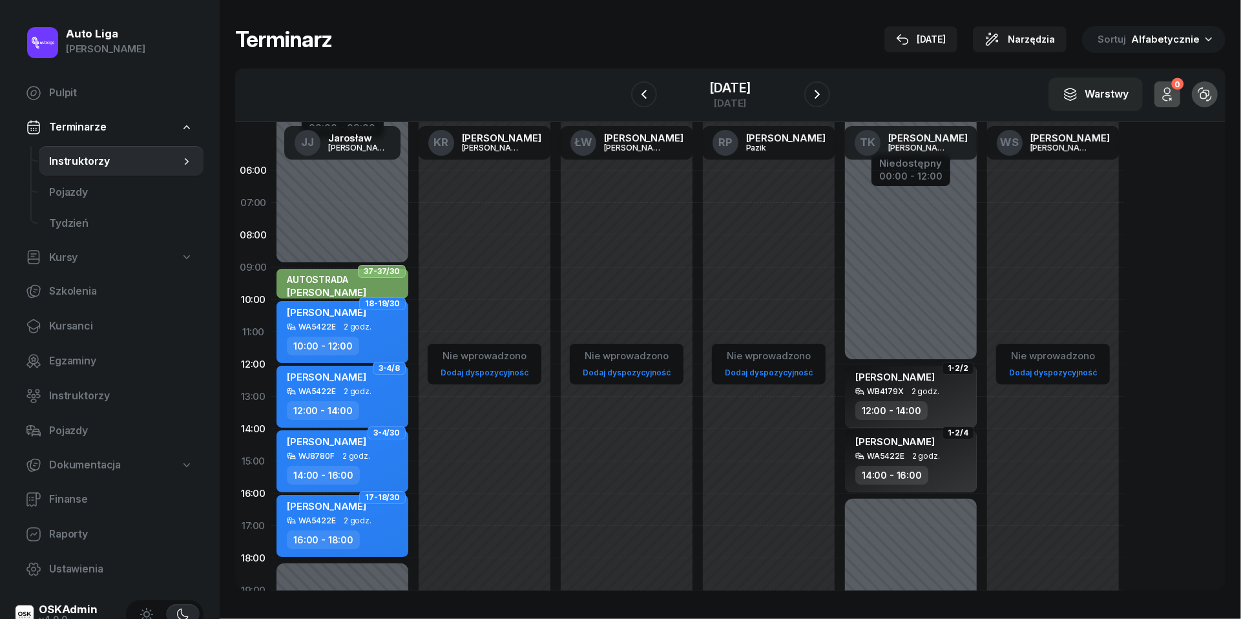
click at [347, 523] on span "2 godz." at bounding box center [358, 520] width 28 height 9
select select "16"
select select "18"
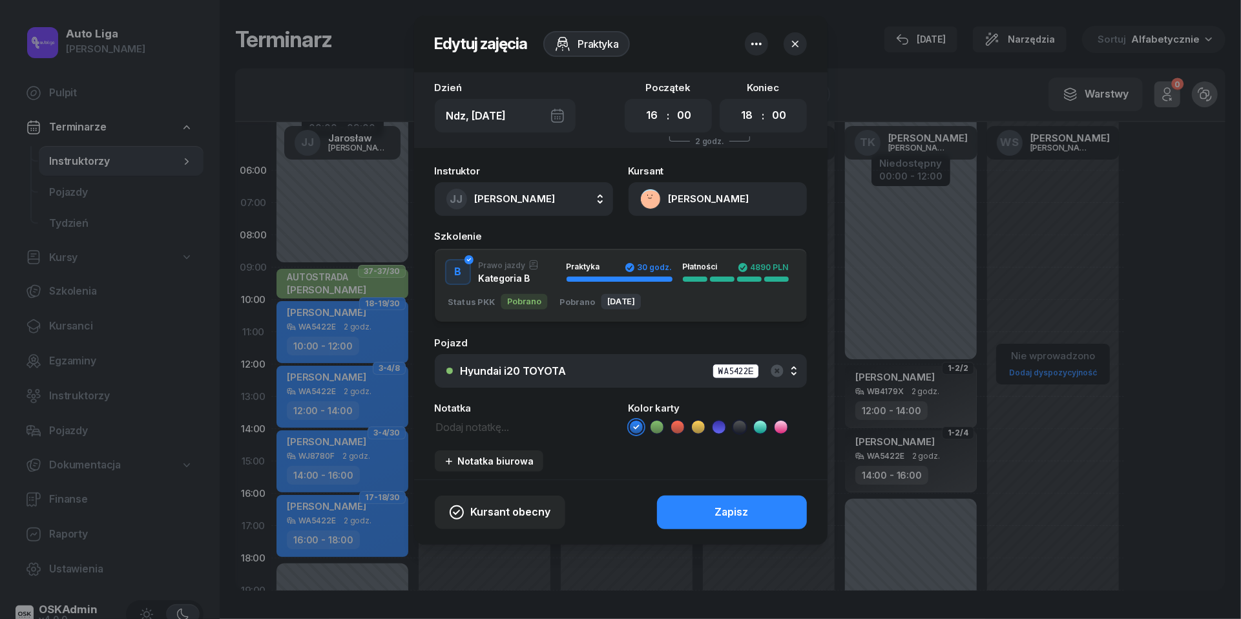
click at [526, 372] on div "Hyundai i20 TOYOTA" at bounding box center [514, 371] width 106 height 10
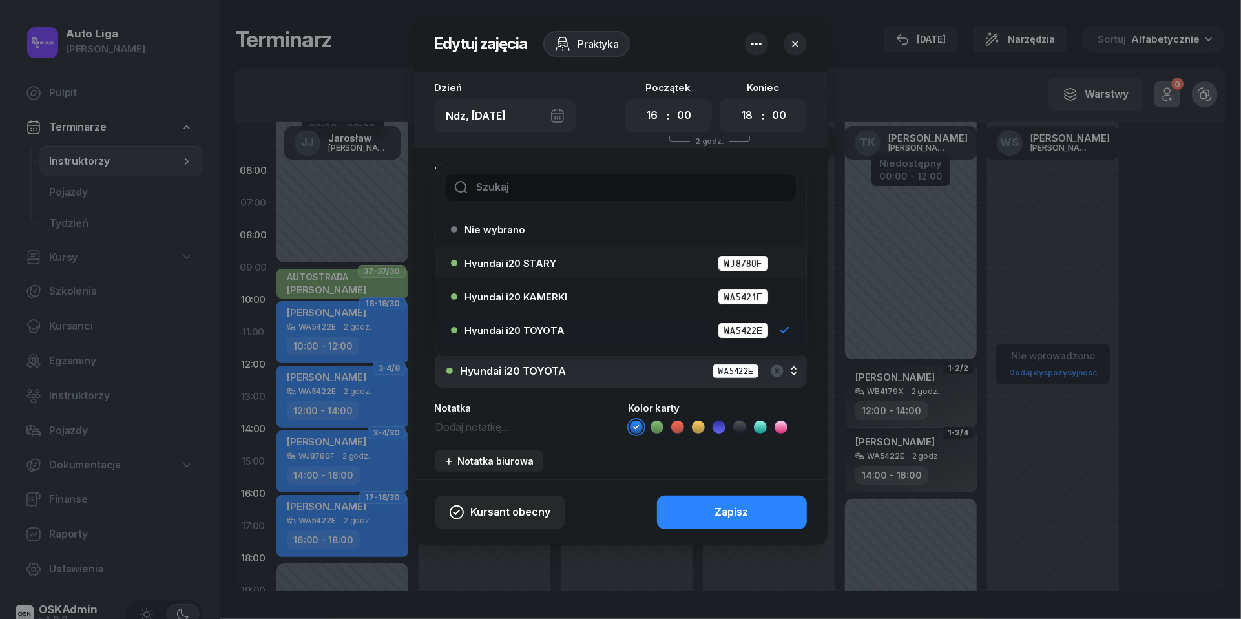
click at [543, 258] on span "Hyundai i20 STARY" at bounding box center [510, 263] width 91 height 10
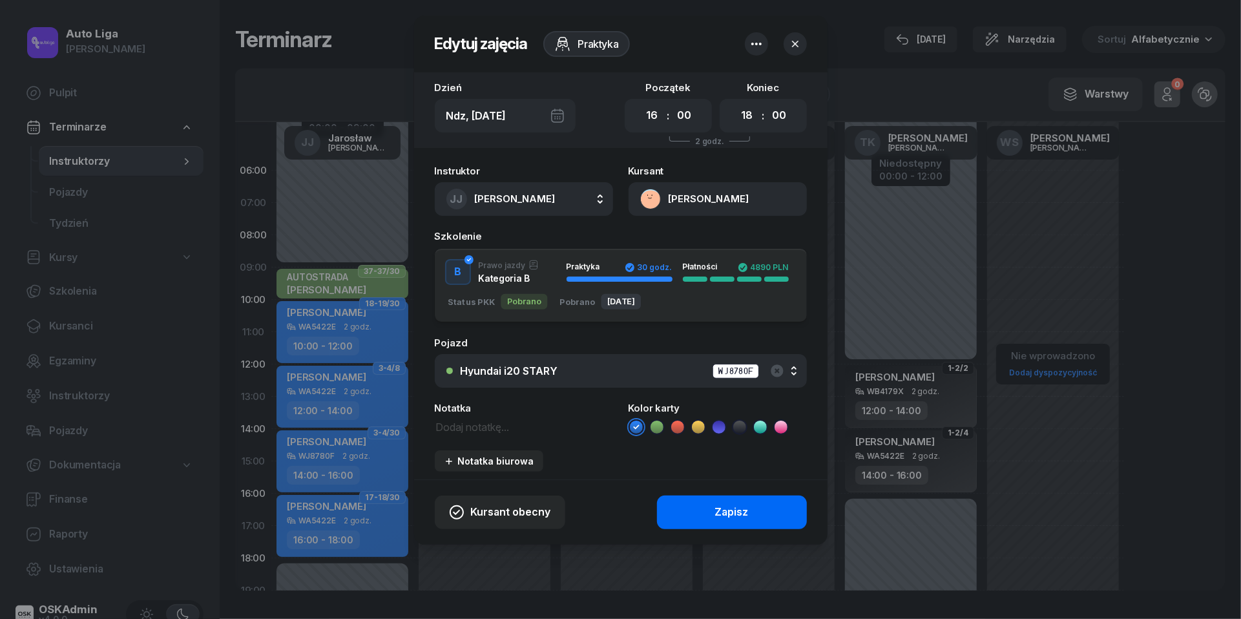
click at [755, 519] on button "Zapisz" at bounding box center [732, 513] width 150 height 34
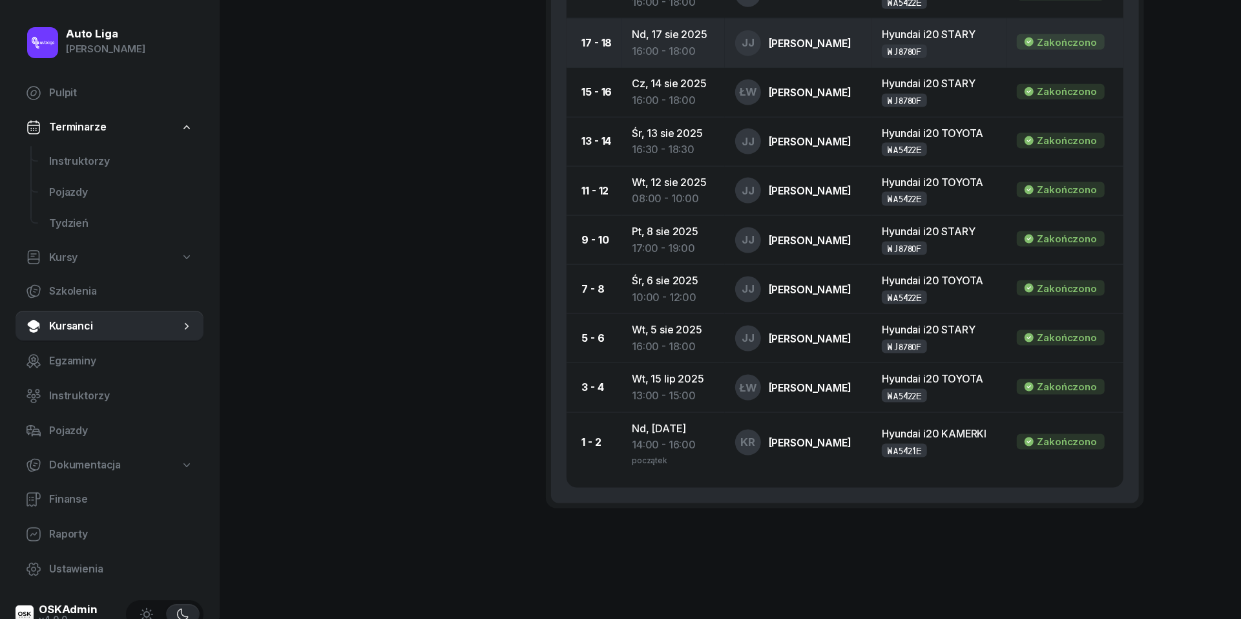
scroll to position [1300, 0]
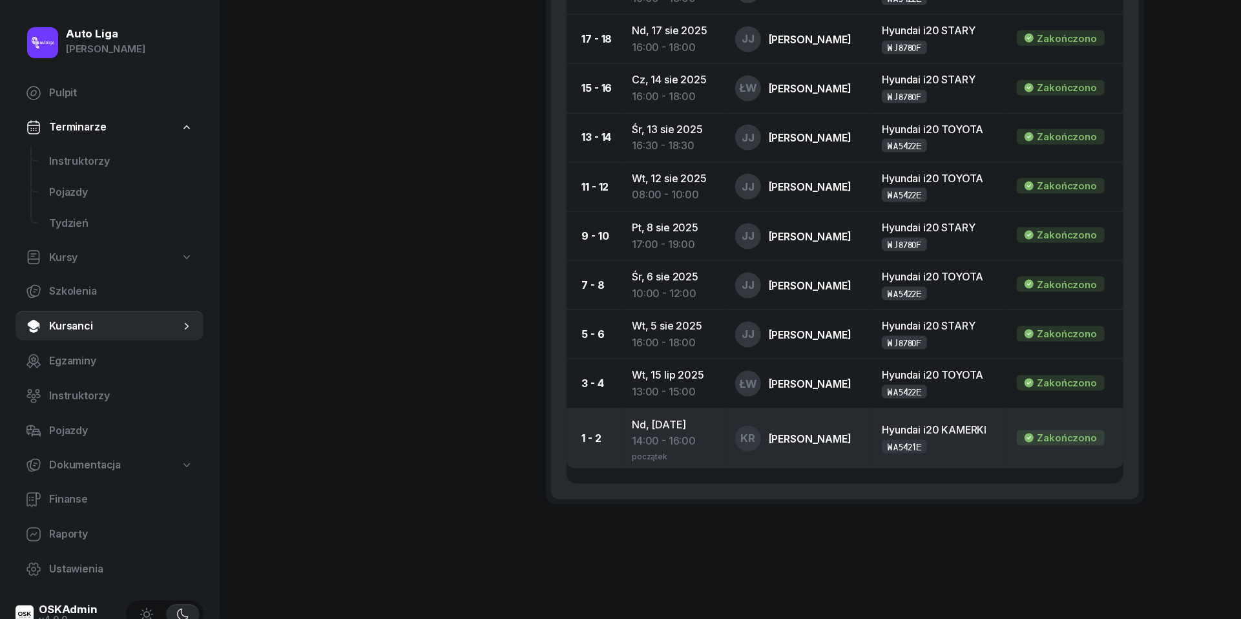
click at [649, 435] on div "14:00 - 16:00" at bounding box center [673, 441] width 83 height 17
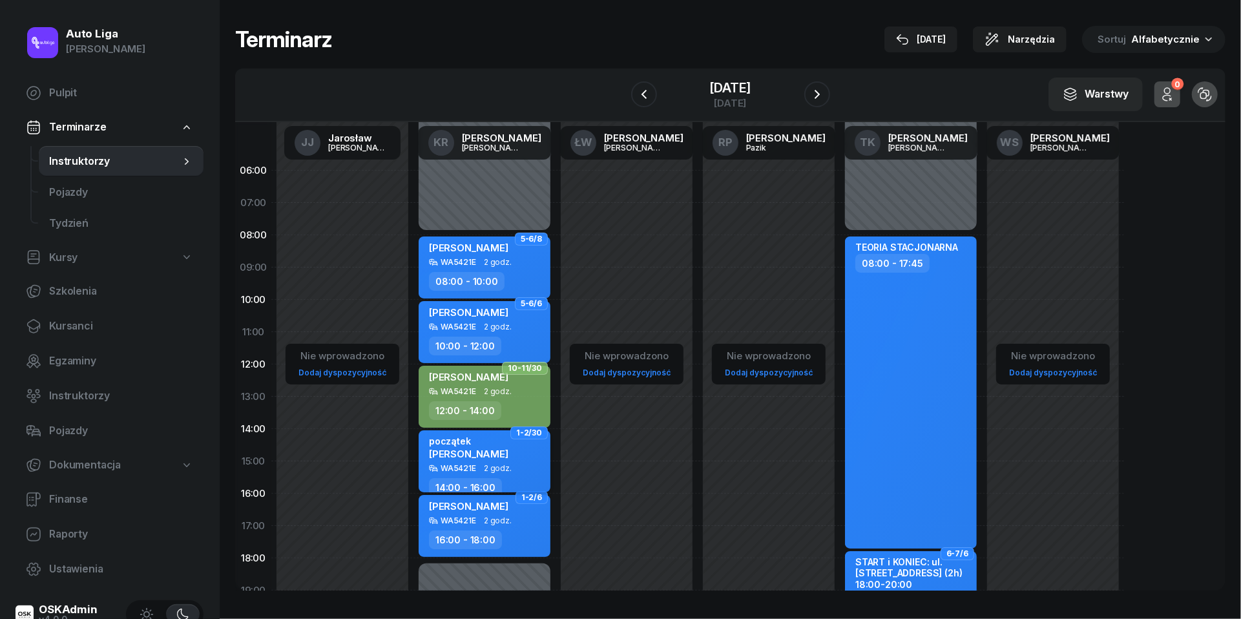
click at [482, 474] on div "początek [PERSON_NAME] WA5421E 2 godz. 14:00 - 16:00" at bounding box center [485, 461] width 132 height 62
select select "14"
select select "16"
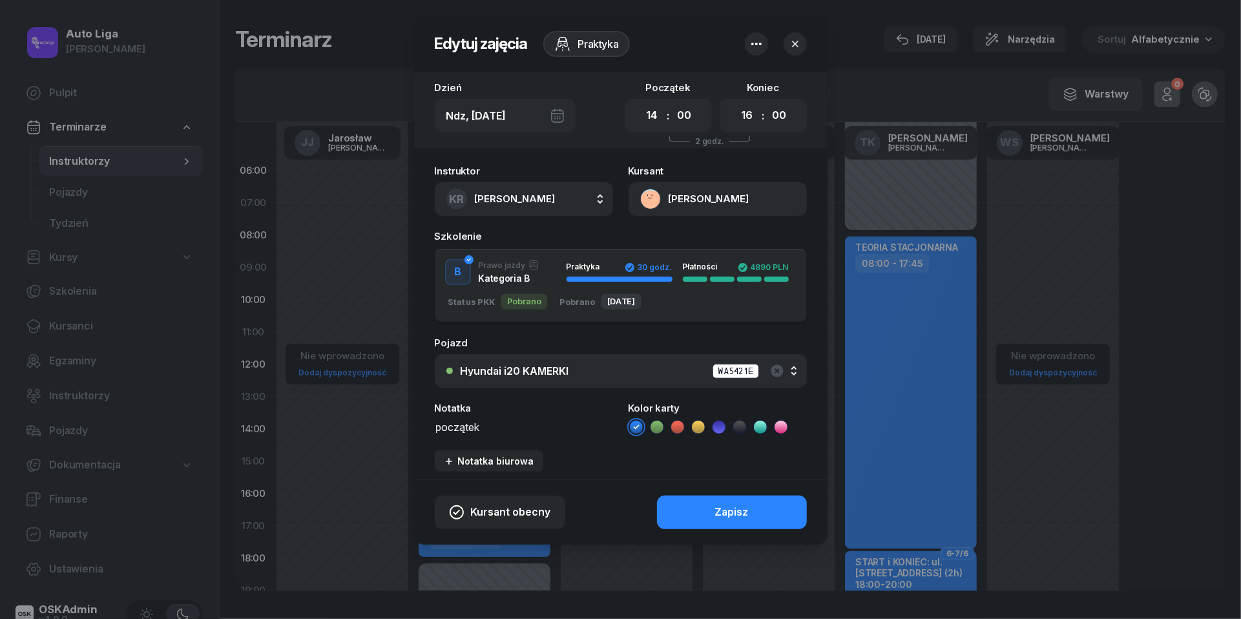
click at [458, 427] on textarea "początek" at bounding box center [524, 426] width 178 height 16
click at [659, 417] on div "Kolor karty" at bounding box center [718, 419] width 178 height 32
click at [659, 423] on icon at bounding box center [657, 427] width 13 height 13
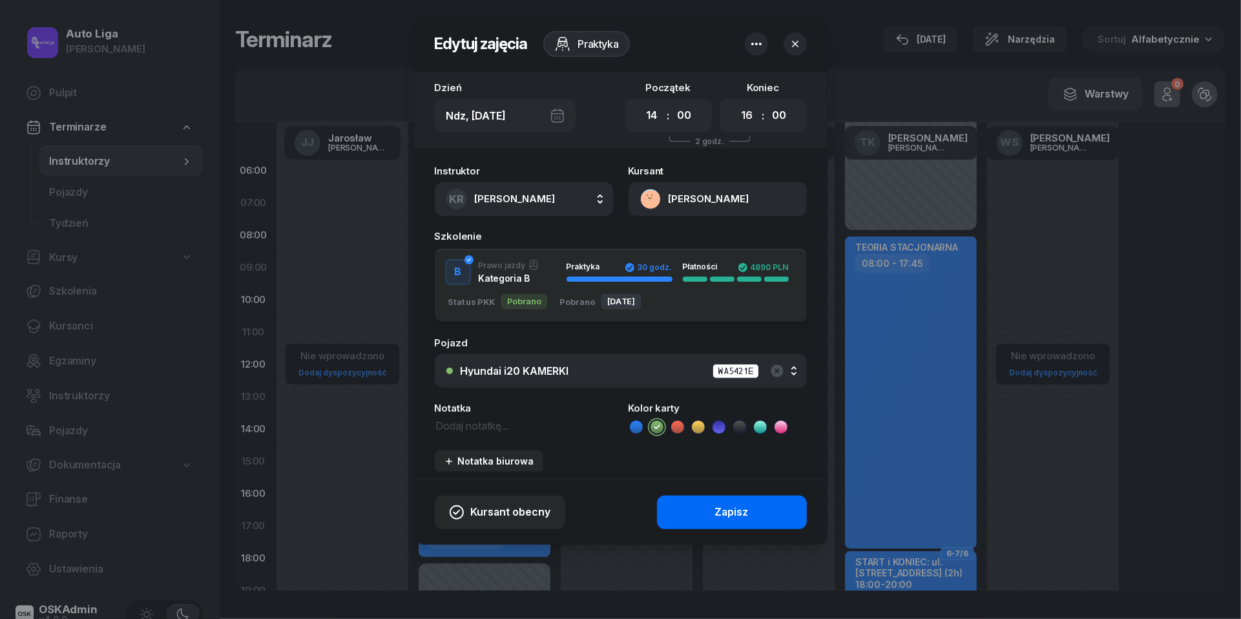
click at [715, 523] on button "Zapisz" at bounding box center [732, 513] width 150 height 34
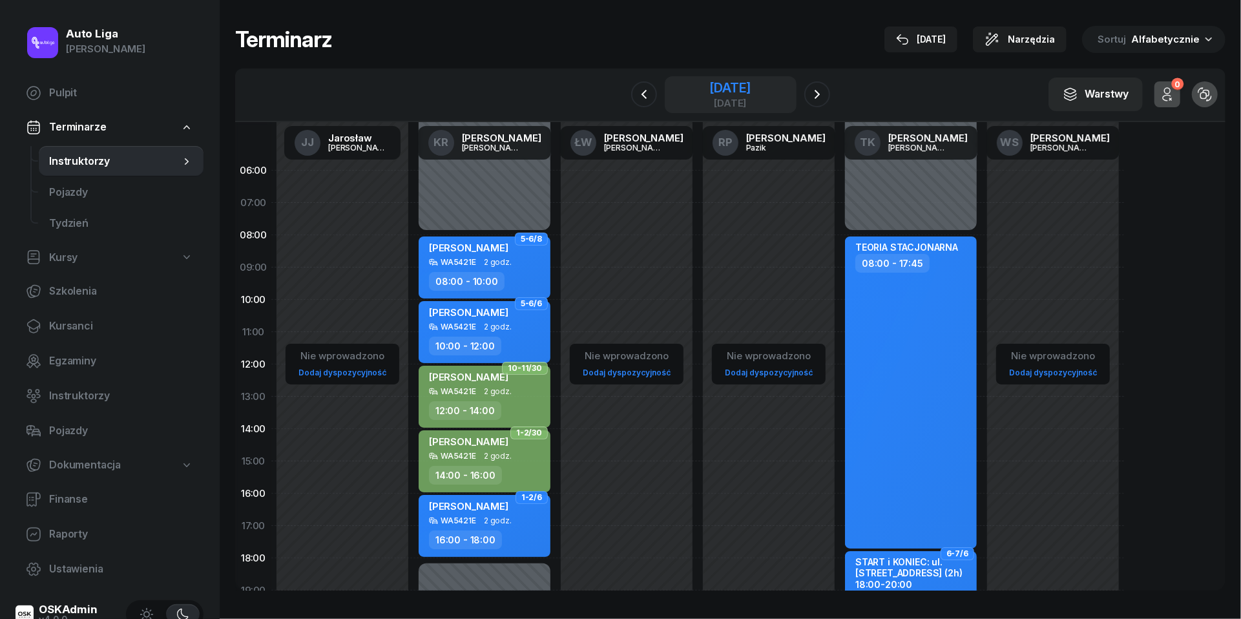
click at [724, 84] on div "[DATE]" at bounding box center [729, 87] width 41 height 13
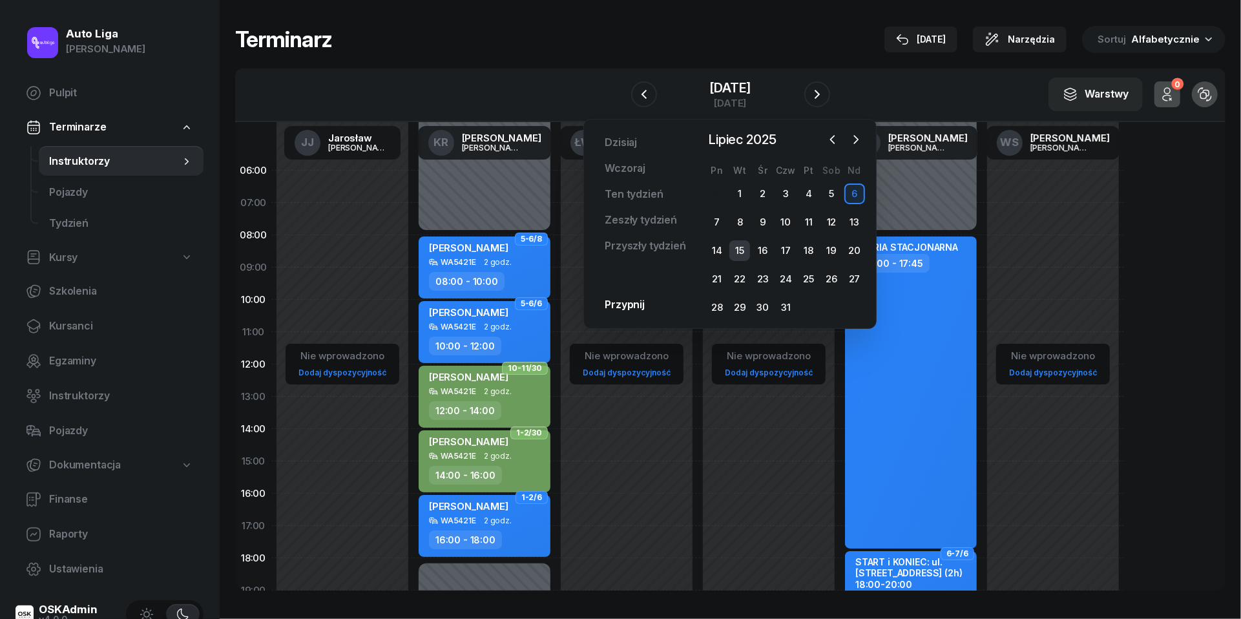
click at [742, 249] on div "15" at bounding box center [739, 250] width 21 height 21
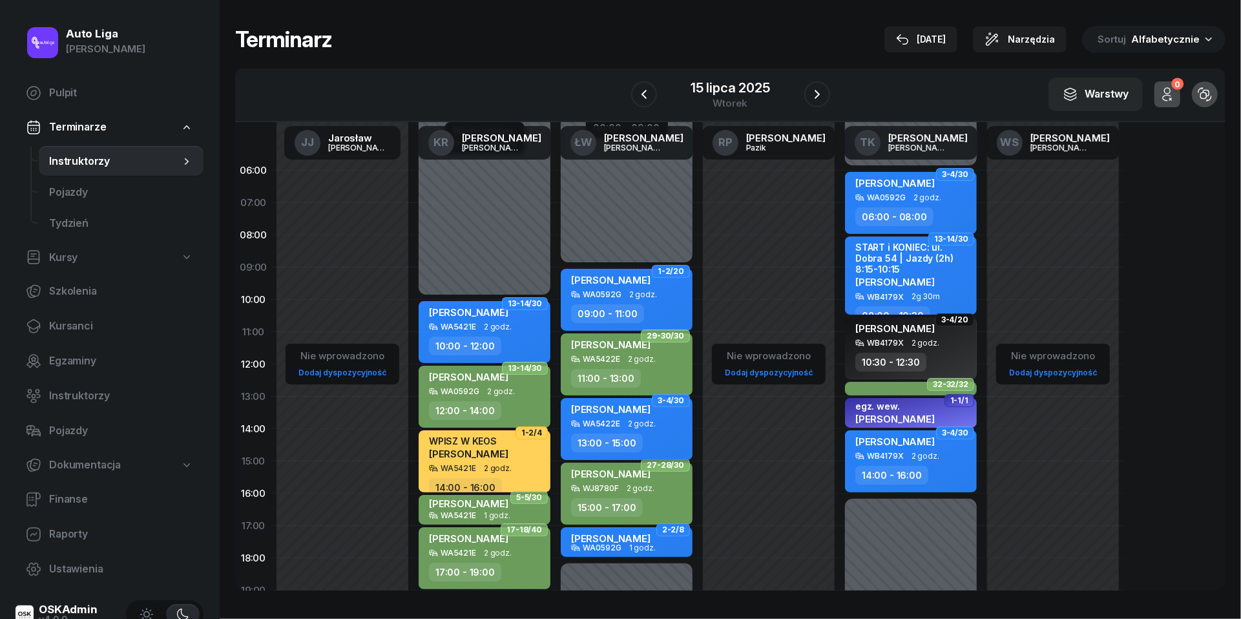
click at [651, 415] on div "[PERSON_NAME]" at bounding box center [610, 411] width 79 height 16
select select "13"
select select "15"
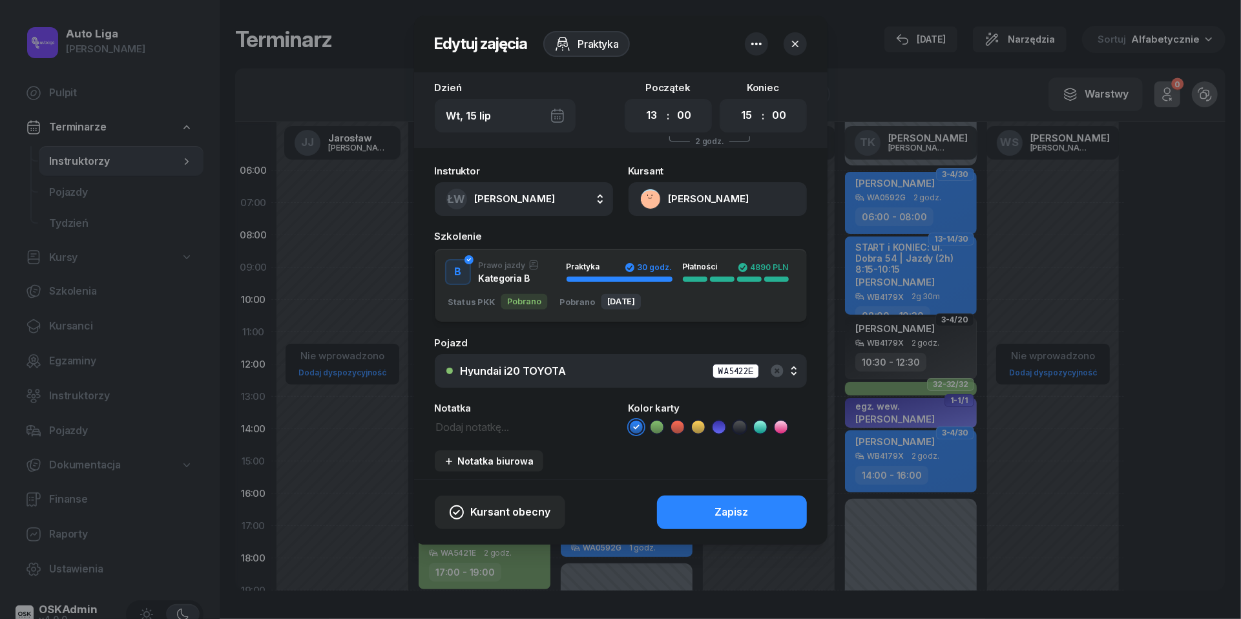
click at [654, 426] on icon at bounding box center [657, 427] width 13 height 13
click at [691, 513] on button "Zapisz" at bounding box center [732, 513] width 150 height 34
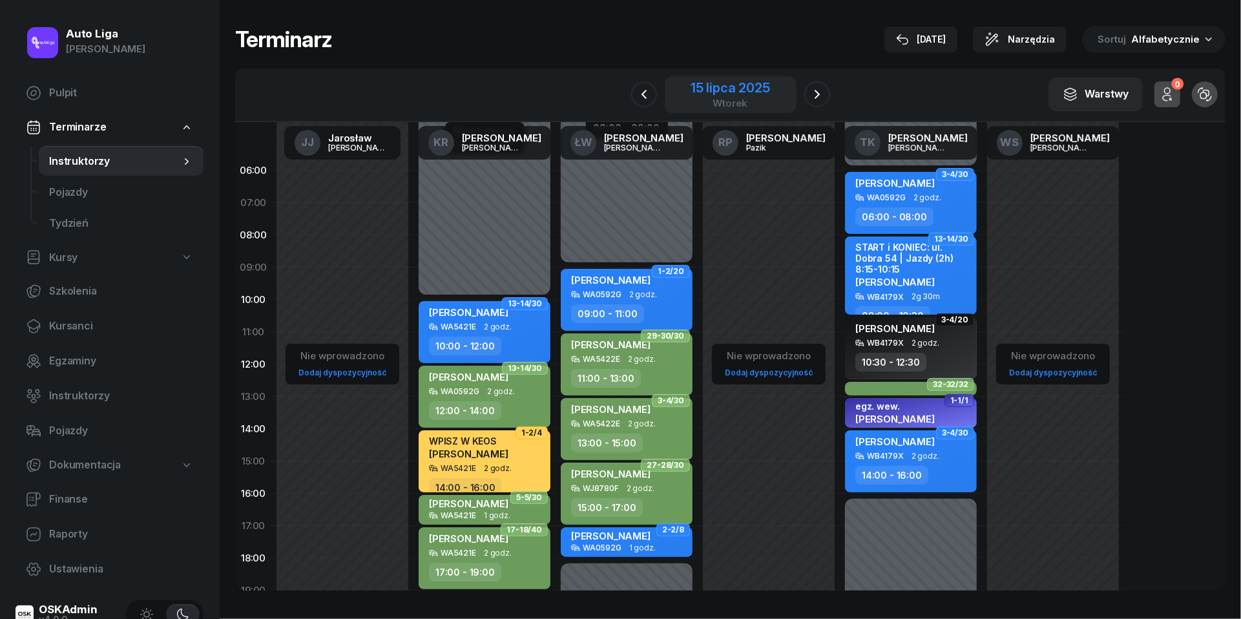
click at [729, 98] on div "wtorek" at bounding box center [730, 103] width 79 height 10
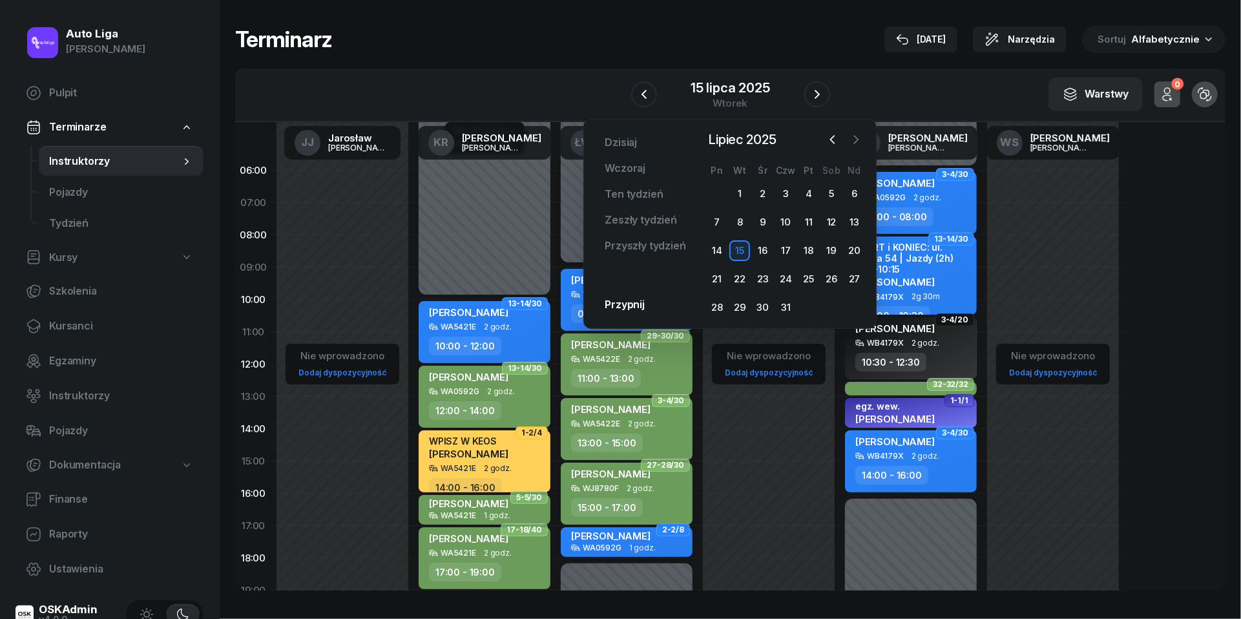
click at [861, 133] on icon "button" at bounding box center [856, 139] width 13 height 13
click at [744, 224] on div "5" at bounding box center [739, 222] width 21 height 21
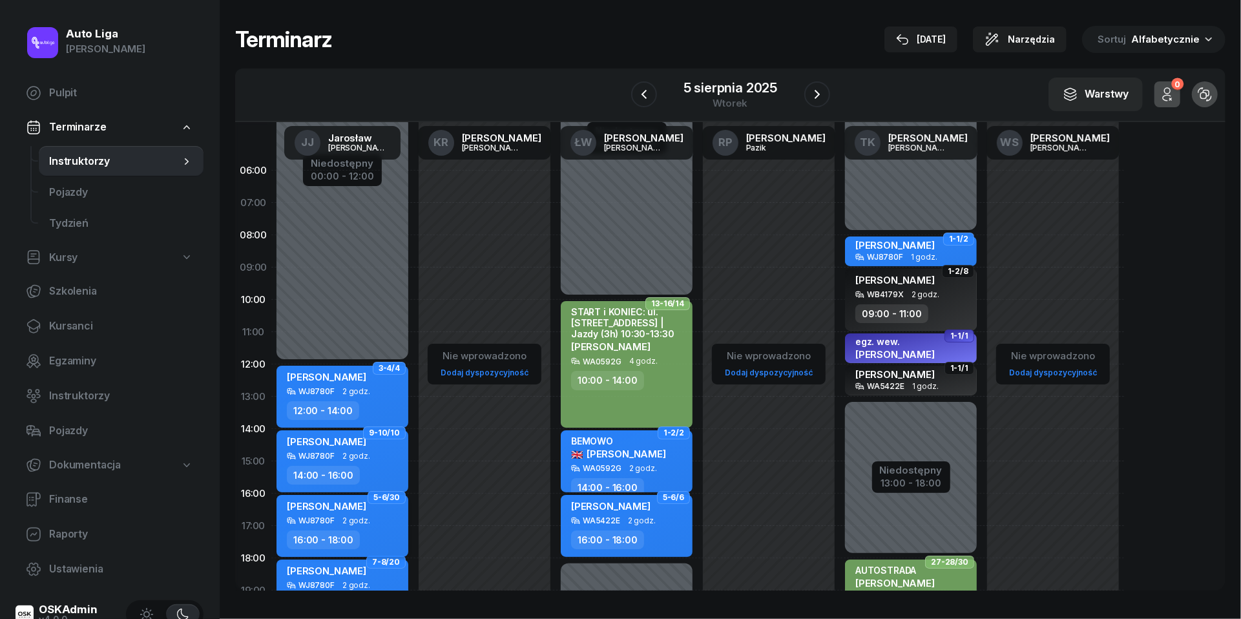
click at [358, 517] on span "2 godz." at bounding box center [356, 520] width 28 height 9
select select "16"
select select "18"
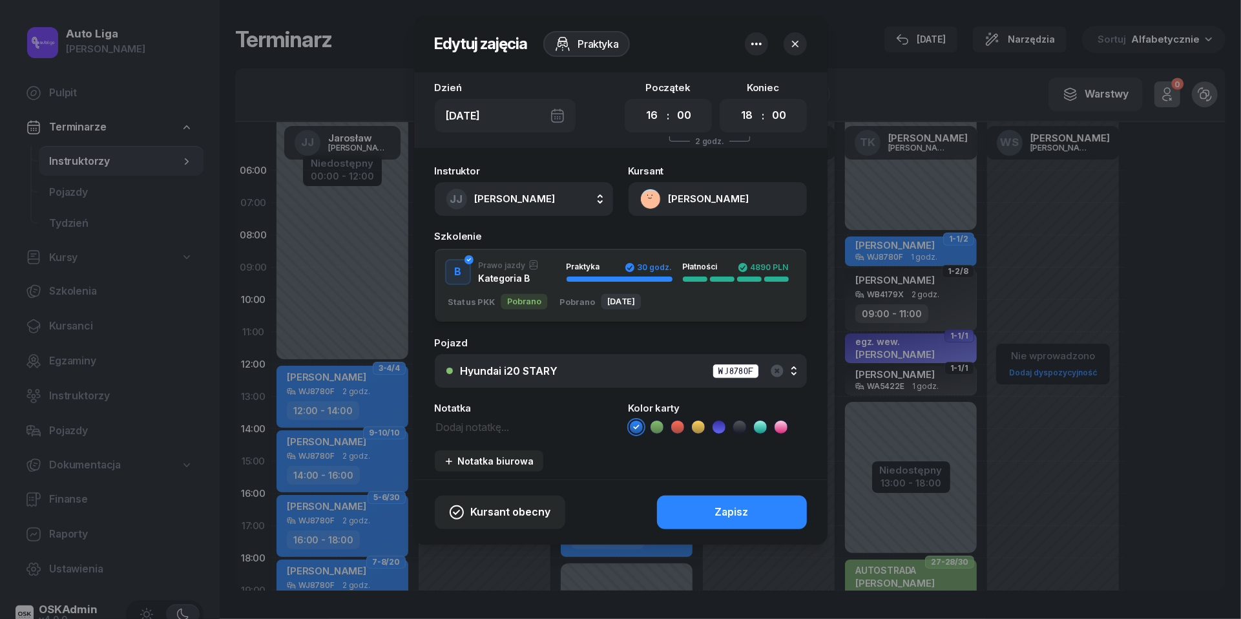
click at [660, 421] on icon at bounding box center [657, 427] width 13 height 13
click at [729, 505] on div "Zapisz" at bounding box center [732, 512] width 34 height 17
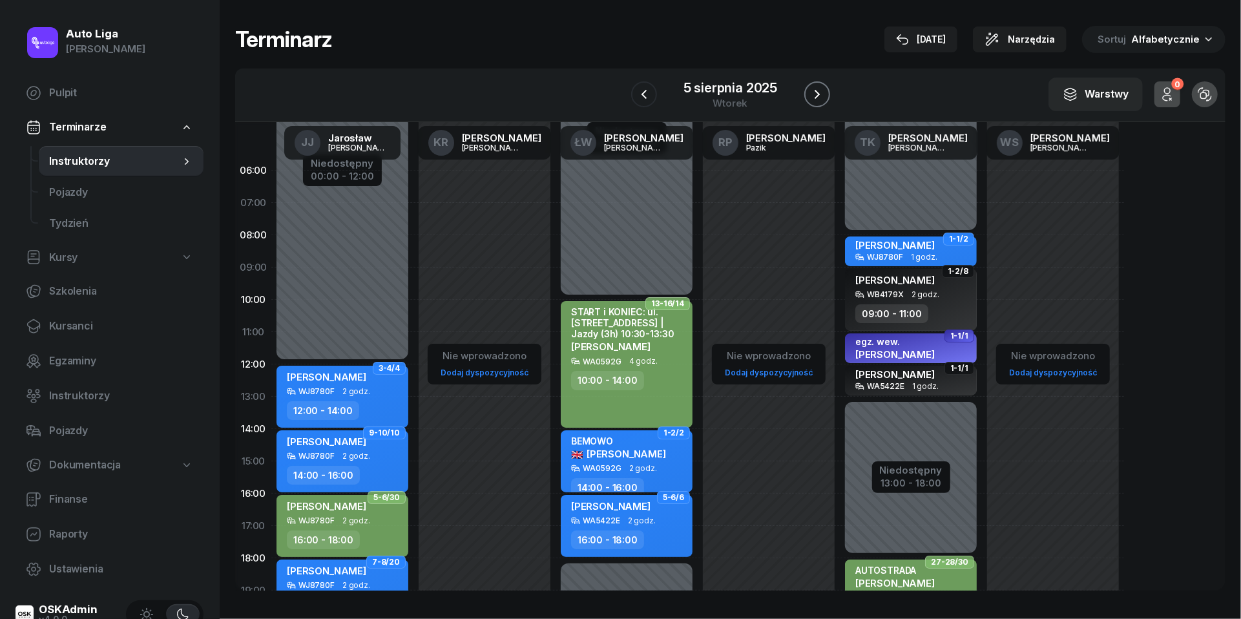
click at [814, 101] on icon "button" at bounding box center [817, 95] width 16 height 16
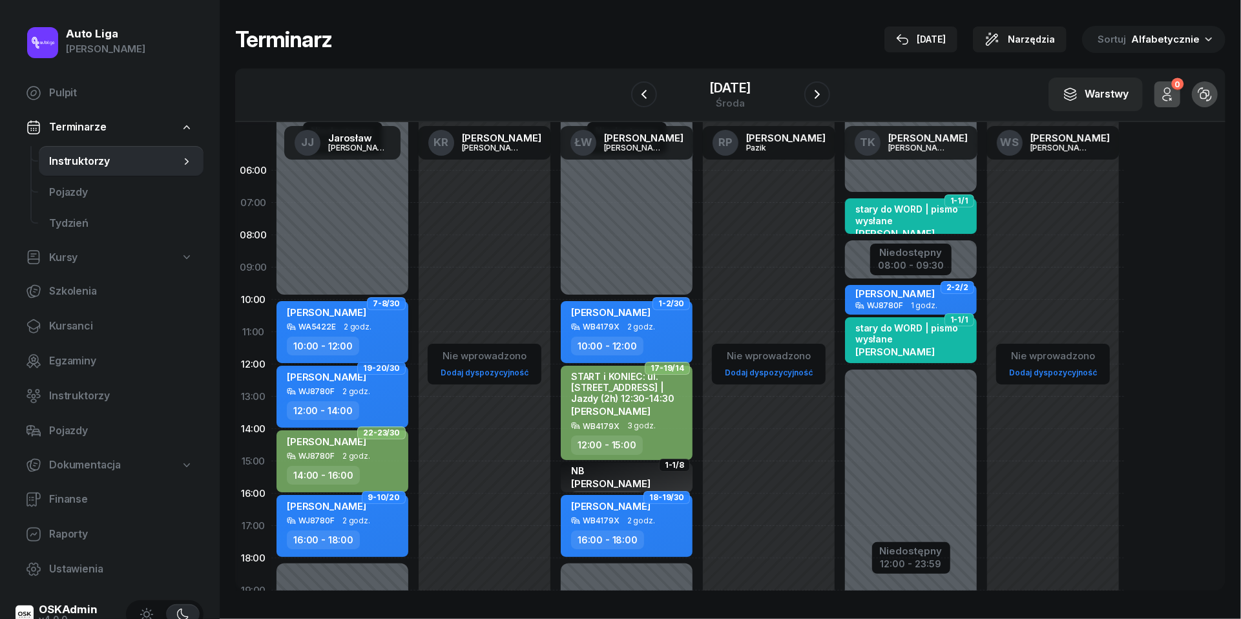
click at [365, 329] on span "2 godz." at bounding box center [358, 326] width 28 height 9
select select "10"
select select "12"
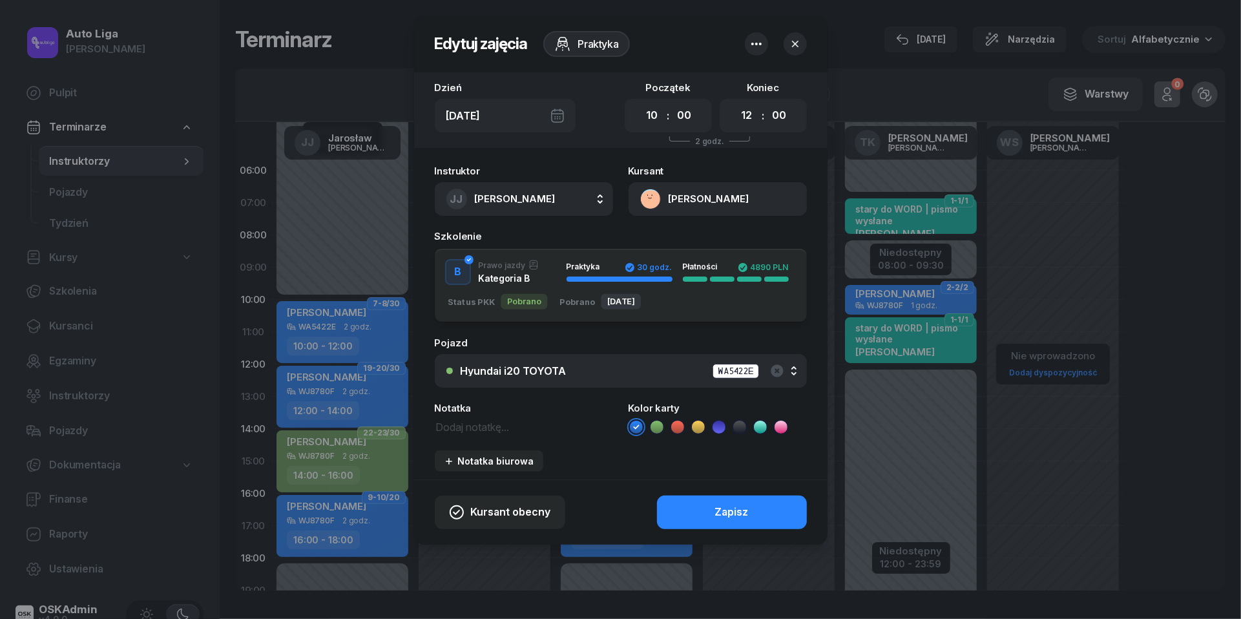
click at [658, 429] on icon at bounding box center [657, 427] width 13 height 13
click at [711, 502] on button "Zapisz" at bounding box center [732, 513] width 150 height 34
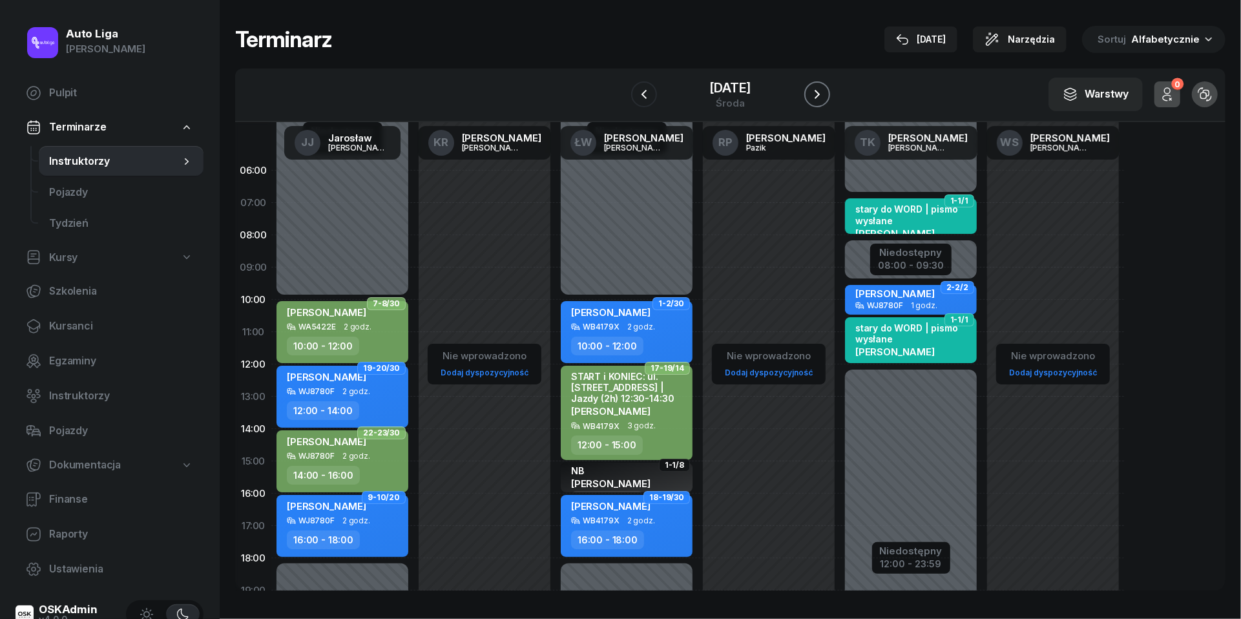
click at [815, 97] on icon "button" at bounding box center [817, 94] width 5 height 9
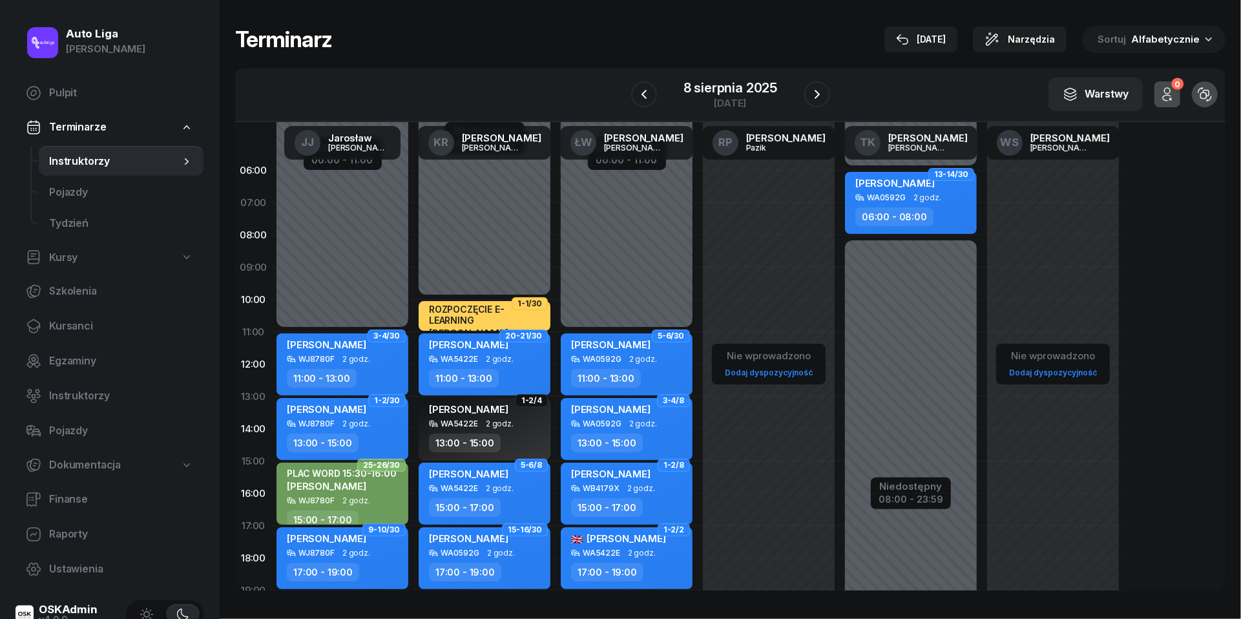
click at [357, 545] on div "[PERSON_NAME]" at bounding box center [326, 540] width 79 height 16
select select "17"
select select "19"
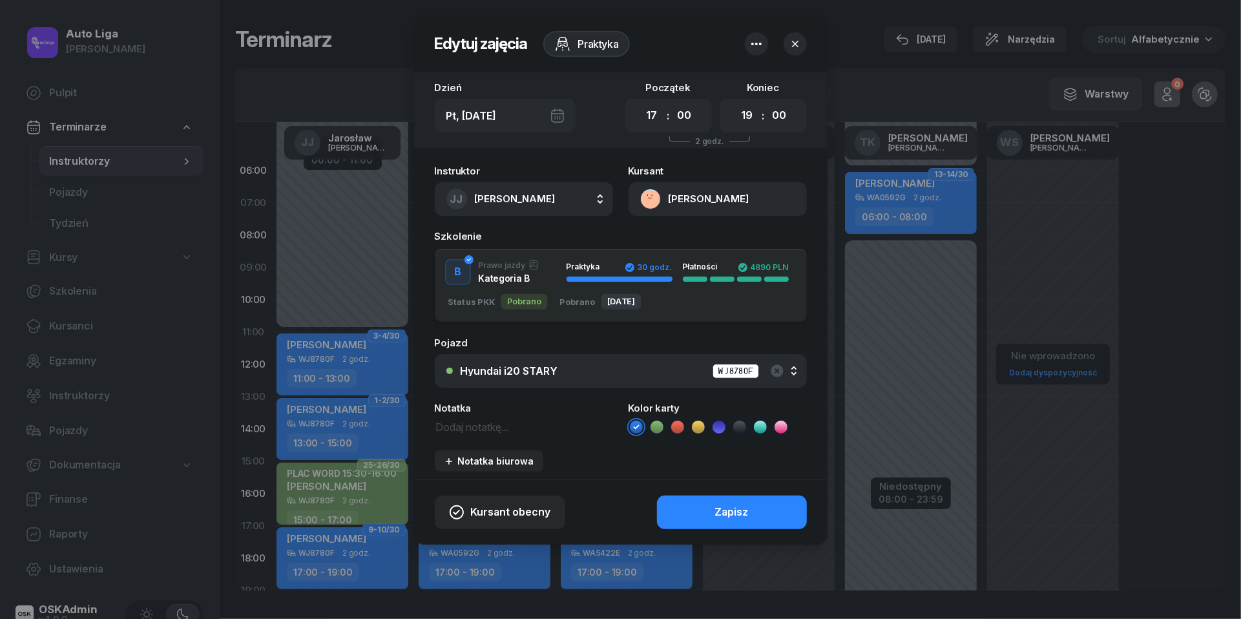
click at [657, 422] on icon at bounding box center [657, 427] width 13 height 13
click at [705, 505] on button "Zapisz" at bounding box center [732, 513] width 150 height 34
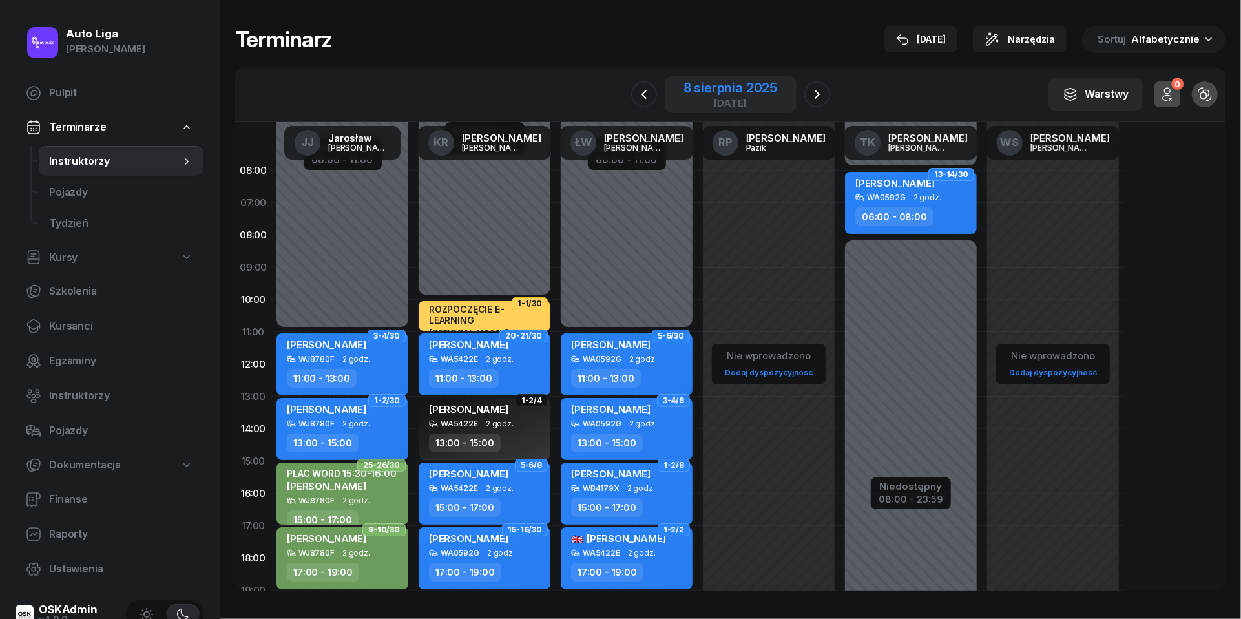
click at [766, 83] on div "8 sierpnia 2025" at bounding box center [731, 87] width 94 height 13
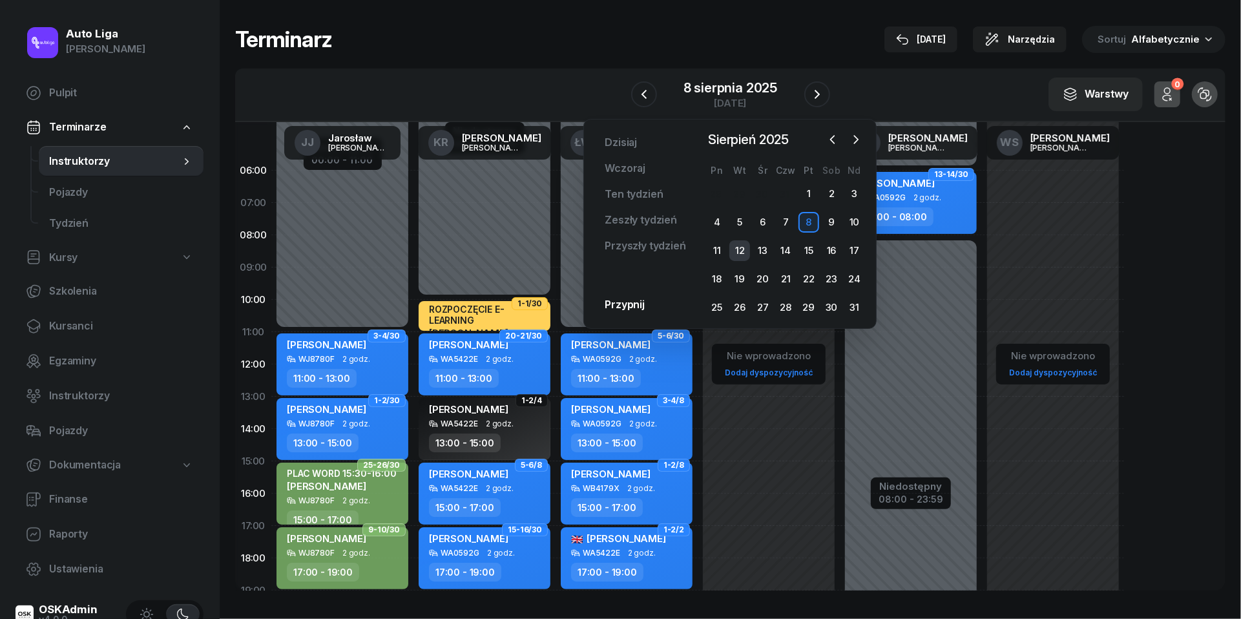
click at [740, 251] on div "12" at bounding box center [739, 250] width 21 height 21
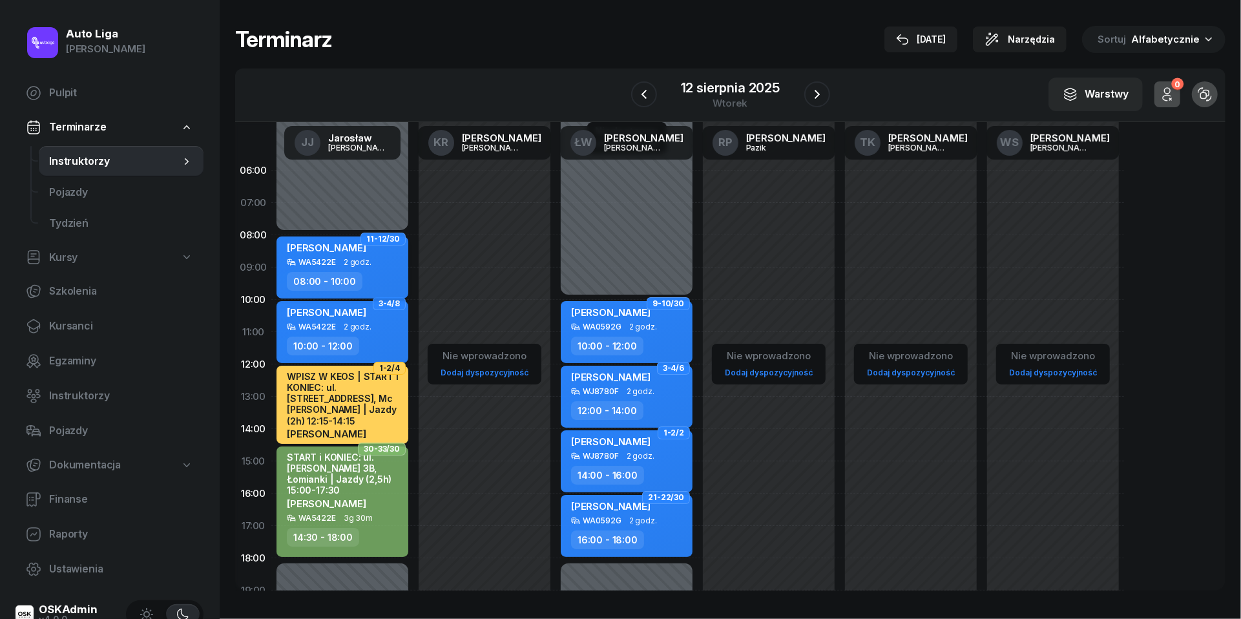
click at [342, 266] on div "[PERSON_NAME] WA5422E 2 godz. 08:00 - 10:00" at bounding box center [343, 267] width 132 height 62
select select "08"
select select "10"
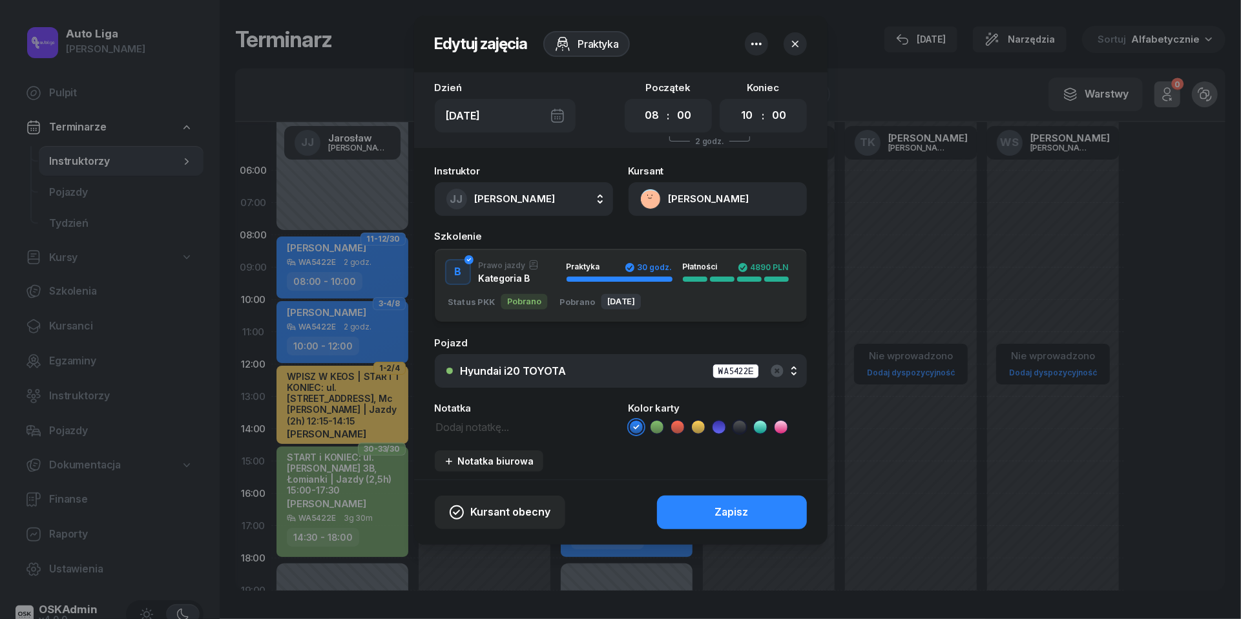
click at [657, 426] on icon at bounding box center [657, 427] width 13 height 13
click at [693, 503] on button "Zapisz" at bounding box center [732, 513] width 150 height 34
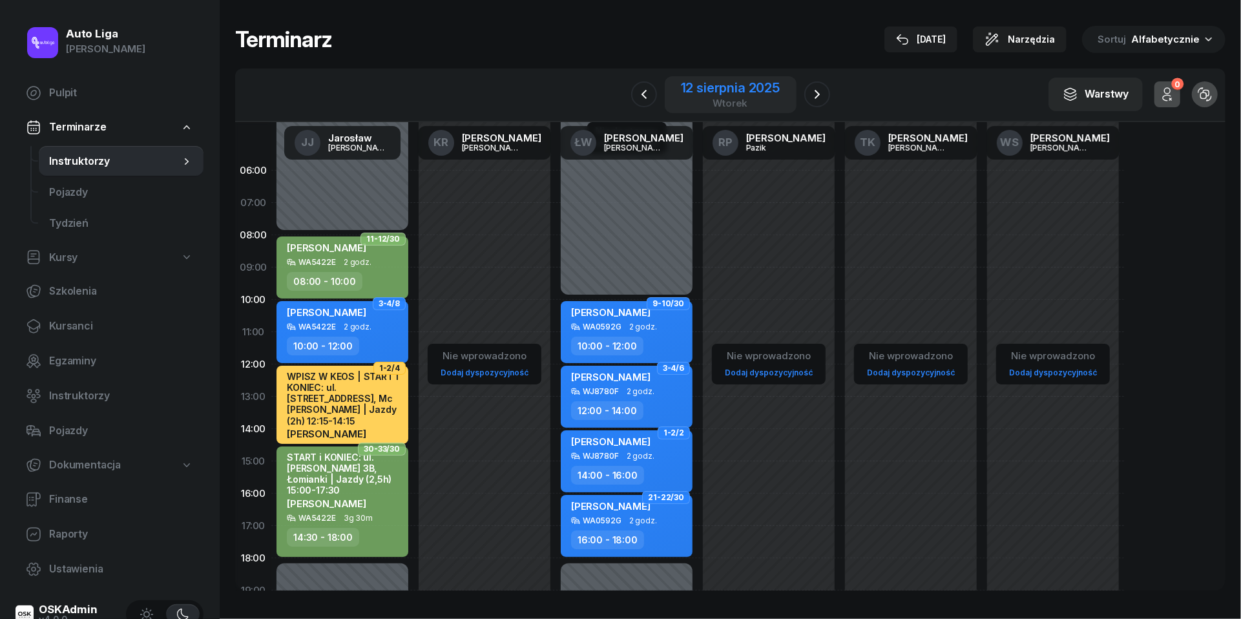
click at [747, 90] on div "12 sierpnia 2025" at bounding box center [730, 87] width 99 height 13
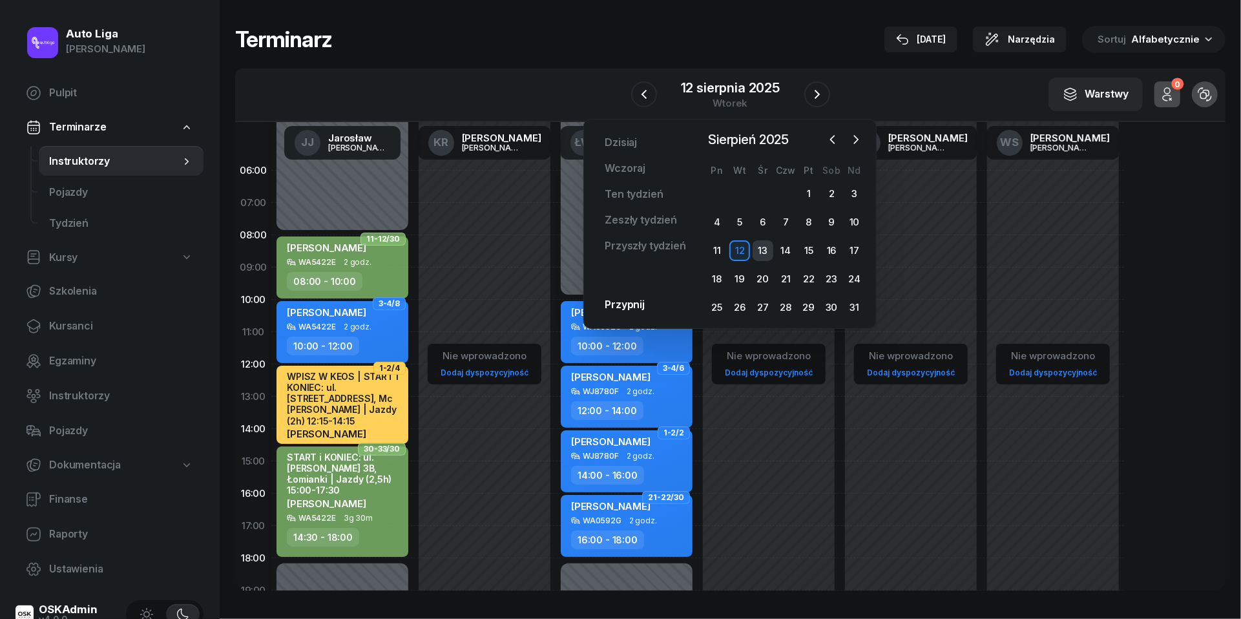
click at [766, 246] on div "13" at bounding box center [763, 250] width 21 height 21
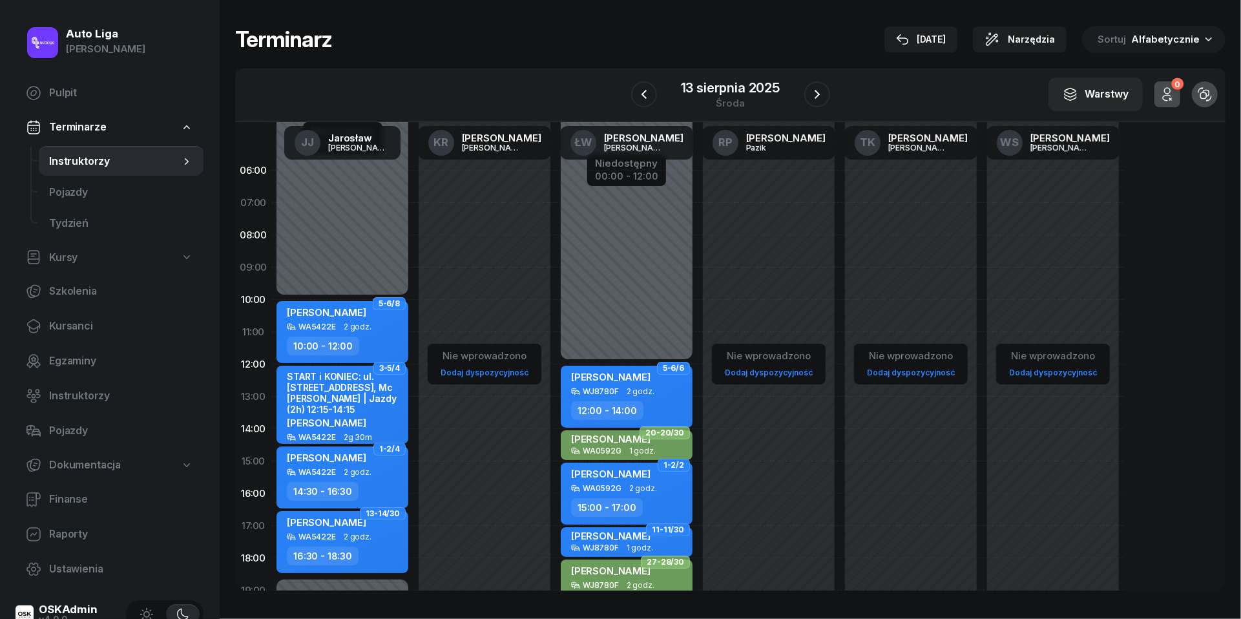
click at [373, 533] on div "WA5422E 2 godz." at bounding box center [344, 536] width 114 height 9
select select "16"
select select "30"
select select "18"
select select "30"
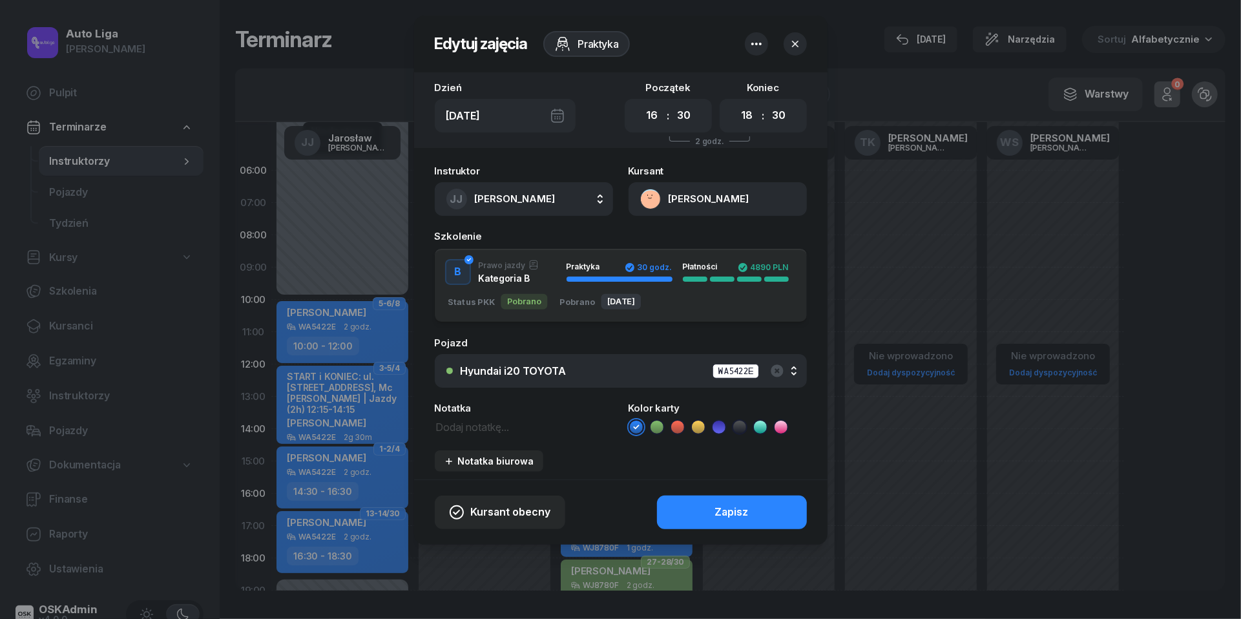
click at [662, 421] on icon at bounding box center [657, 427] width 13 height 13
click at [683, 505] on button "Zapisz" at bounding box center [732, 513] width 150 height 34
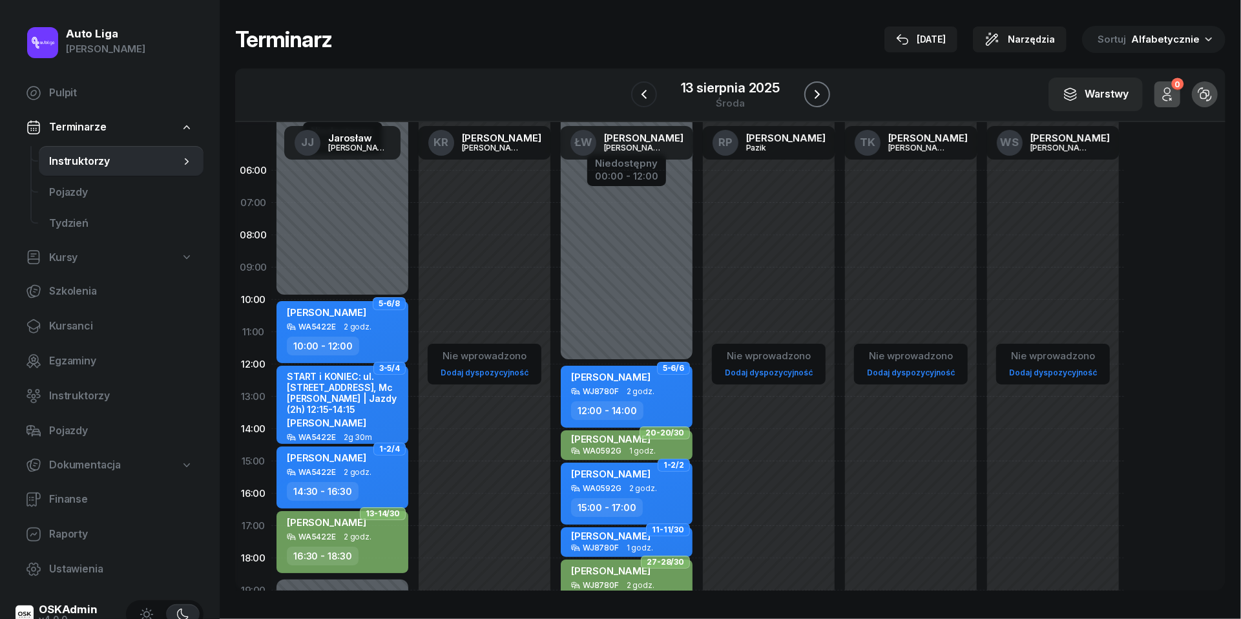
click at [823, 94] on icon "button" at bounding box center [817, 95] width 16 height 16
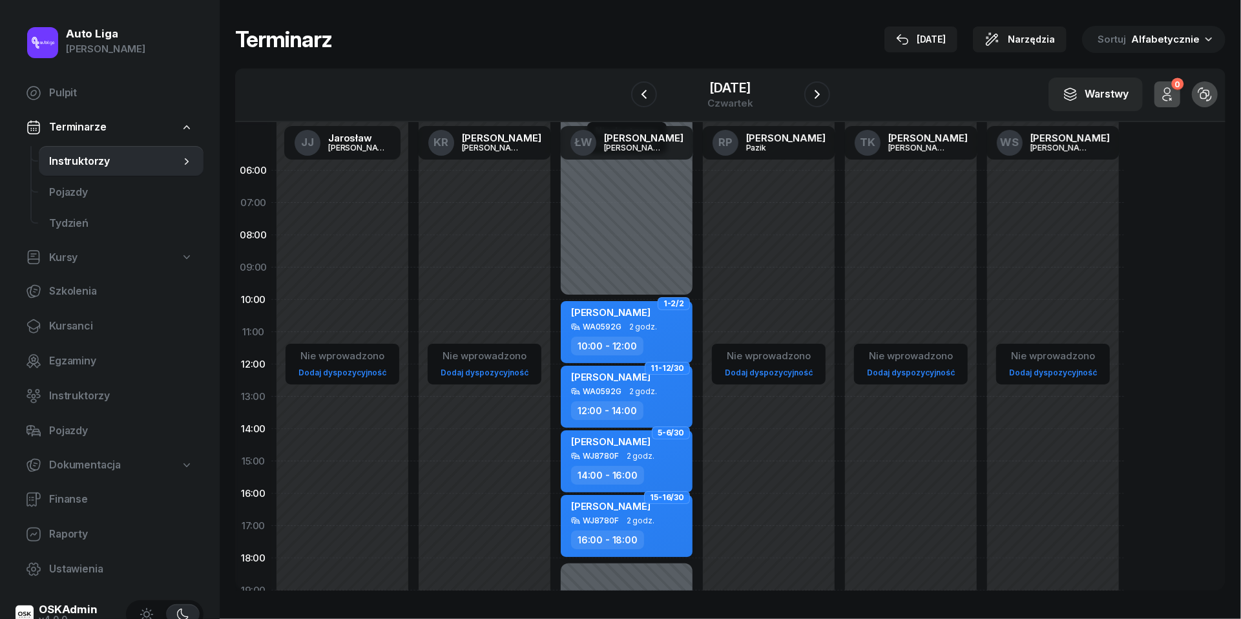
click at [665, 527] on div "[PERSON_NAME] WJ8780F 2 godz. 16:00 - 18:00" at bounding box center [627, 526] width 132 height 62
select select "16"
select select "18"
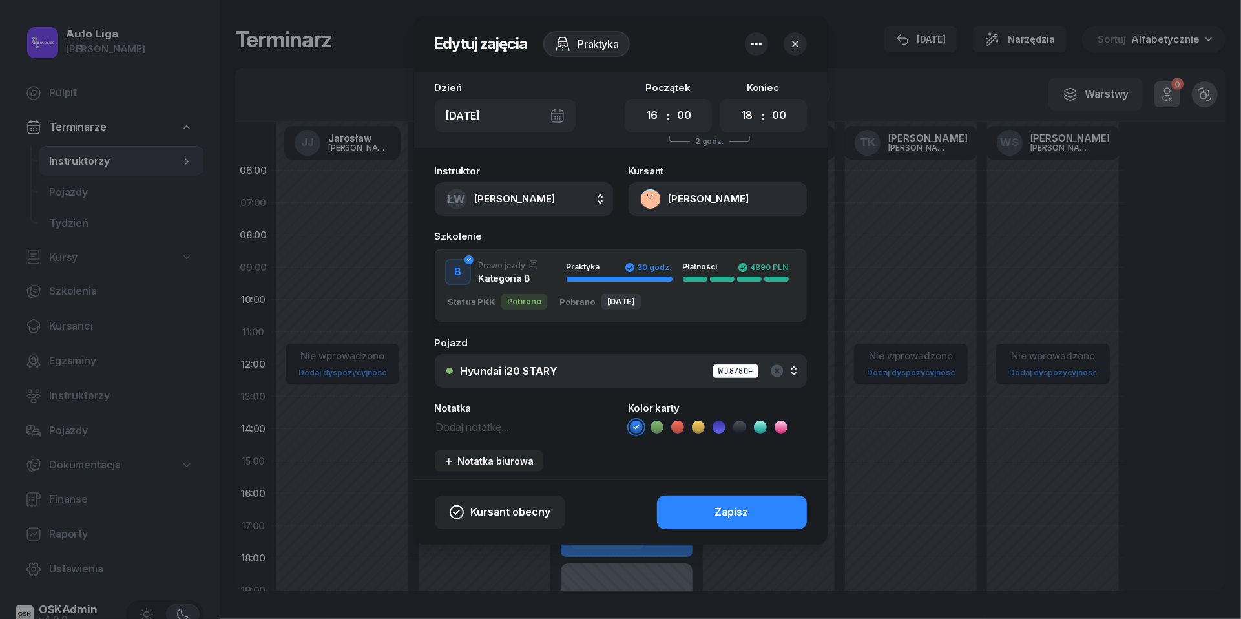
click at [660, 424] on icon at bounding box center [657, 427] width 13 height 13
click at [704, 496] on button "Zapisz" at bounding box center [732, 513] width 150 height 34
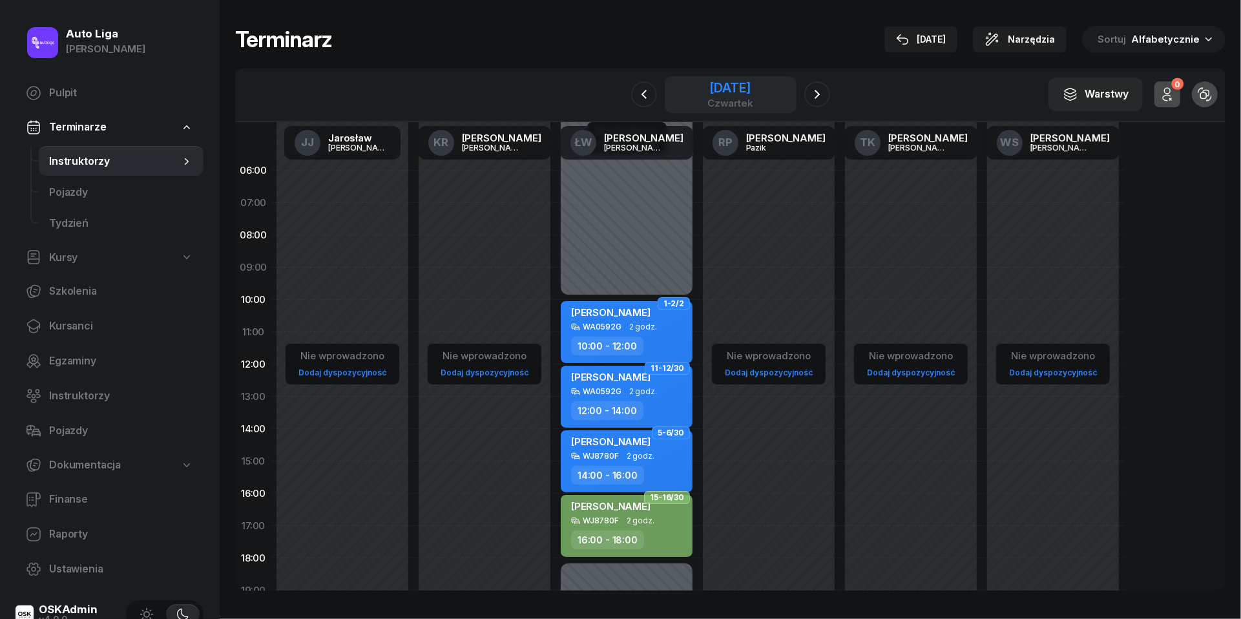
click at [734, 81] on div "[DATE]" at bounding box center [730, 87] width 46 height 13
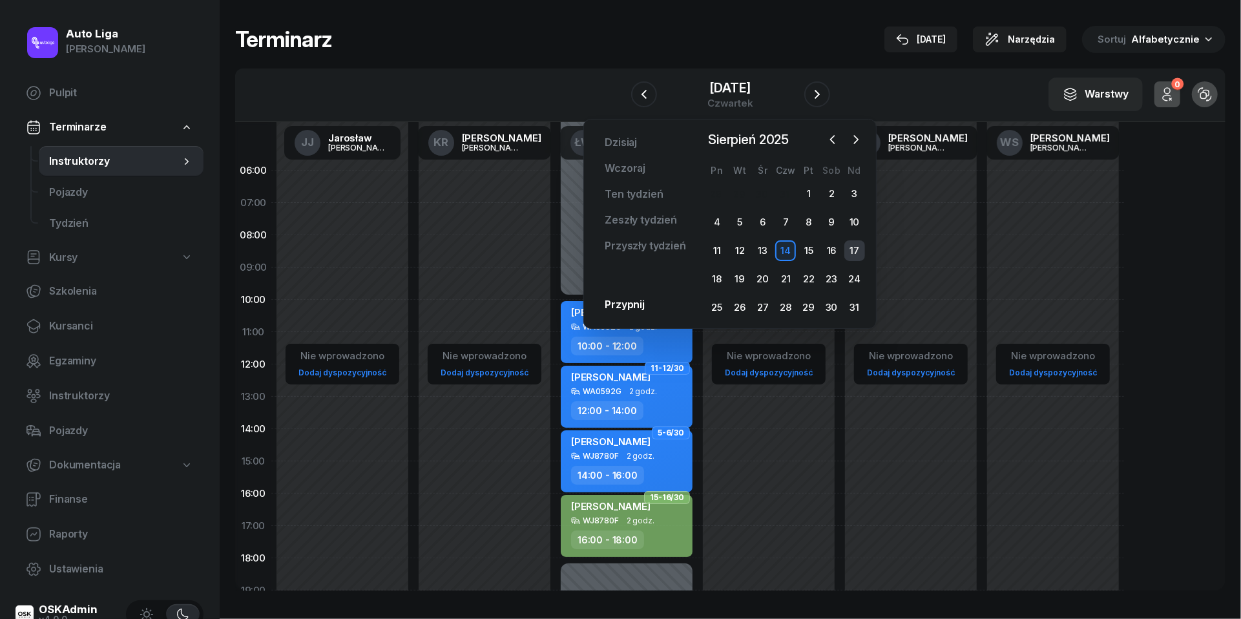
click at [856, 248] on div "17" at bounding box center [854, 250] width 21 height 21
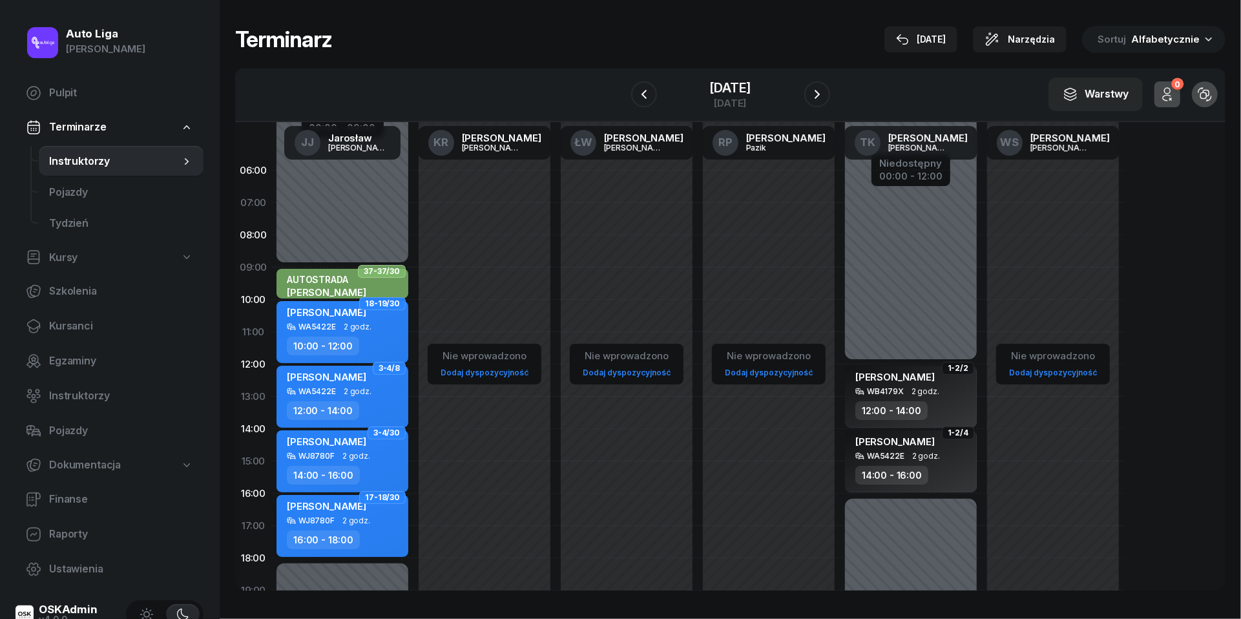
click at [372, 521] on div "WJ8780F 2 godz." at bounding box center [344, 520] width 114 height 9
select select "16"
select select "18"
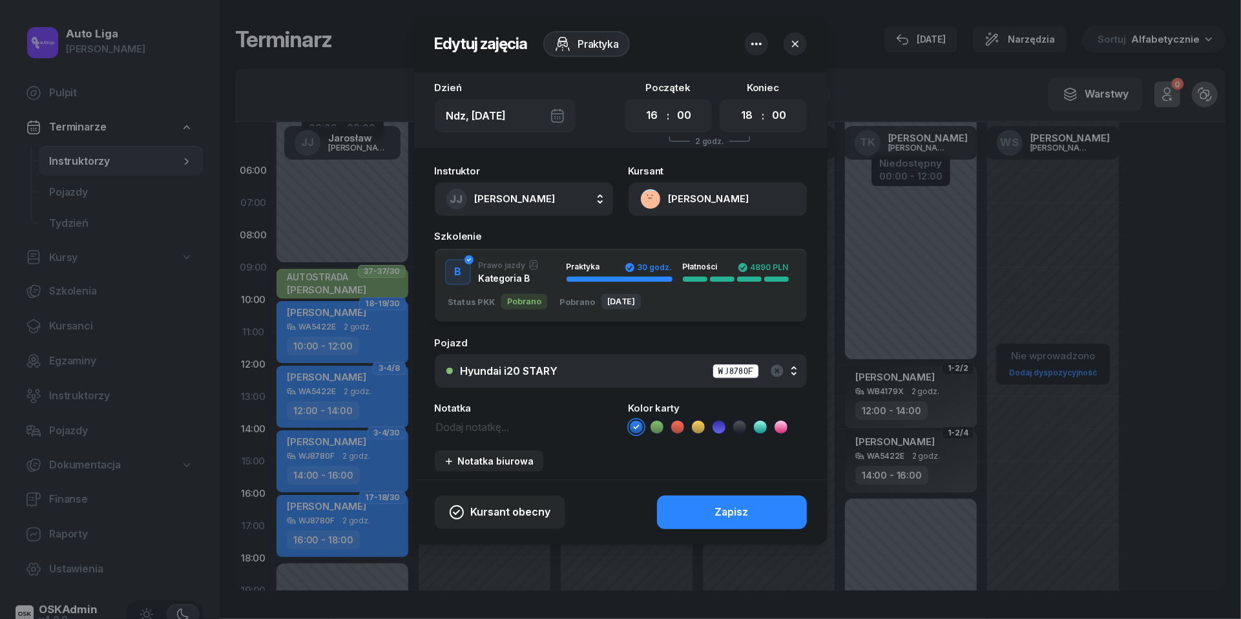
click at [656, 425] on icon at bounding box center [657, 427] width 13 height 13
click at [698, 517] on button "Zapisz" at bounding box center [732, 513] width 150 height 34
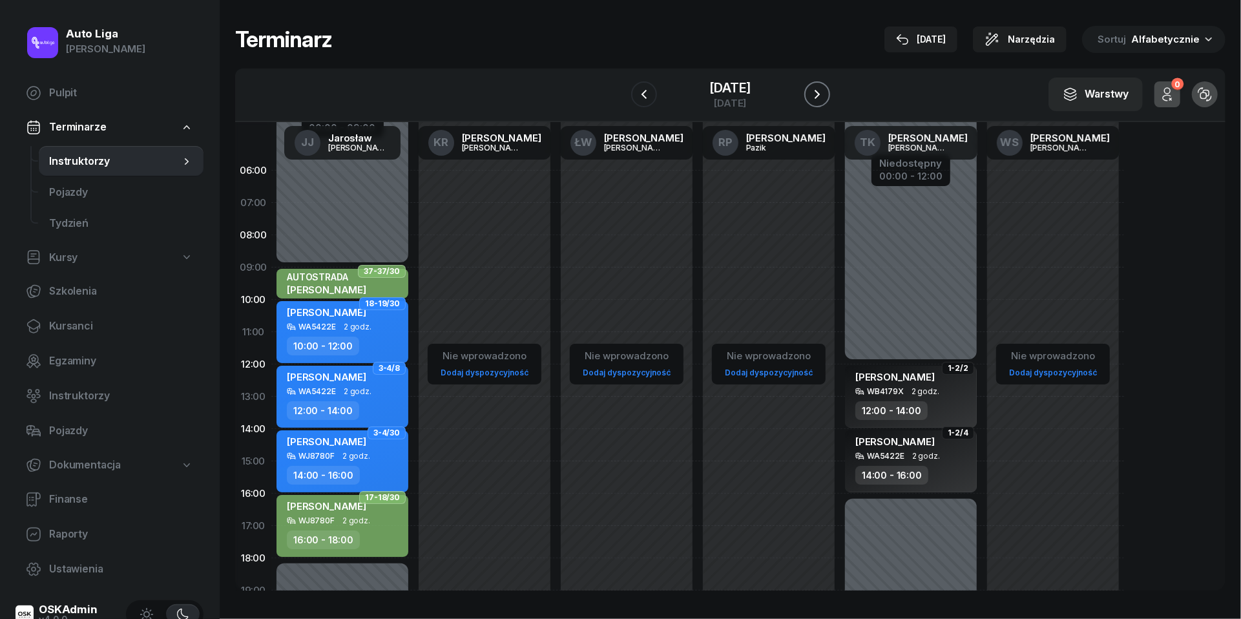
click at [818, 81] on button "button" at bounding box center [817, 94] width 26 height 26
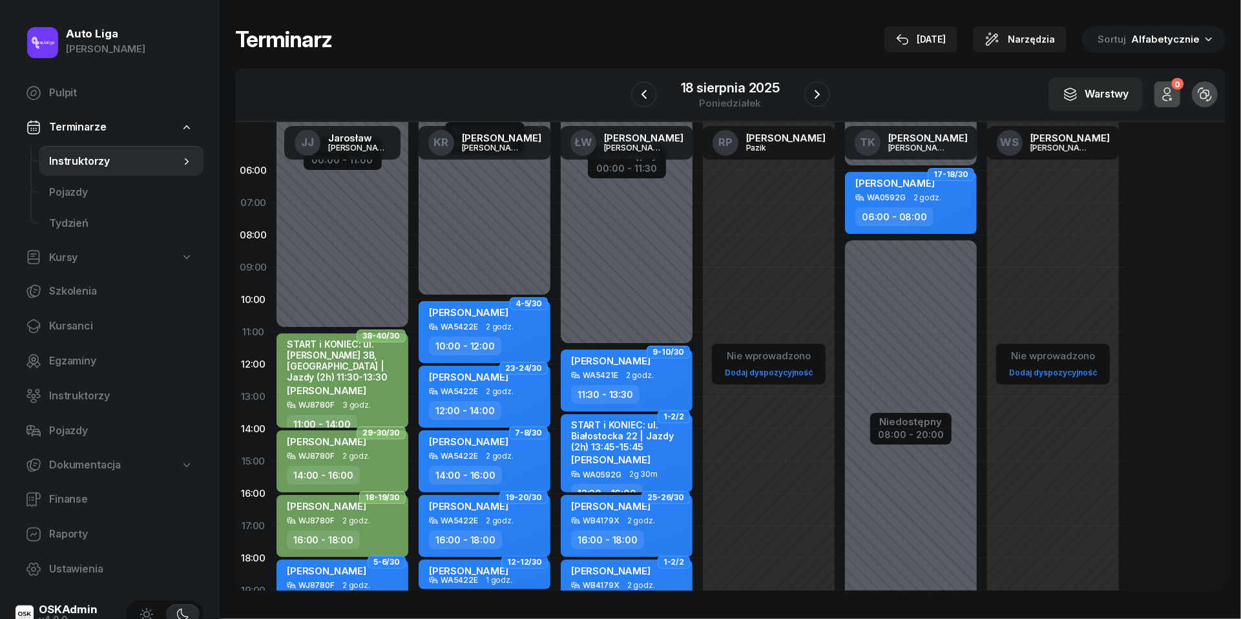
click at [508, 515] on div "[PERSON_NAME]" at bounding box center [468, 508] width 79 height 16
select select "16"
select select "18"
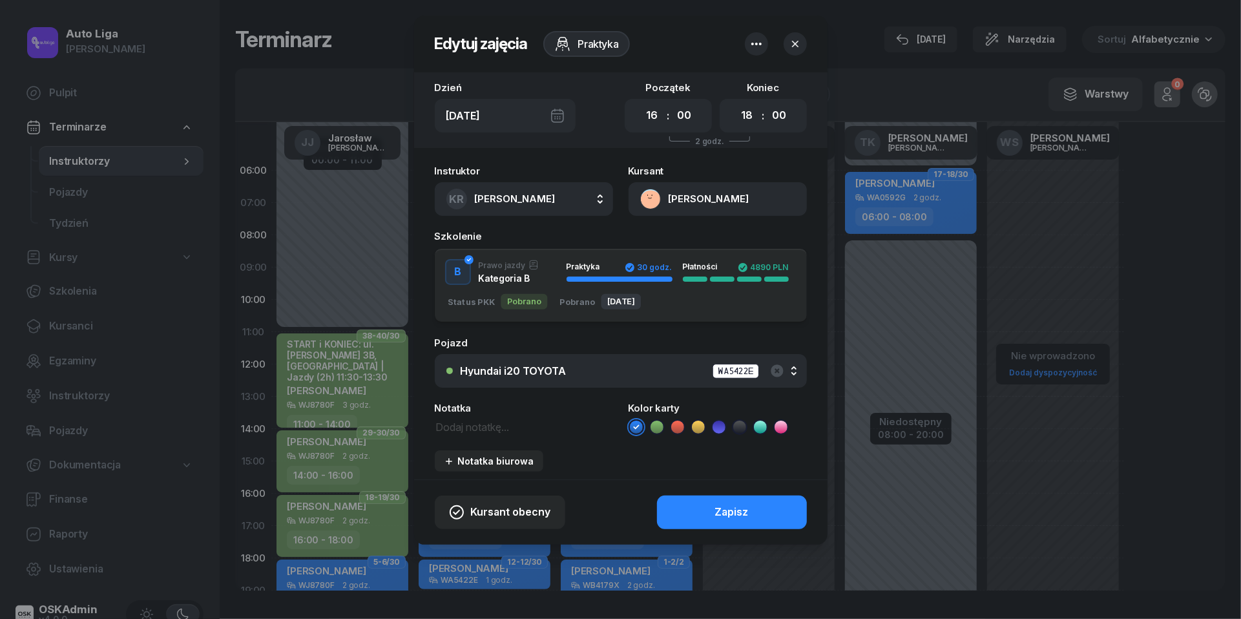
click at [662, 422] on icon at bounding box center [657, 427] width 13 height 13
click at [705, 510] on button "Zapisz" at bounding box center [732, 513] width 150 height 34
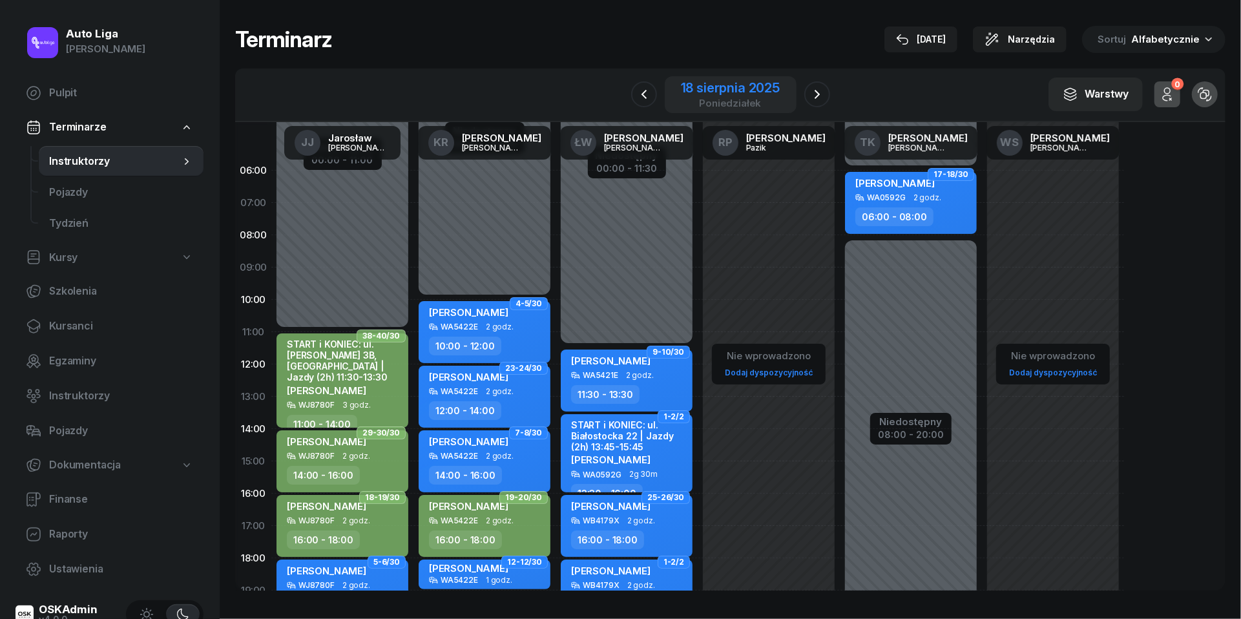
click at [752, 87] on div "18 sierpnia 2025" at bounding box center [730, 87] width 99 height 13
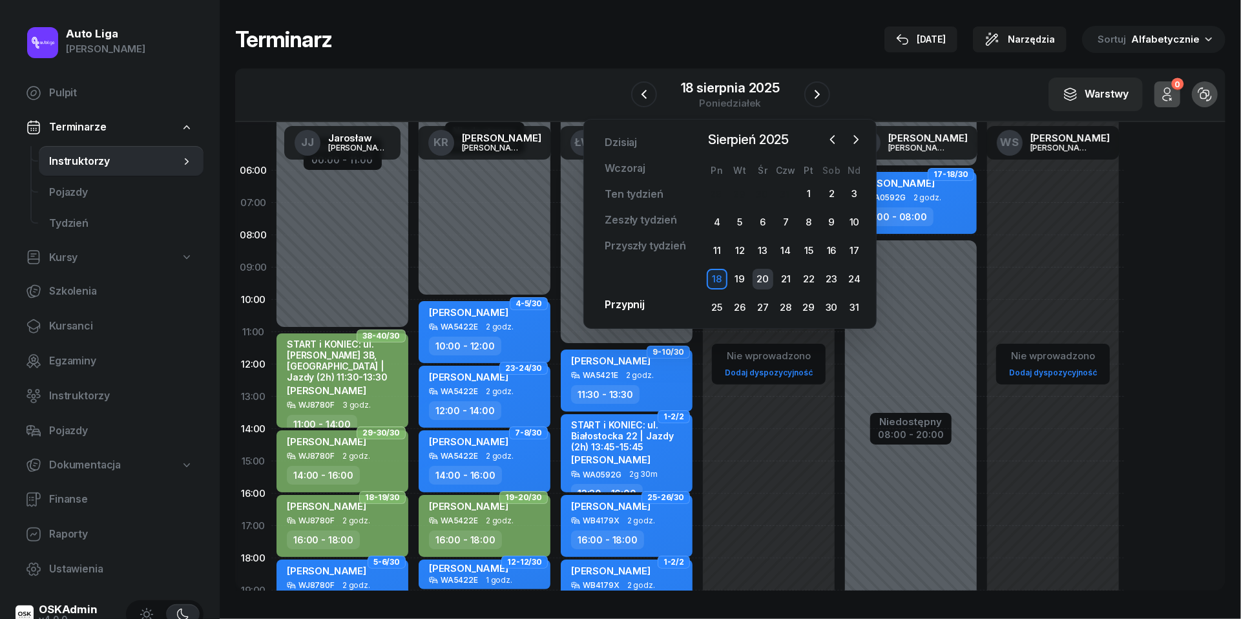
click at [764, 277] on div "20" at bounding box center [763, 279] width 21 height 21
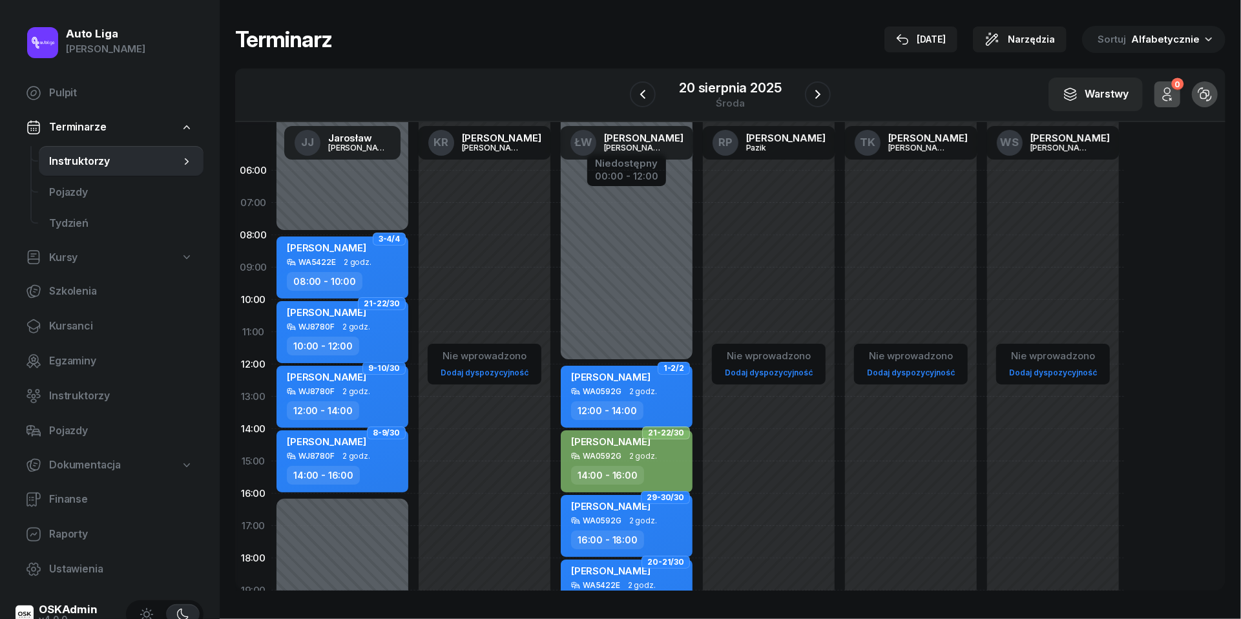
click at [367, 328] on span "2 godz." at bounding box center [356, 326] width 28 height 9
select select "10"
select select "12"
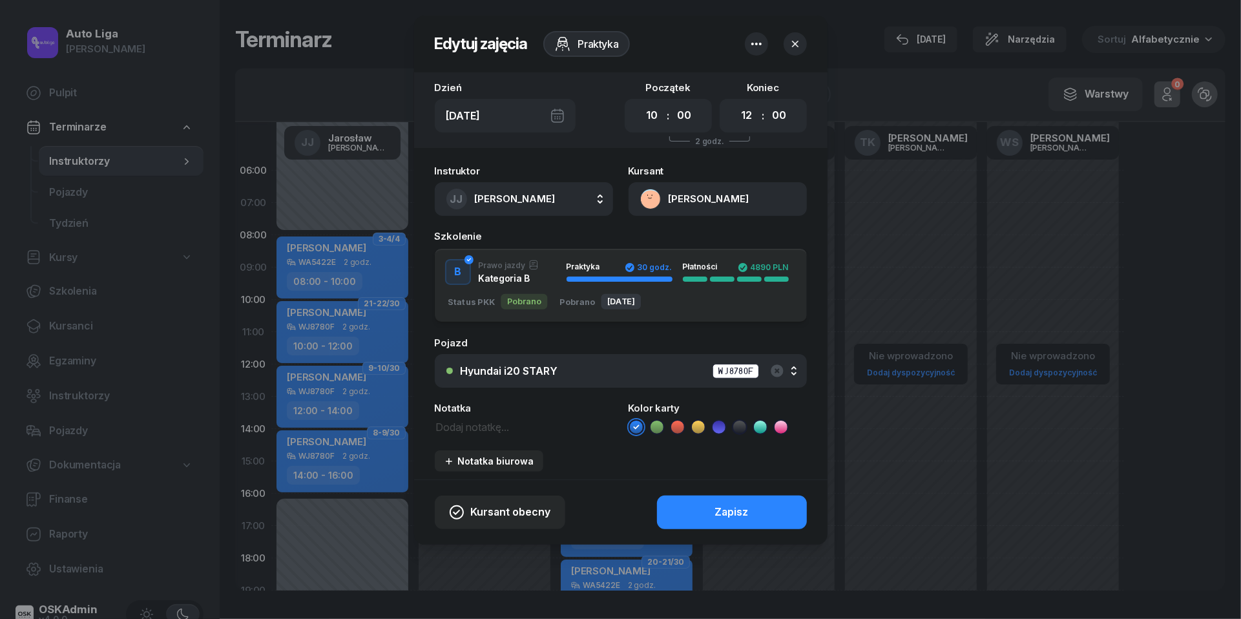
click at [660, 427] on icon at bounding box center [657, 427] width 13 height 13
click at [714, 512] on button "Zapisz" at bounding box center [732, 513] width 150 height 34
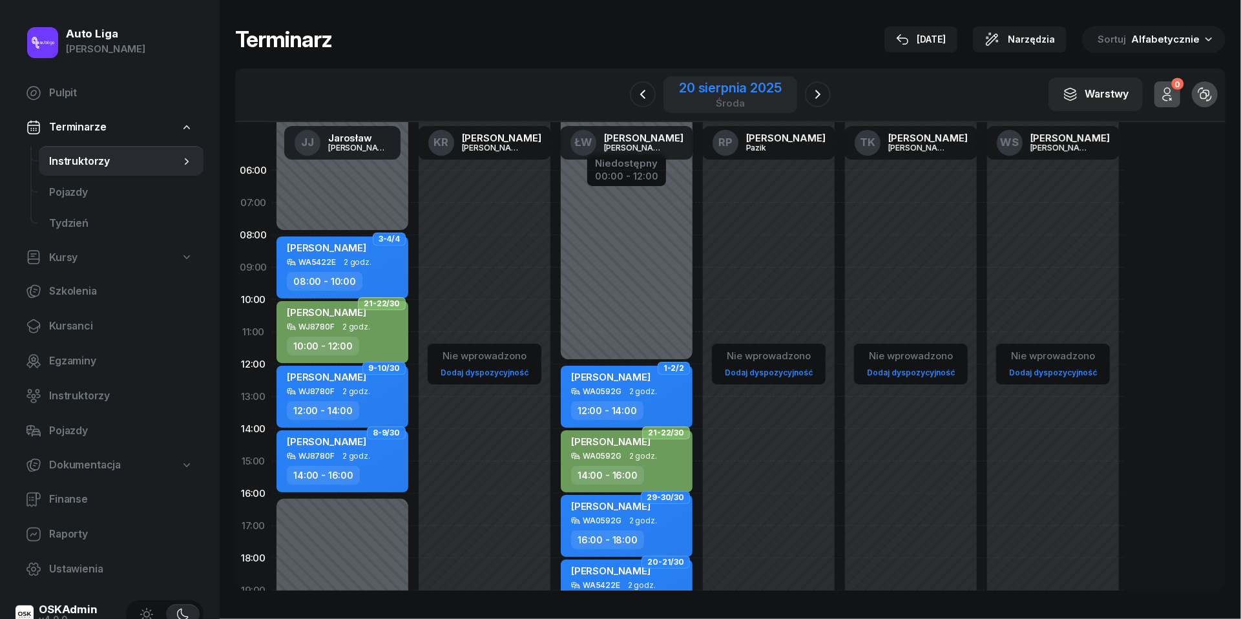
click at [727, 99] on div "środa" at bounding box center [730, 103] width 102 height 10
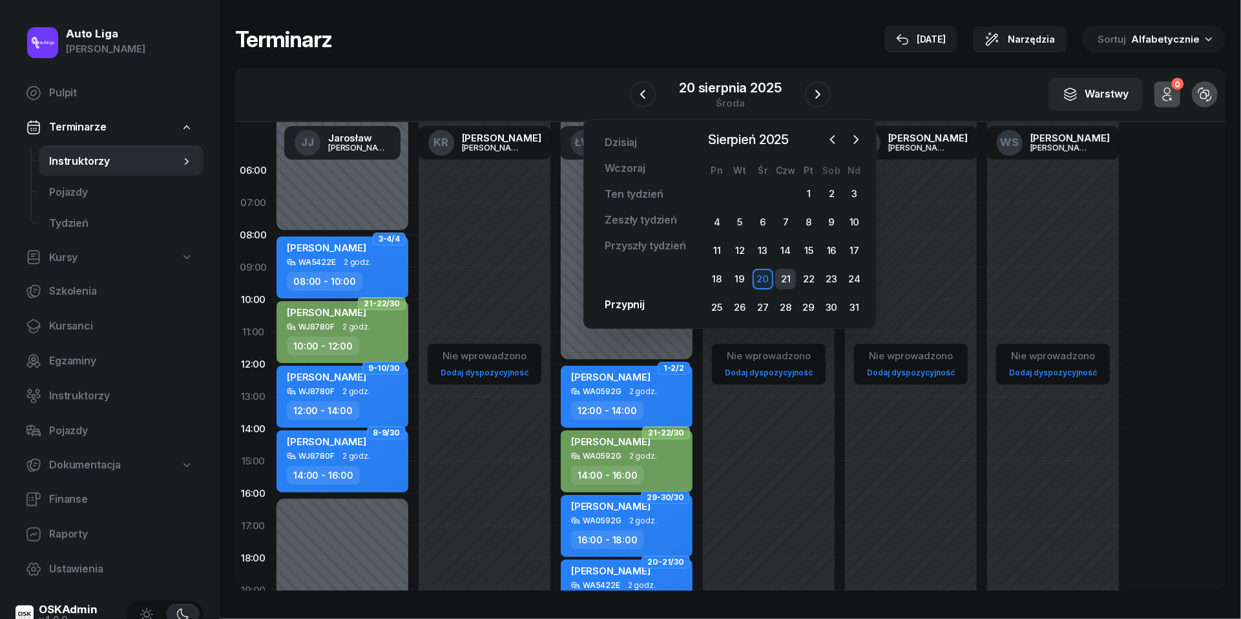
click at [789, 285] on div "21" at bounding box center [785, 279] width 21 height 21
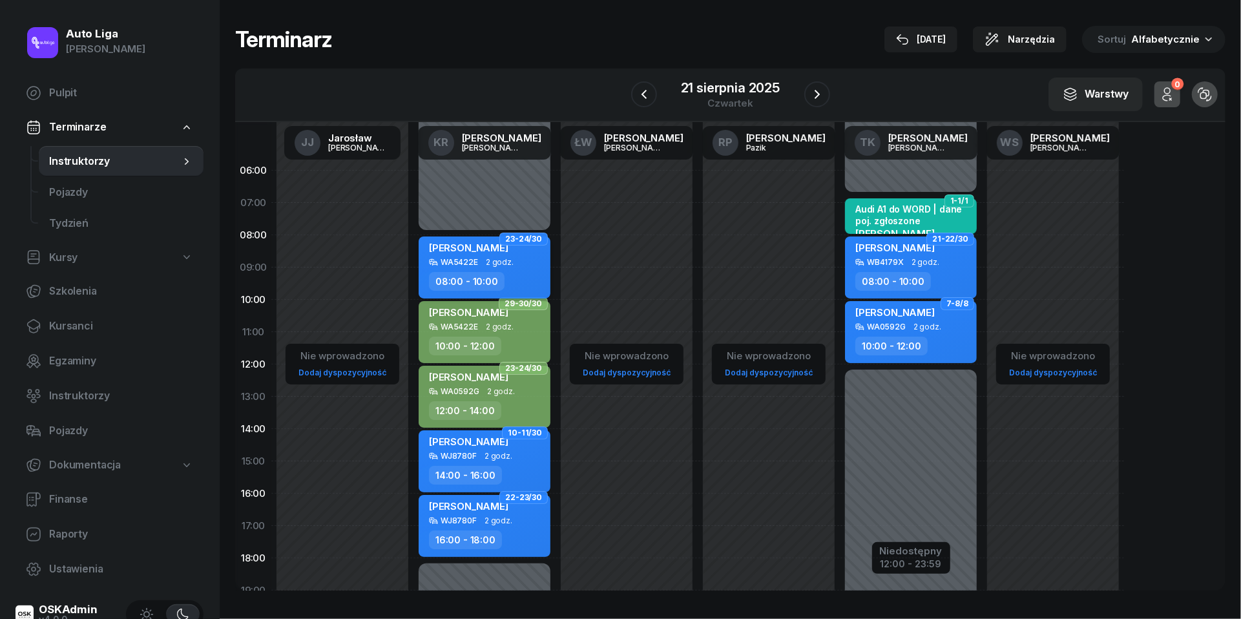
click at [508, 251] on span "[PERSON_NAME]" at bounding box center [468, 248] width 79 height 12
select select "08"
select select "10"
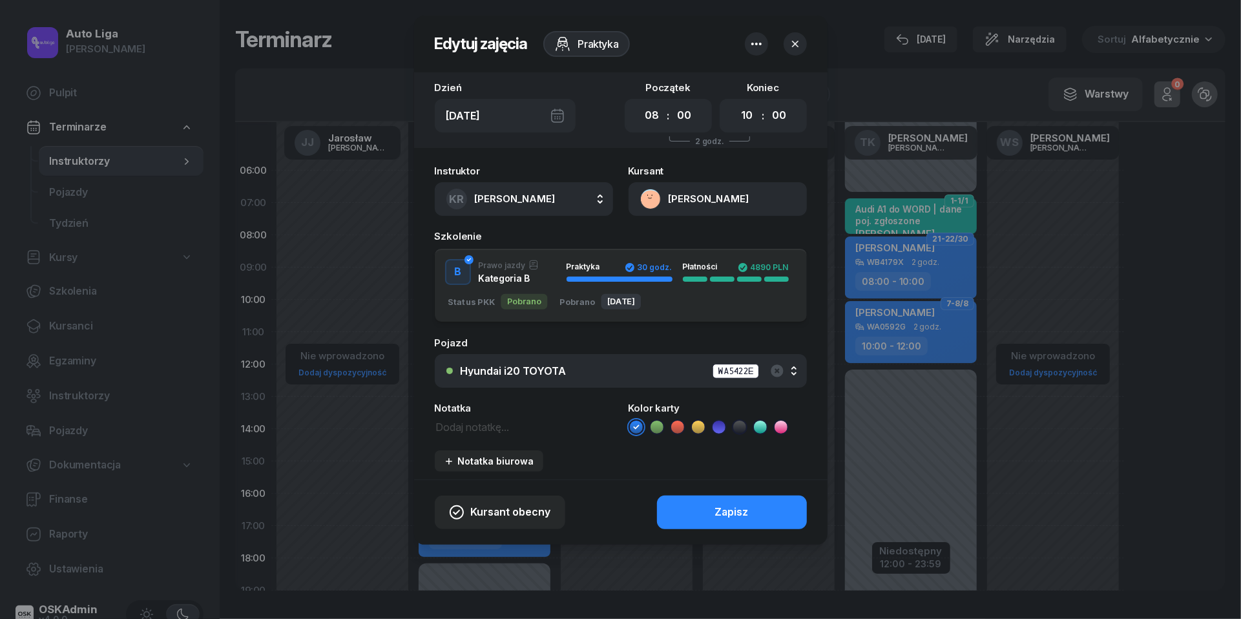
click at [662, 424] on icon at bounding box center [657, 427] width 13 height 13
click at [683, 509] on button "Zapisz" at bounding box center [732, 513] width 150 height 34
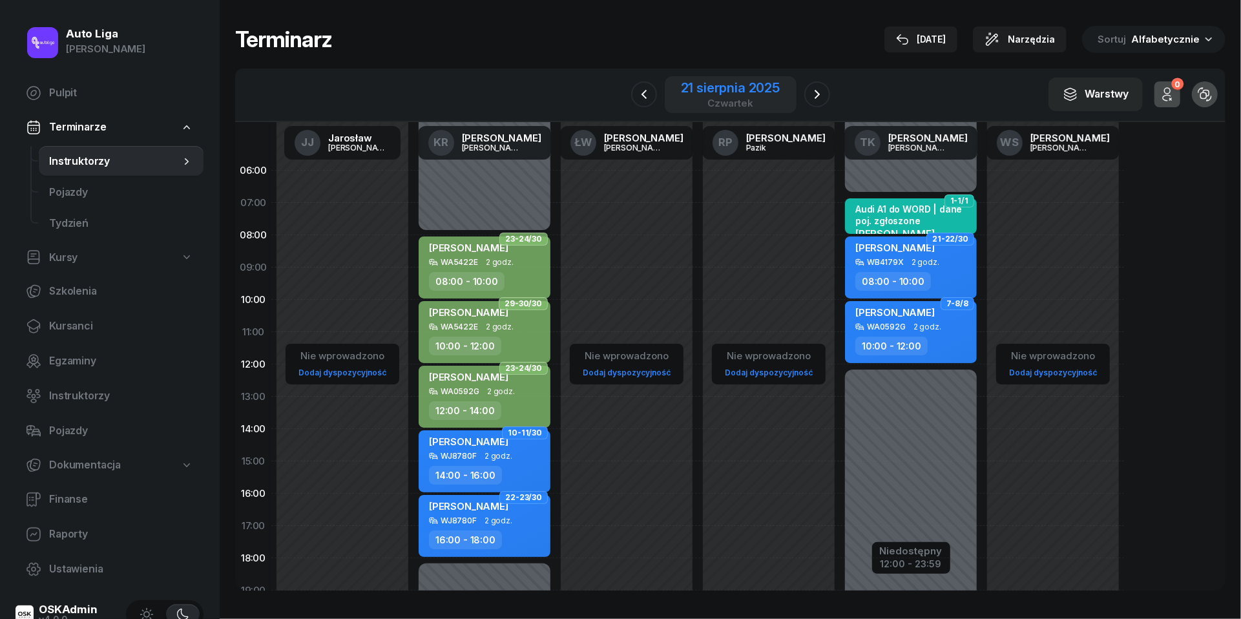
click at [725, 85] on div "21 sierpnia 2025" at bounding box center [730, 87] width 99 height 13
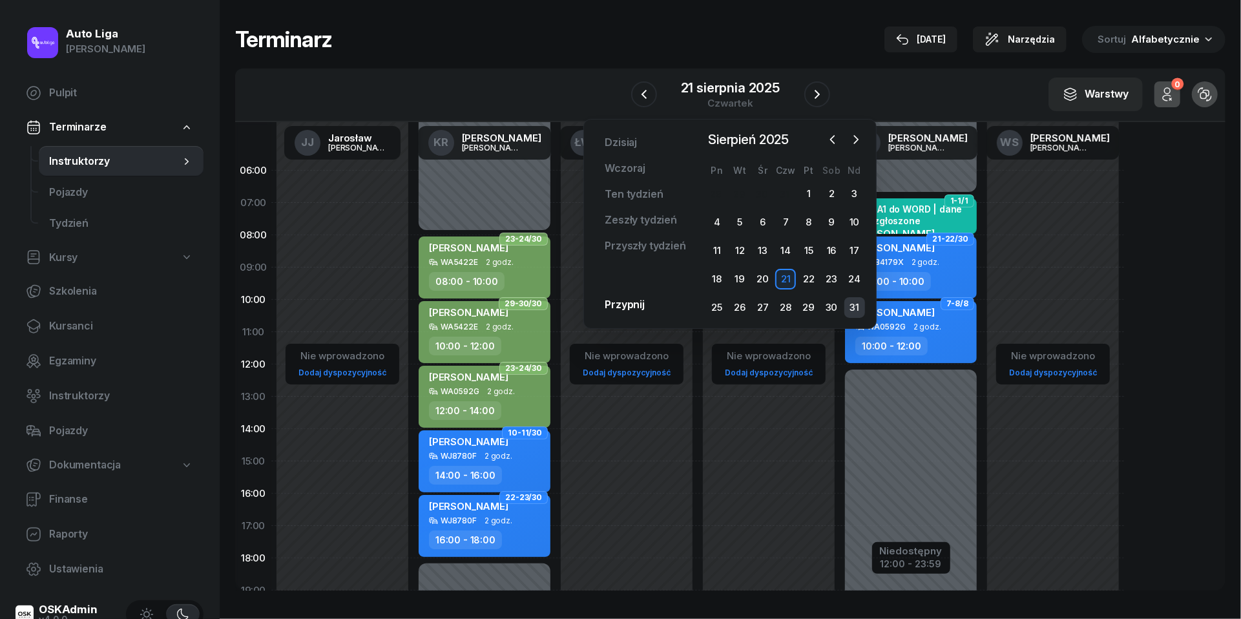
click at [855, 308] on div "31" at bounding box center [854, 307] width 21 height 21
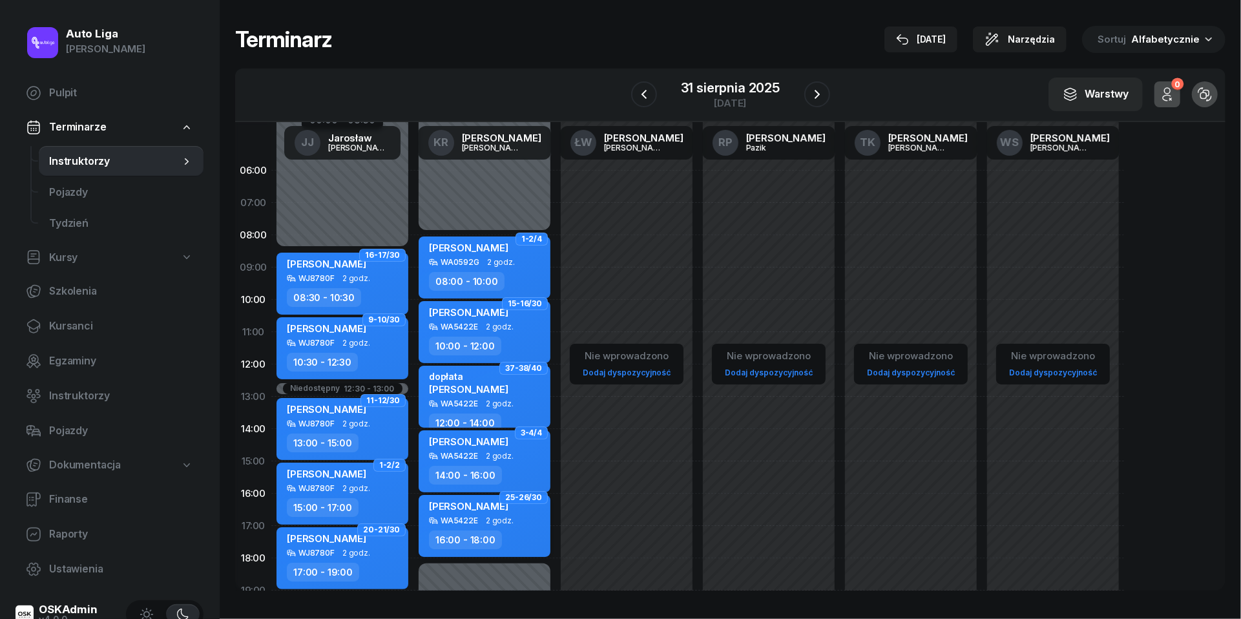
click at [492, 522] on span "2 godz." at bounding box center [500, 520] width 28 height 9
select select "16"
select select "18"
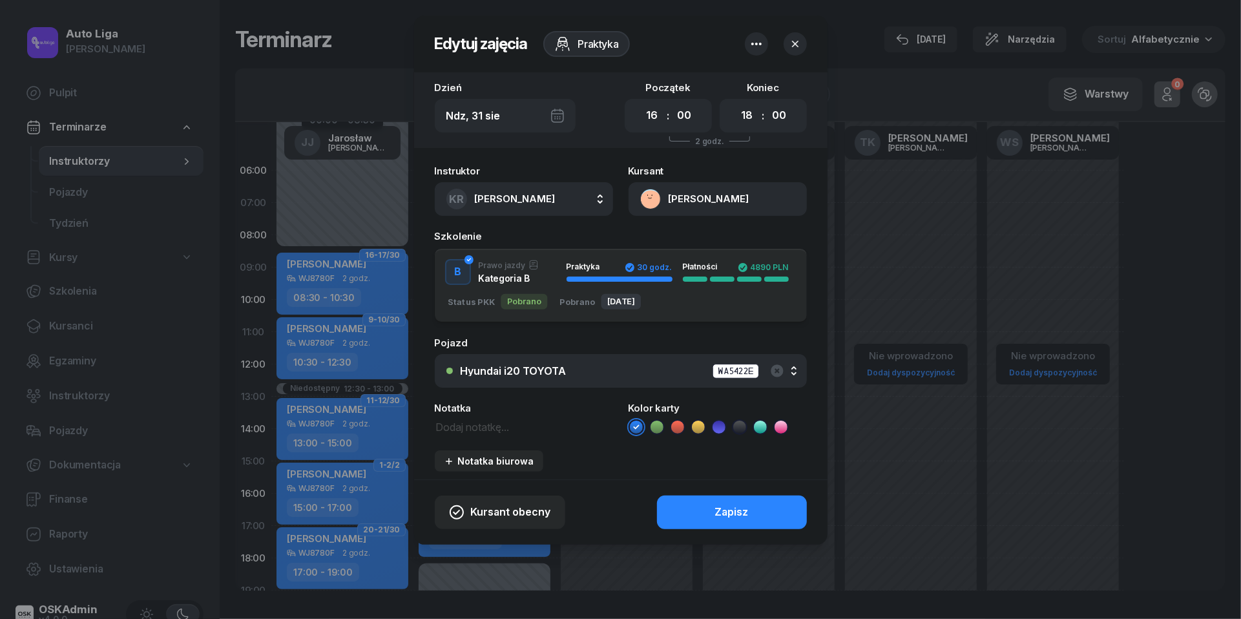
click at [657, 423] on icon at bounding box center [657, 427] width 13 height 13
click at [709, 505] on button "Zapisz" at bounding box center [732, 513] width 150 height 34
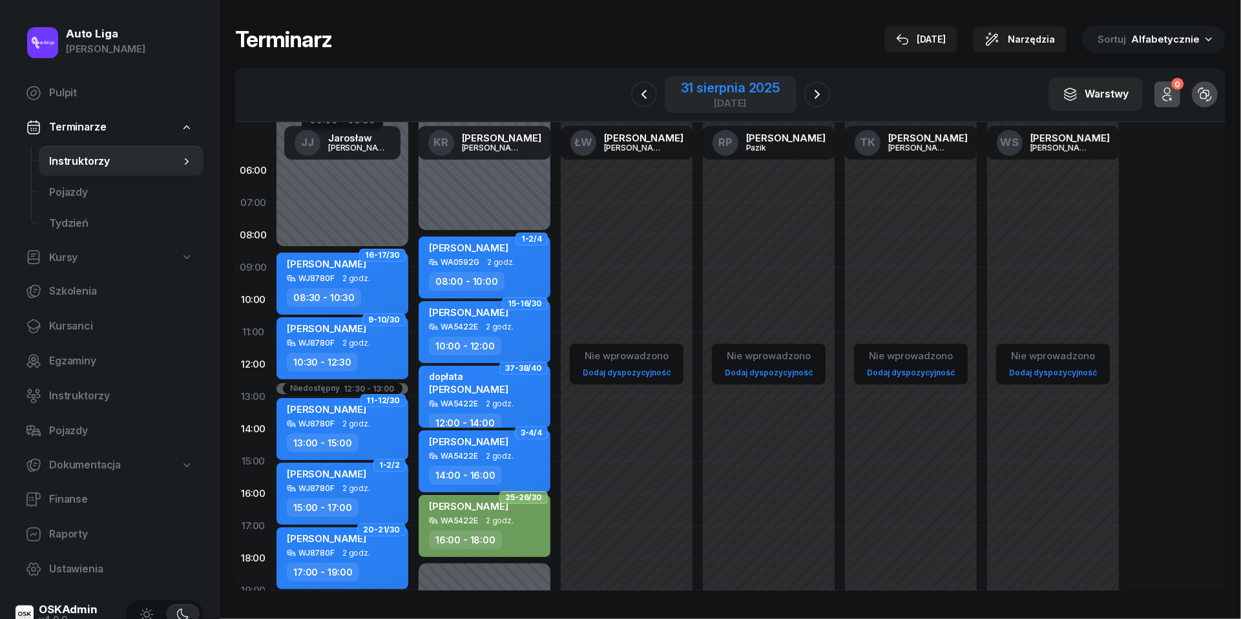
click at [715, 98] on div "[DATE]" at bounding box center [730, 103] width 99 height 10
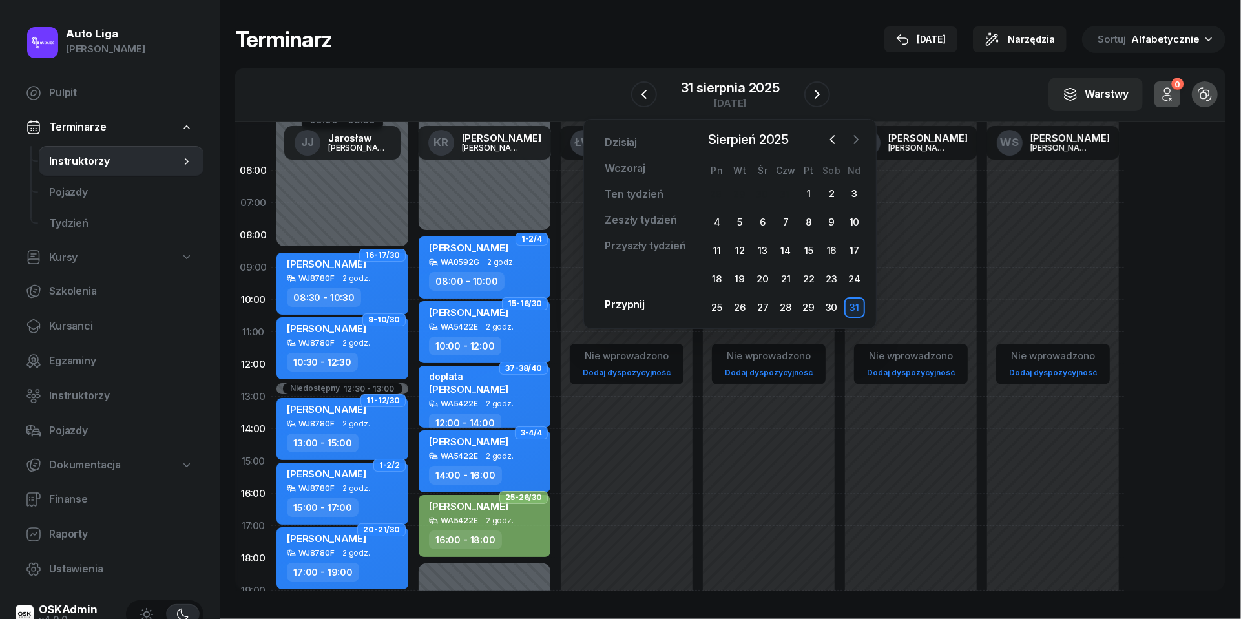
click at [863, 141] on button "button" at bounding box center [855, 139] width 19 height 19
click at [789, 193] on div "4" at bounding box center [785, 193] width 21 height 21
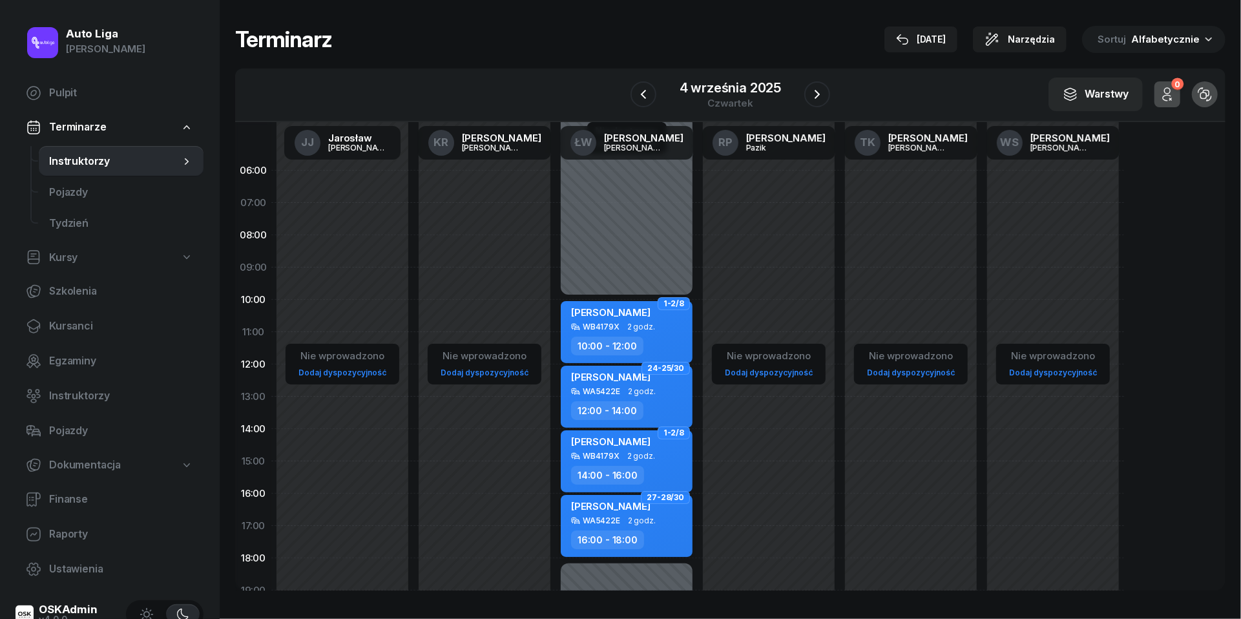
click at [655, 521] on div "WA5422E 2 godz." at bounding box center [628, 520] width 114 height 9
select select "16"
select select "18"
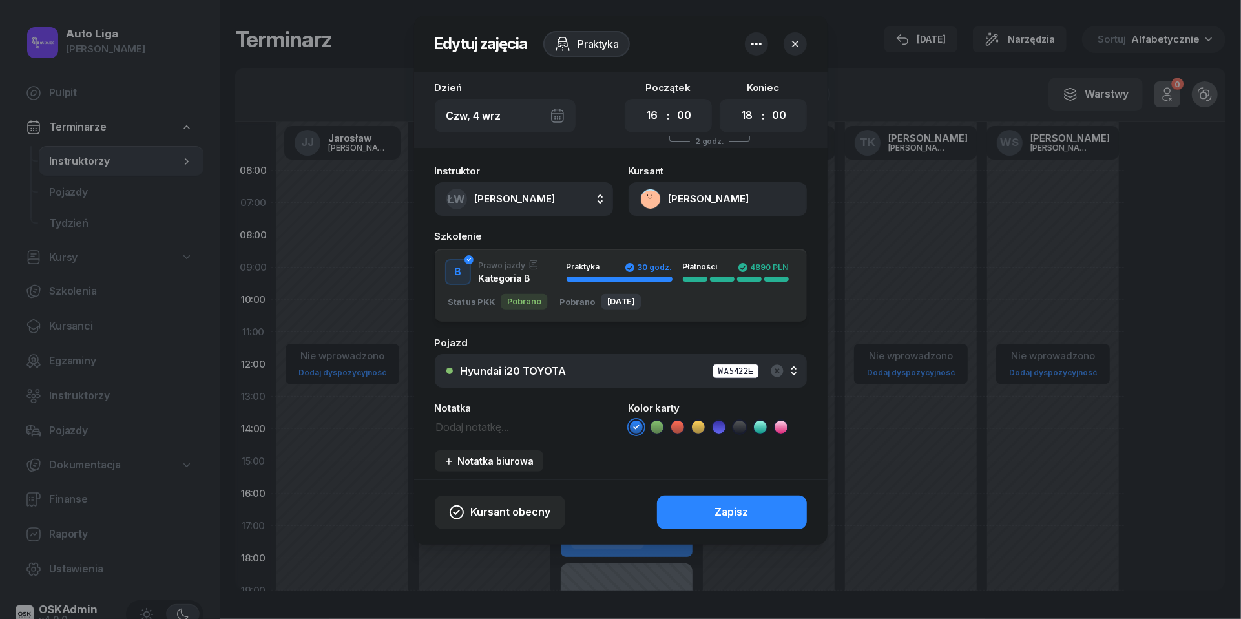
click at [654, 425] on icon at bounding box center [657, 427] width 13 height 13
click at [703, 512] on button "Zapisz" at bounding box center [732, 513] width 150 height 34
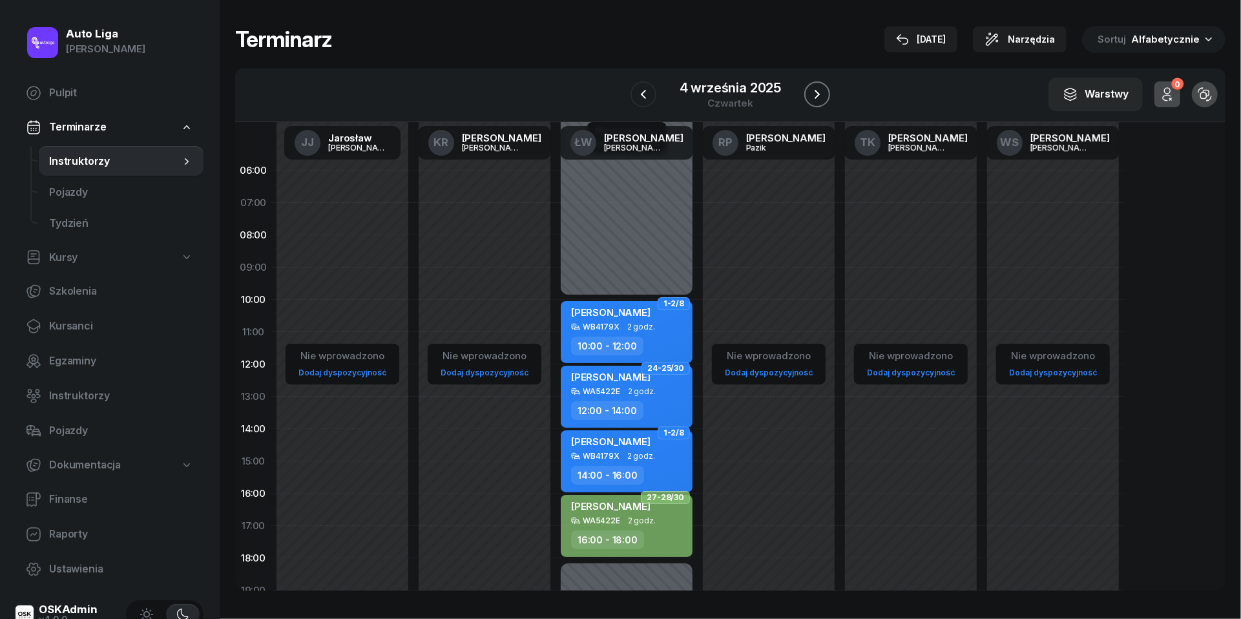
click at [815, 91] on icon "button" at bounding box center [817, 95] width 16 height 16
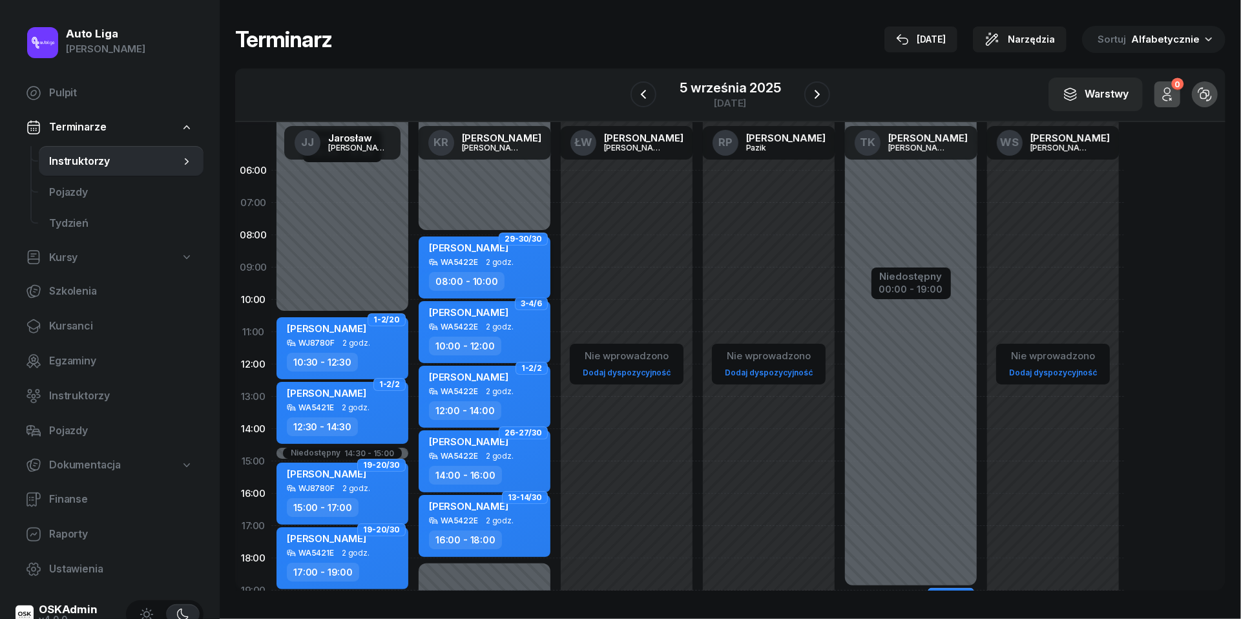
click at [464, 265] on div "WA5422E" at bounding box center [459, 262] width 37 height 8
select select "08"
select select "10"
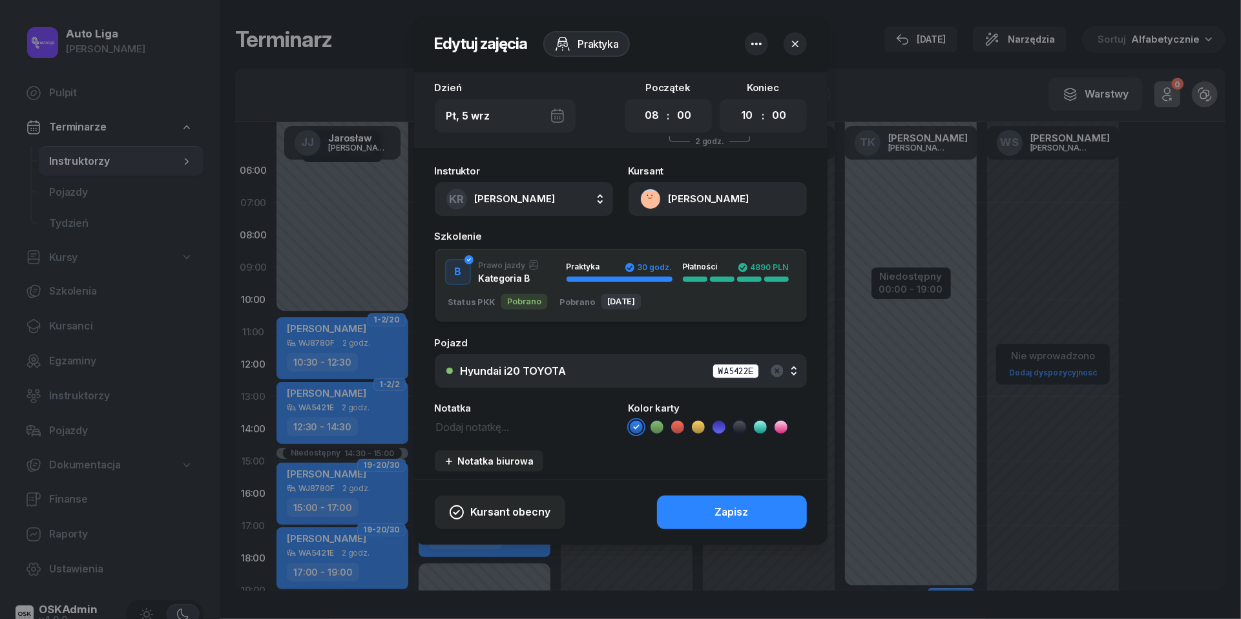
click at [658, 424] on icon at bounding box center [657, 427] width 13 height 13
click at [706, 512] on button "Zapisz" at bounding box center [732, 513] width 150 height 34
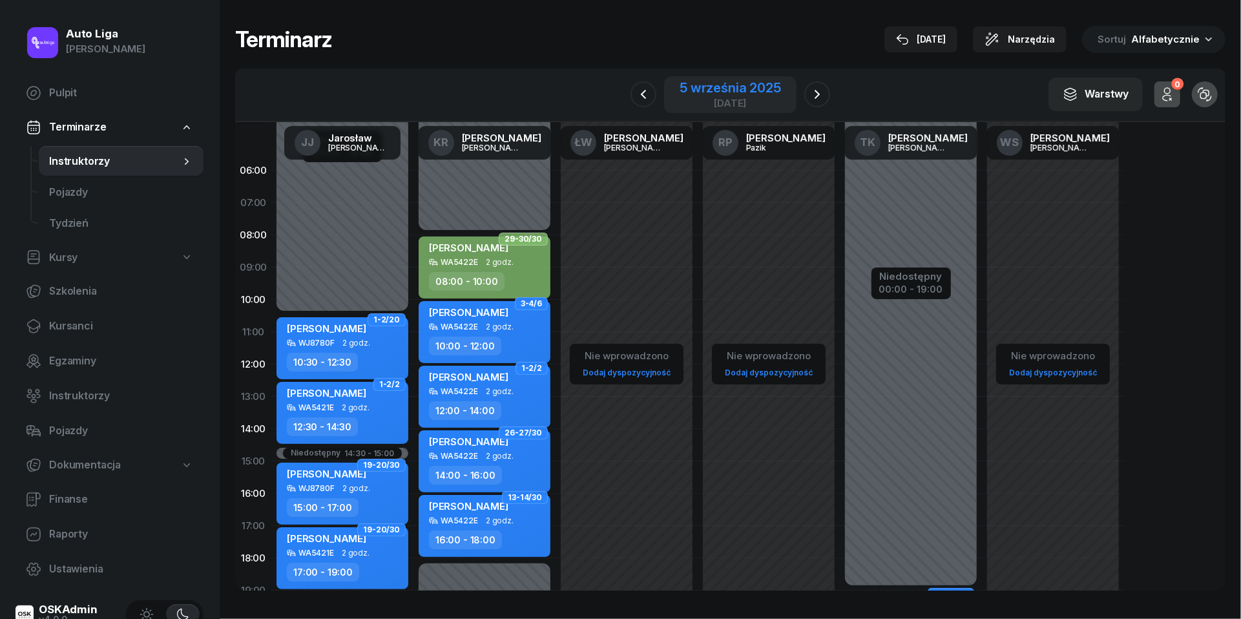
click at [709, 88] on div "5 września 2025" at bounding box center [730, 87] width 101 height 13
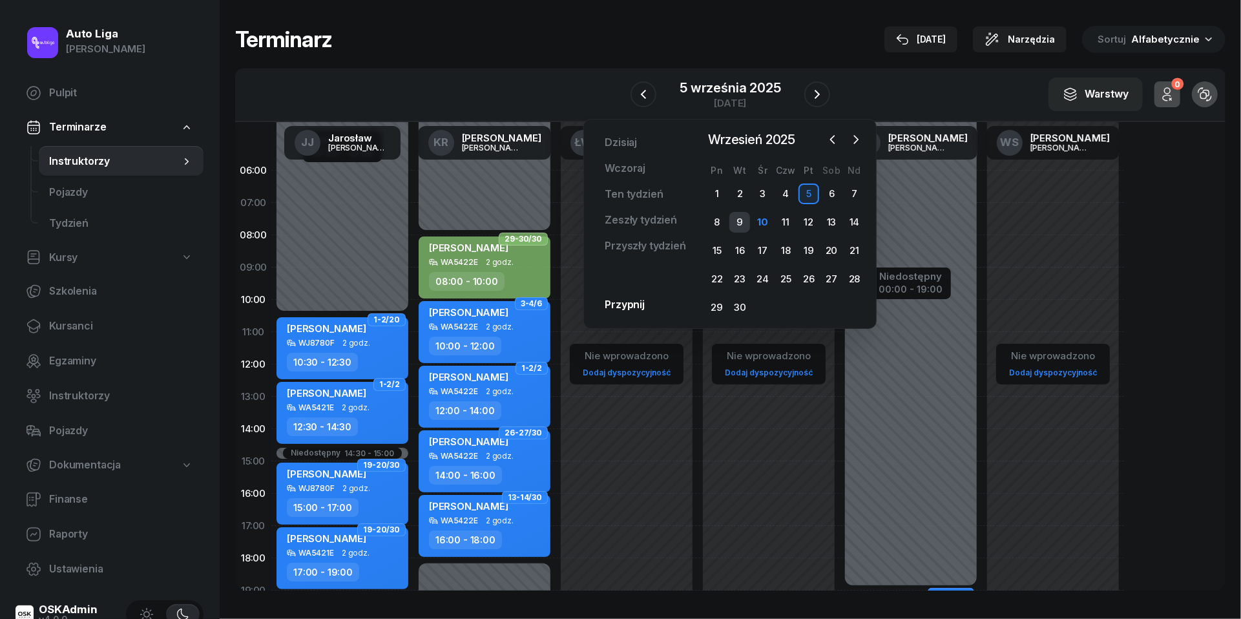
click at [743, 215] on div "9" at bounding box center [739, 222] width 21 height 21
